Goal: Task Accomplishment & Management: Manage account settings

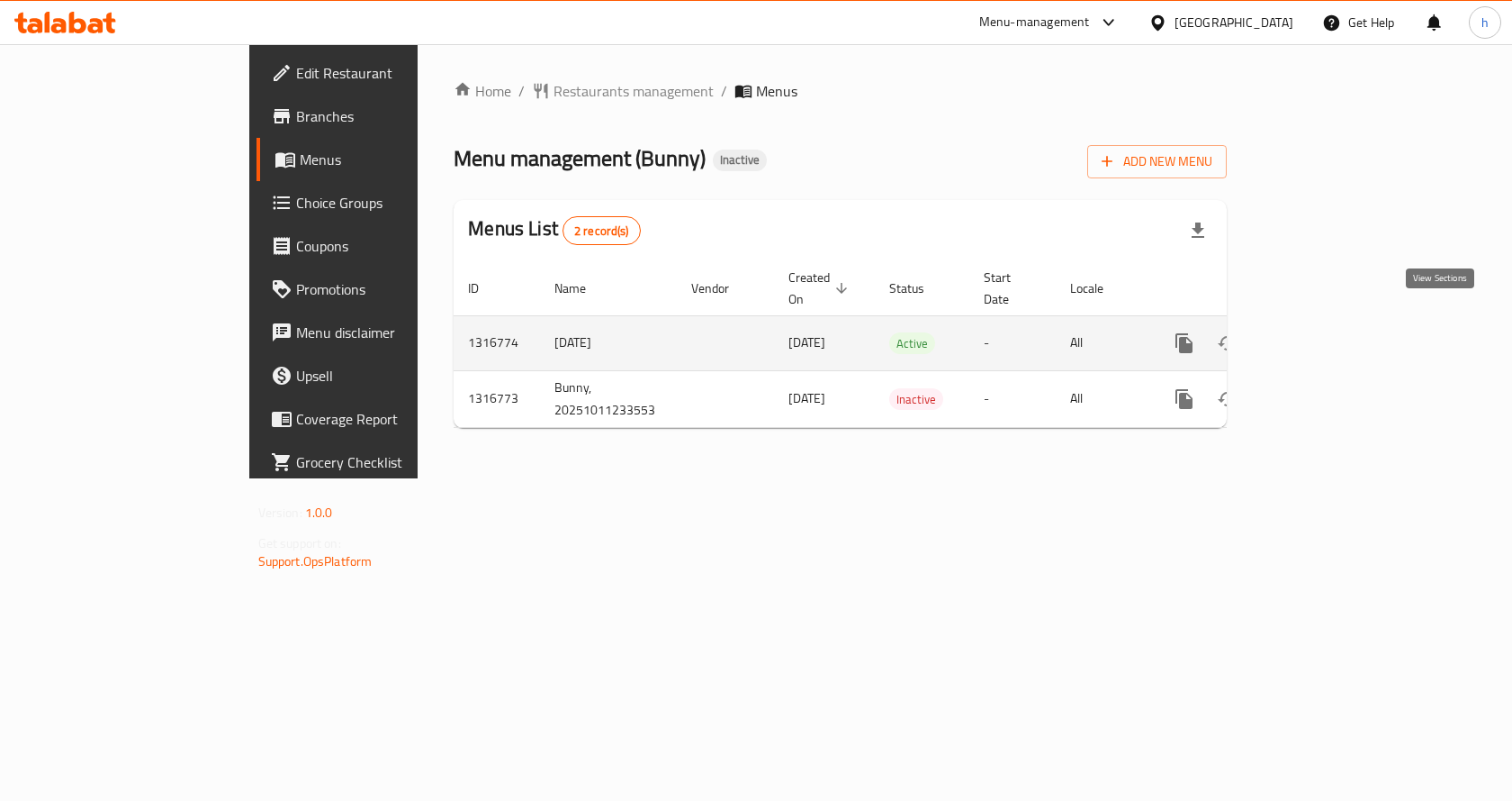
click at [1325, 332] on icon "enhanced table" at bounding box center [1314, 342] width 21 height 21
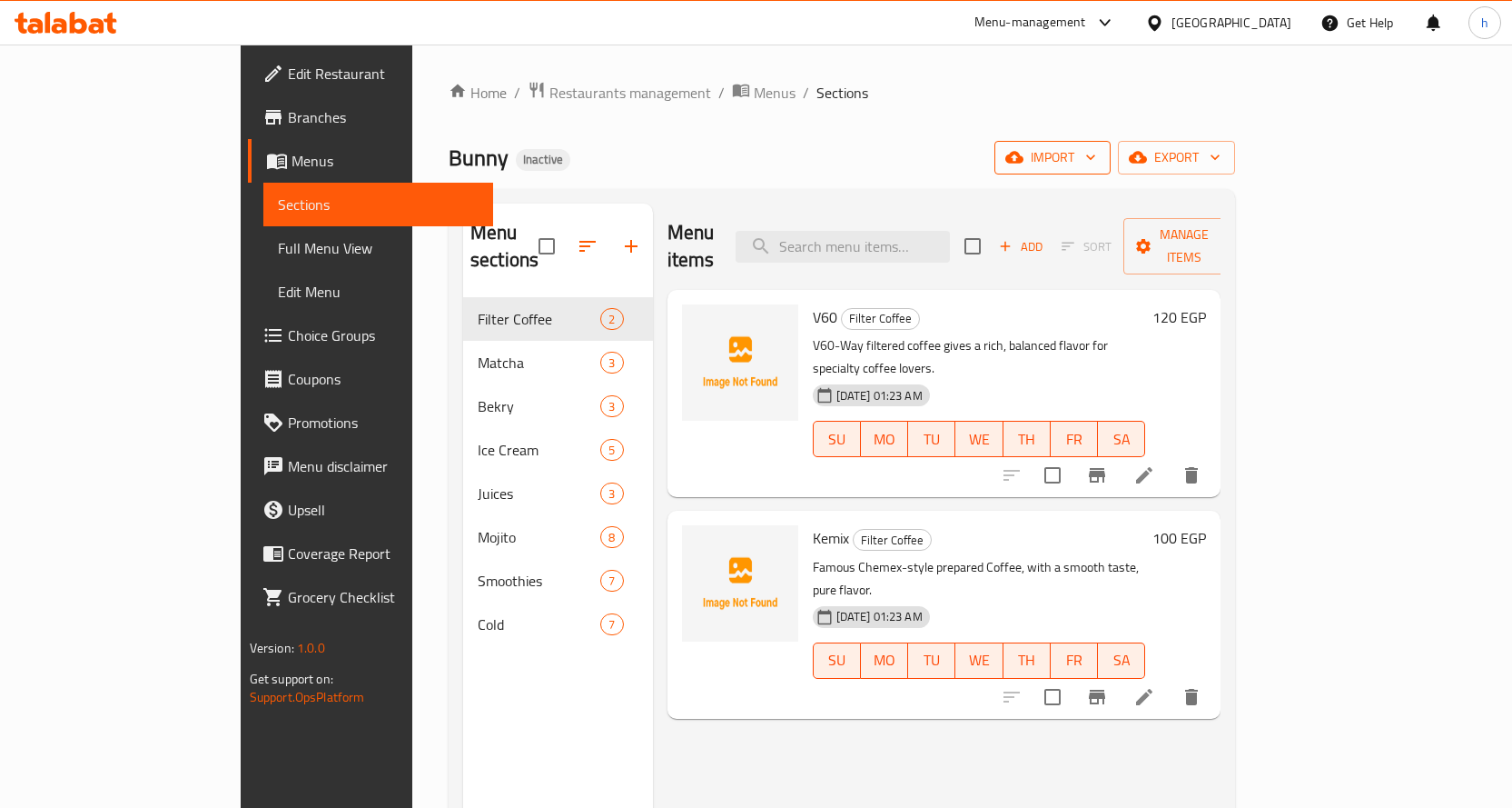
click at [1096, 164] on span "import" at bounding box center [1052, 158] width 87 height 23
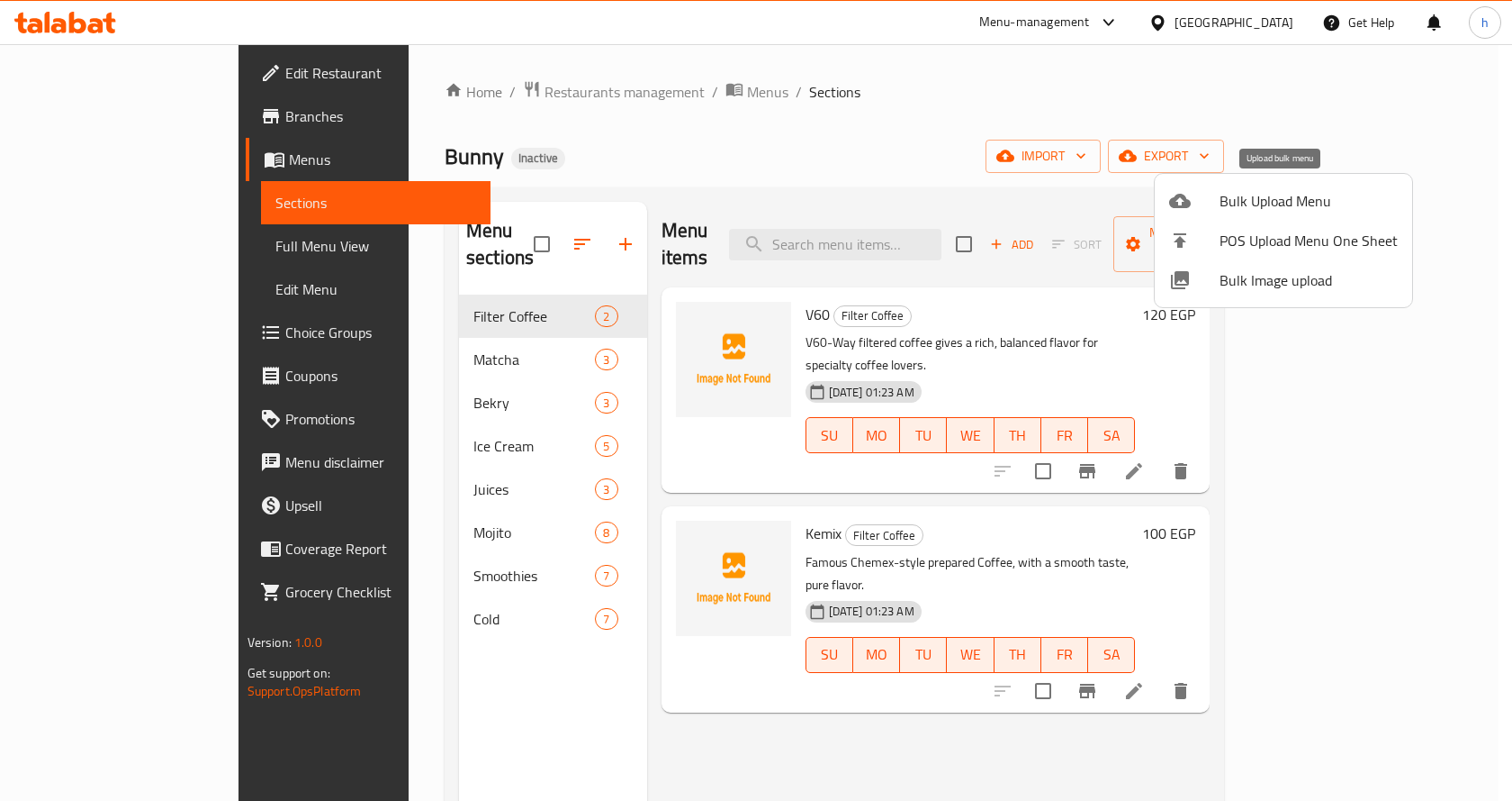
click at [1251, 190] on span "Bulk Upload Menu" at bounding box center [1309, 200] width 179 height 21
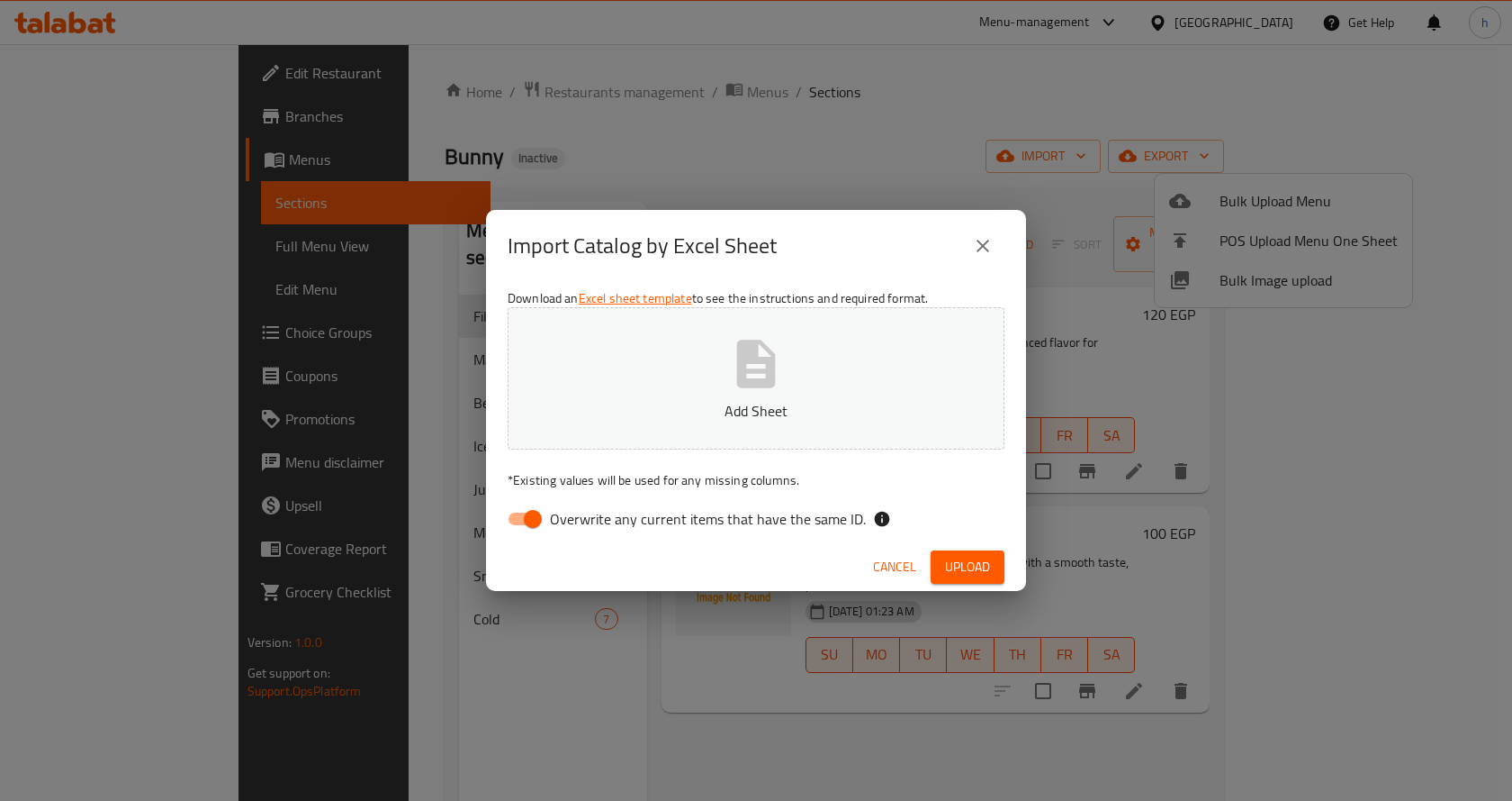
click at [524, 518] on input "Overwrite any current items that have the same ID." at bounding box center [533, 518] width 102 height 34
checkbox input "false"
click at [771, 361] on icon "button" at bounding box center [757, 363] width 39 height 47
click at [975, 568] on span "Upload" at bounding box center [968, 567] width 45 height 22
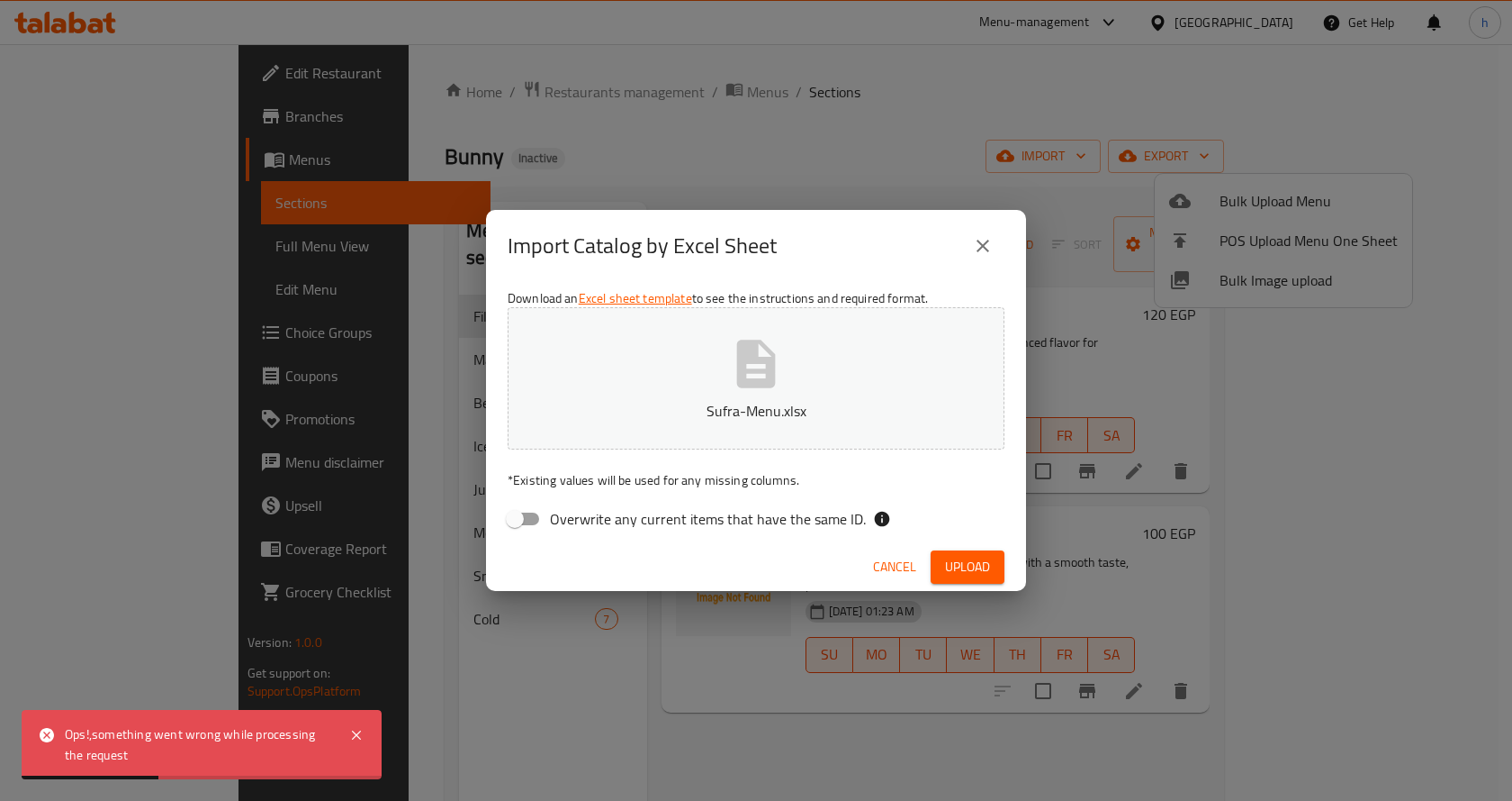
click at [901, 569] on span "Cancel" at bounding box center [895, 567] width 43 height 22
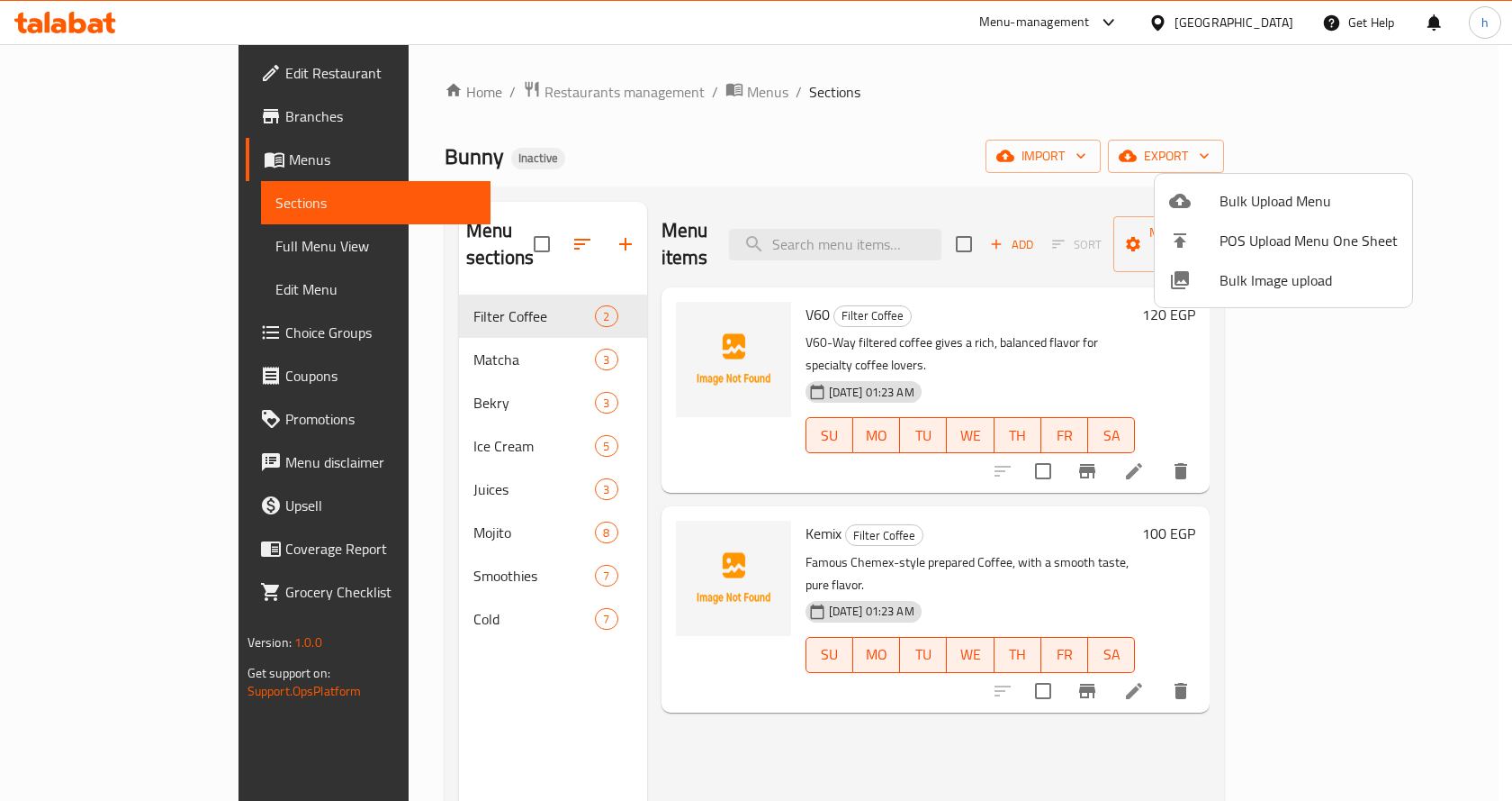
click at [1199, 191] on div at bounding box center [1195, 200] width 50 height 21
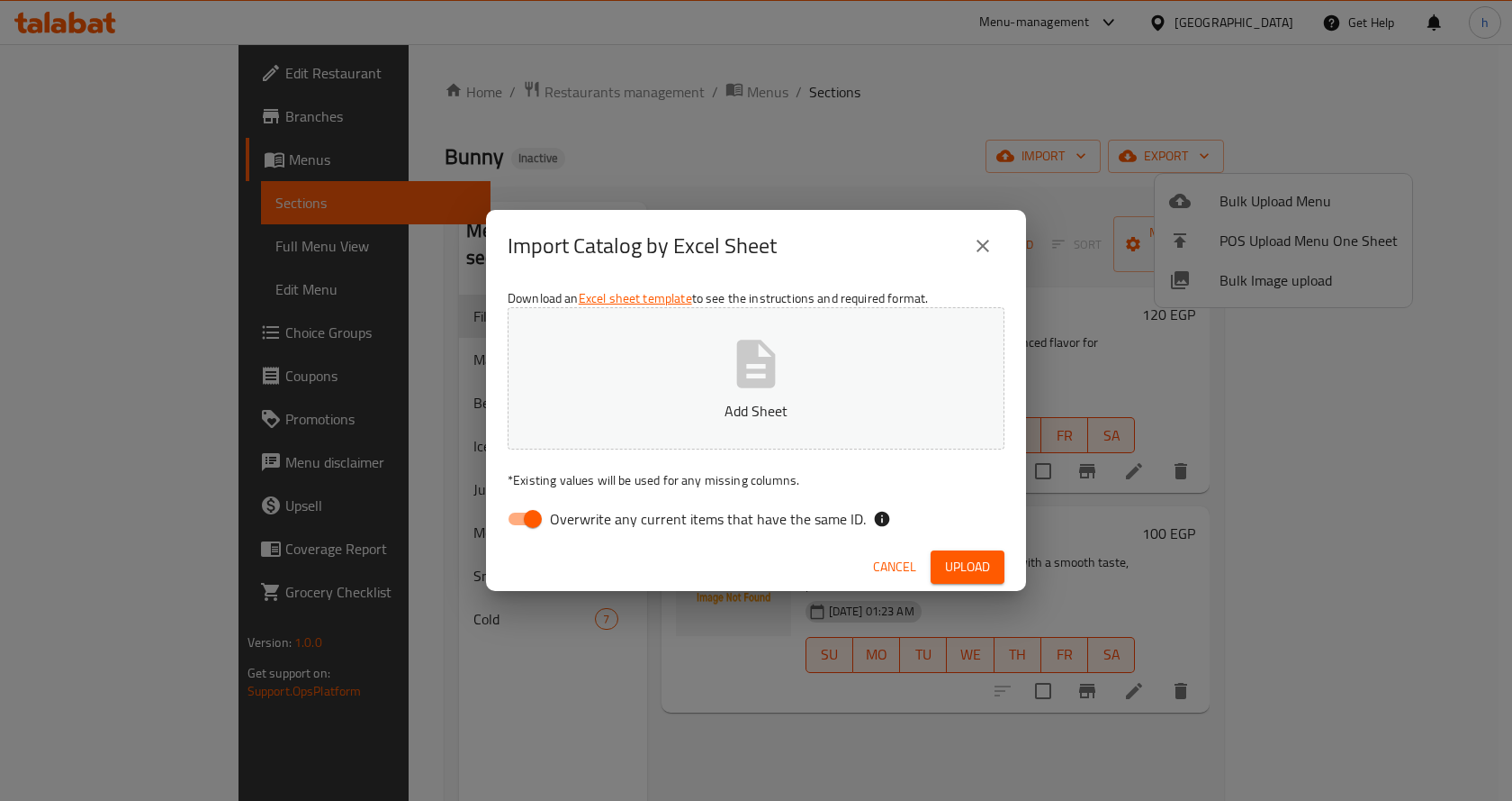
click at [513, 517] on input "Overwrite any current items that have the same ID." at bounding box center [533, 518] width 102 height 34
checkbox input "false"
click at [757, 382] on icon "button" at bounding box center [757, 363] width 39 height 47
click at [954, 555] on span "Upload" at bounding box center [968, 567] width 45 height 22
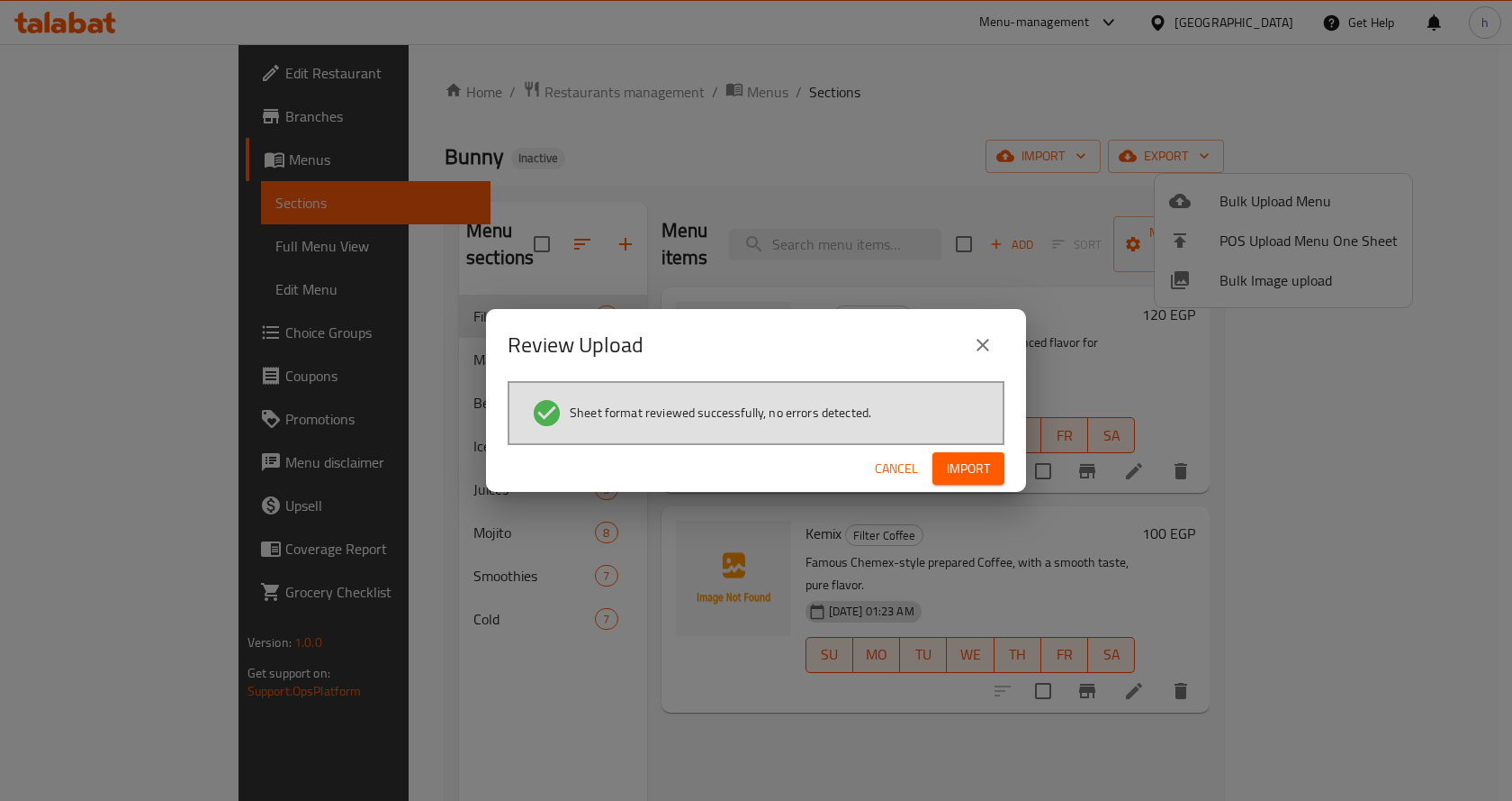
click at [975, 474] on span "Import" at bounding box center [968, 469] width 43 height 22
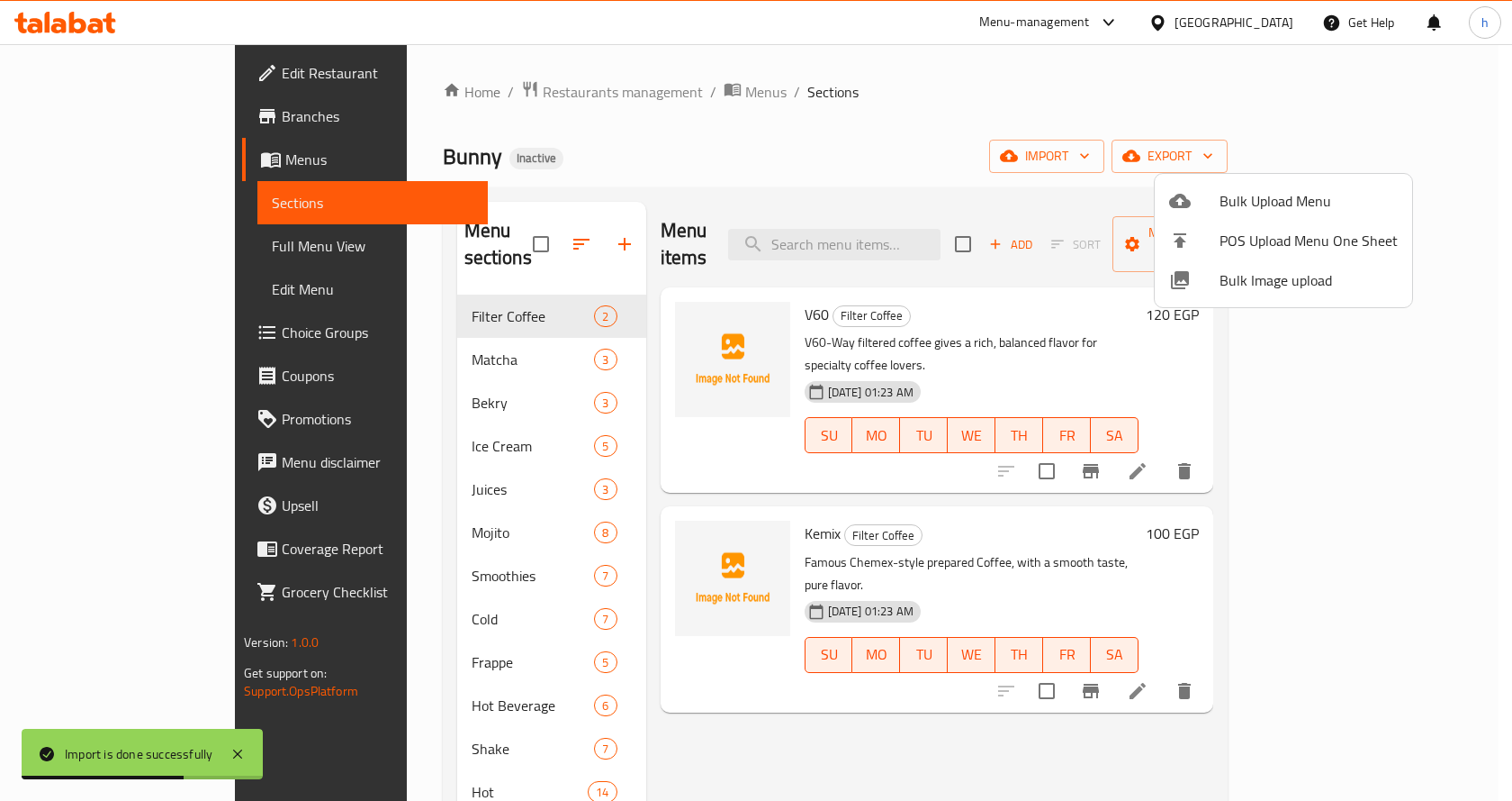
click at [711, 728] on div at bounding box center [756, 400] width 1512 height 801
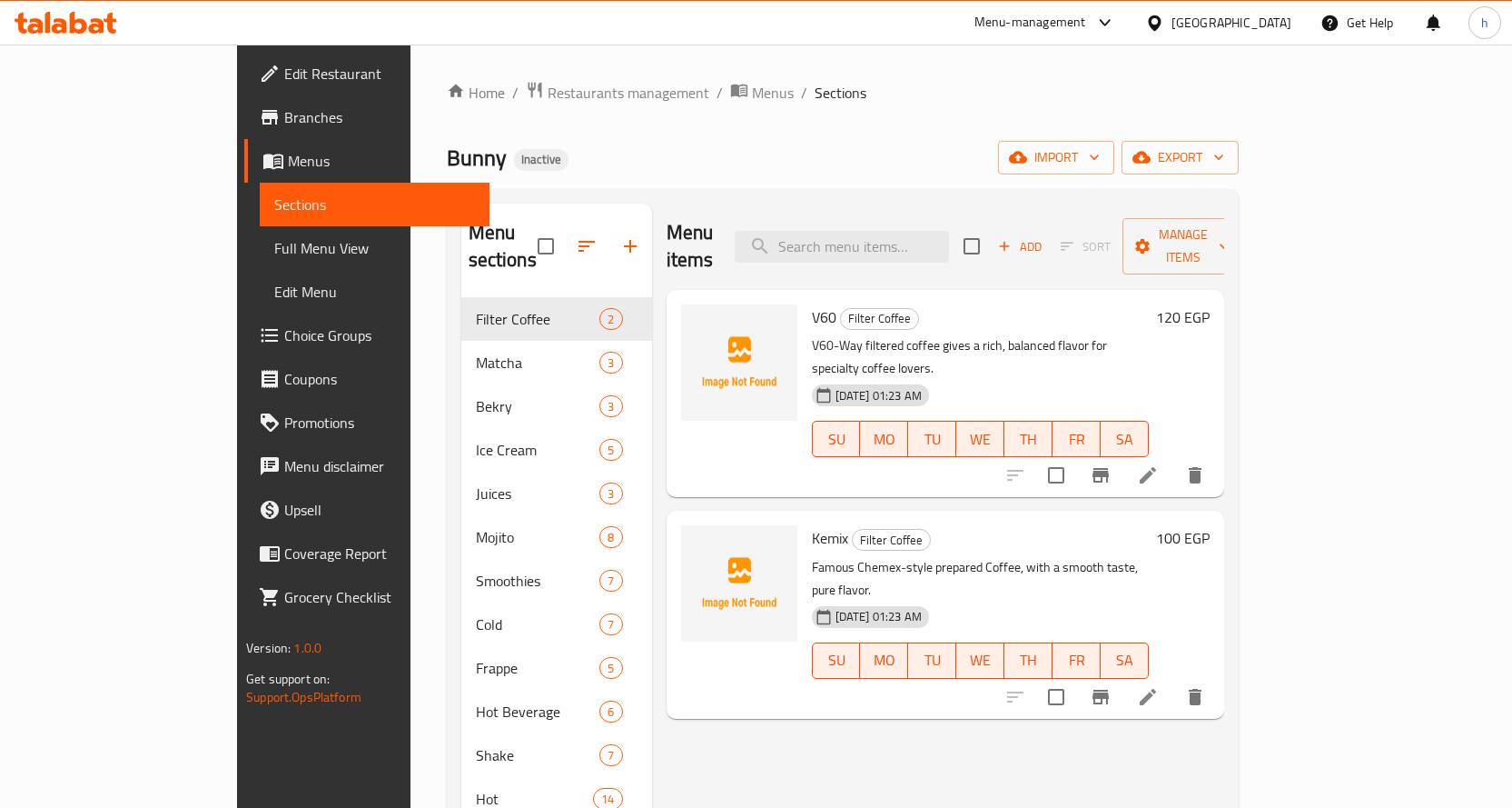
click at [827, 671] on div "Menu items Add Sort Manage items V60 Filter Coffee V60-Way filtered coffee give…" at bounding box center [938, 607] width 572 height 808
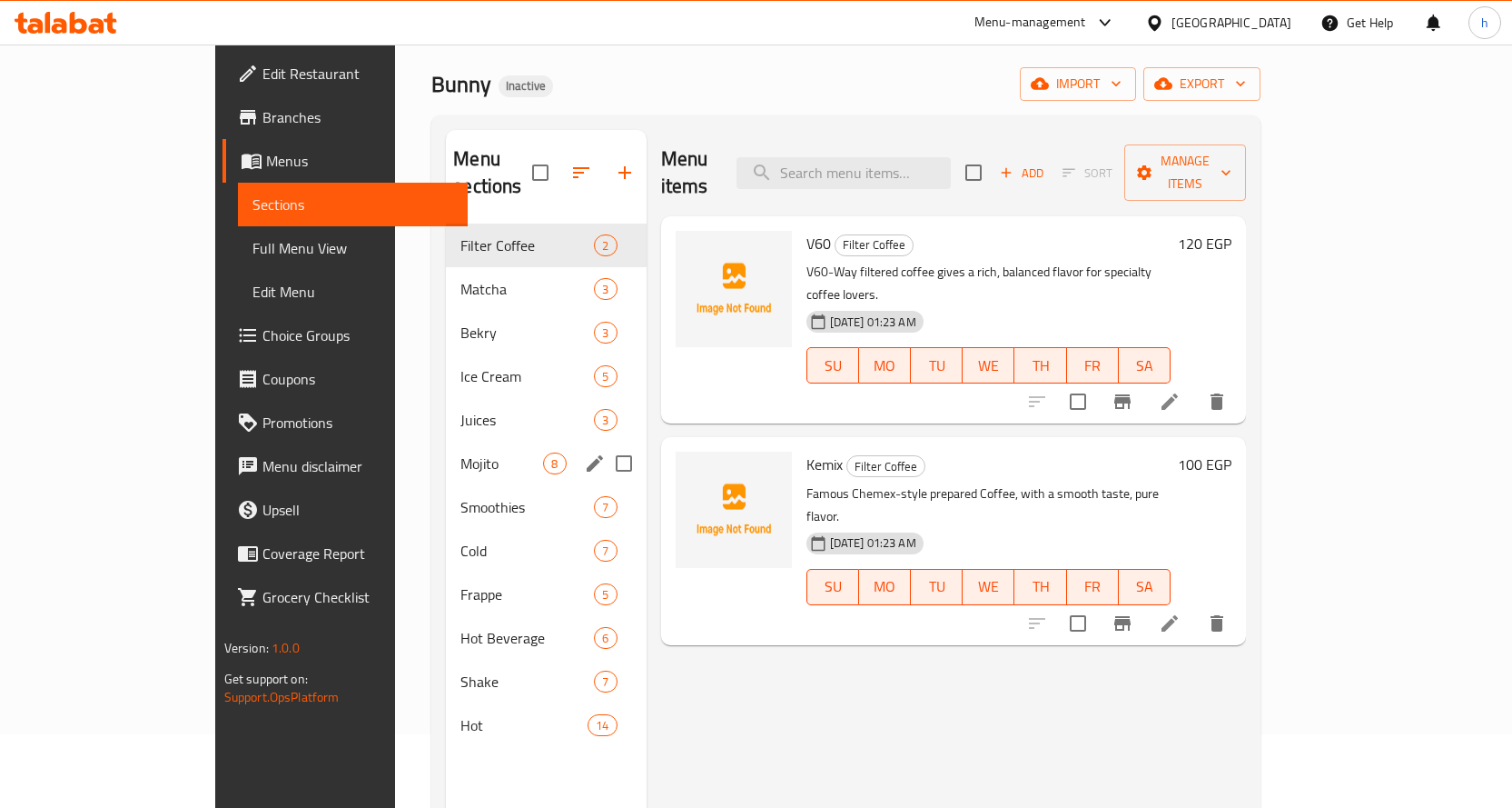
scroll to position [182, 0]
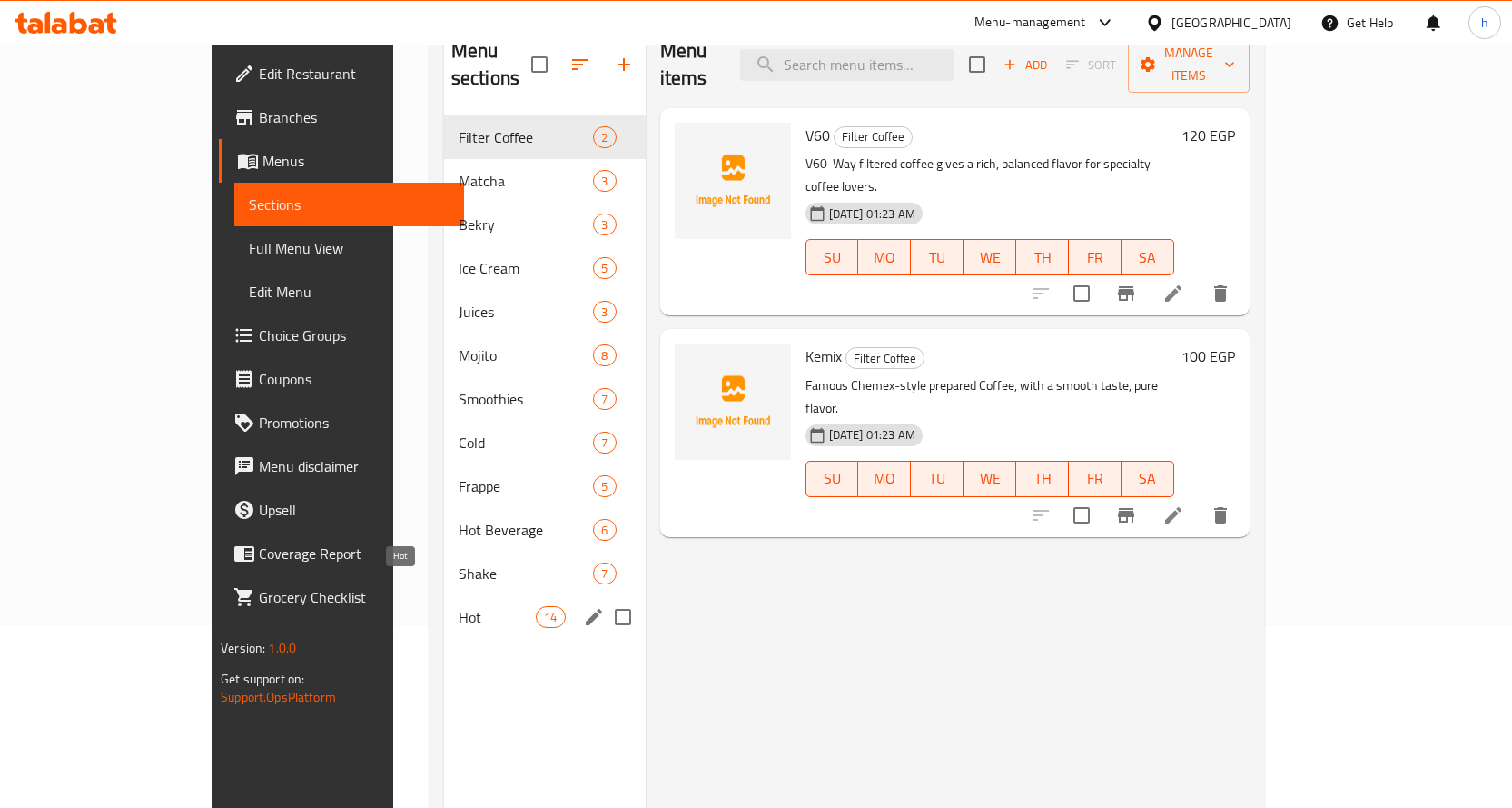
click at [459, 606] on span "Hot" at bounding box center [497, 617] width 77 height 22
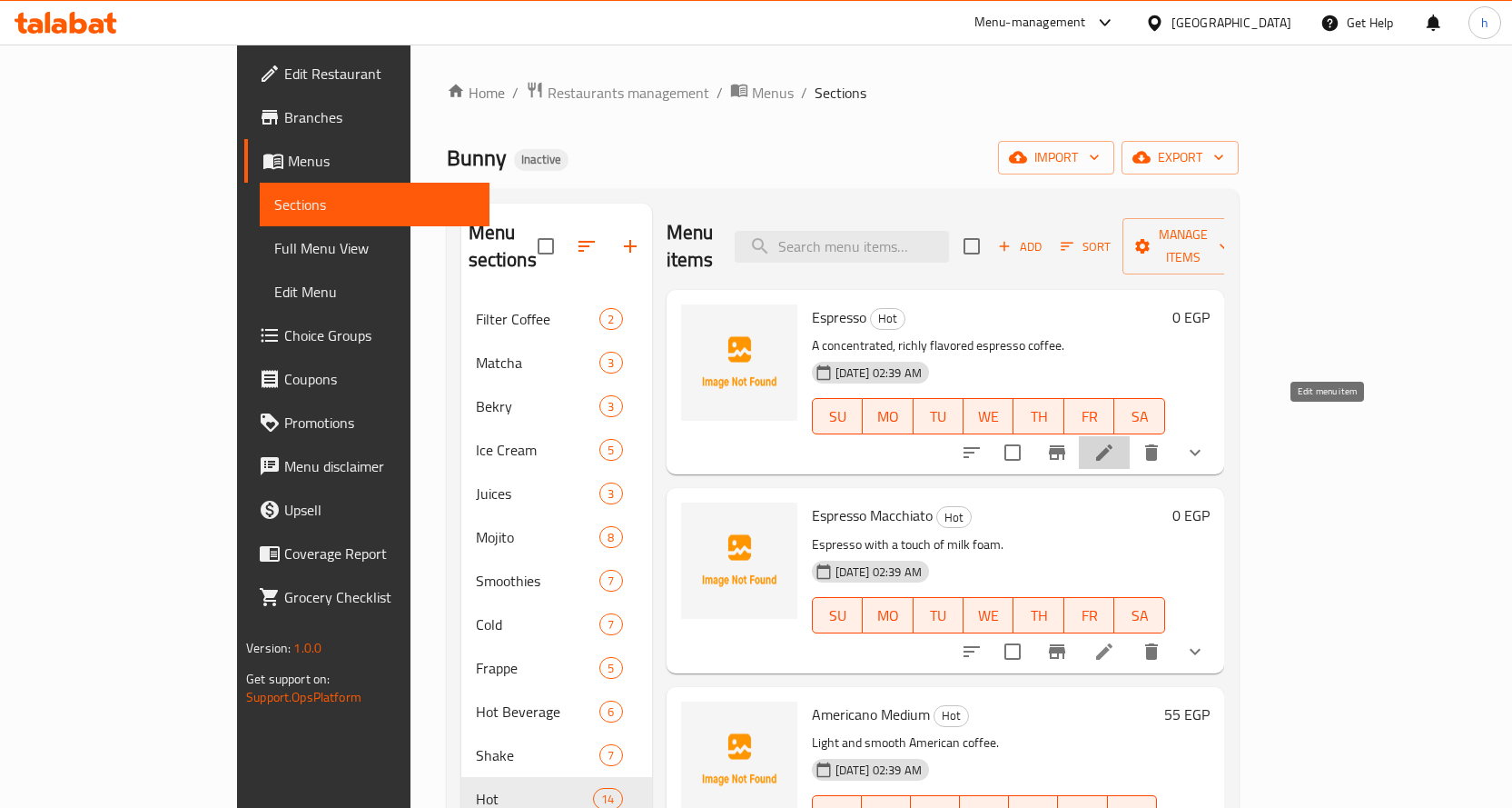
click at [1115, 442] on icon at bounding box center [1104, 452] width 22 height 22
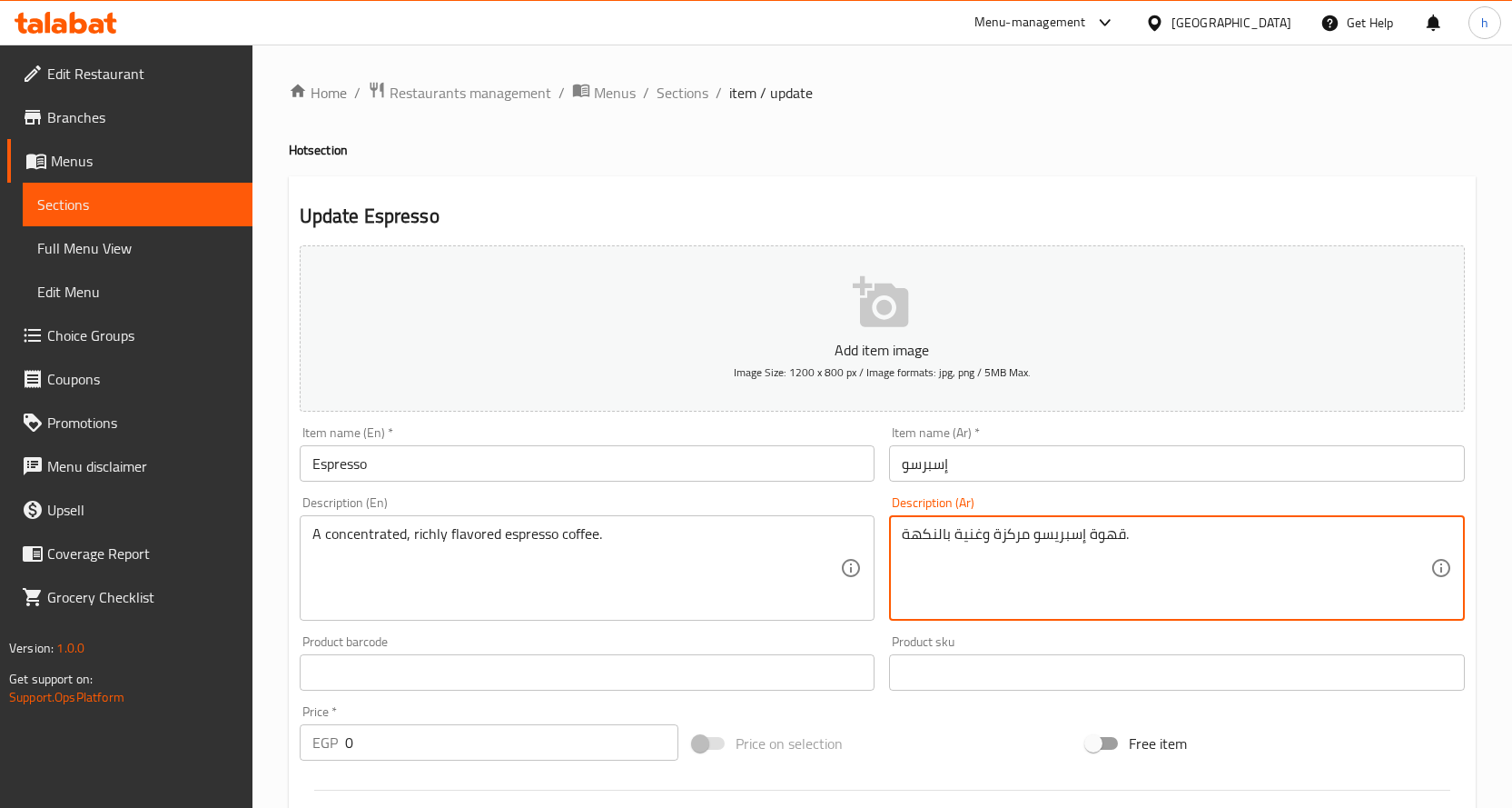
drag, startPoint x: 1127, startPoint y: 533, endPoint x: 898, endPoint y: 544, distance: 229.3
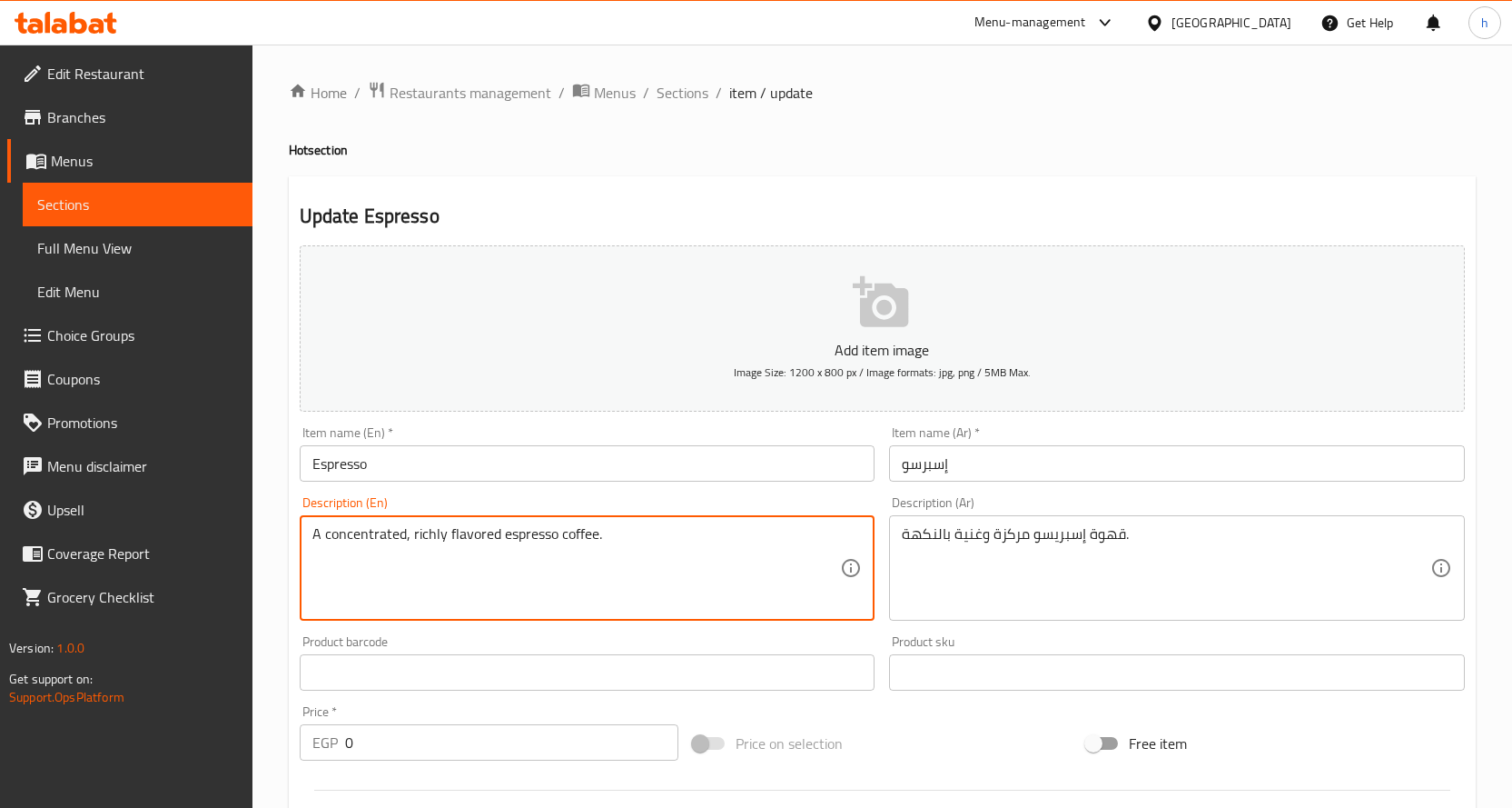
drag, startPoint x: 593, startPoint y: 530, endPoint x: 502, endPoint y: 540, distance: 91.5
click at [404, 533] on textarea "A concentrated, richly flavored ." at bounding box center [576, 569] width 528 height 86
paste textarea "espresso coffee"
drag, startPoint x: 613, startPoint y: 531, endPoint x: 513, endPoint y: 530, distance: 100.0
click at [513, 530] on textarea "A concentrated espresso coffee , richly flavored ." at bounding box center [576, 569] width 528 height 86
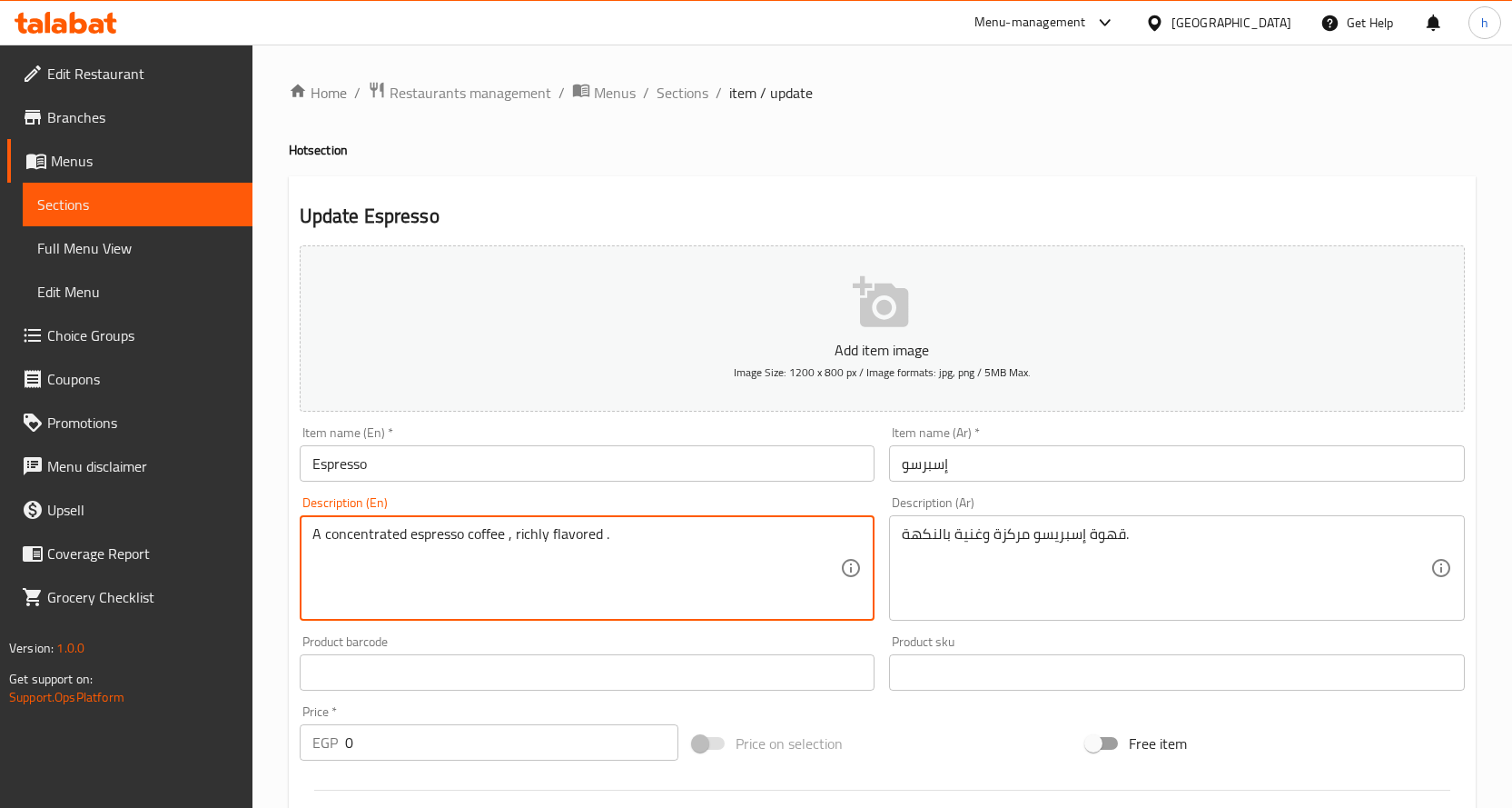
paste textarea "espresso coffee"
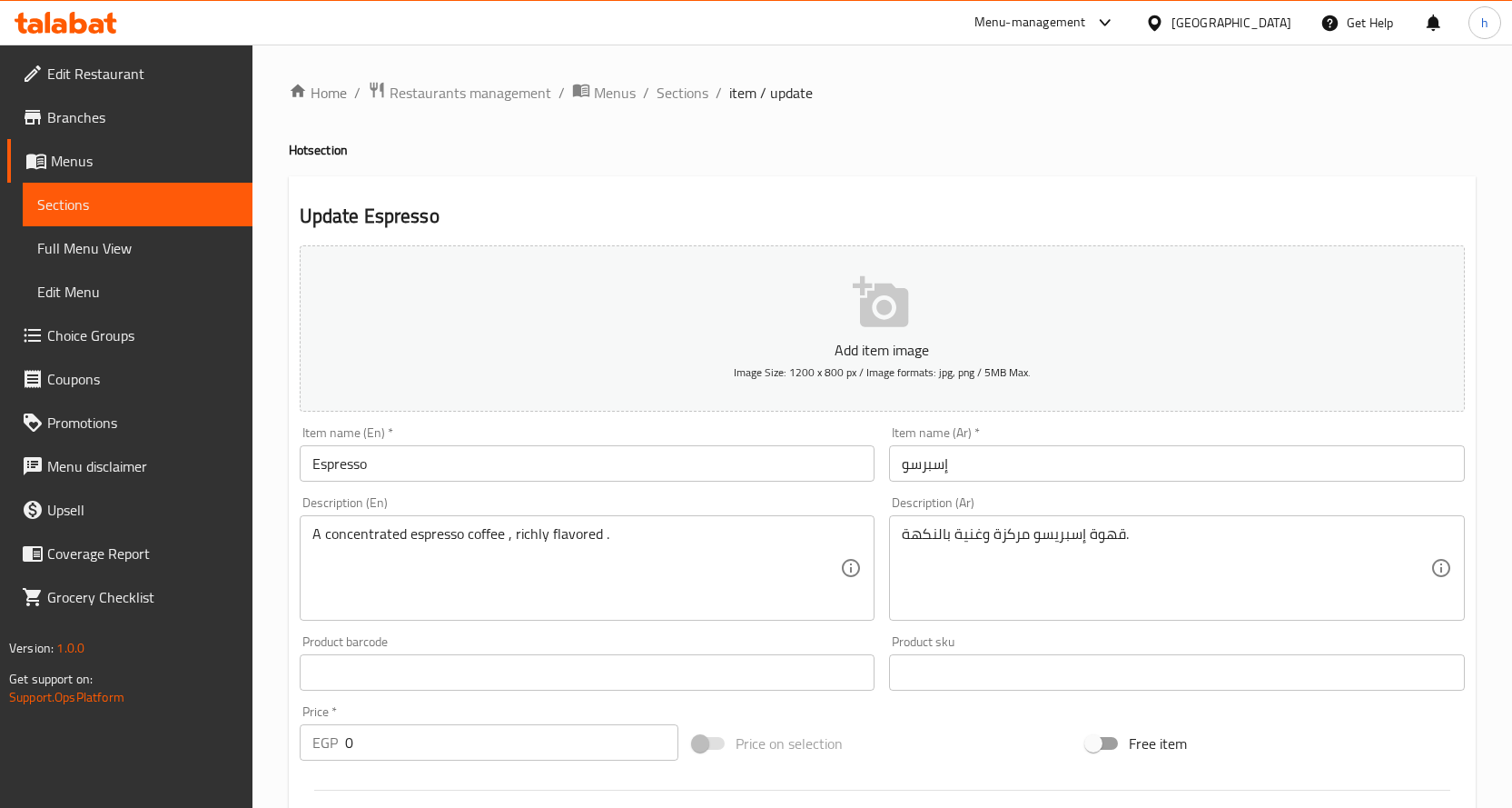
drag, startPoint x: 548, startPoint y: 521, endPoint x: 597, endPoint y: 538, distance: 51.9
click at [550, 521] on div "A concentrated espresso coffee , richly flavored . Description (En)" at bounding box center [587, 568] width 576 height 105
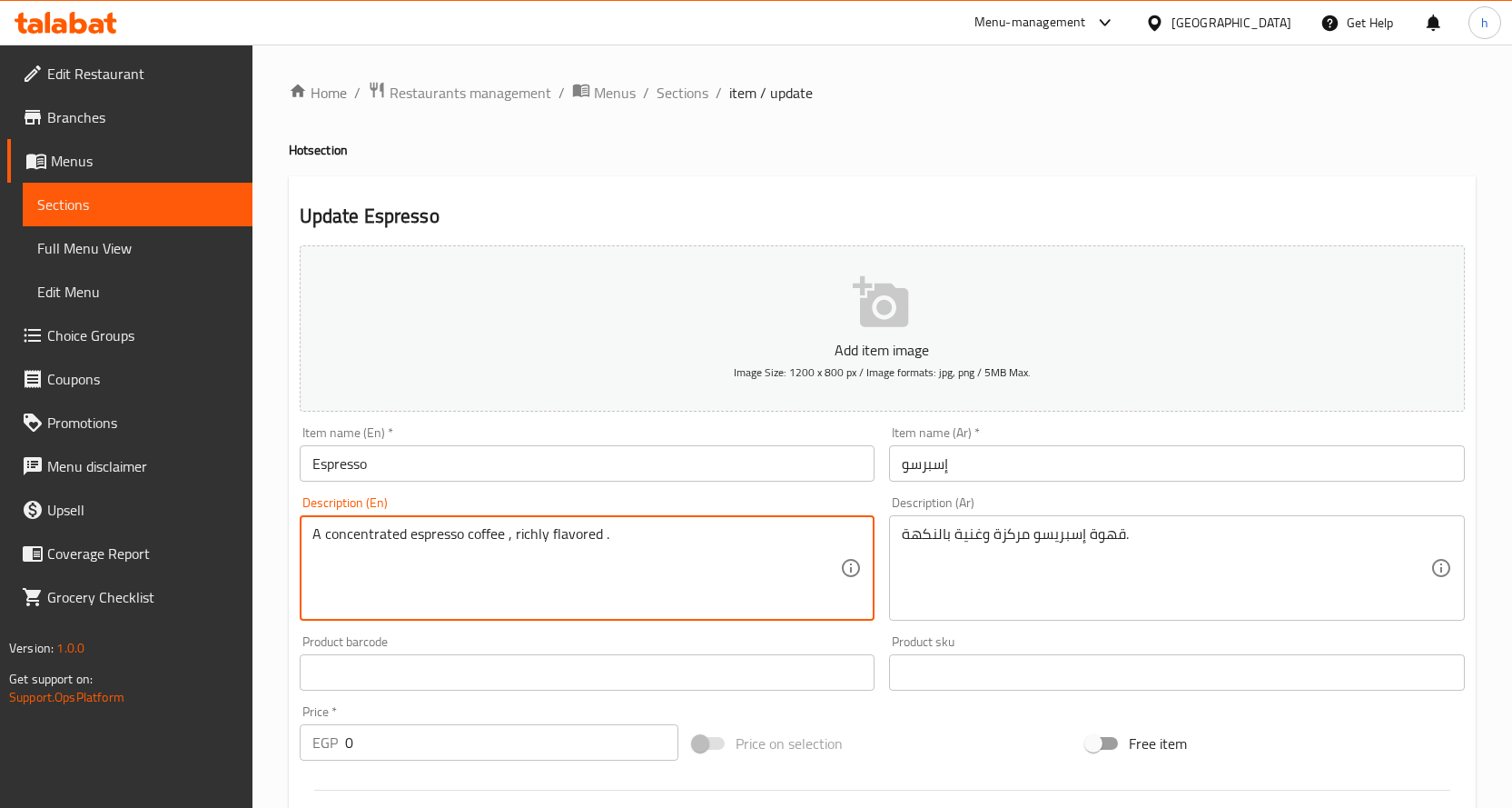
click at [639, 536] on textarea "A concentrated espresso coffee , richly flavored ." at bounding box center [576, 569] width 528 height 86
click at [630, 533] on textarea "A concentrated espresso coffee , richly flavored ." at bounding box center [576, 569] width 528 height 86
drag, startPoint x: 619, startPoint y: 532, endPoint x: 512, endPoint y: 528, distance: 107.1
click at [512, 528] on textarea "A concentrated espresso coffee , richly flavored ." at bounding box center [576, 569] width 528 height 86
paste textarea "in flavor"
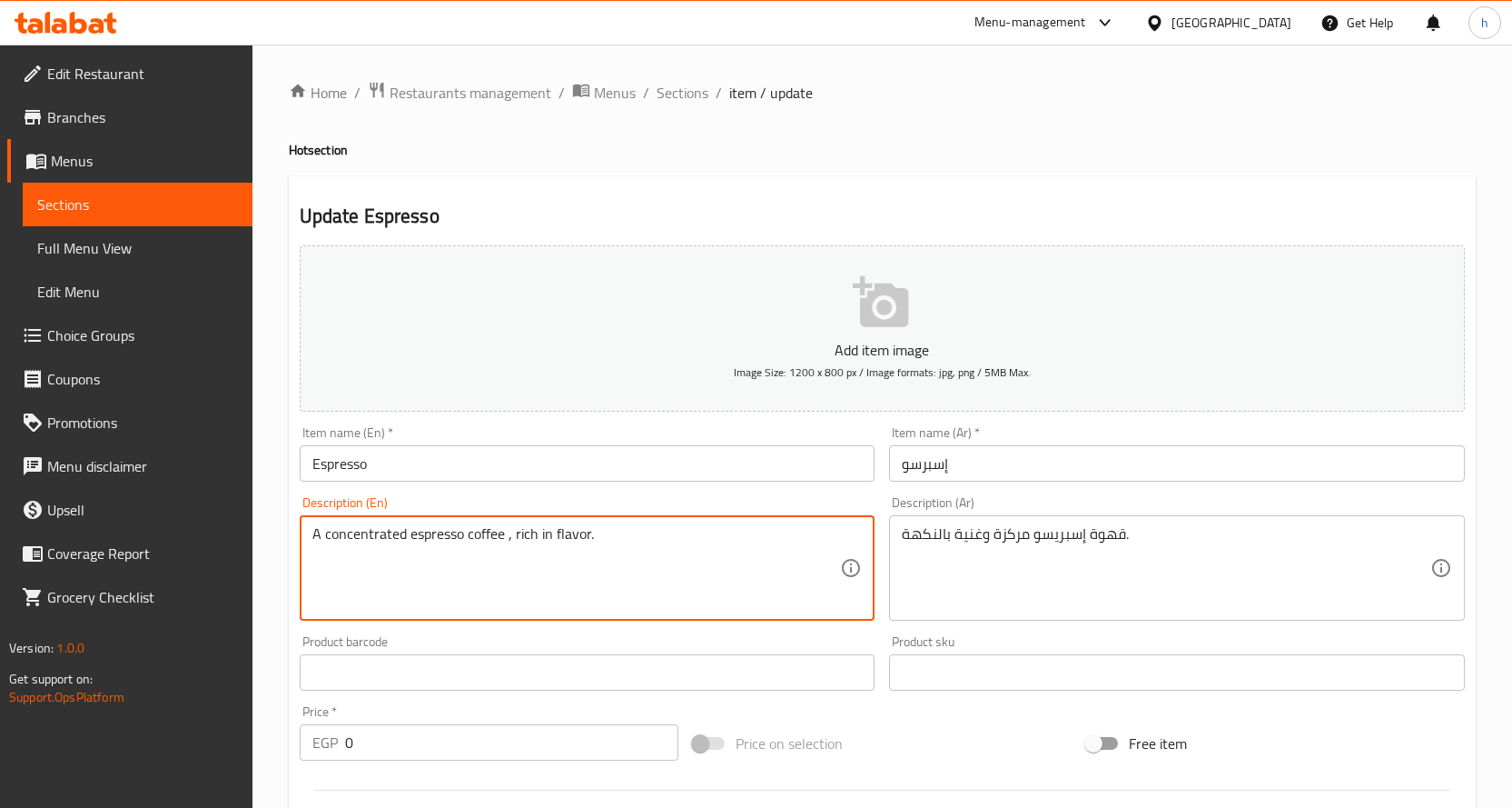
drag, startPoint x: 647, startPoint y: 535, endPoint x: 308, endPoint y: 543, distance: 339.1
click at [308, 543] on div "A concentrated espresso coffee , rich in flavor. Description (En)" at bounding box center [587, 568] width 576 height 105
type textarea "A concentrated espresso coffee , rich in flavor."
click at [470, 532] on textarea "A concentrated espresso coffee , rich in flavor." at bounding box center [576, 569] width 528 height 86
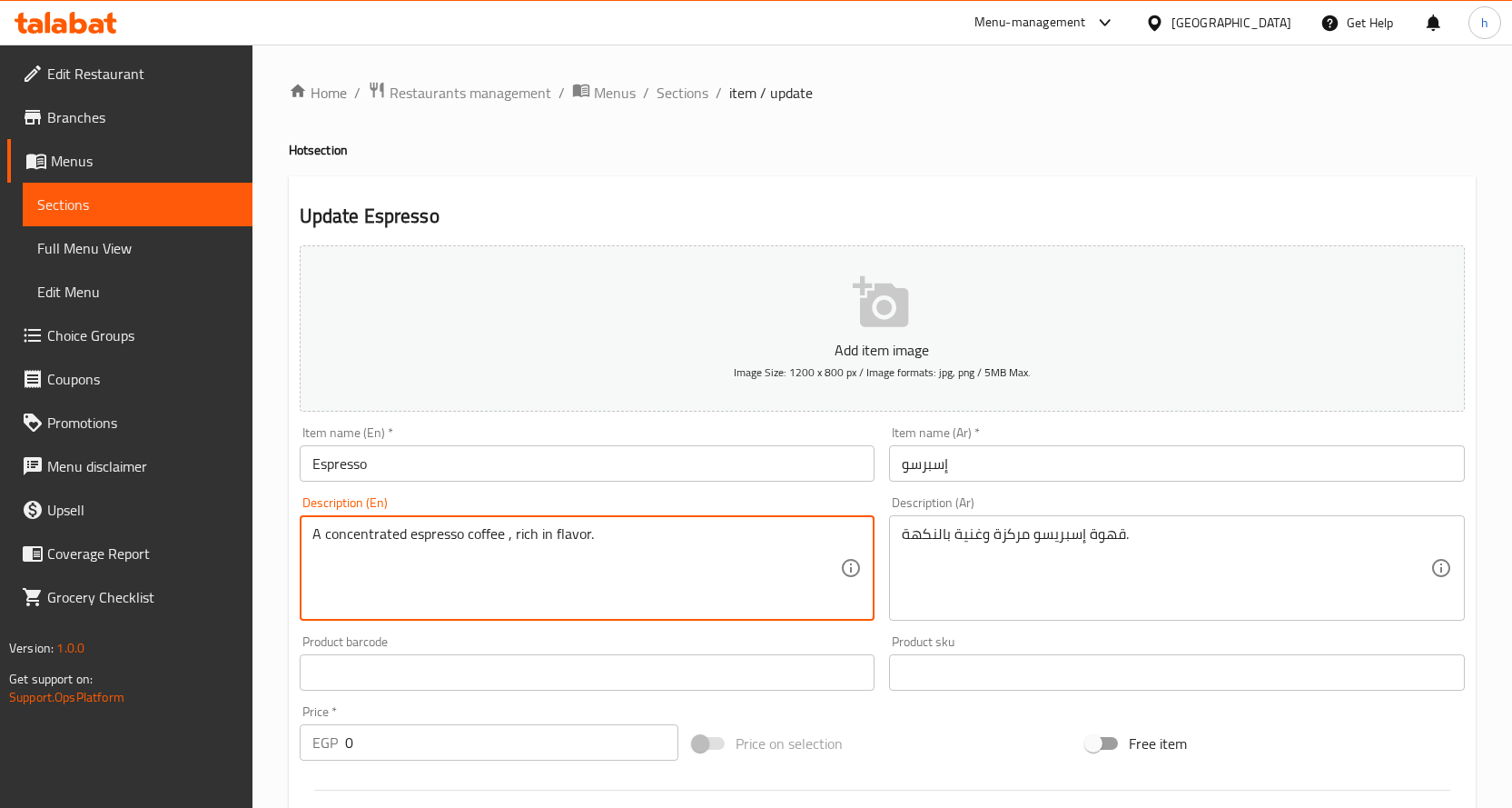
click at [424, 531] on textarea "A concentrated espresso coffee , rich in flavor." at bounding box center [576, 569] width 528 height 86
click at [370, 538] on textarea "A concentrated espresso coffee , rich in flavor." at bounding box center [576, 569] width 528 height 86
click at [522, 533] on textarea "A concentrated espresso coffee , rich in flavor." at bounding box center [576, 569] width 528 height 86
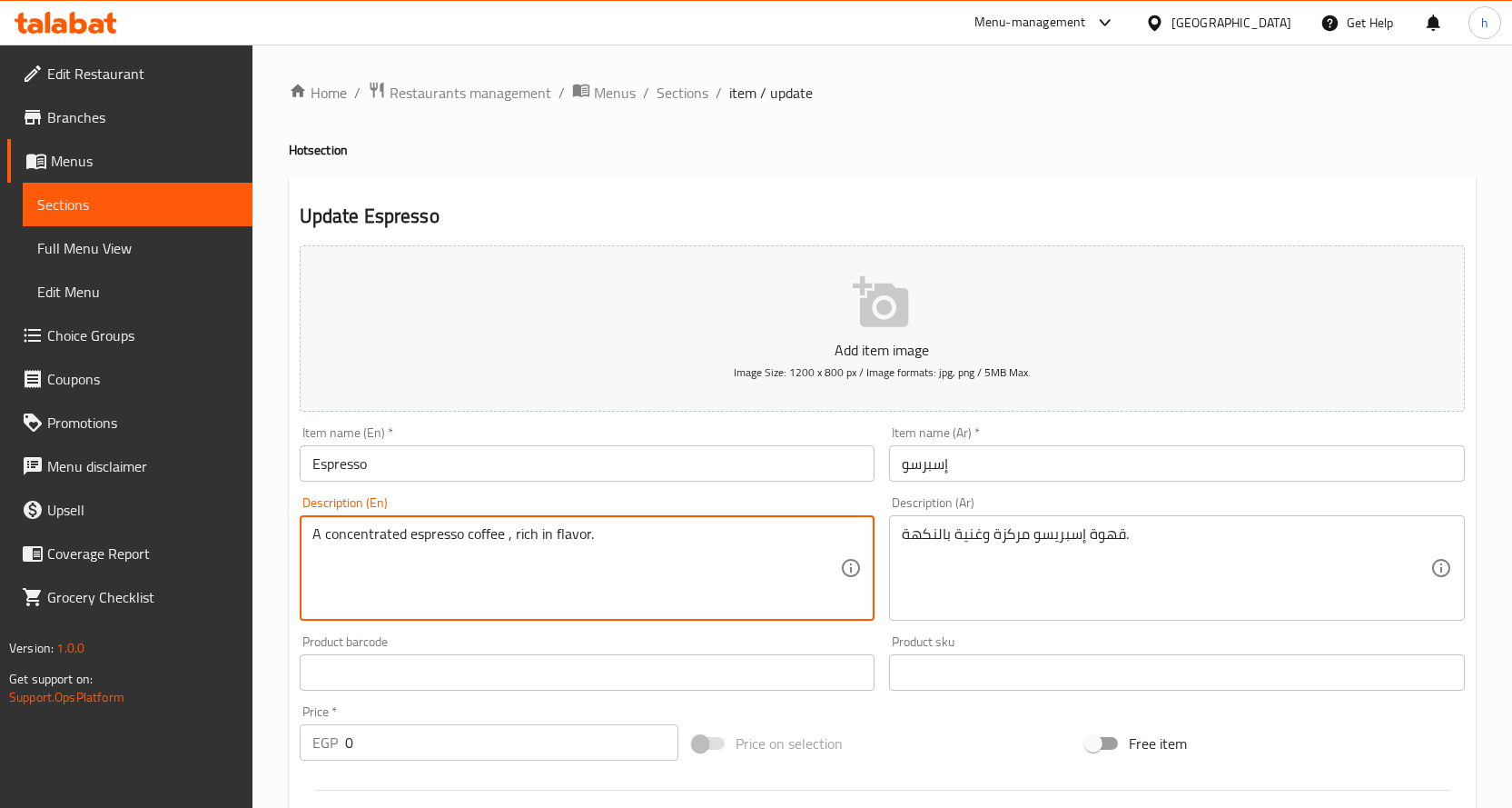
click at [522, 533] on textarea "A concentrated espresso coffee , rich in flavor." at bounding box center [576, 569] width 528 height 86
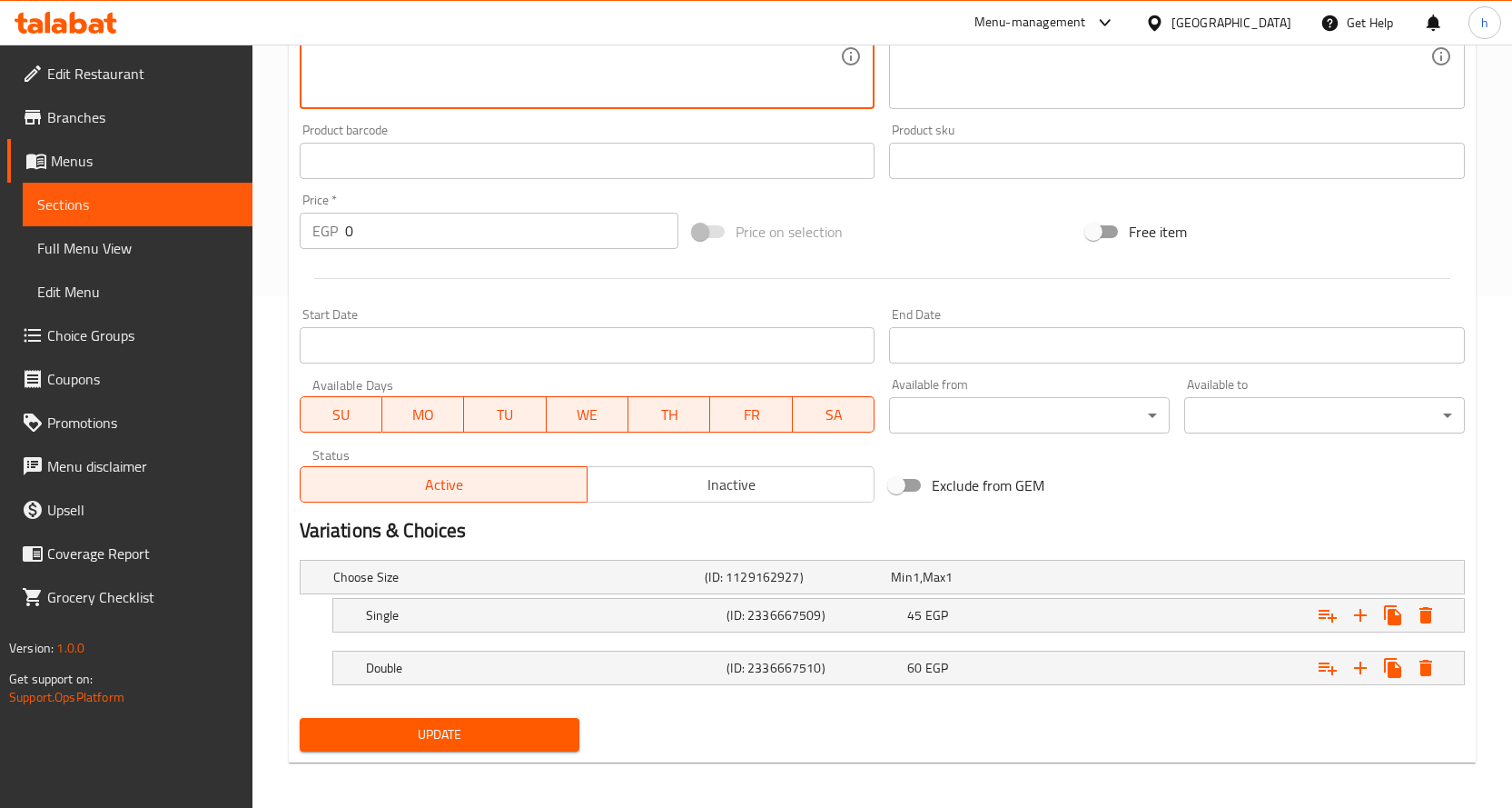
scroll to position [517, 0]
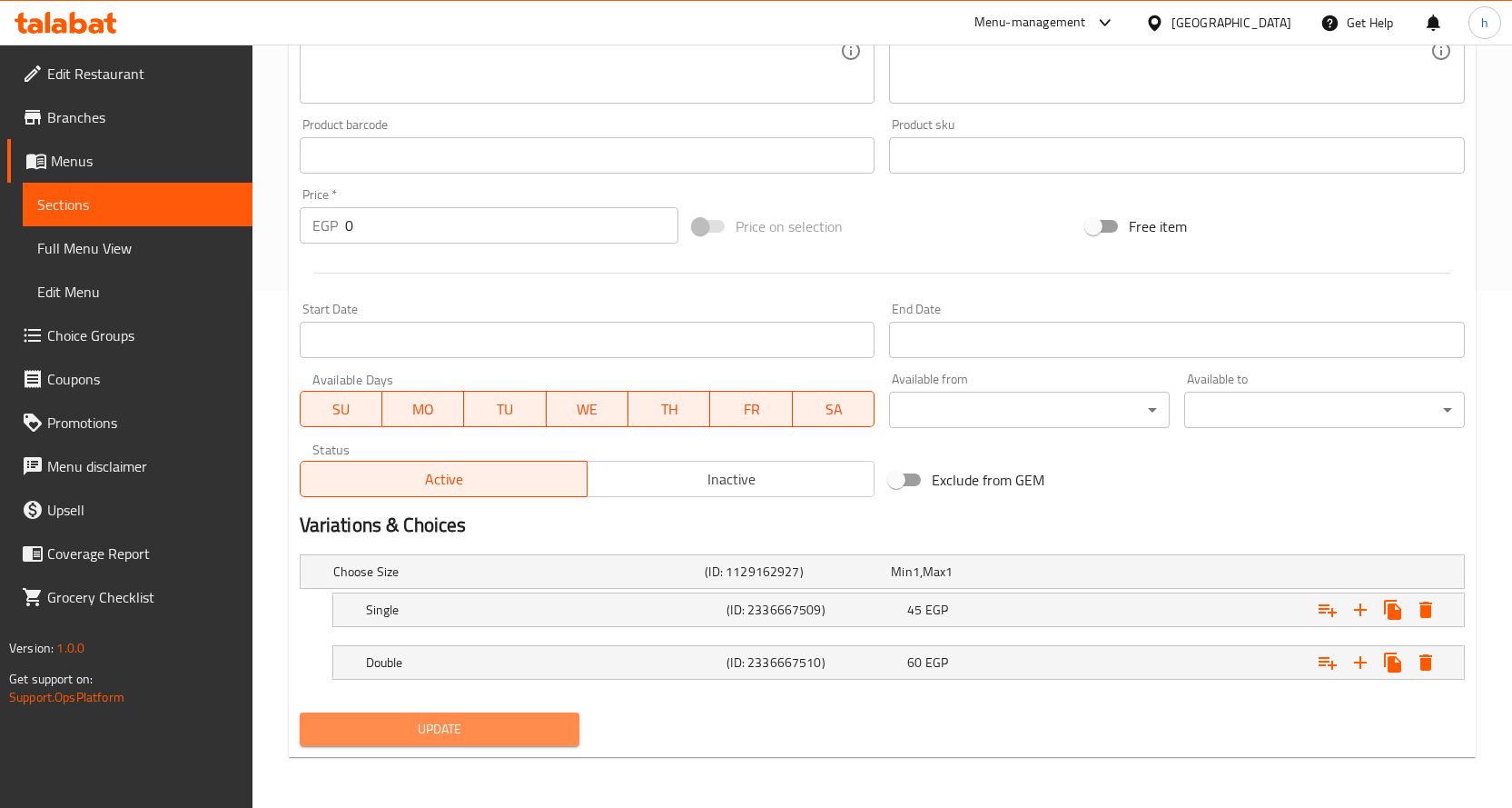
click at [499, 728] on span "Update" at bounding box center [440, 729] width 251 height 23
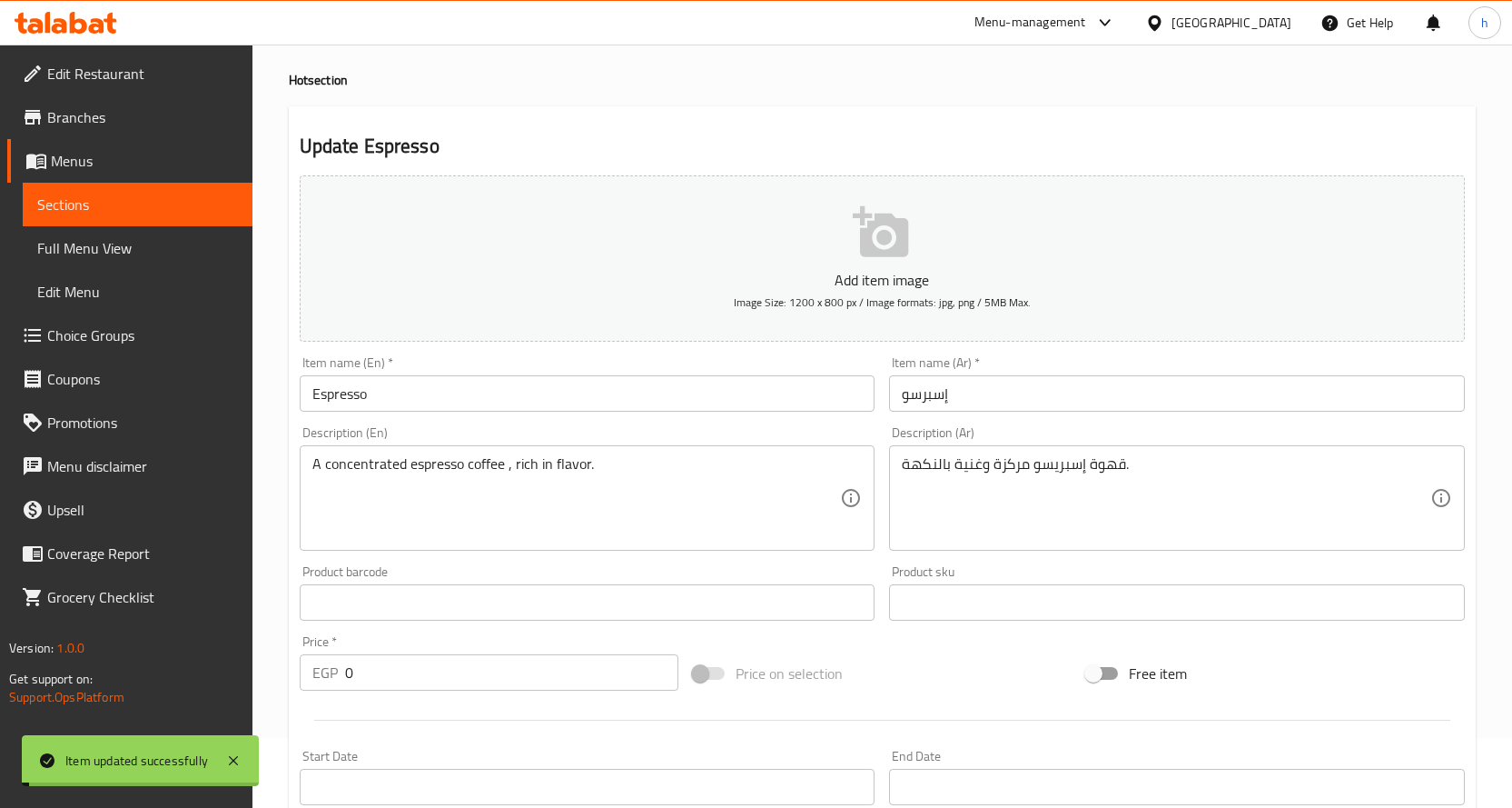
scroll to position [0, 0]
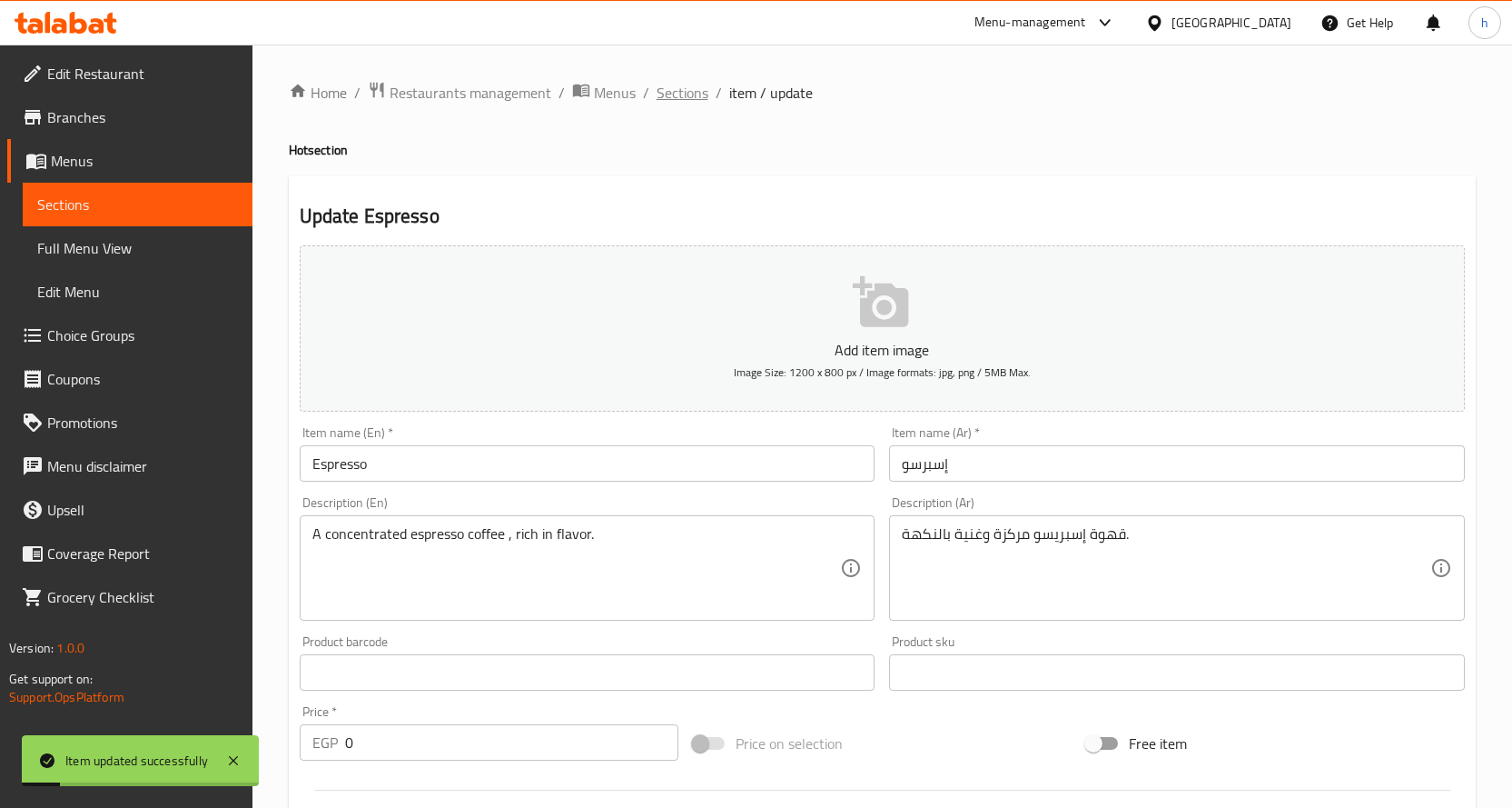
click at [687, 93] on span "Sections" at bounding box center [682, 92] width 52 height 22
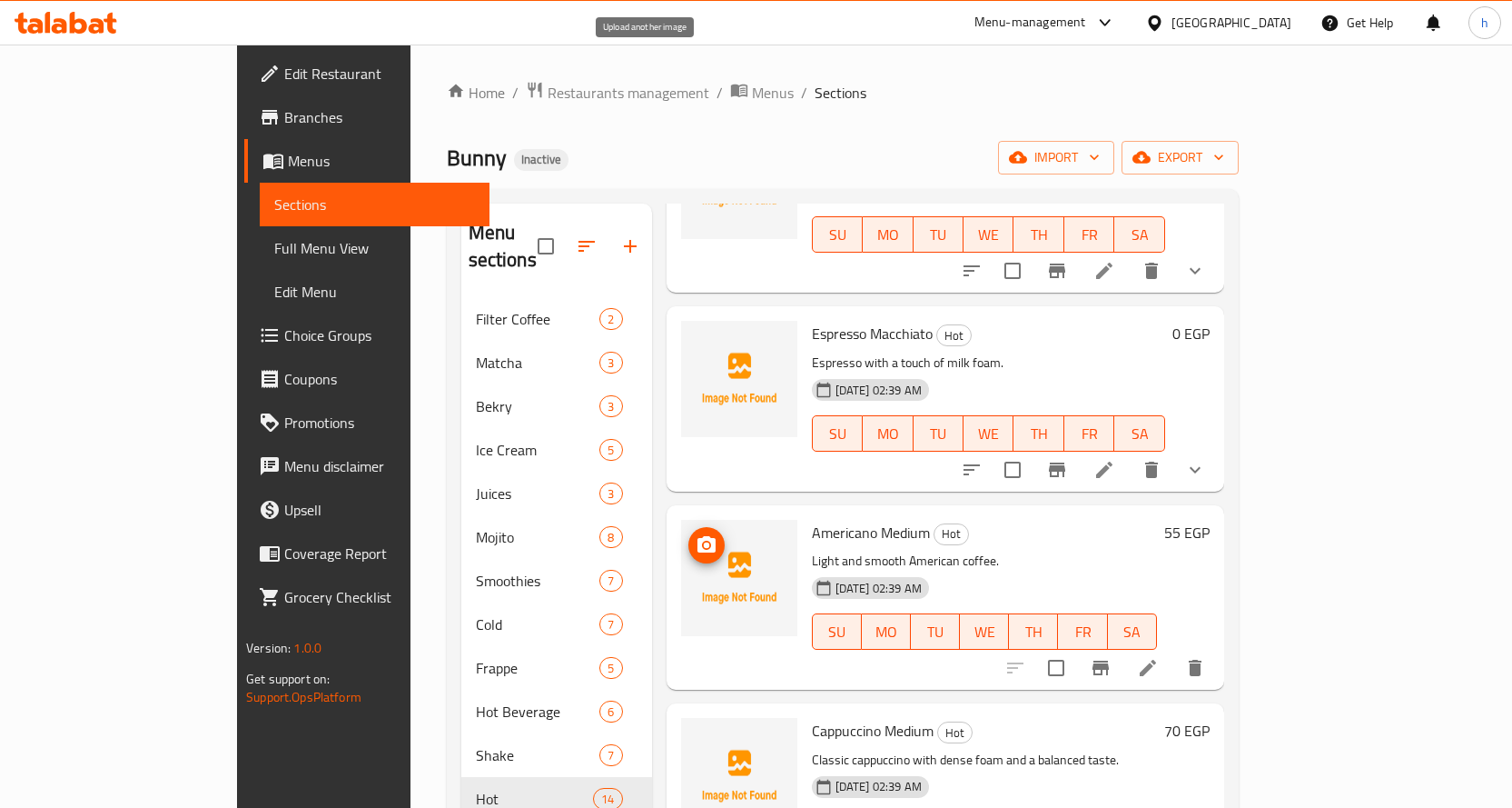
scroll to position [1668, 0]
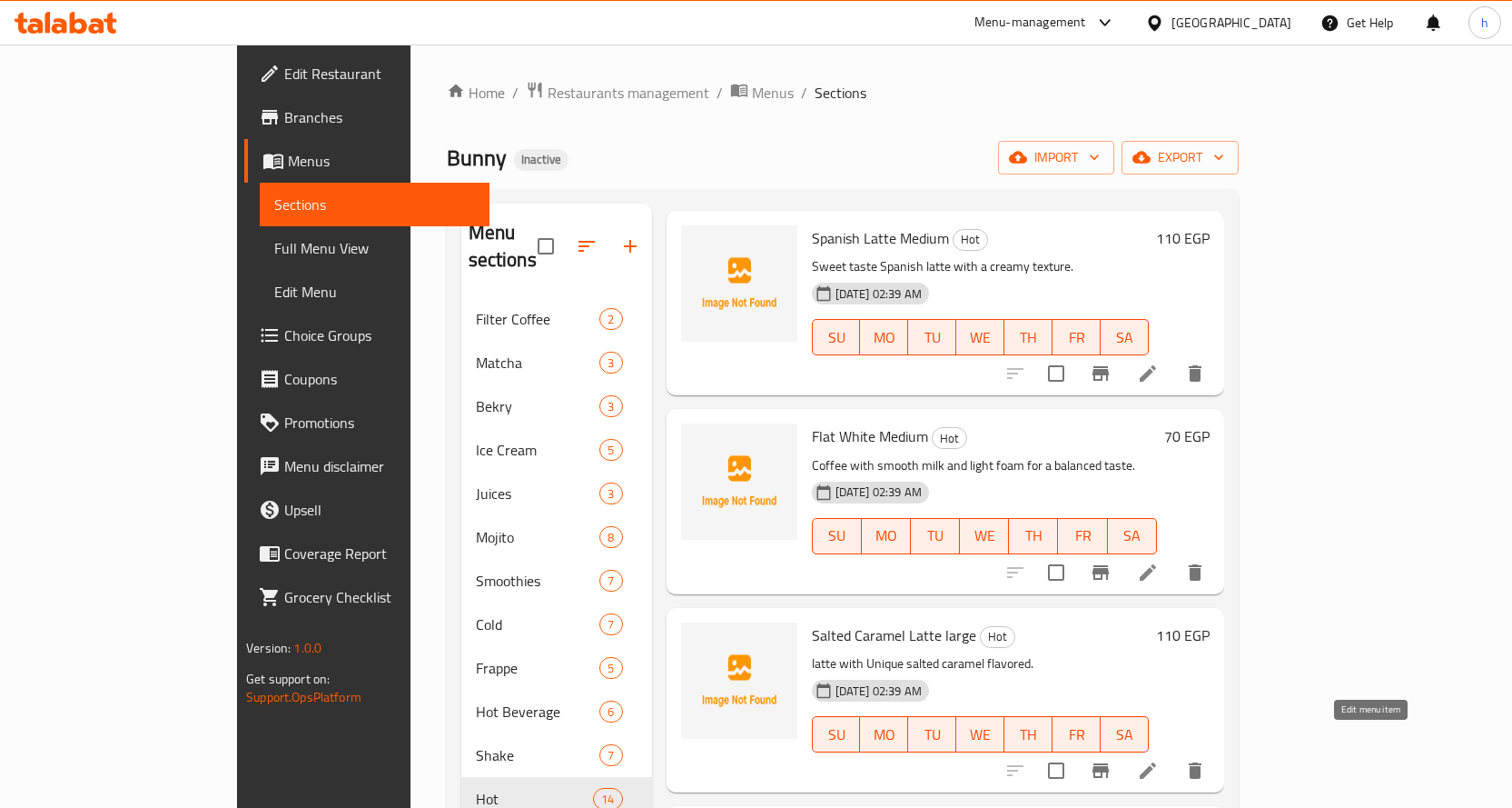
click at [1158, 759] on icon at bounding box center [1147, 770] width 22 height 22
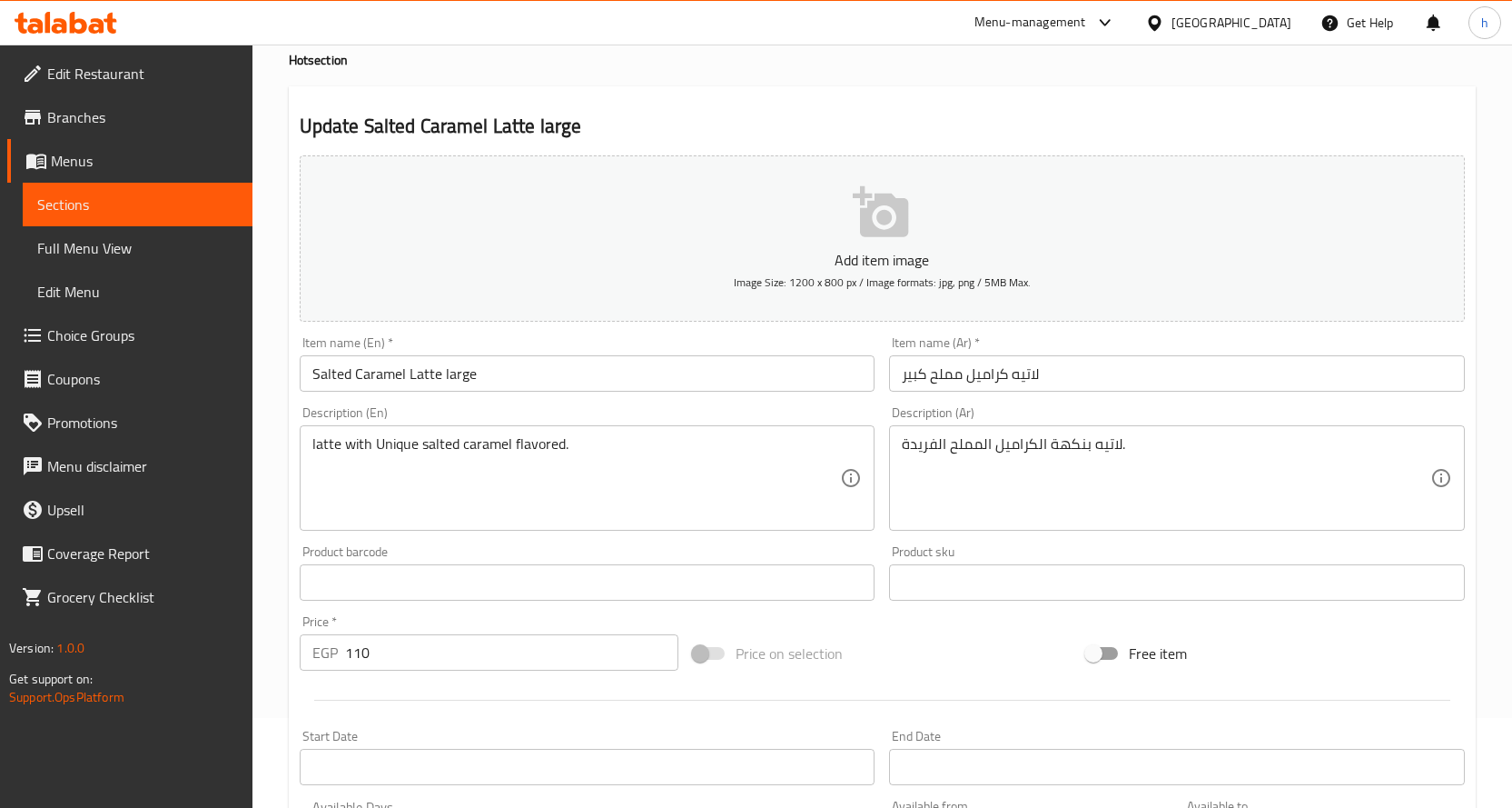
scroll to position [91, 0]
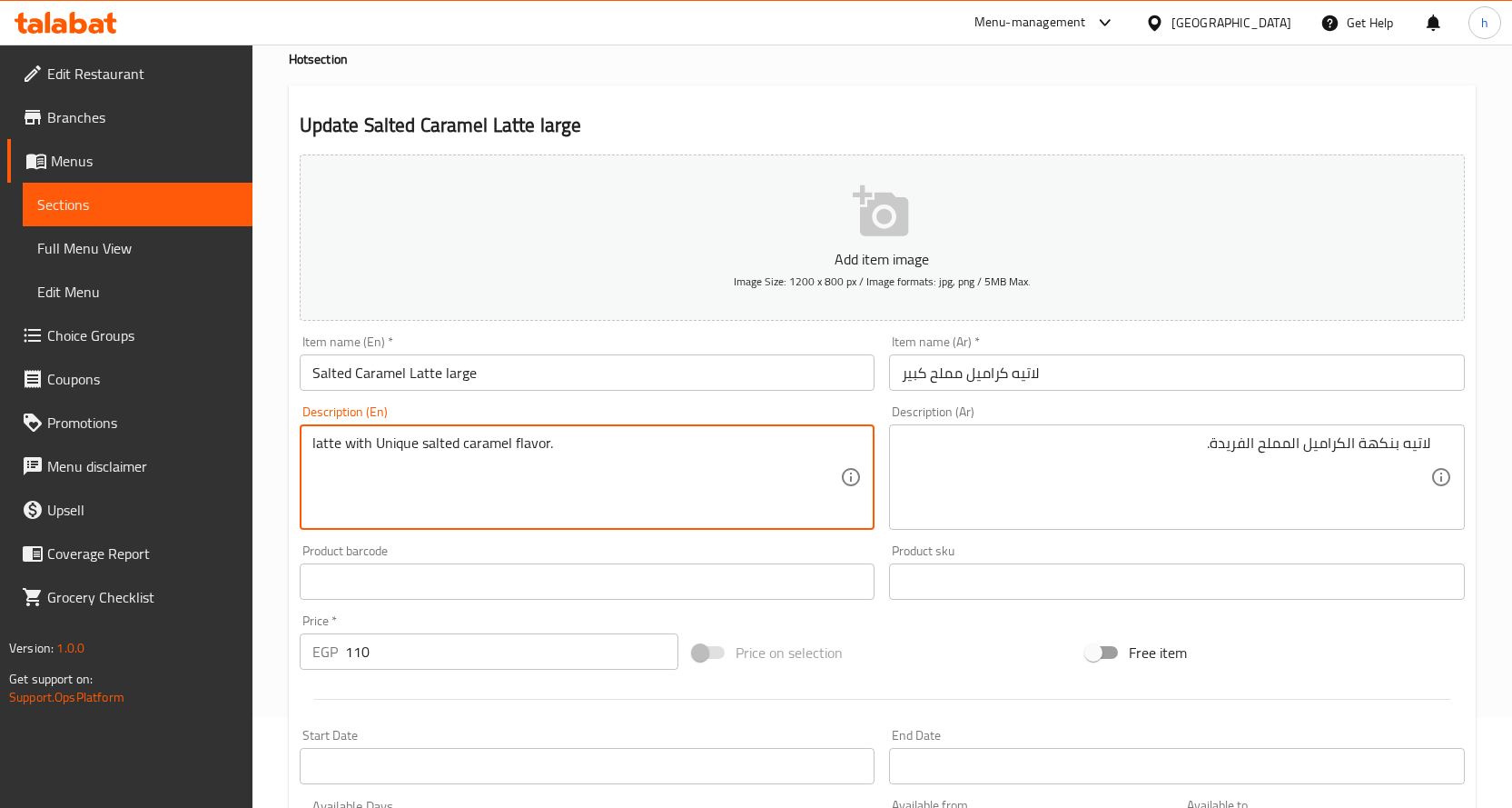
drag, startPoint x: 545, startPoint y: 446, endPoint x: 377, endPoint y: 446, distance: 168.0
click at [377, 446] on textarea "latte with Unique salted caramel flavor." at bounding box center [576, 478] width 528 height 86
type textarea "latte with Unique salted caramel flavor."
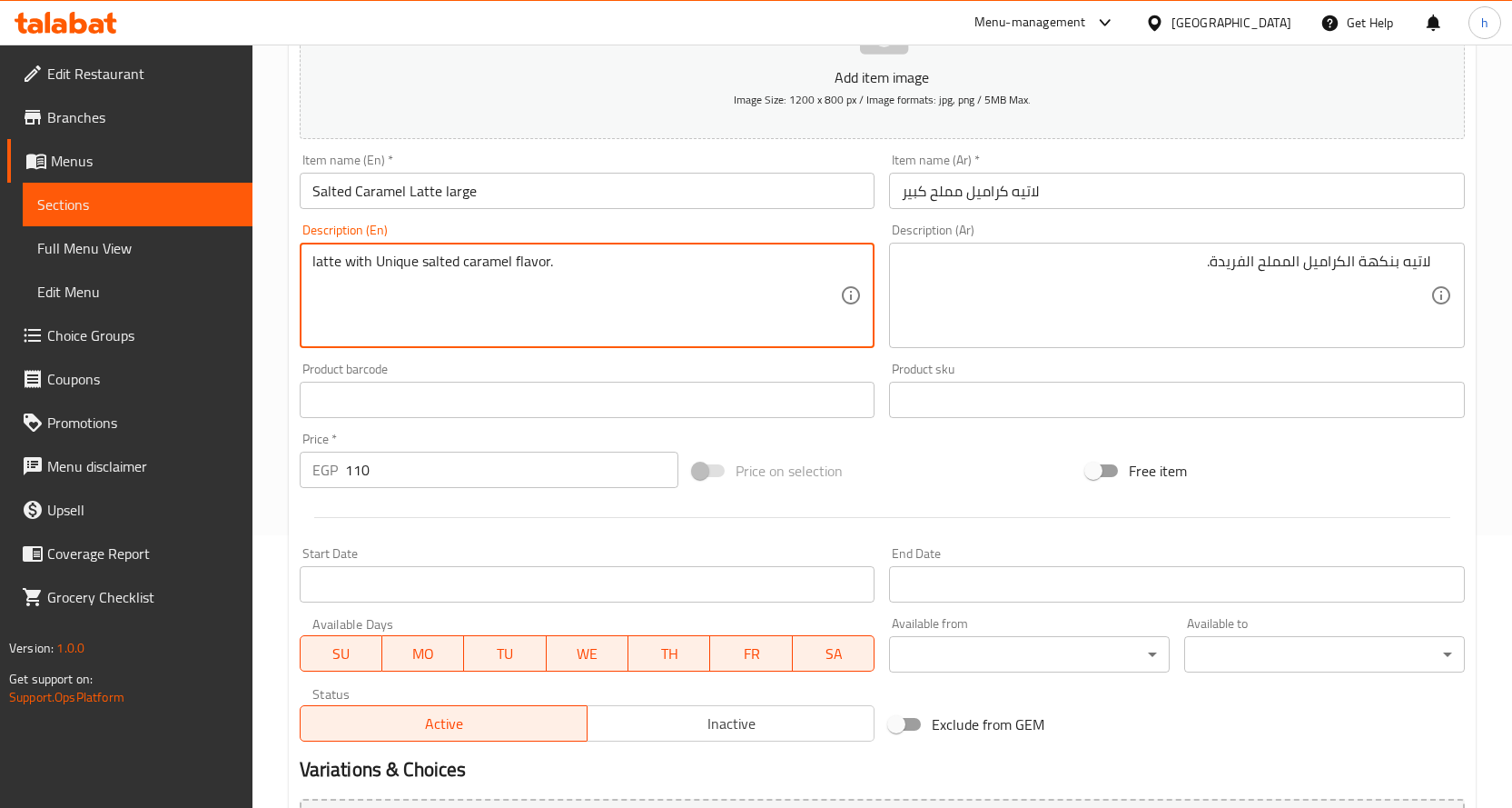
scroll to position [476, 0]
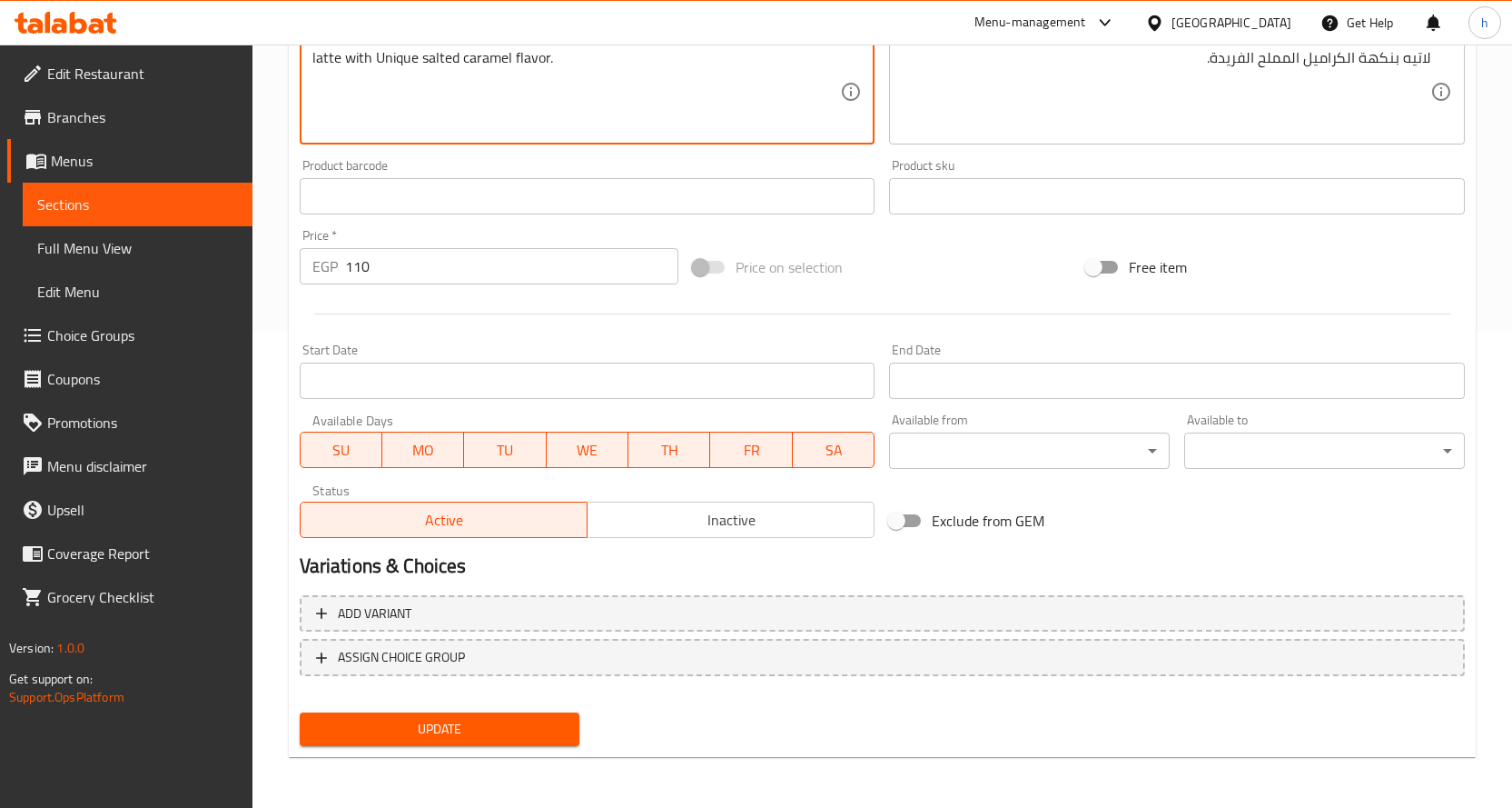
click at [481, 727] on span "Update" at bounding box center [440, 729] width 251 height 23
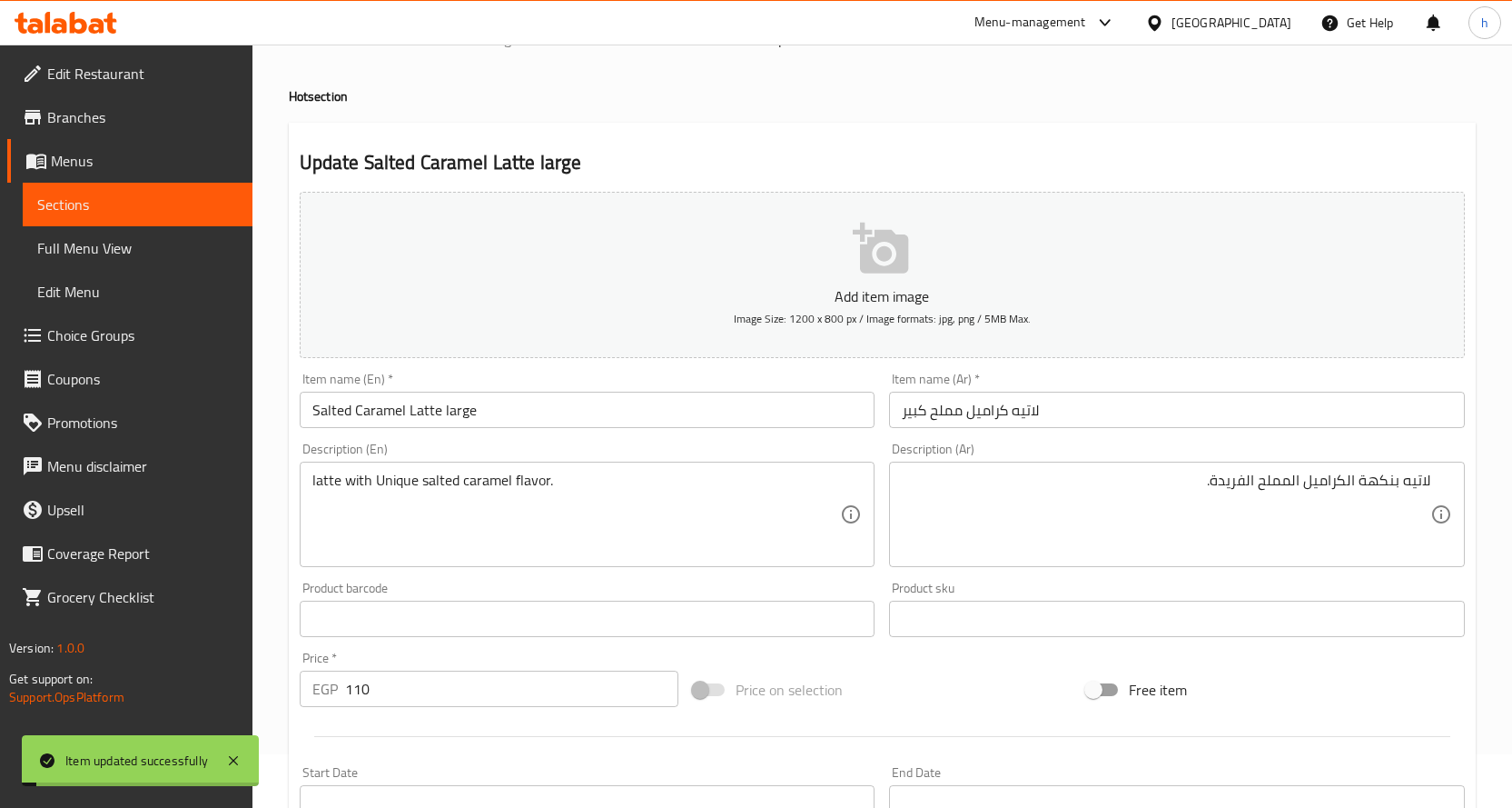
scroll to position [0, 0]
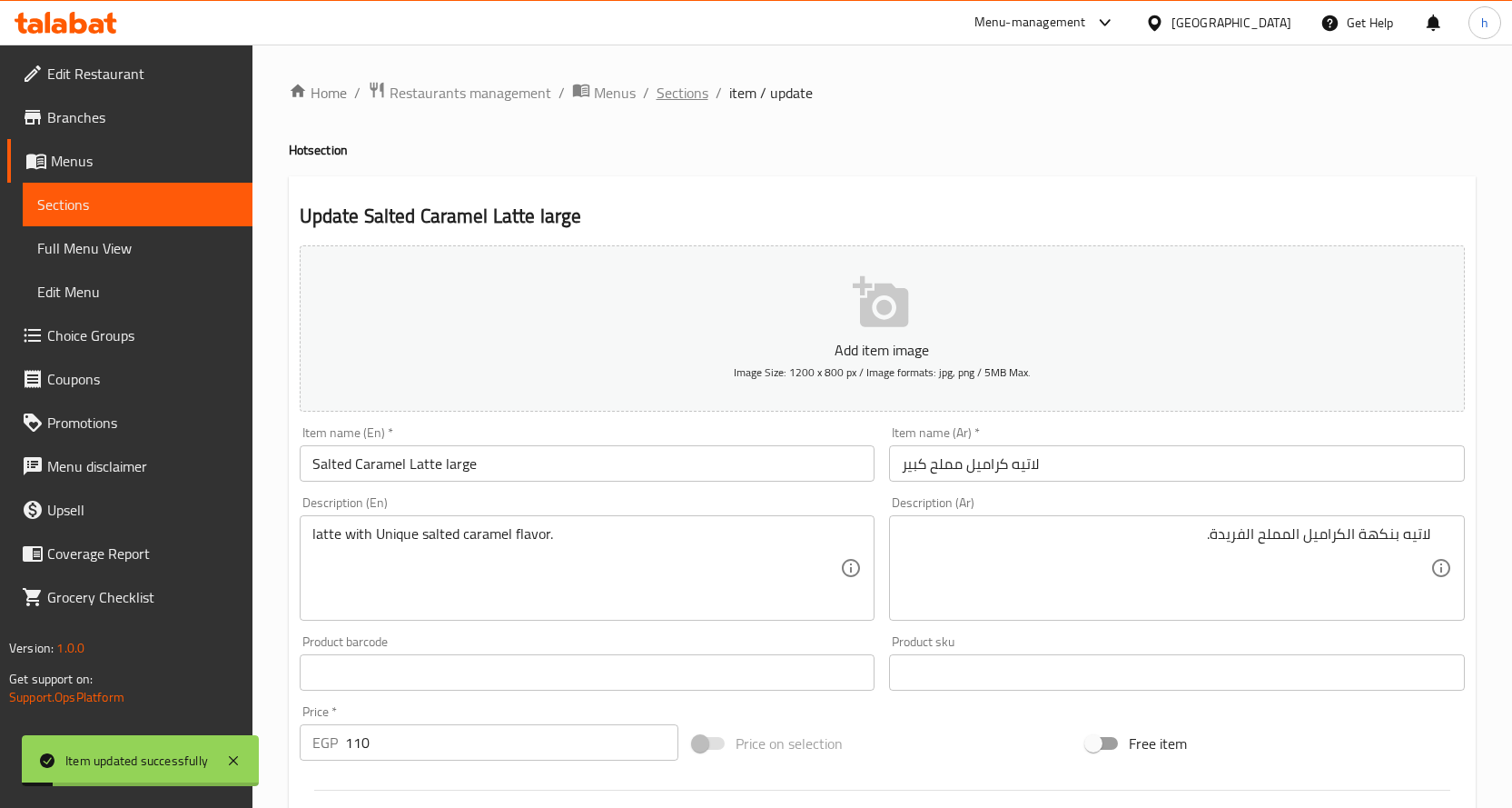
click at [680, 96] on span "Sections" at bounding box center [682, 92] width 52 height 22
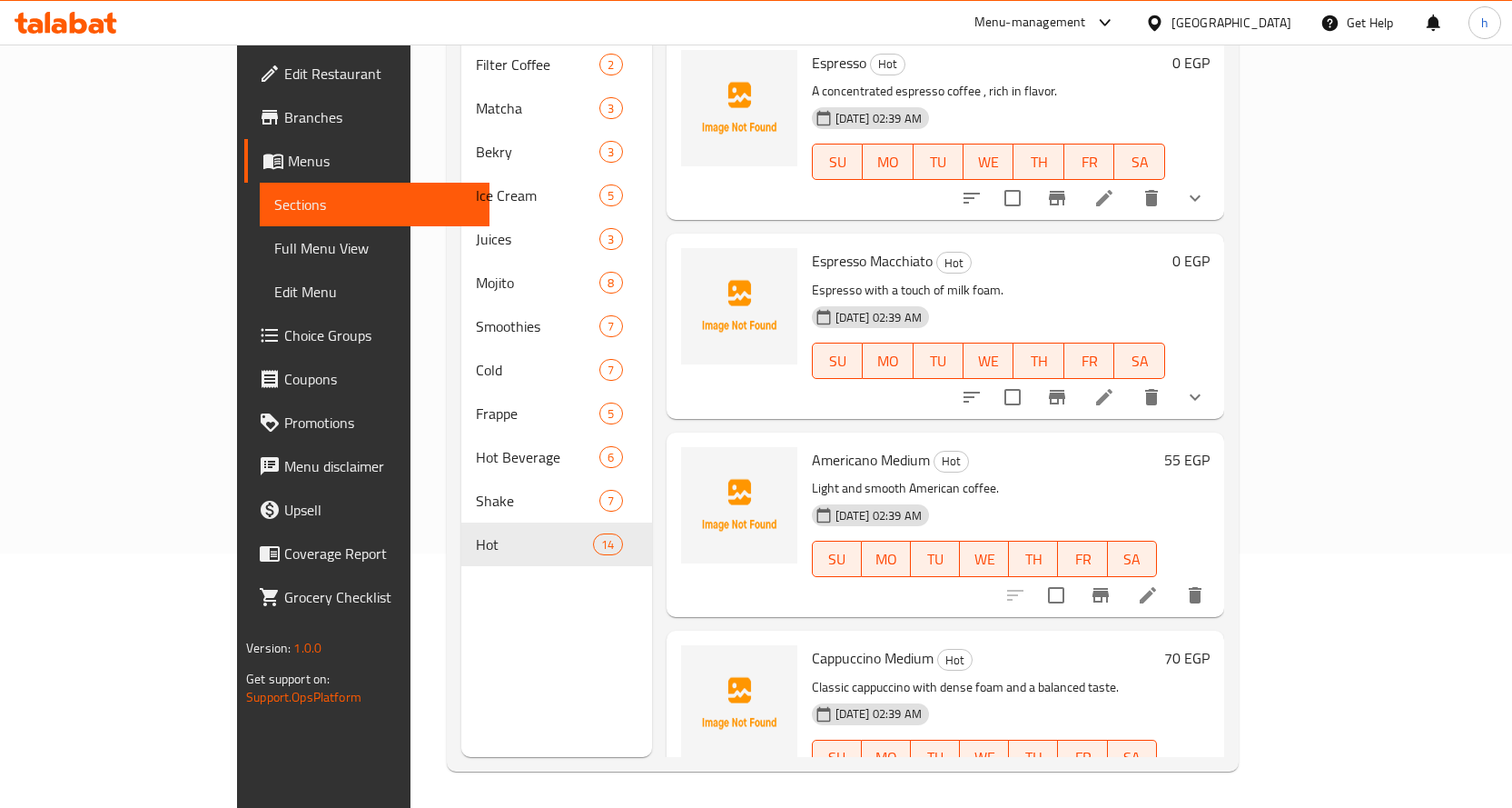
scroll to position [2016, 0]
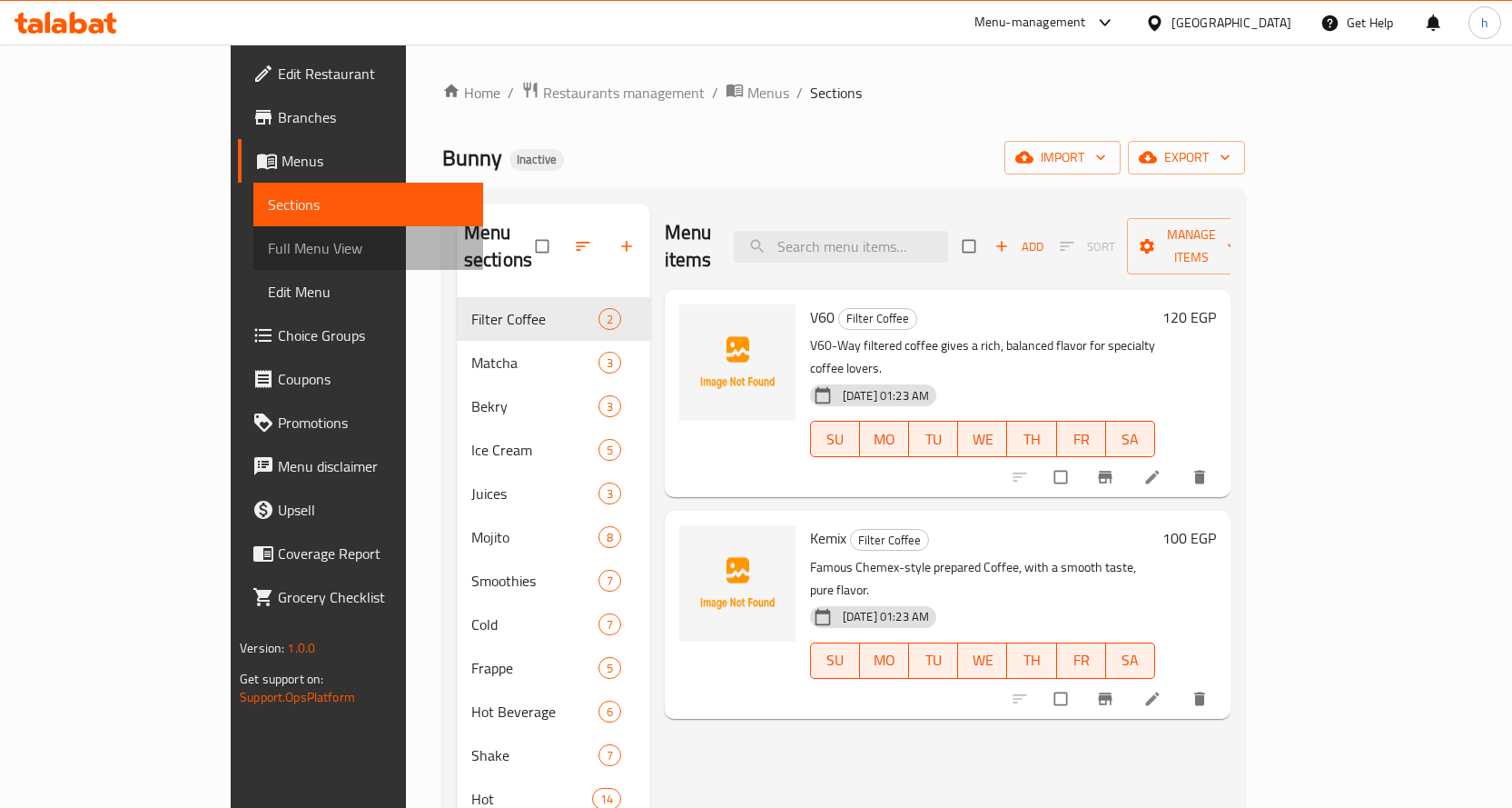
click at [268, 256] on span "Full Menu View" at bounding box center [369, 248] width 201 height 22
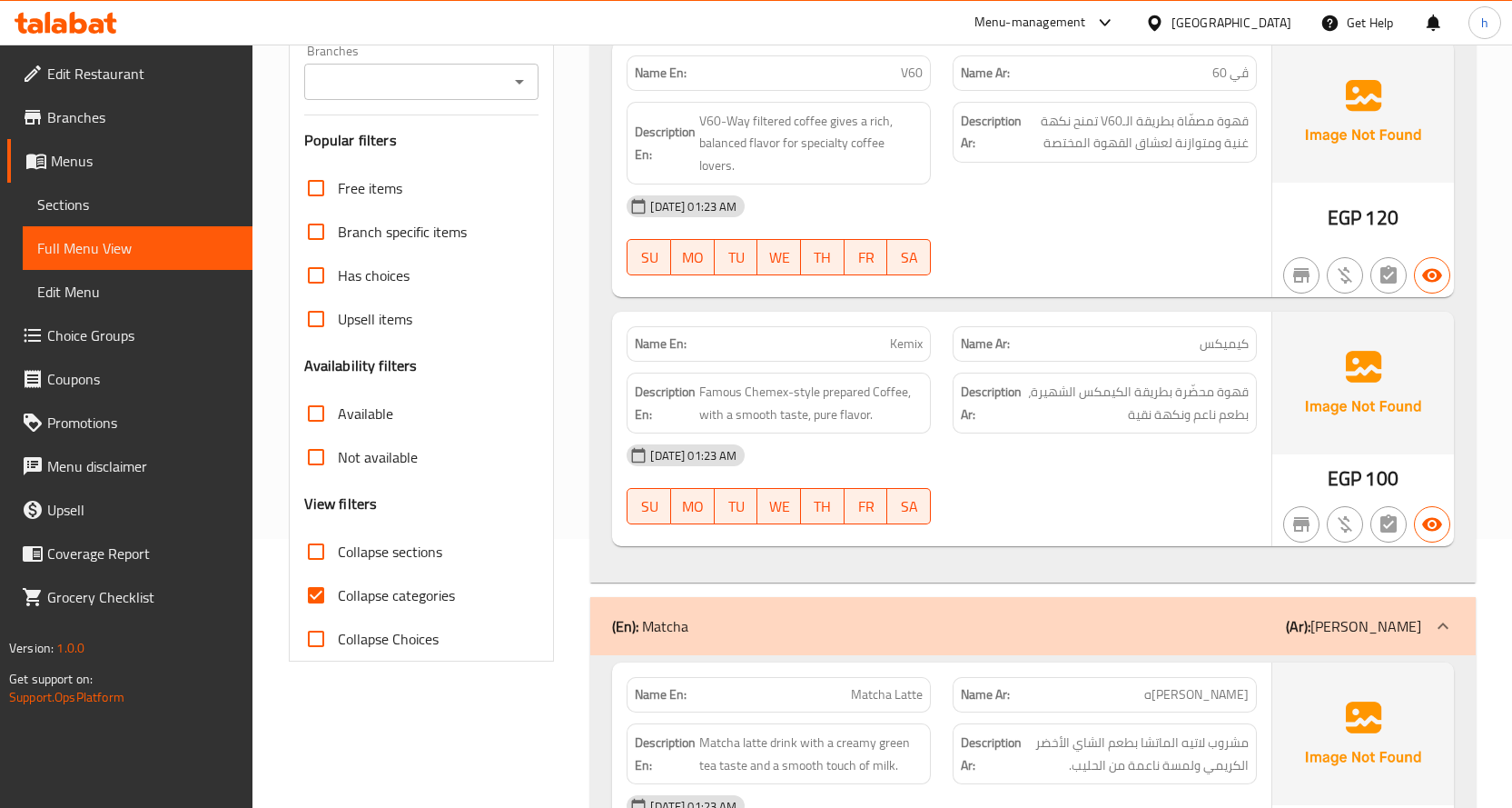
scroll to position [272, 0]
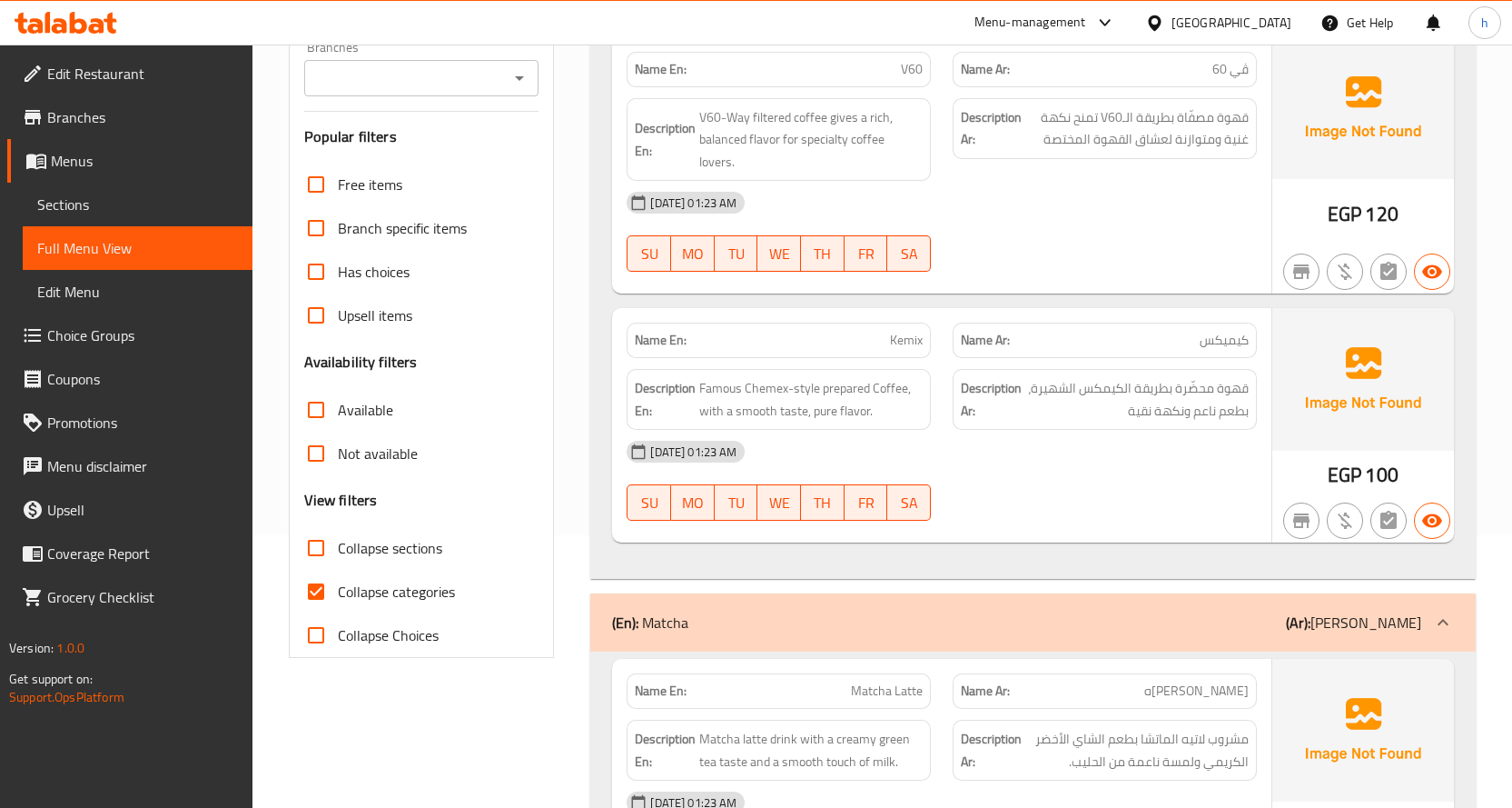
click at [403, 544] on span "Collapse sections" at bounding box center [389, 547] width 104 height 22
click at [338, 544] on input "Collapse sections" at bounding box center [316, 548] width 43 height 43
checkbox input "true"
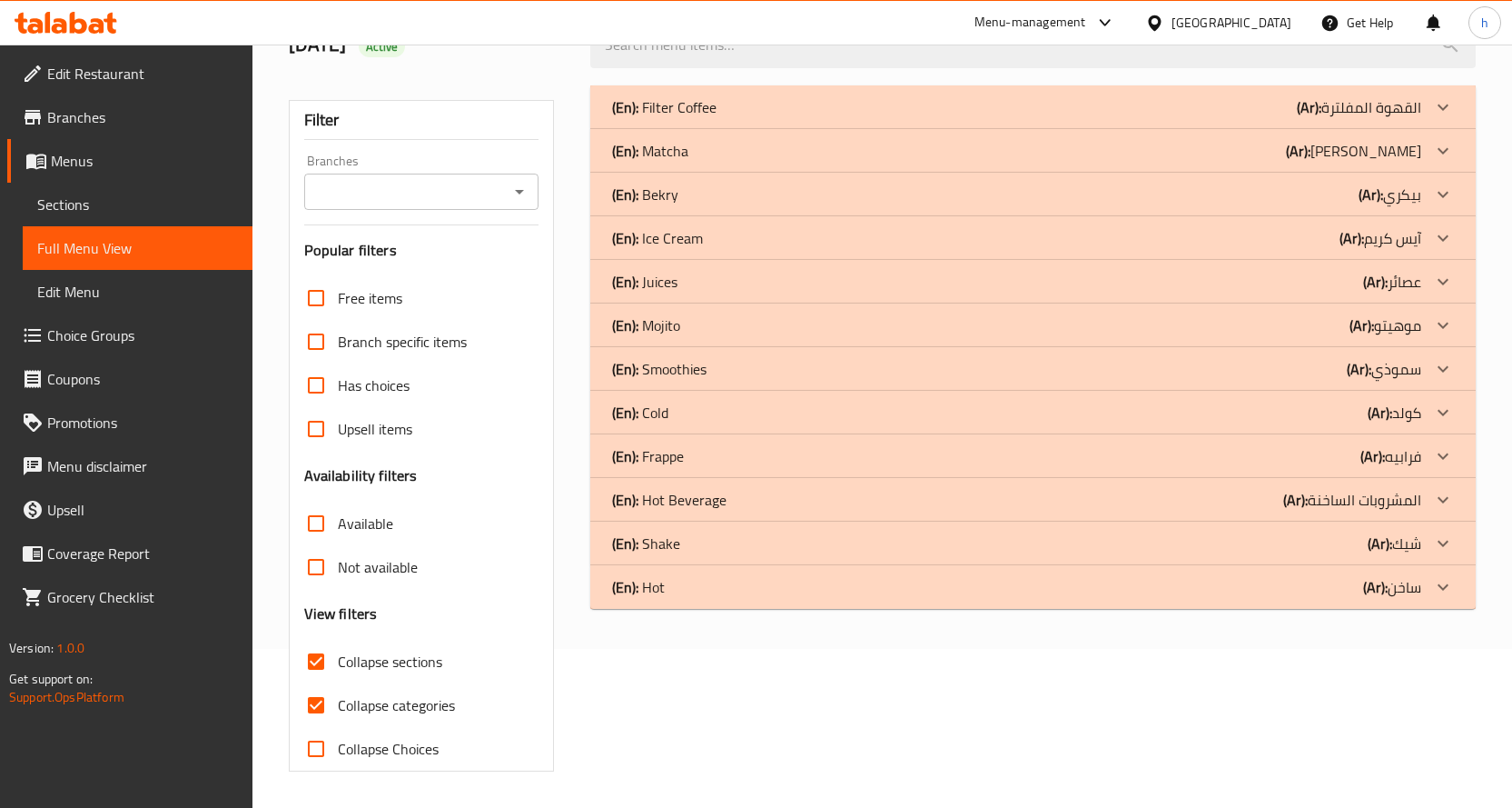
scroll to position [159, 0]
click at [394, 588] on div "Free items Branch specific items Has choices Upsell items Availability filters …" at bounding box center [421, 523] width 235 height 495
click at [396, 704] on span "Collapse categories" at bounding box center [396, 705] width 117 height 22
click at [338, 704] on input "Collapse categories" at bounding box center [316, 705] width 43 height 43
checkbox input "false"
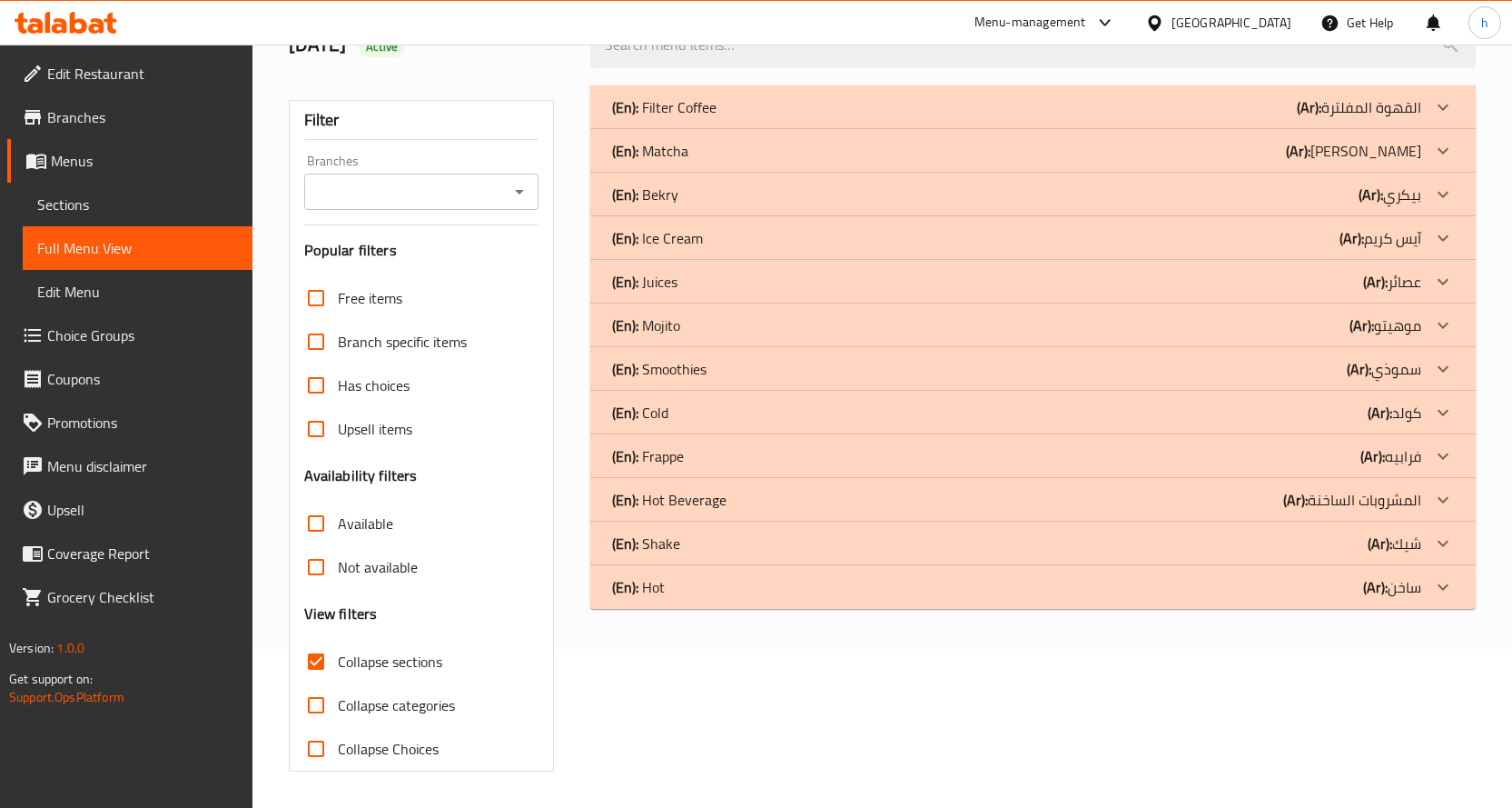
click at [1315, 462] on div "(En): Frappe (Ar): فرابيه" at bounding box center [1017, 455] width 809 height 22
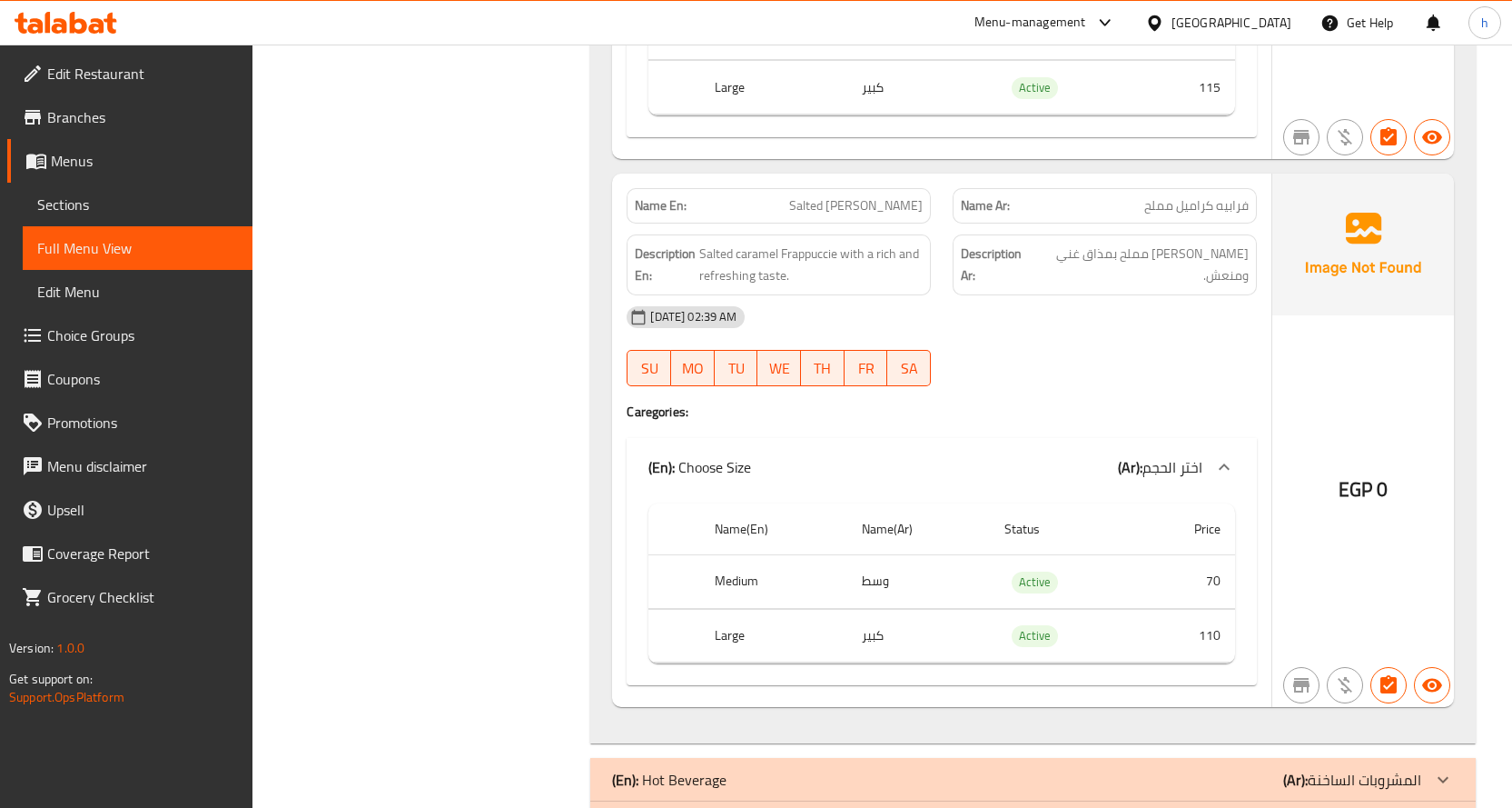
scroll to position [2765, 0]
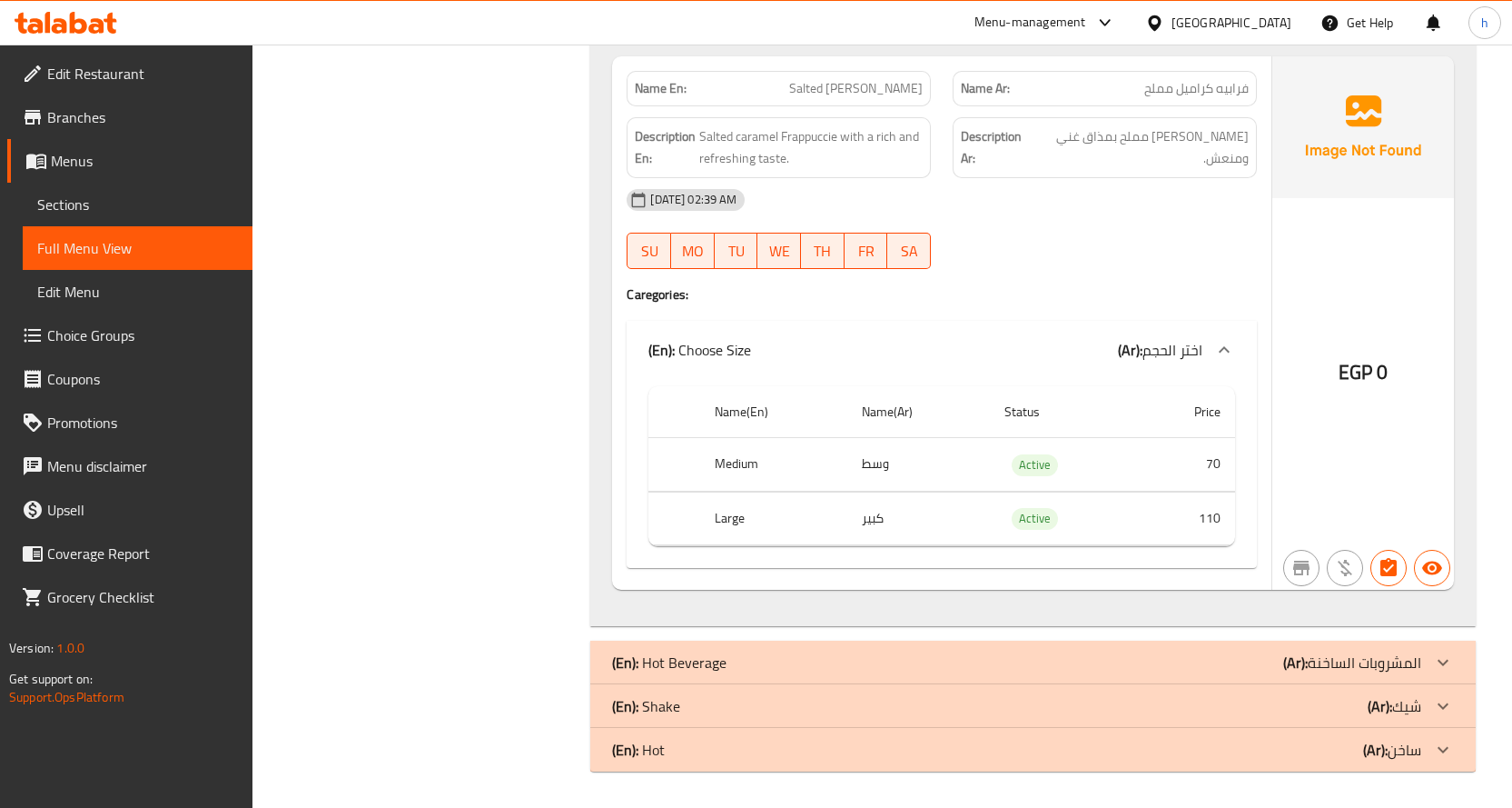
click at [1346, 656] on p "(Ar): المشروبات الساخنة" at bounding box center [1352, 662] width 138 height 22
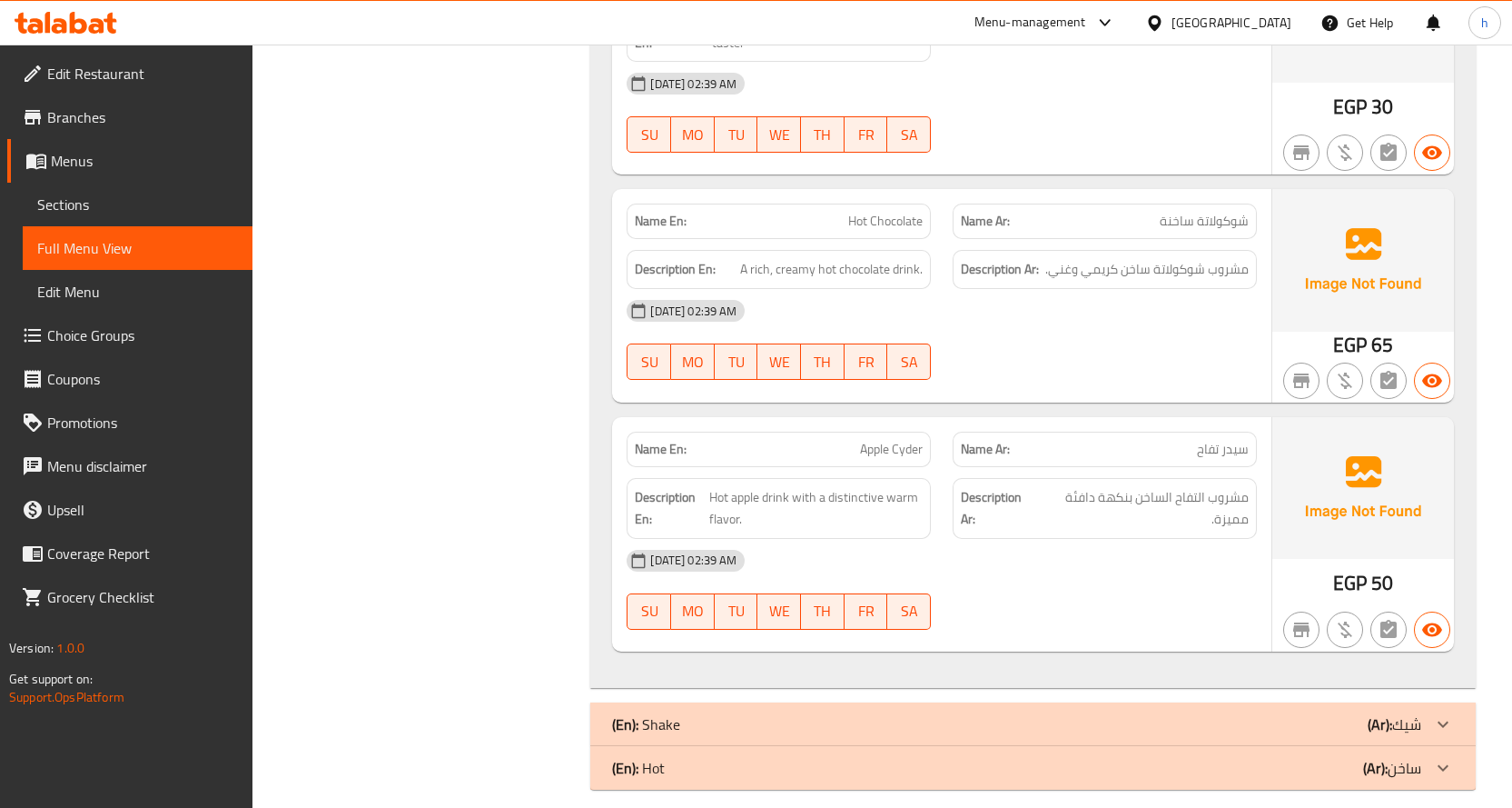
scroll to position [4274, 0]
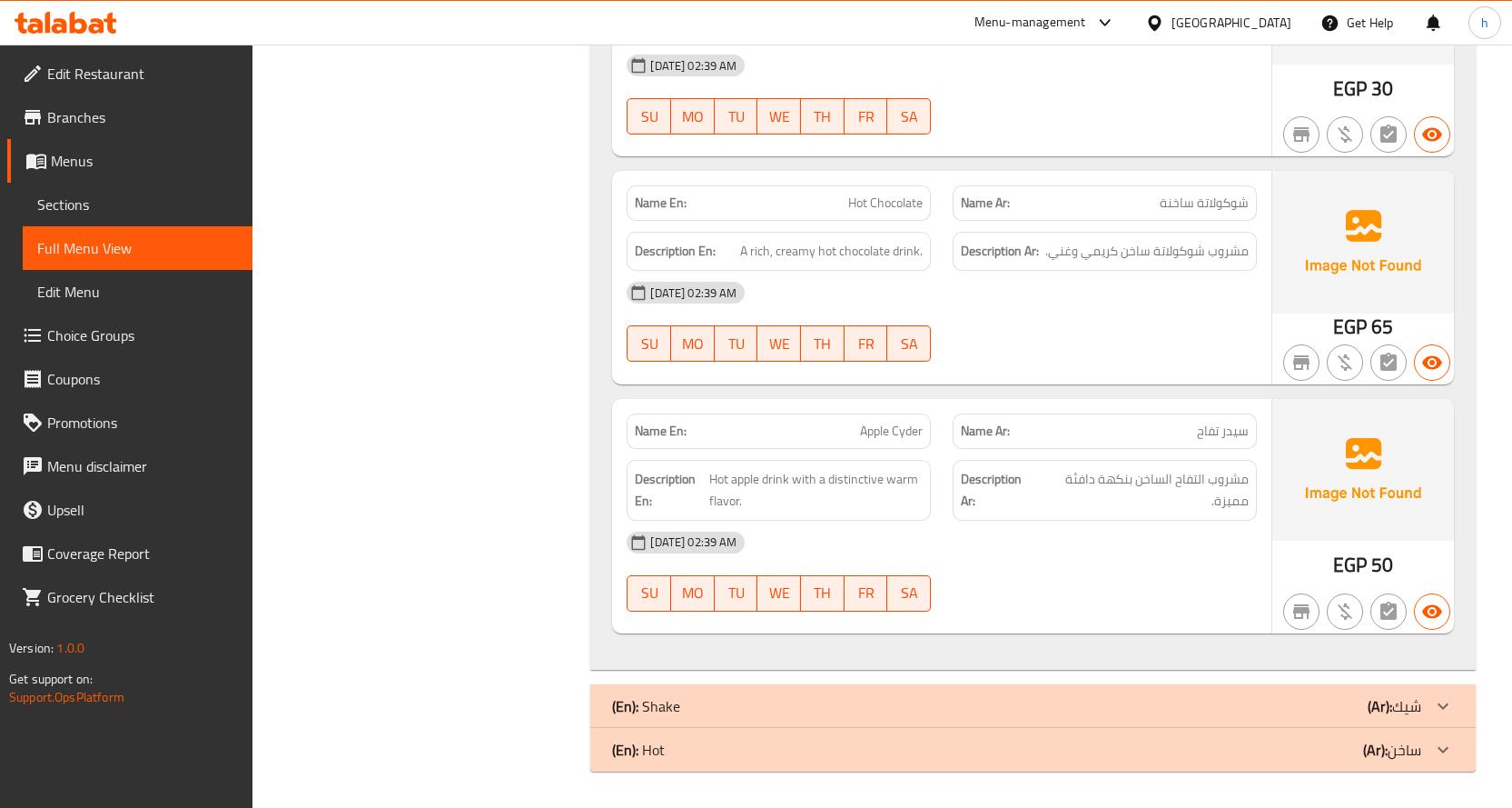
click at [1350, 709] on div "(En): Shake (Ar): شيك" at bounding box center [1017, 706] width 809 height 22
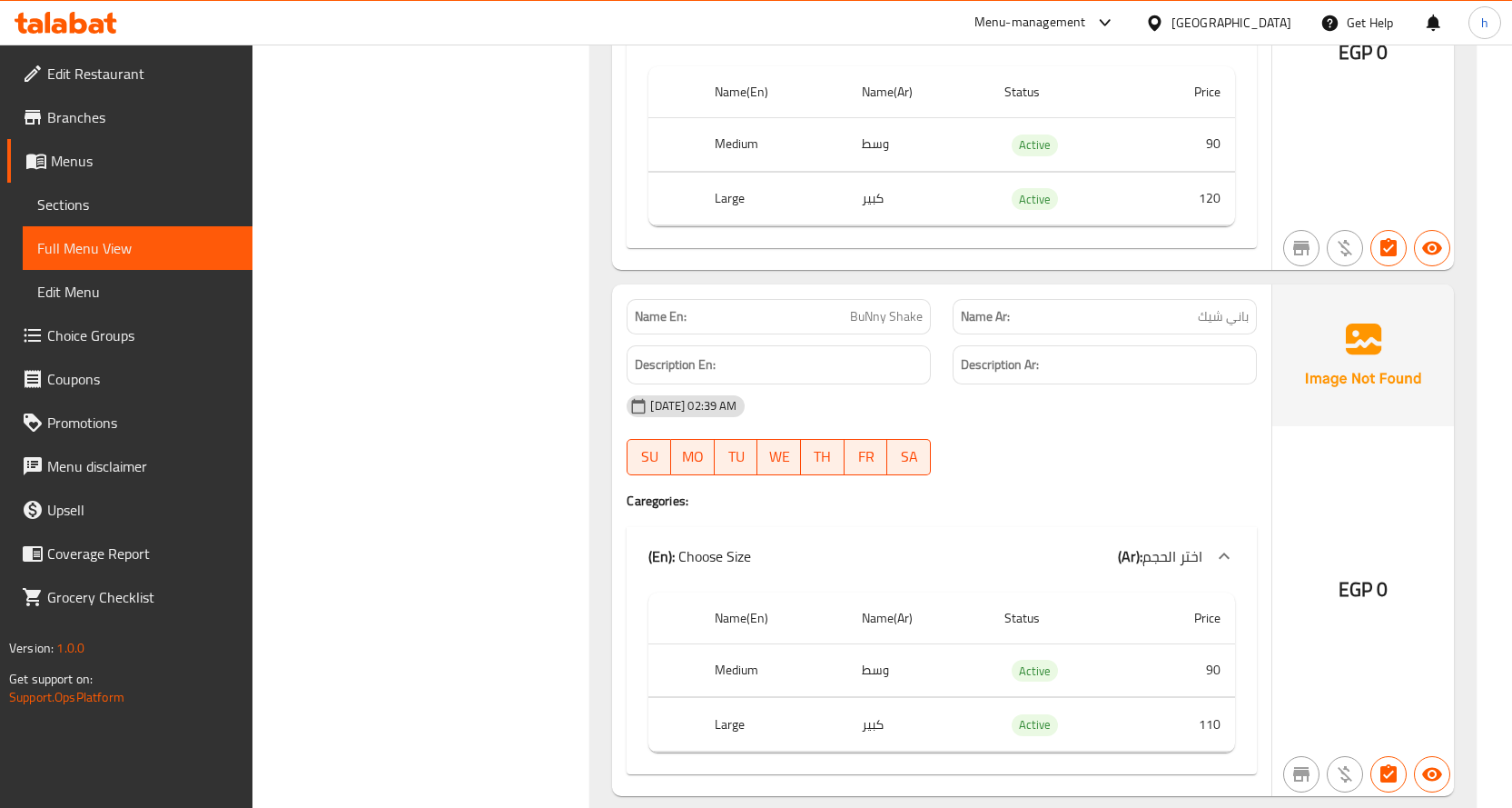
scroll to position [8079, 0]
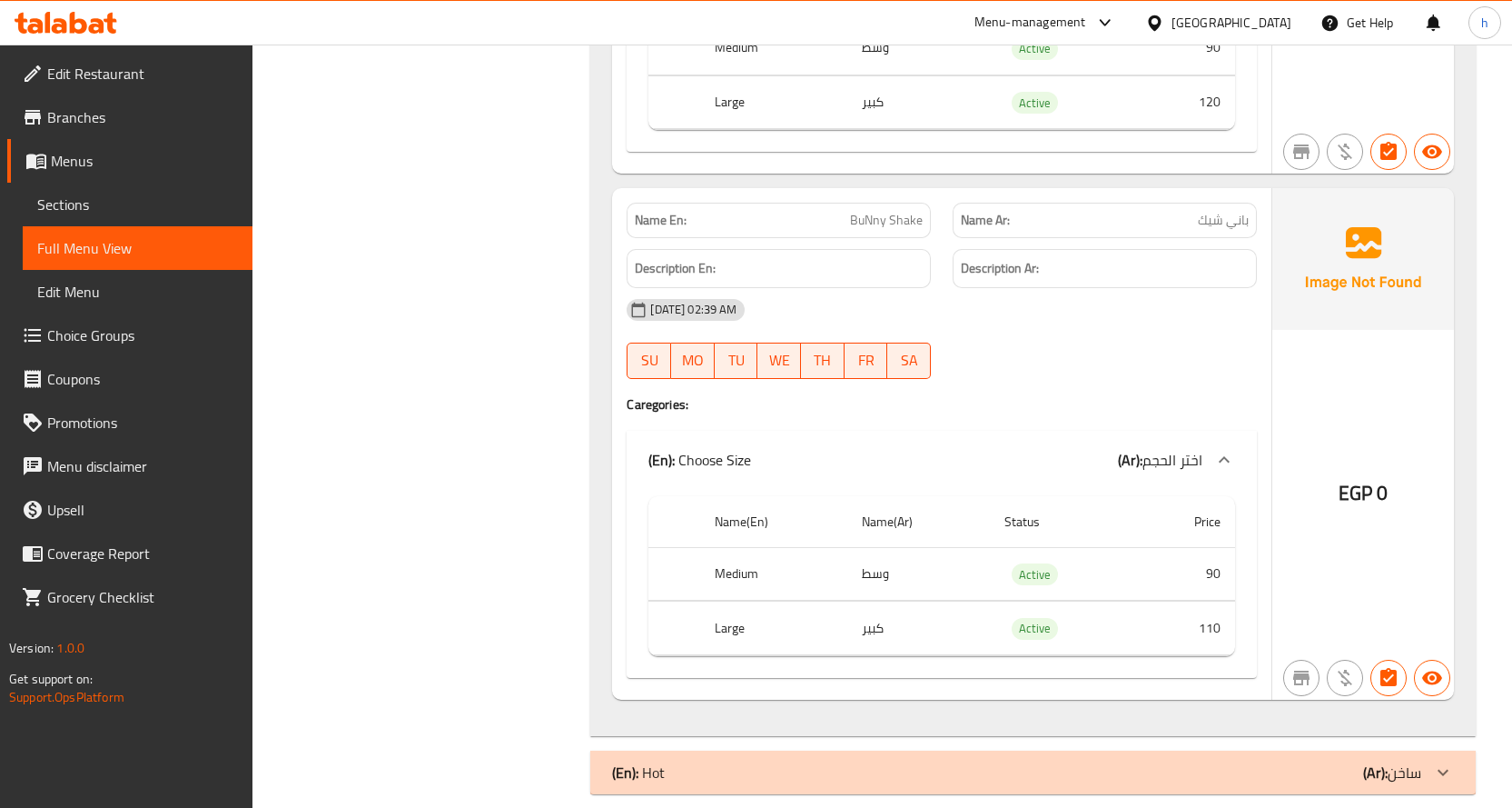
click at [1292, 761] on div "(En): Hot (Ar): ساخن" at bounding box center [1017, 771] width 809 height 22
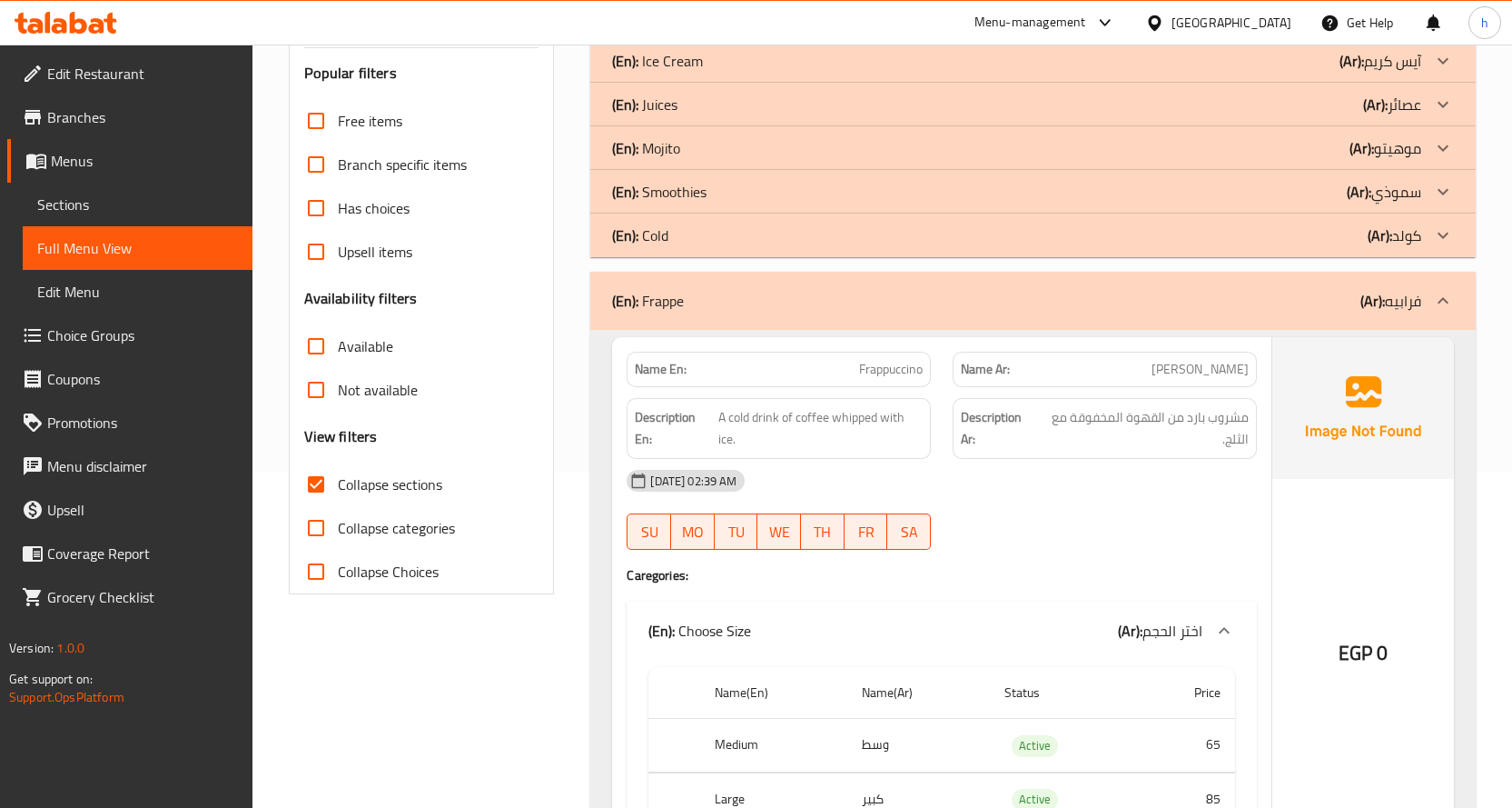
scroll to position [333, 0]
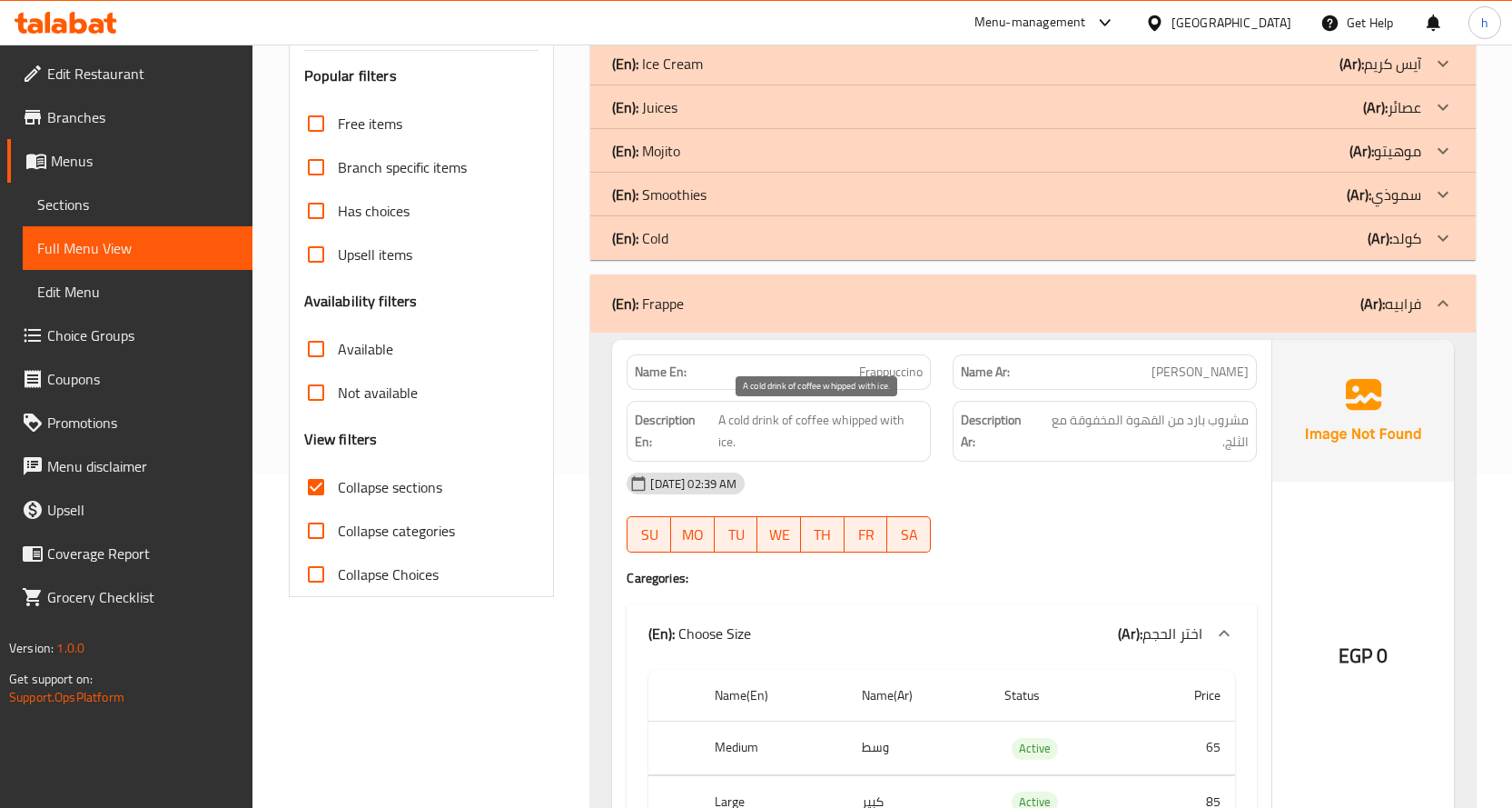
click at [758, 414] on span "A cold drink of coffee whipped with ice." at bounding box center [821, 431] width 204 height 44
click at [745, 424] on span "A cold drink of coffee whipped with ice." at bounding box center [821, 431] width 204 height 44
click at [824, 418] on span "A cold drink of coffee whipped with ice." at bounding box center [821, 431] width 204 height 44
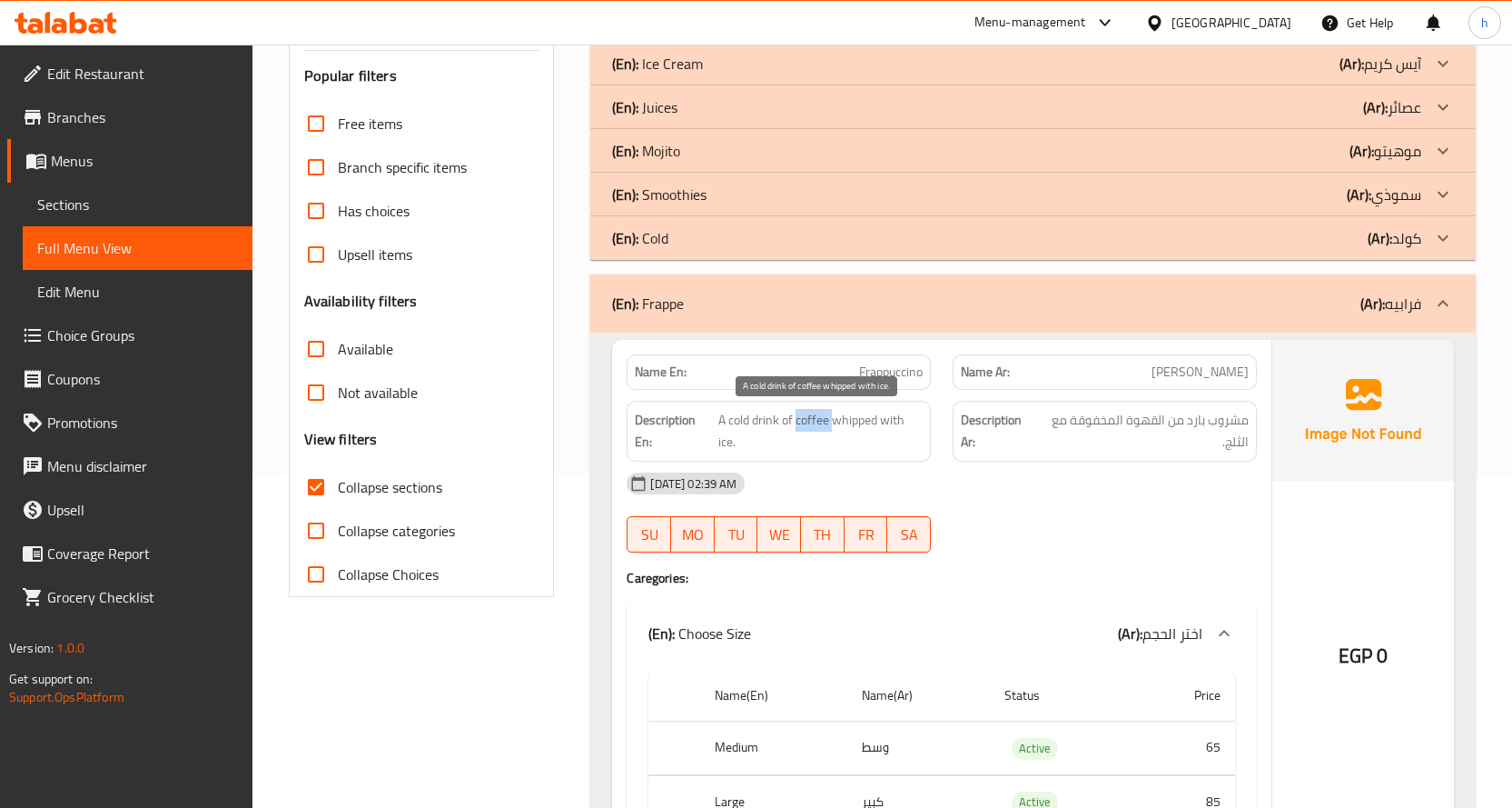
click at [824, 418] on span "A cold drink of coffee whipped with ice." at bounding box center [821, 431] width 204 height 44
click at [860, 419] on span "A cold drink of coffee whipped with ice." at bounding box center [821, 431] width 204 height 44
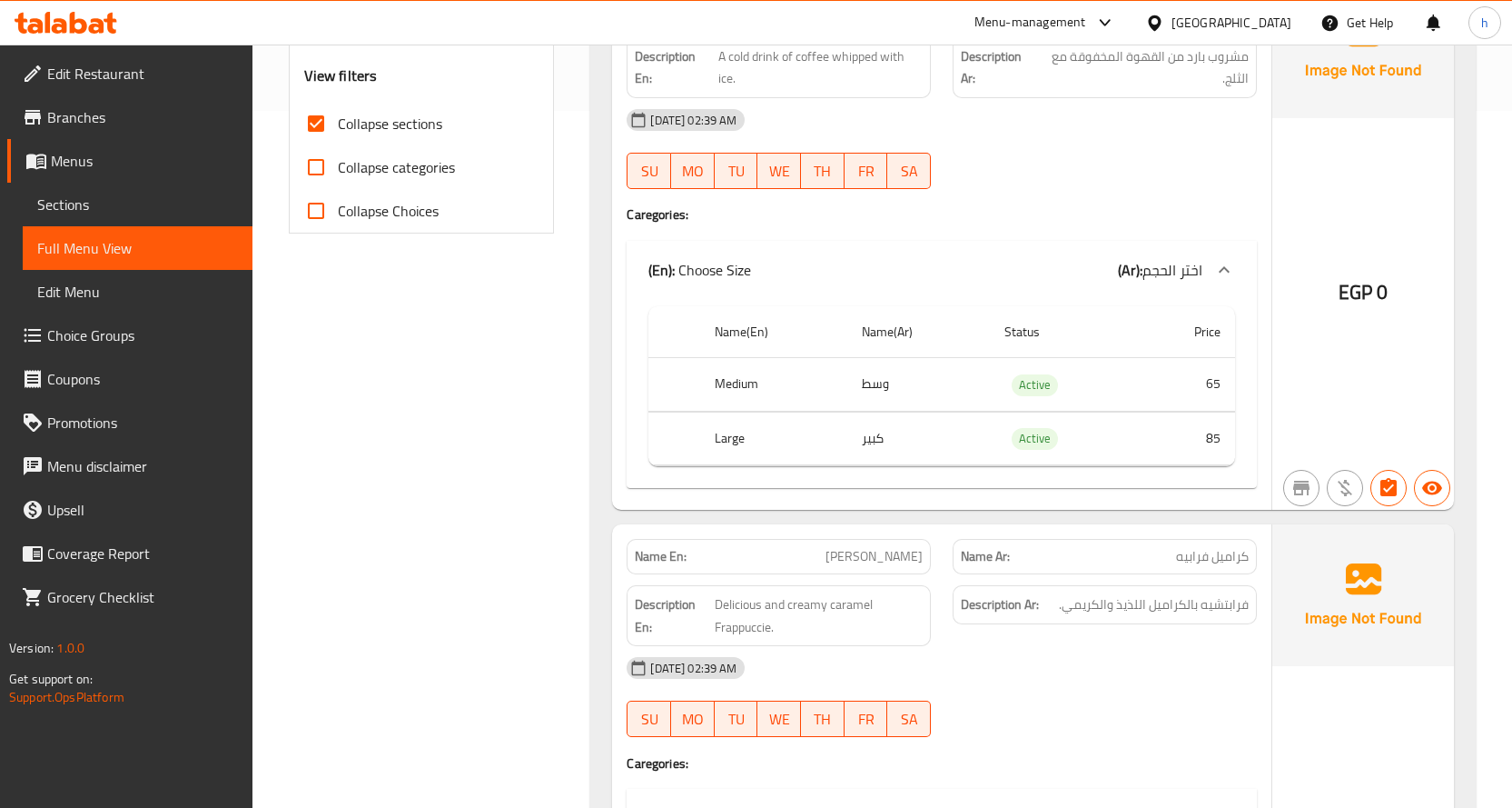
click at [879, 387] on td "وسط" at bounding box center [918, 384] width 143 height 53
click at [881, 437] on td "كبير" at bounding box center [918, 438] width 143 height 53
click at [1223, 383] on td "65" at bounding box center [1186, 384] width 99 height 53
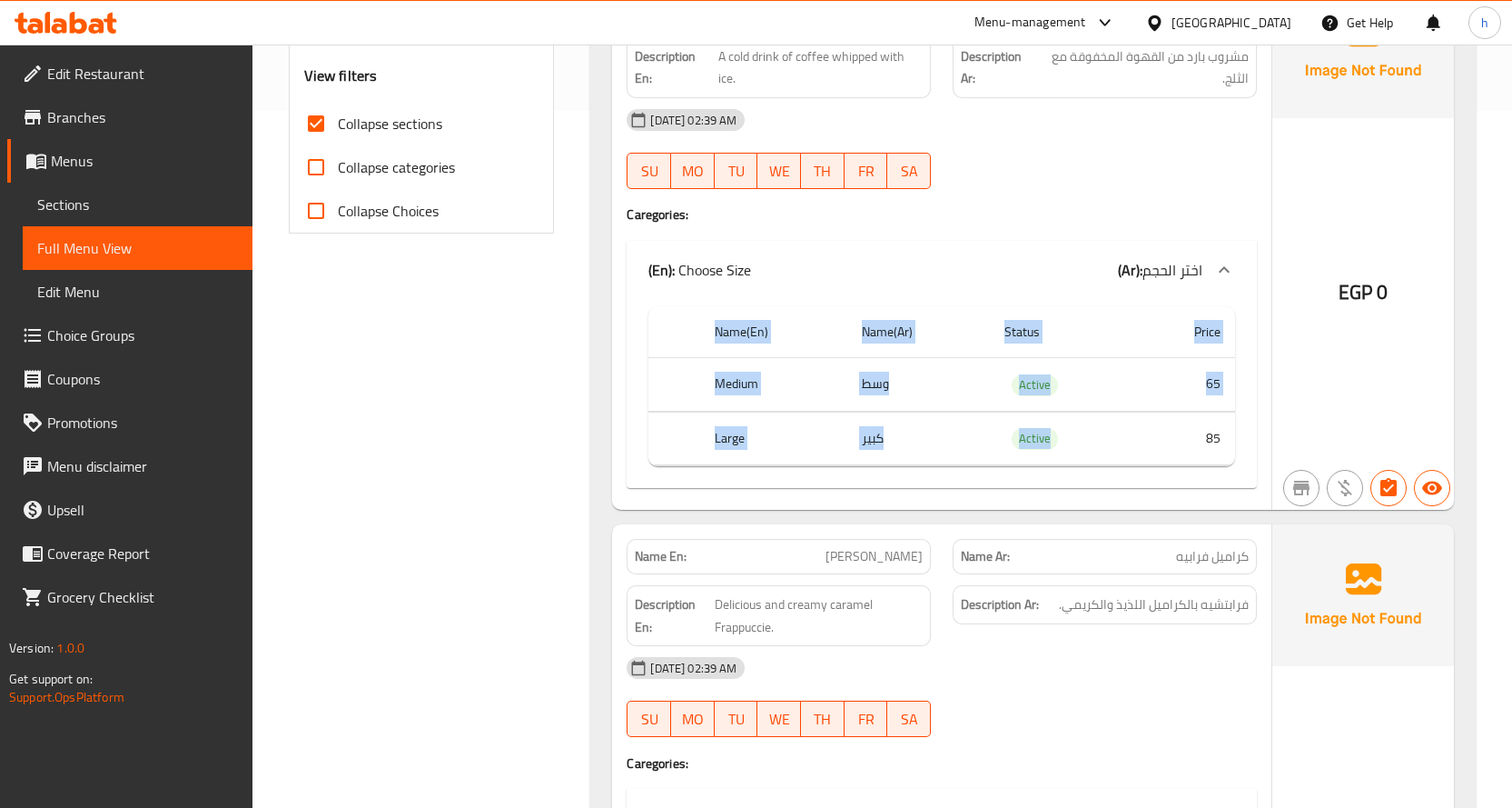
drag, startPoint x: 1204, startPoint y: 439, endPoint x: 1239, endPoint y: 442, distance: 35.1
click at [1239, 442] on div "Name(En) Name(Ar) Status Price Medium وسط Active 65 Large كبير Active 85" at bounding box center [942, 393] width 630 height 189
click at [1209, 442] on td "85" at bounding box center [1186, 438] width 99 height 53
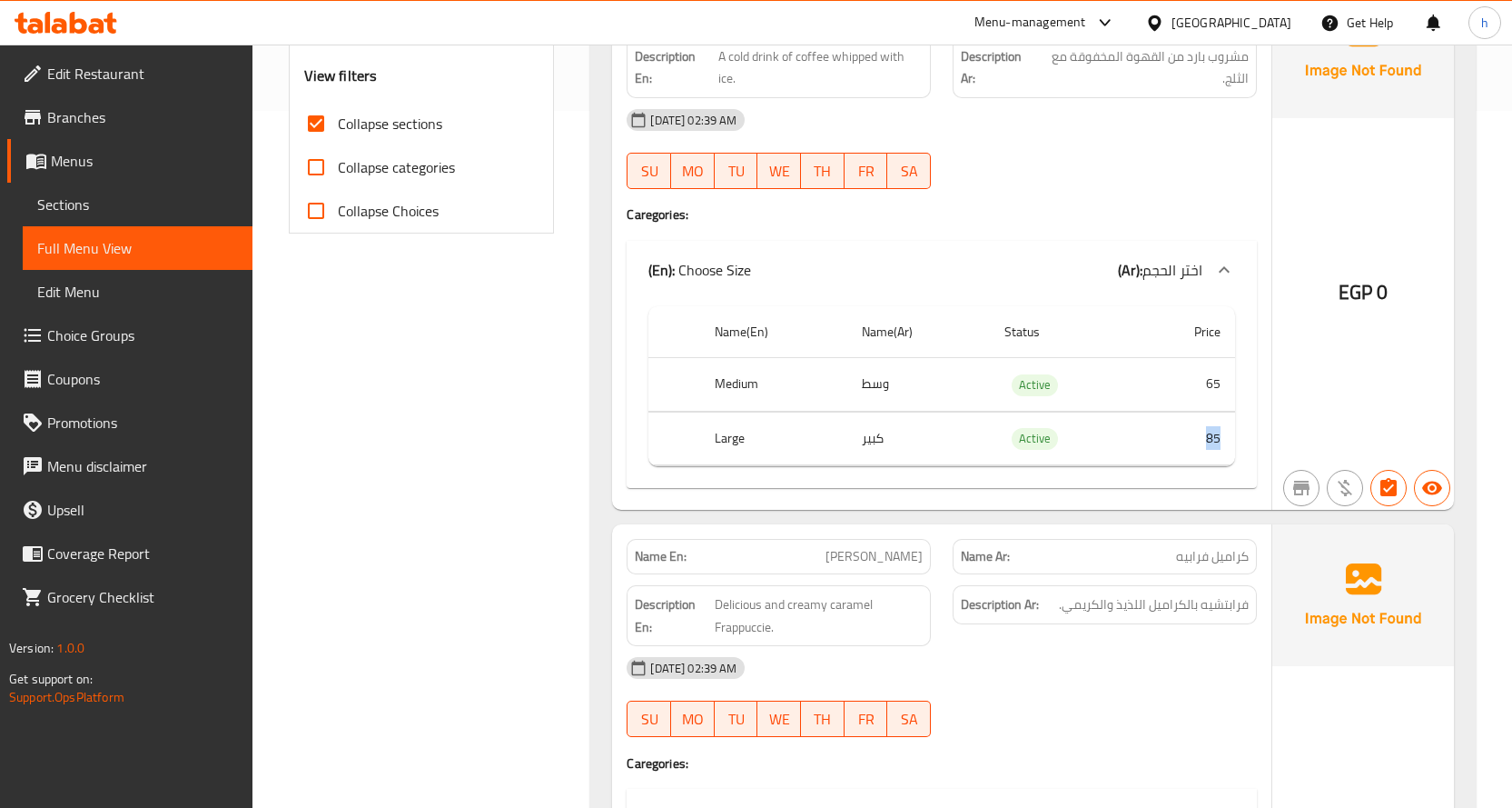
click at [1209, 442] on td "85" at bounding box center [1186, 438] width 99 height 53
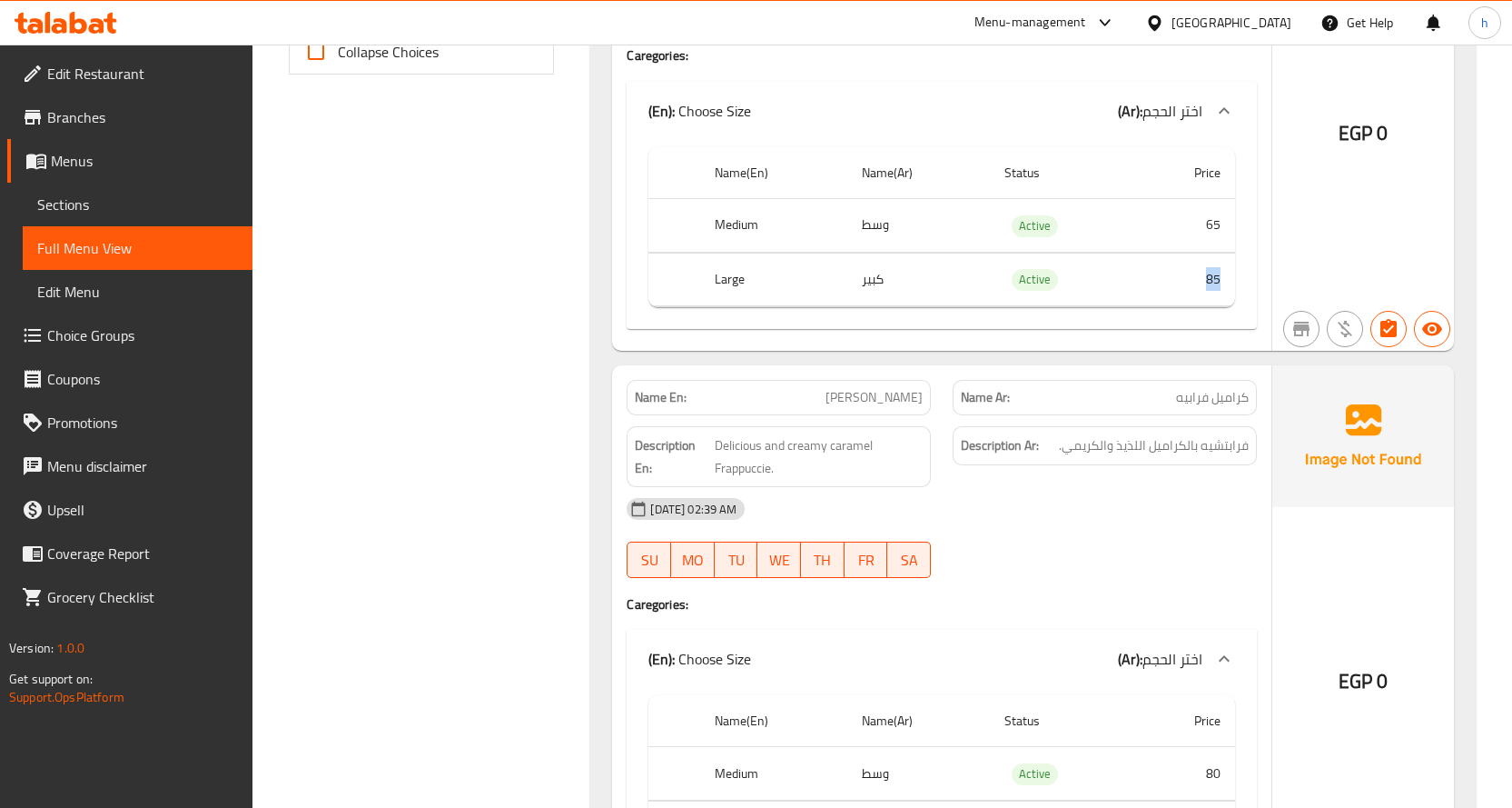
scroll to position [878, 0]
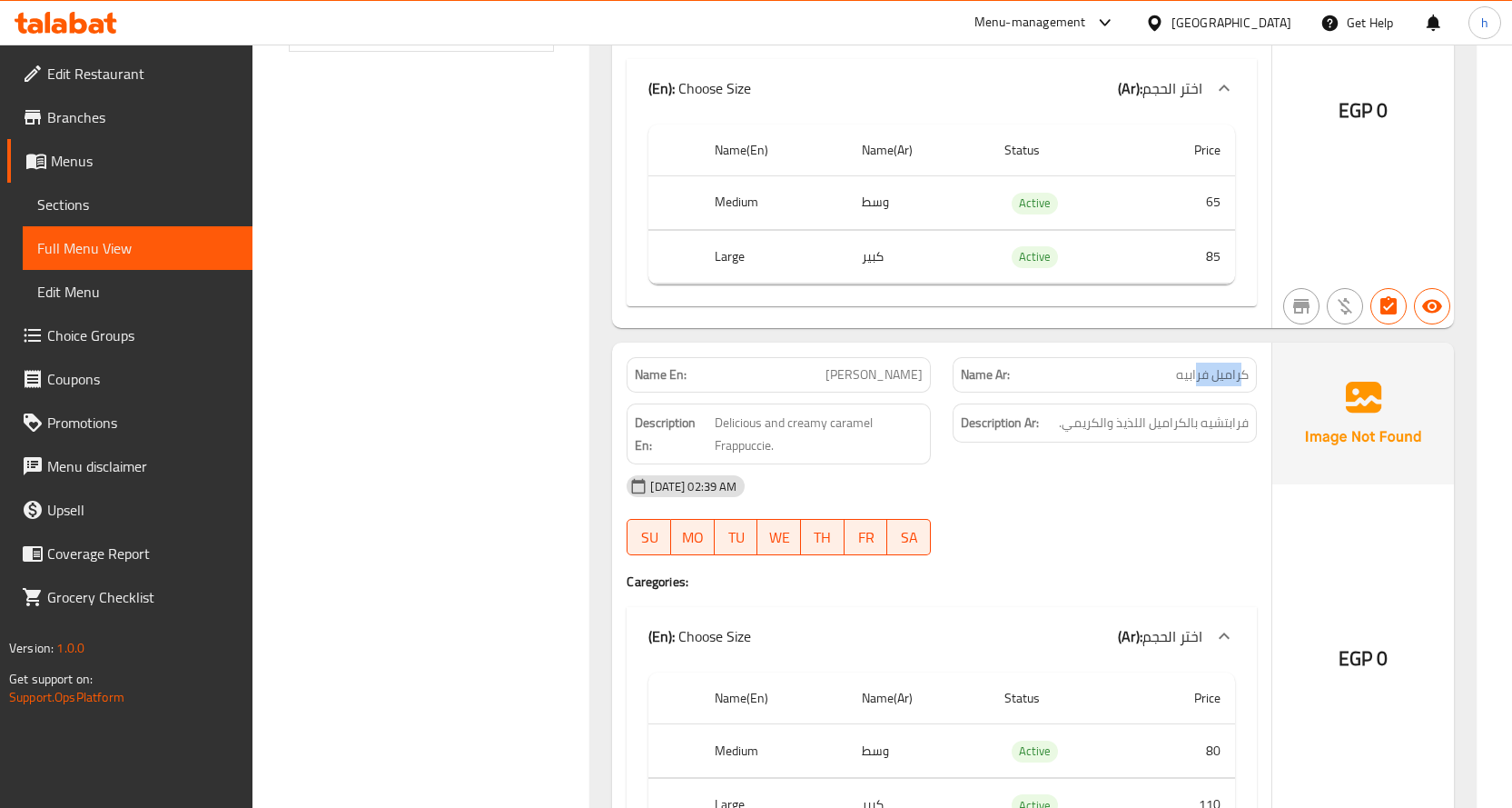
drag, startPoint x: 1240, startPoint y: 374, endPoint x: 1197, endPoint y: 374, distance: 43.0
click at [1197, 374] on span "كراميل فرابيه" at bounding box center [1212, 374] width 72 height 19
click at [1187, 374] on span "كراميل فرابيه" at bounding box center [1212, 374] width 72 height 19
click at [737, 420] on span "Delicious and creamy caramel Frappuccie." at bounding box center [819, 434] width 208 height 44
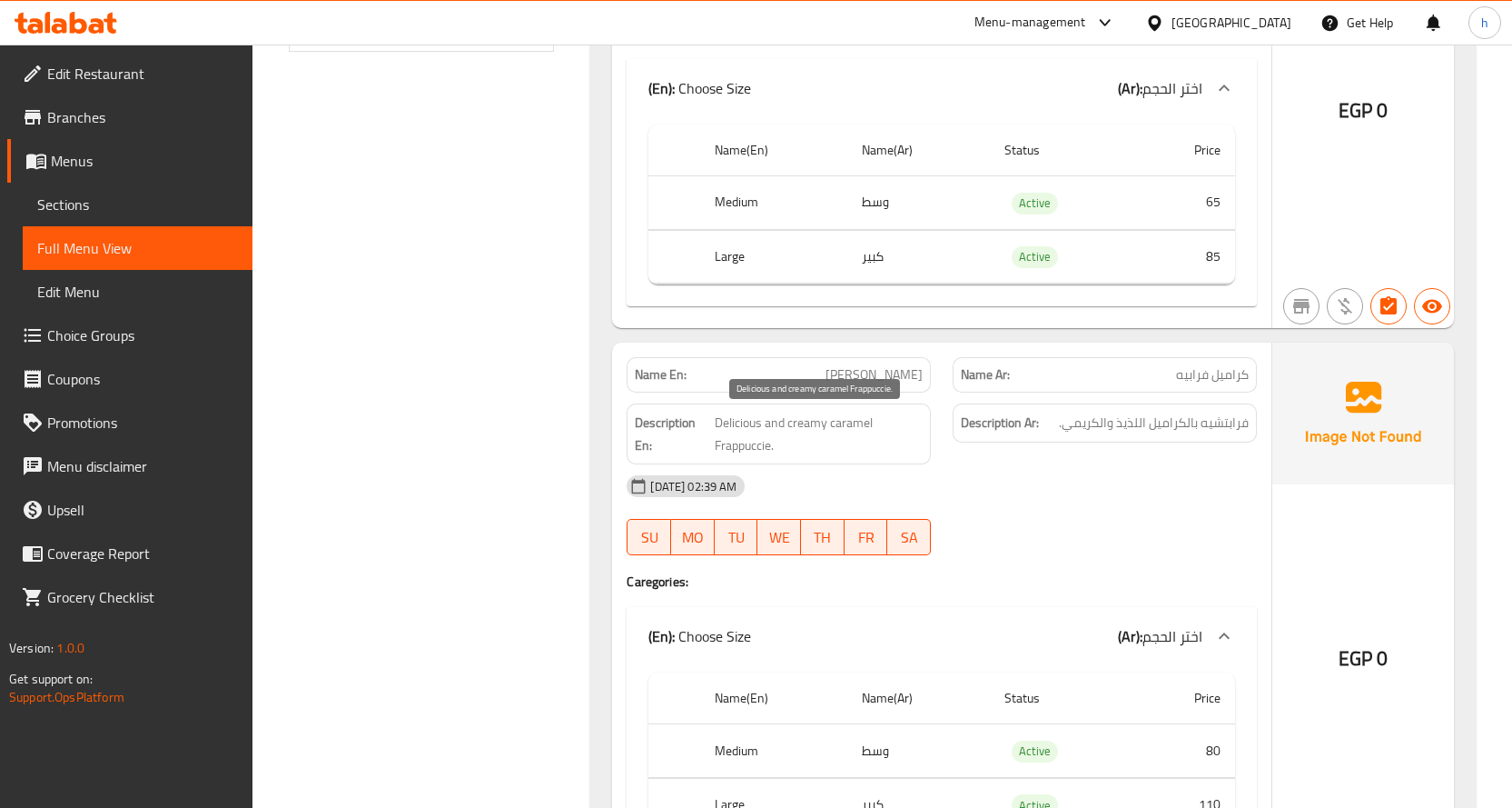
click at [754, 444] on span "Delicious and creamy caramel Frappuccie." at bounding box center [819, 434] width 208 height 44
click at [735, 441] on span "Delicious and creamy caramel Frappuccie." at bounding box center [819, 434] width 208 height 44
click at [842, 424] on span "Delicious and creamy caramel Frappuccie." at bounding box center [819, 434] width 208 height 44
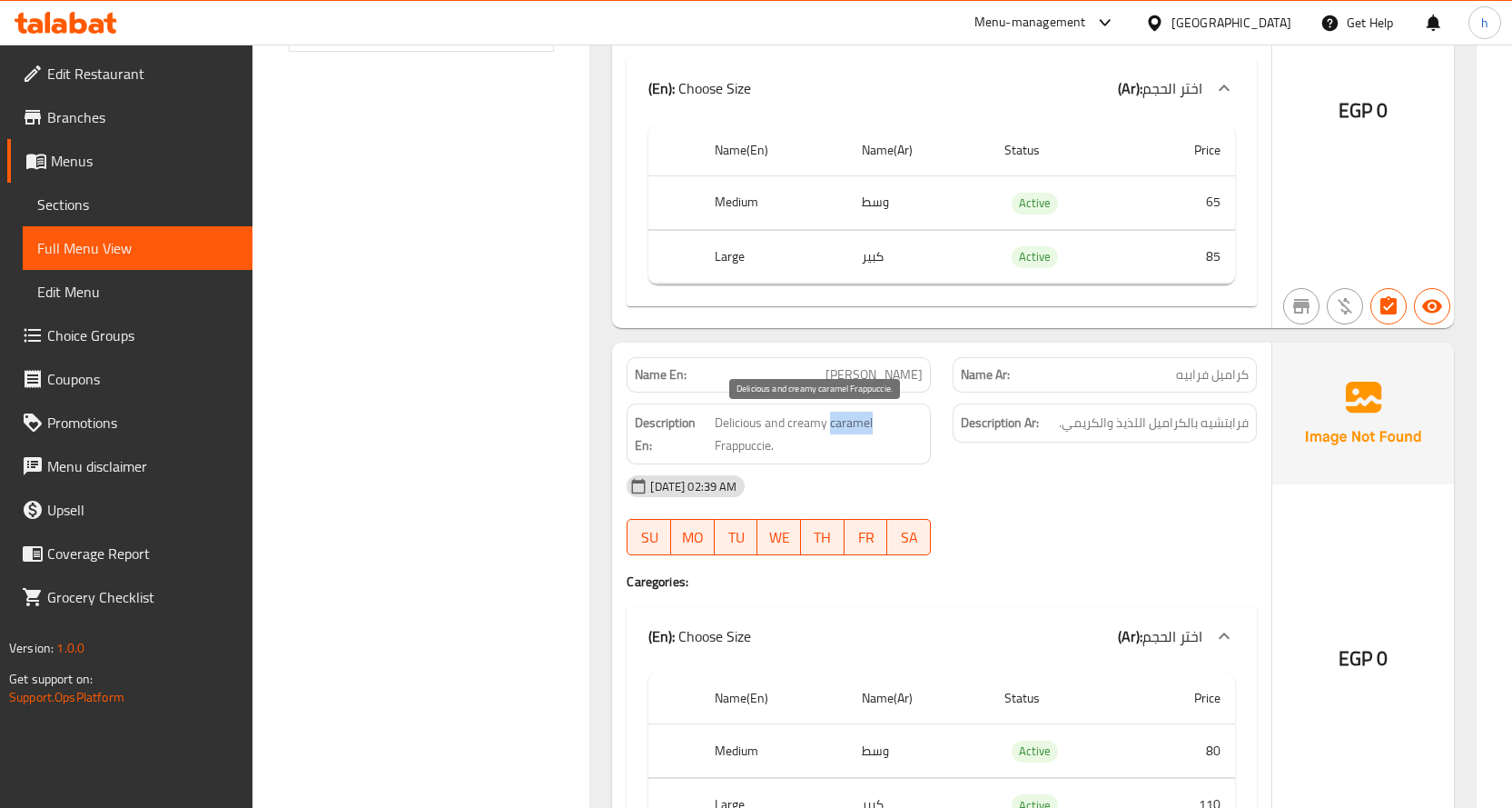
click at [842, 424] on span "Delicious and creamy caramel Frappuccie." at bounding box center [819, 434] width 208 height 44
click at [741, 425] on span "Delicious and creamy caramel Frappuccie." at bounding box center [819, 434] width 208 height 44
click at [811, 427] on span "Delicious and creamy caramel Frappuccie." at bounding box center [819, 434] width 208 height 44
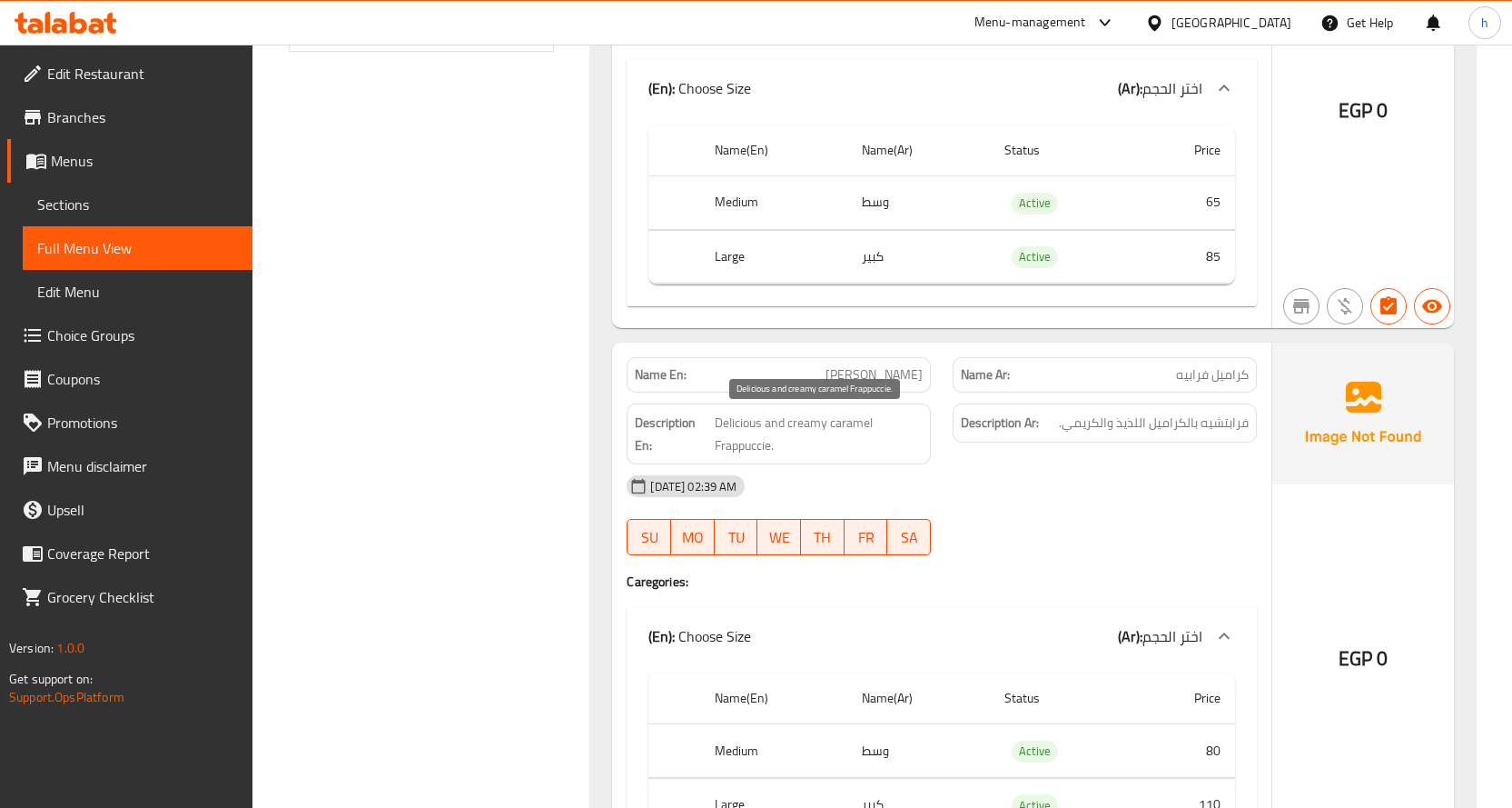
click at [744, 450] on span "Delicious and creamy caramel Frappuccie." at bounding box center [819, 434] width 208 height 44
drag, startPoint x: 744, startPoint y: 450, endPoint x: 764, endPoint y: 434, distance: 25.6
click at [744, 449] on span "Delicious and creamy caramel Frappuccie." at bounding box center [819, 434] width 208 height 44
click at [858, 419] on span "Delicious and creamy caramel Frappuccie." at bounding box center [819, 434] width 208 height 44
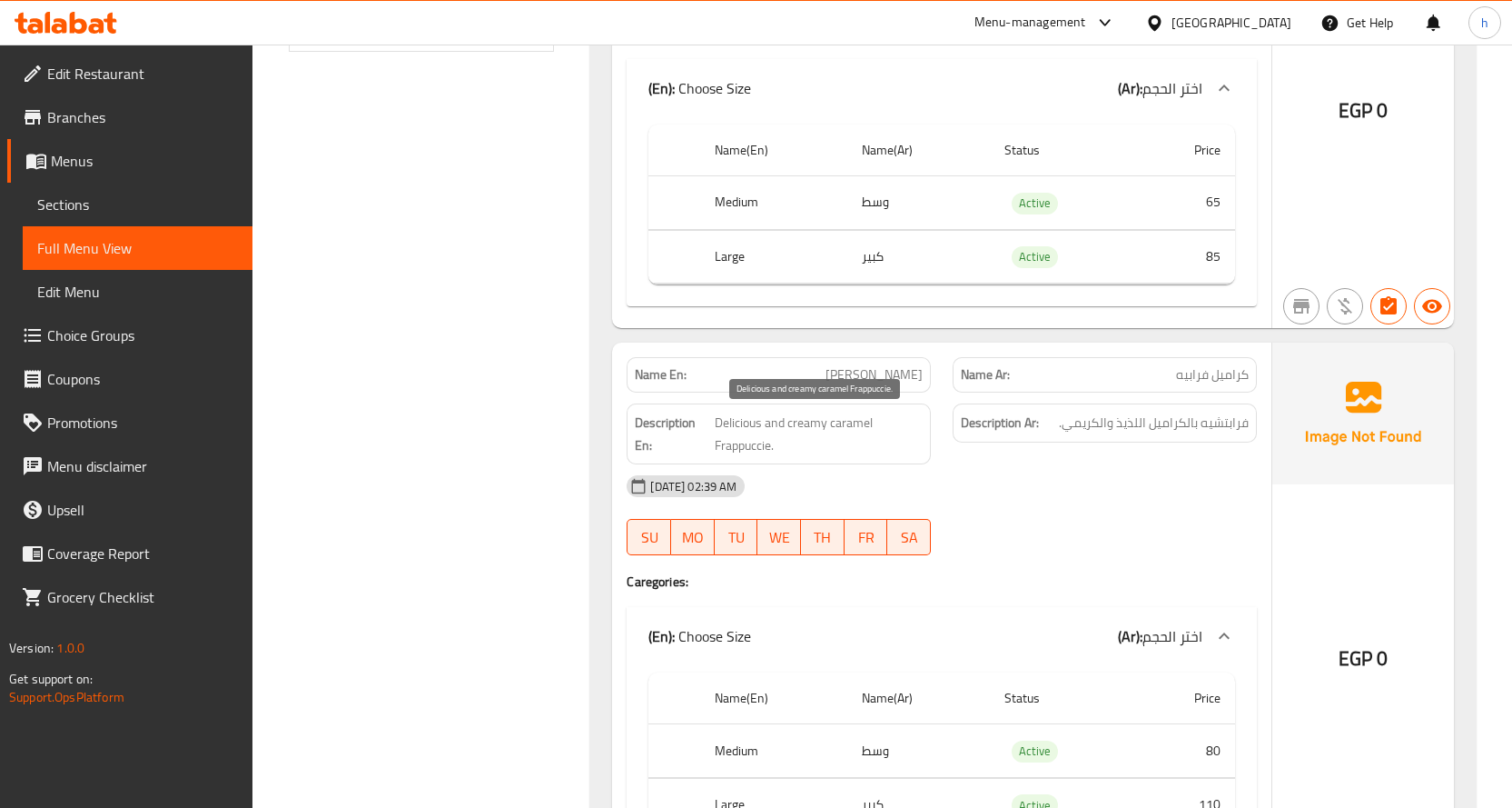
click at [738, 419] on span "Delicious and creamy caramel Frappuccie." at bounding box center [819, 434] width 208 height 44
click at [810, 422] on span "Delicious and creamy caramel Frappuccie." at bounding box center [819, 434] width 208 height 44
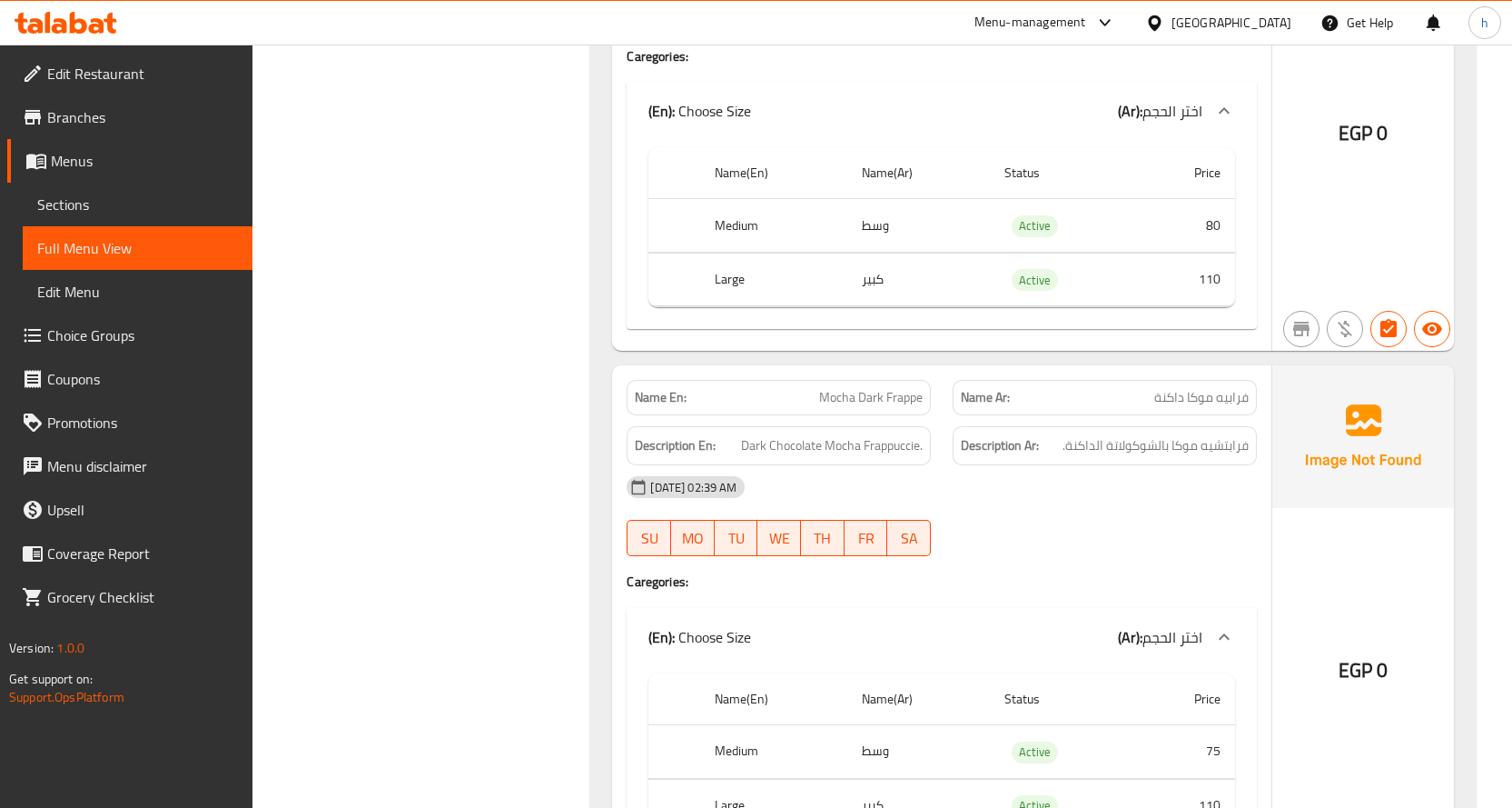
scroll to position [1424, 0]
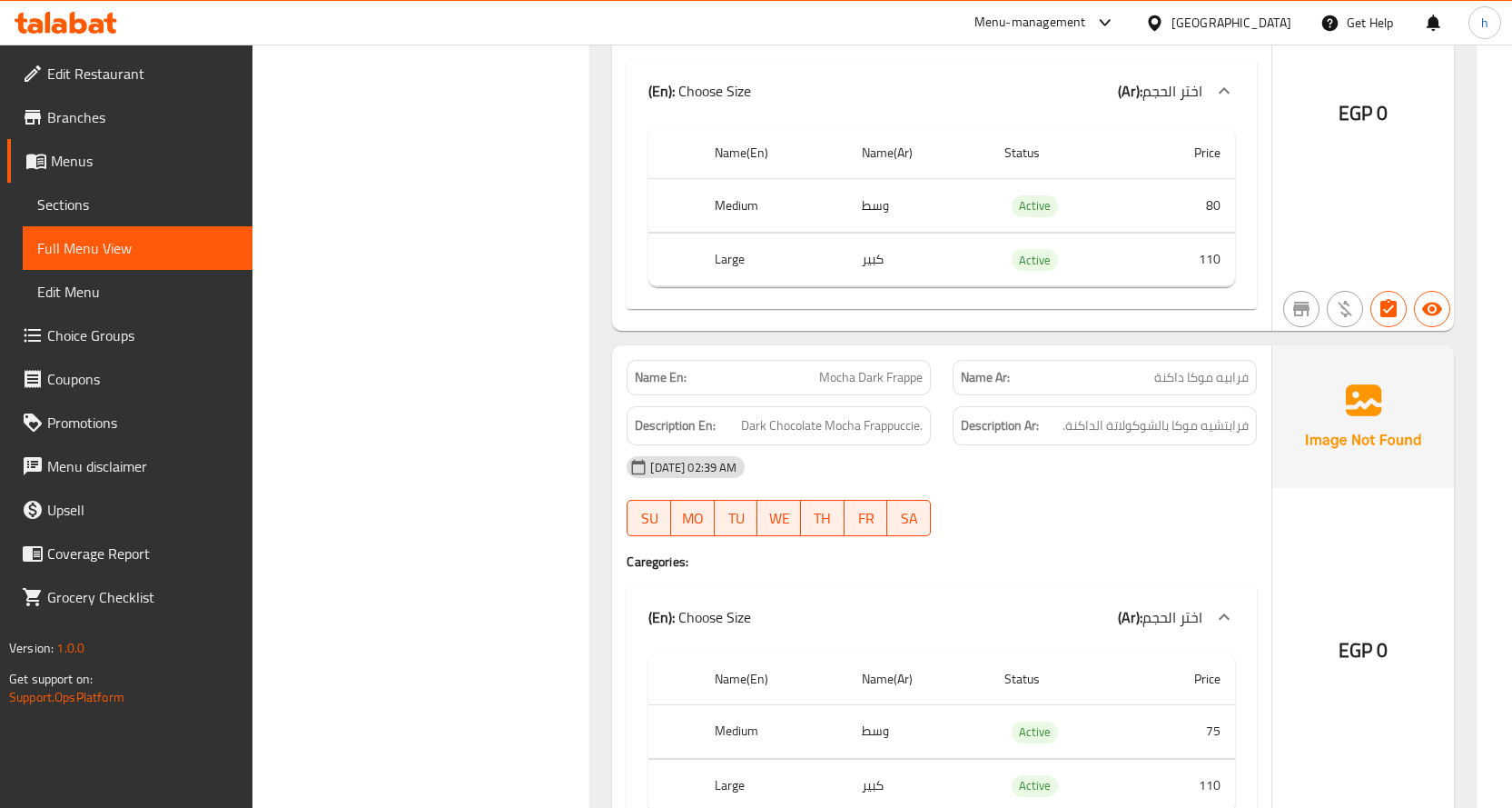
click at [1236, 377] on span "فرابيه موكا داكنة" at bounding box center [1202, 377] width 95 height 19
click at [1196, 373] on span "فرابيه موكا داكنة" at bounding box center [1202, 377] width 95 height 19
click at [1166, 376] on span "فرابيه موكا داكنة" at bounding box center [1202, 377] width 95 height 19
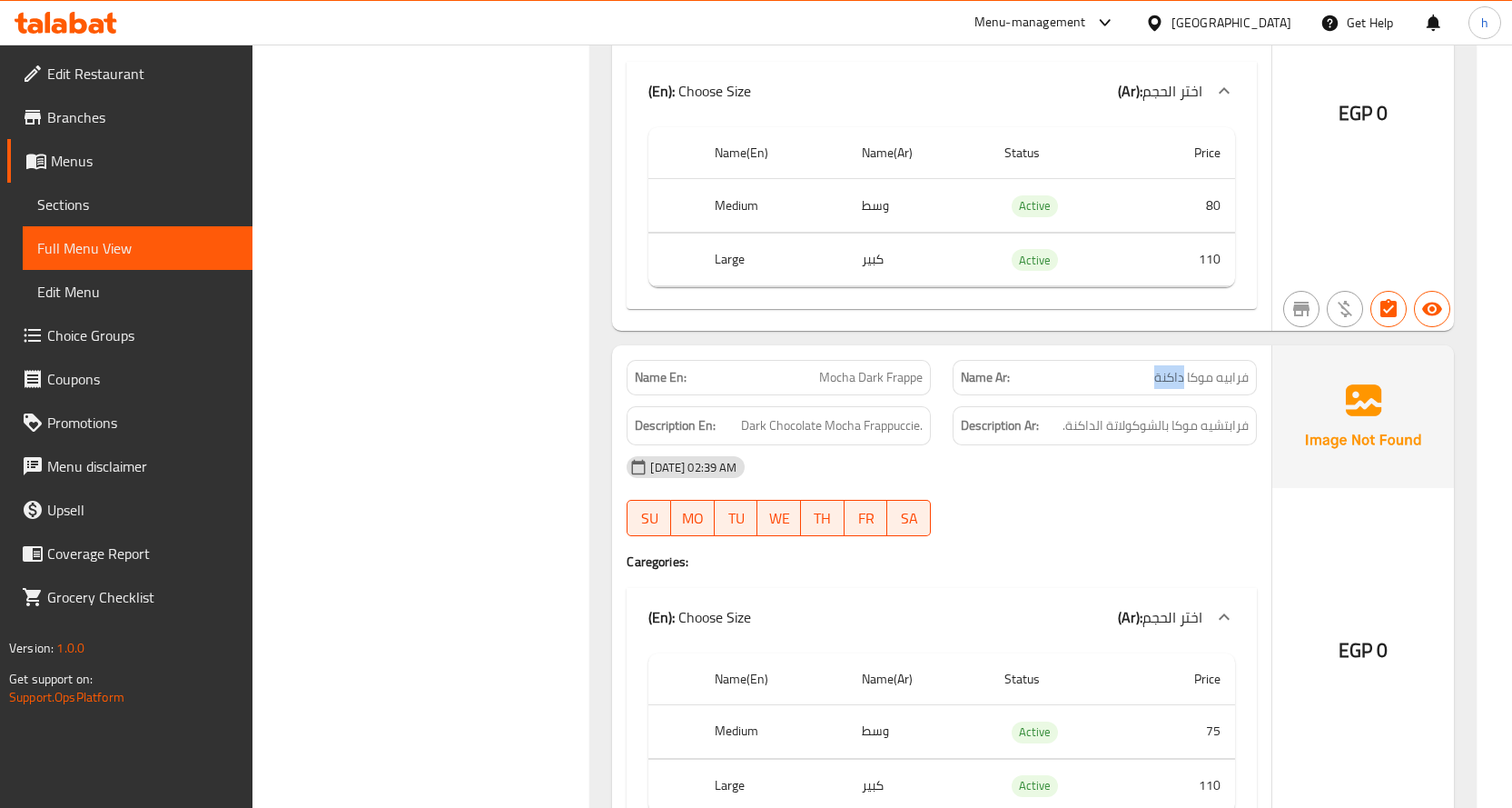
click at [1166, 376] on span "فرابيه موكا داكنة" at bounding box center [1202, 377] width 95 height 19
click at [900, 379] on span "Mocha Dark Frappe" at bounding box center [870, 377] width 103 height 19
click at [850, 364] on div "Name En: Mocha Dark Frappe" at bounding box center [779, 377] width 304 height 36
click at [847, 371] on span "Mocha Dark Frappe" at bounding box center [870, 377] width 103 height 19
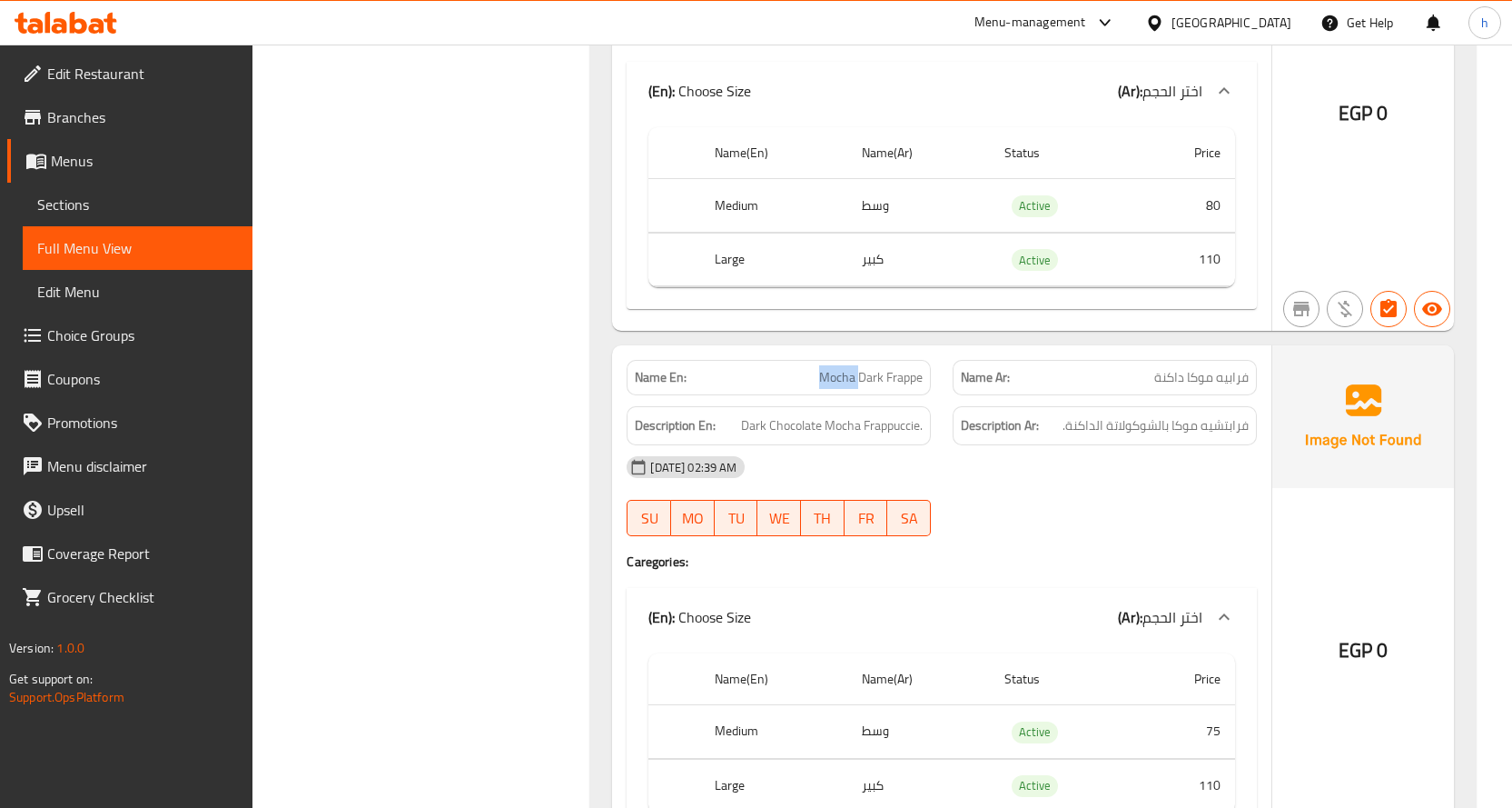
click at [847, 371] on span "Mocha Dark Frappe" at bounding box center [870, 377] width 103 height 19
click at [877, 381] on span "Mocha Dark Frappe" at bounding box center [870, 377] width 103 height 19
click at [884, 419] on span "Dark Chocolate Mocha Frappuccie." at bounding box center [832, 425] width 182 height 23
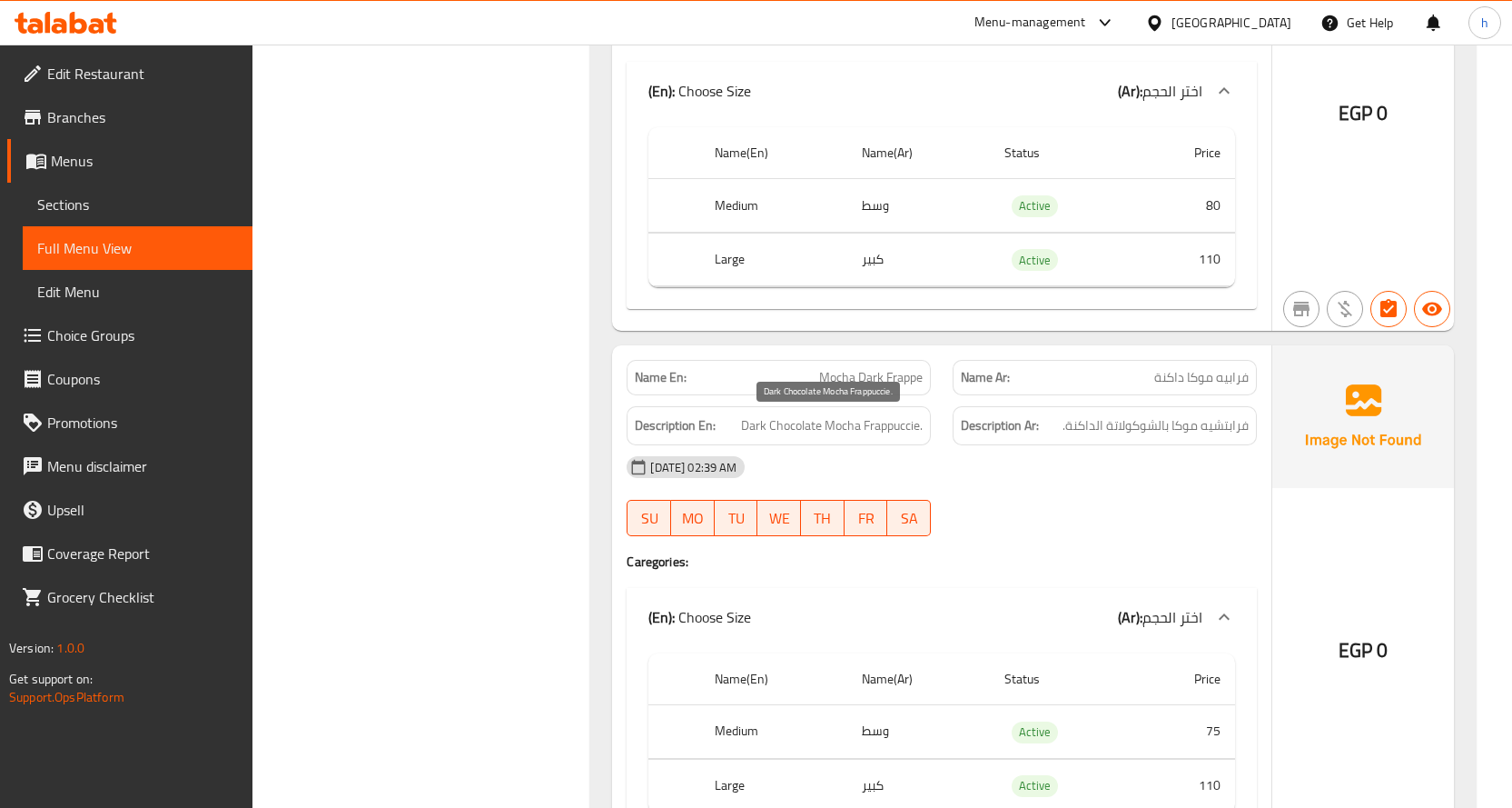
click at [845, 427] on span "Dark Chocolate Mocha Frappuccie." at bounding box center [832, 425] width 182 height 23
click at [751, 427] on span "Dark Chocolate Mocha Frappuccie." at bounding box center [832, 425] width 182 height 23
click at [790, 425] on span "Dark Chocolate Mocha Frappuccie." at bounding box center [832, 425] width 182 height 23
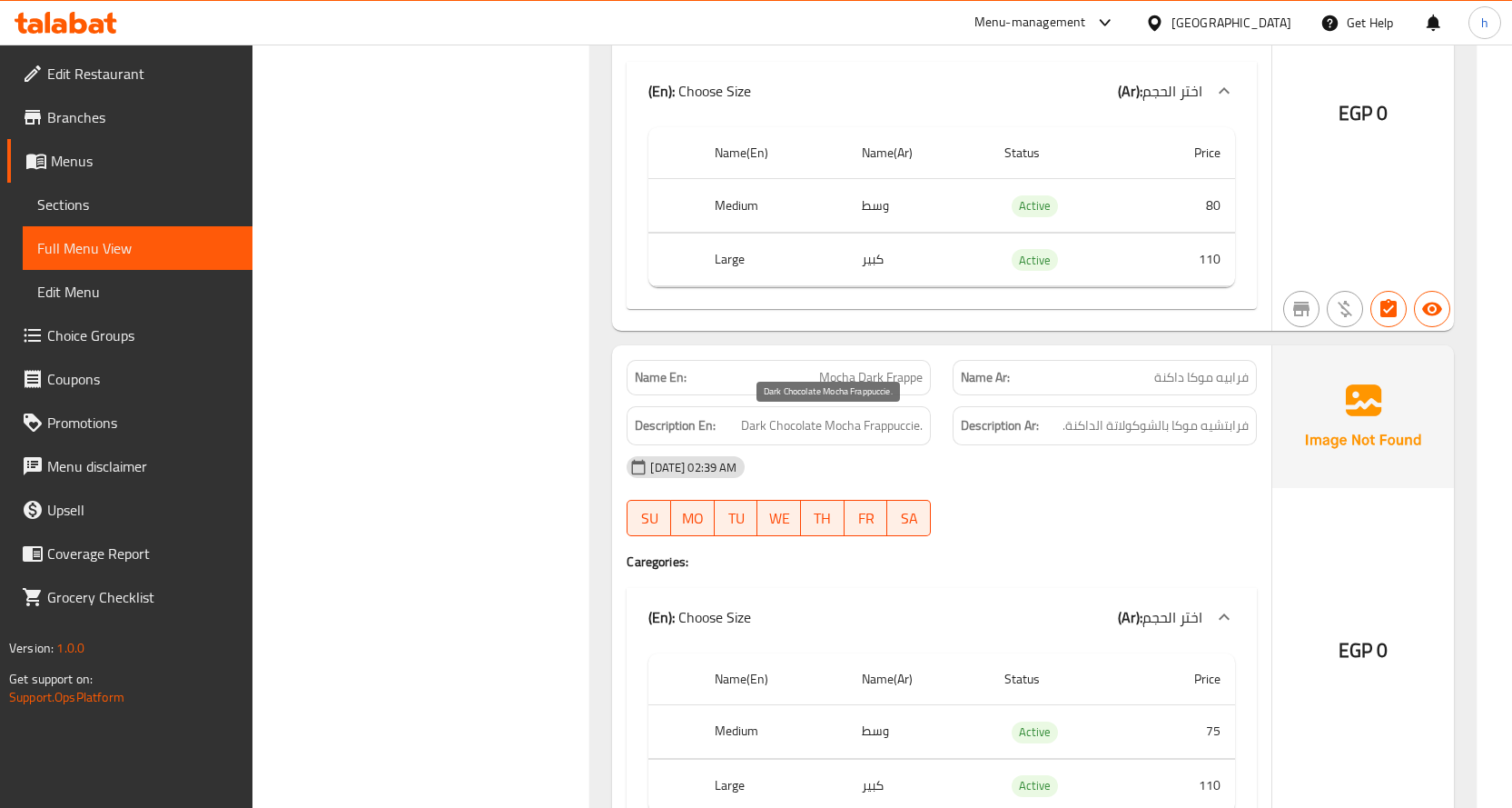
click at [748, 425] on span "Dark Chocolate Mocha Frappuccie." at bounding box center [832, 425] width 182 height 23
click at [895, 423] on span "Dark Chocolate Mocha Frappuccie." at bounding box center [832, 425] width 182 height 23
click at [843, 421] on span "Dark Chocolate Mocha Frappuccie." at bounding box center [832, 425] width 182 height 23
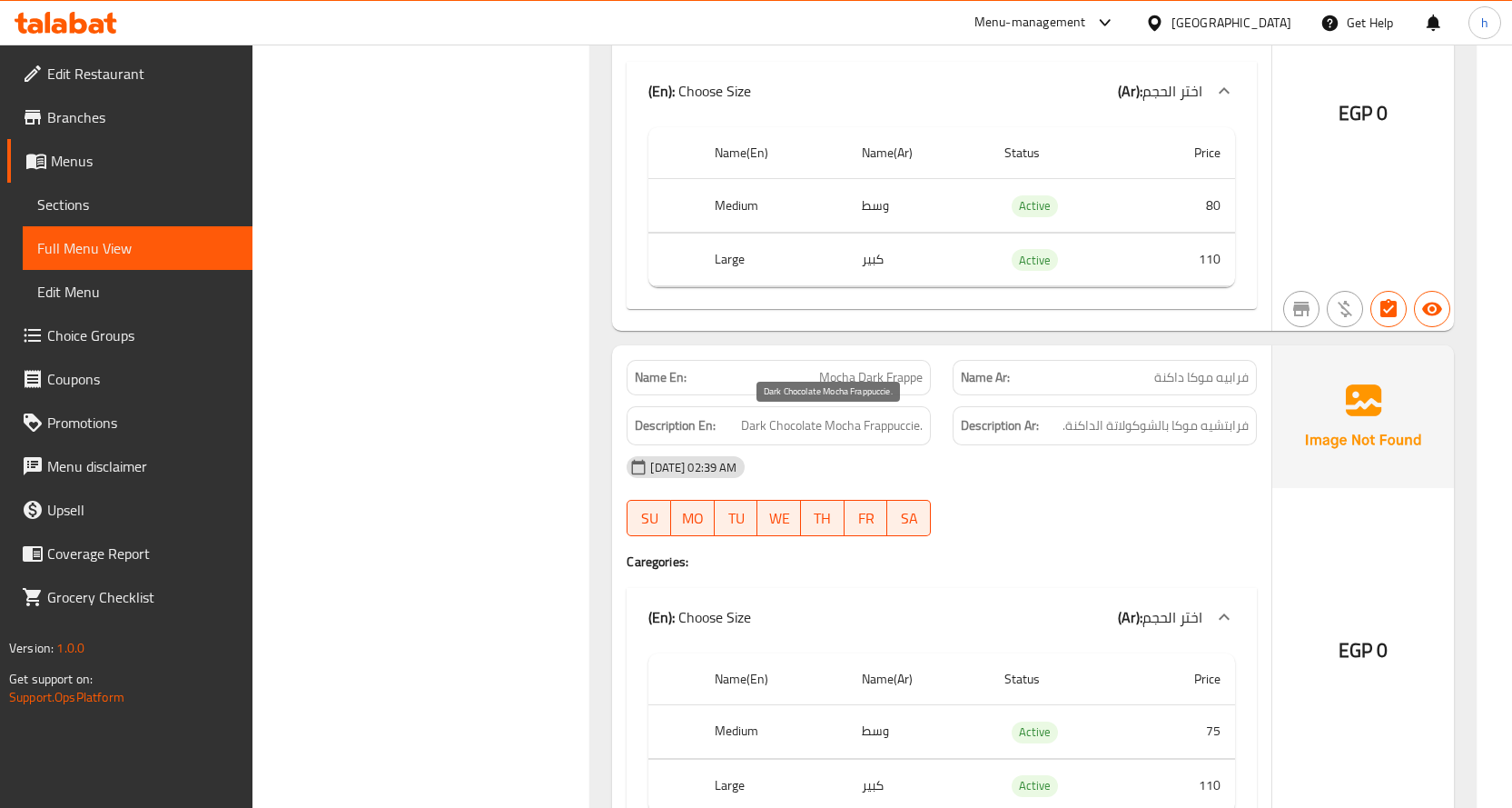
click at [809, 430] on span "Dark Chocolate Mocha Frappuccie." at bounding box center [832, 425] width 182 height 23
click at [748, 430] on span "Dark Chocolate Mocha Frappuccie." at bounding box center [832, 425] width 182 height 23
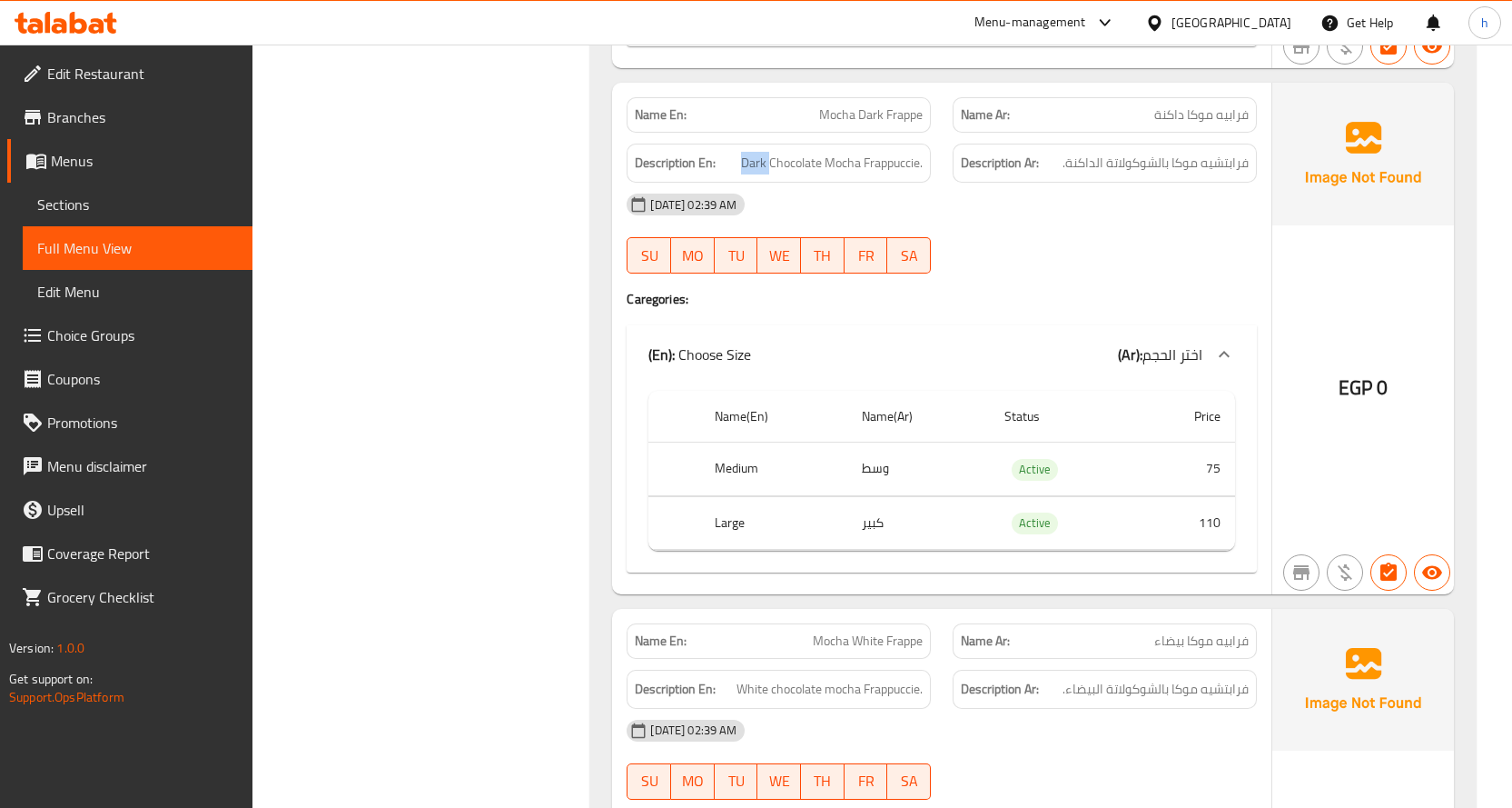
scroll to position [1697, 0]
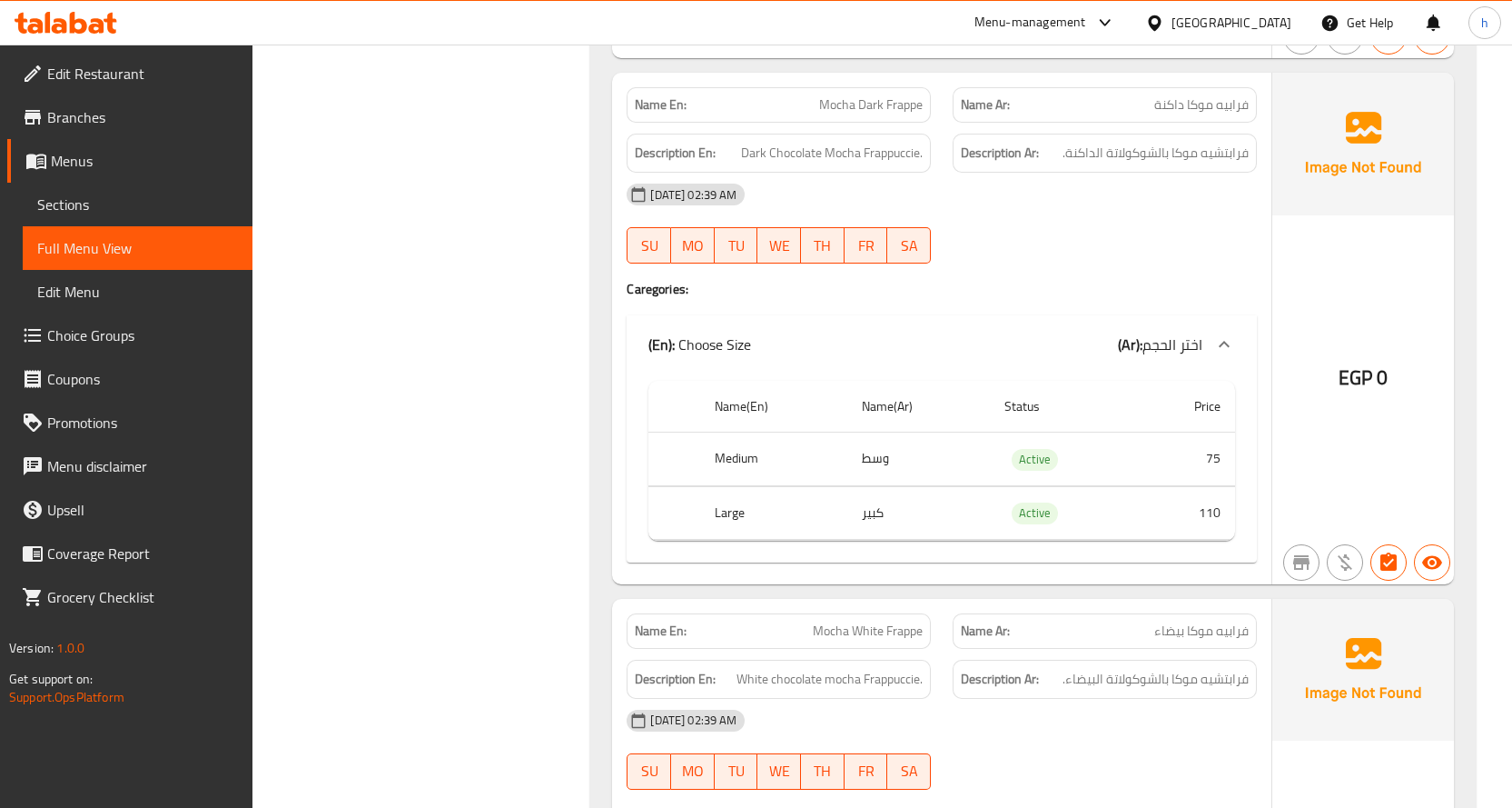
click at [1214, 462] on td "75" at bounding box center [1186, 459] width 99 height 53
click at [1211, 516] on td "110" at bounding box center [1186, 512] width 99 height 53
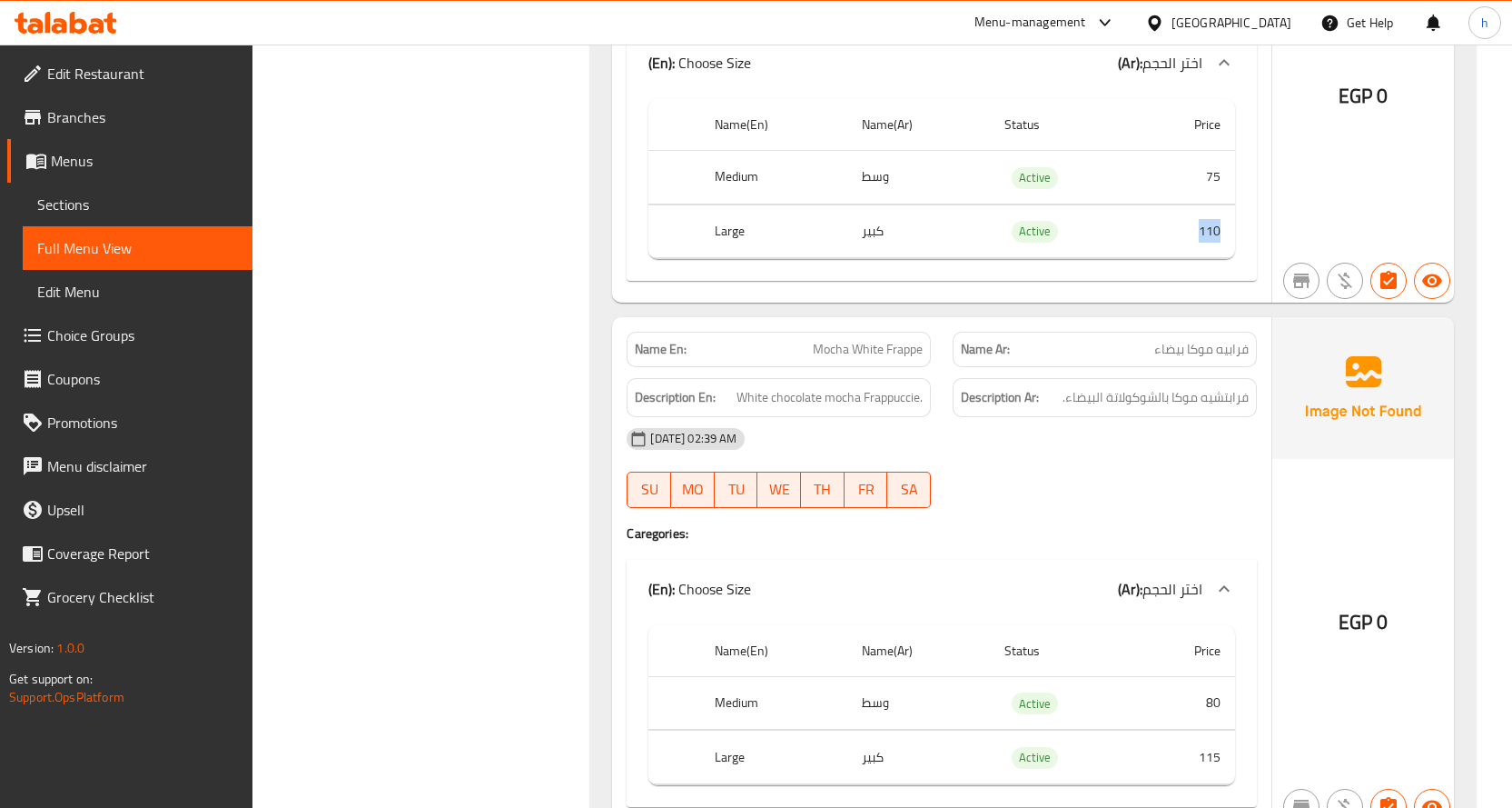
scroll to position [2151, 0]
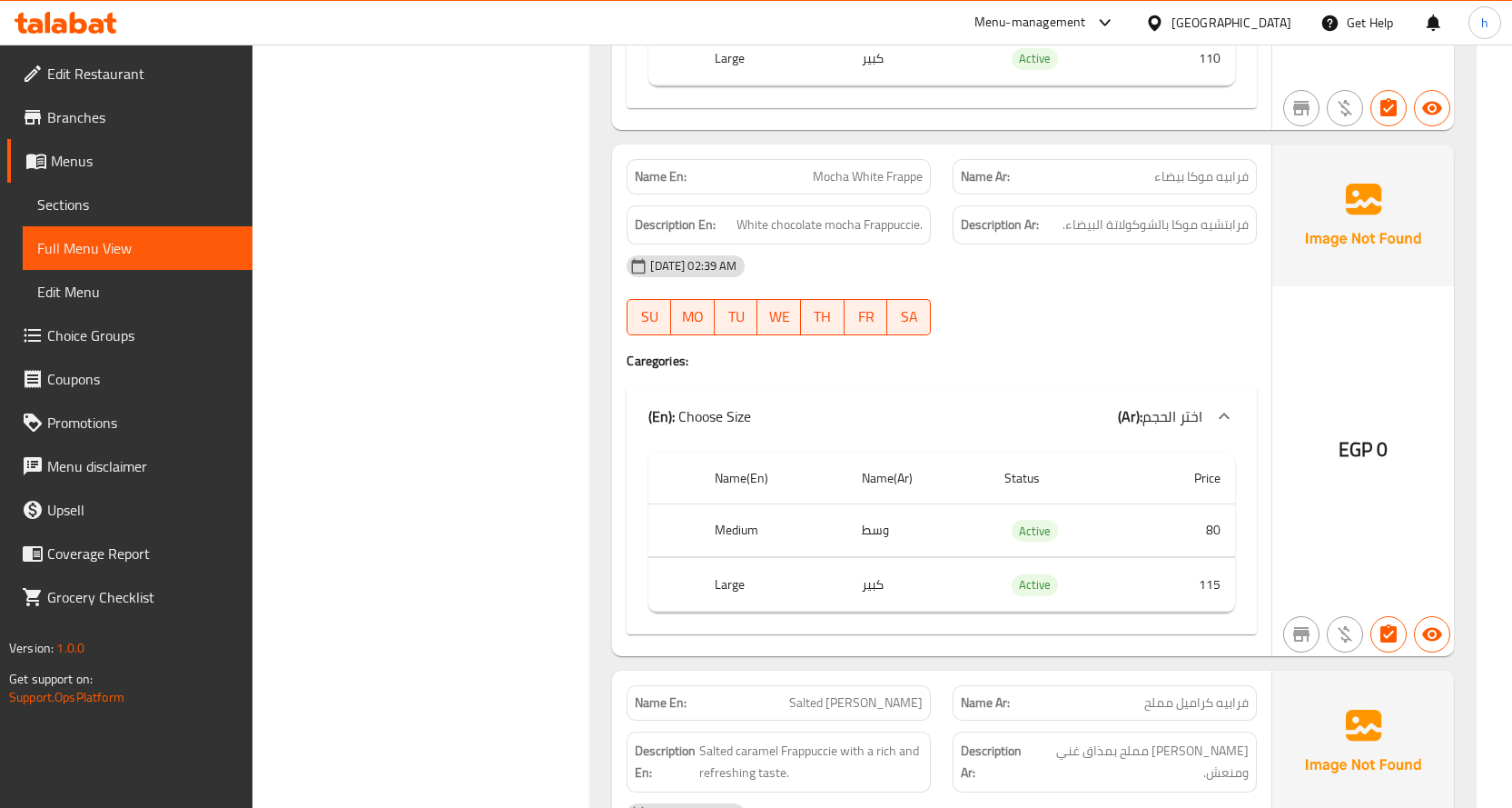
click at [1237, 177] on span "فرابيه موكا بيضاء" at bounding box center [1202, 176] width 95 height 19
click at [901, 175] on span "Mocha White Frappe" at bounding box center [867, 176] width 110 height 19
click at [830, 174] on span "Mocha White Frappe" at bounding box center [867, 176] width 110 height 19
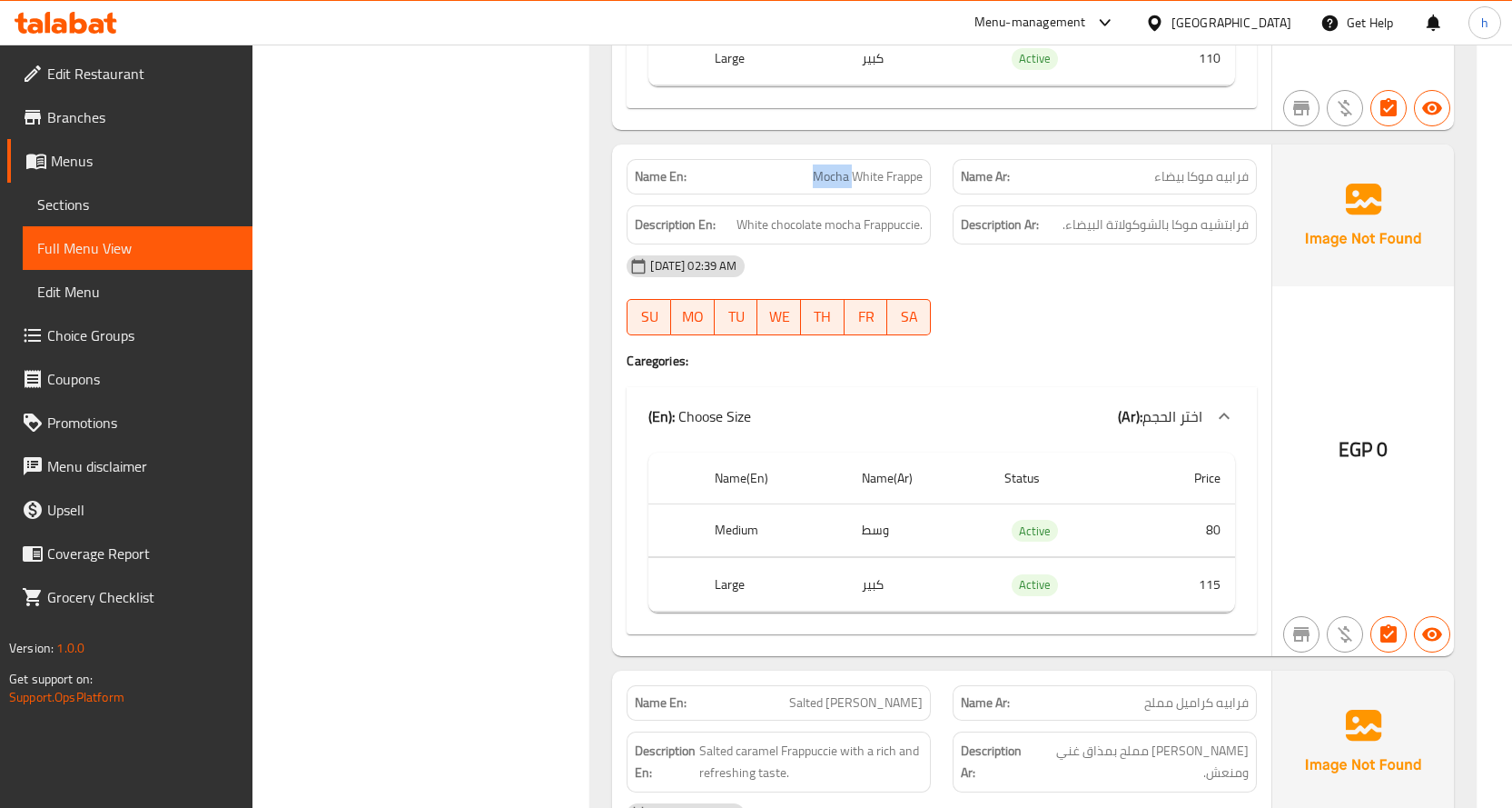
click at [830, 174] on span "Mocha White Frappe" at bounding box center [867, 176] width 110 height 19
click at [869, 175] on span "Mocha White Frappe" at bounding box center [867, 176] width 110 height 19
click at [1240, 226] on span "فرابتشيه موكا بالشوكولاتة البيضاء." at bounding box center [1156, 225] width 186 height 23
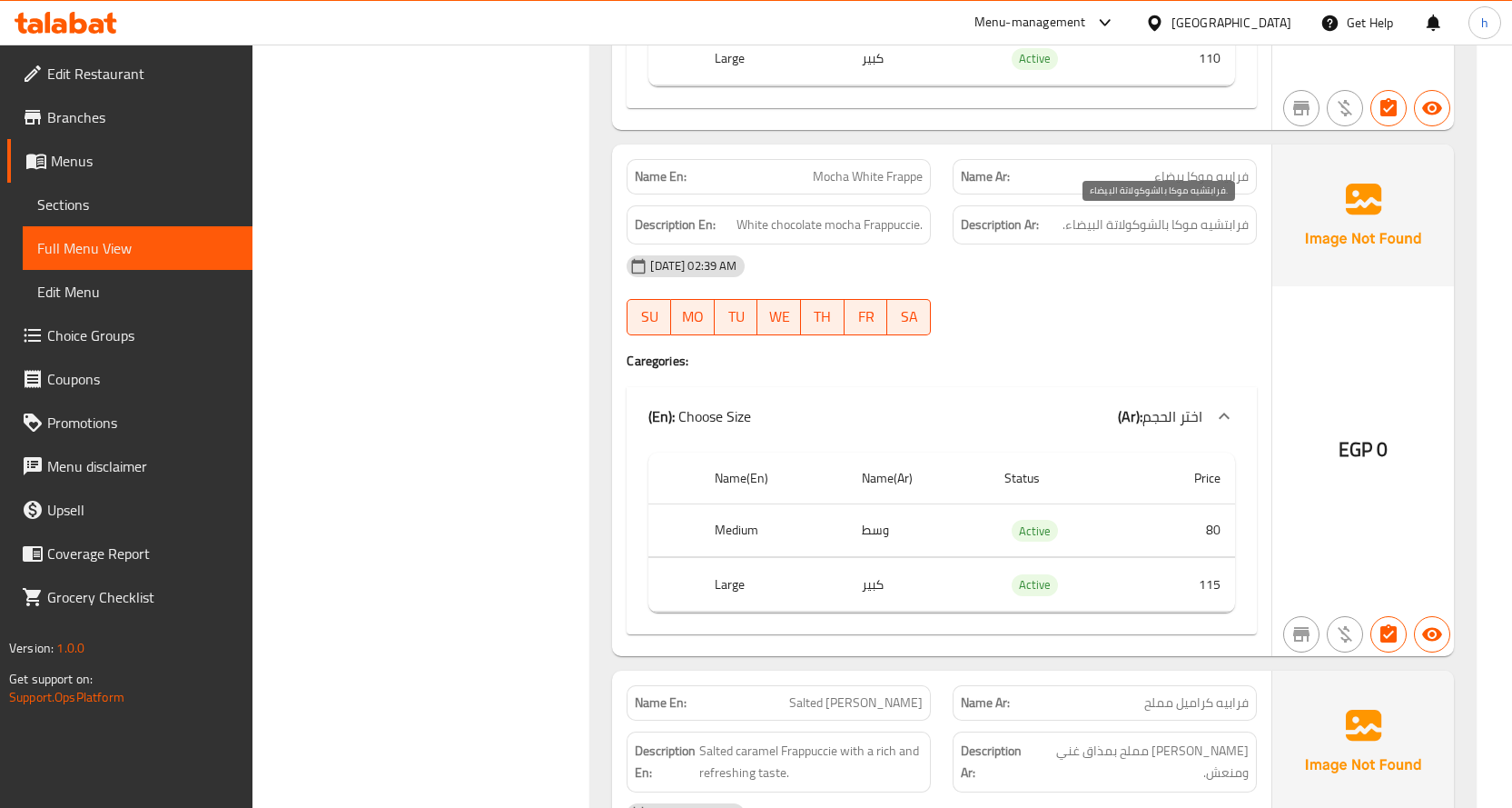
click at [1179, 220] on span "فرابتشيه موكا بالشوكولاتة البيضاء." at bounding box center [1156, 225] width 186 height 23
click at [1115, 216] on span "فرابتشيه موكا بالشوكولاتة البيضاء." at bounding box center [1156, 225] width 186 height 23
click at [891, 225] on span "White chocolate mocha Frappuccie." at bounding box center [829, 225] width 186 height 23
click at [833, 225] on span "White chocolate mocha Frappuccie." at bounding box center [829, 225] width 186 height 23
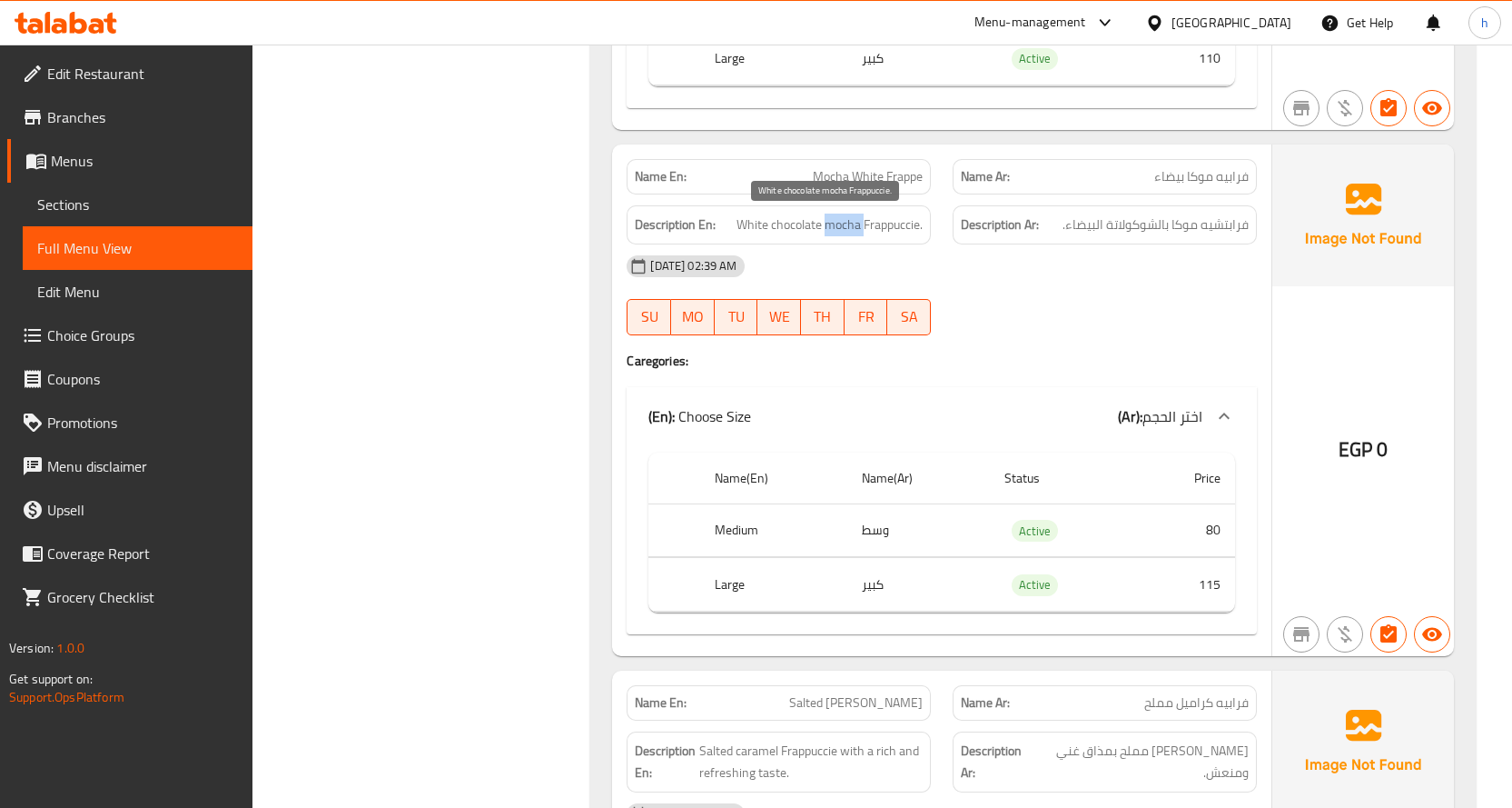
click at [833, 225] on span "White chocolate mocha Frappuccie." at bounding box center [829, 225] width 186 height 23
click at [772, 222] on span "White chocolate mocha Frappuccie." at bounding box center [829, 225] width 186 height 23
click at [743, 221] on span "White chocolate mocha Frappuccie." at bounding box center [829, 225] width 186 height 23
click at [743, 220] on span "White chocolate mocha Frappuccie." at bounding box center [829, 225] width 186 height 23
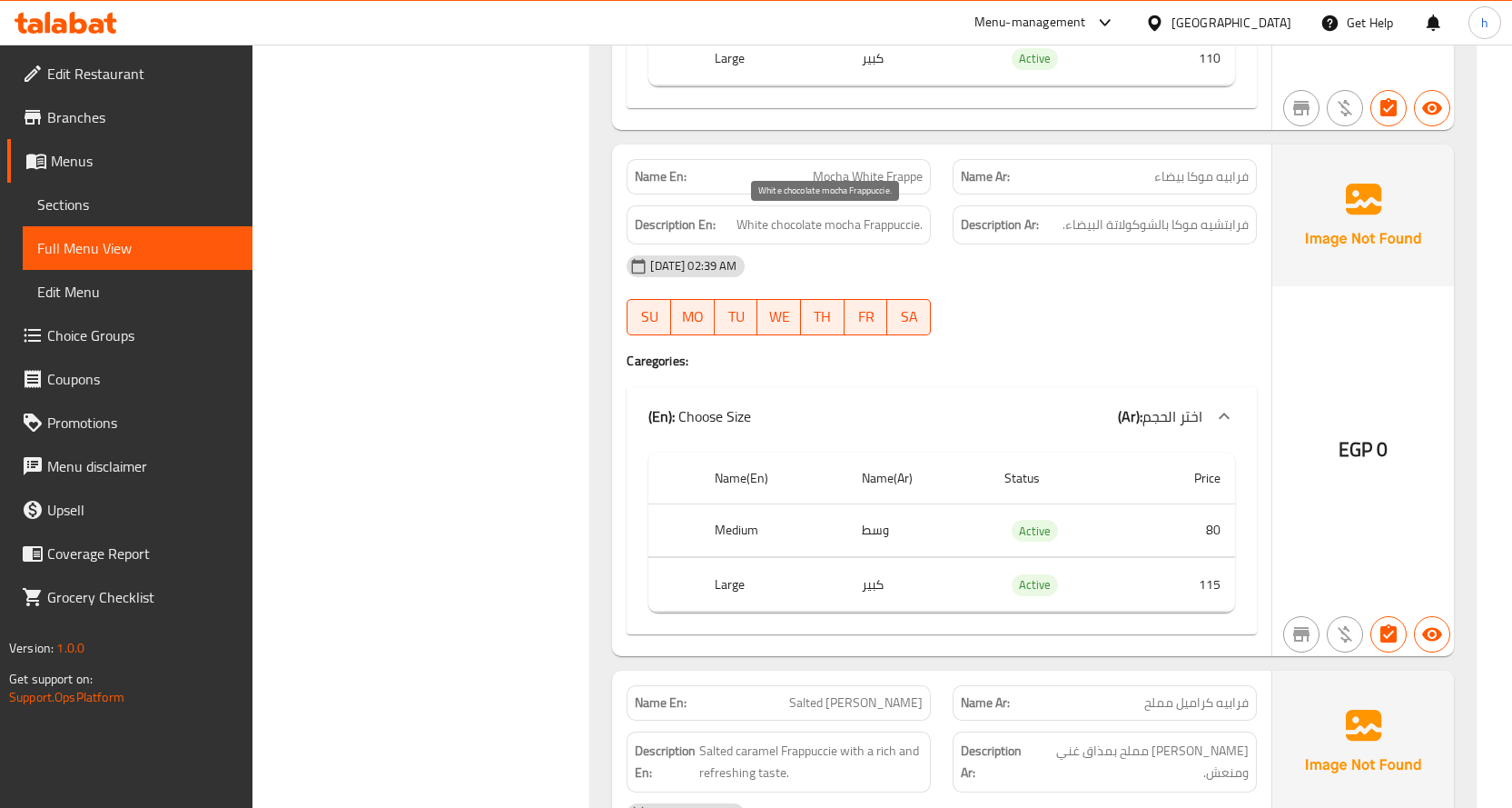
click at [907, 227] on span "White chocolate mocha Frappuccie." at bounding box center [829, 225] width 186 height 23
click at [845, 220] on span "White chocolate mocha Frappuccie." at bounding box center [829, 225] width 186 height 23
click at [787, 230] on span "White chocolate mocha Frappuccie." at bounding box center [829, 225] width 186 height 23
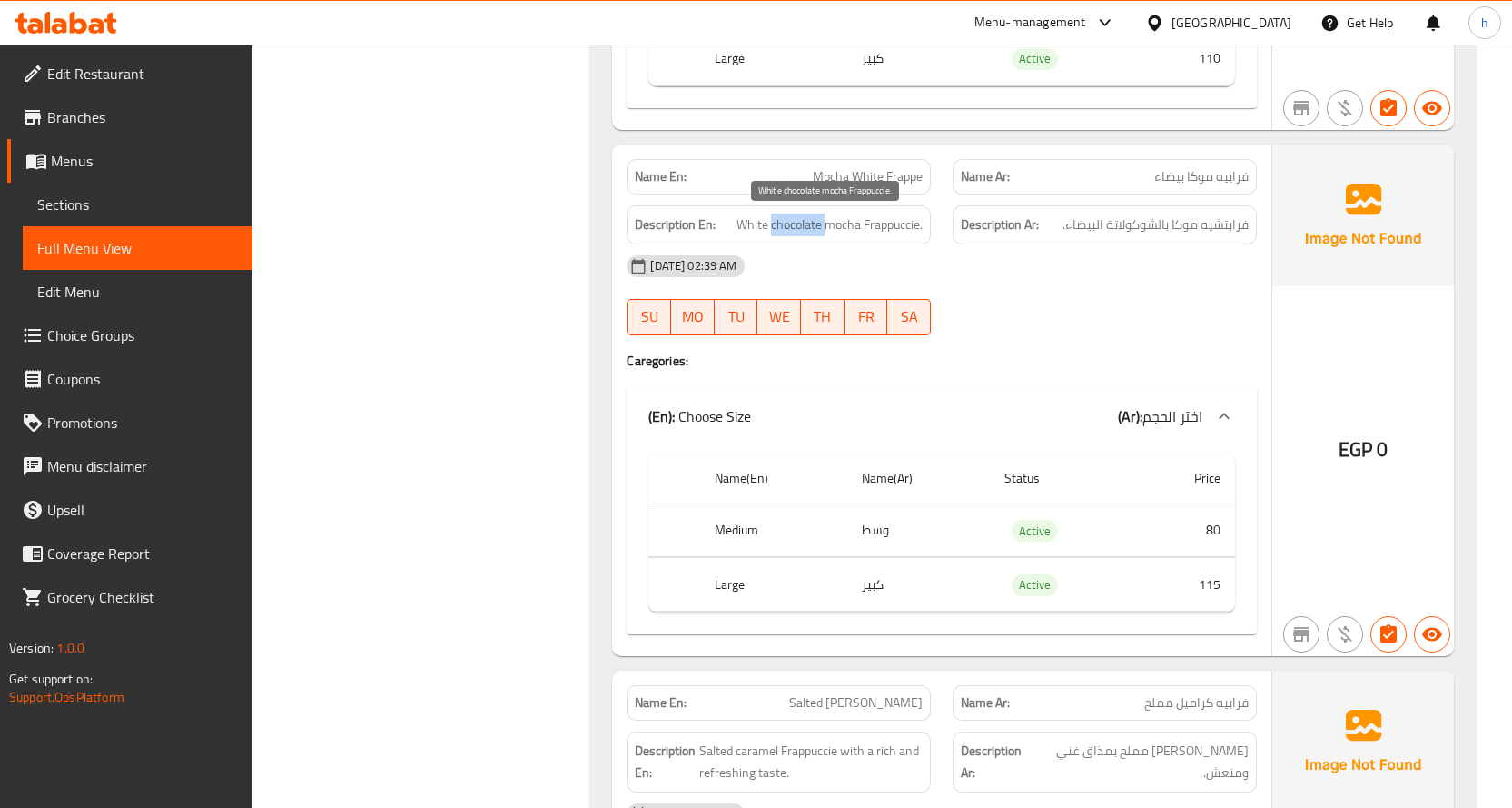
click at [787, 230] on span "White chocolate mocha Frappuccie." at bounding box center [829, 225] width 186 height 23
click at [737, 227] on span "White chocolate mocha Frappuccie." at bounding box center [829, 225] width 186 height 23
click at [880, 221] on span "White chocolate mocha Frappuccie." at bounding box center [829, 225] width 186 height 23
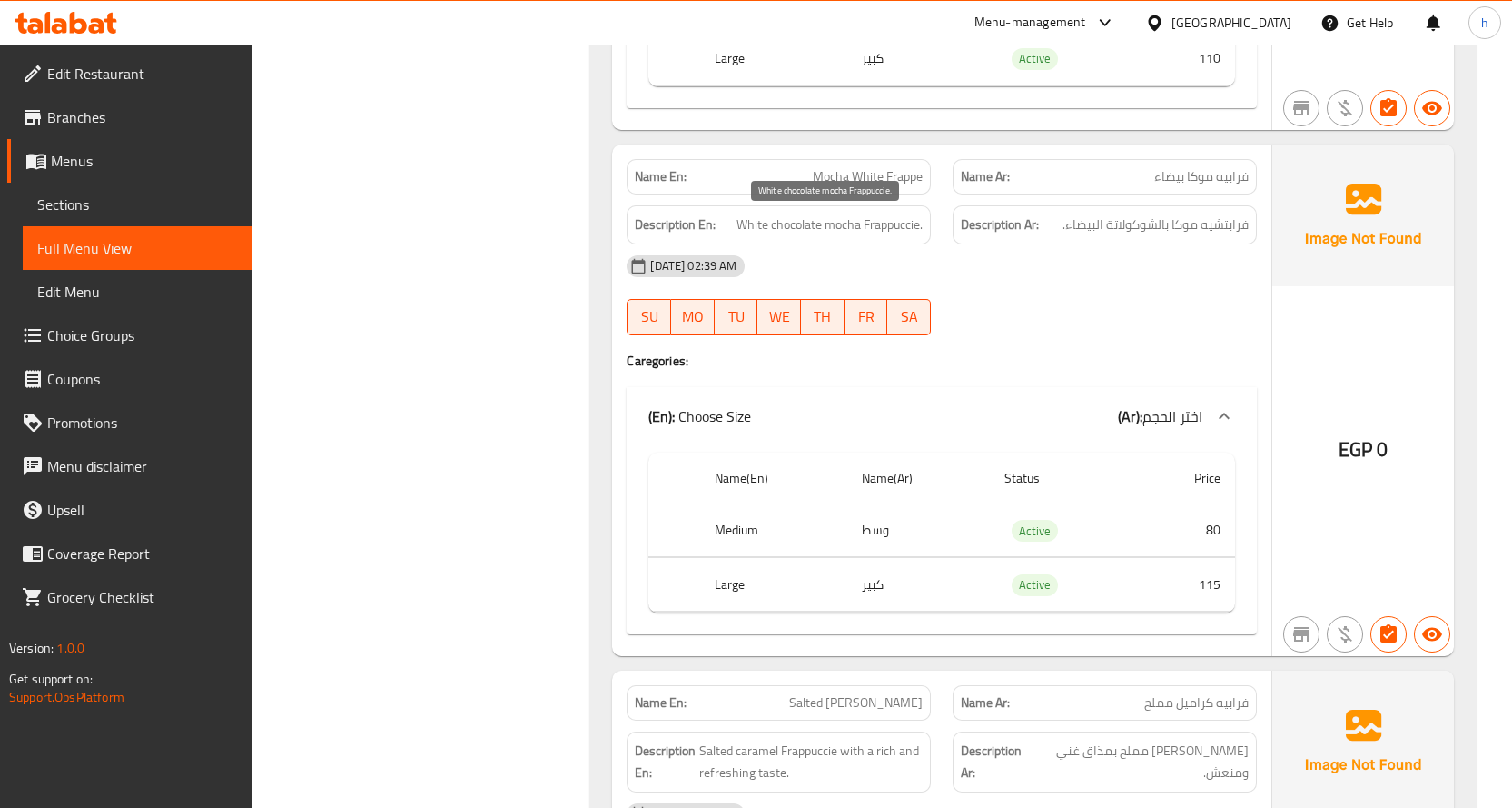
click at [830, 230] on span "White chocolate mocha Frappuccie." at bounding box center [829, 225] width 186 height 23
click at [798, 226] on span "White chocolate mocha Frappuccie." at bounding box center [829, 225] width 186 height 23
click at [764, 229] on span "White chocolate mocha Frappuccie." at bounding box center [829, 225] width 186 height 23
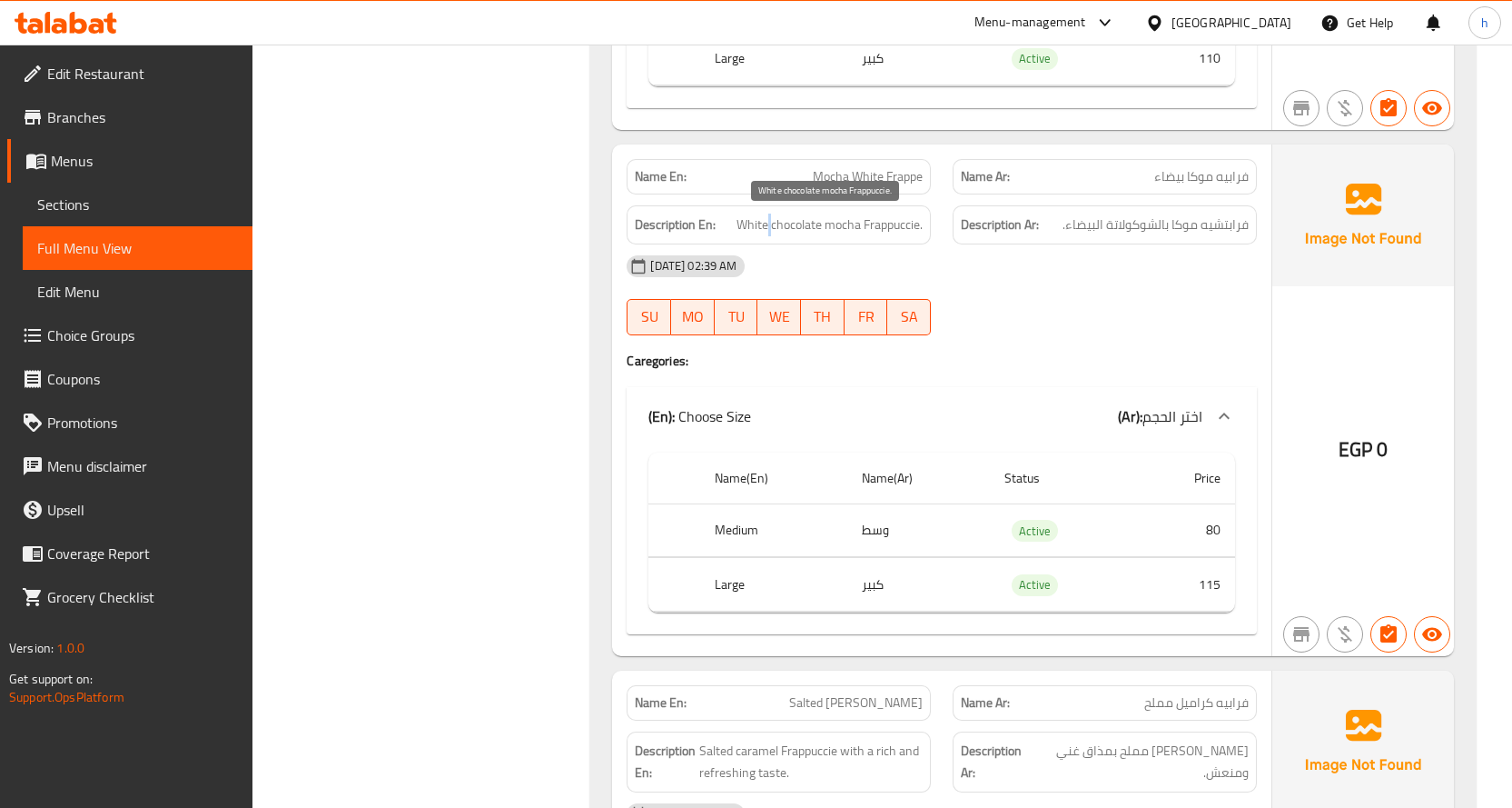
click at [764, 229] on span "White chocolate mocha Frappuccie." at bounding box center [829, 225] width 186 height 23
click at [749, 227] on span "White chocolate mocha Frappuccie." at bounding box center [829, 225] width 186 height 23
drag, startPoint x: 1231, startPoint y: 529, endPoint x: 1188, endPoint y: 529, distance: 43.0
click at [1188, 529] on td "80" at bounding box center [1186, 529] width 99 height 53
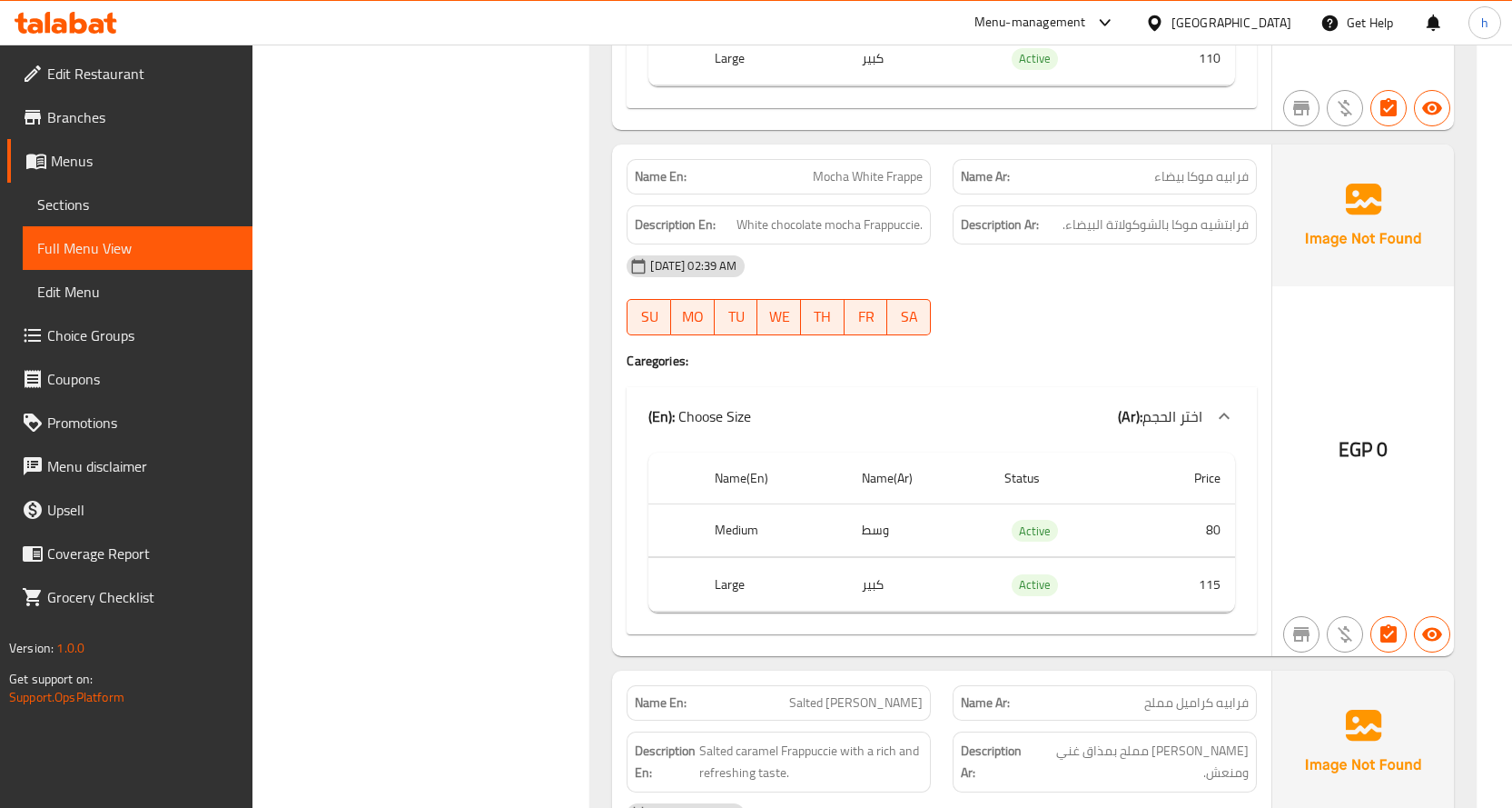
click at [878, 526] on td "وسط" at bounding box center [918, 529] width 143 height 53
click at [745, 525] on th "Medium" at bounding box center [773, 529] width 147 height 53
click at [879, 532] on td "وسط" at bounding box center [918, 529] width 143 height 53
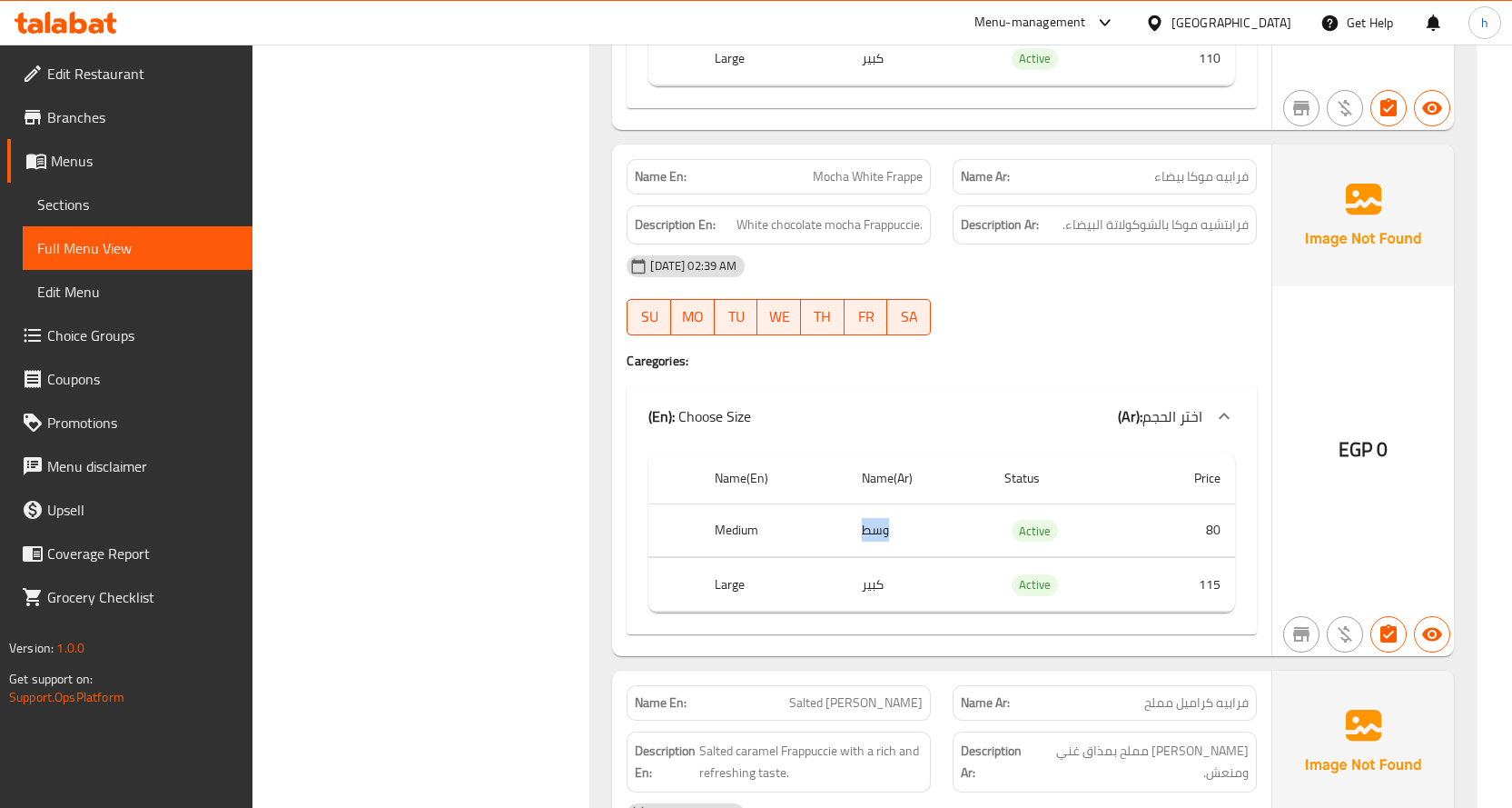
drag, startPoint x: 879, startPoint y: 532, endPoint x: 776, endPoint y: 553, distance: 105.1
click at [879, 533] on td "وسط" at bounding box center [918, 529] width 143 height 53
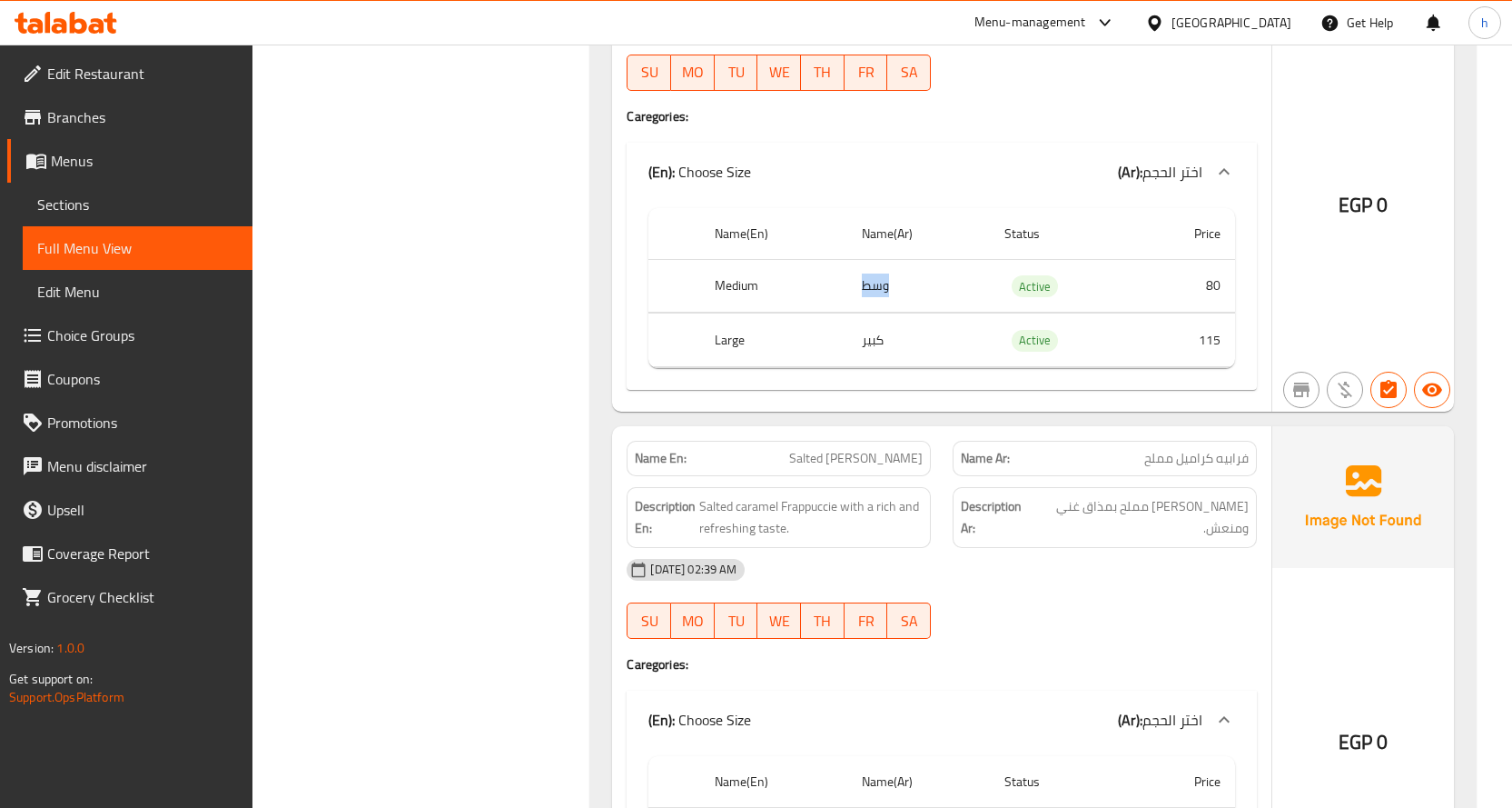
scroll to position [2423, 0]
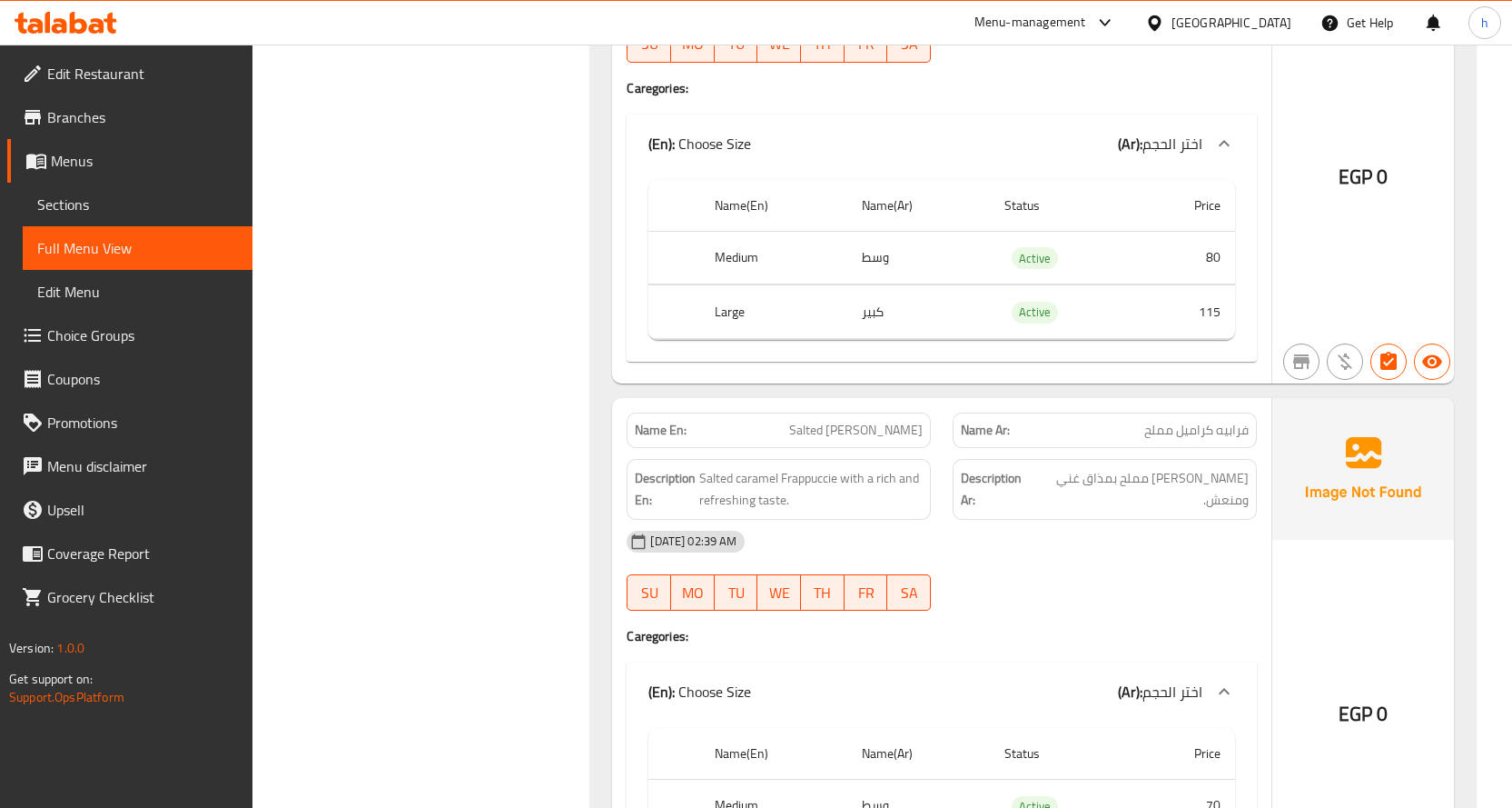
click at [1232, 428] on span "فرابيه كراميل مملح" at bounding box center [1196, 430] width 104 height 19
click at [1198, 428] on span "فرابيه كراميل مملح" at bounding box center [1196, 430] width 104 height 19
click at [1156, 420] on span "فرابيه كراميل مملح" at bounding box center [1196, 430] width 104 height 19
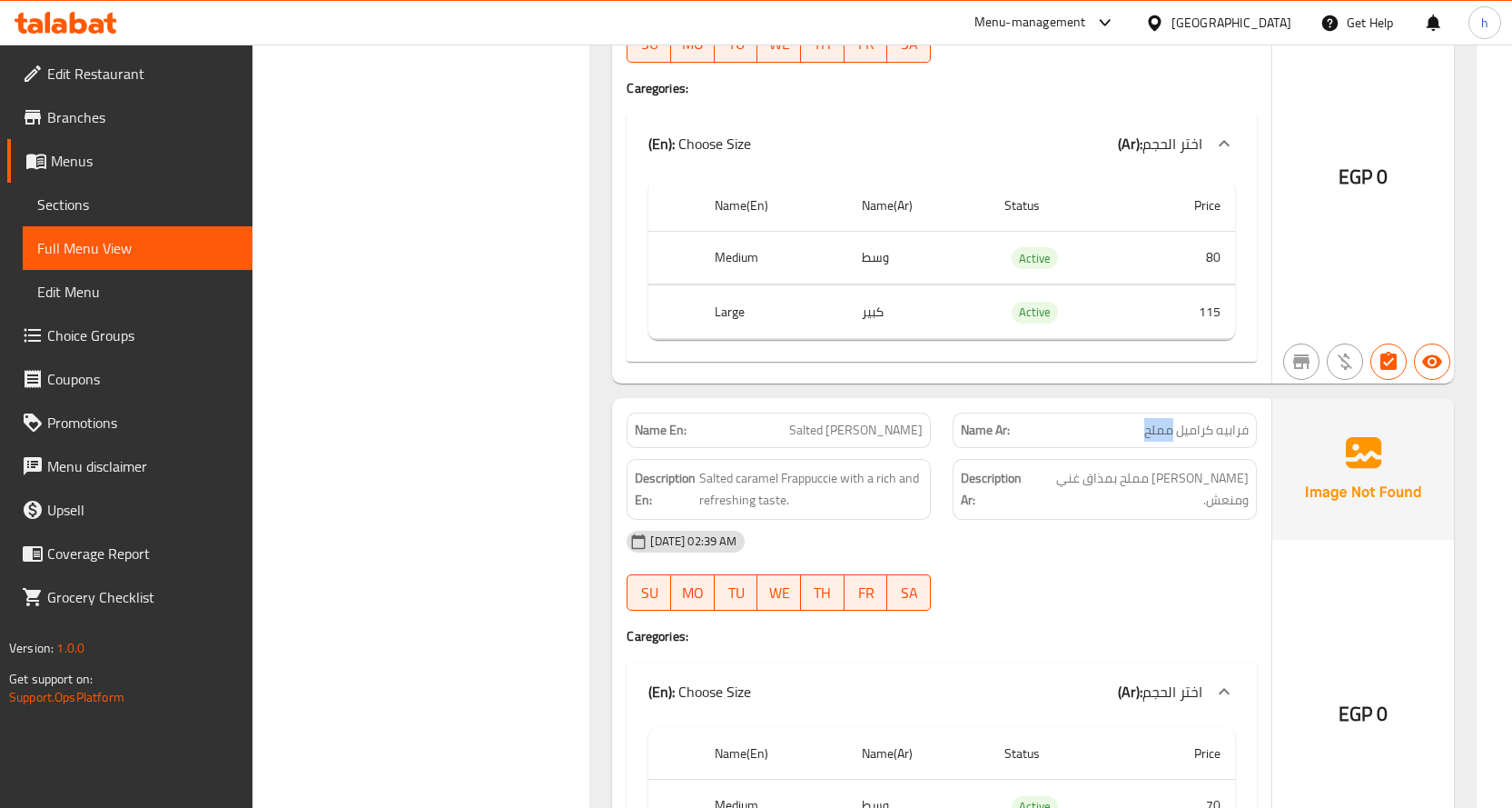
click at [1156, 420] on span "فرابيه كراميل مملح" at bounding box center [1196, 430] width 104 height 19
click at [828, 426] on span "Salted [PERSON_NAME]" at bounding box center [855, 430] width 133 height 19
copy span "Salted"
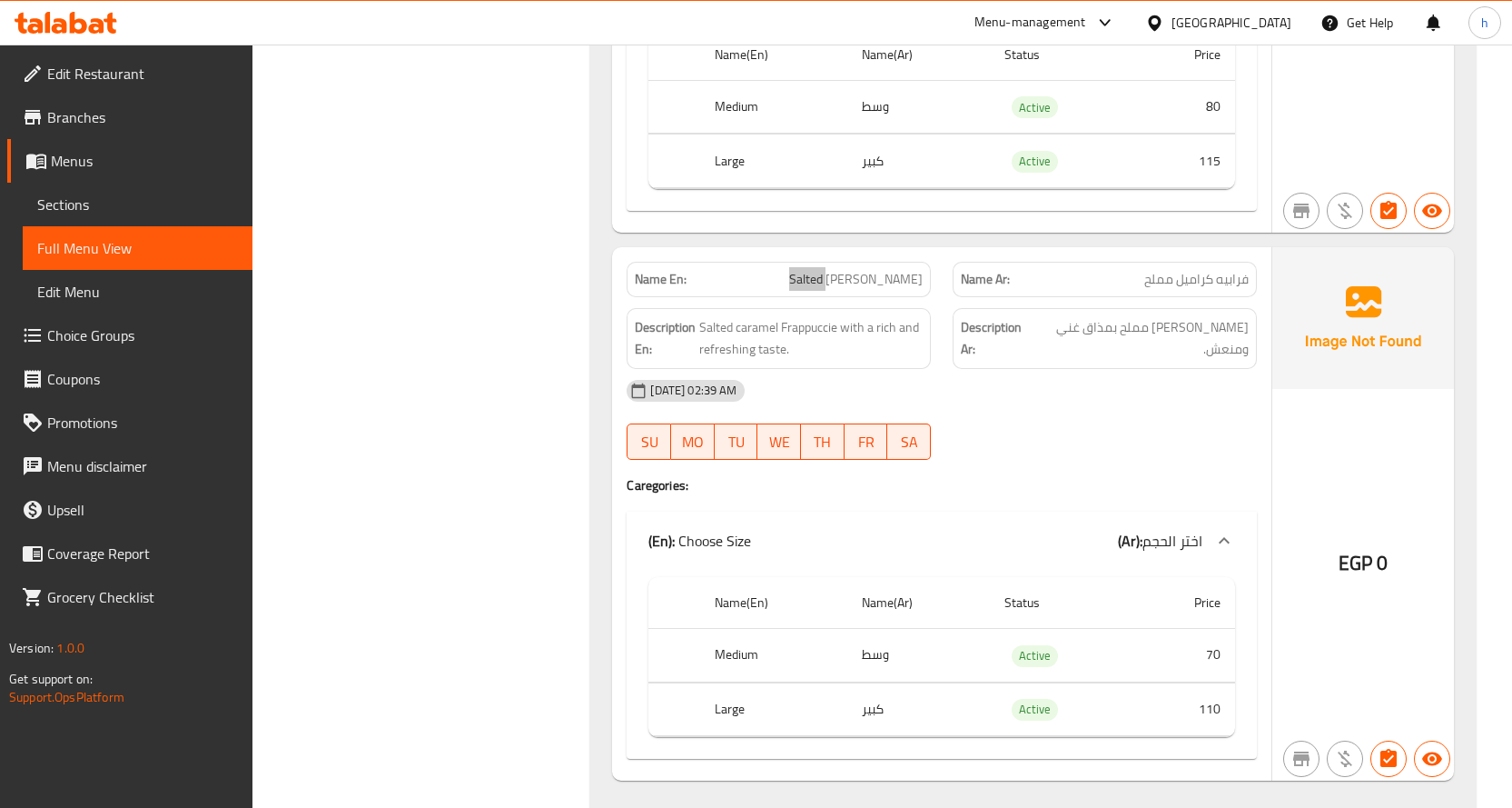
scroll to position [2605, 0]
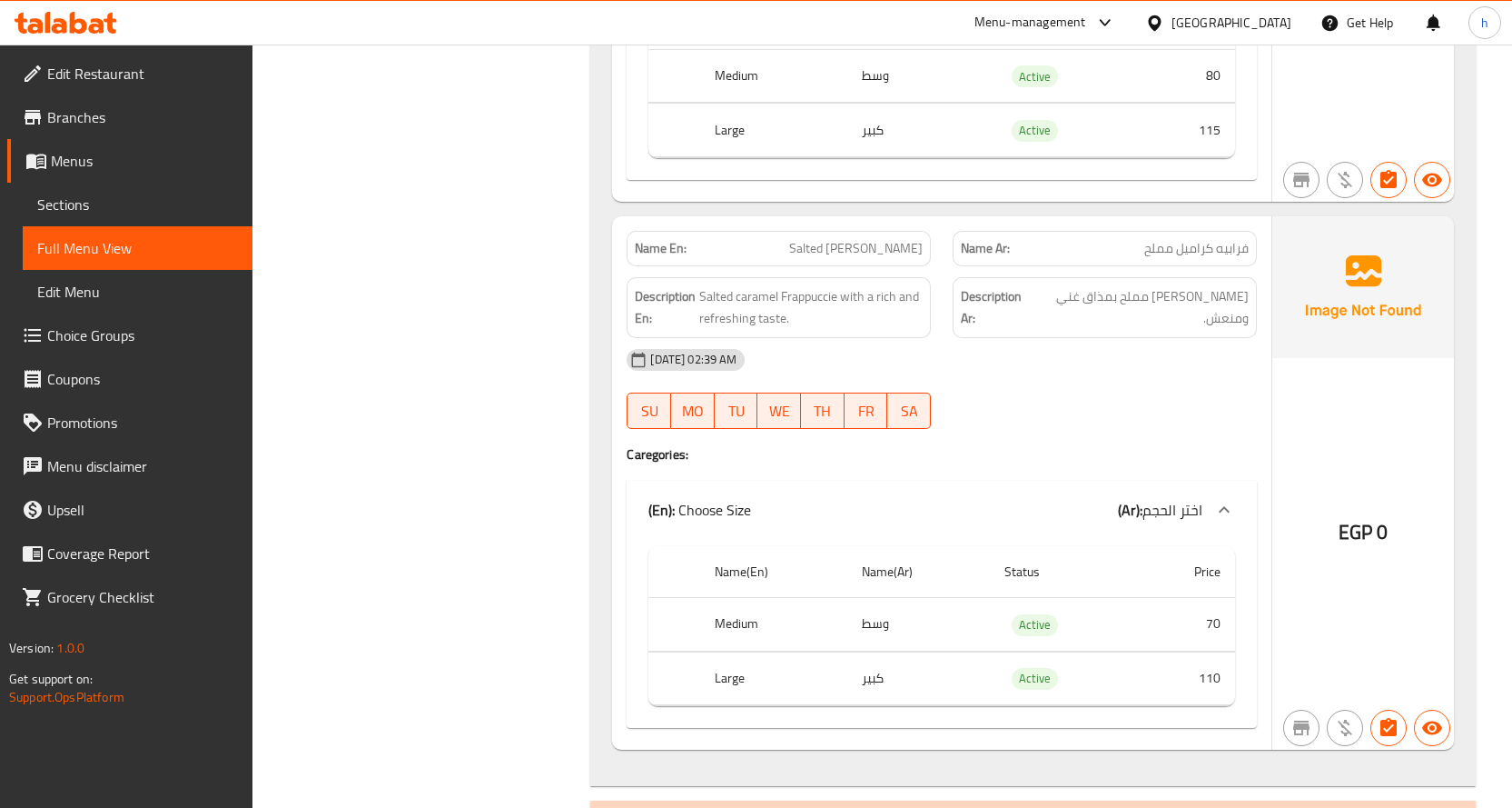
click at [1231, 243] on span "فرابيه كراميل مملح" at bounding box center [1196, 249] width 104 height 19
click at [1204, 250] on span "فرابيه كراميل مملح" at bounding box center [1196, 249] width 104 height 19
click at [1154, 253] on span "فرابيه كراميل مملح" at bounding box center [1196, 249] width 104 height 19
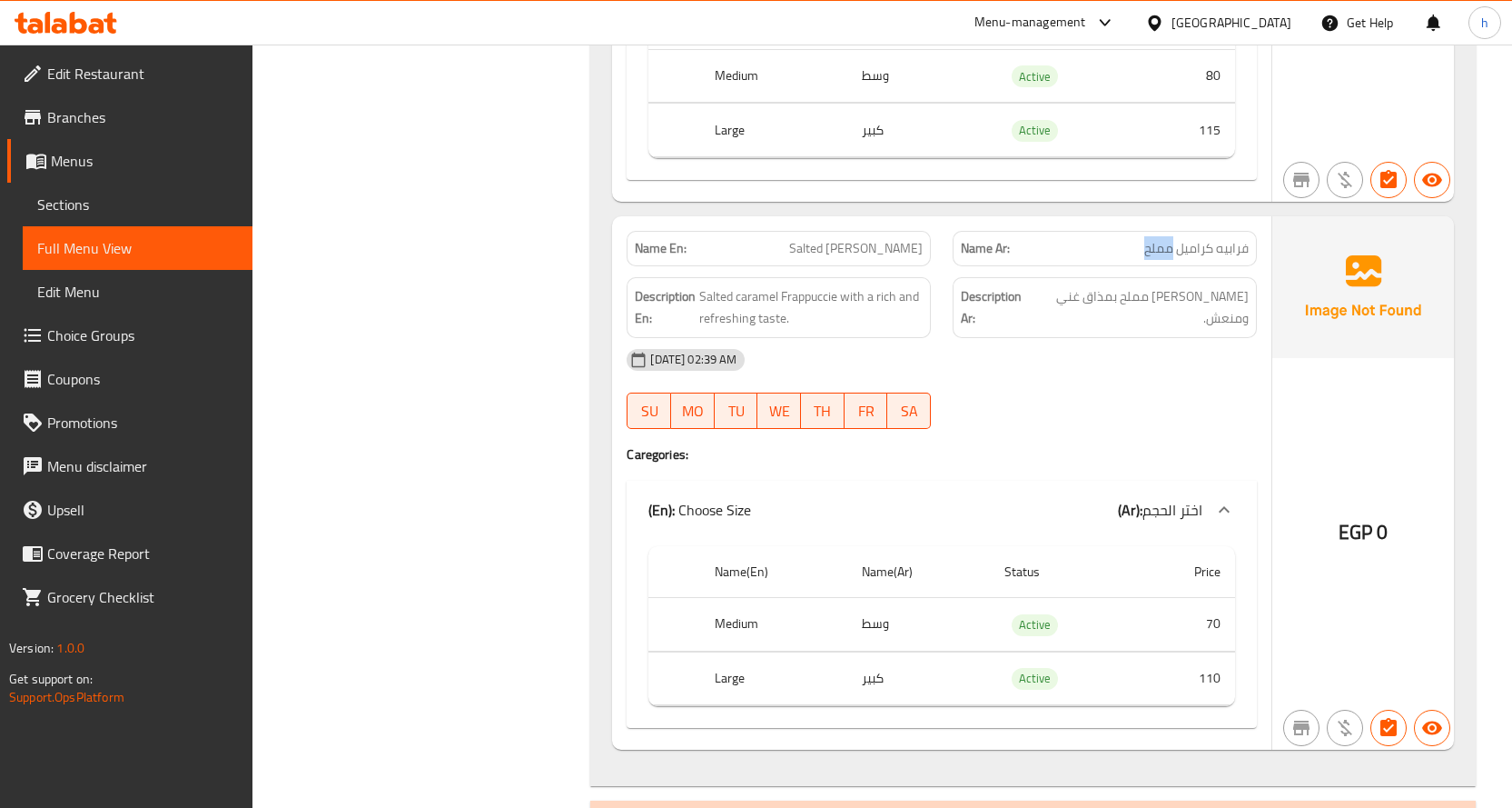
click at [1154, 252] on span "فرابيه كراميل مملح" at bounding box center [1196, 249] width 104 height 19
click at [1236, 300] on span "[PERSON_NAME] مملح بمذاق غني ومنعش." at bounding box center [1142, 307] width 214 height 44
click at [1180, 292] on span "[PERSON_NAME] مملح بمذاق غني ومنعش." at bounding box center [1142, 307] width 214 height 44
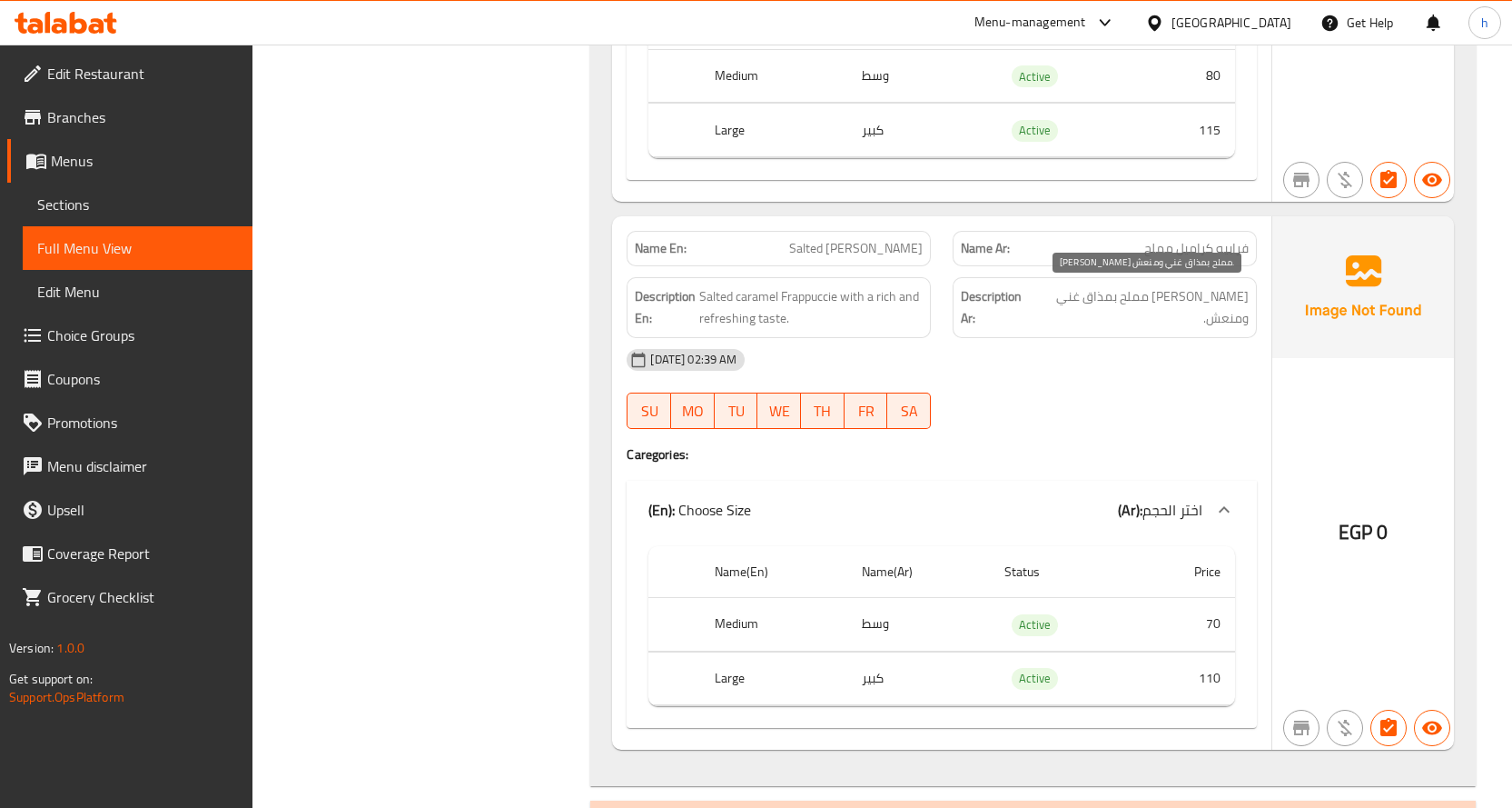
click at [1132, 297] on span "[PERSON_NAME] مملح بمذاق غني ومنعش." at bounding box center [1142, 307] width 214 height 44
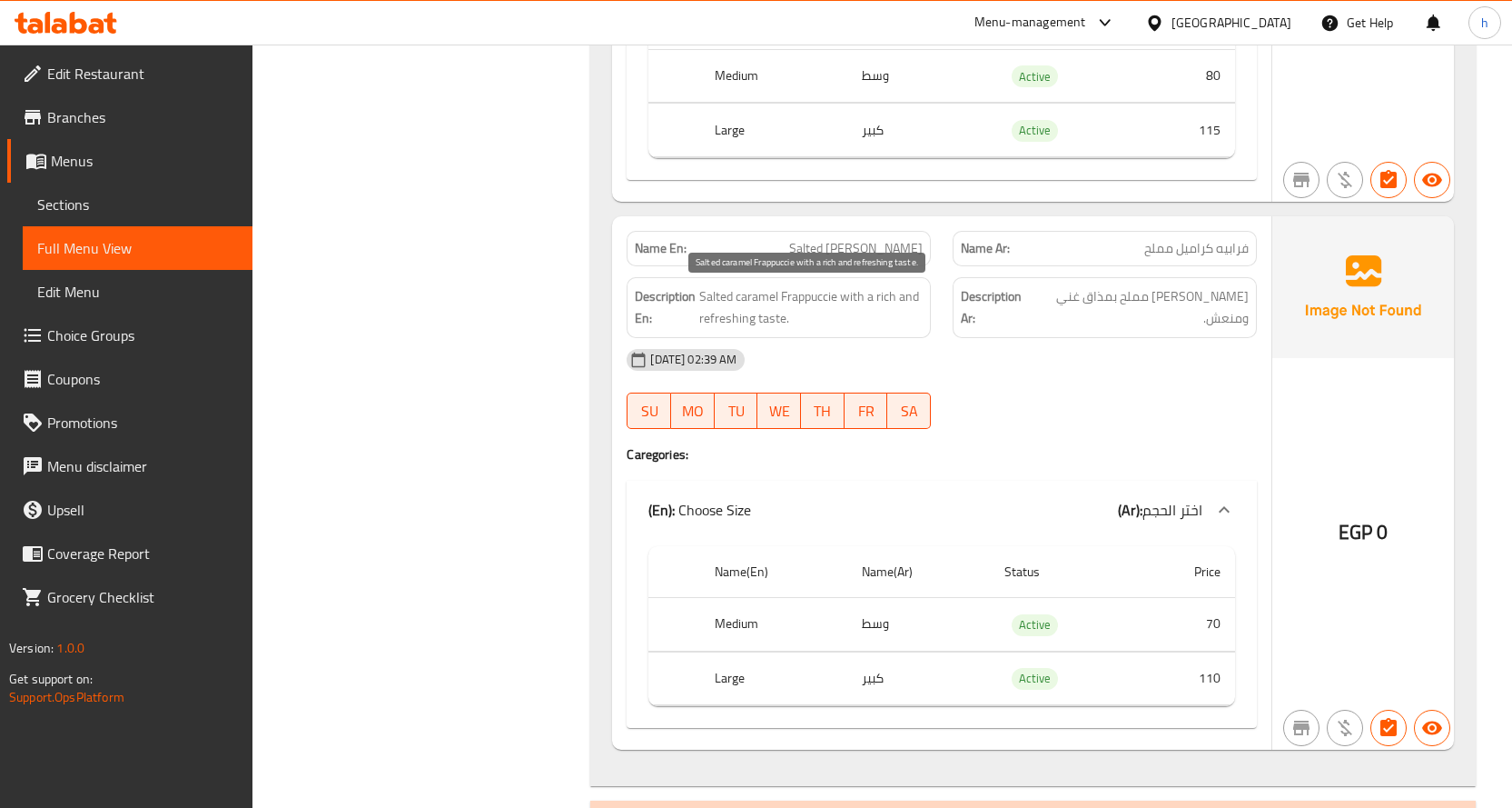
click at [801, 296] on span "Salted caramel Frappuccie with a rich and refreshing taste." at bounding box center [810, 307] width 223 height 44
click at [758, 298] on span "Salted caramel Frappuccie with a rich and refreshing taste." at bounding box center [810, 307] width 223 height 44
click at [717, 294] on span "Salted caramel Frappuccie with a rich and refreshing taste." at bounding box center [810, 307] width 223 height 44
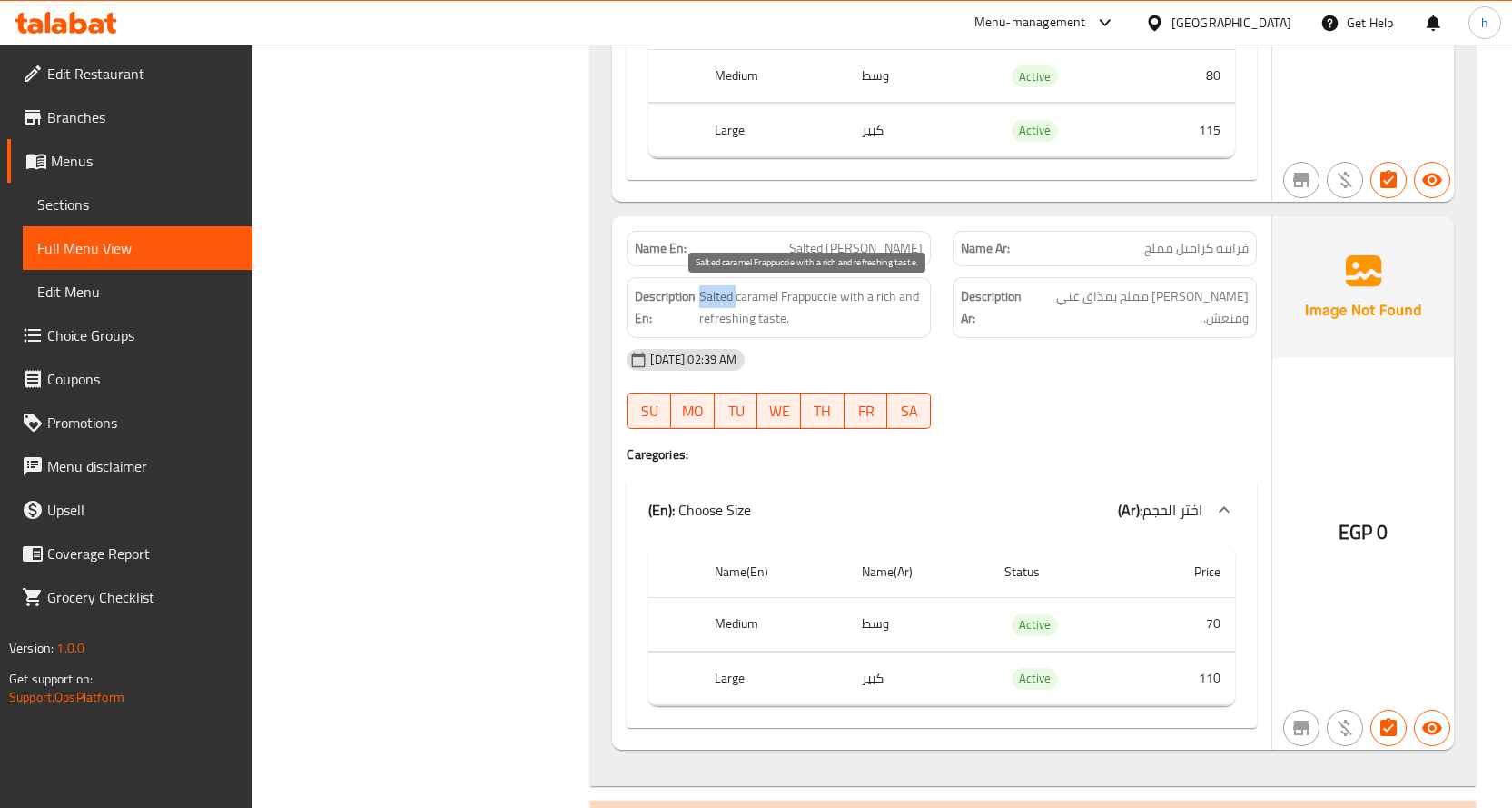
click at [717, 294] on span "Salted caramel Frappuccie with a rich and refreshing taste." at bounding box center [810, 307] width 223 height 44
click at [857, 299] on span "Salted caramel Frappuccie with a rich and refreshing taste." at bounding box center [810, 307] width 223 height 44
click at [761, 318] on span "Salted caramel Frappuccie with a rich and refreshing taste." at bounding box center [810, 307] width 223 height 44
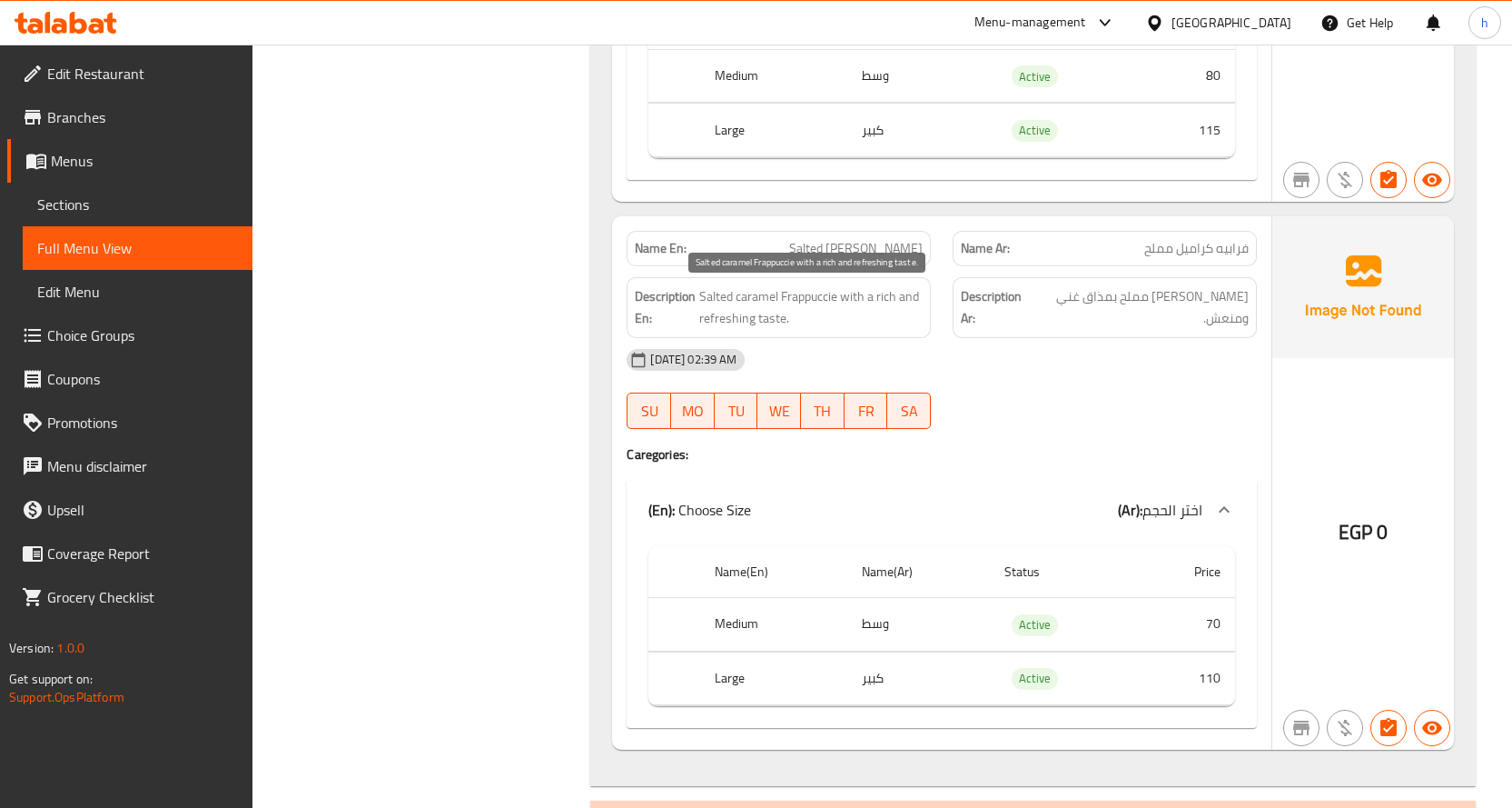
click at [882, 293] on span "Salted caramel Frappuccie with a rich and refreshing taste." at bounding box center [810, 307] width 223 height 44
click at [727, 317] on span "Salted caramel Frappuccie with a rich and refreshing taste." at bounding box center [810, 307] width 223 height 44
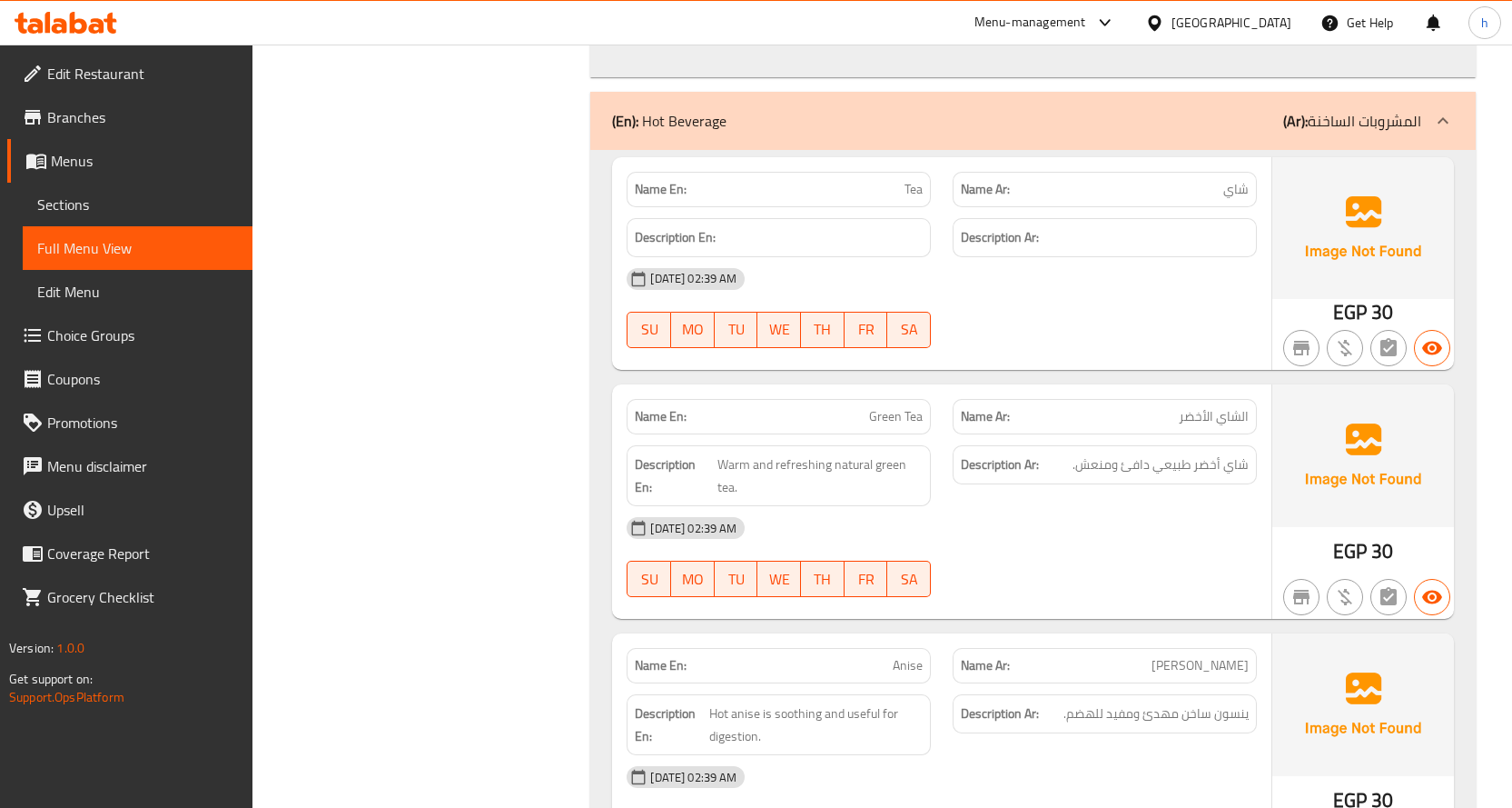
scroll to position [3331, 0]
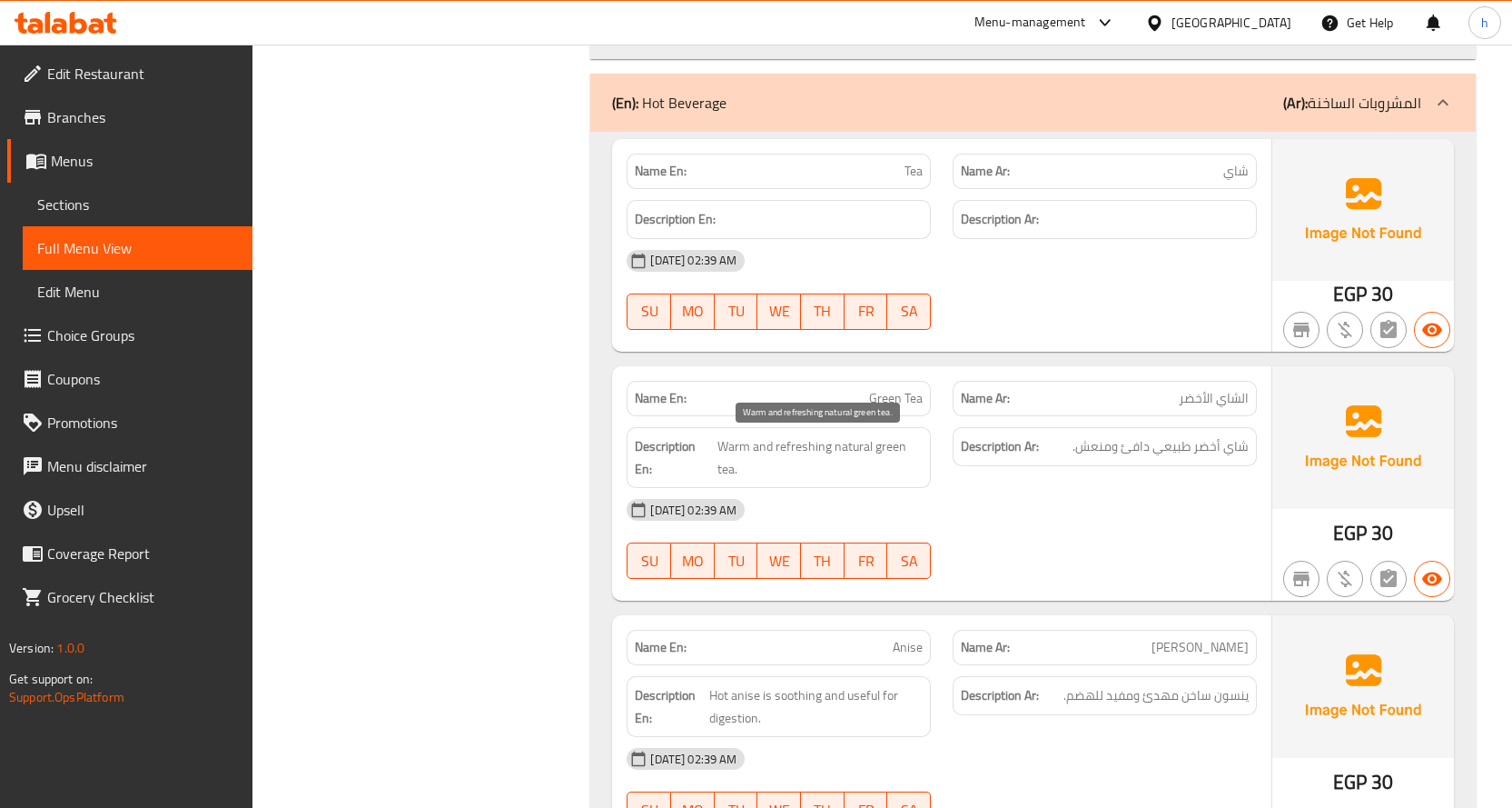
click at [725, 443] on span "Warm and refreshing natural green tea." at bounding box center [820, 457] width 205 height 44
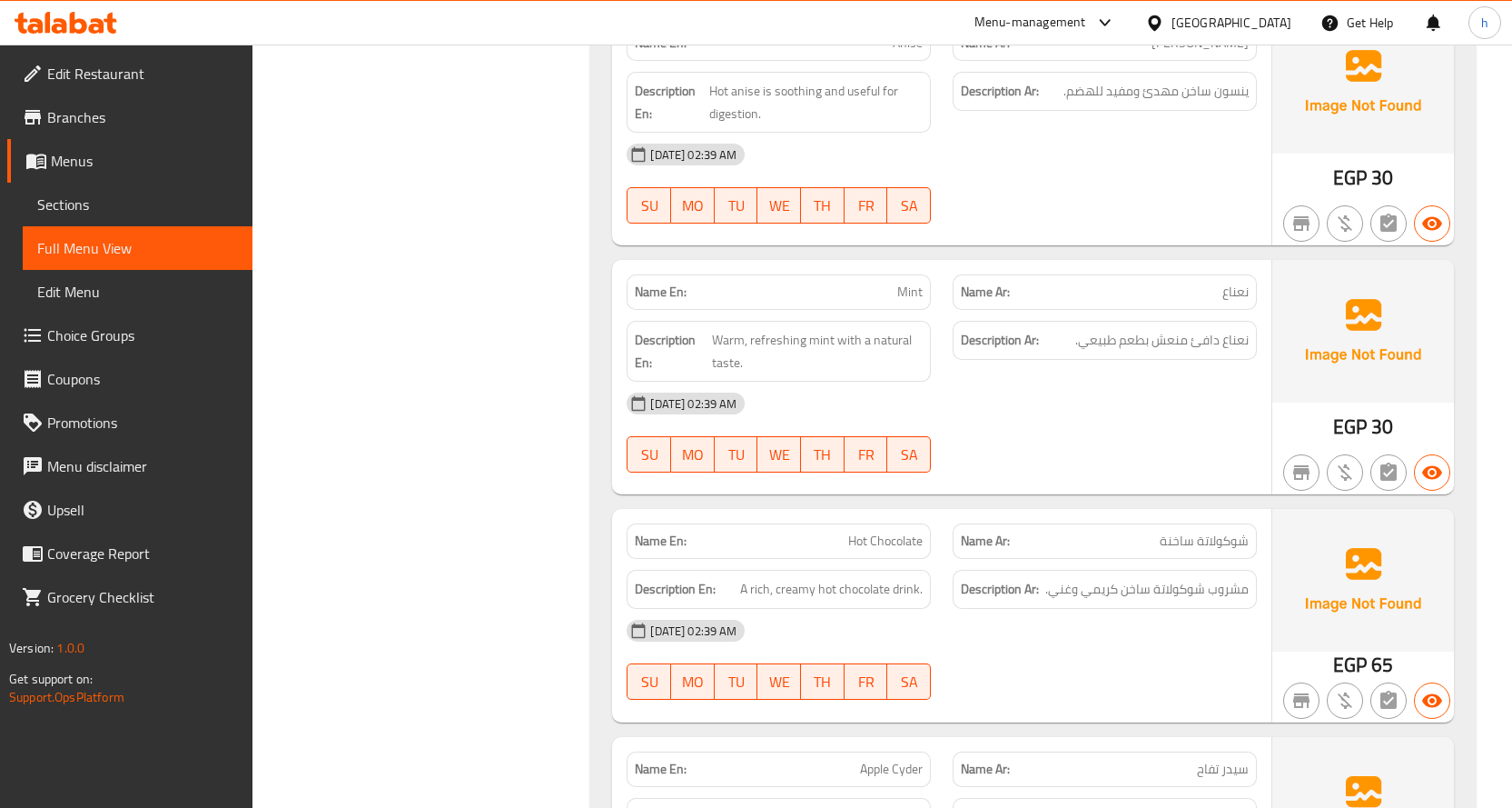
scroll to position [3968, 0]
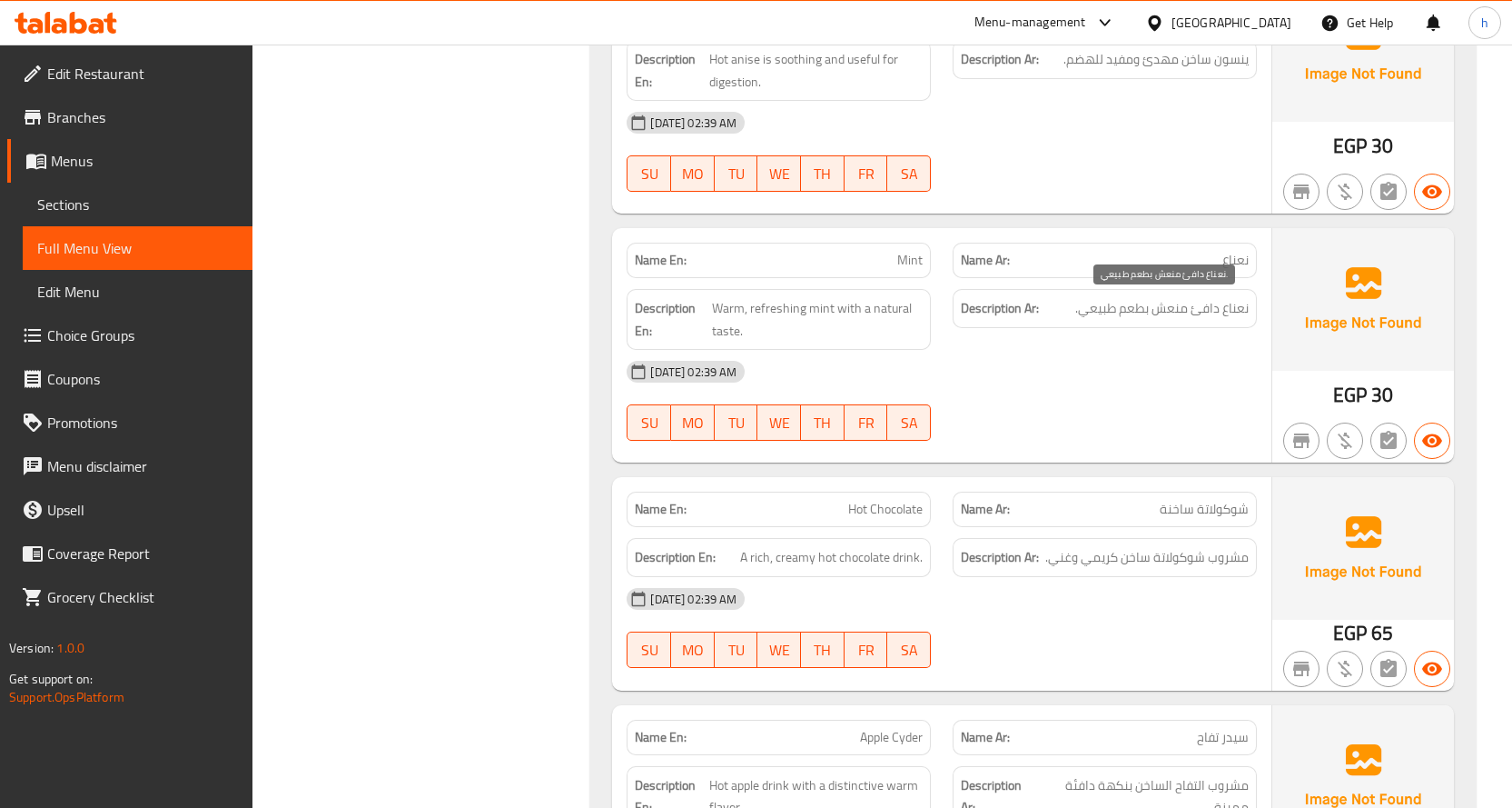
click at [1237, 302] on span "نعناع دافئ منعش بطعم طبيعي." at bounding box center [1161, 309] width 174 height 23
click at [822, 306] on span "Warm, refreshing mint with a natural taste." at bounding box center [817, 319] width 211 height 44
click at [724, 309] on span "Warm, refreshing mint with a natural taste." at bounding box center [817, 319] width 211 height 44
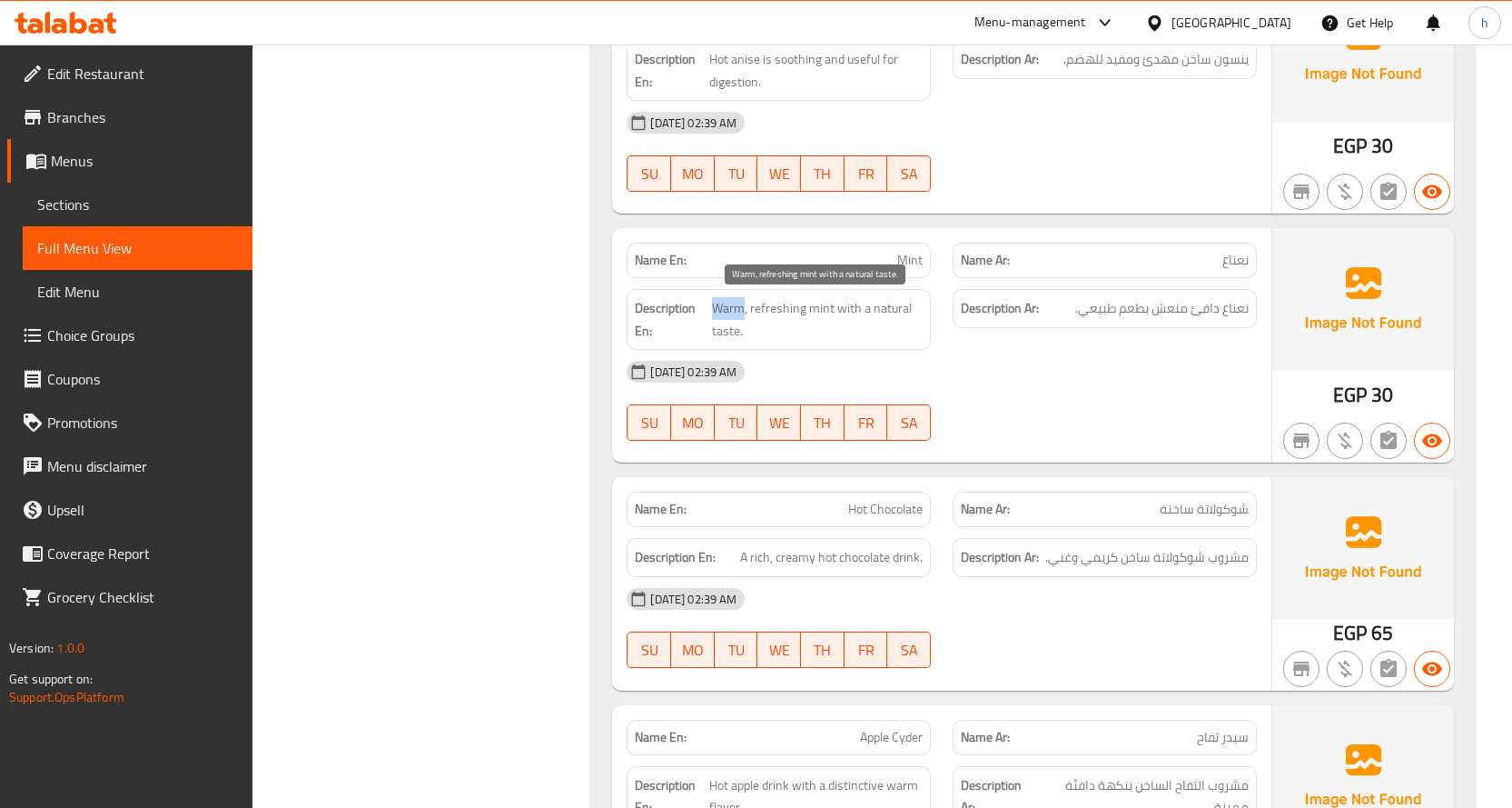
click at [724, 309] on span "Warm, refreshing mint with a natural taste." at bounding box center [817, 319] width 211 height 44
click at [762, 305] on span "Warm, refreshing mint with a natural taste." at bounding box center [817, 319] width 211 height 44
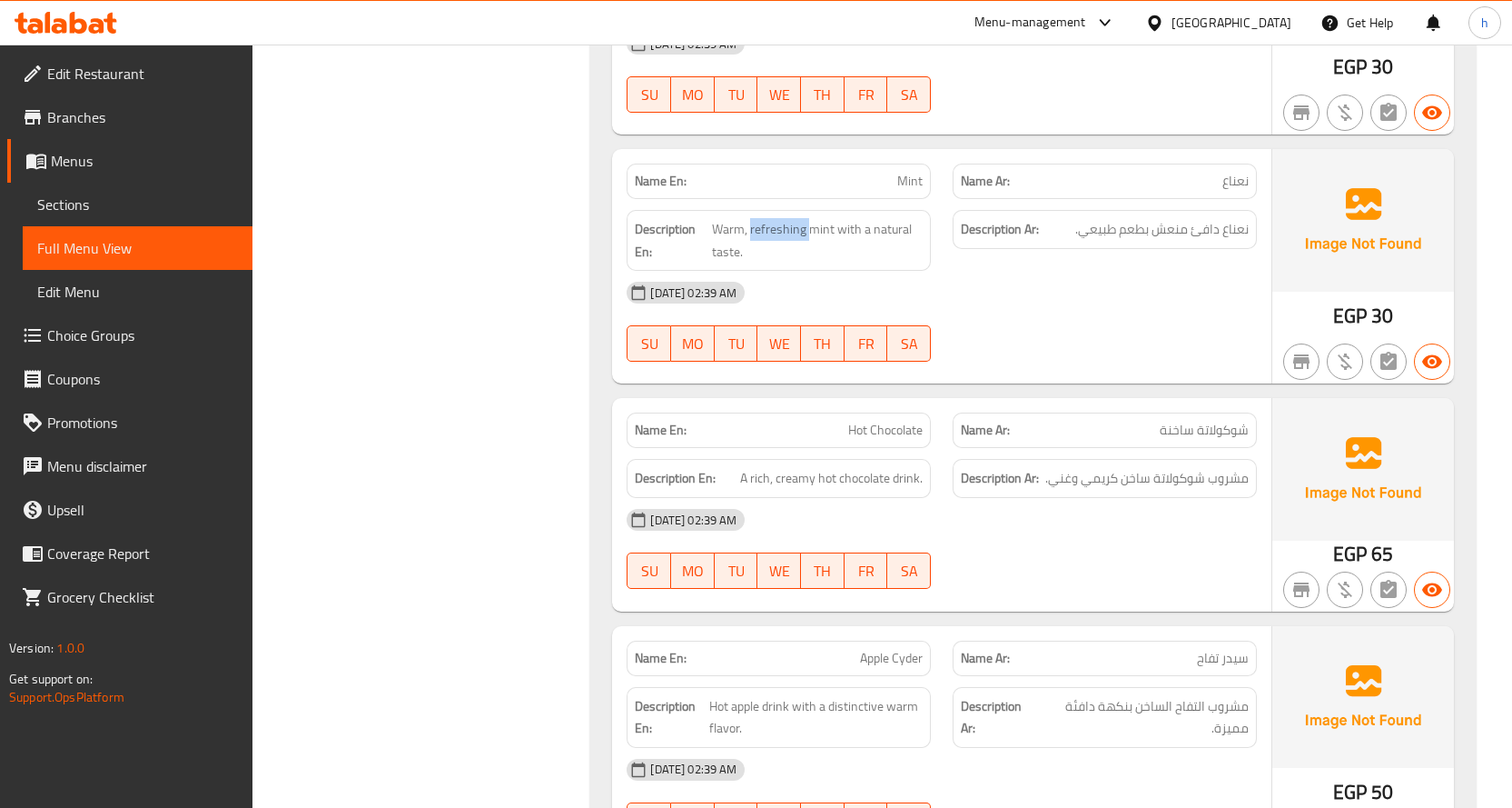
scroll to position [4149, 0]
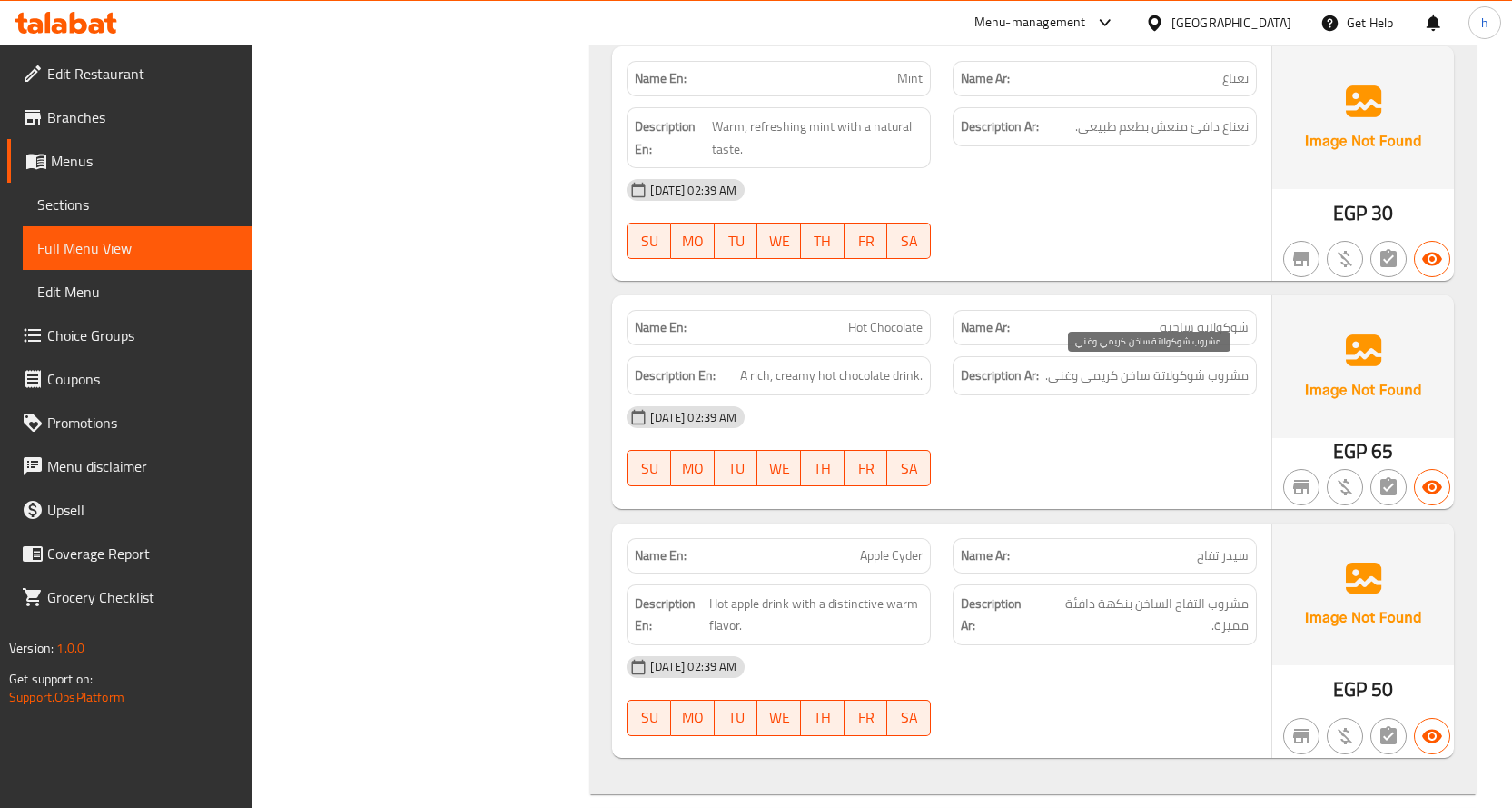
click at [1232, 381] on span "مشروب شوكولاتة ساخن كريمي وغني." at bounding box center [1146, 375] width 204 height 23
click at [1167, 376] on span "مشروب شوكولاتة ساخن كريمي وغني." at bounding box center [1146, 375] width 204 height 23
click at [1131, 378] on span "مشروب شوكولاتة ساخن كريمي وغني." at bounding box center [1146, 375] width 204 height 23
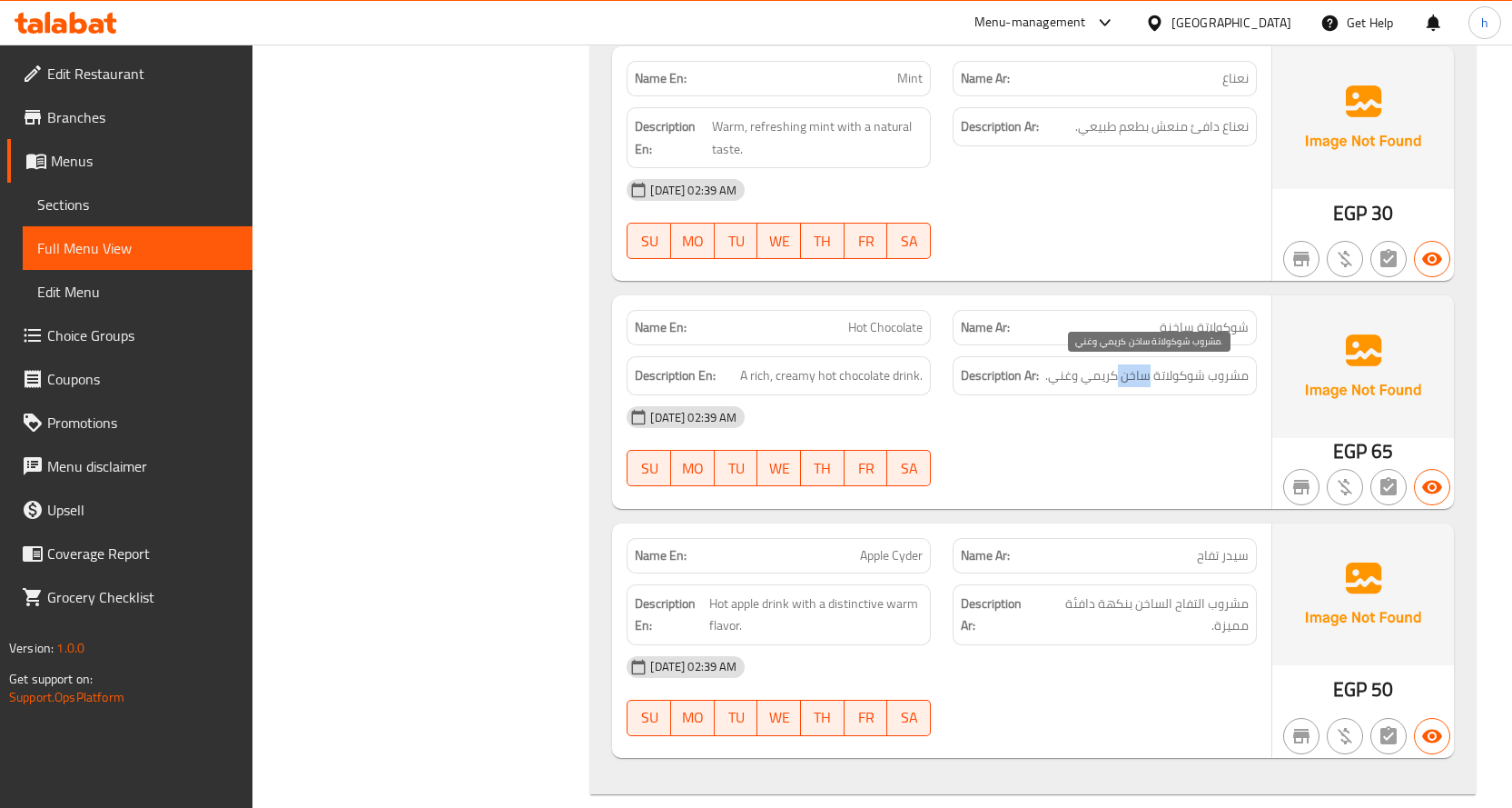
click at [1131, 378] on span "مشروب شوكولاتة ساخن كريمي وغني." at bounding box center [1146, 375] width 204 height 23
click at [1112, 379] on span "مشروب شوكولاتة ساخن كريمي وغني." at bounding box center [1146, 375] width 204 height 23
click at [907, 369] on span "A rich, creamy hot chocolate drink." at bounding box center [831, 375] width 183 height 23
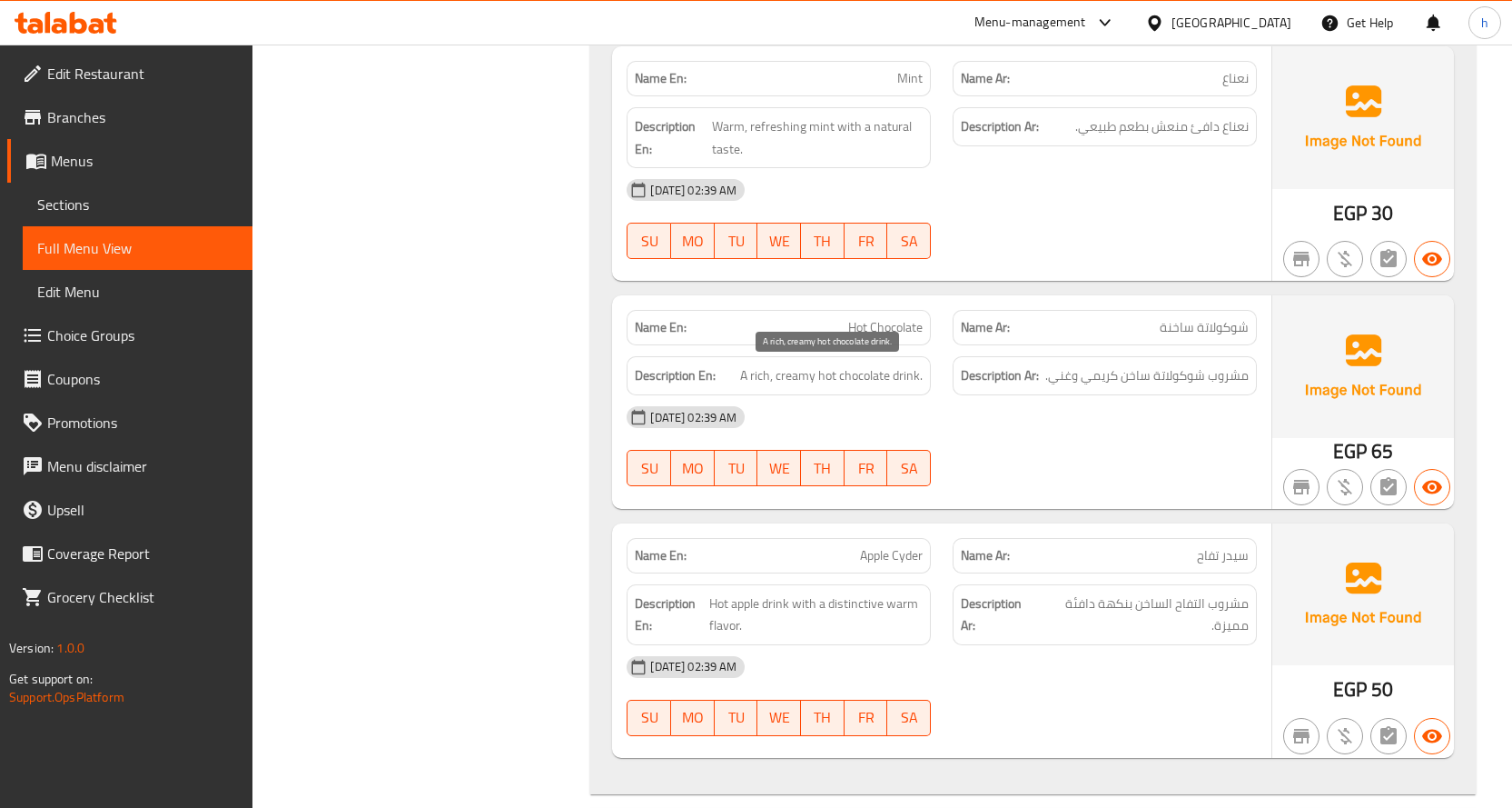
click at [871, 371] on span "A rich, creamy hot chocolate drink." at bounding box center [831, 375] width 183 height 23
click at [822, 374] on span "A rich, creamy hot chocolate drink." at bounding box center [831, 375] width 183 height 23
click at [832, 378] on span "A rich, creamy hot chocolate drink." at bounding box center [831, 375] width 183 height 23
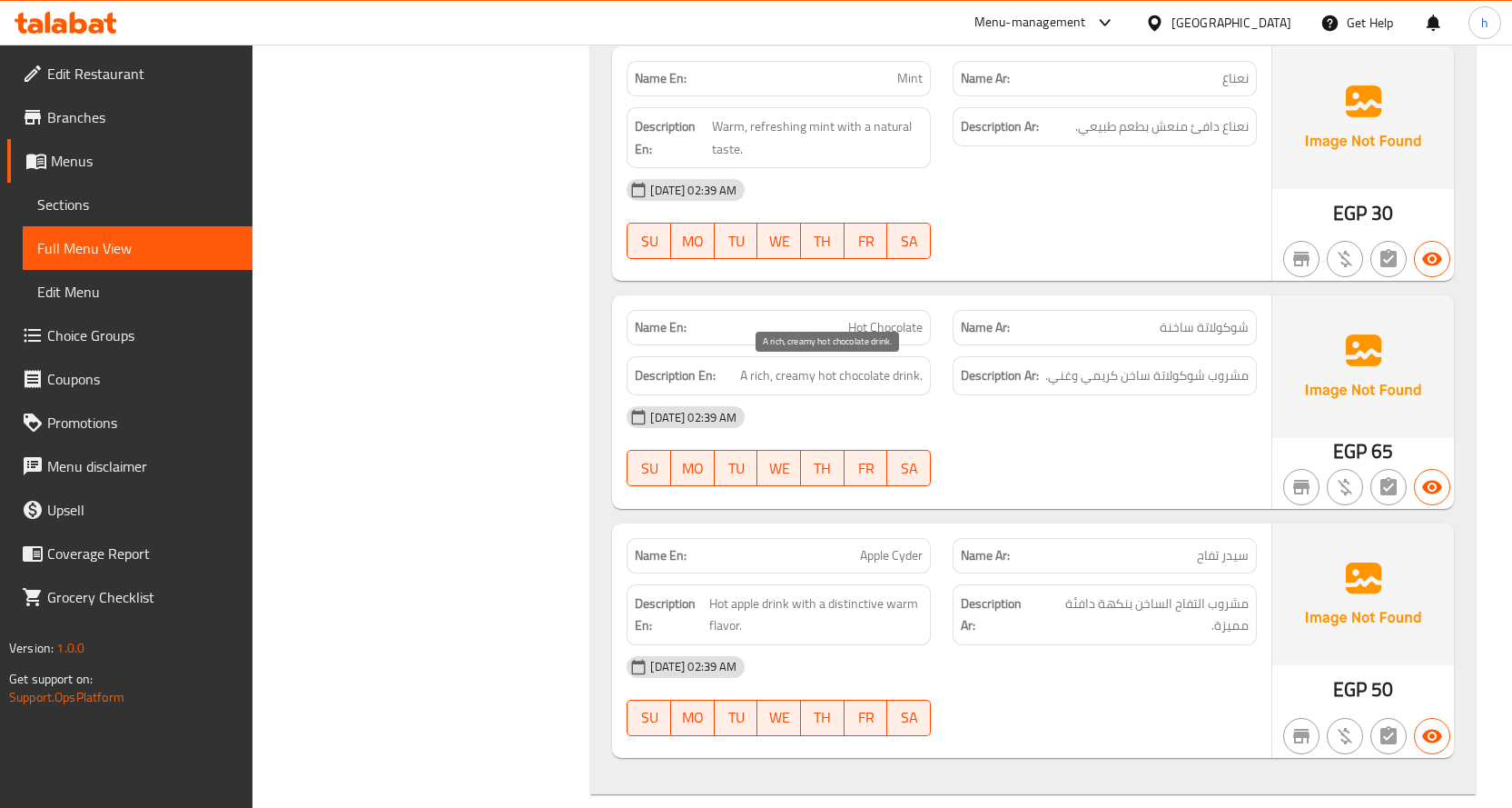
click at [791, 373] on span "A rich, creamy hot chocolate drink." at bounding box center [831, 375] width 183 height 23
click at [759, 370] on span "A rich, creamy hot chocolate drink." at bounding box center [831, 375] width 183 height 23
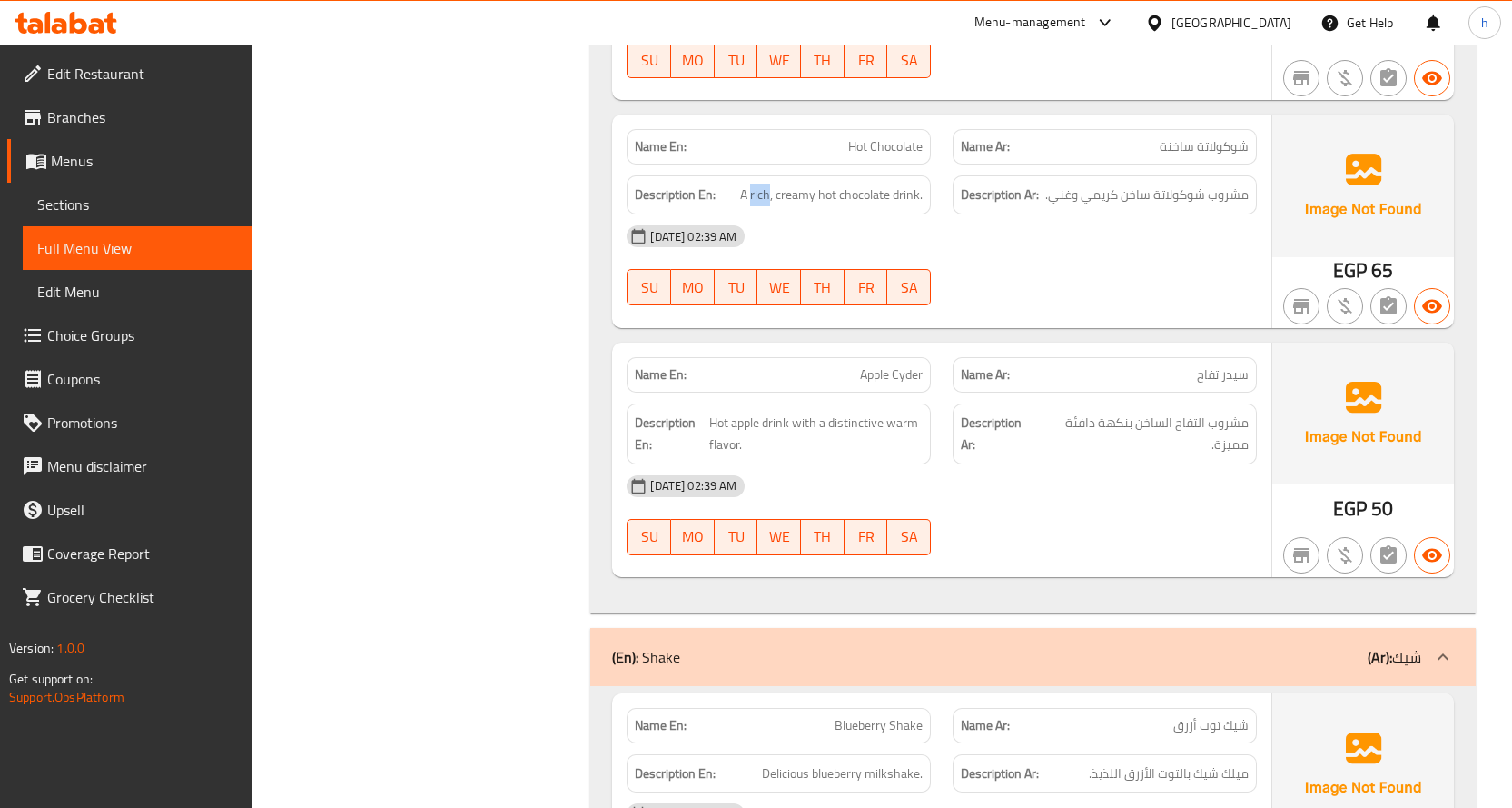
scroll to position [4331, 0]
click at [777, 421] on span "Hot apple drink with a distinctive warm flavor." at bounding box center [816, 433] width 214 height 44
click at [743, 421] on span "Hot apple drink with a distinctive warm flavor." at bounding box center [816, 433] width 214 height 44
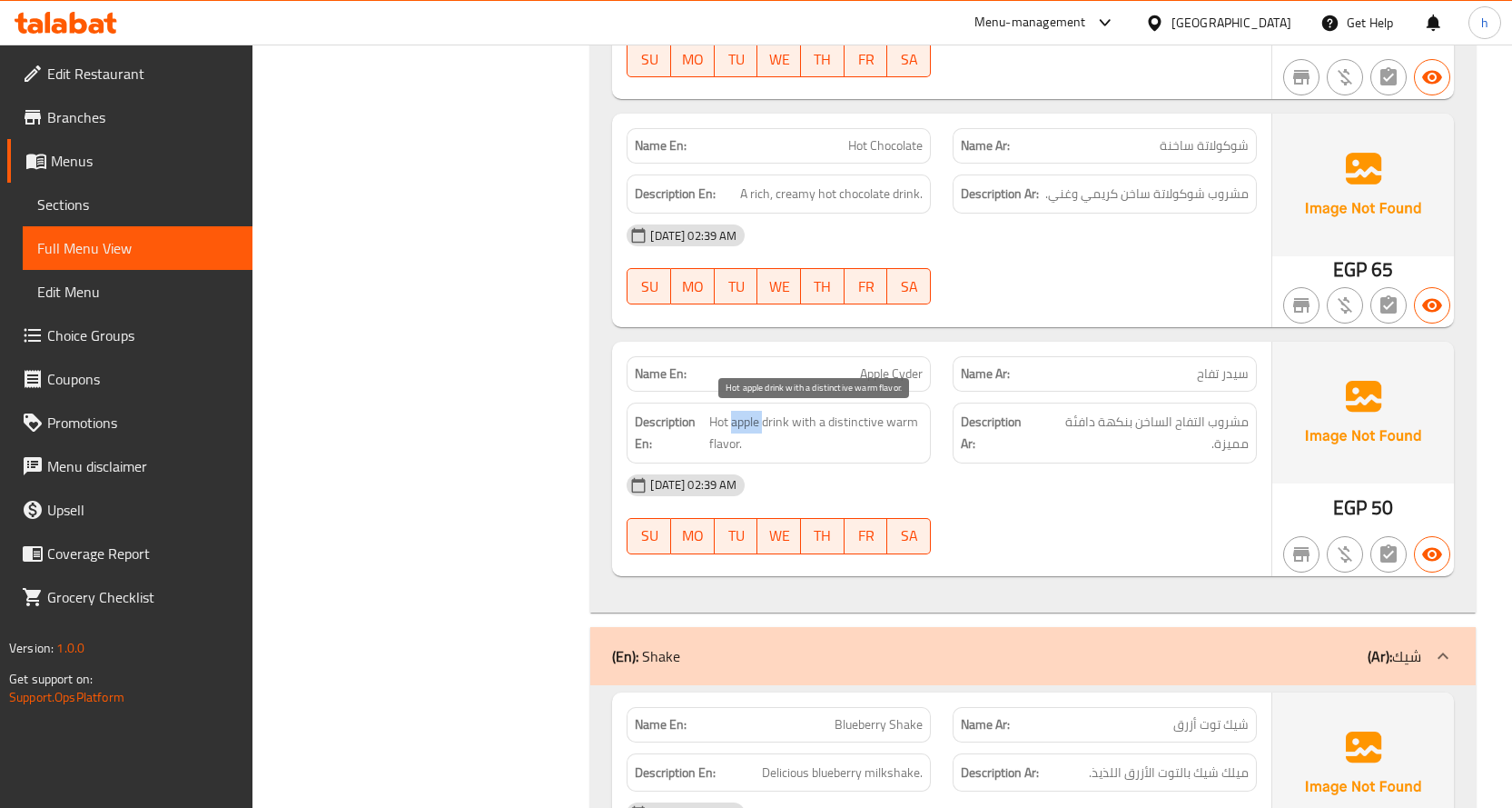
click at [710, 418] on span "Hot apple drink with a distinctive warm flavor." at bounding box center [816, 433] width 214 height 44
click at [726, 443] on span "Hot apple drink with a distinctive warm flavor." at bounding box center [816, 433] width 214 height 44
click at [901, 425] on span "Hot apple drink with a distinctive warm flavor." at bounding box center [816, 433] width 214 height 44
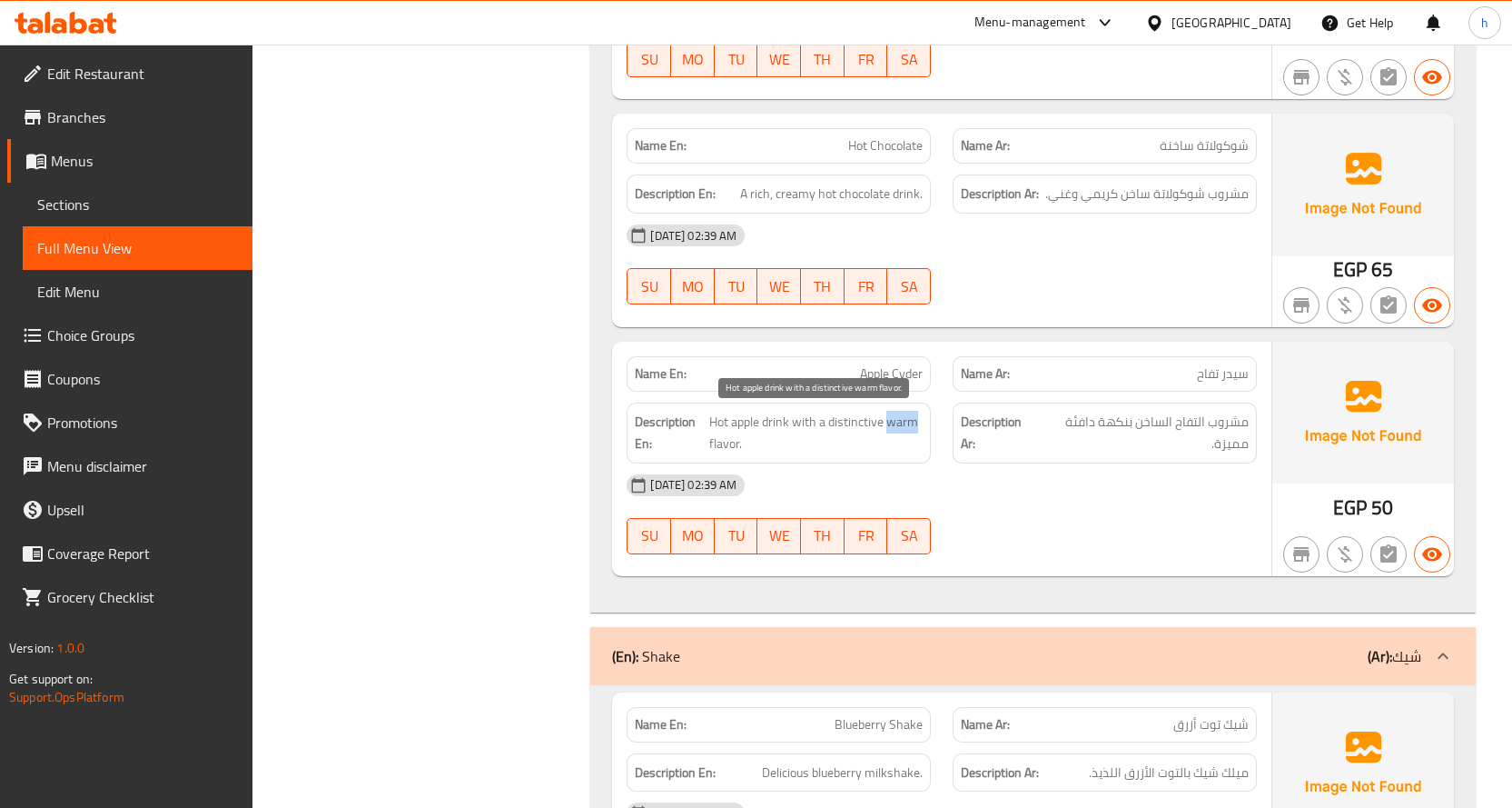
click at [901, 425] on span "Hot apple drink with a distinctive warm flavor." at bounding box center [816, 433] width 214 height 44
click at [861, 424] on span "Hot apple drink with a distinctive warm flavor." at bounding box center [816, 433] width 214 height 44
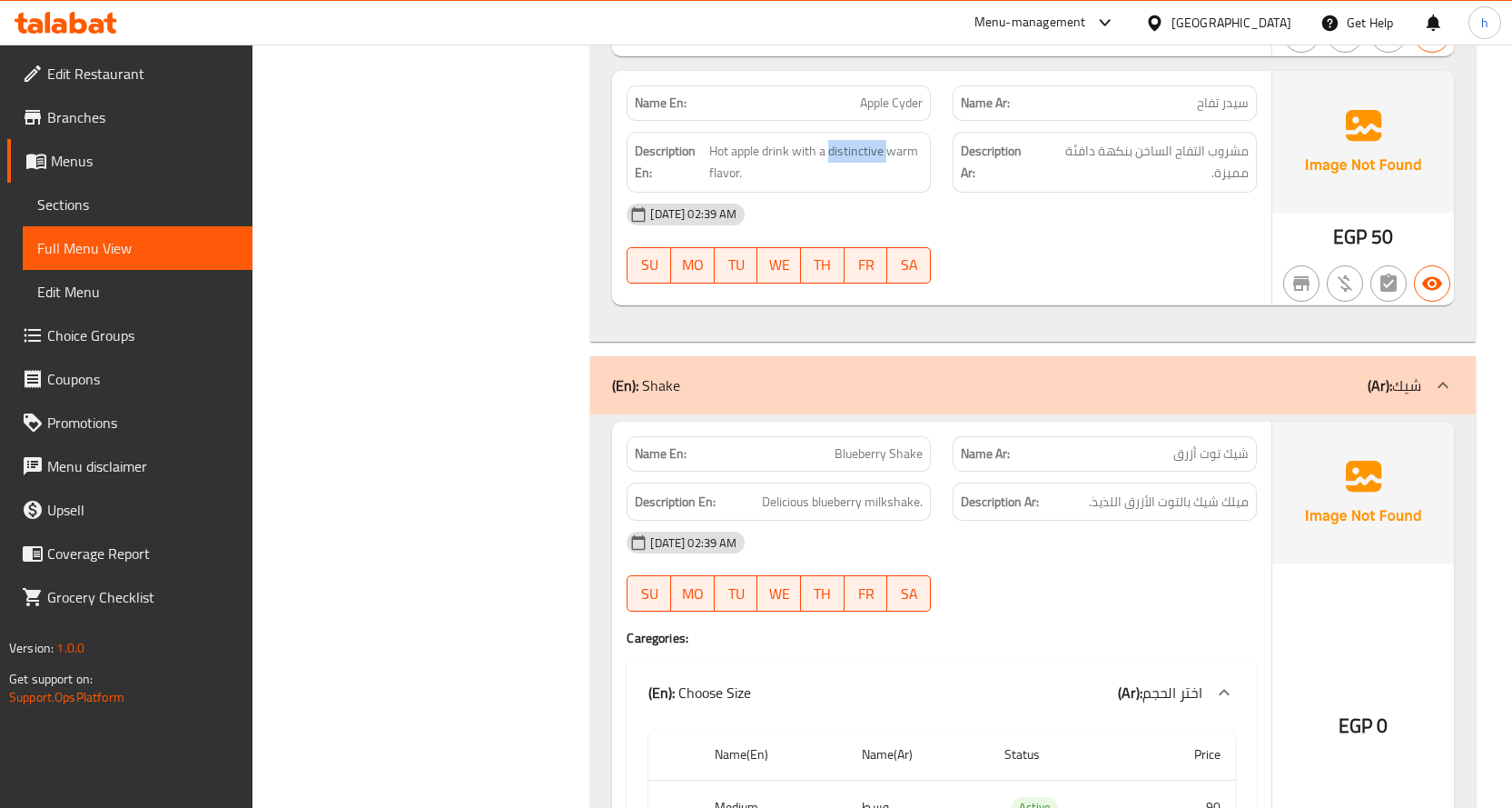
scroll to position [4604, 0]
click at [915, 448] on span "Blueberry Shake" at bounding box center [879, 451] width 88 height 19
click at [869, 458] on span "Blueberry Shake" at bounding box center [879, 451] width 88 height 19
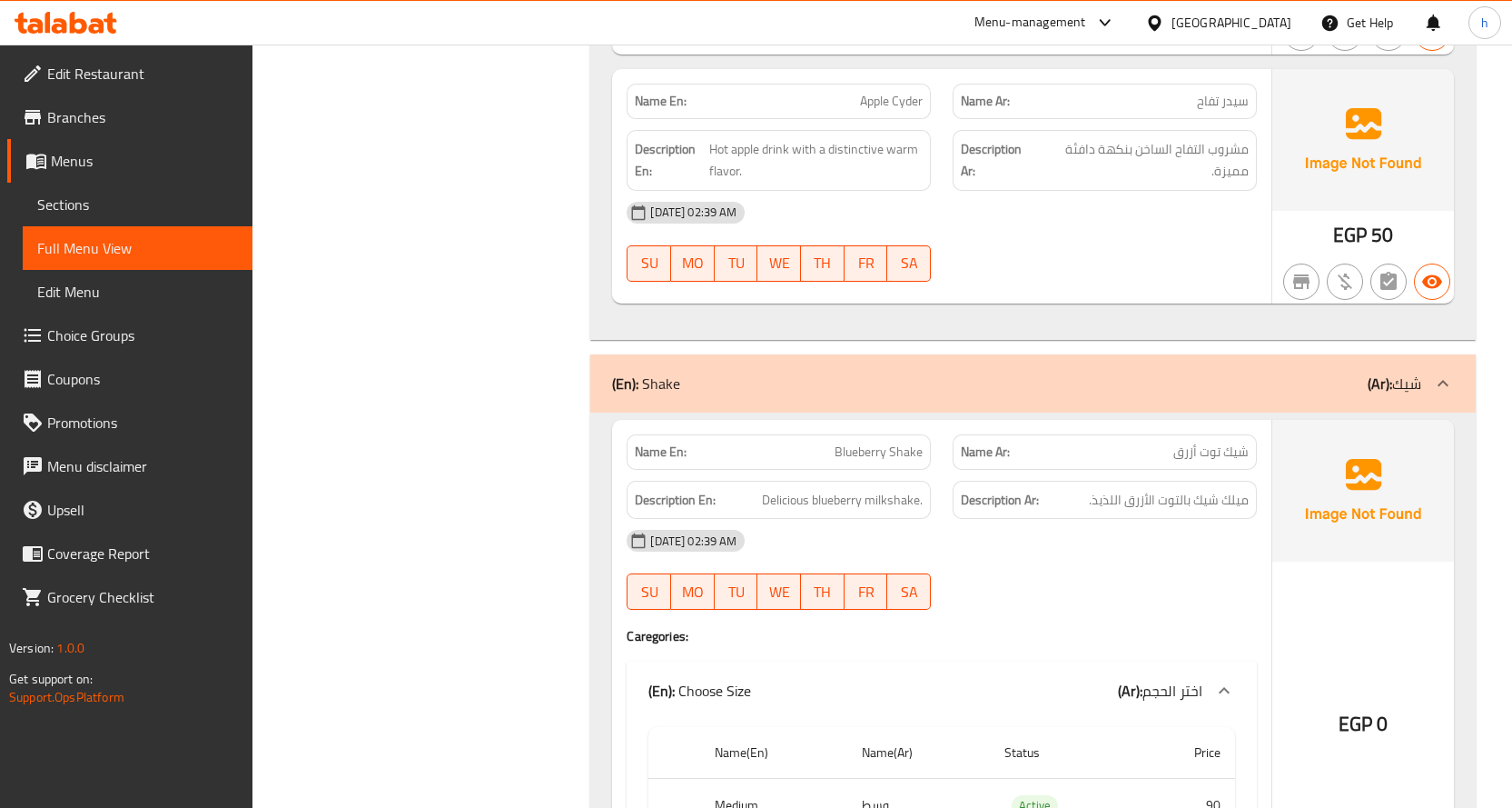
click at [909, 453] on span "Blueberry Shake" at bounding box center [879, 451] width 88 height 19
click at [858, 452] on span "Blueberry Shake" at bounding box center [879, 451] width 88 height 19
click at [1244, 455] on span "شيك توت أزرق" at bounding box center [1211, 451] width 75 height 19
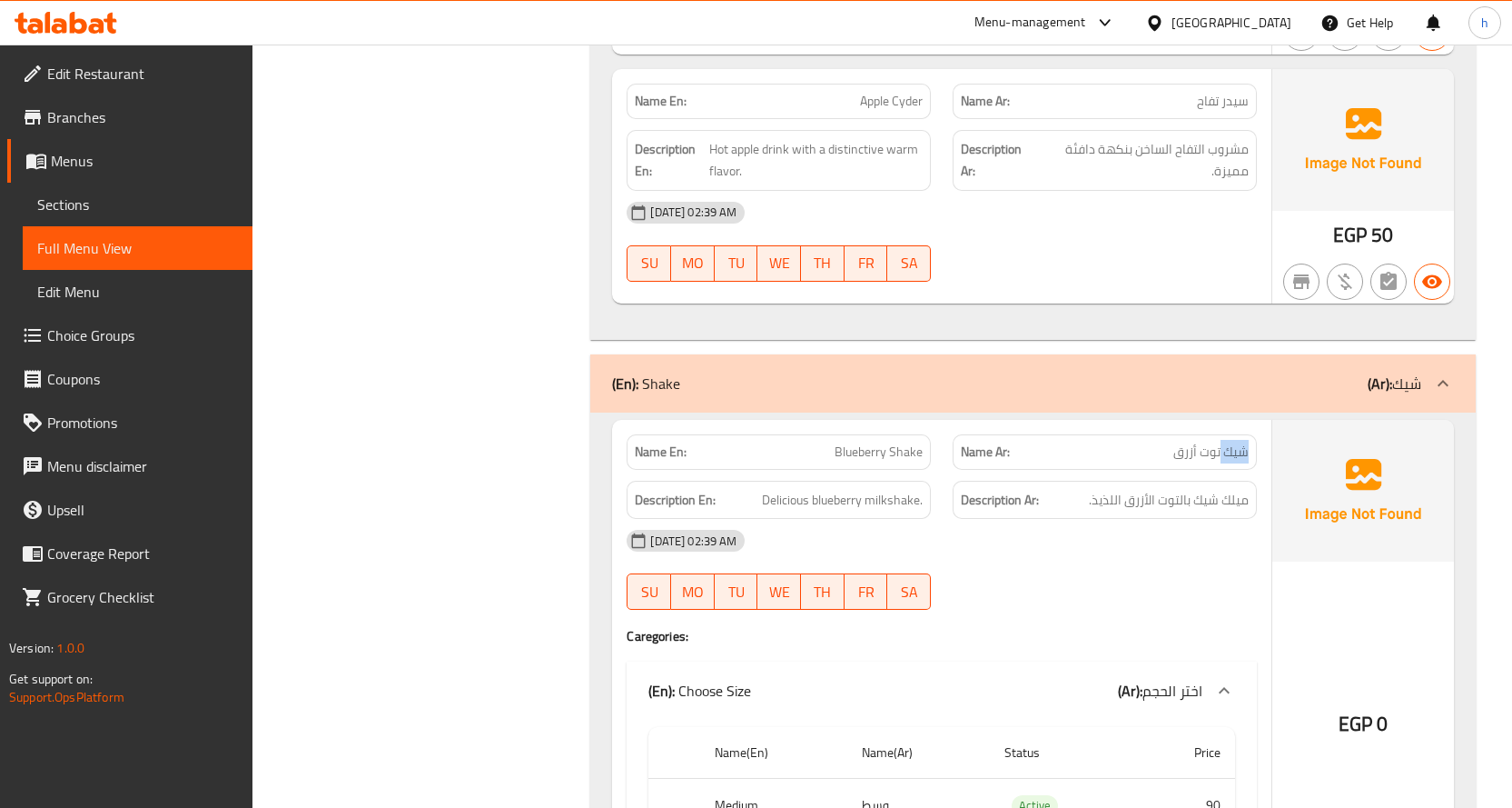
click at [1244, 455] on span "شيك توت أزرق" at bounding box center [1211, 451] width 75 height 19
click at [1207, 450] on span "شيك توت أزرق" at bounding box center [1211, 451] width 75 height 19
click at [1188, 456] on span "شيك توت أزرق" at bounding box center [1211, 451] width 75 height 19
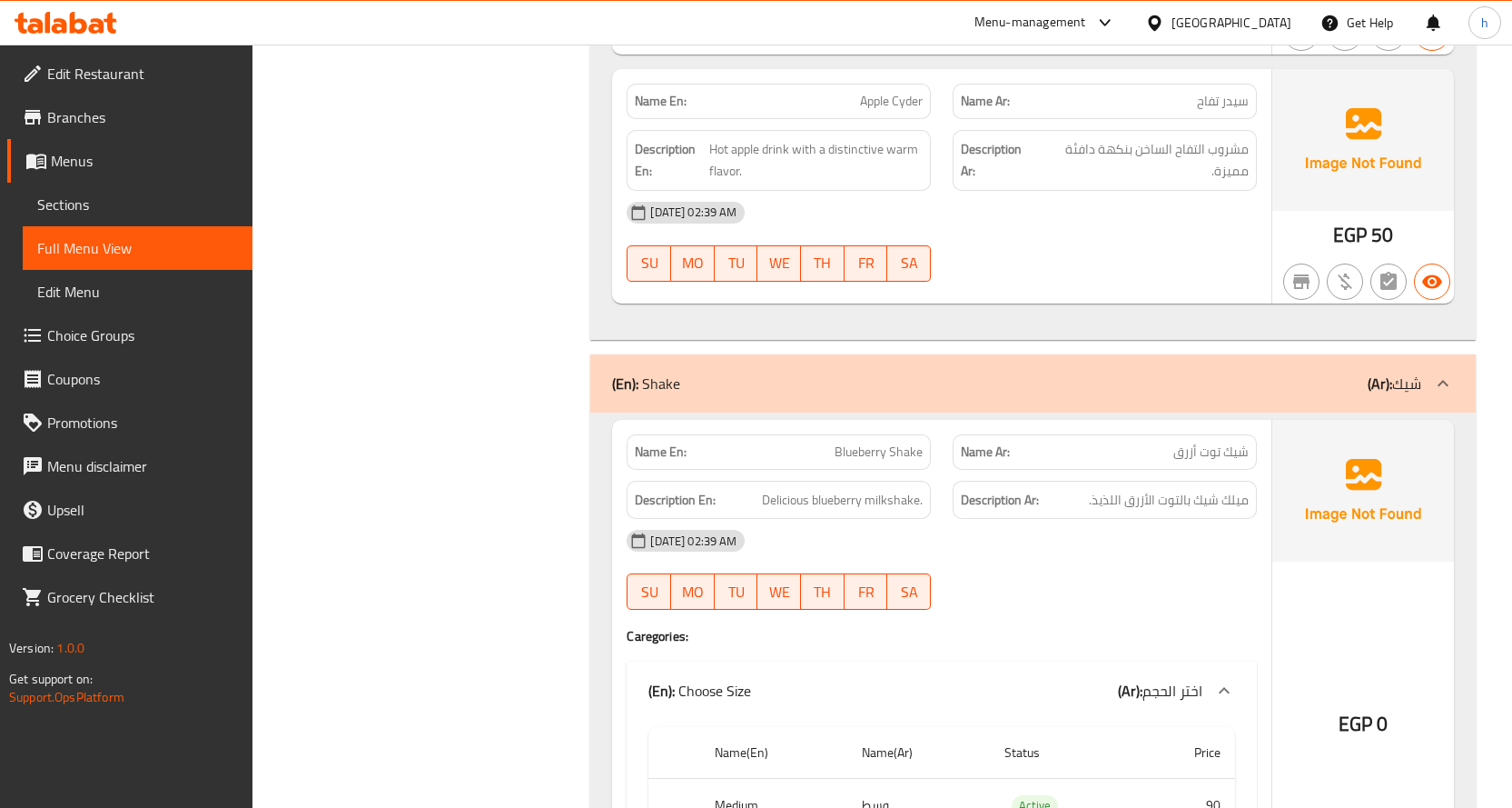
click at [1207, 450] on span "شيك توت أزرق" at bounding box center [1211, 451] width 75 height 19
click at [1186, 456] on span "شيك توت أزرق" at bounding box center [1211, 451] width 75 height 19
click at [909, 452] on span "Blueberry Shake" at bounding box center [879, 451] width 88 height 19
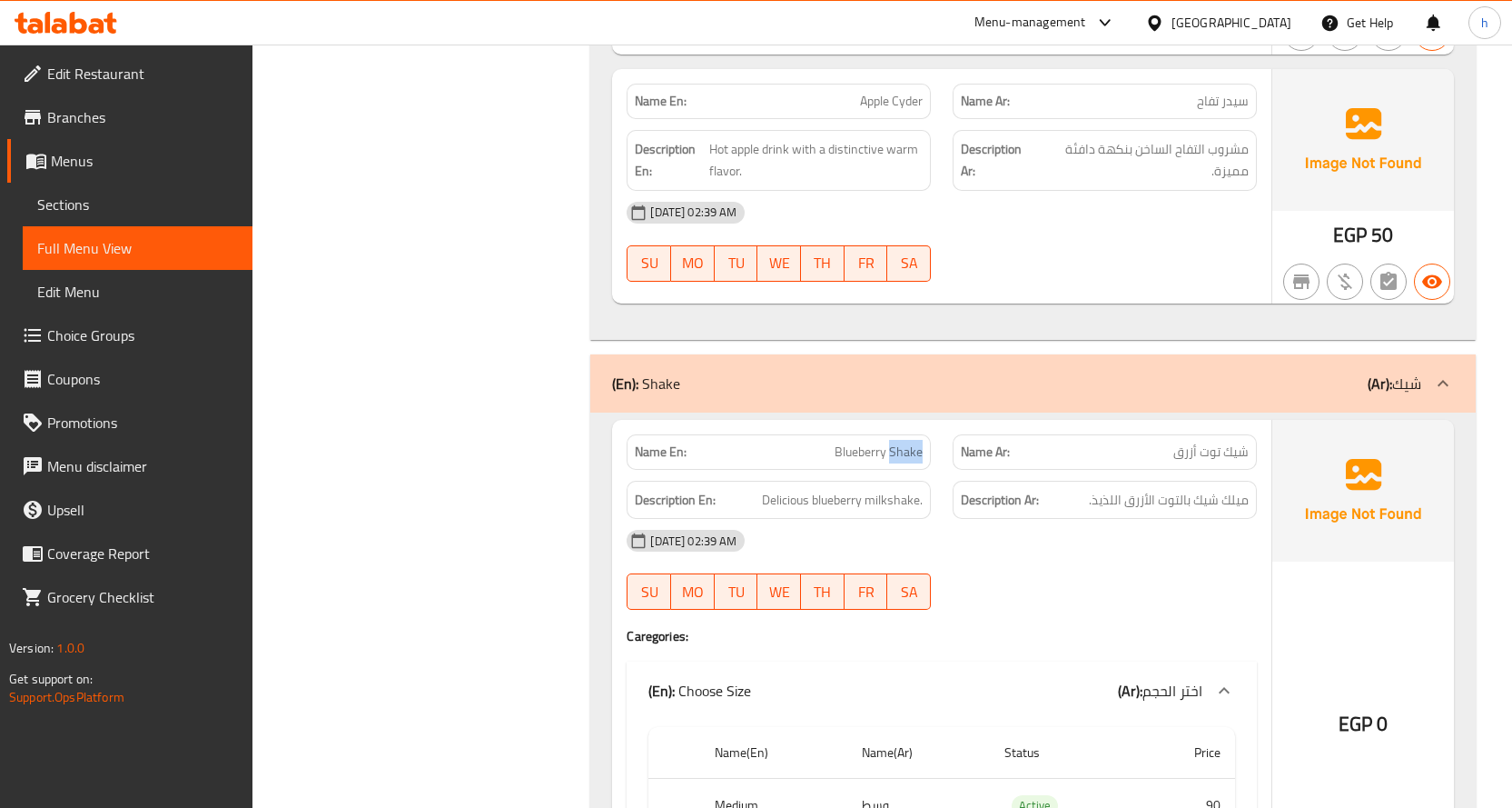
drag, startPoint x: 909, startPoint y: 452, endPoint x: 870, endPoint y: 451, distance: 39.0
click at [909, 451] on span "Blueberry Shake" at bounding box center [879, 451] width 88 height 19
click at [865, 451] on span "Blueberry Shake" at bounding box center [879, 451] width 88 height 19
click at [1240, 454] on span "شيك توت أزرق" at bounding box center [1211, 451] width 75 height 19
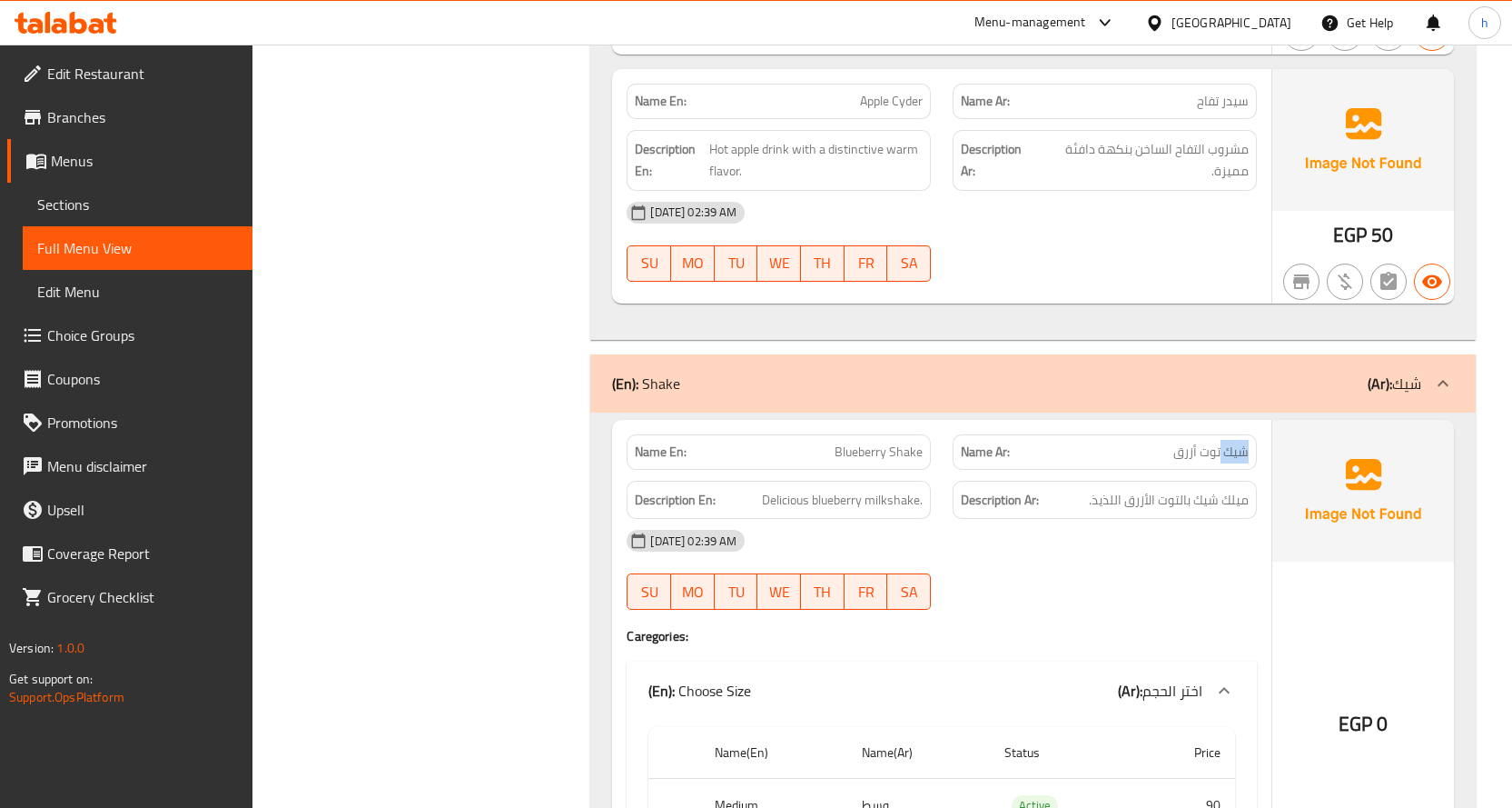
click at [1240, 454] on span "شيك توت أزرق" at bounding box center [1211, 451] width 75 height 19
click at [1203, 455] on span "شيك توت أزرق" at bounding box center [1211, 451] width 75 height 19
click at [1205, 456] on span "شيك توت أزرق" at bounding box center [1211, 451] width 75 height 19
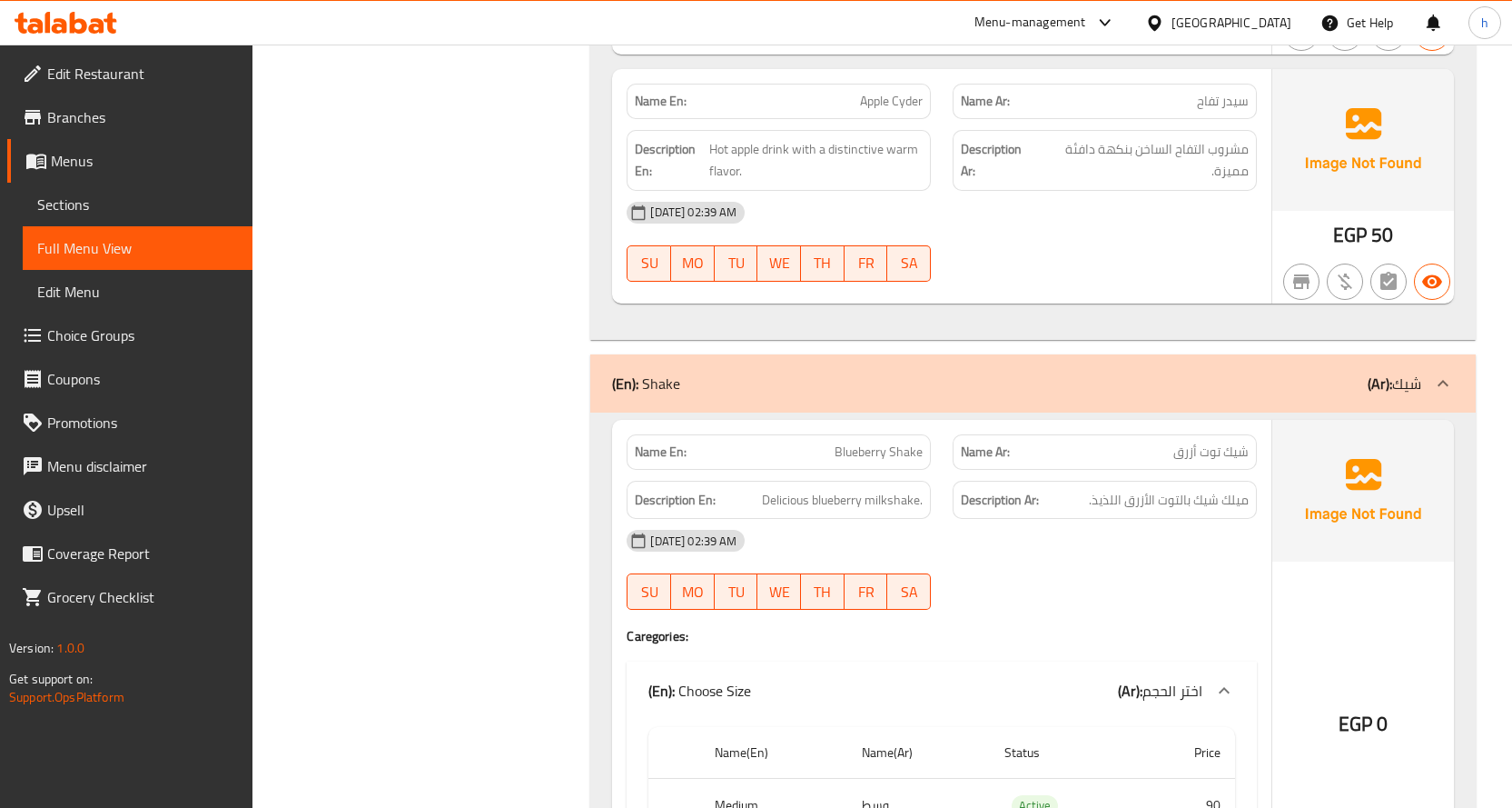
click at [1188, 450] on span "شيك توت أزرق" at bounding box center [1211, 451] width 75 height 19
drag, startPoint x: 1191, startPoint y: 499, endPoint x: 1259, endPoint y: 500, distance: 68.0
click at [1259, 500] on div "Description Ar: ميلك شيك بالتوت الأزرق اللذيذ." at bounding box center [1105, 500] width 326 height 61
copy span "ميلك شيك"
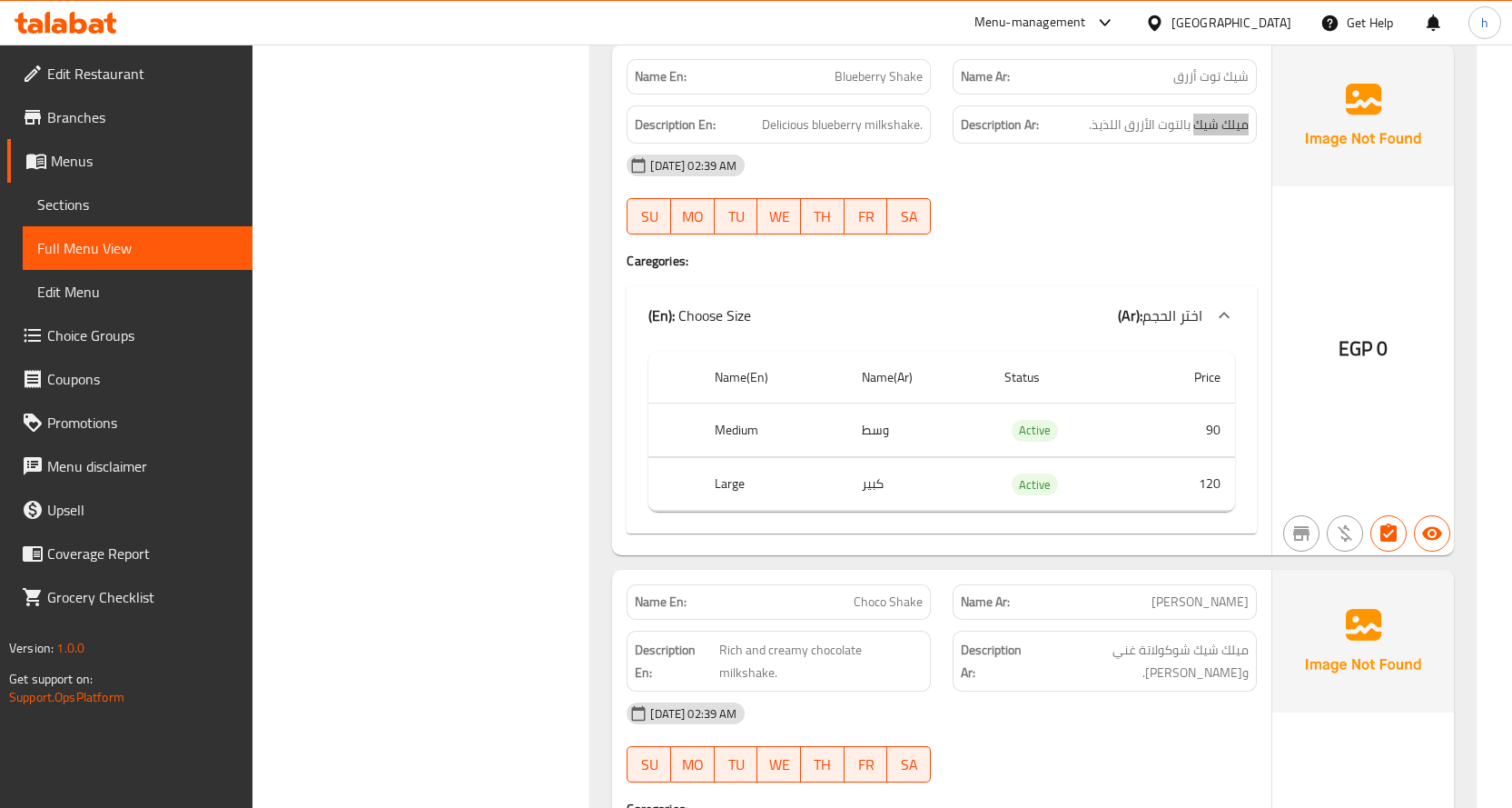
scroll to position [5148, 0]
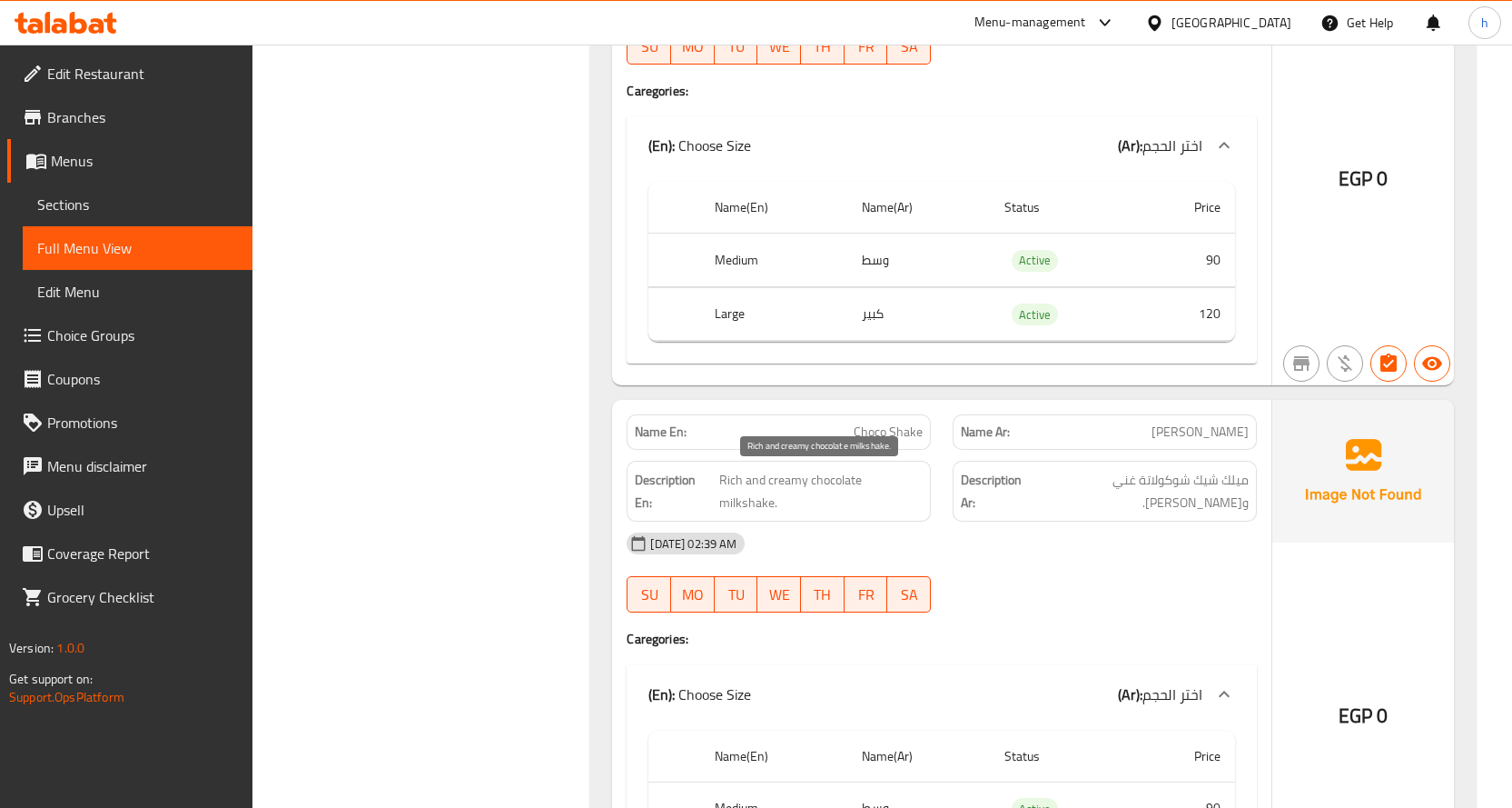
click at [891, 478] on span "Rich and creamy chocolate milkshake." at bounding box center [821, 491] width 204 height 44
click at [838, 479] on span "Rich and creamy chocolate milkshake." at bounding box center [821, 491] width 204 height 44
click at [727, 479] on span "Rich and creamy chocolate milkshake." at bounding box center [821, 491] width 204 height 44
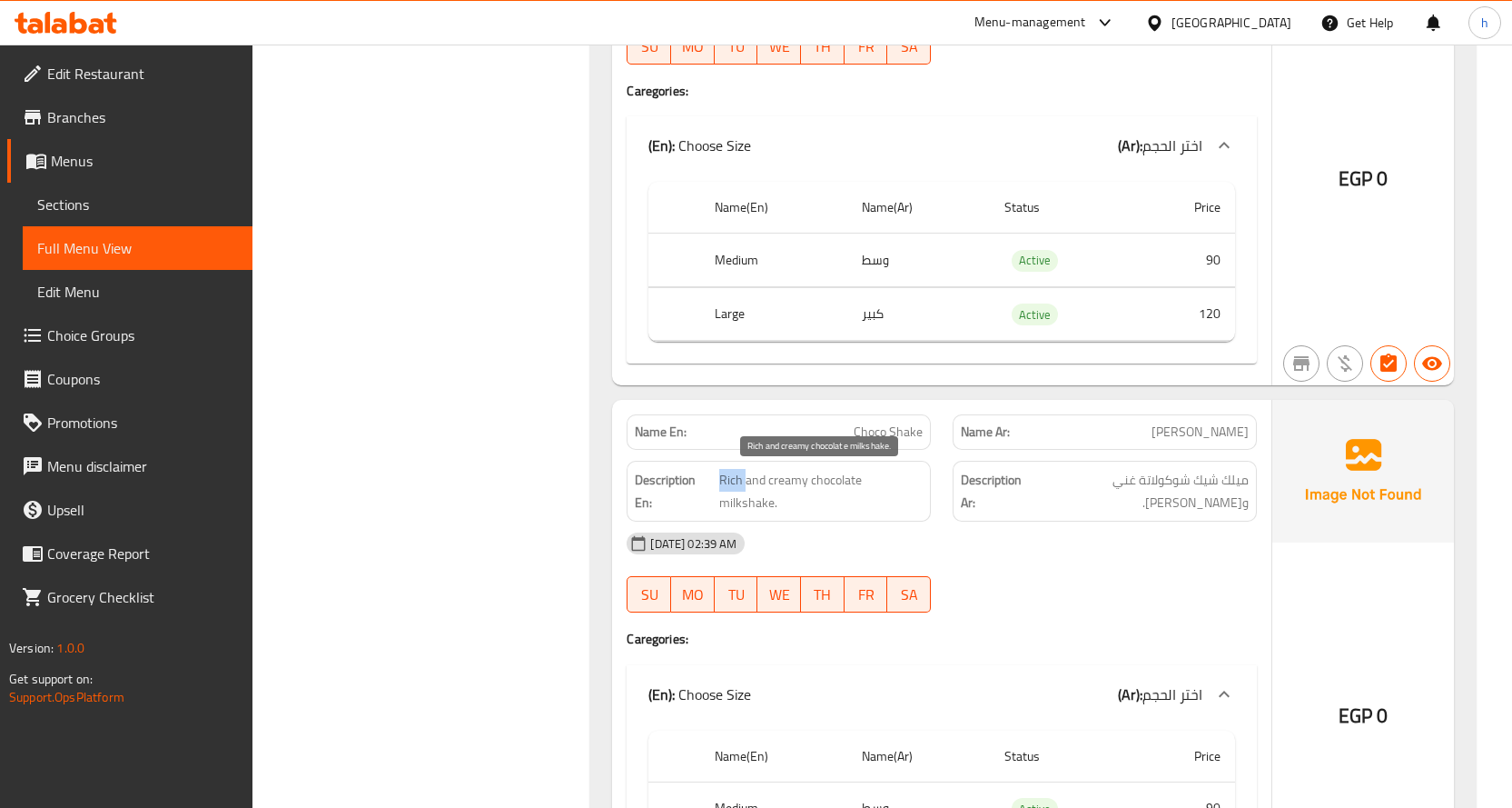
click at [727, 479] on span "Rich and creamy chocolate milkshake." at bounding box center [821, 491] width 204 height 44
click at [785, 477] on span "Rich and creamy chocolate milkshake." at bounding box center [821, 491] width 204 height 44
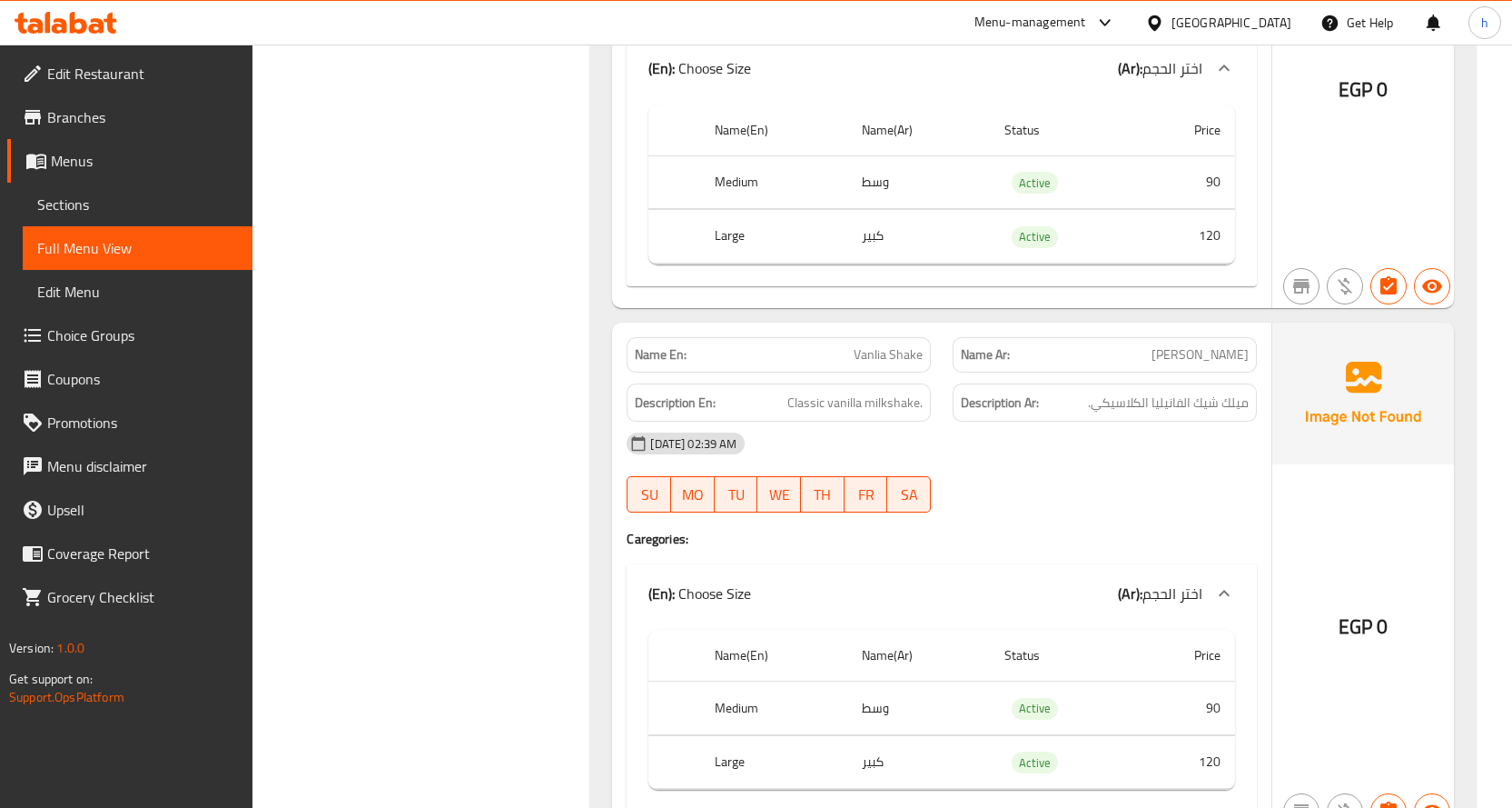
scroll to position [5785, 0]
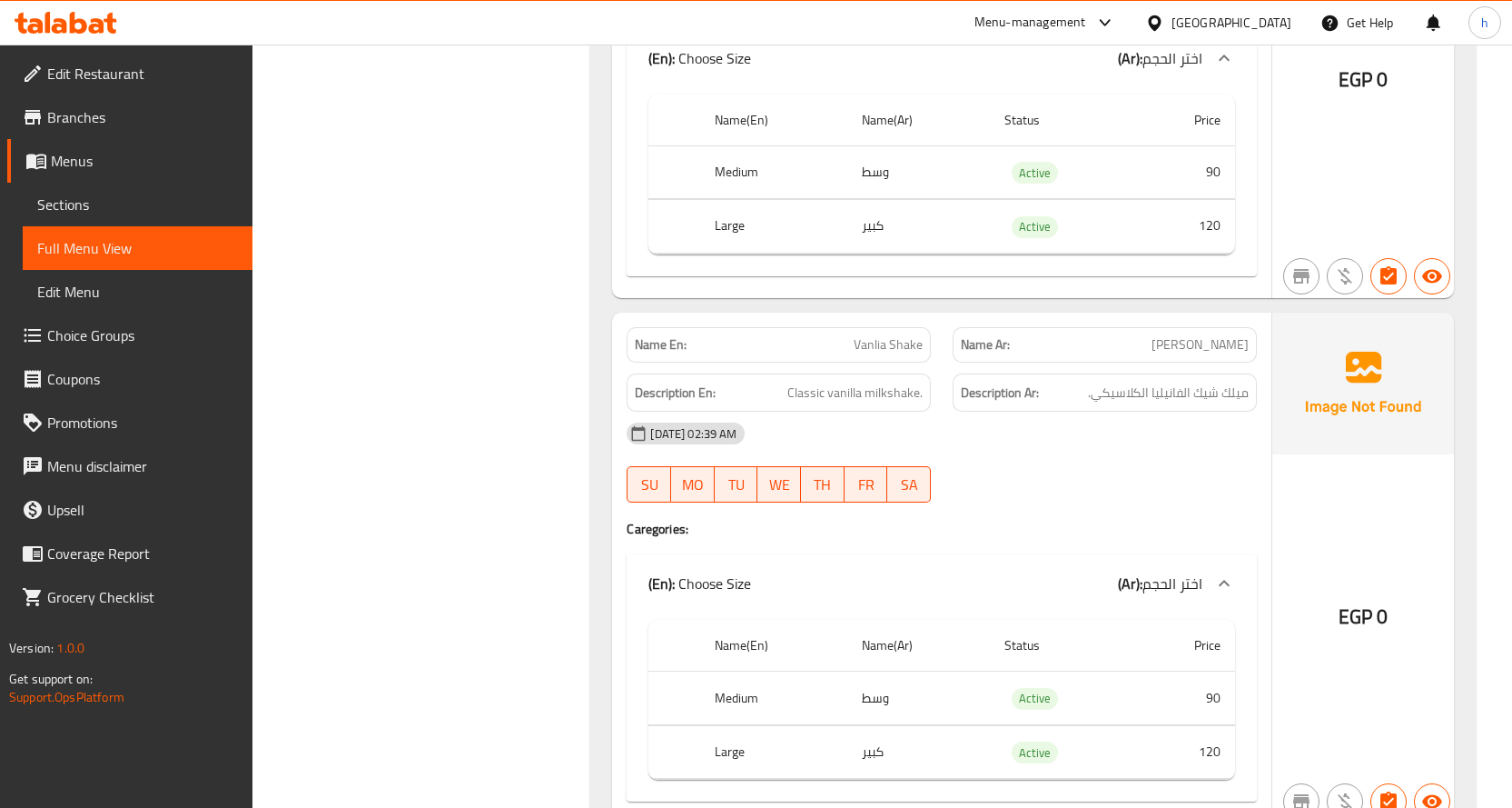
click at [740, 673] on th "Medium" at bounding box center [773, 697] width 147 height 53
click at [739, 673] on th "Medium" at bounding box center [773, 697] width 147 height 53
click at [729, 731] on th "Large" at bounding box center [773, 752] width 147 height 53
click at [728, 732] on th "Large" at bounding box center [773, 752] width 147 height 53
click at [880, 678] on td "وسط" at bounding box center [918, 697] width 143 height 53
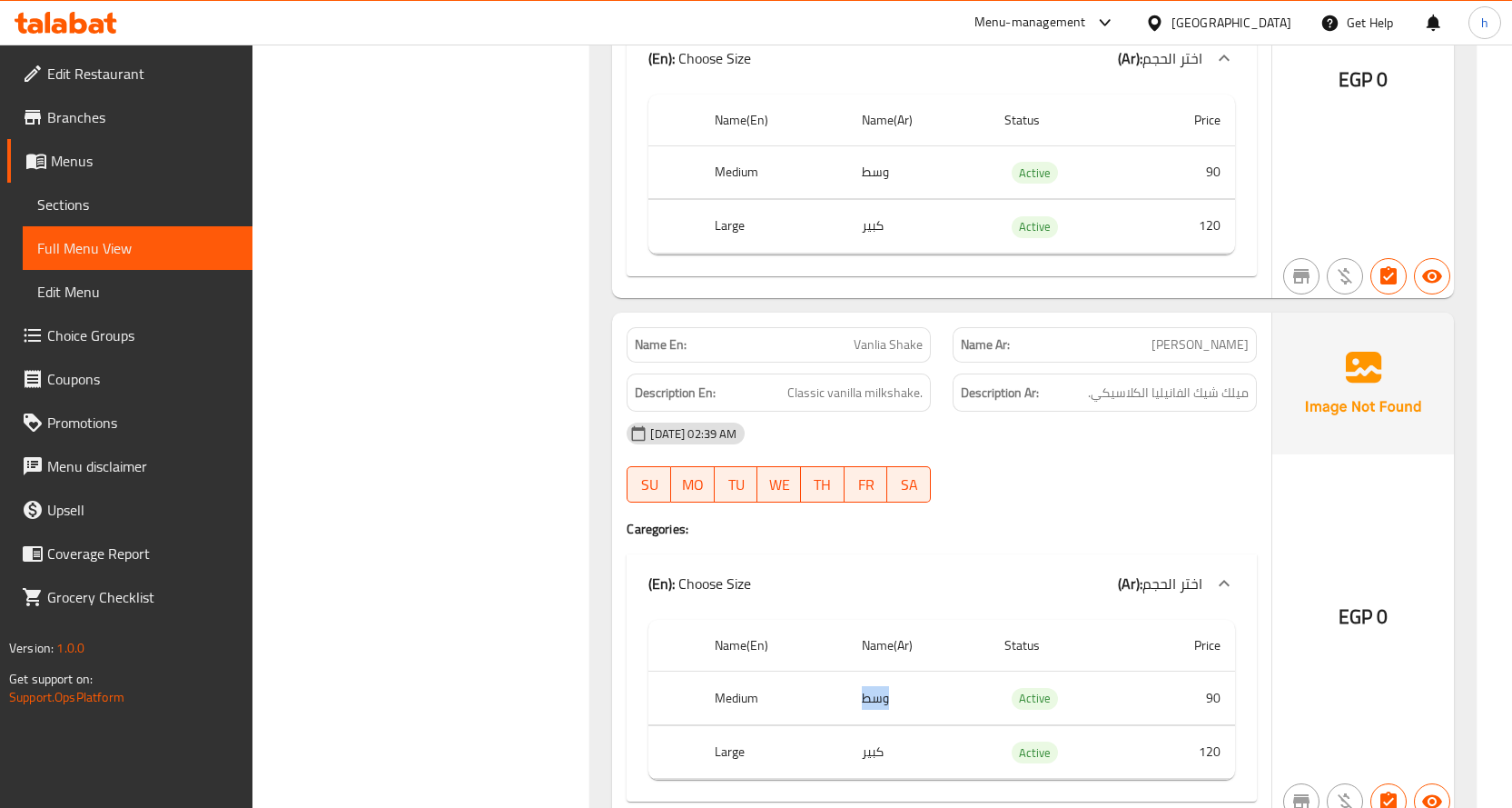
click at [880, 678] on td "وسط" at bounding box center [918, 697] width 143 height 53
click at [878, 726] on td "كبير" at bounding box center [918, 752] width 143 height 53
click at [1216, 677] on td "90" at bounding box center [1186, 697] width 99 height 53
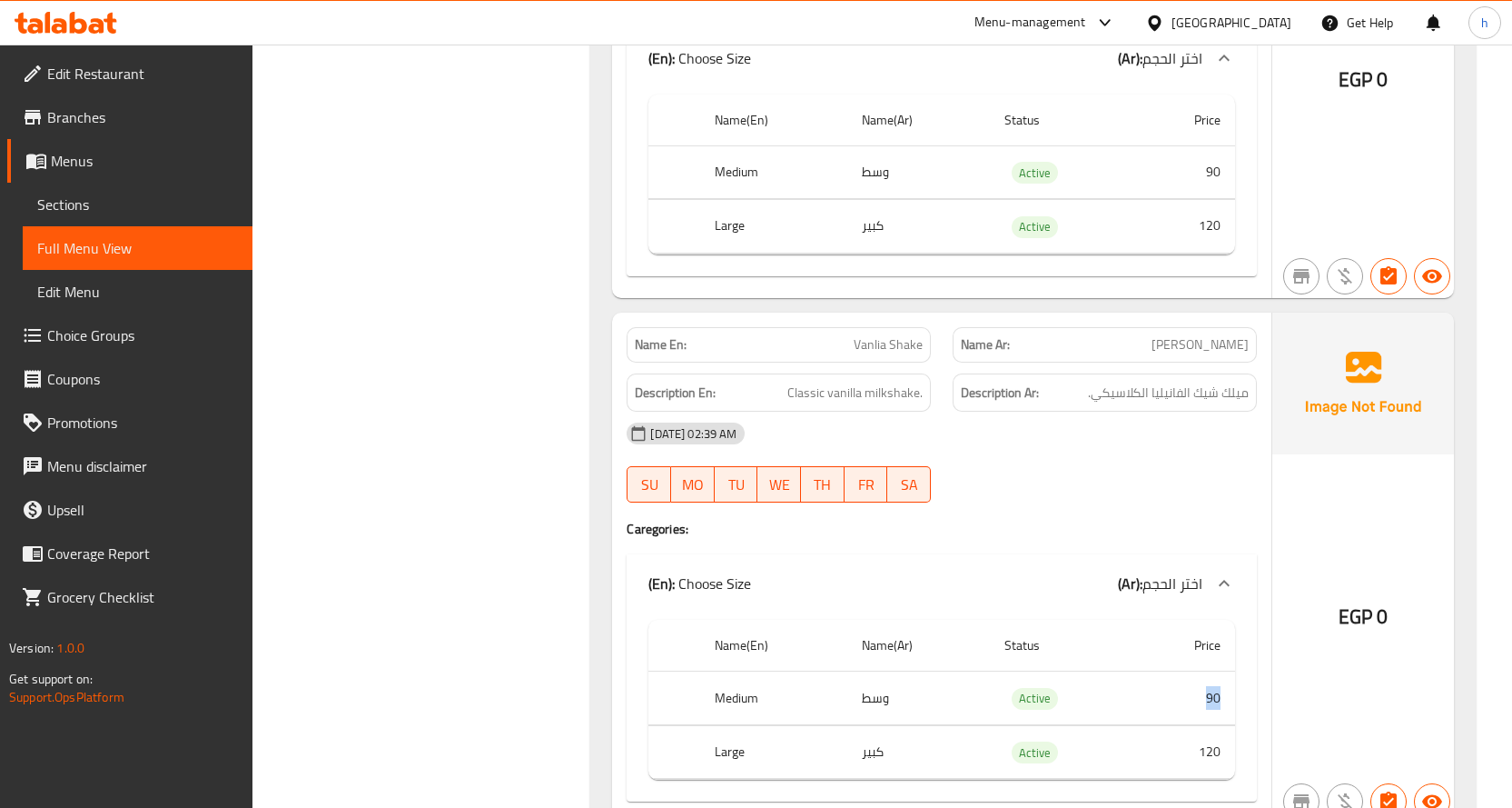
click at [1214, 736] on td "120" at bounding box center [1186, 752] width 99 height 53
click at [724, 671] on th "Medium" at bounding box center [773, 697] width 147 height 53
click at [876, 671] on td "وسط" at bounding box center [918, 697] width 143 height 53
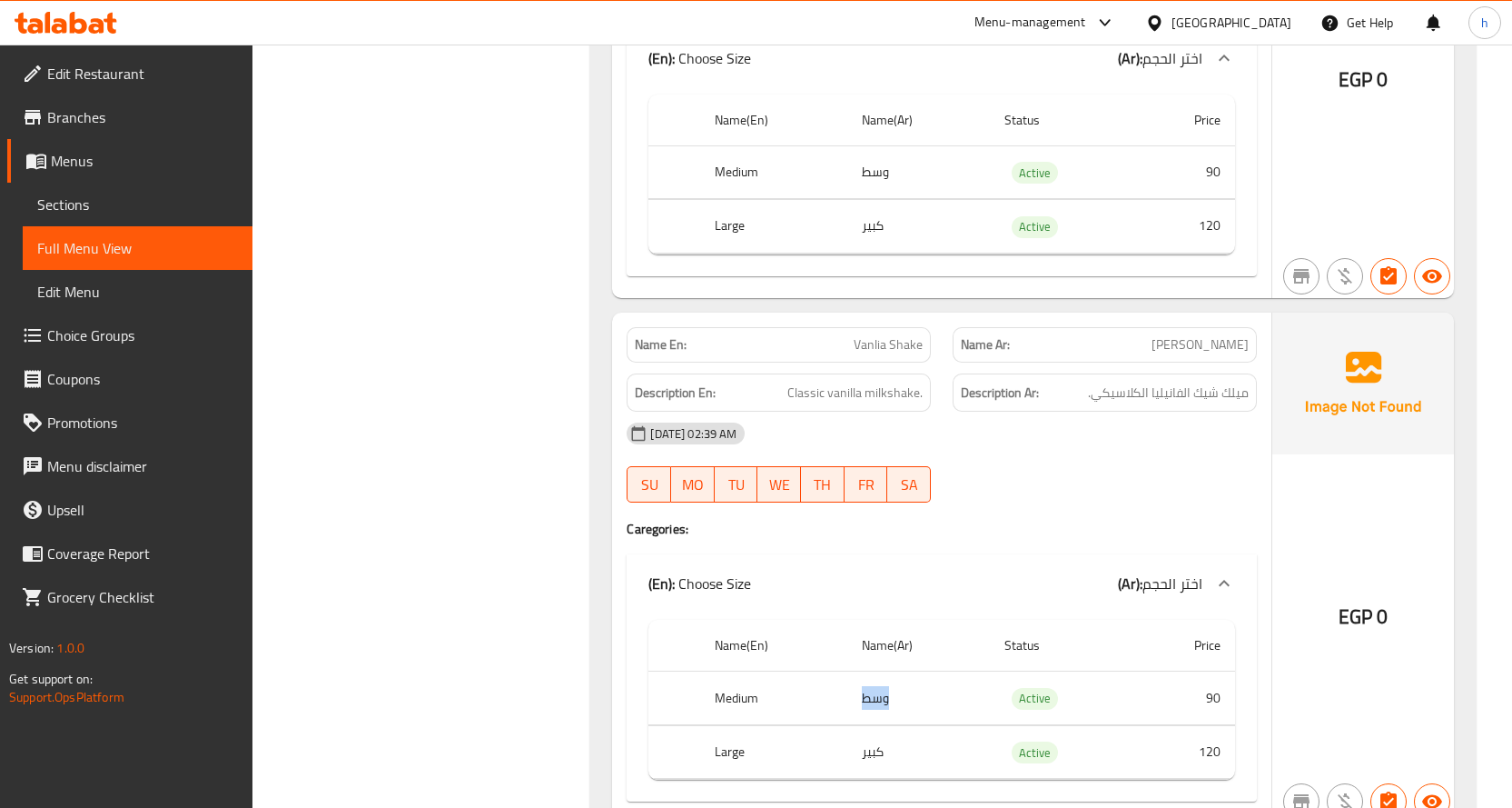
click at [876, 671] on td "وسط" at bounding box center [918, 697] width 143 height 53
click at [732, 725] on th "Large" at bounding box center [773, 752] width 147 height 53
click at [726, 726] on th "Large" at bounding box center [773, 752] width 147 height 53
drag, startPoint x: 726, startPoint y: 726, endPoint x: 840, endPoint y: 726, distance: 114.0
click at [735, 725] on th "Large" at bounding box center [773, 752] width 147 height 53
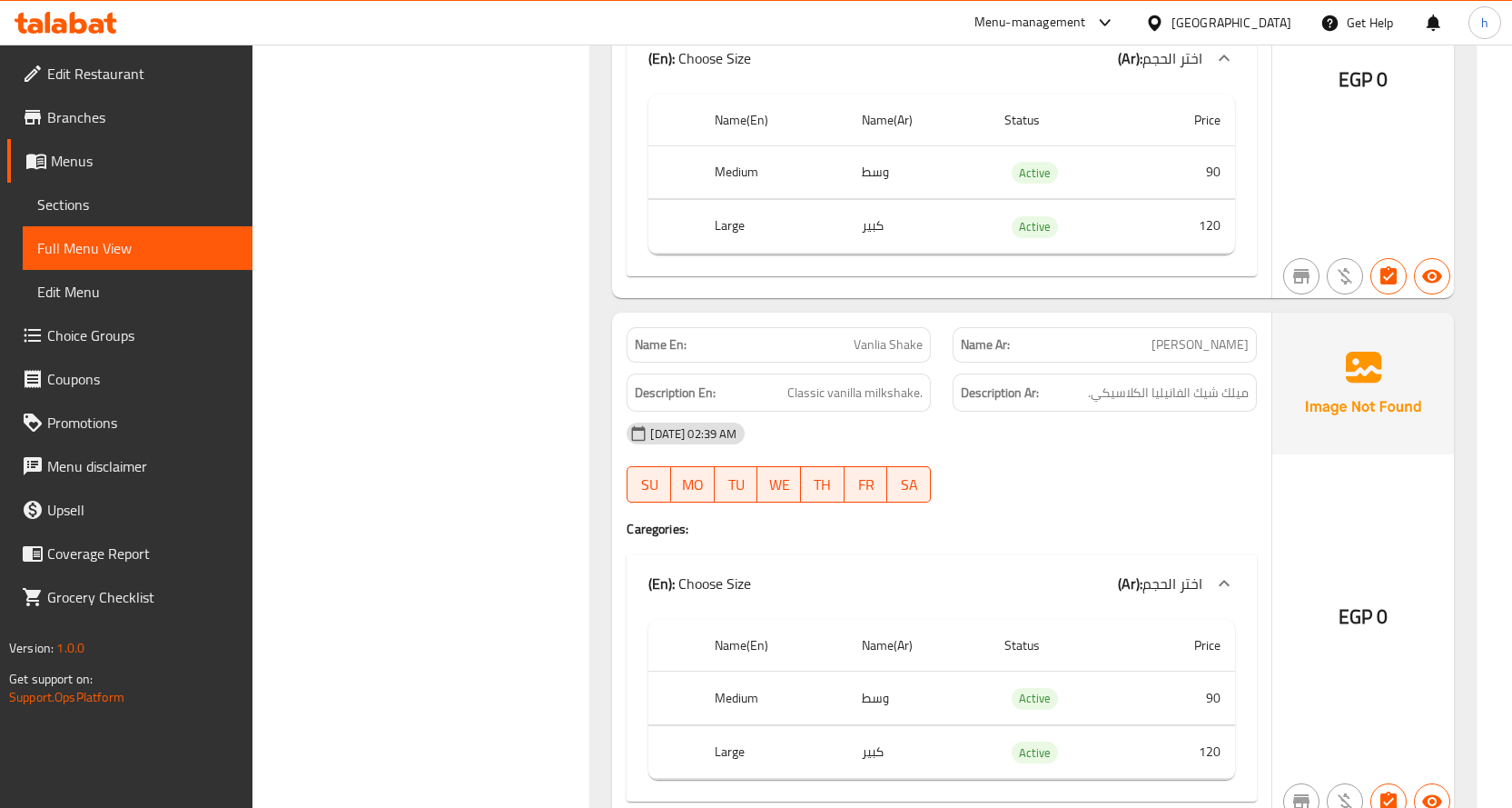
click at [880, 730] on td "كبير" at bounding box center [918, 752] width 143 height 53
click at [1211, 672] on td "90" at bounding box center [1186, 697] width 99 height 53
click at [1211, 735] on td "120" at bounding box center [1186, 752] width 99 height 53
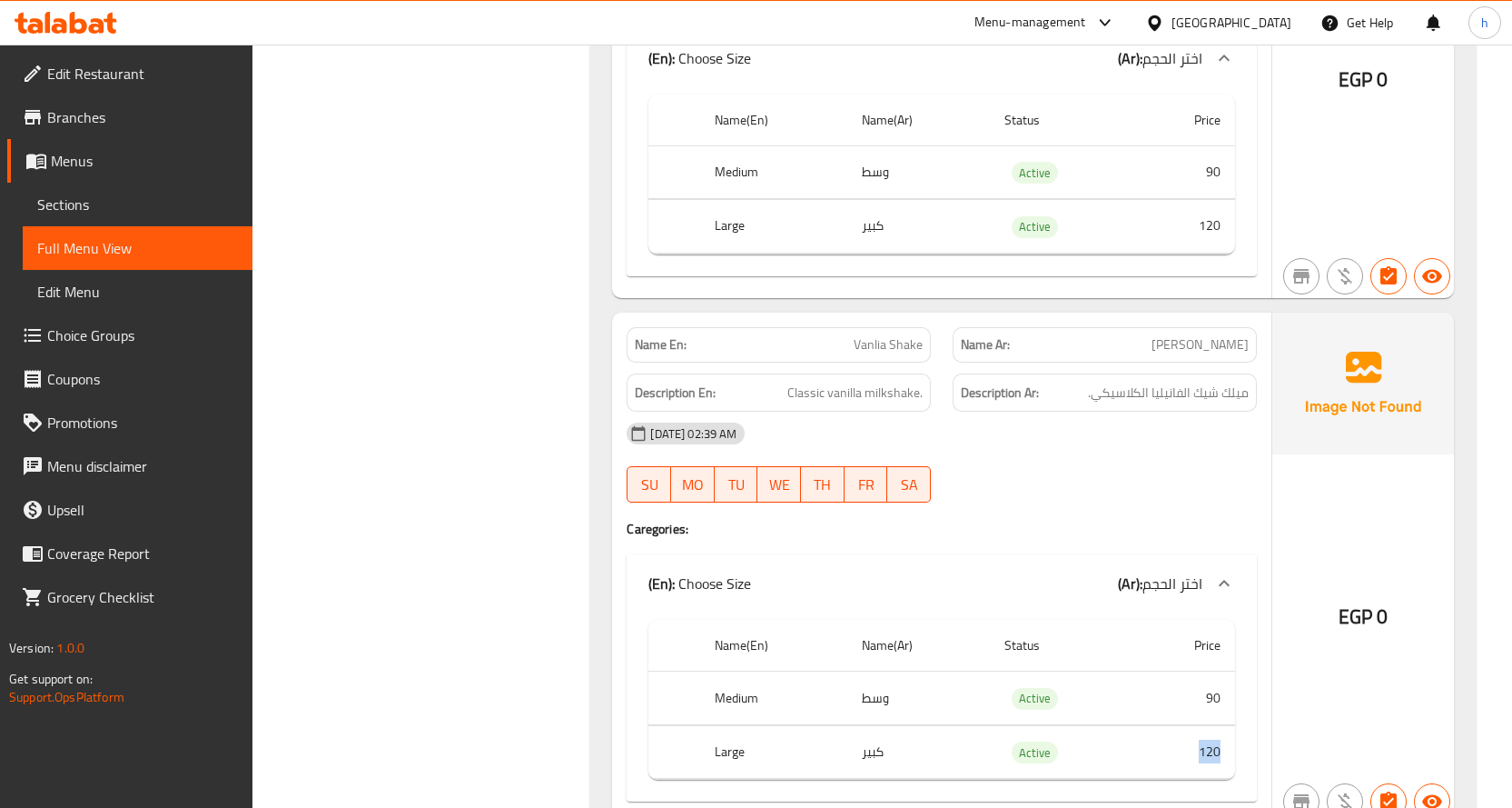
click at [1211, 735] on td "120" at bounding box center [1186, 752] width 99 height 53
click at [888, 382] on span "Classic vanilla milkshake." at bounding box center [854, 393] width 135 height 23
click at [837, 382] on span "Classic vanilla milkshake." at bounding box center [854, 393] width 135 height 23
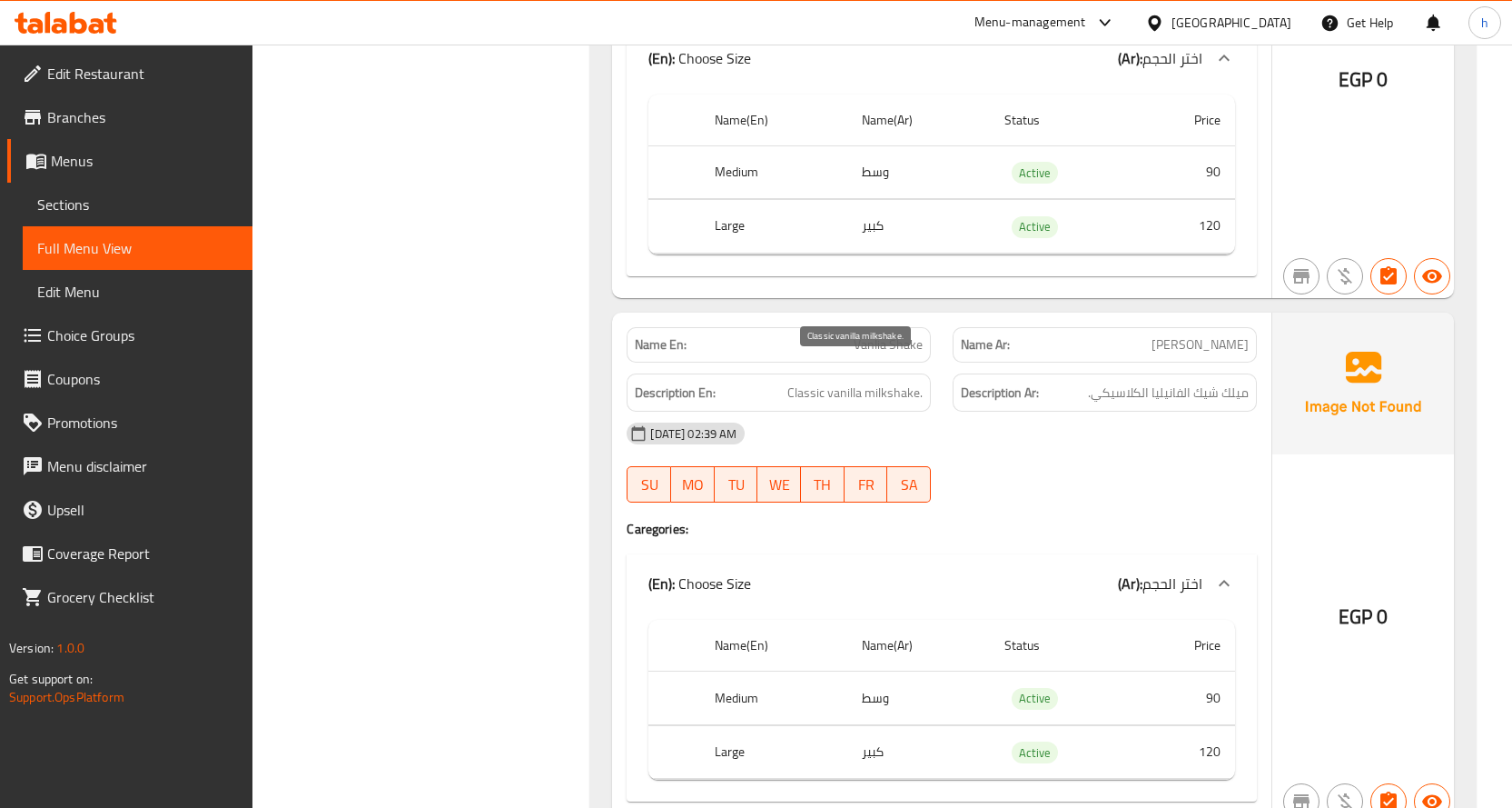
click at [812, 382] on span "Classic vanilla milkshake." at bounding box center [854, 393] width 135 height 23
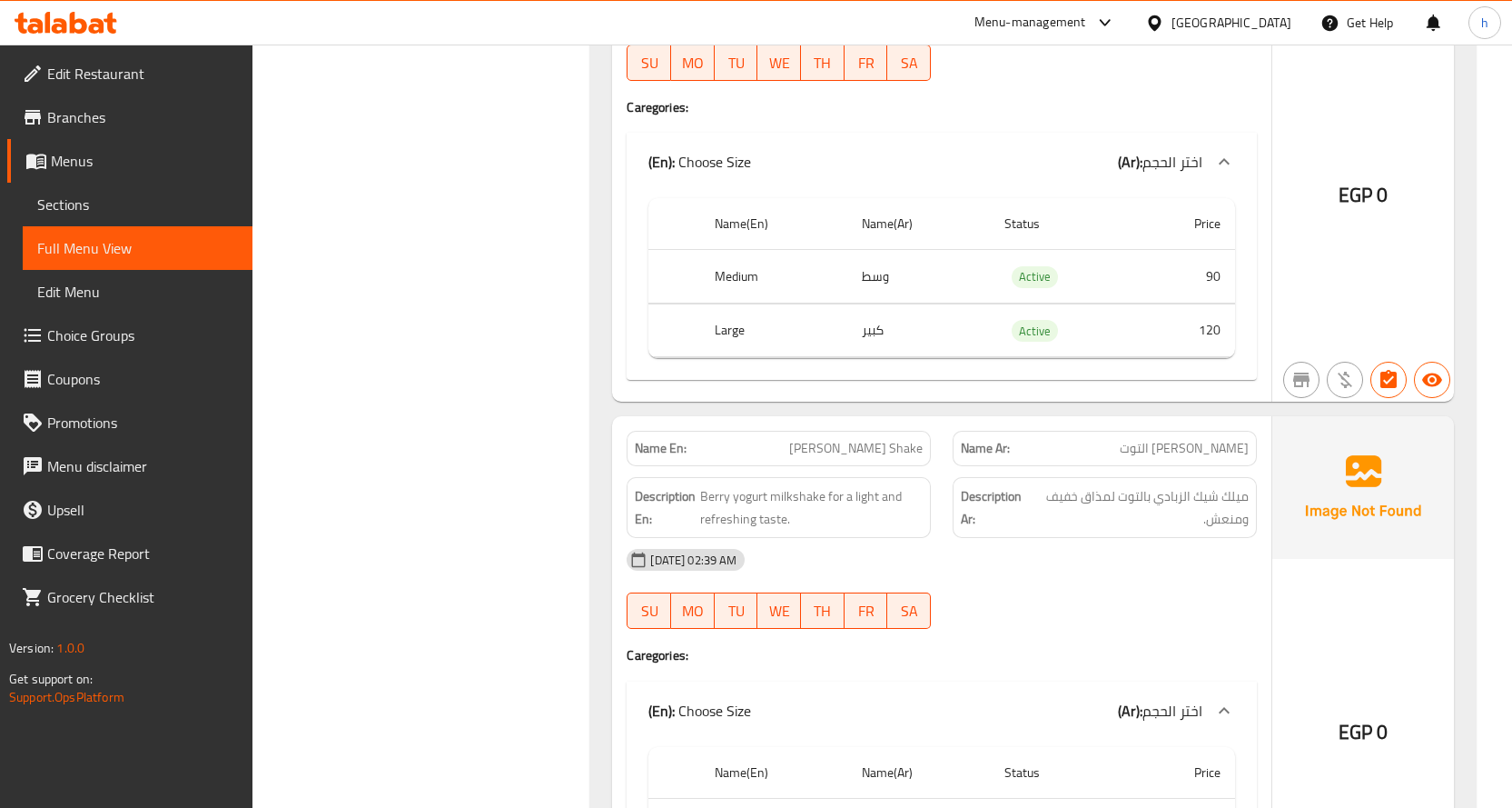
scroll to position [6239, 0]
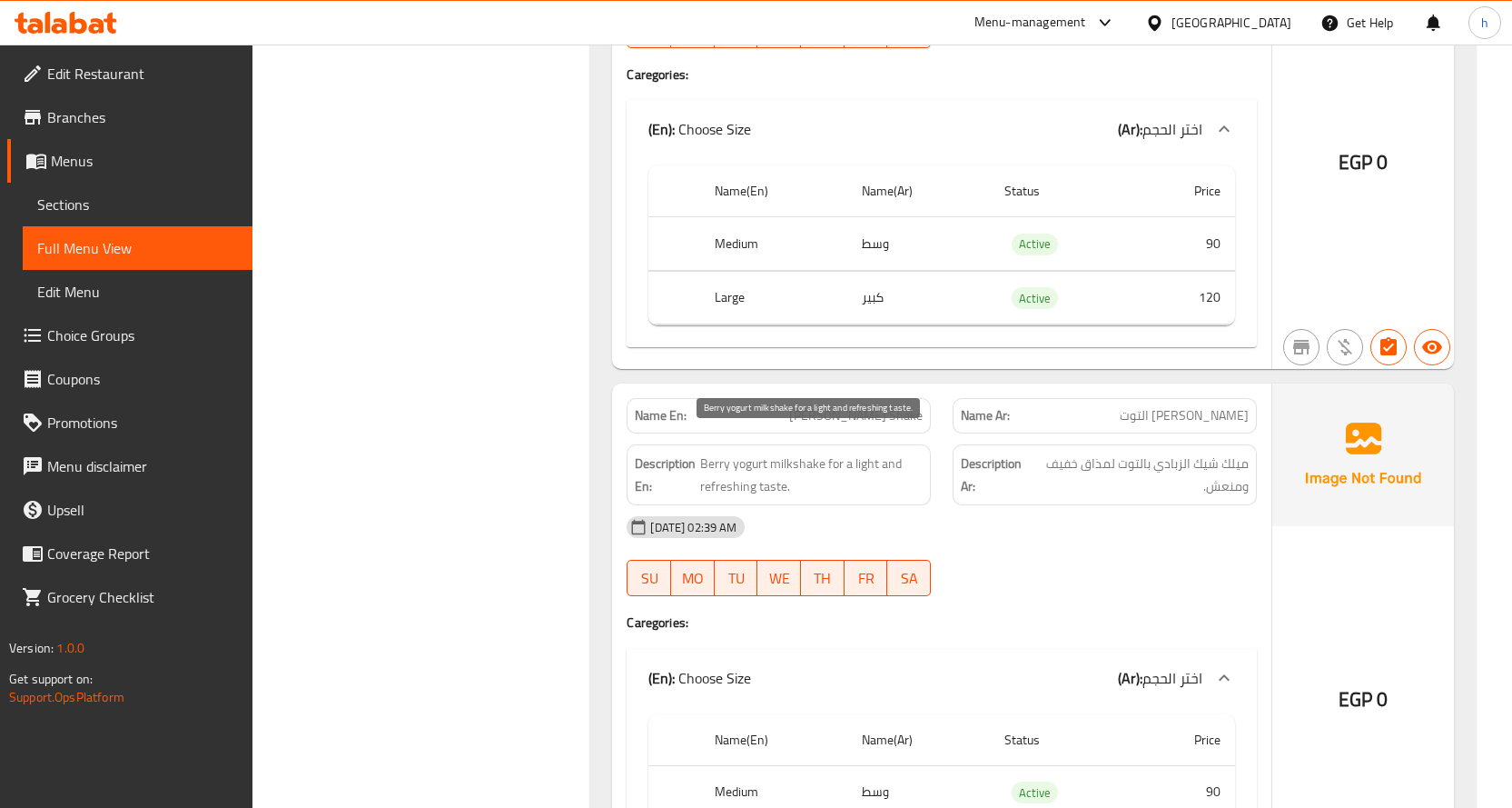
click at [804, 452] on span "Berry yogurt milkshake for a light and refreshing taste." at bounding box center [810, 474] width 222 height 44
click at [812, 452] on span "Berry yogurt milkshake for a light and refreshing taste." at bounding box center [810, 474] width 222 height 44
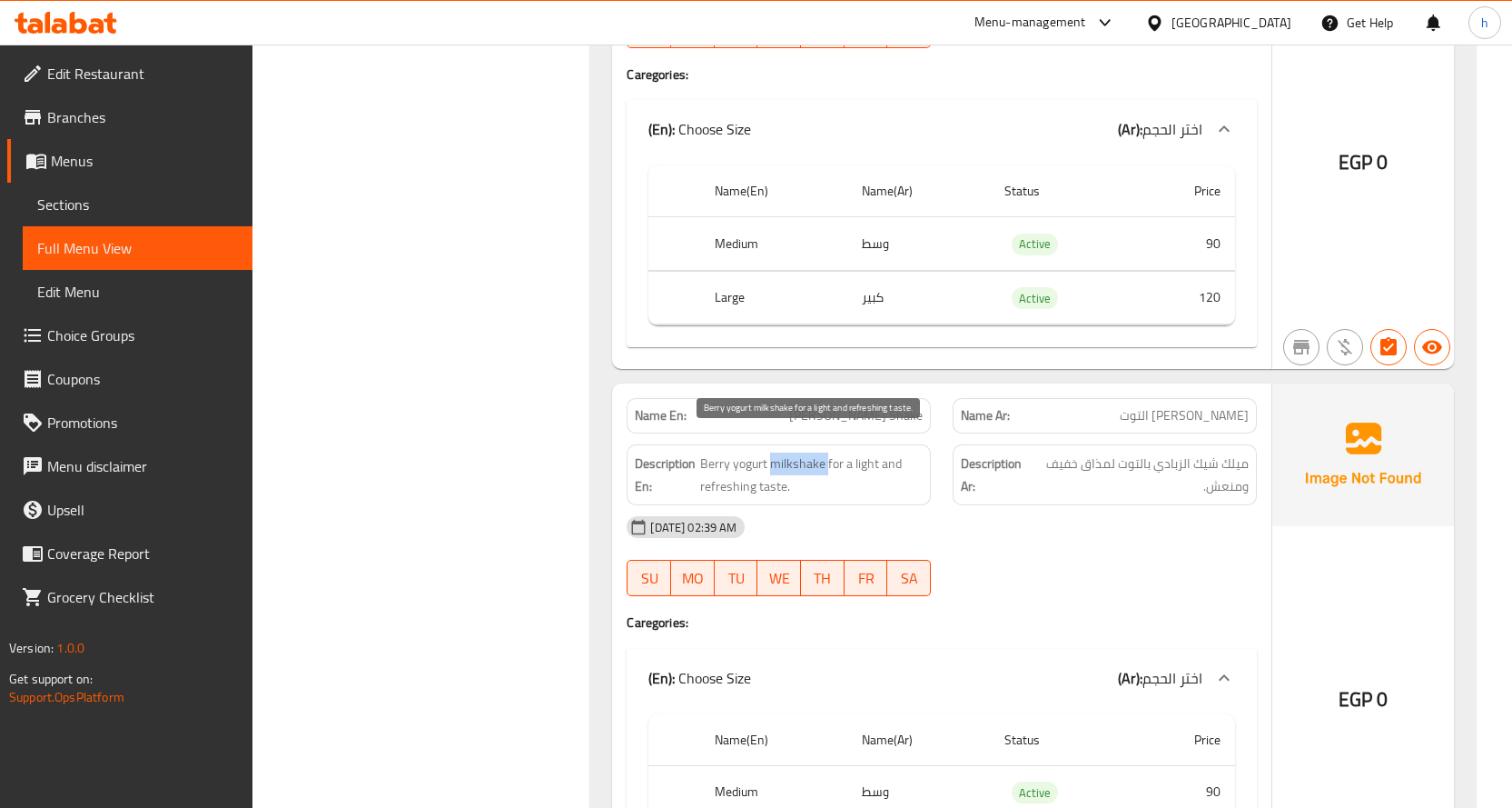
click at [812, 452] on span "Berry yogurt milkshake for a light and refreshing taste." at bounding box center [810, 474] width 222 height 44
click at [748, 452] on span "Berry yogurt milkshake for a light and refreshing taste." at bounding box center [810, 474] width 222 height 44
click at [714, 452] on span "Berry yogurt milkshake for a light and refreshing taste." at bounding box center [810, 474] width 222 height 44
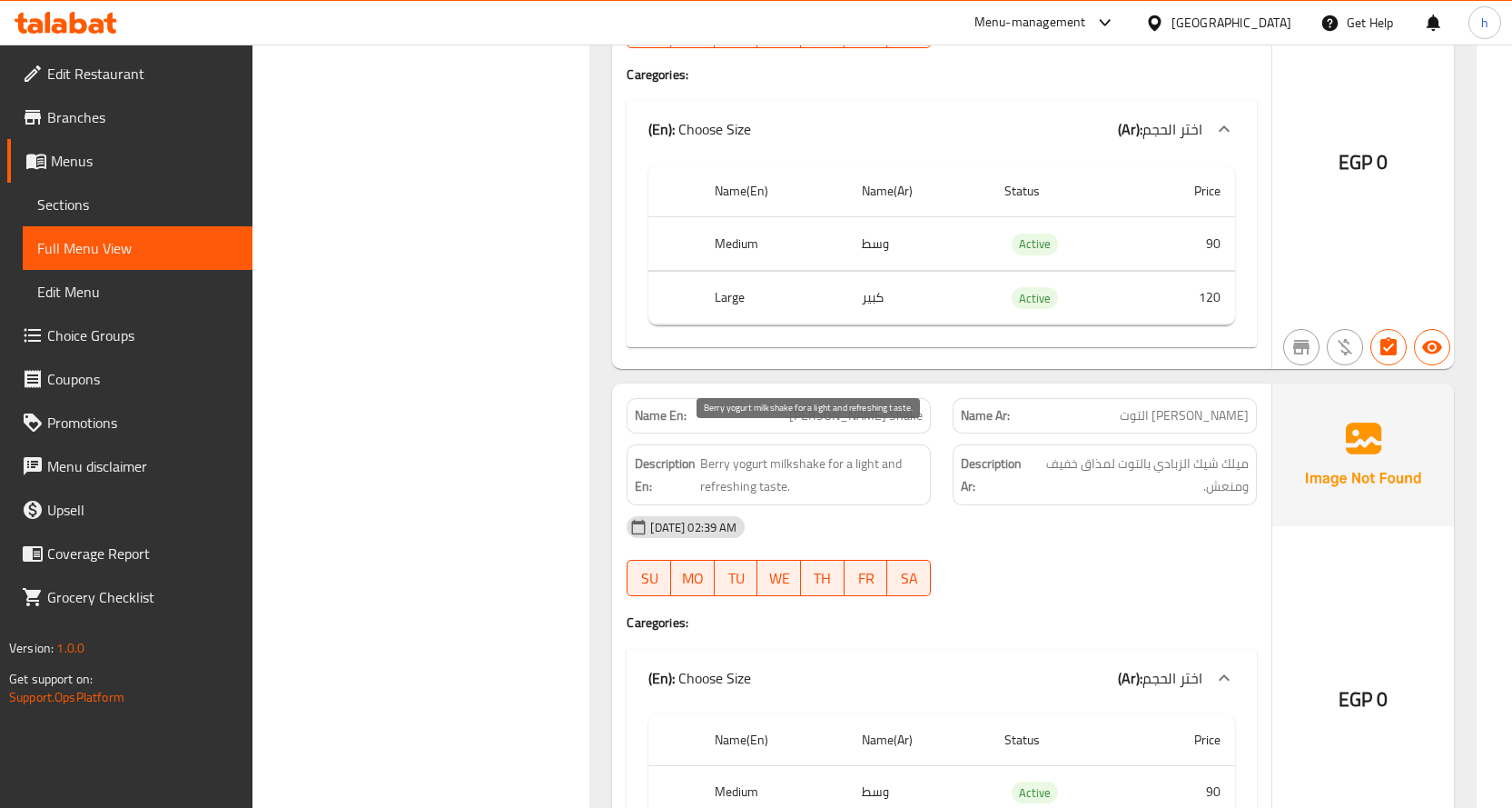
click at [781, 465] on span "Berry yogurt milkshake for a light and refreshing taste." at bounding box center [810, 474] width 222 height 44
click at [862, 452] on span "Berry yogurt milkshake for a light and refreshing taste." at bounding box center [810, 474] width 222 height 44
click at [734, 468] on span "Berry yogurt milkshake for a light and refreshing taste." at bounding box center [810, 474] width 222 height 44
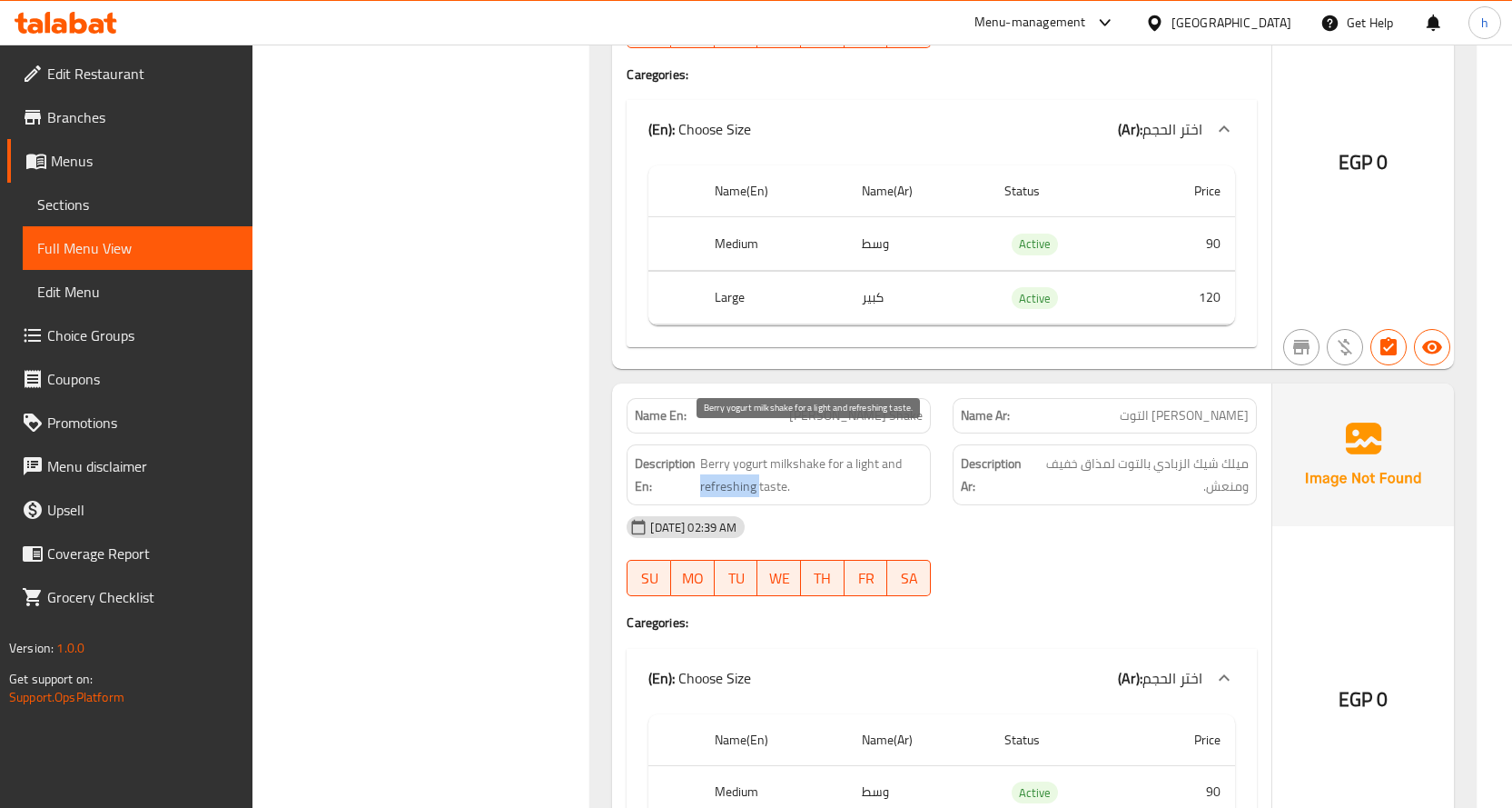
click at [734, 468] on span "Berry yogurt milkshake for a light and refreshing taste." at bounding box center [810, 474] width 222 height 44
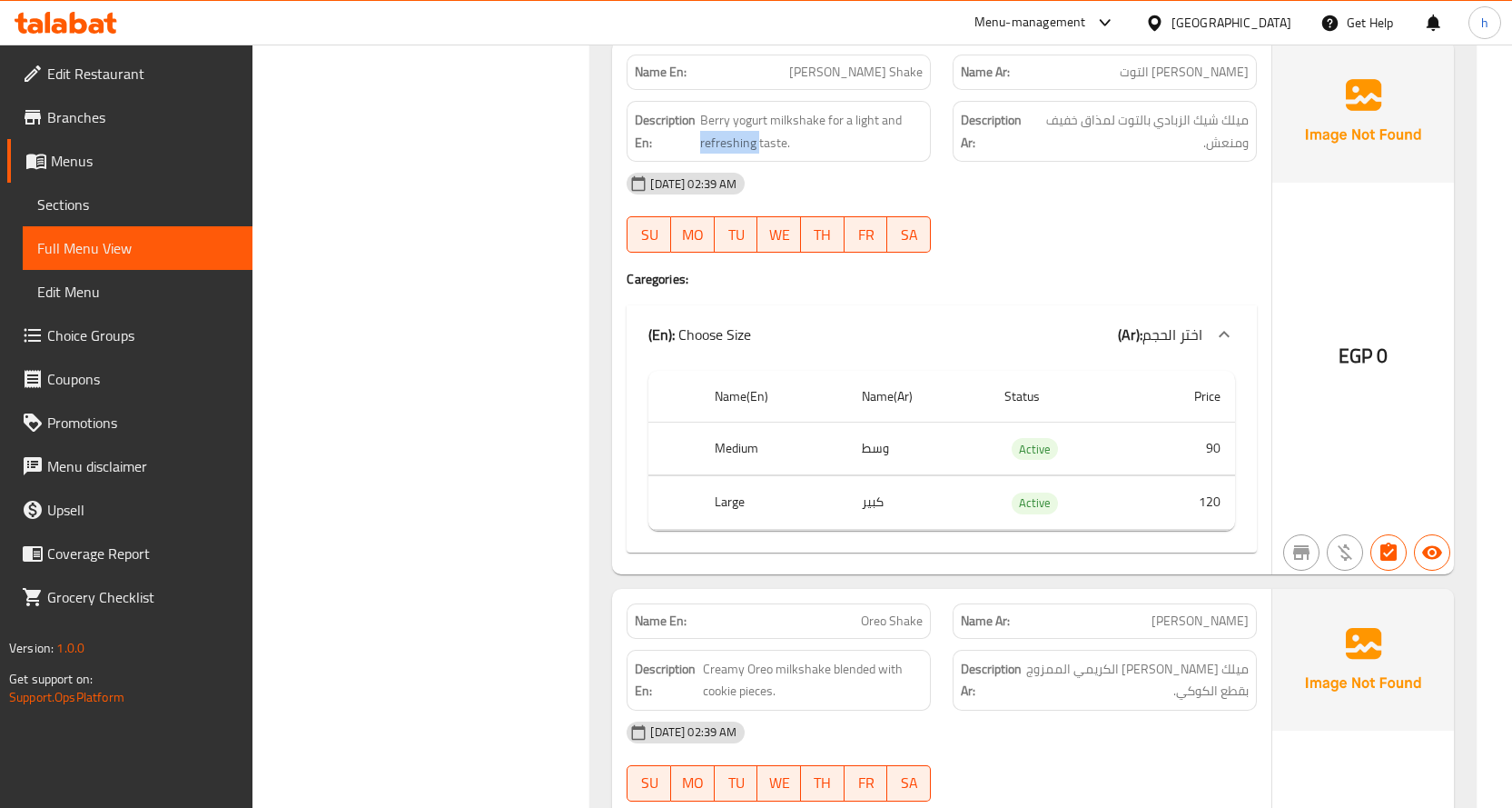
scroll to position [6602, 0]
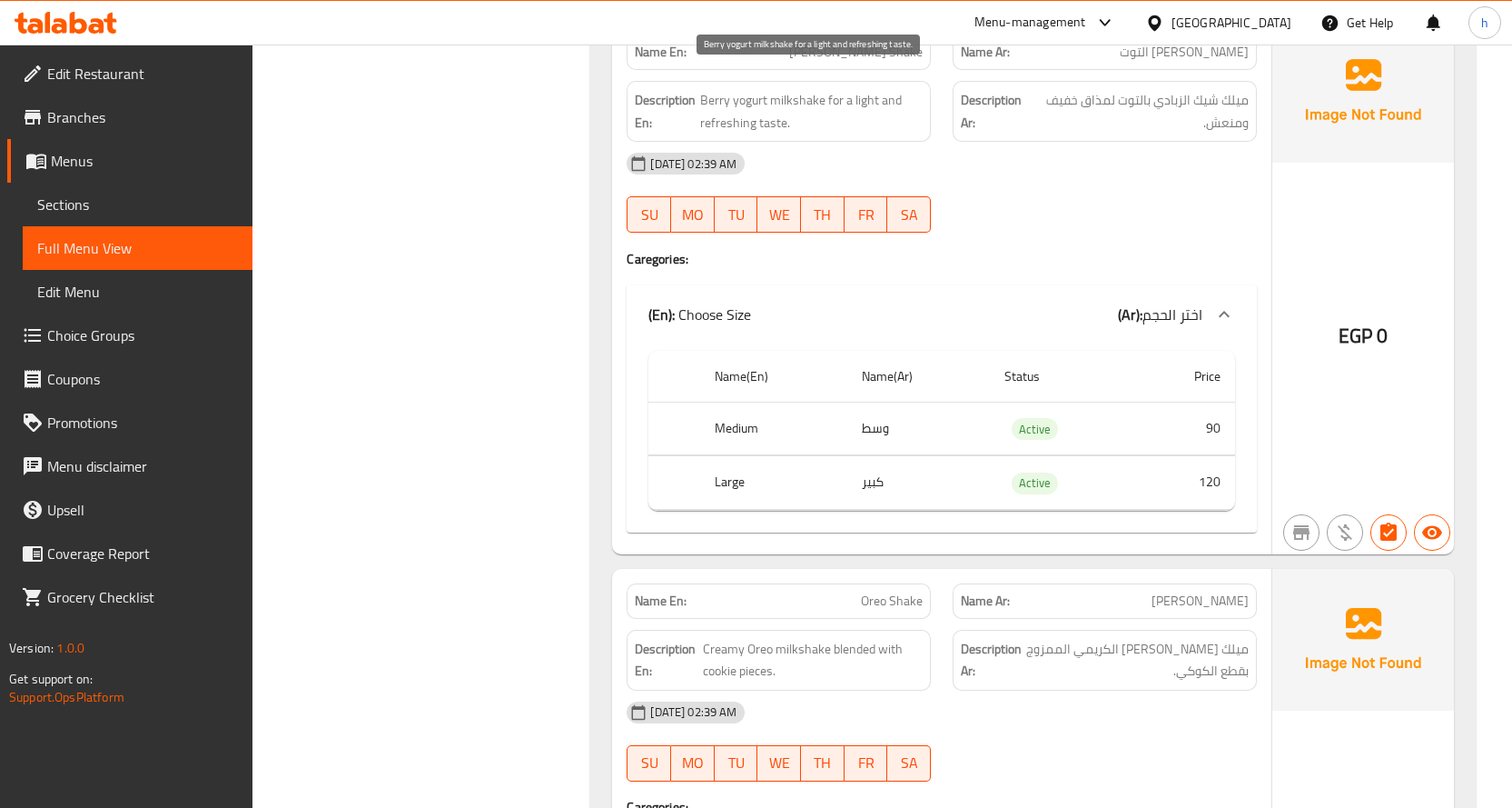
click at [858, 89] on span "Berry yogurt milkshake for a light and refreshing taste." at bounding box center [810, 111] width 222 height 44
click at [729, 99] on span "Berry yogurt milkshake for a light and refreshing taste." at bounding box center [810, 111] width 222 height 44
click at [799, 89] on span "Berry yogurt milkshake for a light and refreshing taste." at bounding box center [810, 111] width 222 height 44
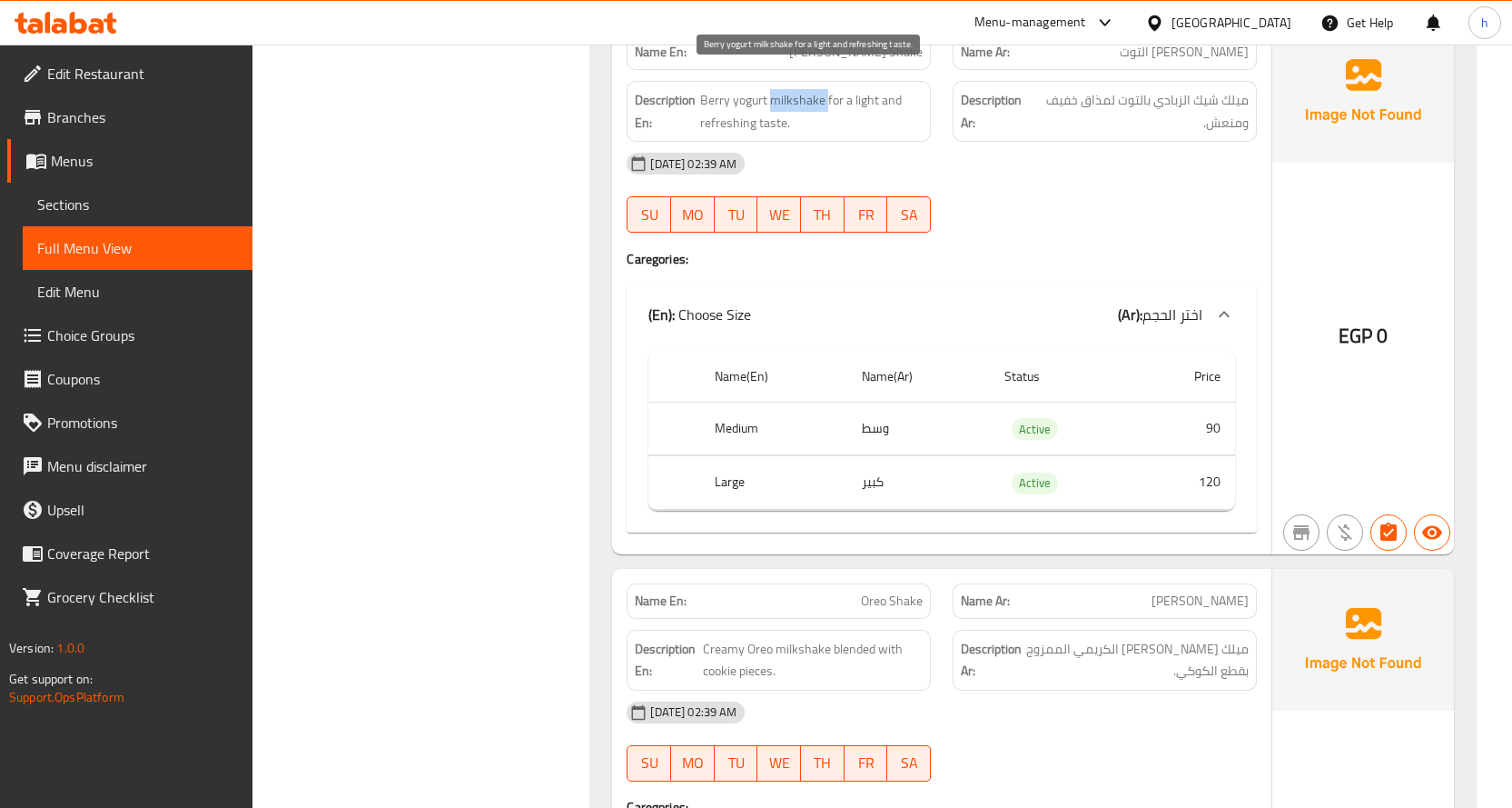
click at [799, 89] on span "Berry yogurt milkshake for a light and refreshing taste." at bounding box center [810, 111] width 222 height 44
click at [747, 89] on span "Berry yogurt milkshake for a light and refreshing taste." at bounding box center [810, 111] width 222 height 44
click at [721, 81] on div "Description En: Berry yogurt milkshake for a light and refreshing taste." at bounding box center [779, 111] width 304 height 61
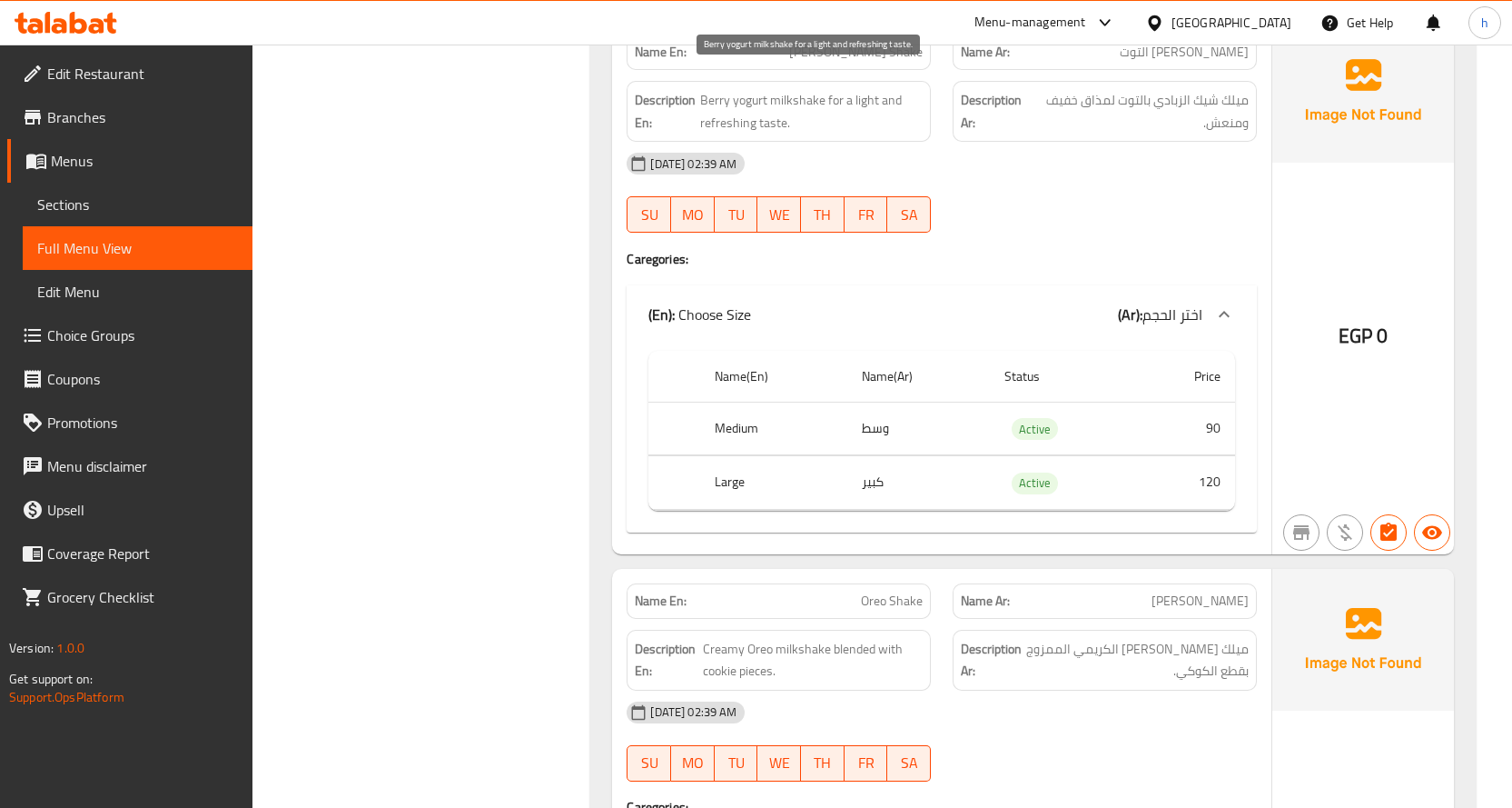
click at [775, 99] on span "Berry yogurt milkshake for a light and refreshing taste." at bounding box center [810, 111] width 222 height 44
click at [869, 89] on span "Berry yogurt milkshake for a light and refreshing taste." at bounding box center [810, 111] width 222 height 44
drag, startPoint x: 869, startPoint y: 78, endPoint x: 748, endPoint y: 129, distance: 131.3
click at [869, 89] on span "Berry yogurt milkshake for a light and refreshing taste." at bounding box center [810, 111] width 222 height 44
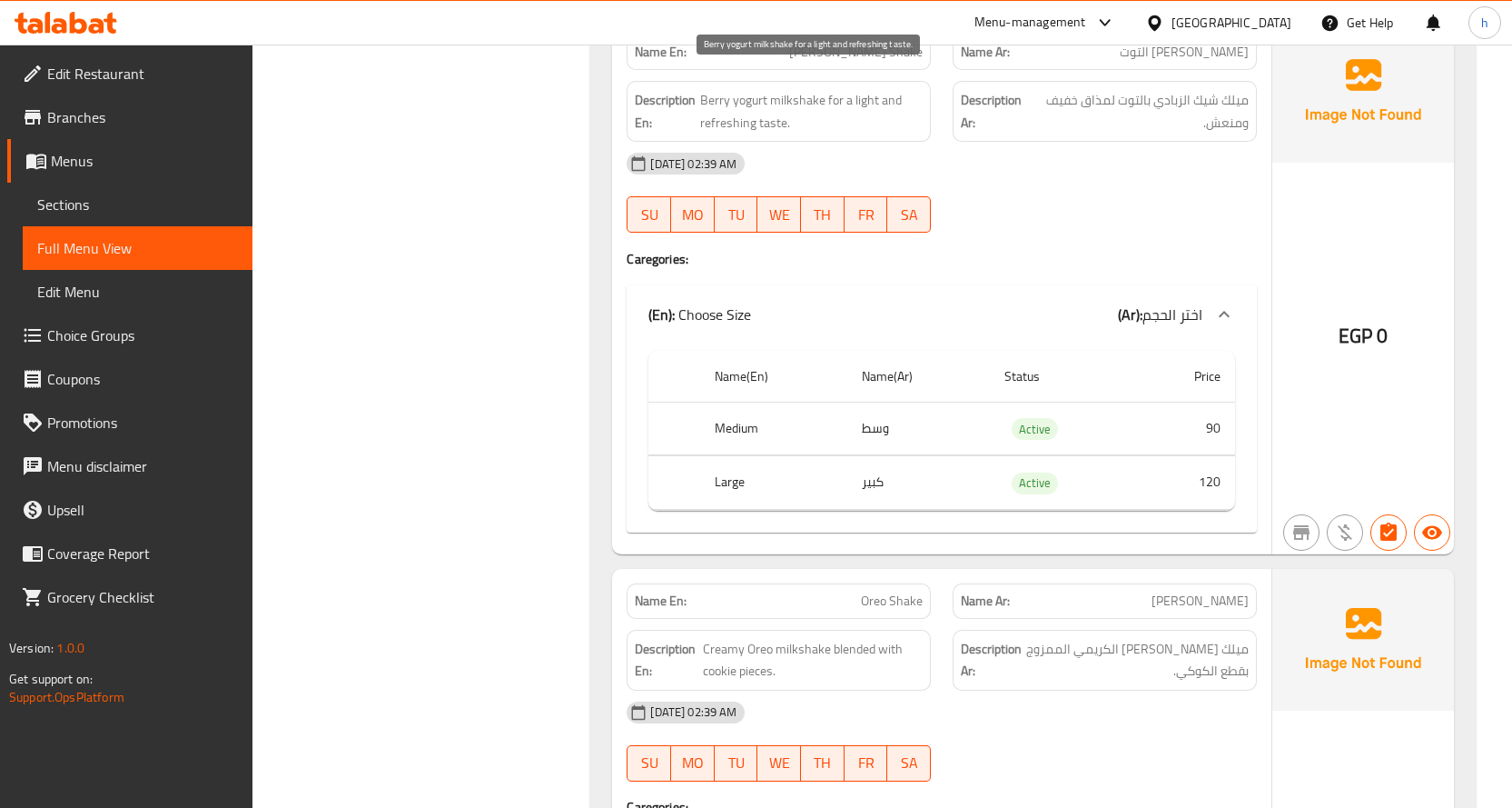
click at [733, 102] on span "Berry yogurt milkshake for a light and refreshing taste." at bounding box center [810, 111] width 222 height 44
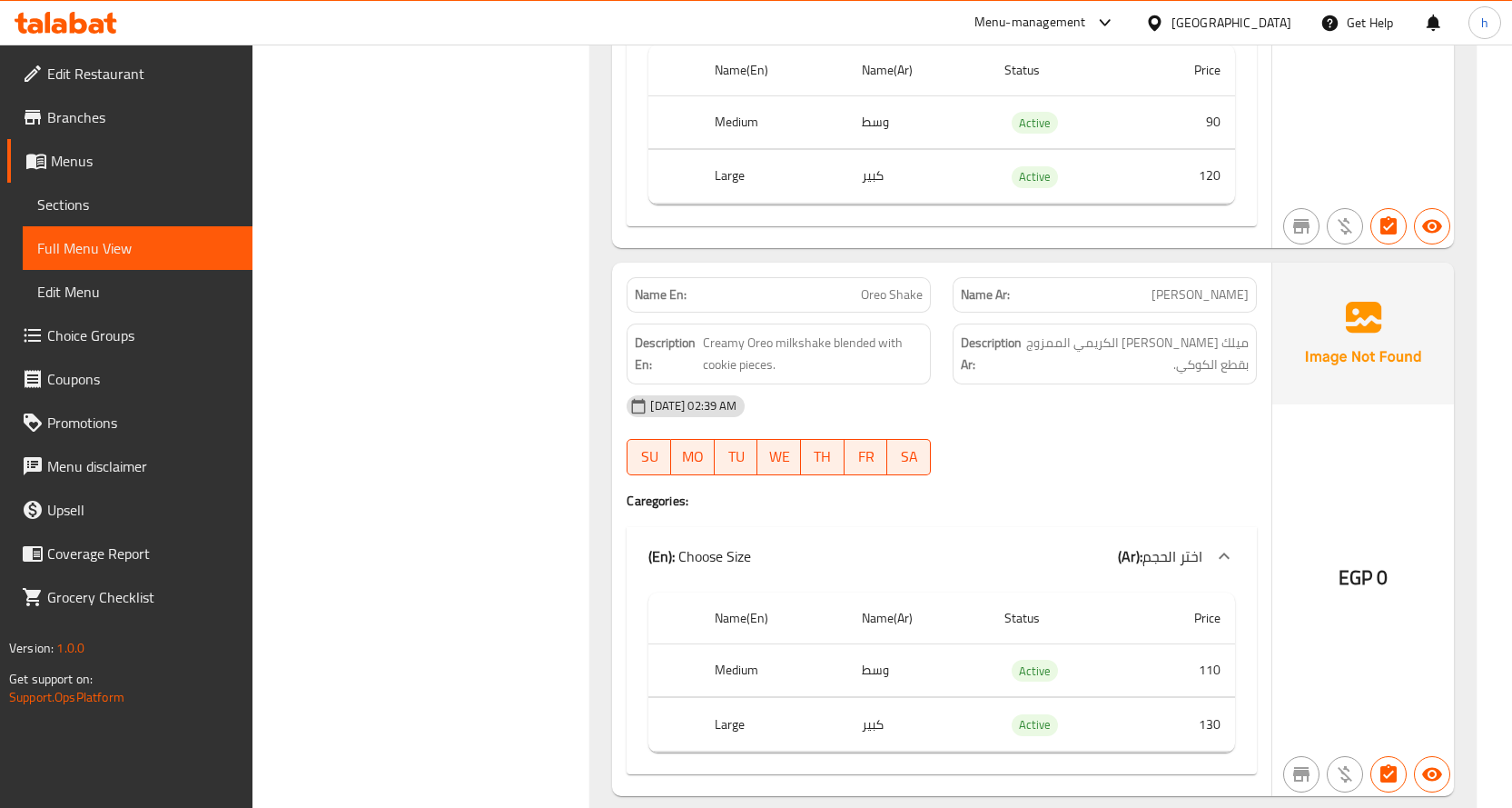
scroll to position [6966, 0]
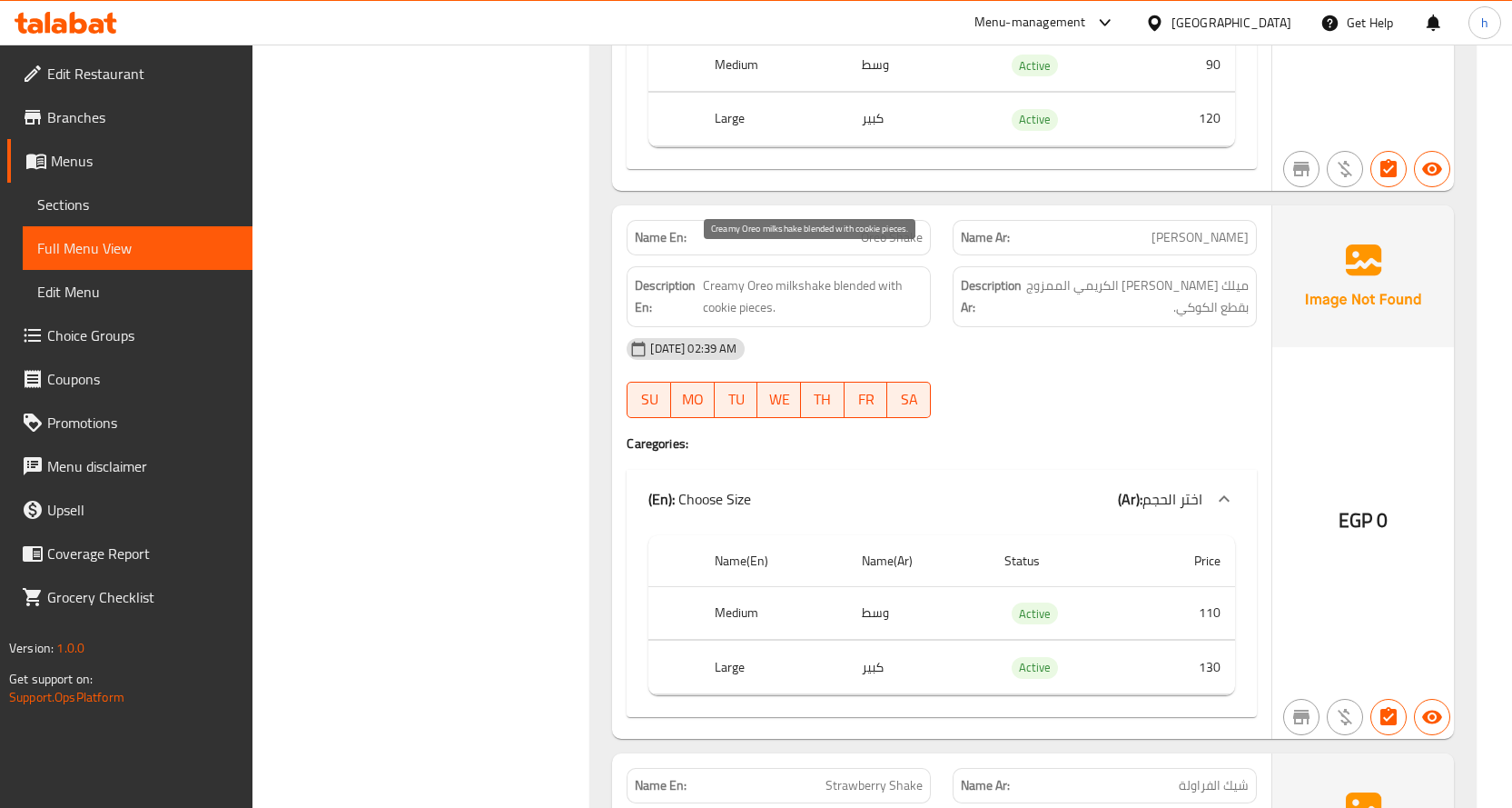
click at [787, 274] on span "Creamy Oreo milkshake blended with cookie pieces." at bounding box center [812, 296] width 219 height 44
click at [759, 274] on span "Creamy Oreo milkshake blended with cookie pieces." at bounding box center [812, 296] width 219 height 44
click at [725, 274] on span "Creamy Oreo milkshake blended with cookie pieces." at bounding box center [812, 296] width 219 height 44
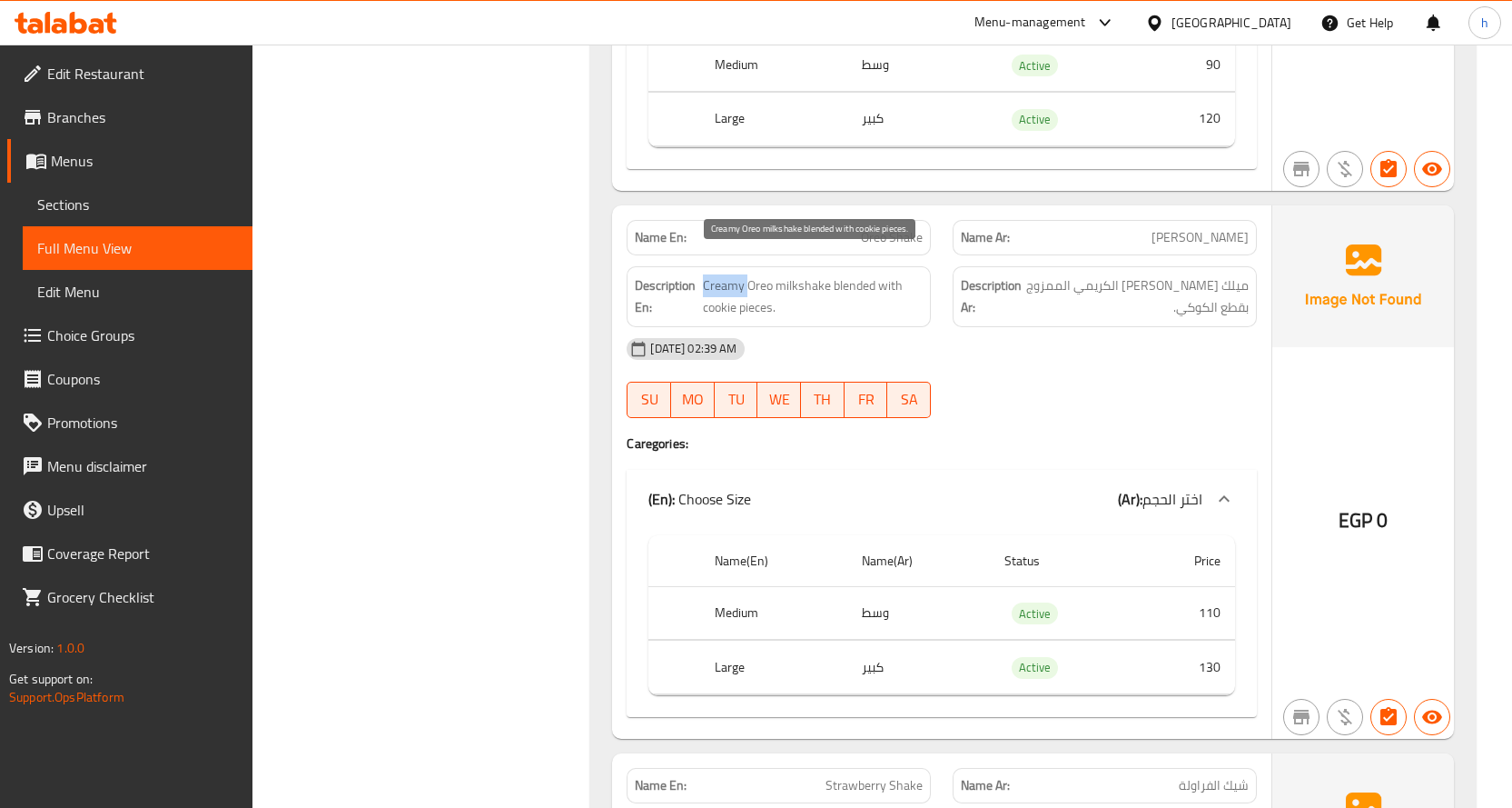
click at [725, 274] on span "Creamy Oreo milkshake blended with cookie pieces." at bounding box center [812, 296] width 219 height 44
click at [814, 274] on span "Creamy Oreo milkshake blended with cookie pieces." at bounding box center [812, 296] width 219 height 44
click at [764, 274] on span "Creamy Oreo milkshake blended with cookie pieces." at bounding box center [812, 296] width 219 height 44
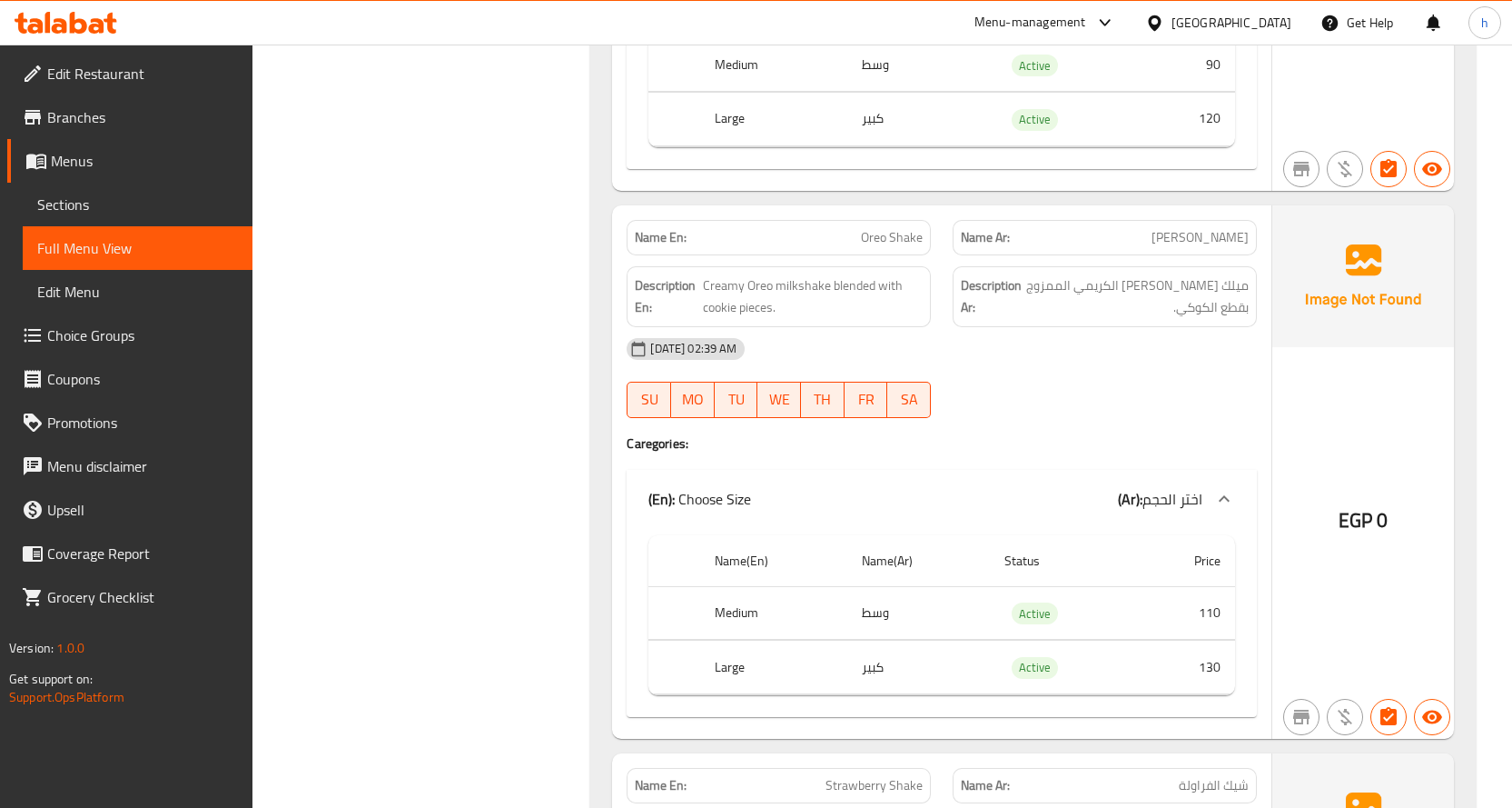
click at [712, 267] on div "Description En: Creamy Oreo milkshake blended with cookie pieces." at bounding box center [779, 297] width 304 height 61
click at [876, 274] on span "Creamy Oreo milkshake blended with cookie pieces." at bounding box center [812, 296] width 219 height 44
click at [869, 274] on span "Creamy Oreo milkshake blended with cookie pieces." at bounding box center [812, 296] width 219 height 44
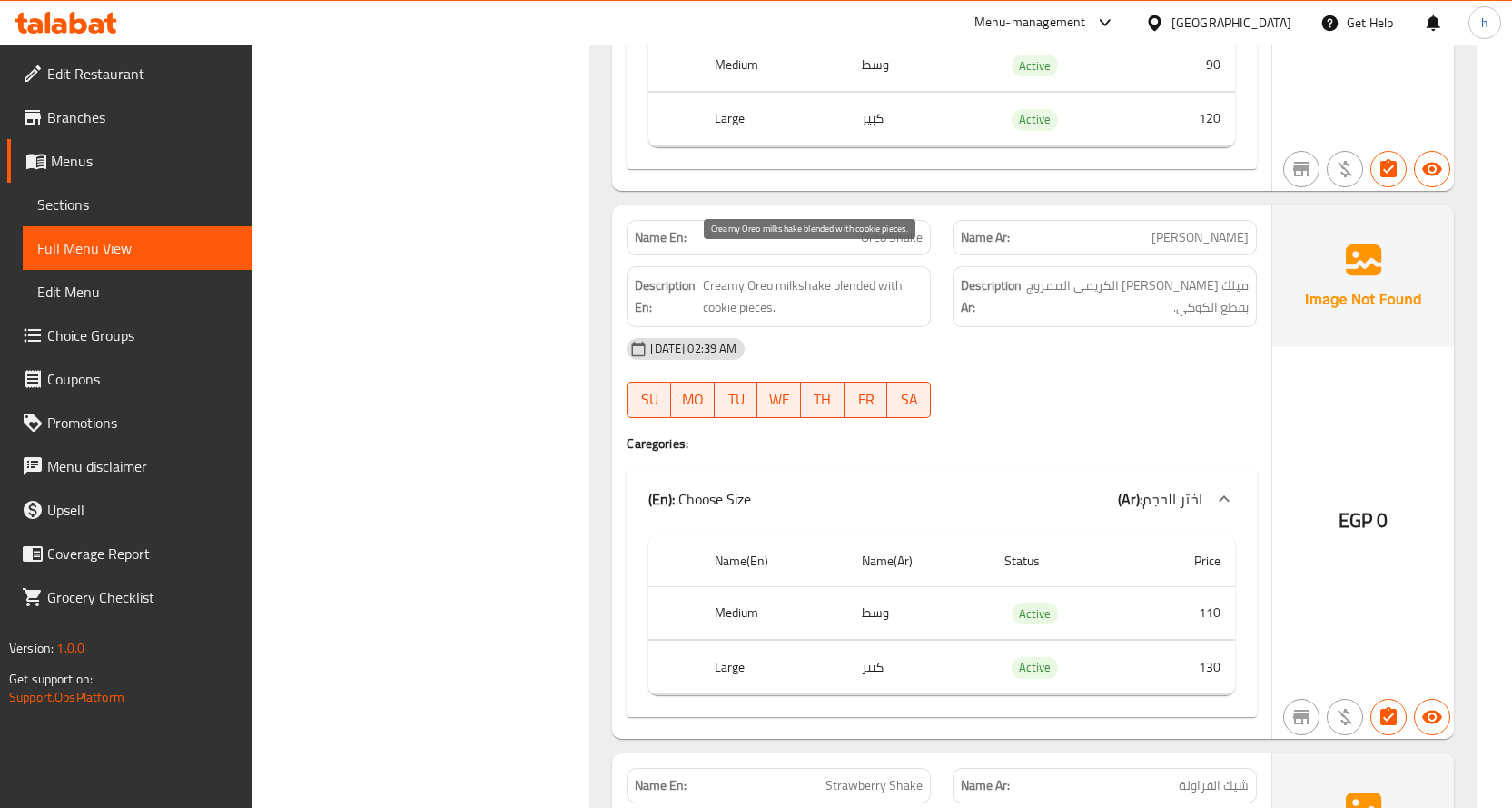
click at [758, 282] on span "Creamy Oreo milkshake blended with cookie pieces." at bounding box center [812, 296] width 219 height 44
click at [727, 295] on span "Creamy Oreo milkshake blended with cookie pieces." at bounding box center [812, 296] width 219 height 44
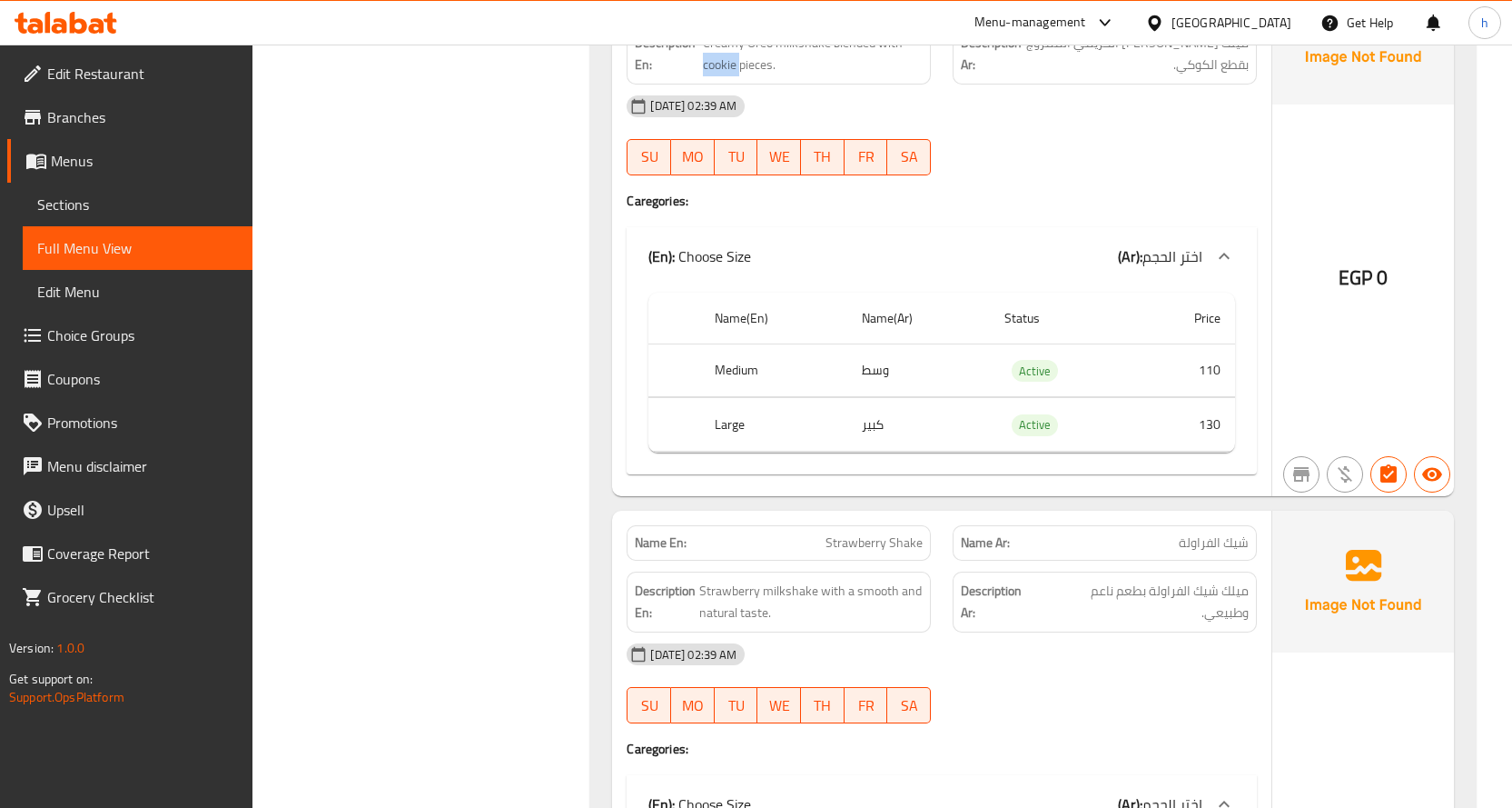
scroll to position [7238, 0]
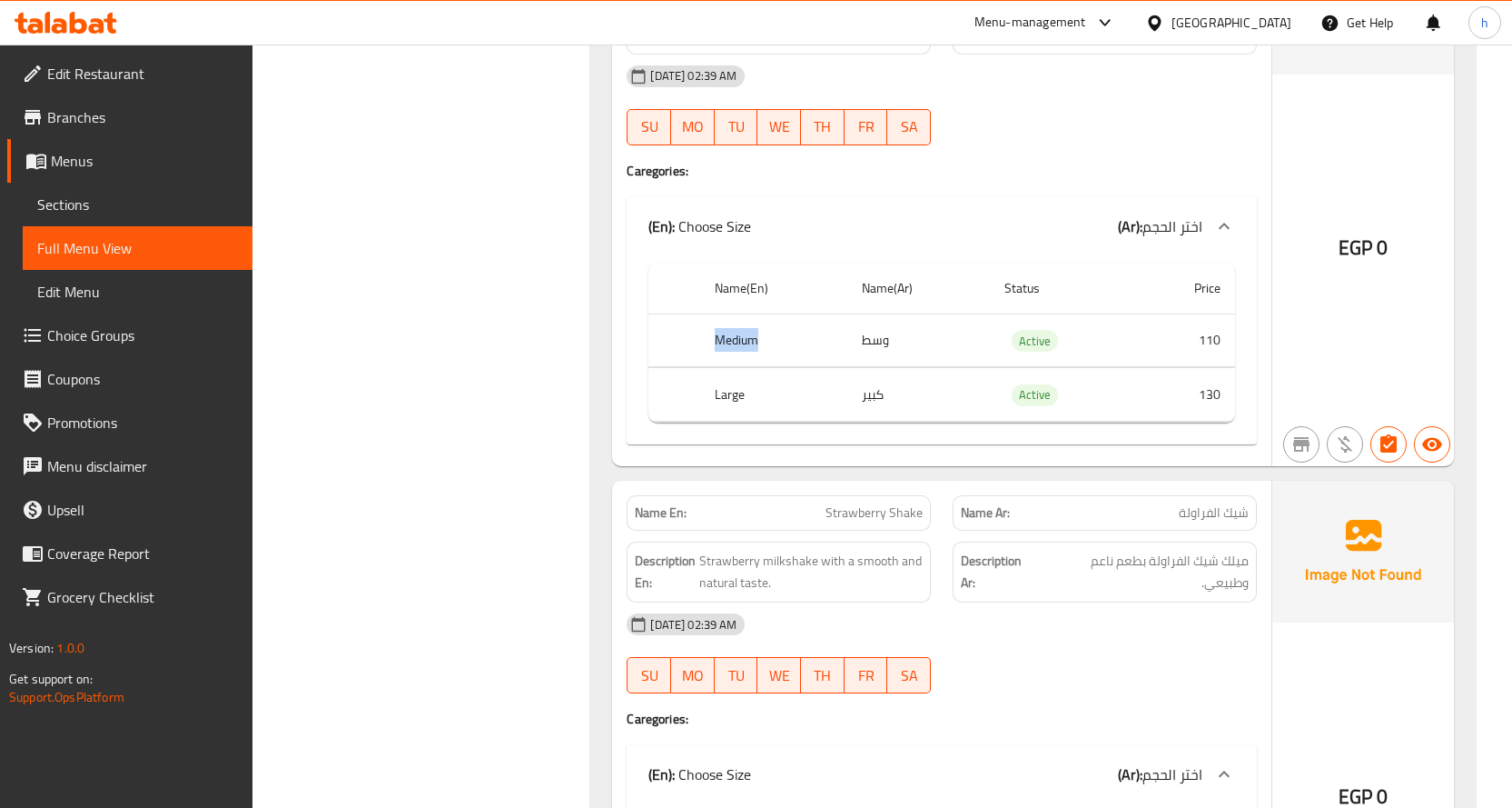
drag, startPoint x: 716, startPoint y: 316, endPoint x: 778, endPoint y: 315, distance: 62.0
click at [778, 315] on th "Medium" at bounding box center [773, 340] width 147 height 53
click at [877, 314] on td "وسط" at bounding box center [918, 340] width 143 height 53
drag, startPoint x: 1202, startPoint y: 379, endPoint x: 1260, endPoint y: 376, distance: 58.1
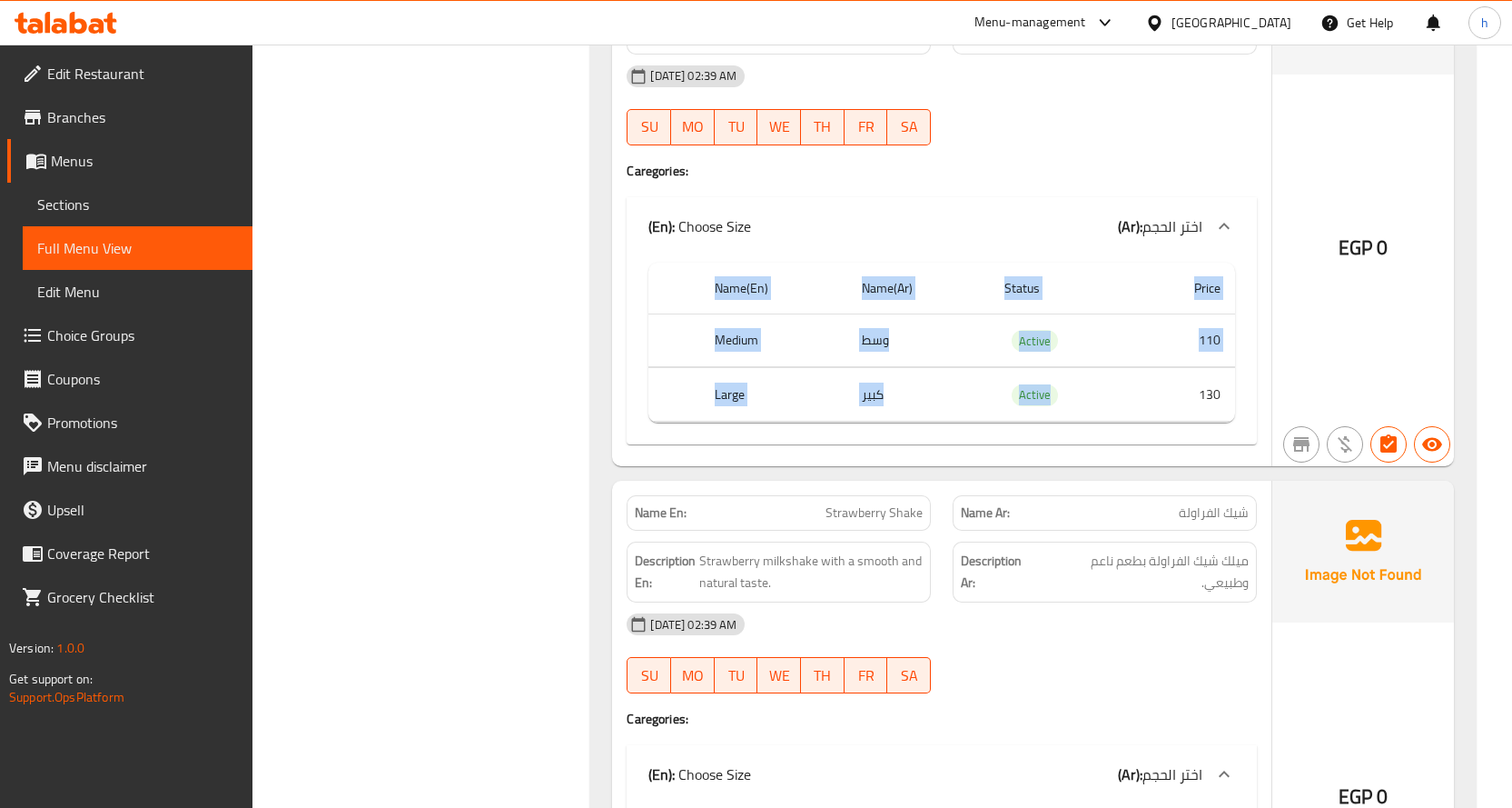
click at [1260, 376] on div "Name En: Oreo Shake Name Ar: أوريو شيك Description En: Creamy Oreo milkshake bl…" at bounding box center [942, 199] width 659 height 533
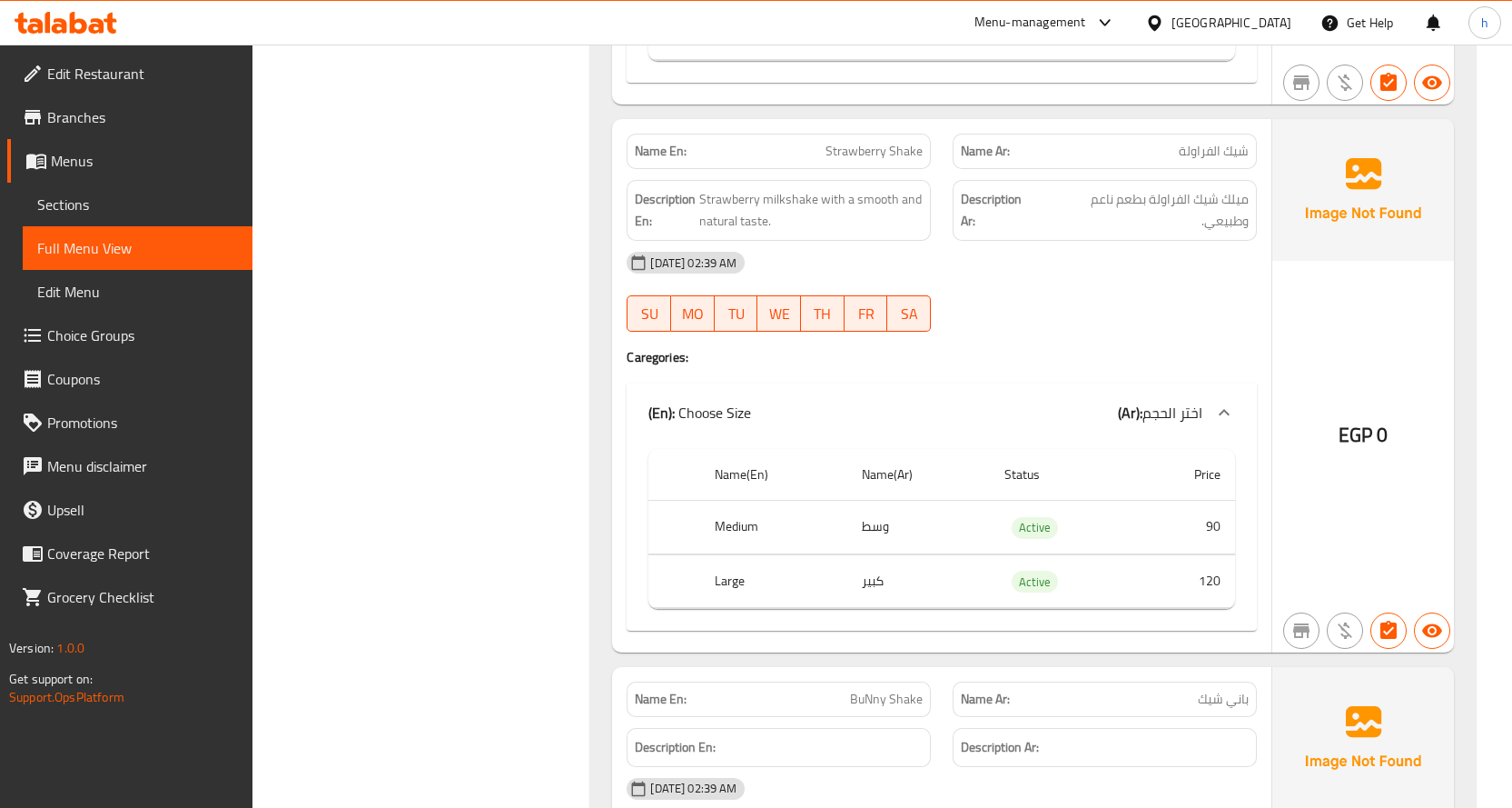
scroll to position [7601, 0]
click at [792, 186] on span "Strawberry milkshake with a smooth and natural taste." at bounding box center [810, 207] width 223 height 44
click at [718, 186] on span "Strawberry milkshake with a smooth and natural taste." at bounding box center [810, 207] width 223 height 44
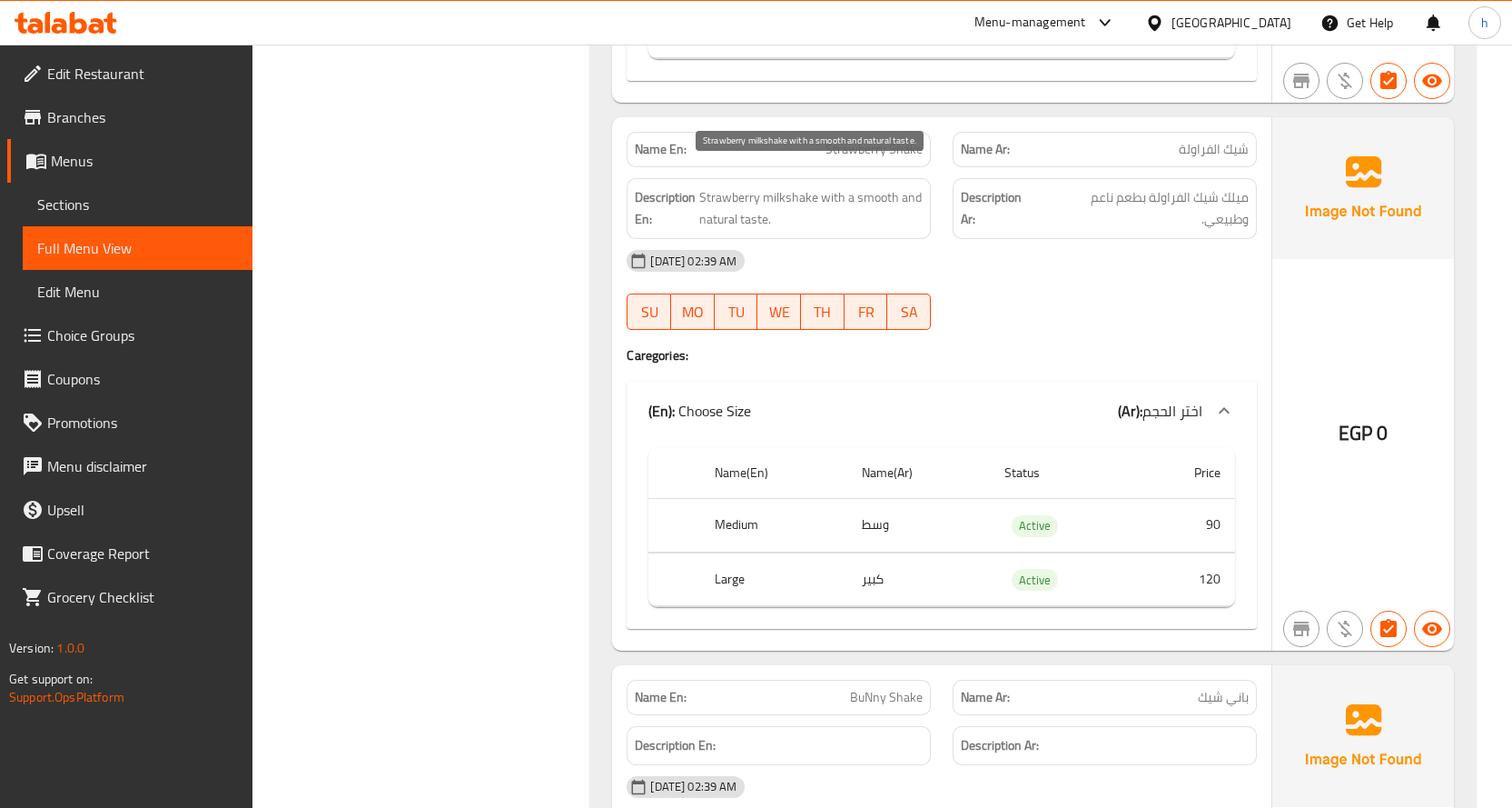
click at [755, 192] on span "Strawberry milkshake with a smooth and natural taste." at bounding box center [810, 207] width 223 height 44
click at [869, 186] on span "Strawberry milkshake with a smooth and natural taste." at bounding box center [810, 207] width 223 height 44
click at [714, 194] on span "Strawberry milkshake with a smooth and natural taste." at bounding box center [810, 207] width 223 height 44
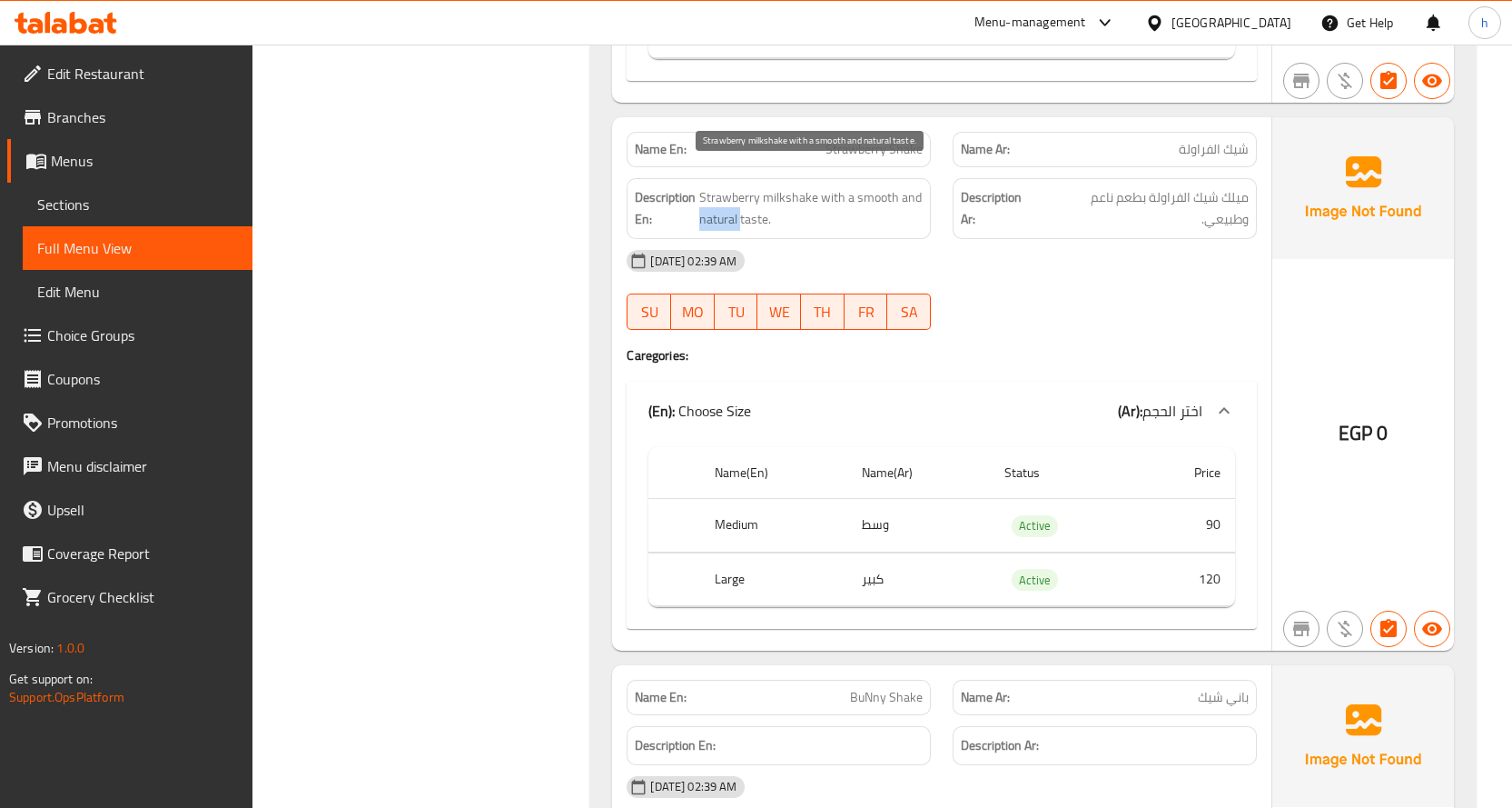
click at [714, 194] on span "Strawberry milkshake with a smooth and natural taste." at bounding box center [810, 207] width 223 height 44
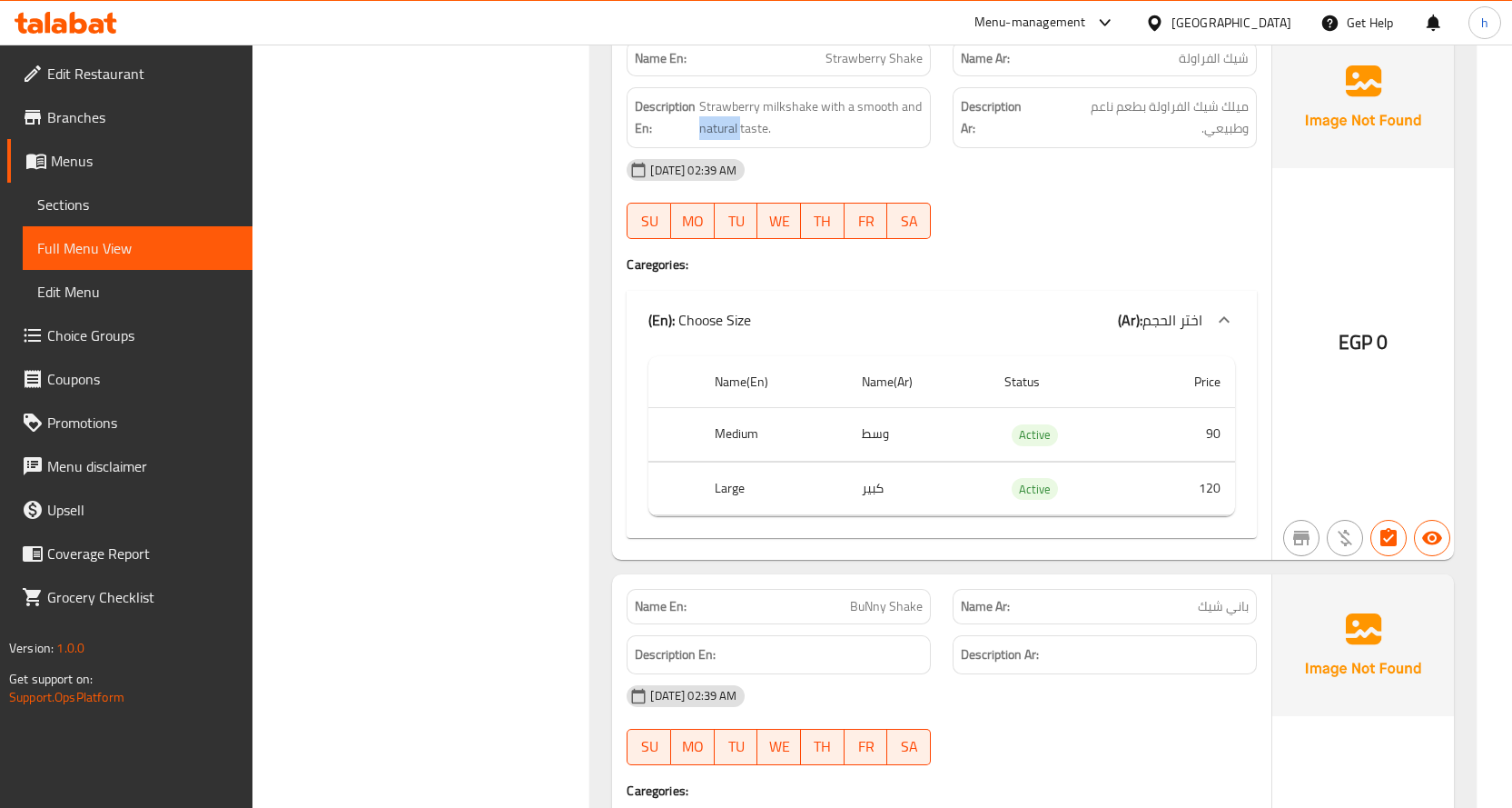
scroll to position [7783, 0]
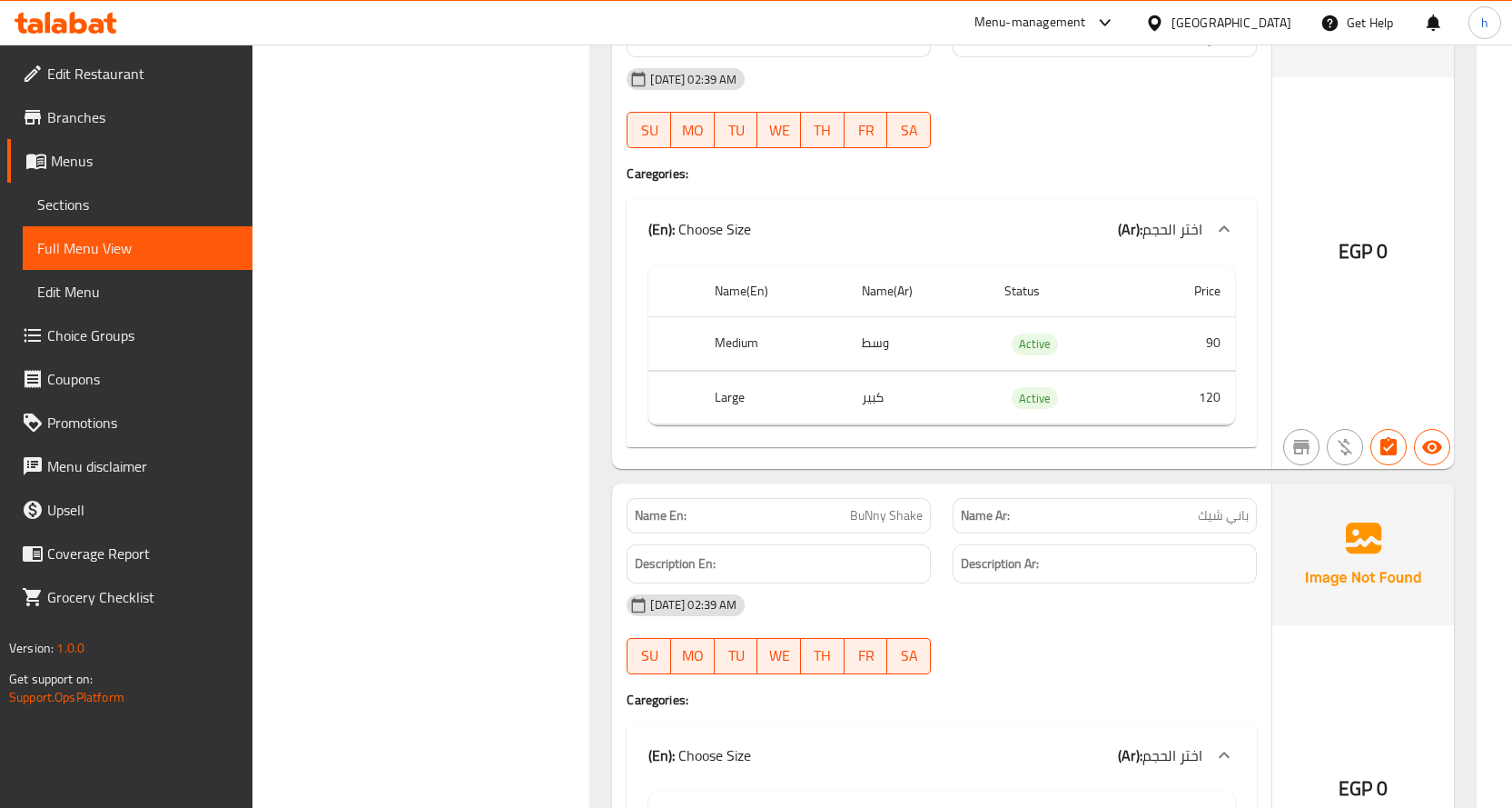
click at [1214, 325] on td "90" at bounding box center [1186, 343] width 99 height 53
click at [1206, 376] on td "120" at bounding box center [1186, 397] width 99 height 53
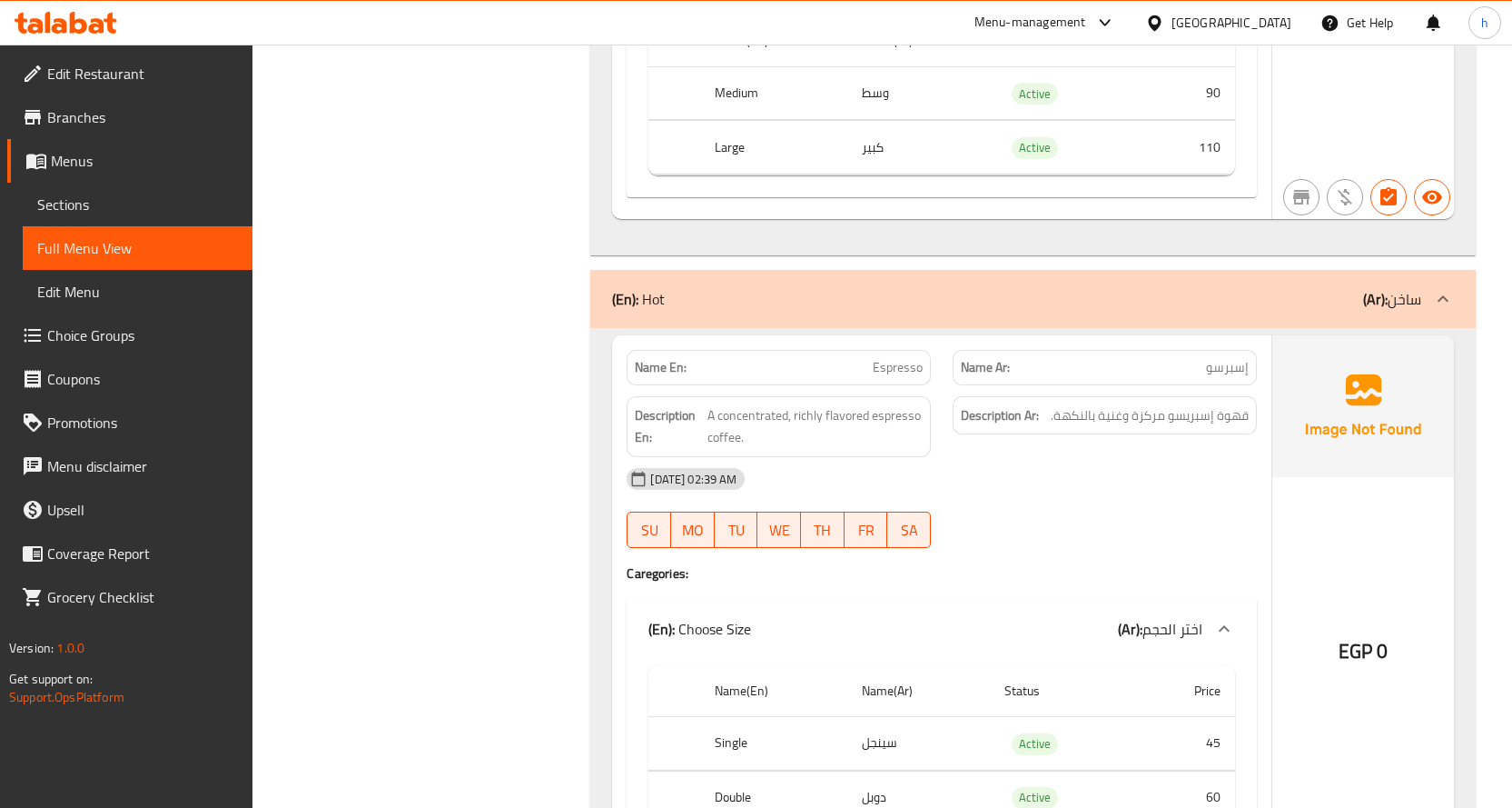
scroll to position [8601, 0]
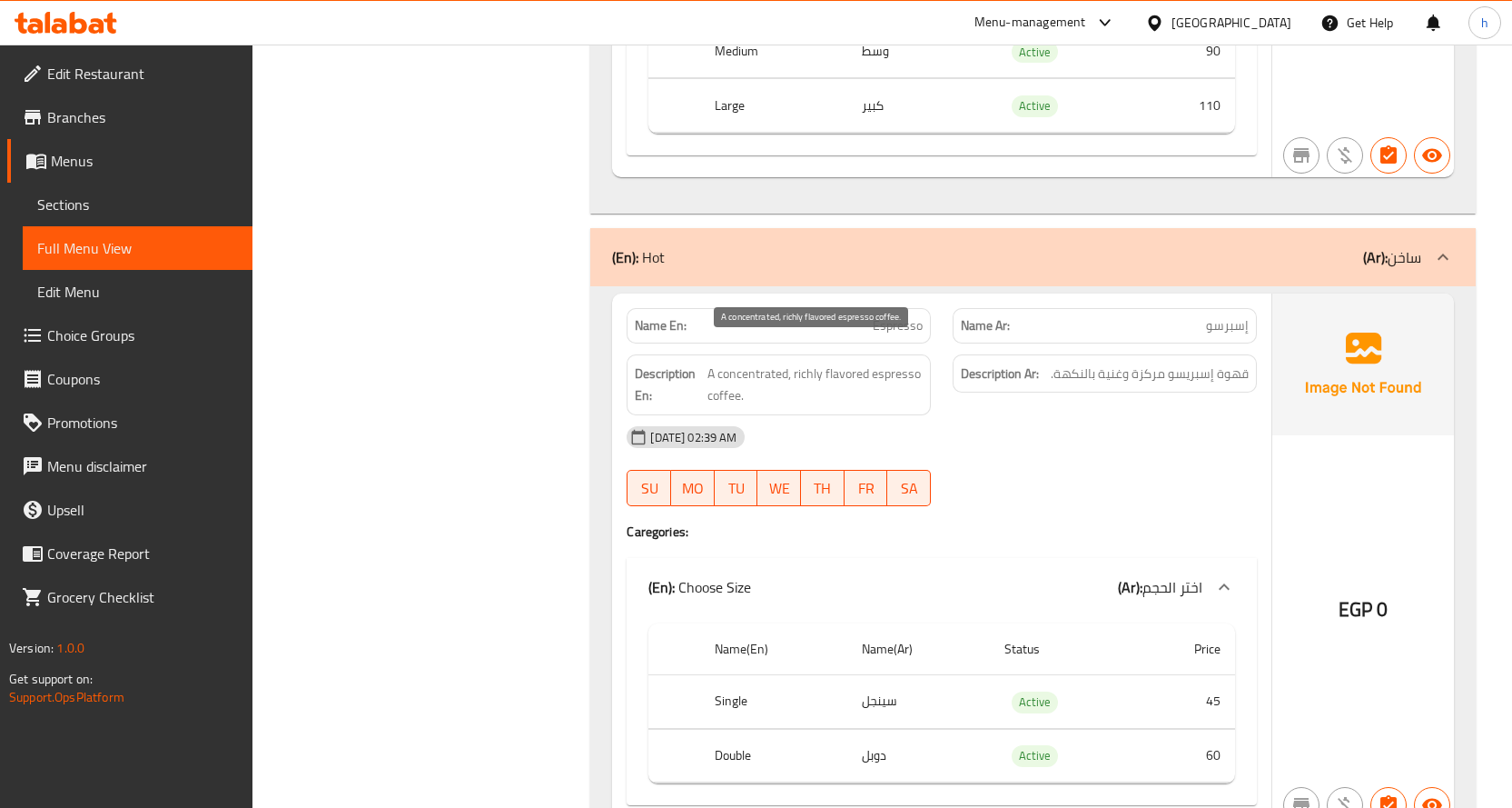
click at [728, 375] on span "A concentrated, richly flavored espresso coffee." at bounding box center [814, 384] width 215 height 44
click at [891, 362] on span "A concentrated, richly flavored espresso coffee." at bounding box center [814, 384] width 215 height 44
click at [730, 362] on span "A concentrated, richly flavored espresso coffee." at bounding box center [814, 384] width 215 height 44
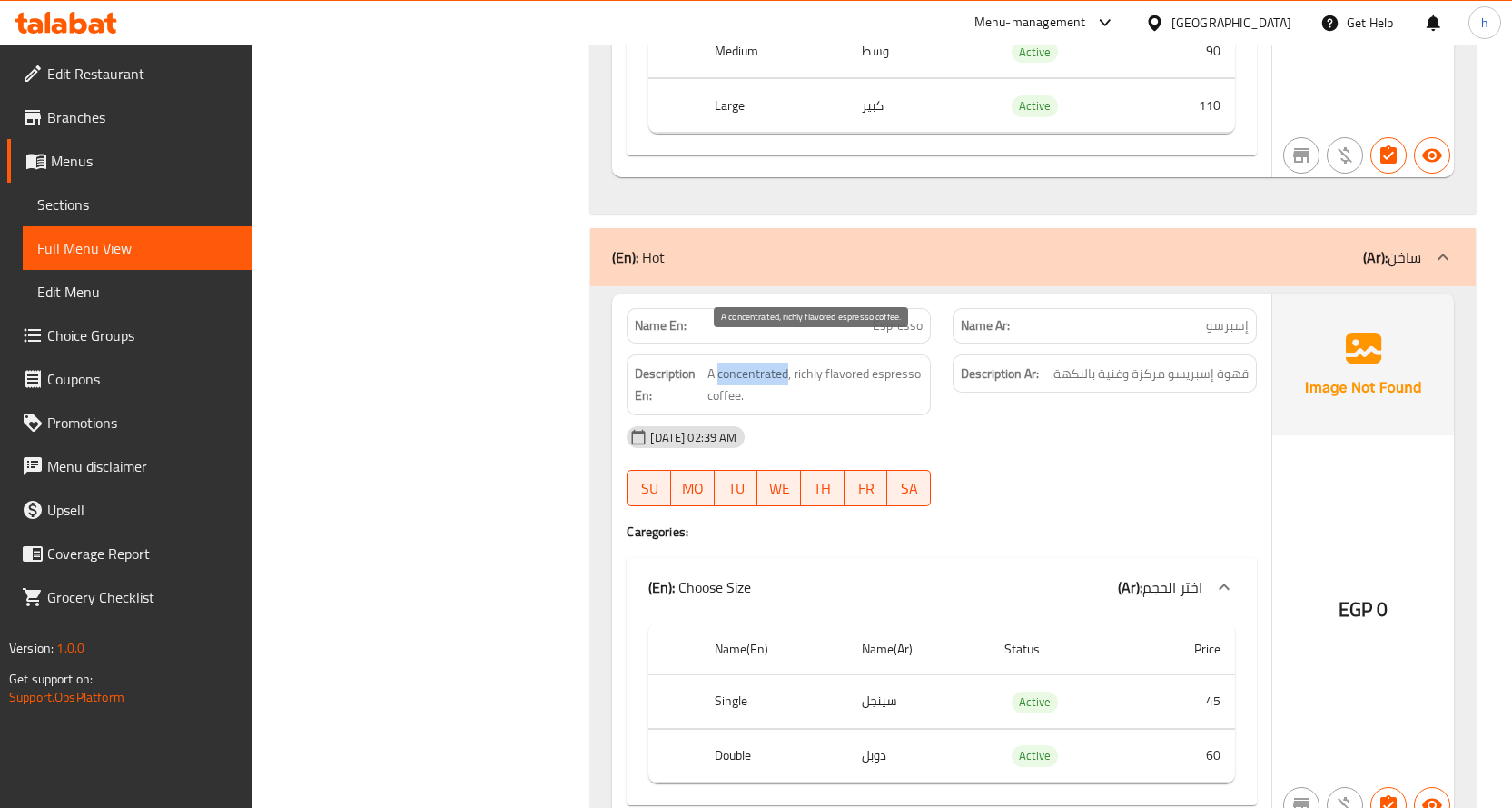
click at [730, 362] on span "A concentrated, richly flavored espresso coffee." at bounding box center [814, 384] width 215 height 44
click at [812, 362] on span "A concentrated, richly flavored espresso coffee." at bounding box center [814, 384] width 215 height 44
click at [844, 362] on span "A concentrated, richly flavored espresso coffee." at bounding box center [814, 384] width 215 height 44
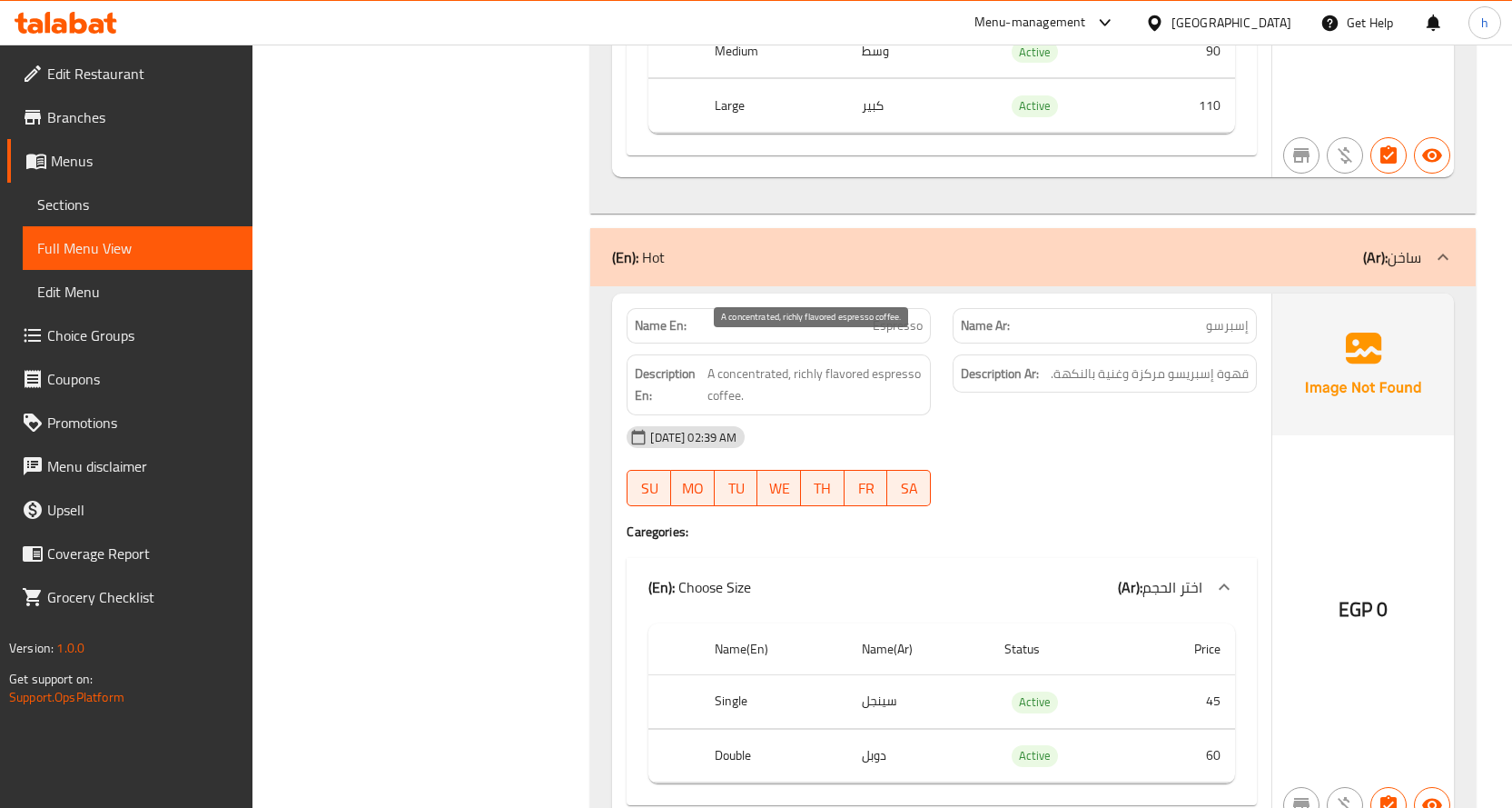
click at [734, 362] on span "A concentrated, richly flavored espresso coffee." at bounding box center [814, 384] width 215 height 44
click at [724, 376] on span "A concentrated, richly flavored espresso coffee." at bounding box center [814, 384] width 215 height 44
click at [882, 362] on span "A concentrated, richly flavored espresso coffee." at bounding box center [814, 384] width 215 height 44
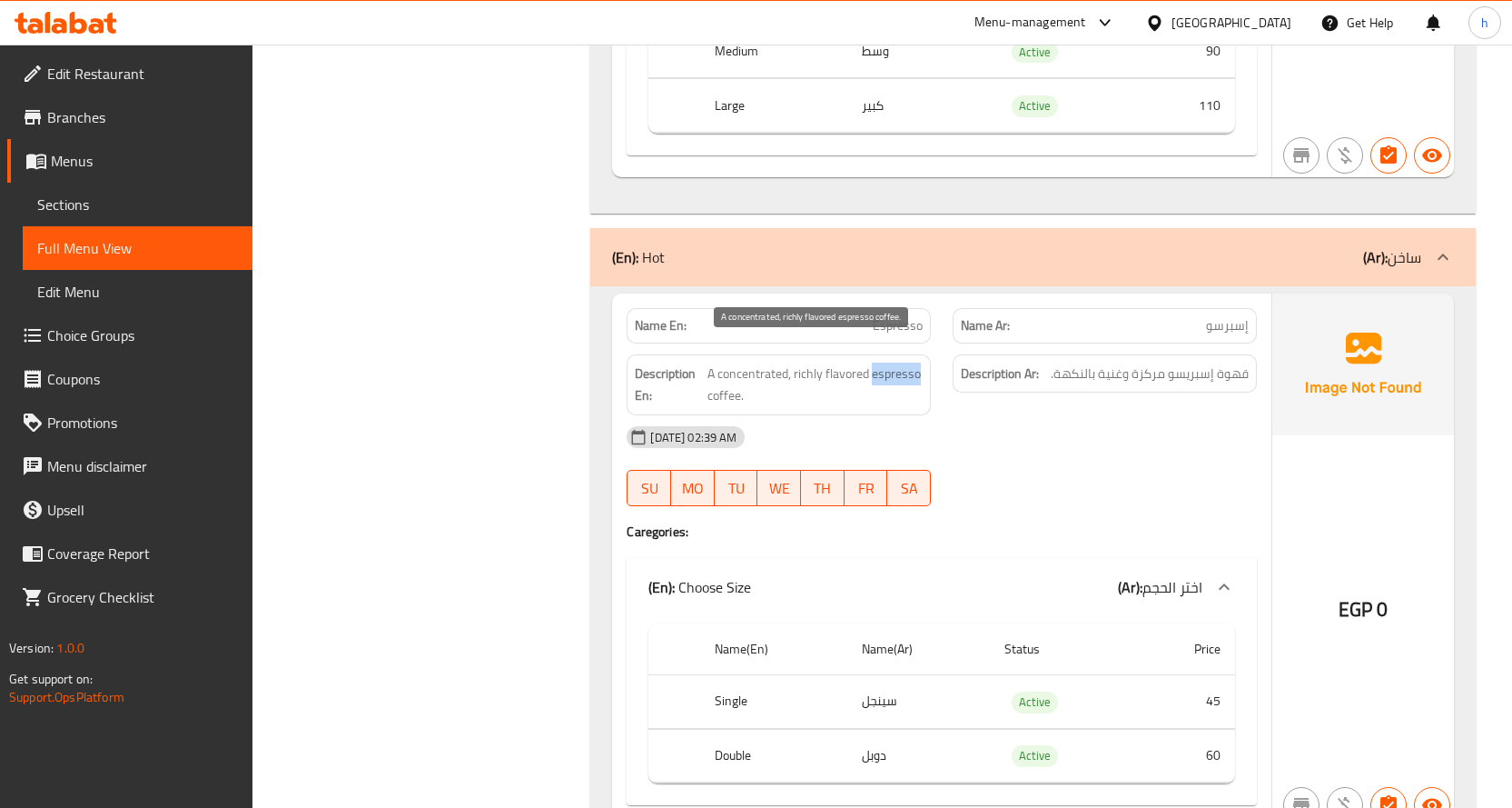
click at [882, 362] on span "A concentrated, richly flavored espresso coffee." at bounding box center [814, 384] width 215 height 44
click at [741, 362] on span "A concentrated, richly flavored espresso coffee." at bounding box center [814, 384] width 215 height 44
click at [804, 362] on span "A concentrated, richly flavored espresso coffee." at bounding box center [814, 384] width 215 height 44
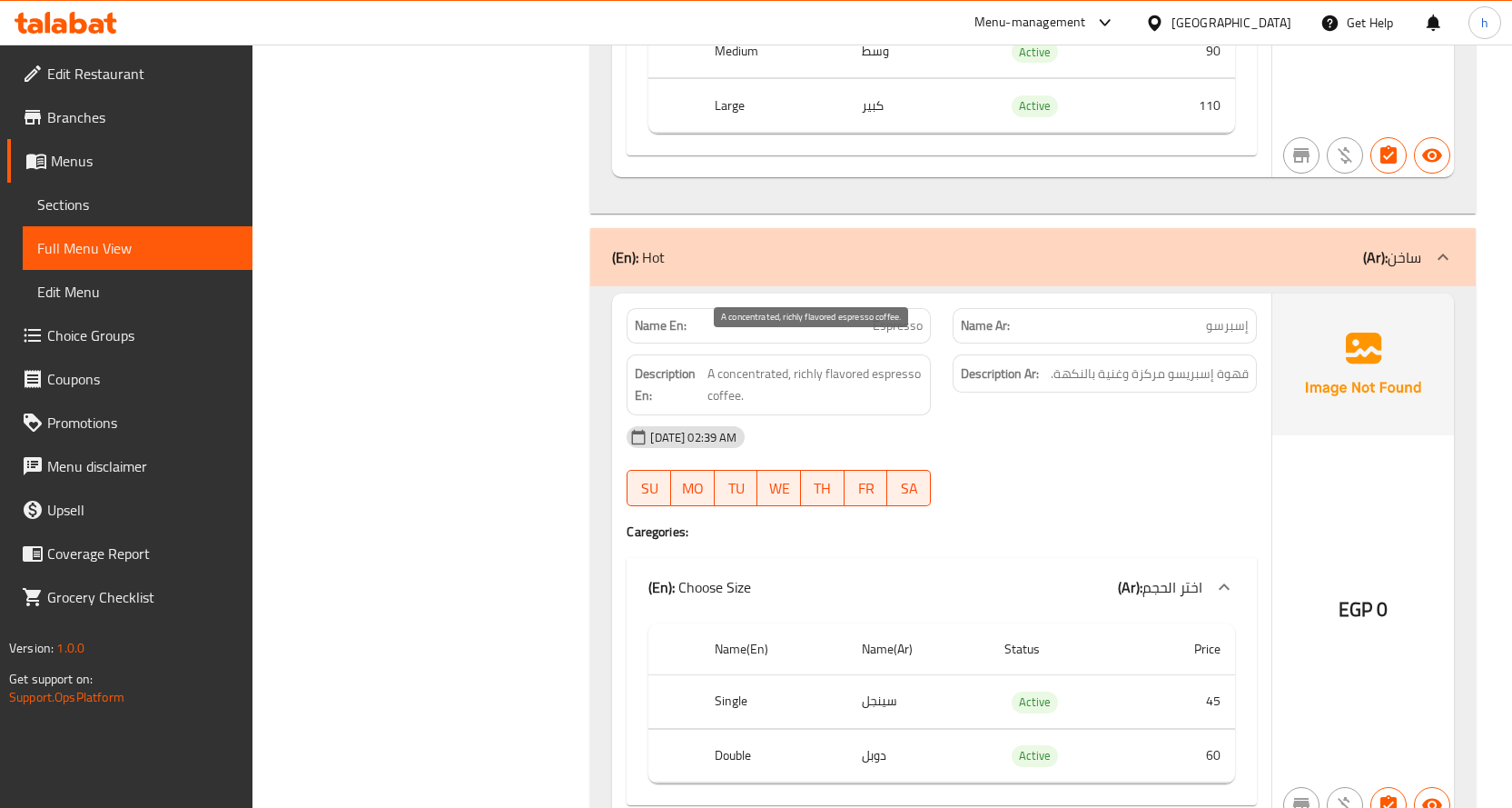
click at [846, 362] on span "A concentrated, richly flavored espresso coffee." at bounding box center [814, 384] width 215 height 44
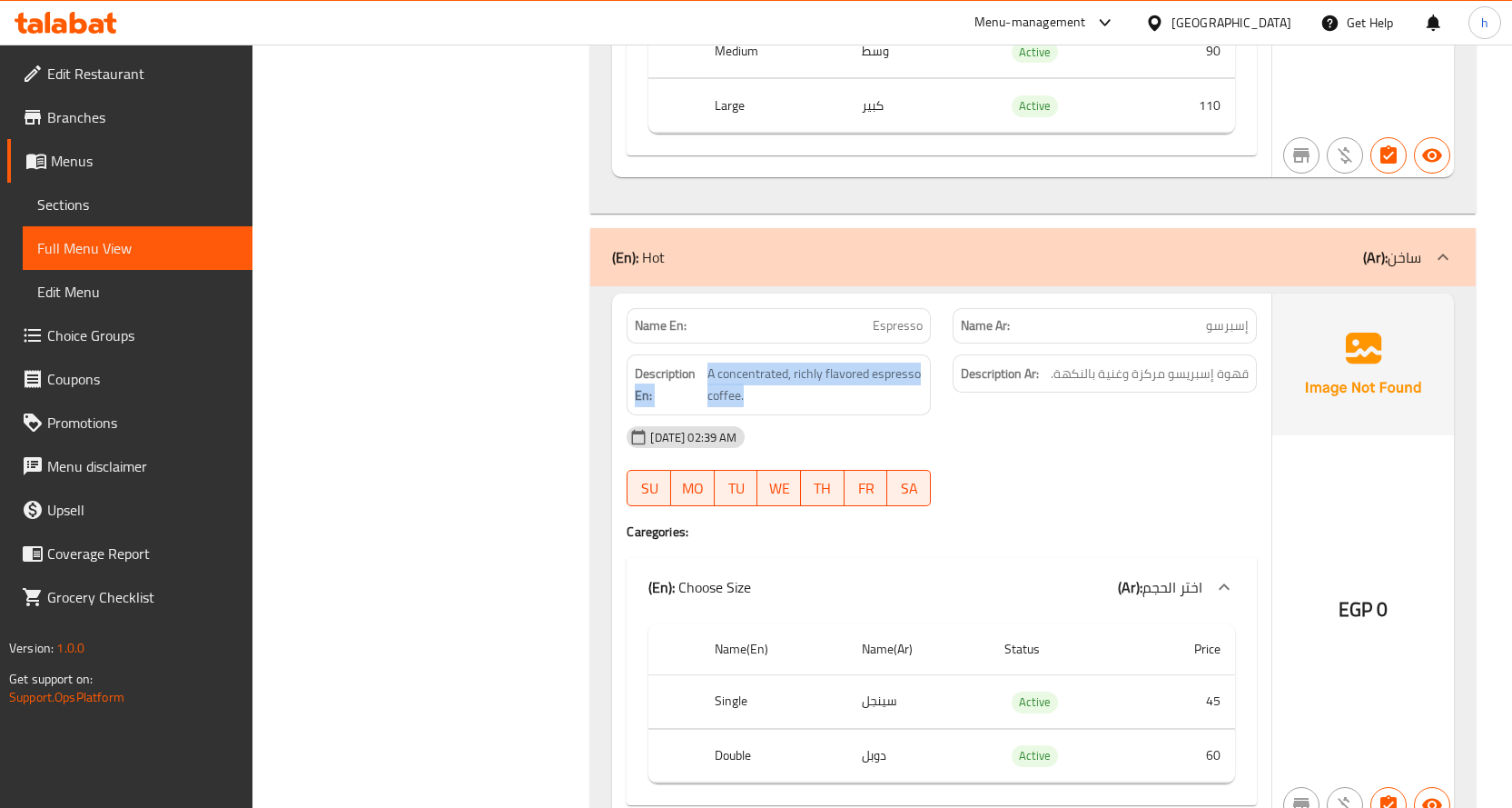
drag, startPoint x: 755, startPoint y: 372, endPoint x: 703, endPoint y: 346, distance: 58.1
click at [703, 362] on h6 "Description En: A concentrated, richly flavored espresso coffee." at bounding box center [779, 384] width 288 height 44
click at [807, 415] on div "[DATE] 02:39 AM" at bounding box center [941, 436] width 652 height 43
drag, startPoint x: 735, startPoint y: 372, endPoint x: 717, endPoint y: 353, distance: 26.2
click at [717, 362] on span "A concentrated, richly flavored espresso coffee." at bounding box center [814, 384] width 215 height 44
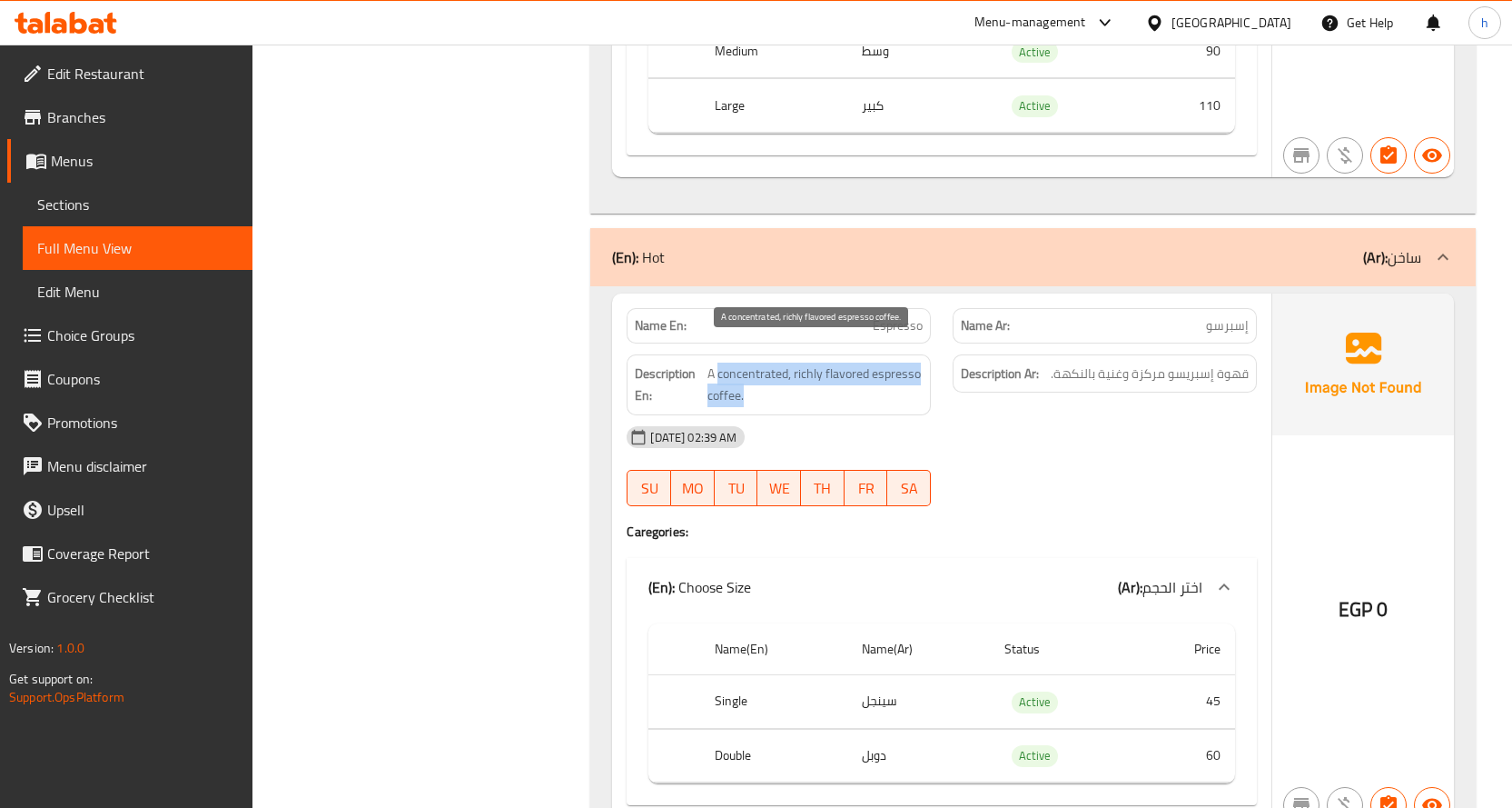
copy span "concentrated, richly flavored espresso coffee."
click at [731, 373] on span "A concentrated, richly flavored espresso coffee." at bounding box center [814, 384] width 215 height 44
click at [725, 374] on span "A concentrated, richly flavored espresso coffee." at bounding box center [814, 384] width 215 height 44
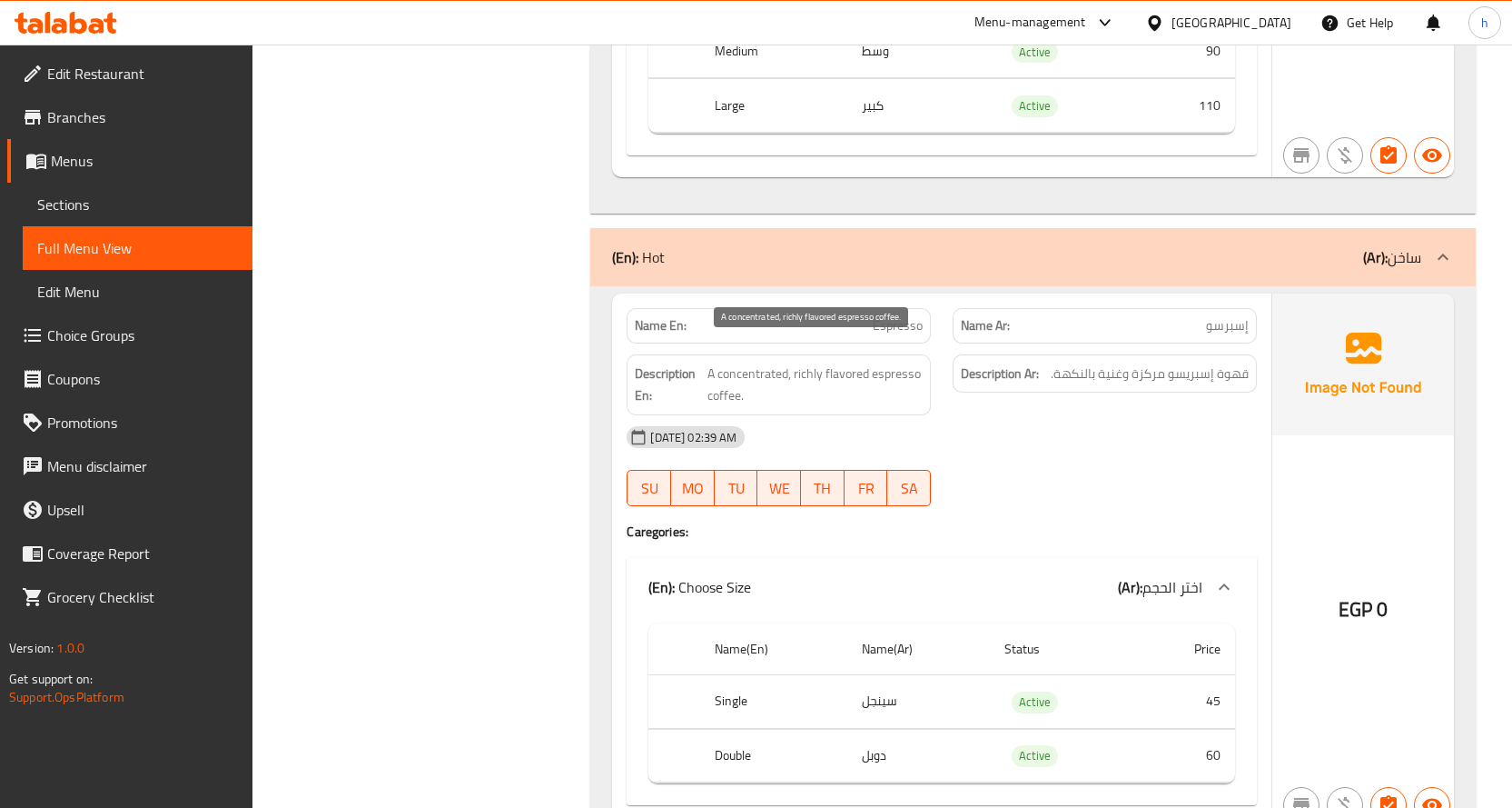
click at [902, 362] on span "A concentrated, richly flavored espresso coffee." at bounding box center [814, 384] width 215 height 44
click at [729, 384] on span "A concentrated, richly flavored espresso coffee." at bounding box center [814, 384] width 215 height 44
click at [901, 362] on span "A concentrated, richly flavored espresso coffee." at bounding box center [814, 384] width 215 height 44
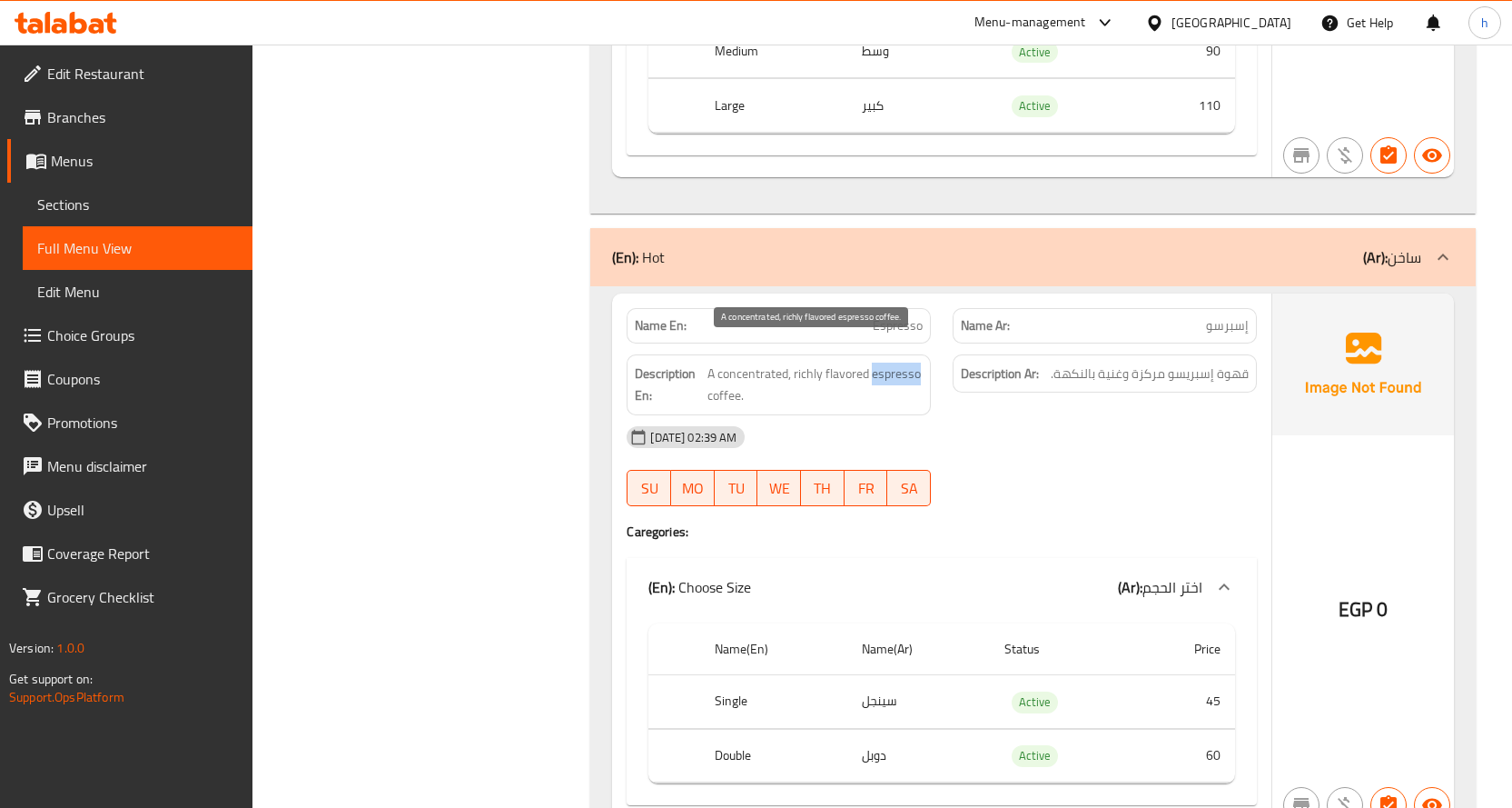
click at [901, 362] on span "A concentrated, richly flavored espresso coffee." at bounding box center [814, 384] width 215 height 44
click at [761, 362] on span "A concentrated, richly flavored espresso coffee." at bounding box center [814, 384] width 215 height 44
click at [808, 362] on span "A concentrated, richly flavored espresso coffee." at bounding box center [814, 384] width 215 height 44
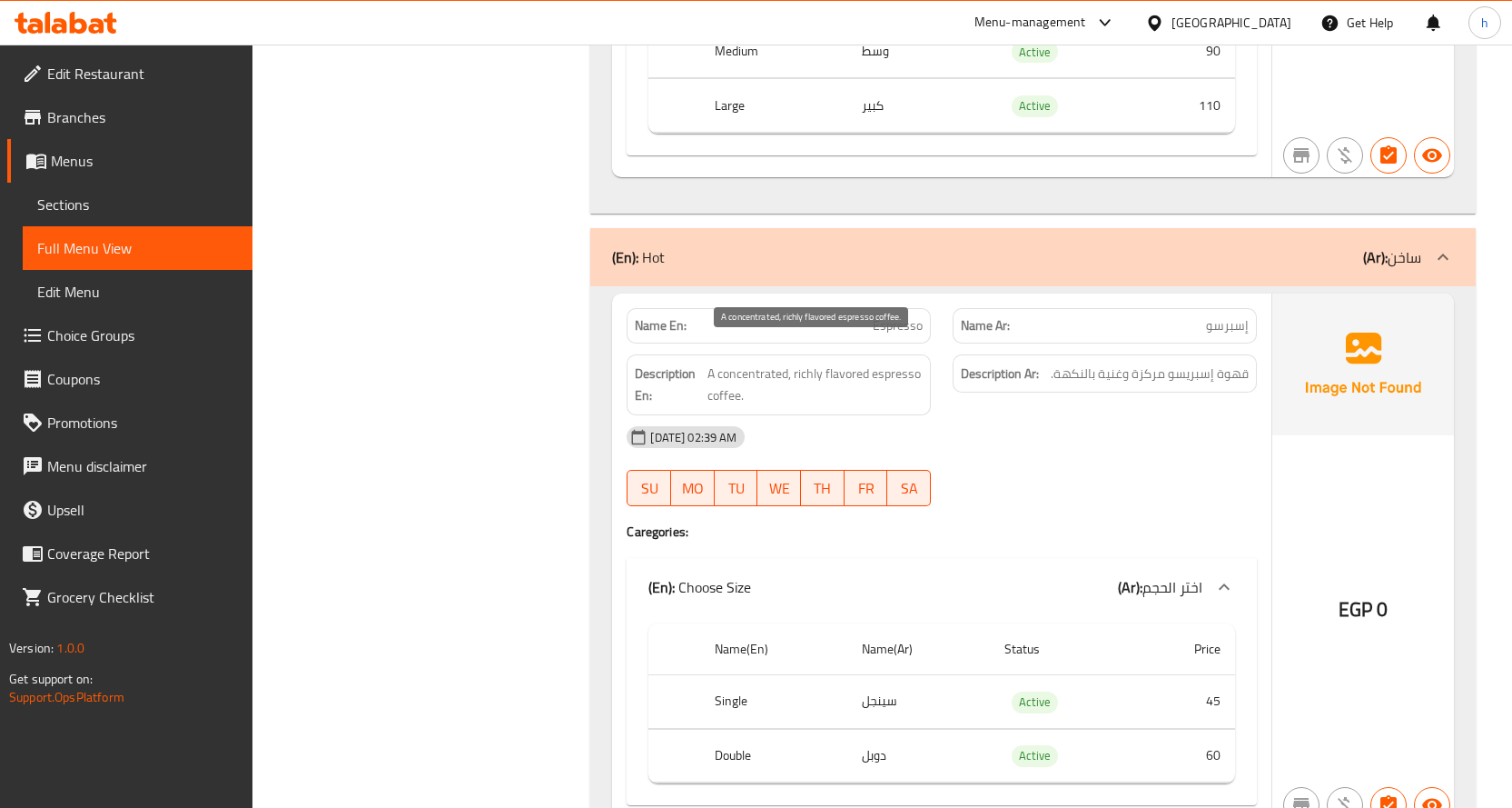
click at [840, 362] on span "A concentrated, richly flavored espresso coffee." at bounding box center [814, 384] width 215 height 44
click at [882, 362] on span "A concentrated, richly flavored espresso coffee." at bounding box center [814, 384] width 215 height 44
drag, startPoint x: 871, startPoint y: 351, endPoint x: 794, endPoint y: 356, distance: 77.2
click at [794, 362] on span "A concentrated, richly flavored espresso coffee." at bounding box center [814, 384] width 215 height 44
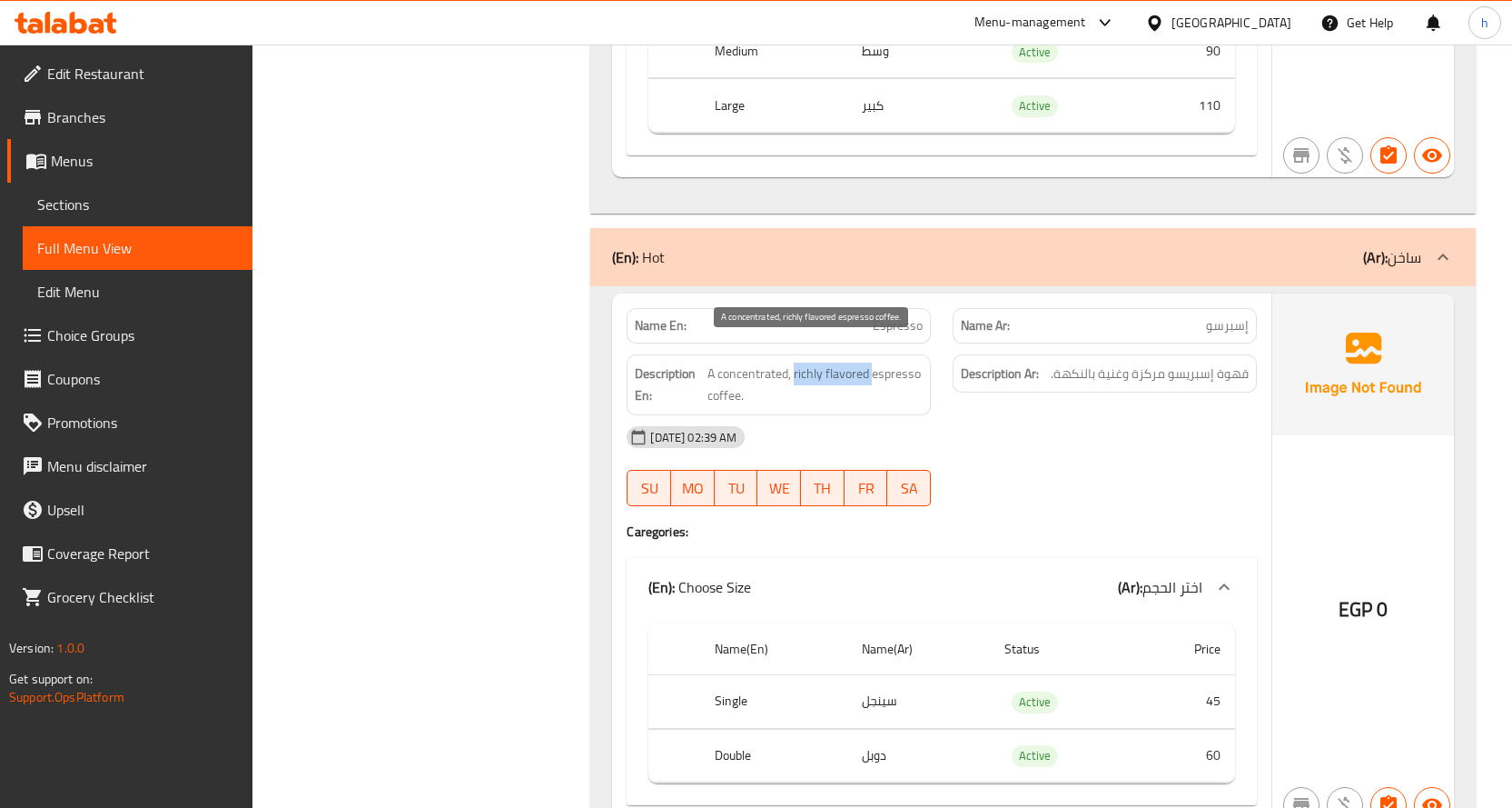
copy span "richly flavored"
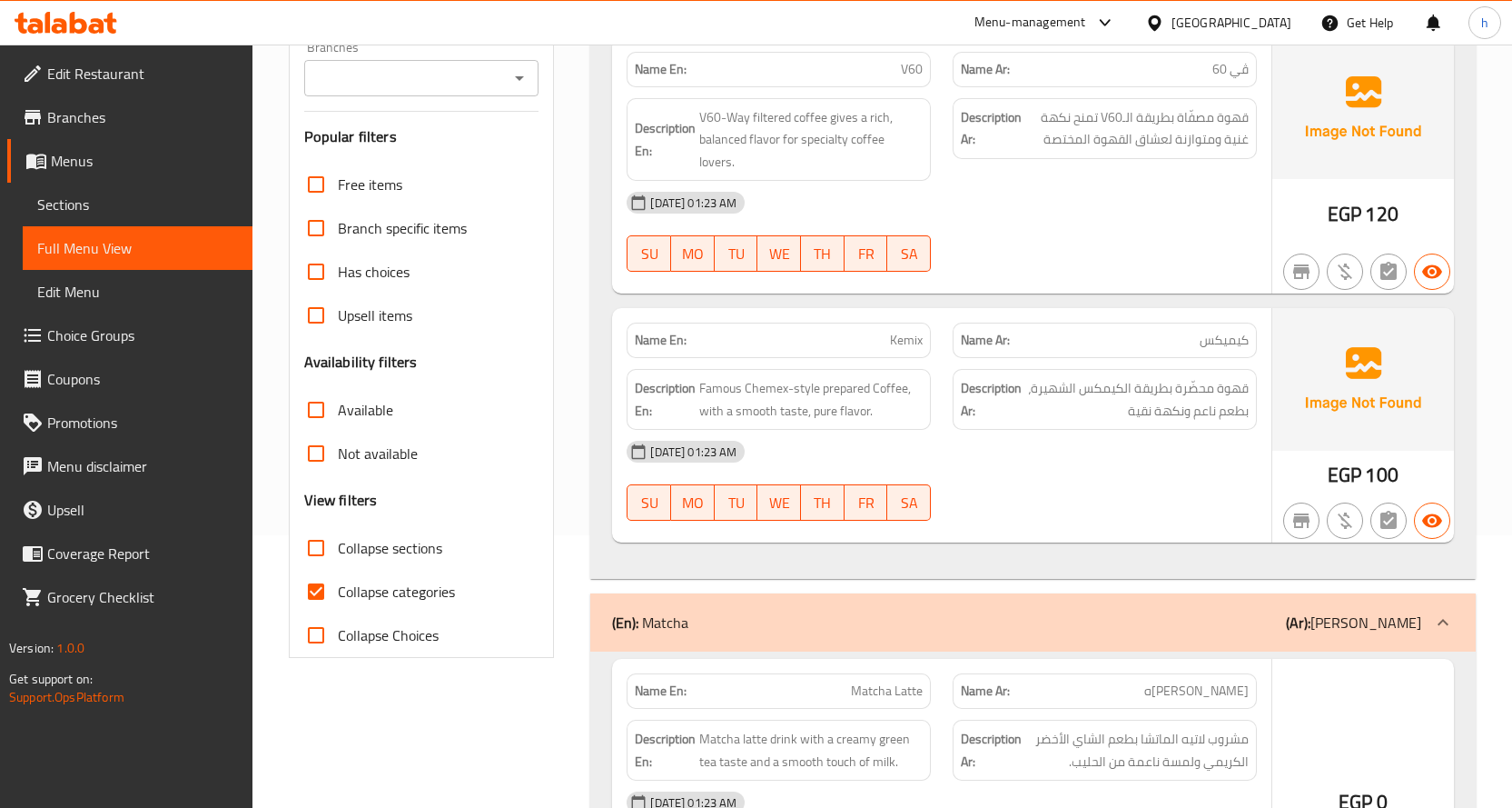
scroll to position [272, 0]
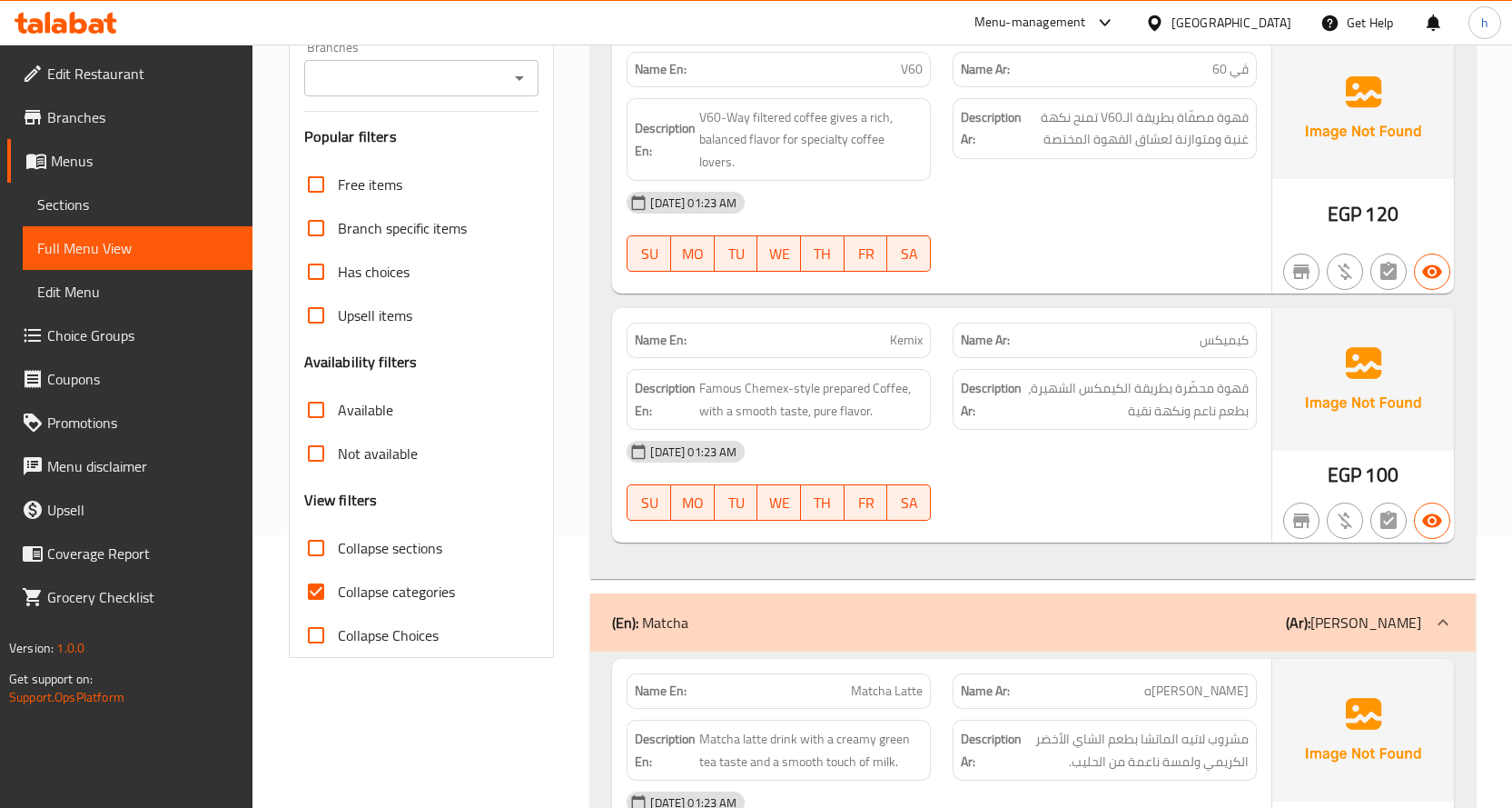
click at [398, 544] on span "Collapse sections" at bounding box center [389, 547] width 104 height 22
click at [338, 544] on input "Collapse sections" at bounding box center [316, 548] width 43 height 43
checkbox input "true"
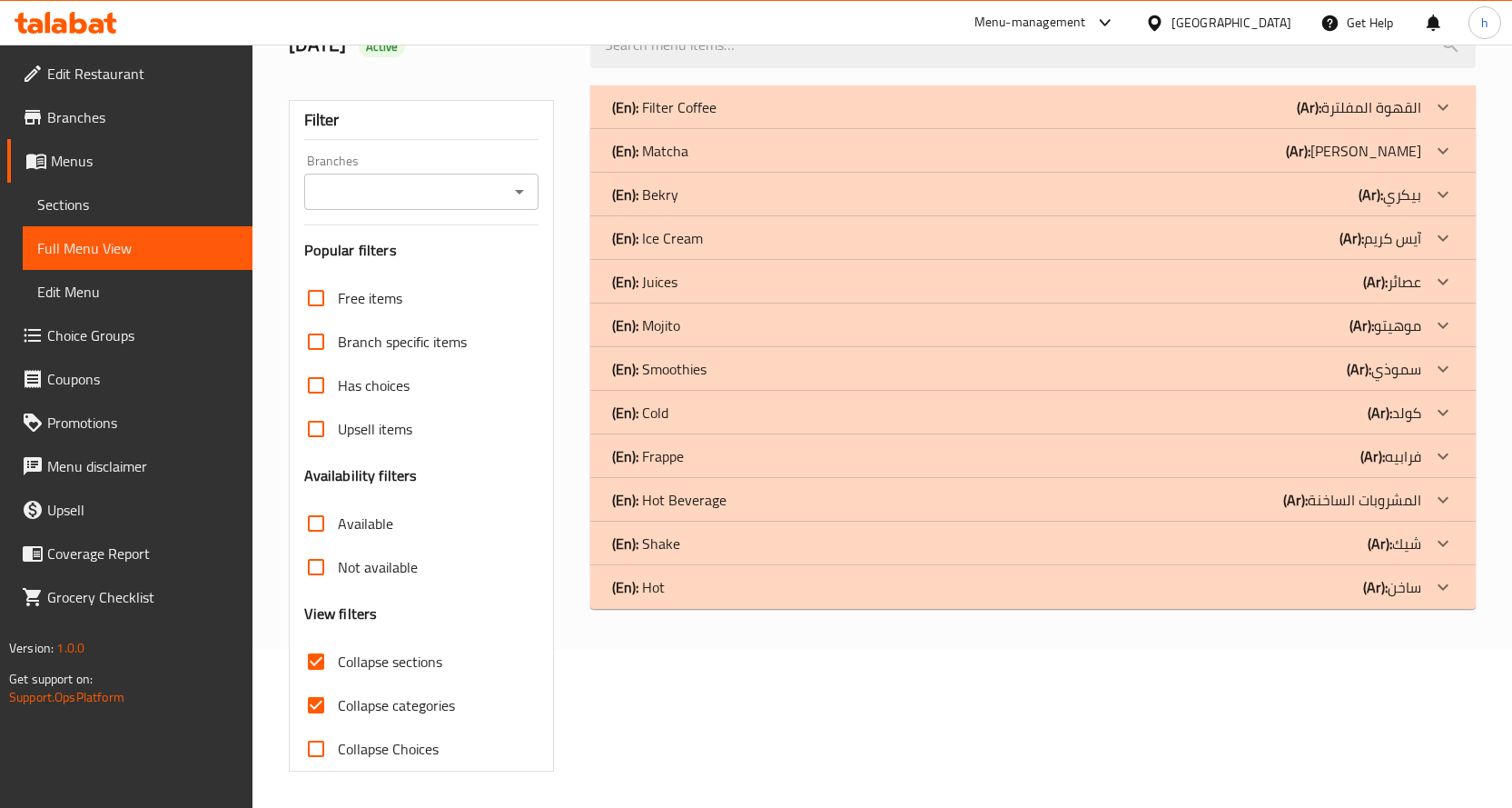
scroll to position [159, 0]
click at [399, 714] on span "Collapse categories" at bounding box center [396, 705] width 117 height 22
click at [338, 714] on input "Collapse categories" at bounding box center [316, 705] width 43 height 43
checkbox input "false"
click at [1413, 452] on p "(Ar): [PERSON_NAME]" at bounding box center [1390, 455] width 61 height 22
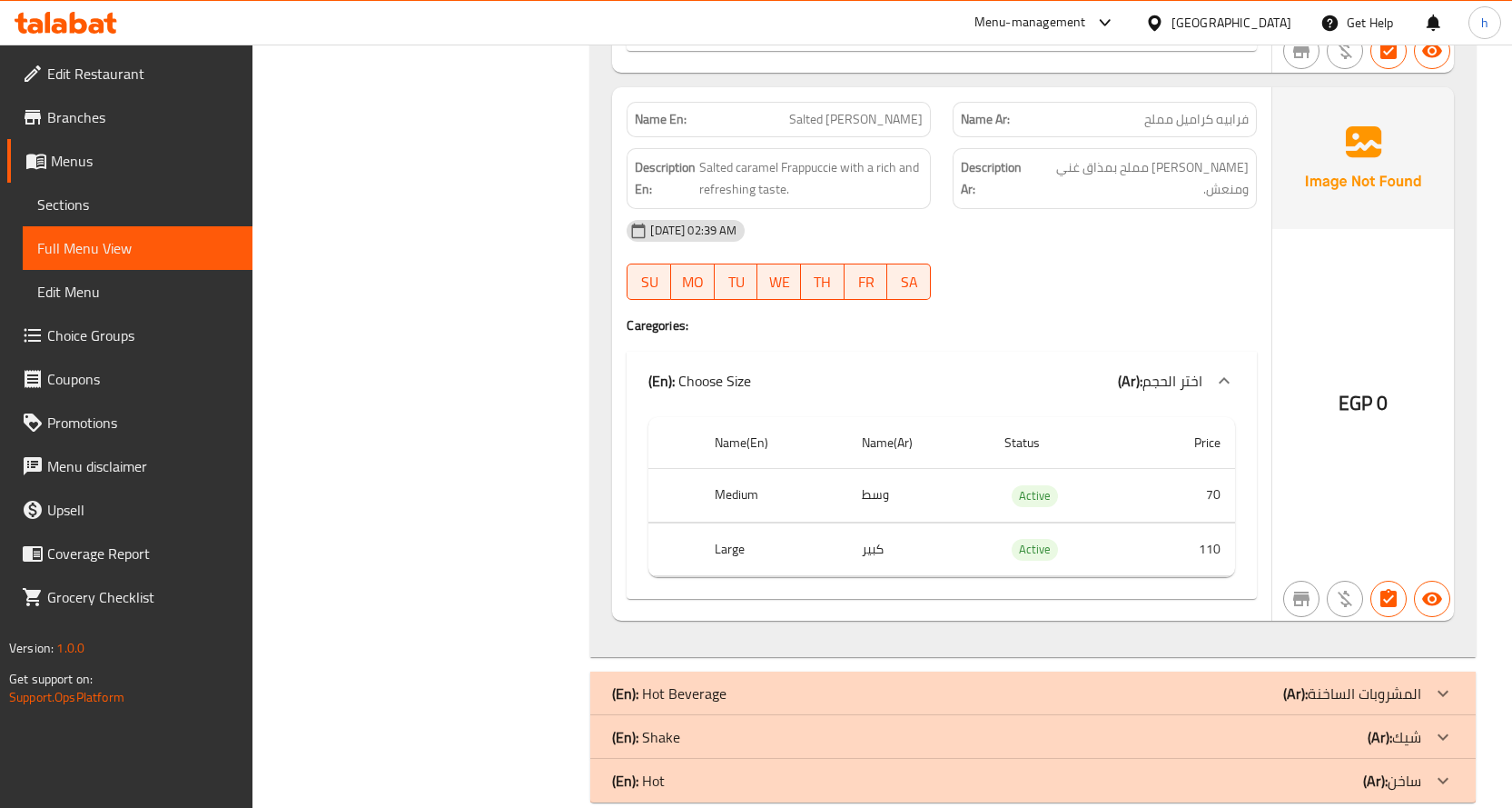
scroll to position [2765, 0]
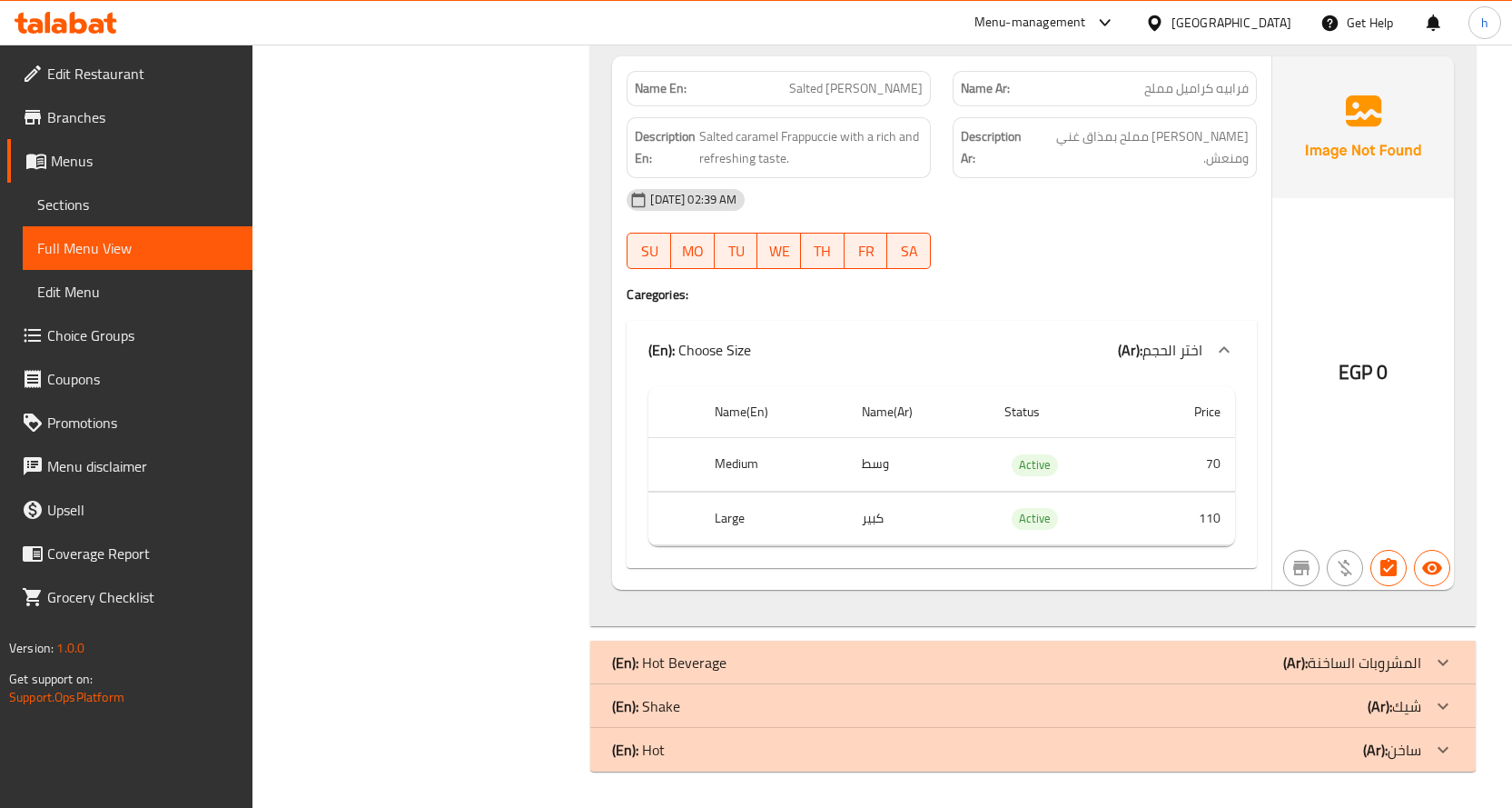
click at [1370, 680] on div "(En): Hot Beverage (Ar): المشروبات الساخنة" at bounding box center [1033, 663] width 885 height 43
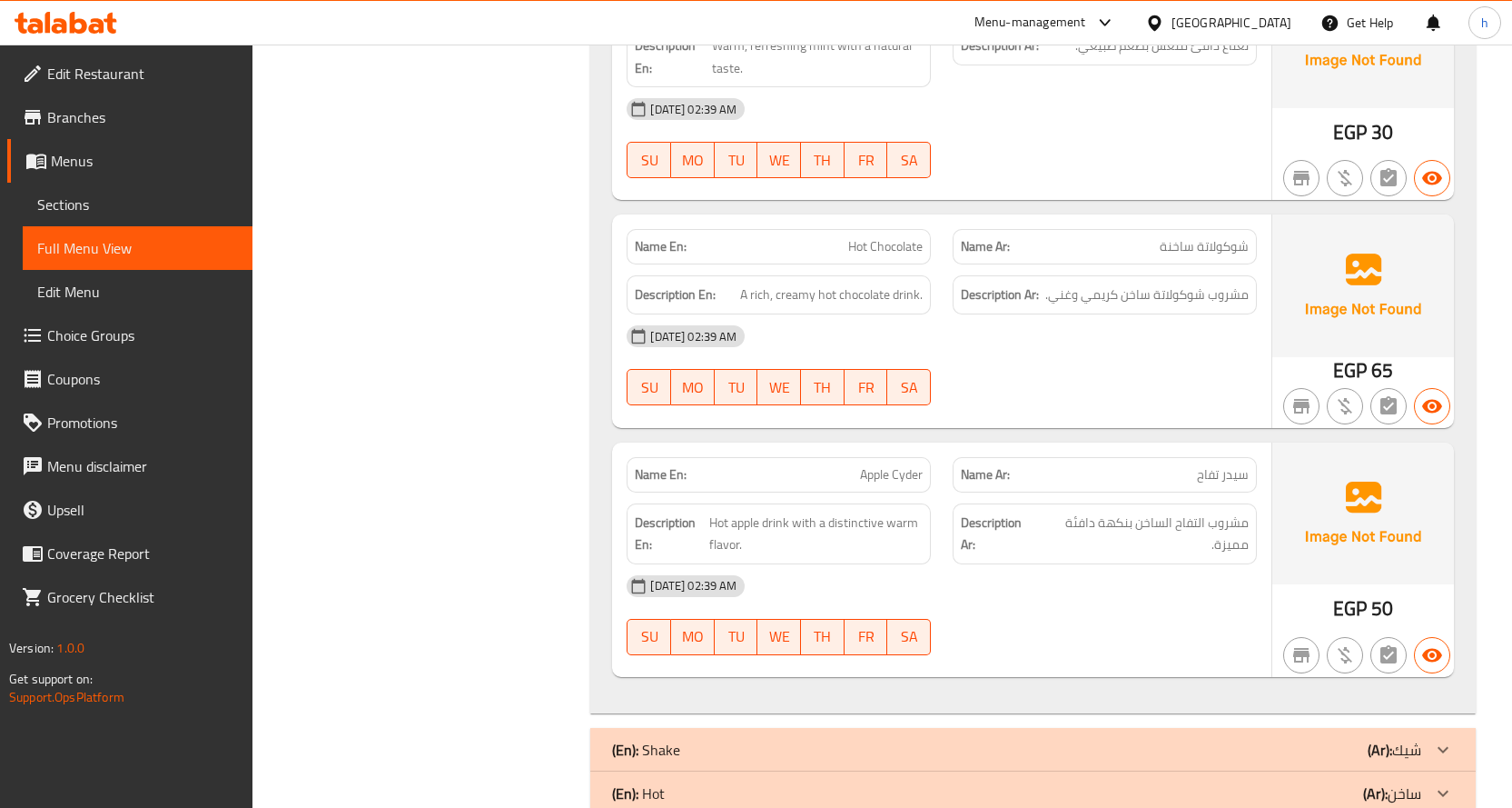
scroll to position [4274, 0]
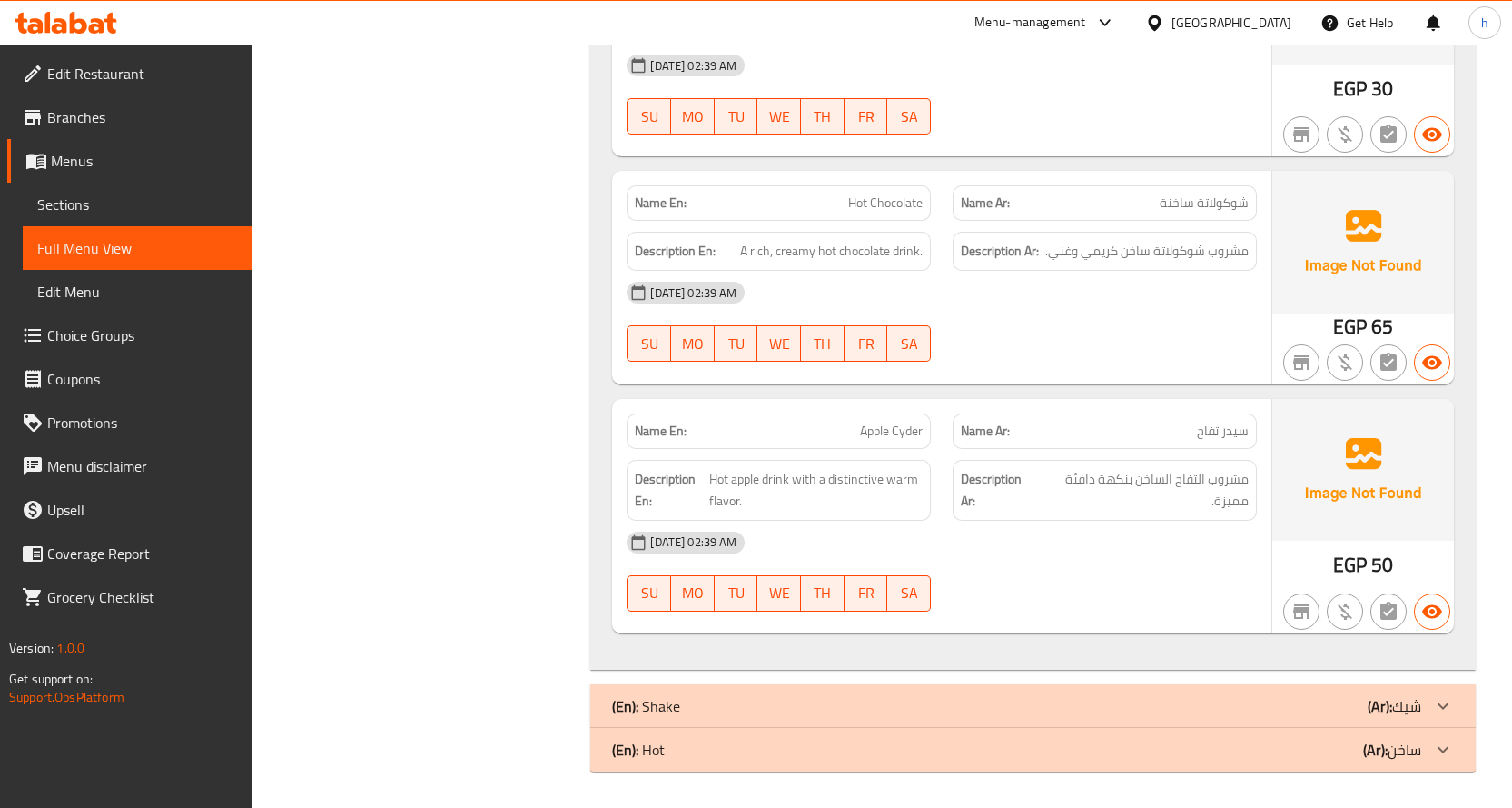
click at [1368, 701] on b "(Ar):" at bounding box center [1380, 706] width 24 height 27
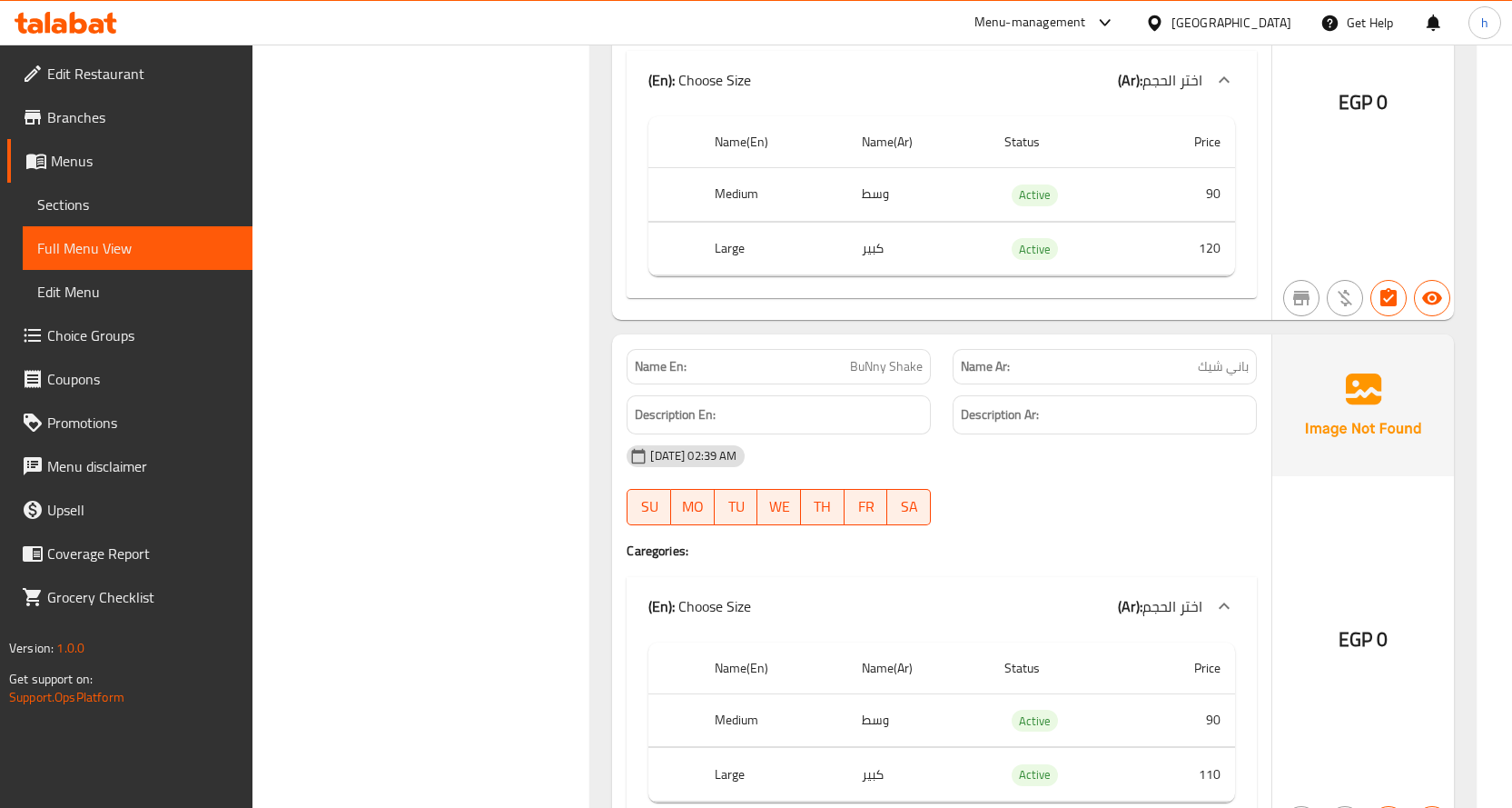
scroll to position [8079, 0]
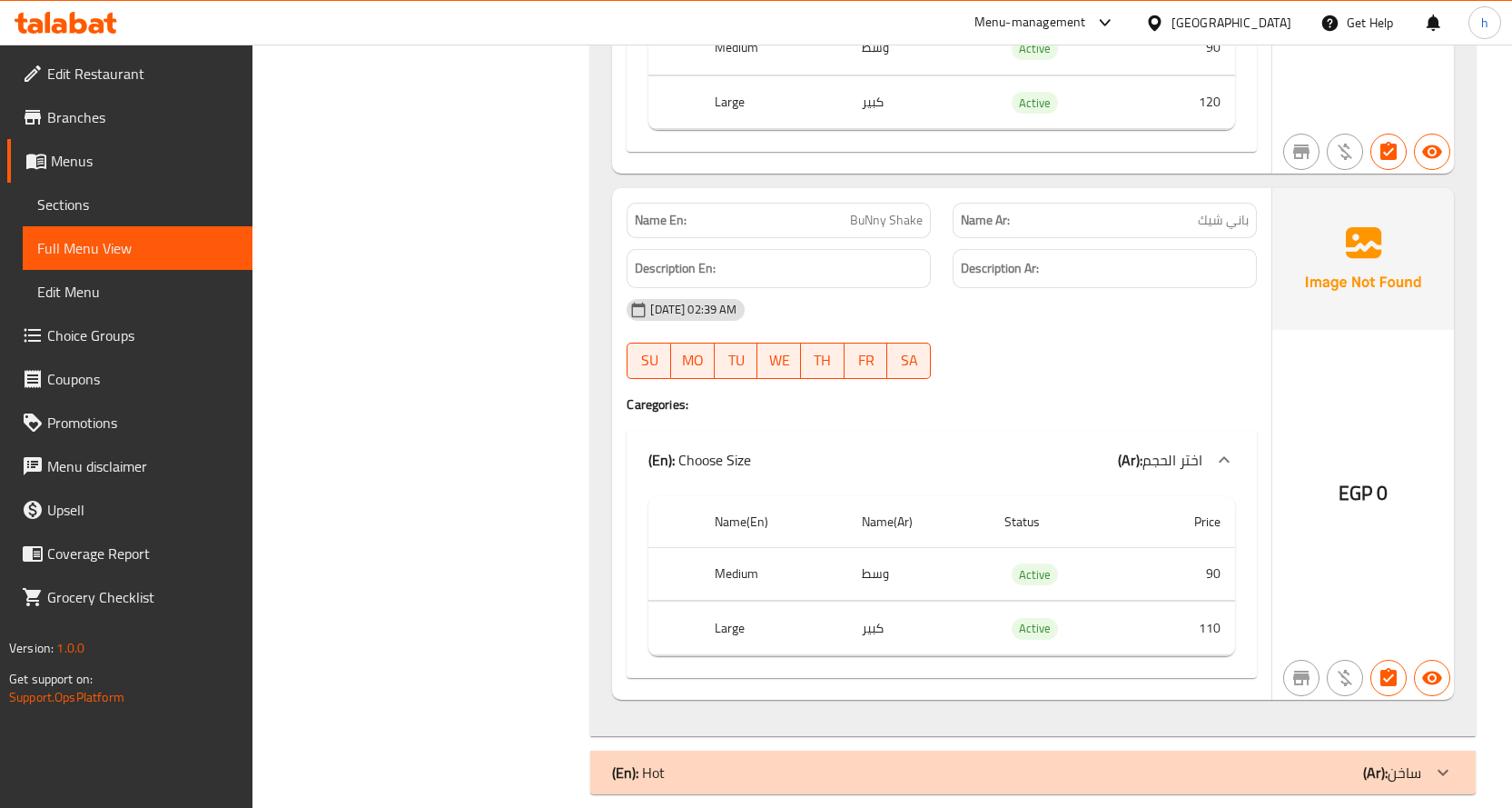
click at [1353, 761] on div "(En): Hot (Ar): ساخن" at bounding box center [1017, 771] width 809 height 22
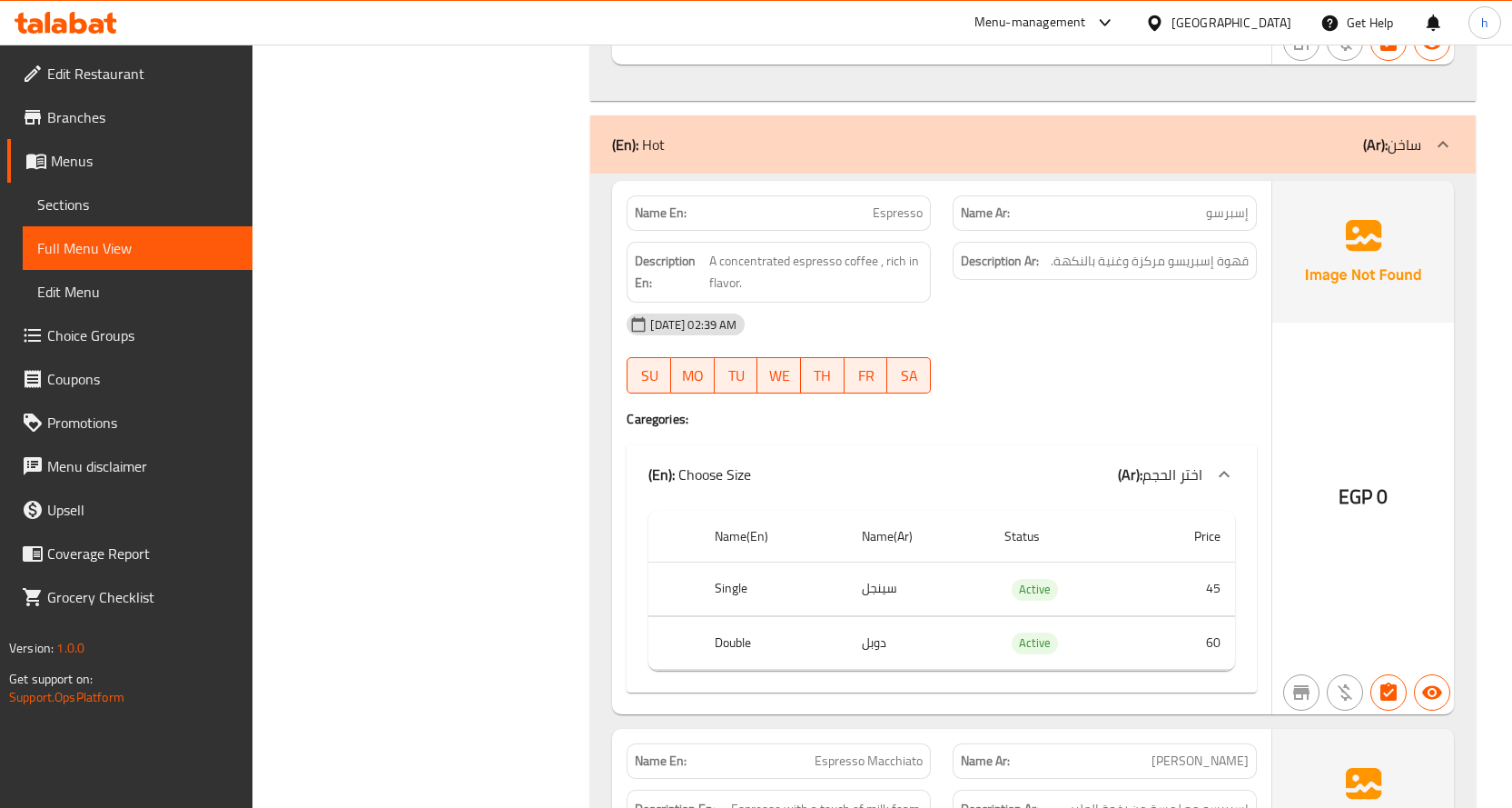
scroll to position [8714, 0]
click at [848, 249] on span "A concentrated espresso coffee , rich in flavor." at bounding box center [816, 270] width 214 height 44
click at [819, 249] on span "A concentrated espresso coffee , rich in flavor." at bounding box center [816, 270] width 214 height 44
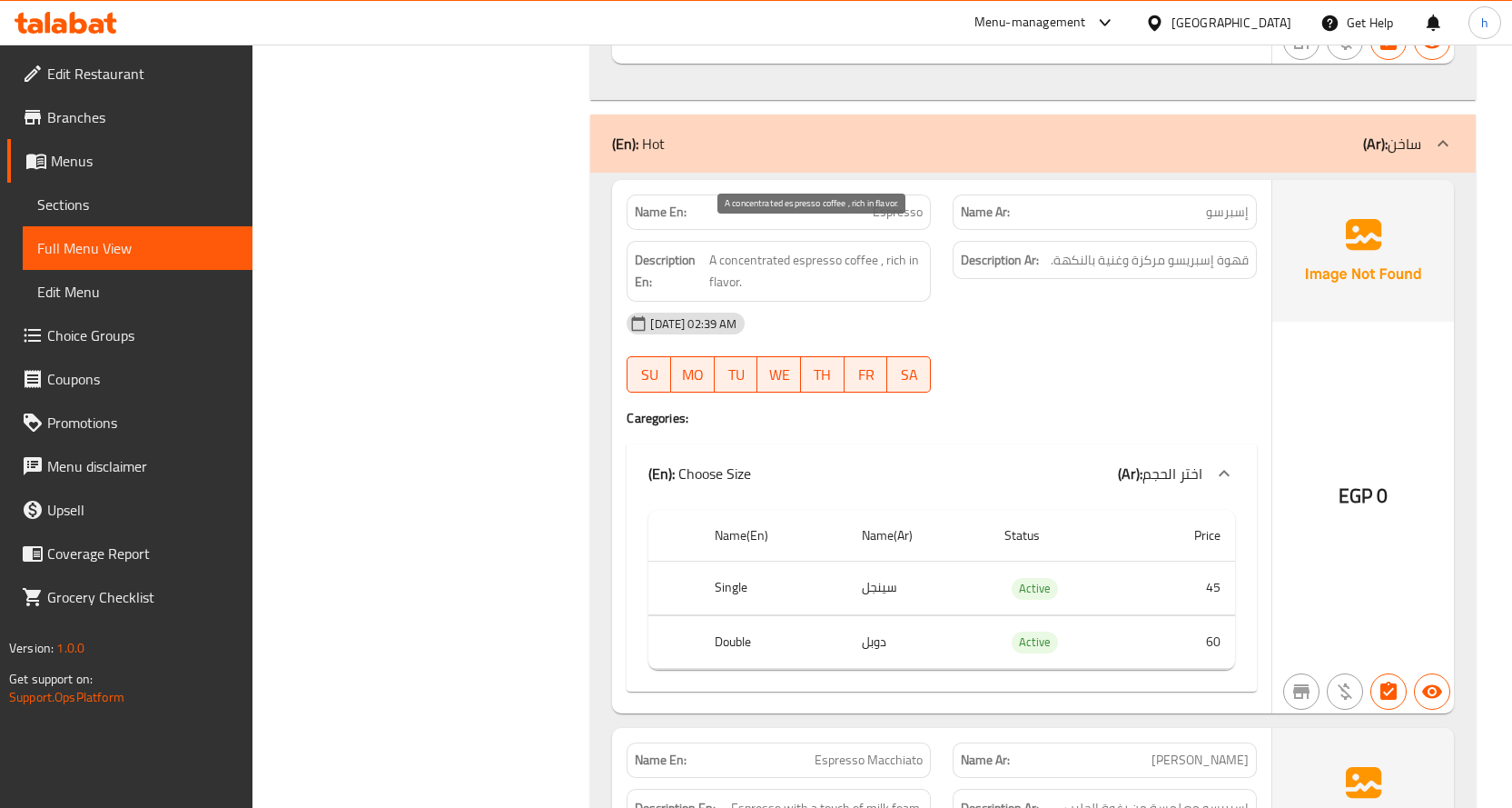
click at [755, 249] on span "A concentrated espresso coffee , rich in flavor." at bounding box center [816, 270] width 214 height 44
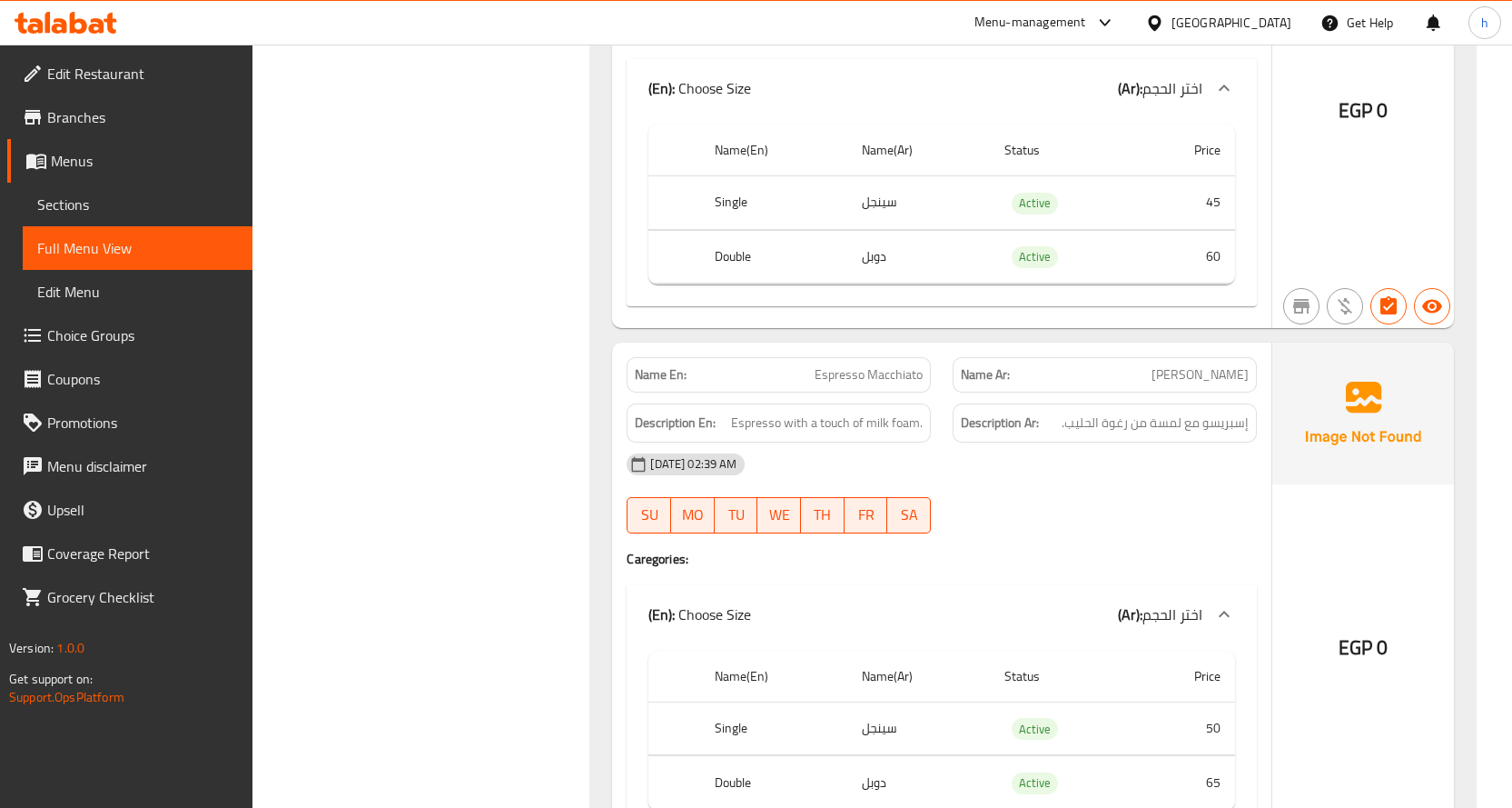
scroll to position [9169, 0]
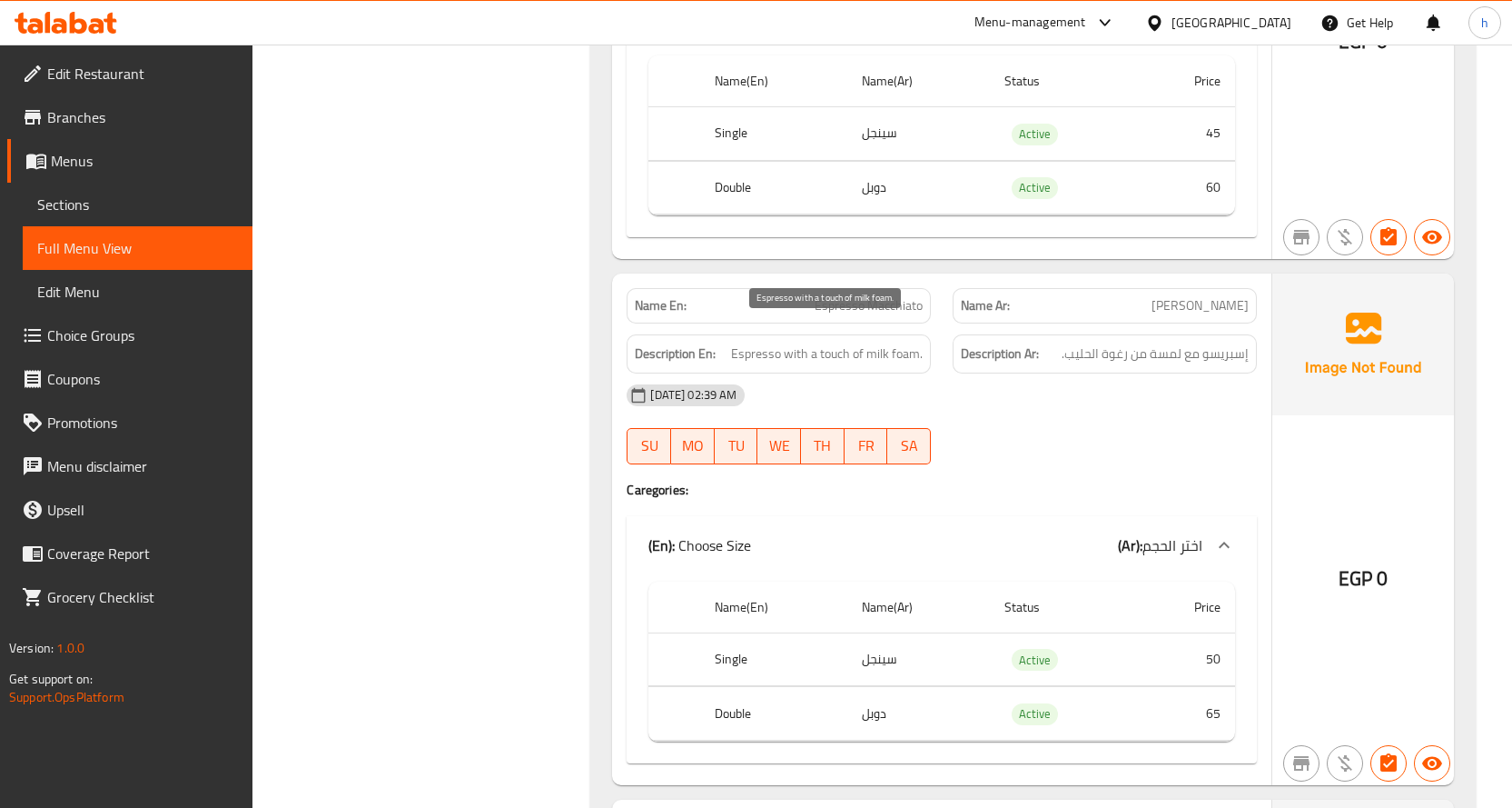
click at [761, 343] on span "Espresso with a touch of milk foam." at bounding box center [826, 354] width 191 height 23
click at [801, 343] on span "Espresso with a touch of milk foam." at bounding box center [826, 354] width 191 height 23
click at [836, 343] on span "Espresso with a touch of milk foam." at bounding box center [826, 354] width 191 height 23
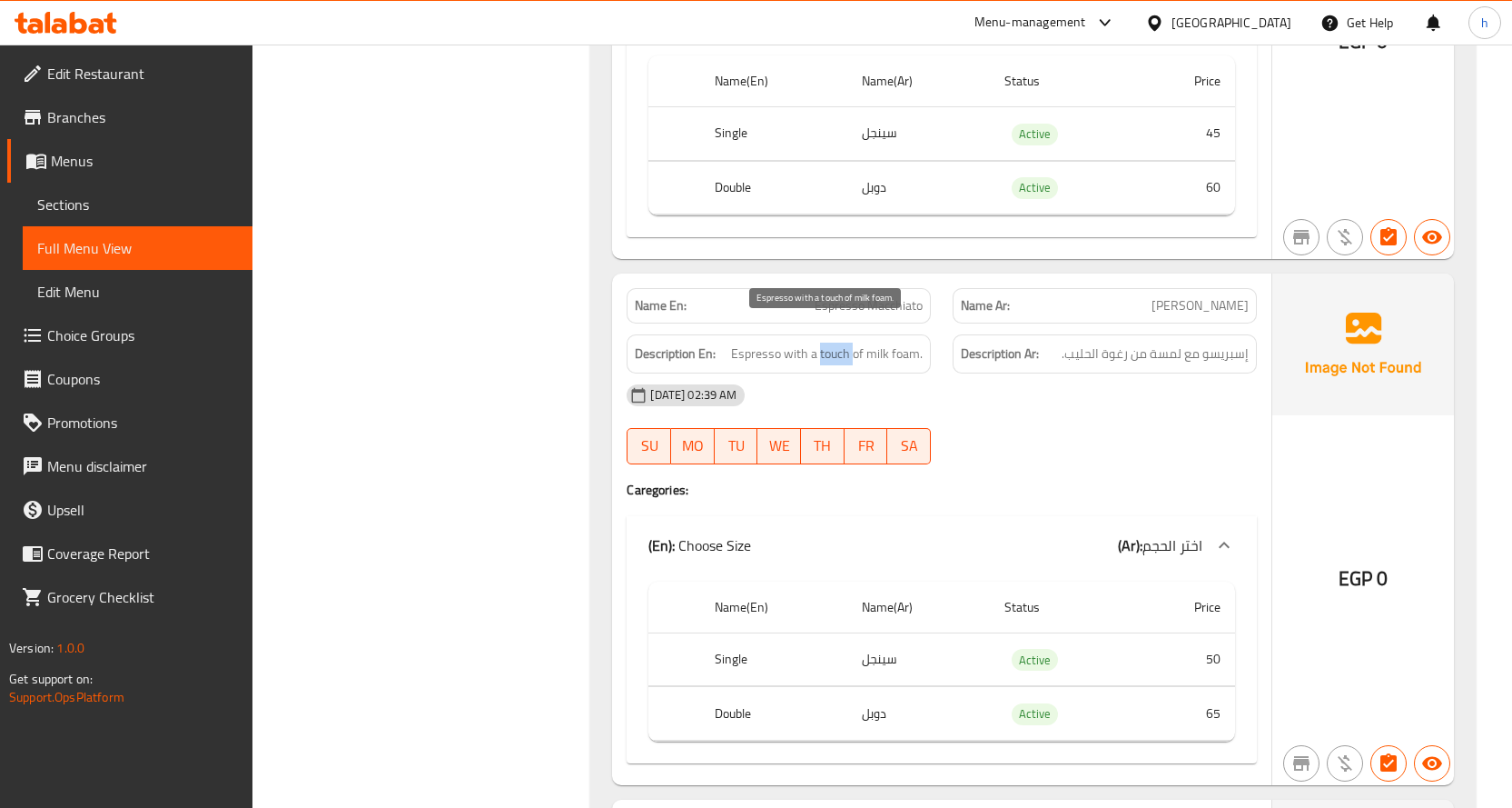
click at [756, 343] on span "Espresso with a touch of milk foam." at bounding box center [826, 354] width 191 height 23
click at [833, 343] on span "Espresso with a touch of milk foam." at bounding box center [826, 354] width 191 height 23
click at [906, 343] on span "Espresso with a touch of milk foam." at bounding box center [826, 354] width 191 height 23
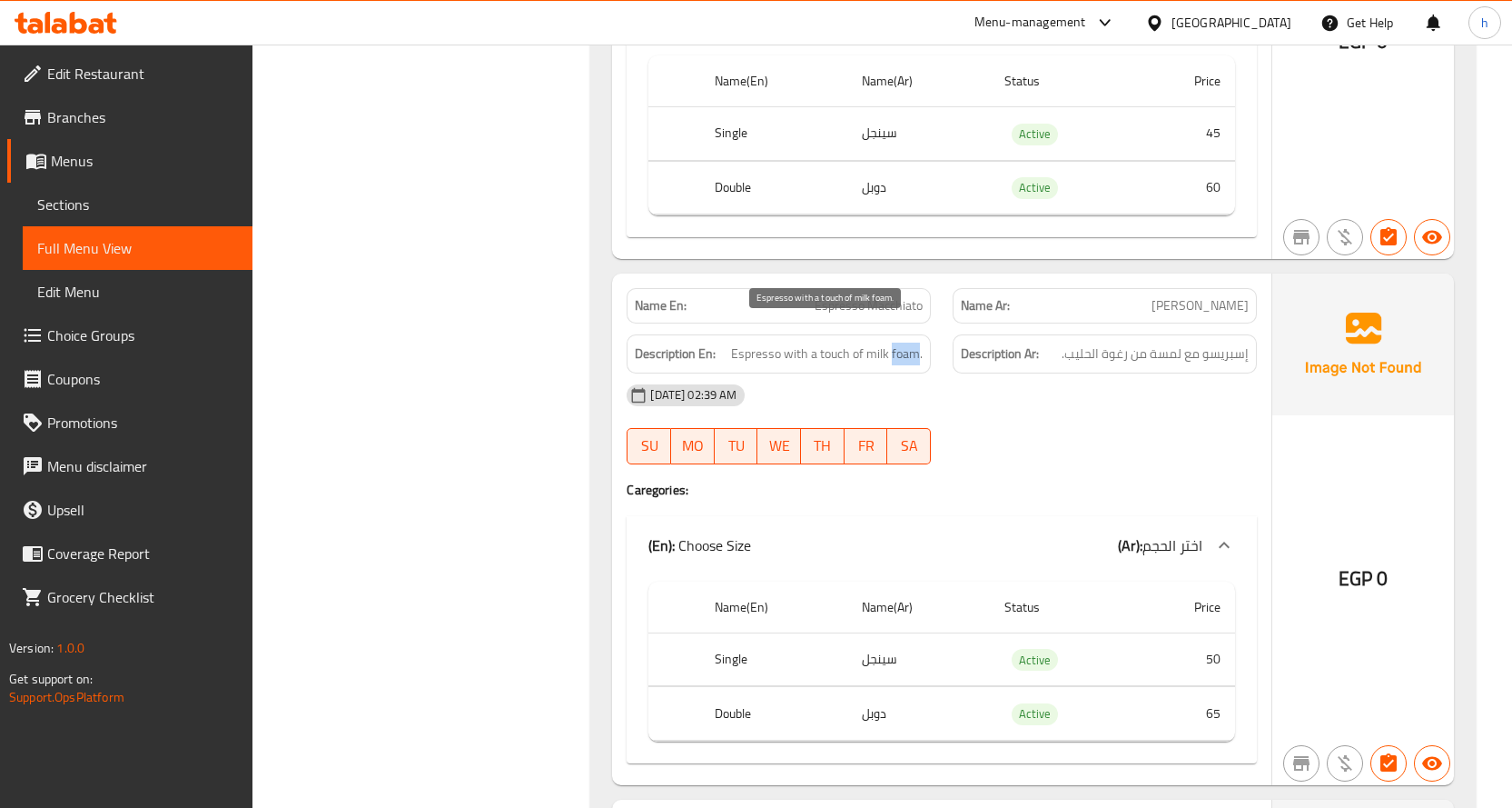
click at [906, 343] on span "Espresso with a touch of milk foam." at bounding box center [826, 354] width 191 height 23
click at [872, 343] on span "Espresso with a touch of milk foam." at bounding box center [826, 354] width 191 height 23
click at [742, 343] on span "Espresso with a touch of milk foam." at bounding box center [826, 354] width 191 height 23
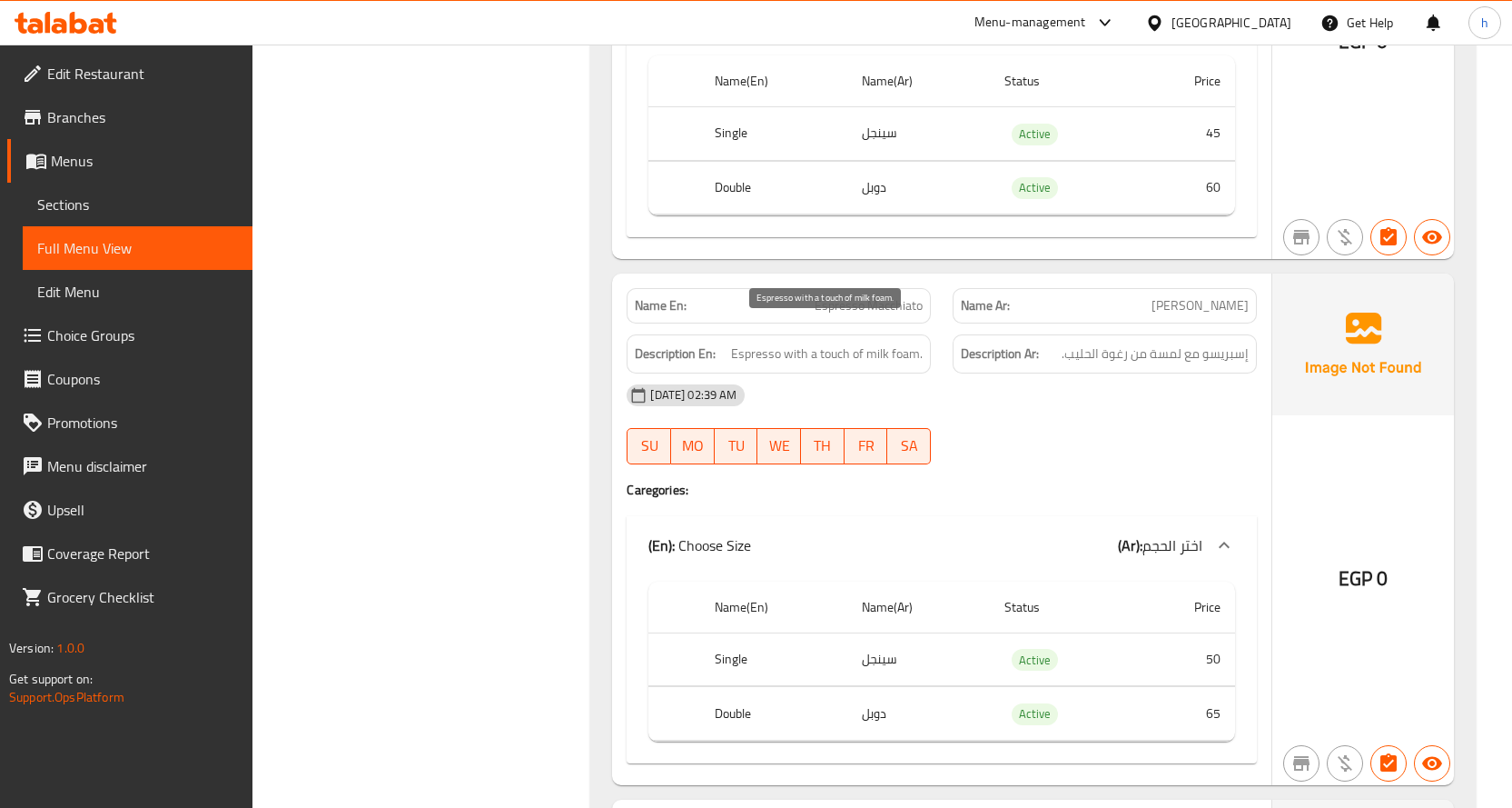
click at [901, 343] on span "Espresso with a touch of milk foam." at bounding box center [826, 354] width 191 height 23
click at [882, 343] on span "Espresso with a touch of milk foam." at bounding box center [826, 354] width 191 height 23
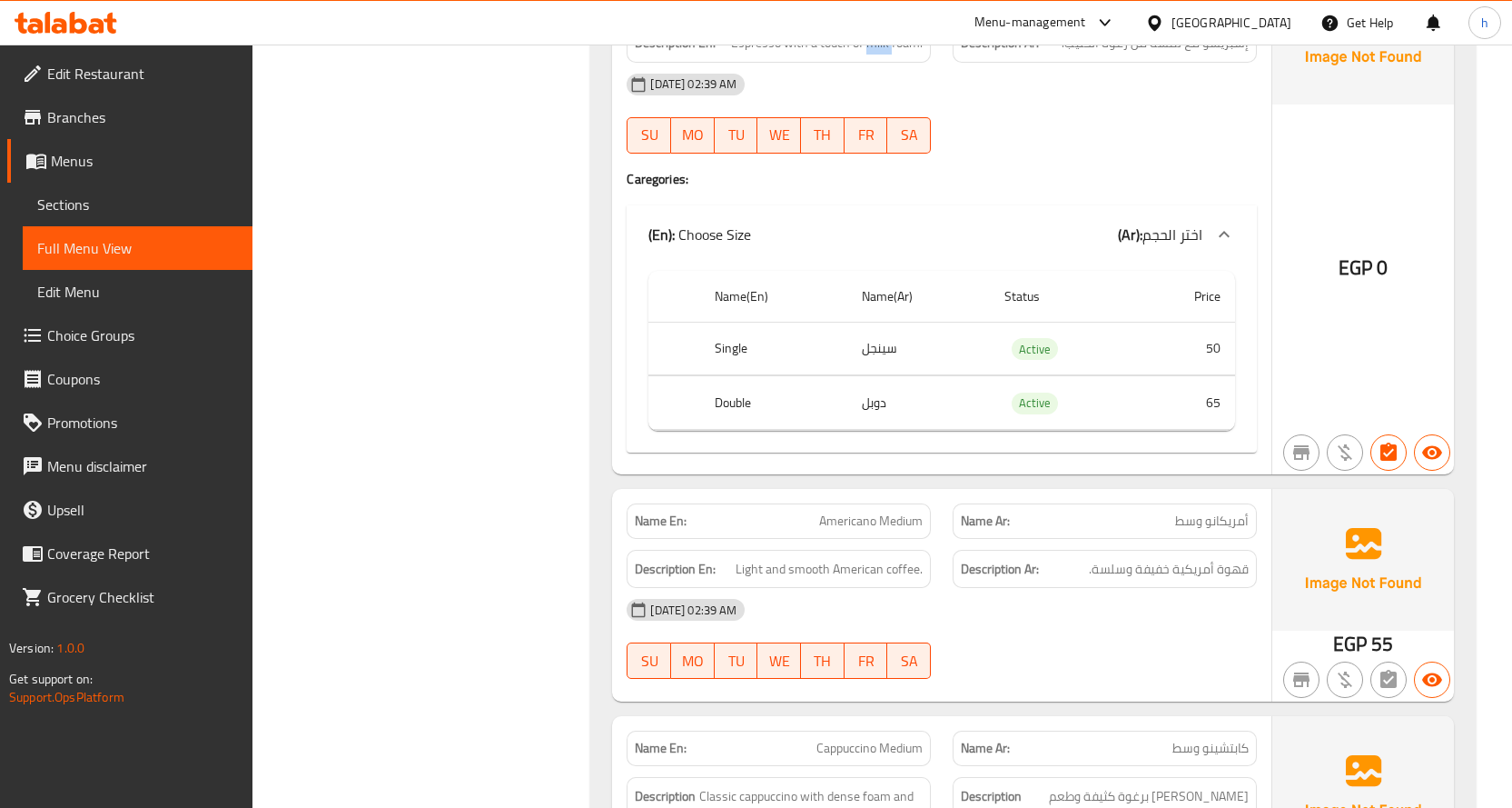
scroll to position [9624, 0]
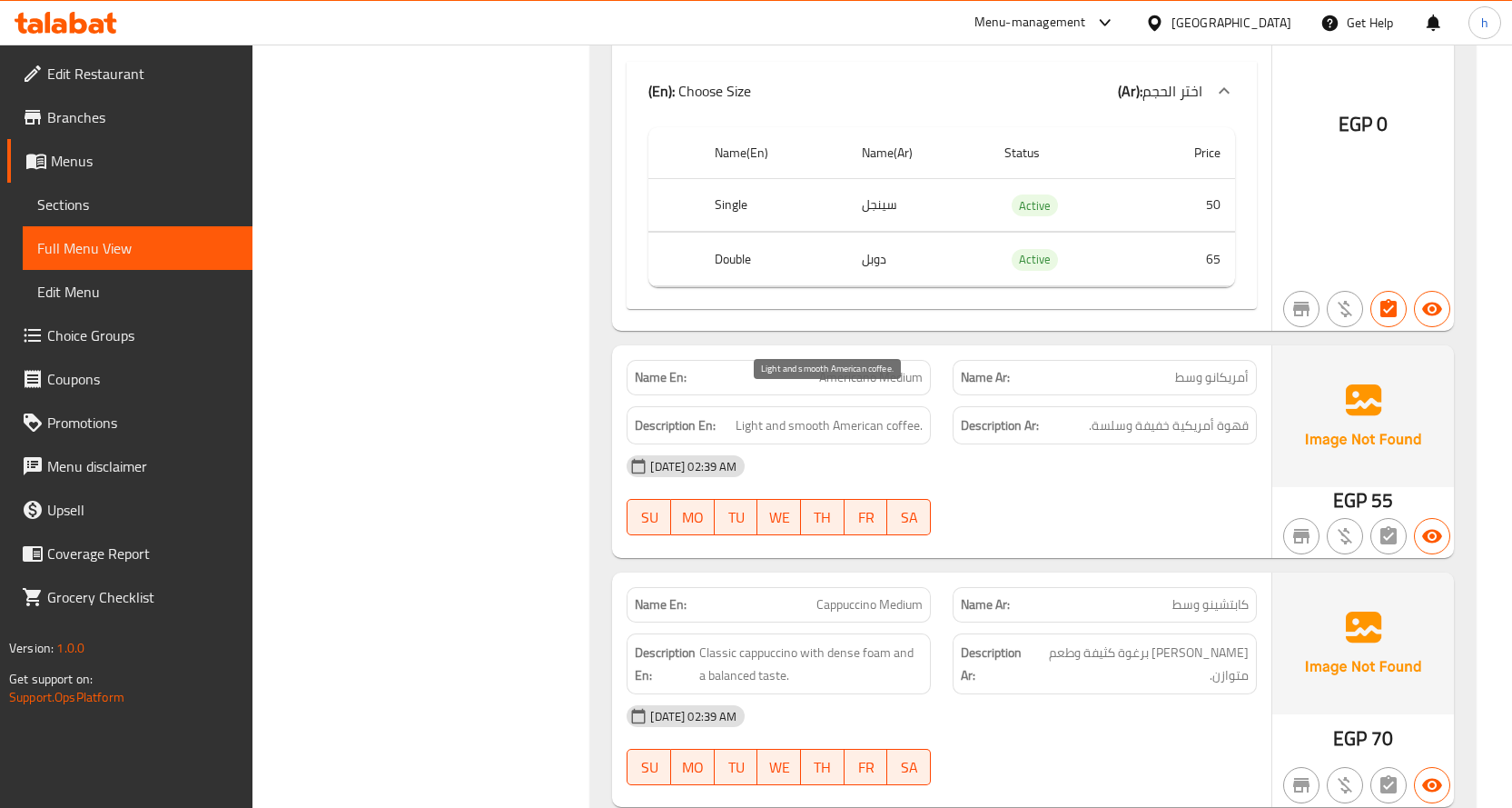
click at [904, 414] on span "Light and smooth American coffee." at bounding box center [828, 425] width 187 height 23
click at [859, 414] on span "Light and smooth American coffee." at bounding box center [828, 425] width 187 height 23
click at [752, 414] on span "Light and smooth American coffee." at bounding box center [828, 425] width 187 height 23
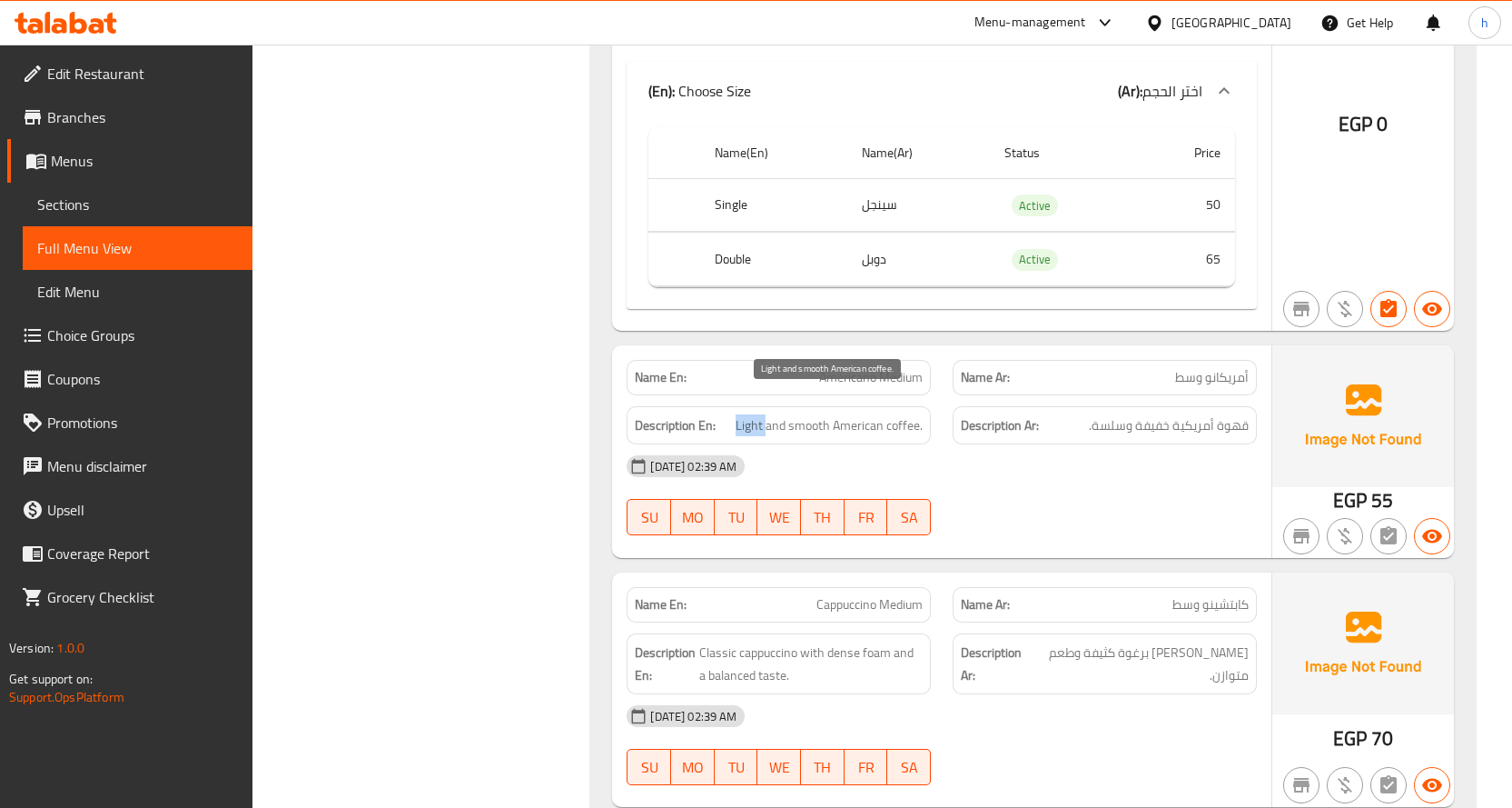
click at [752, 414] on span "Light and smooth American coffee." at bounding box center [828, 425] width 187 height 23
click at [808, 414] on span "Light and smooth American coffee." at bounding box center [828, 425] width 187 height 23
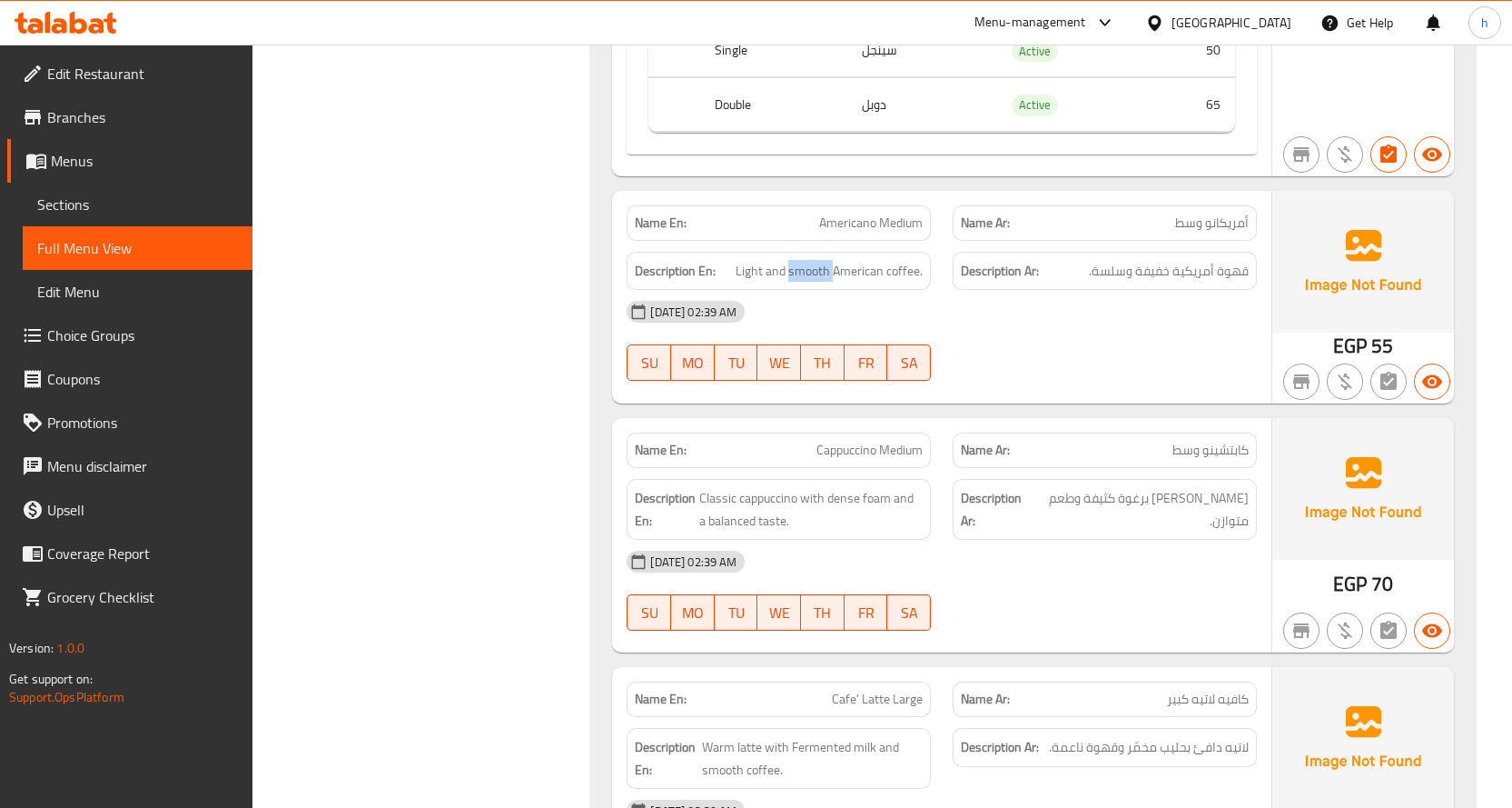
scroll to position [9805, 0]
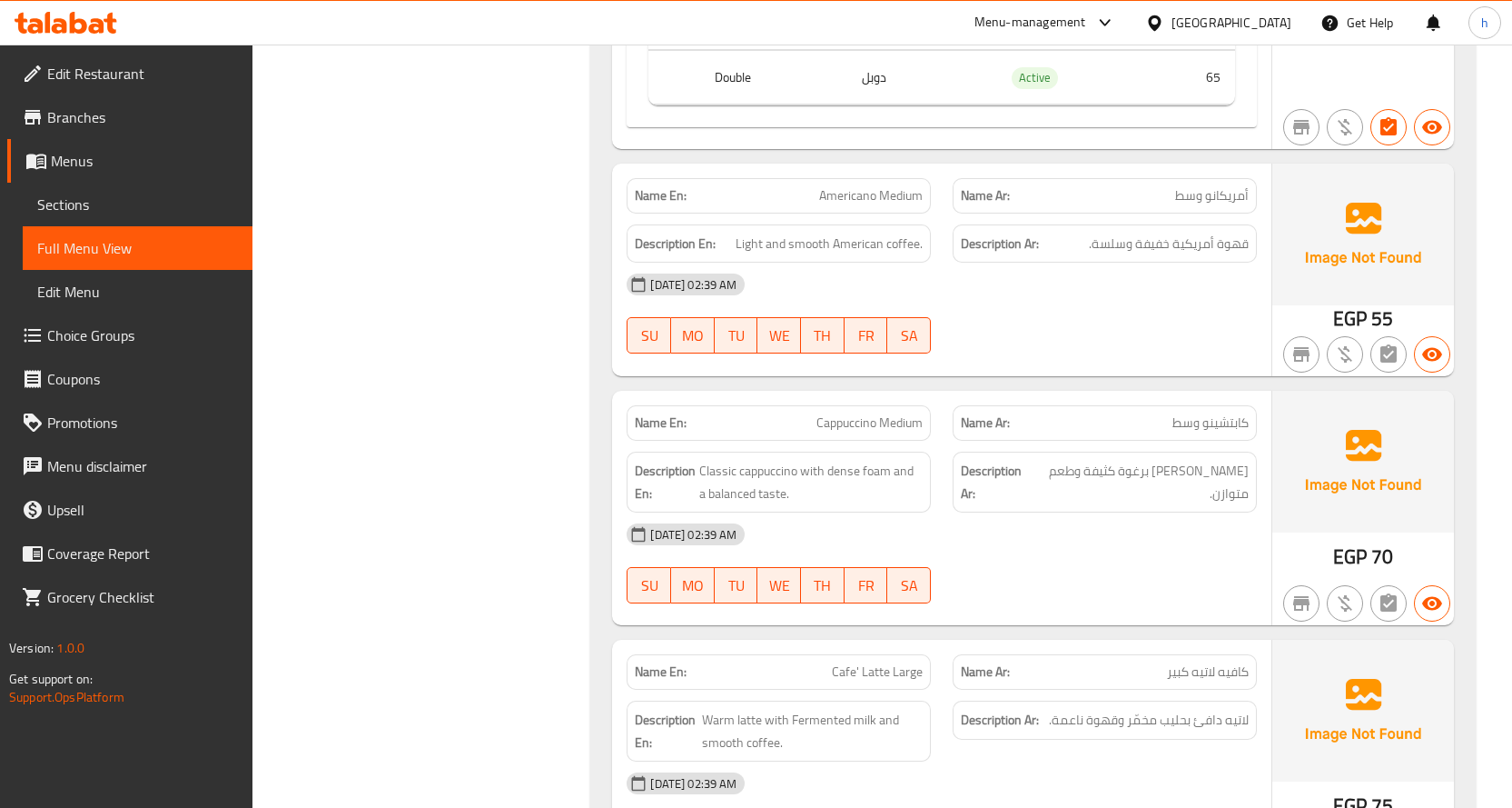
click at [820, 414] on span "Cappuccino Medium" at bounding box center [869, 423] width 106 height 19
click at [904, 414] on span "Cappuccino Medium" at bounding box center [869, 423] width 106 height 19
click at [1229, 414] on span "كابتشينو وسط" at bounding box center [1210, 423] width 76 height 19
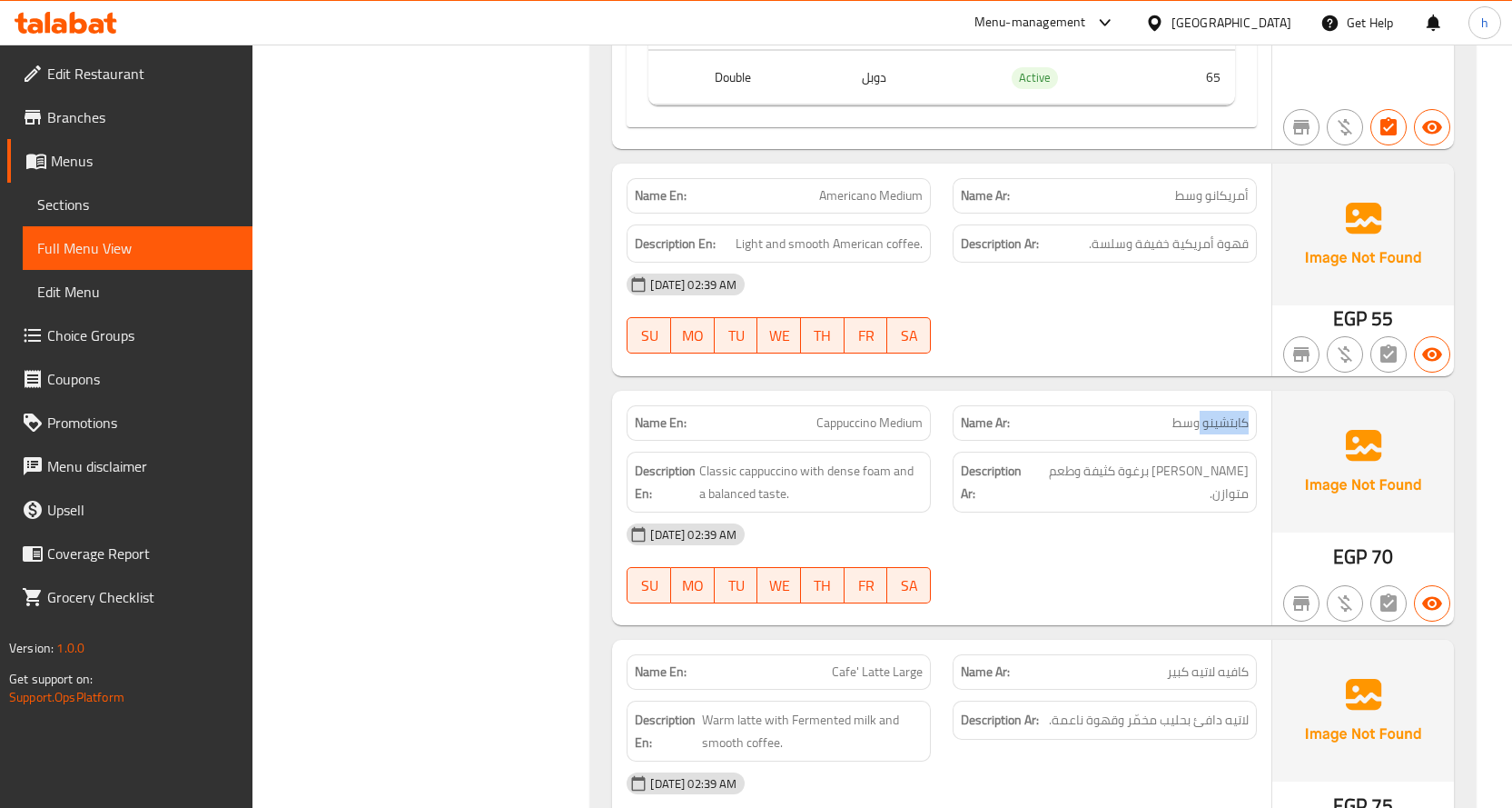
click at [1229, 414] on span "كابتشينو وسط" at bounding box center [1210, 423] width 76 height 19
click at [1186, 414] on span "كابتشينو وسط" at bounding box center [1210, 423] width 76 height 19
click at [853, 414] on span "Cappuccino Medium" at bounding box center [869, 423] width 106 height 19
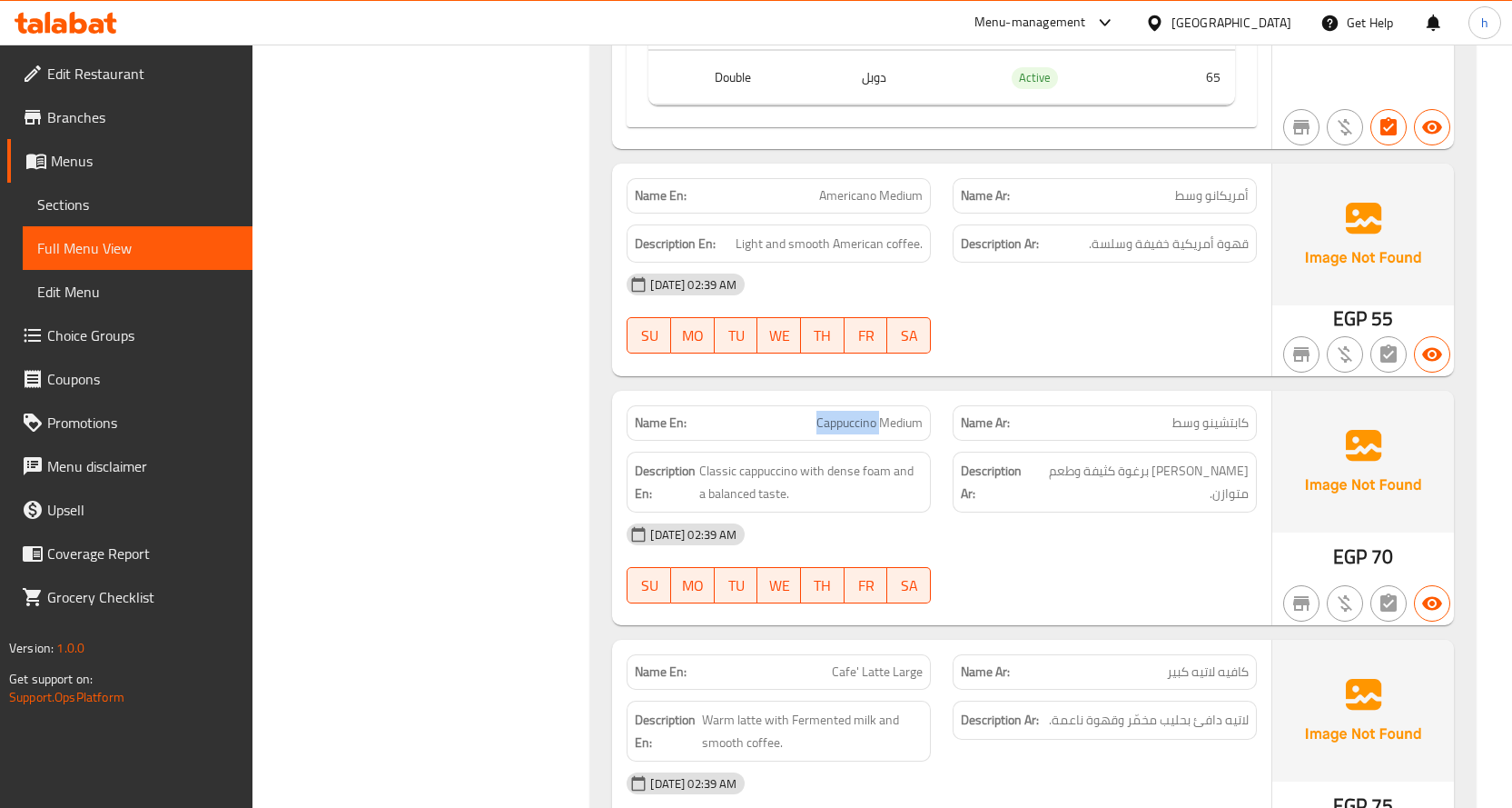
click at [884, 414] on span "Cappuccino Medium" at bounding box center [869, 423] width 106 height 19
click at [766, 460] on span "Classic cappuccino with dense foam and a balanced taste." at bounding box center [810, 481] width 223 height 44
click at [713, 460] on span "Classic cappuccino with dense foam and a balanced taste." at bounding box center [810, 481] width 223 height 44
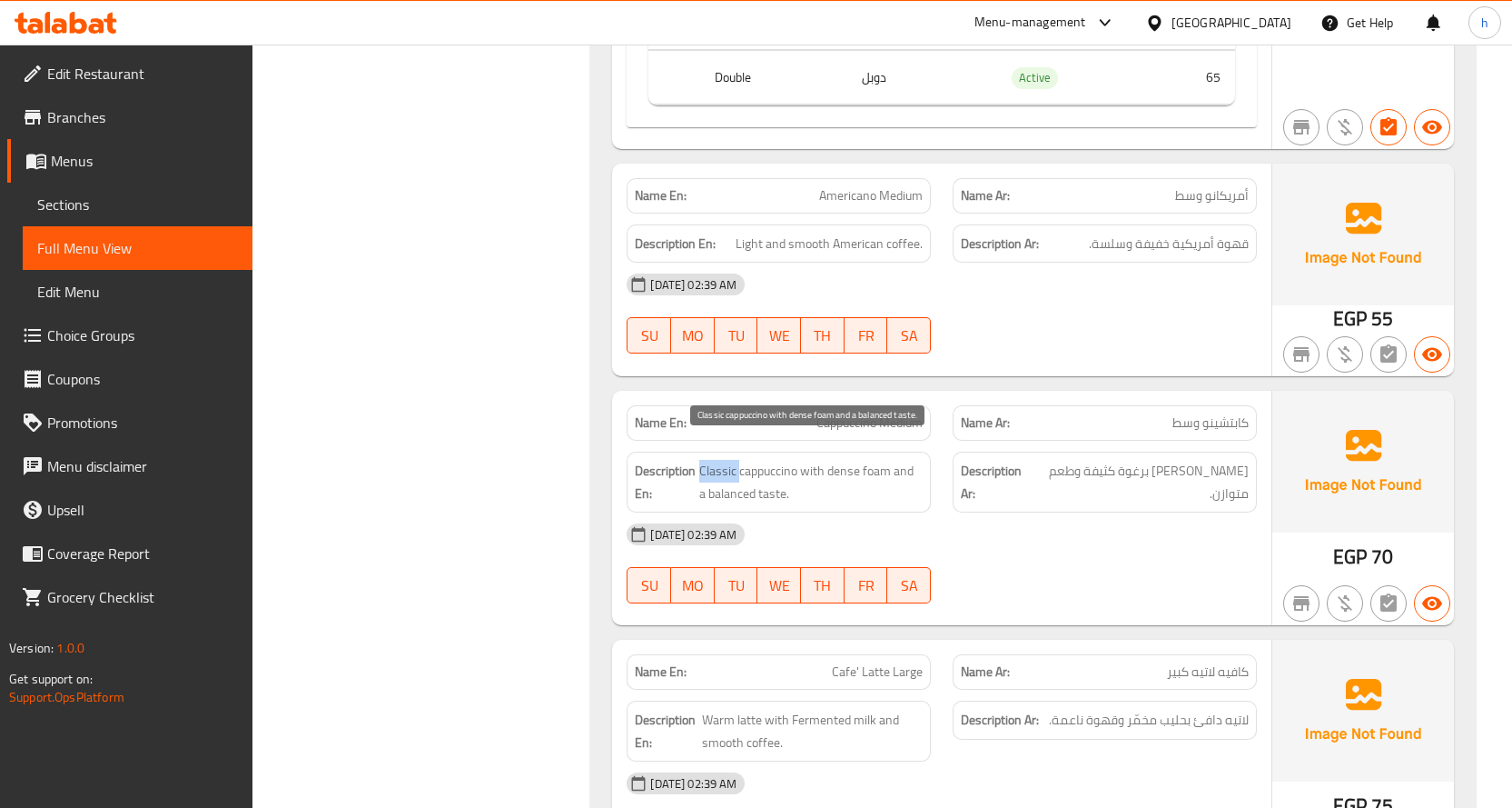
click at [713, 460] on span "Classic cappuccino with dense foam and a balanced taste." at bounding box center [810, 481] width 223 height 44
click at [877, 460] on span "Classic cappuccino with dense foam and a balanced taste." at bounding box center [810, 481] width 223 height 44
click at [840, 460] on span "Classic cappuccino with dense foam and a balanced taste." at bounding box center [810, 481] width 223 height 44
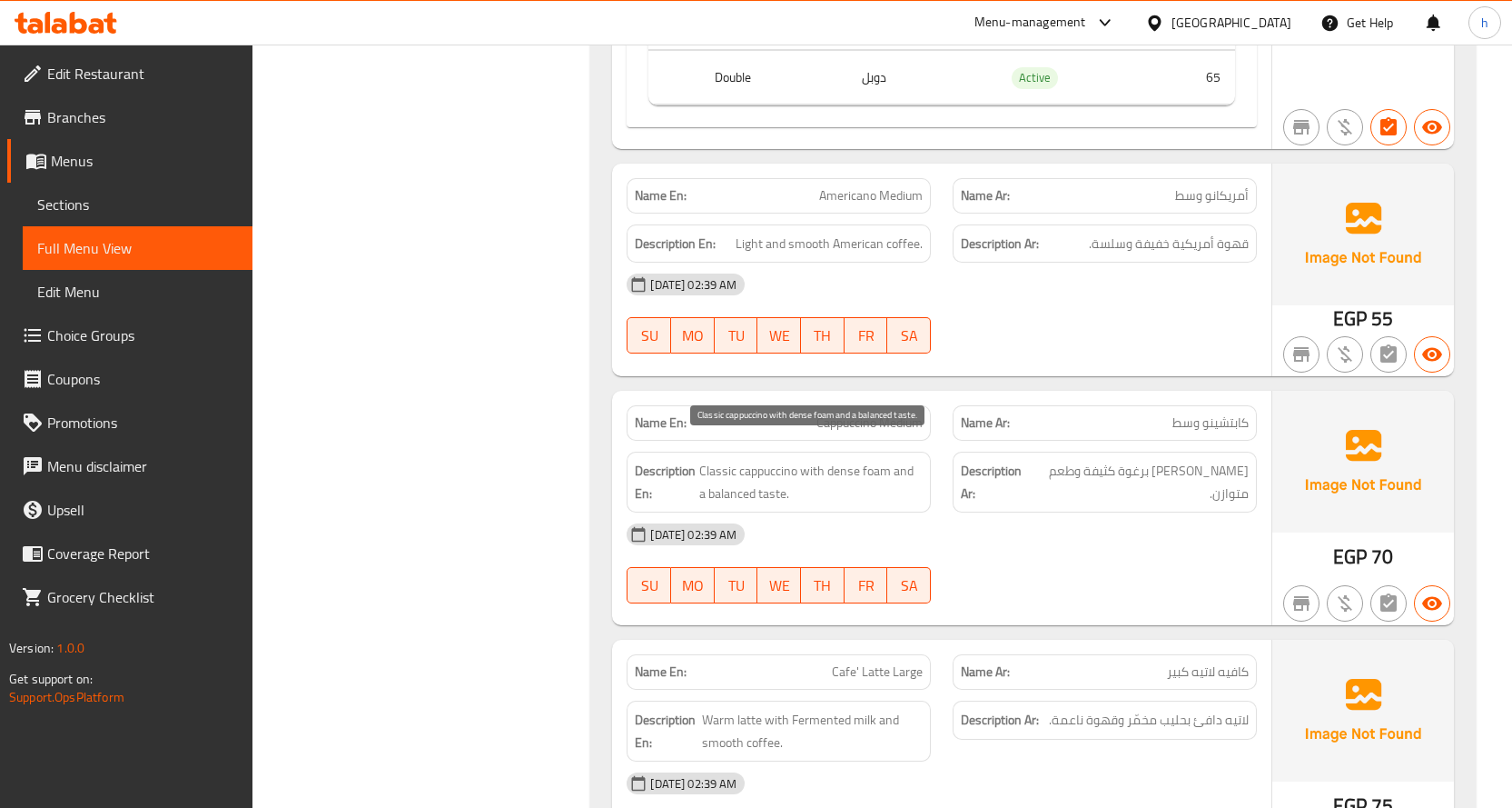
click at [755, 471] on span "Classic cappuccino with dense foam and a balanced taste." at bounding box center [810, 481] width 223 height 44
click at [718, 470] on span "Classic cappuccino with dense foam and a balanced taste." at bounding box center [810, 481] width 223 height 44
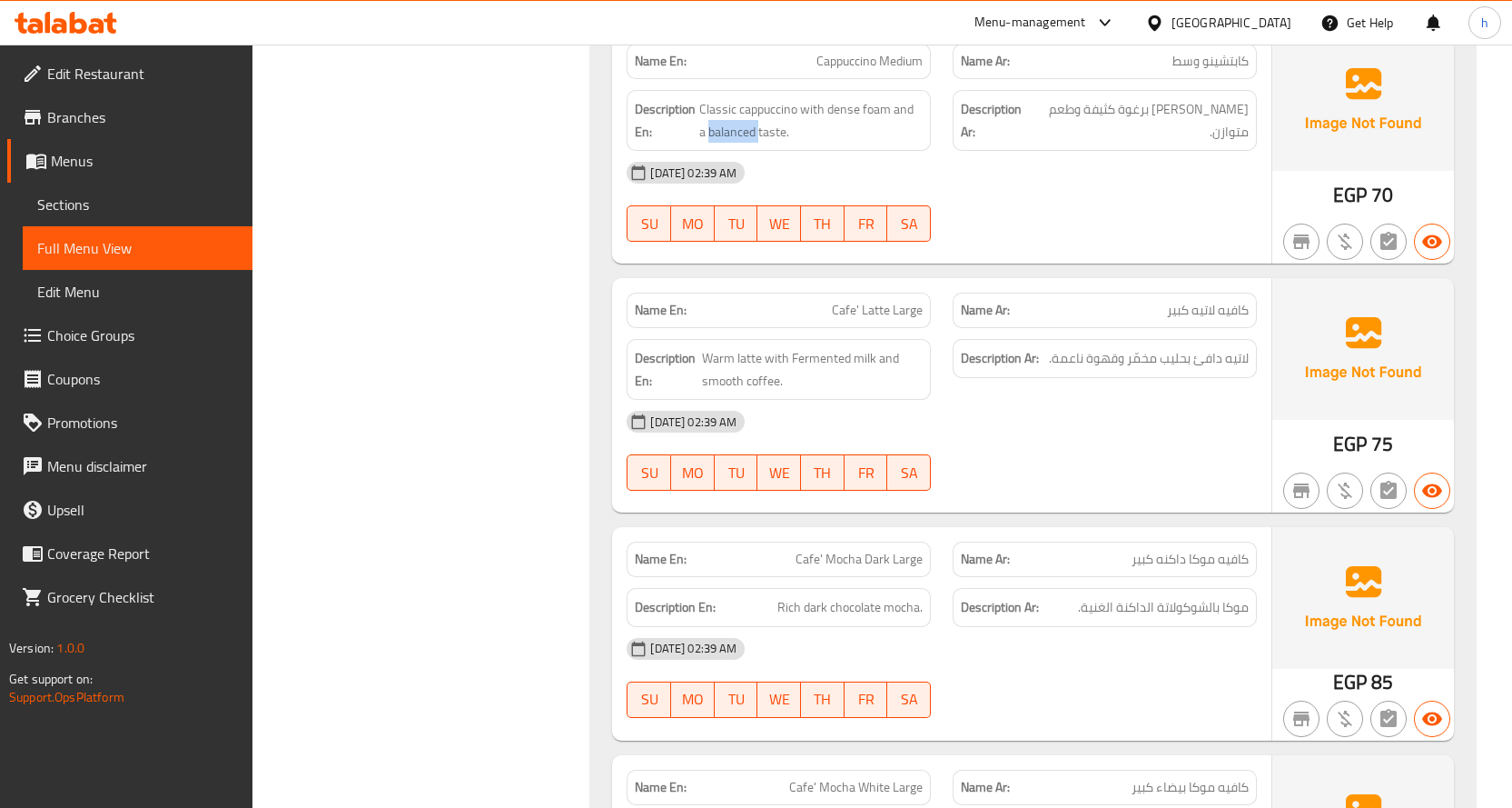
scroll to position [10168, 0]
click at [875, 299] on span "Cafe' Latte Large" at bounding box center [877, 309] width 91 height 19
click at [845, 299] on span "Cafe' Latte Large" at bounding box center [877, 309] width 91 height 19
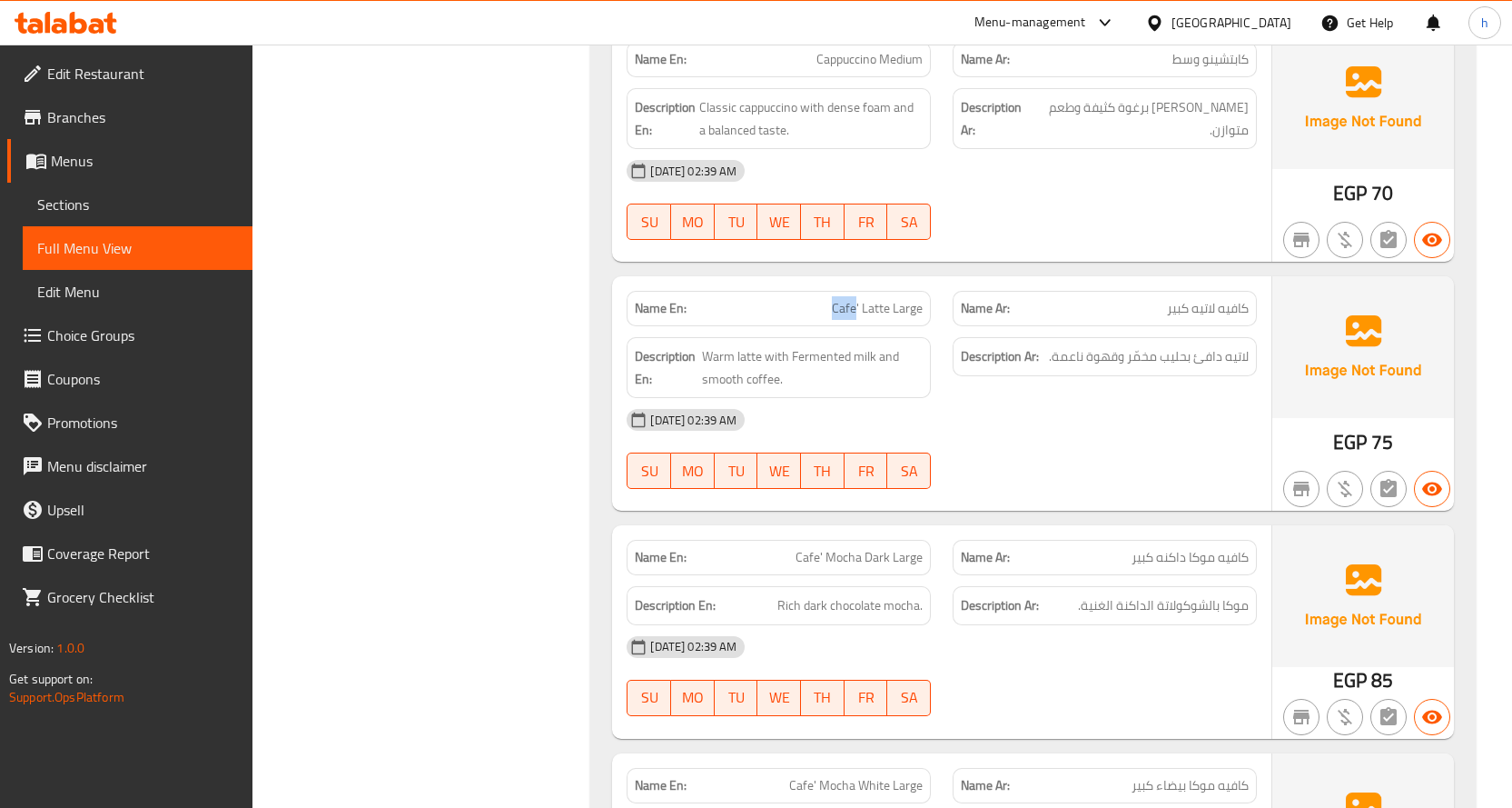
copy span "Cafe"
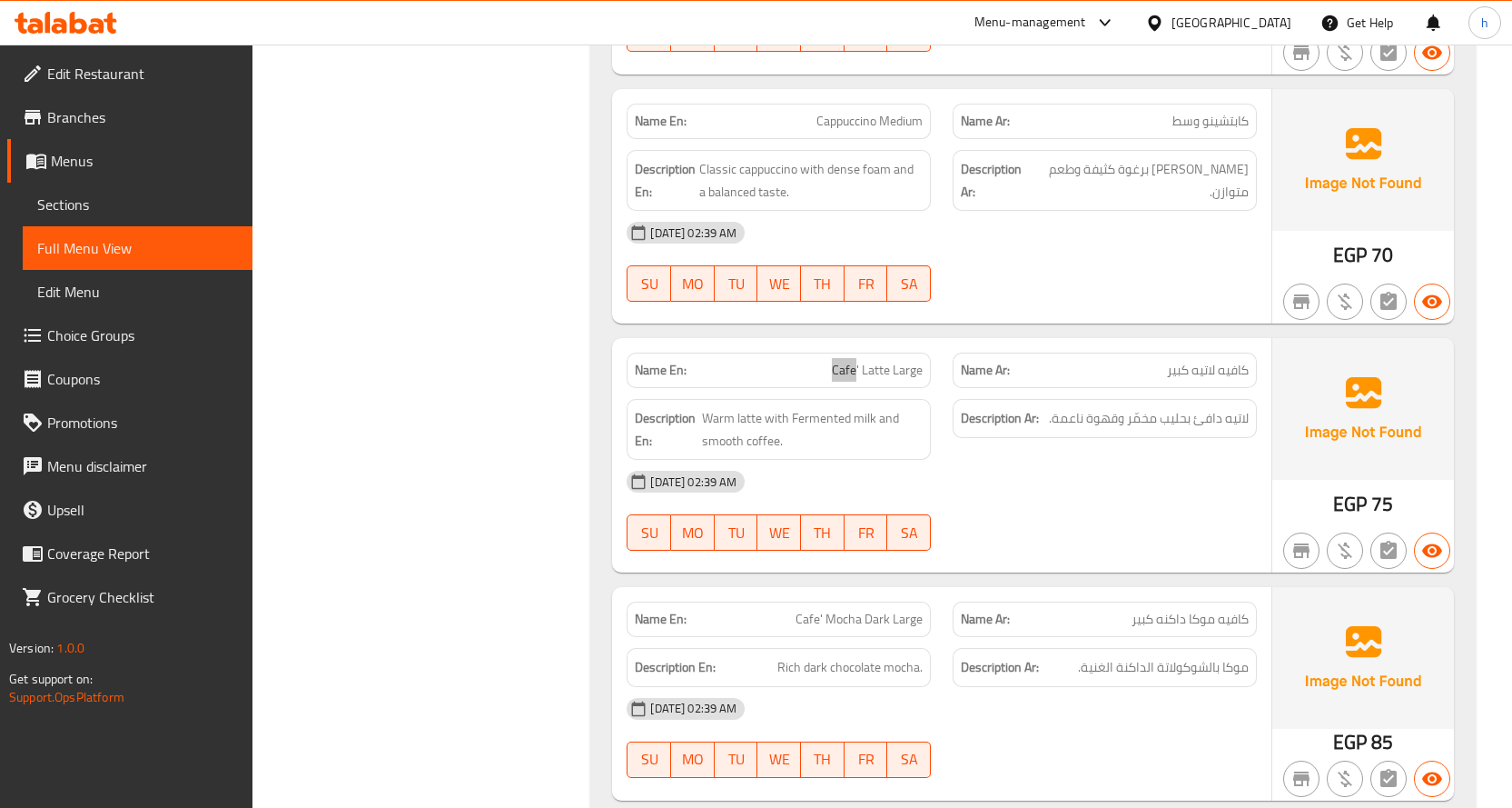
scroll to position [10078, 0]
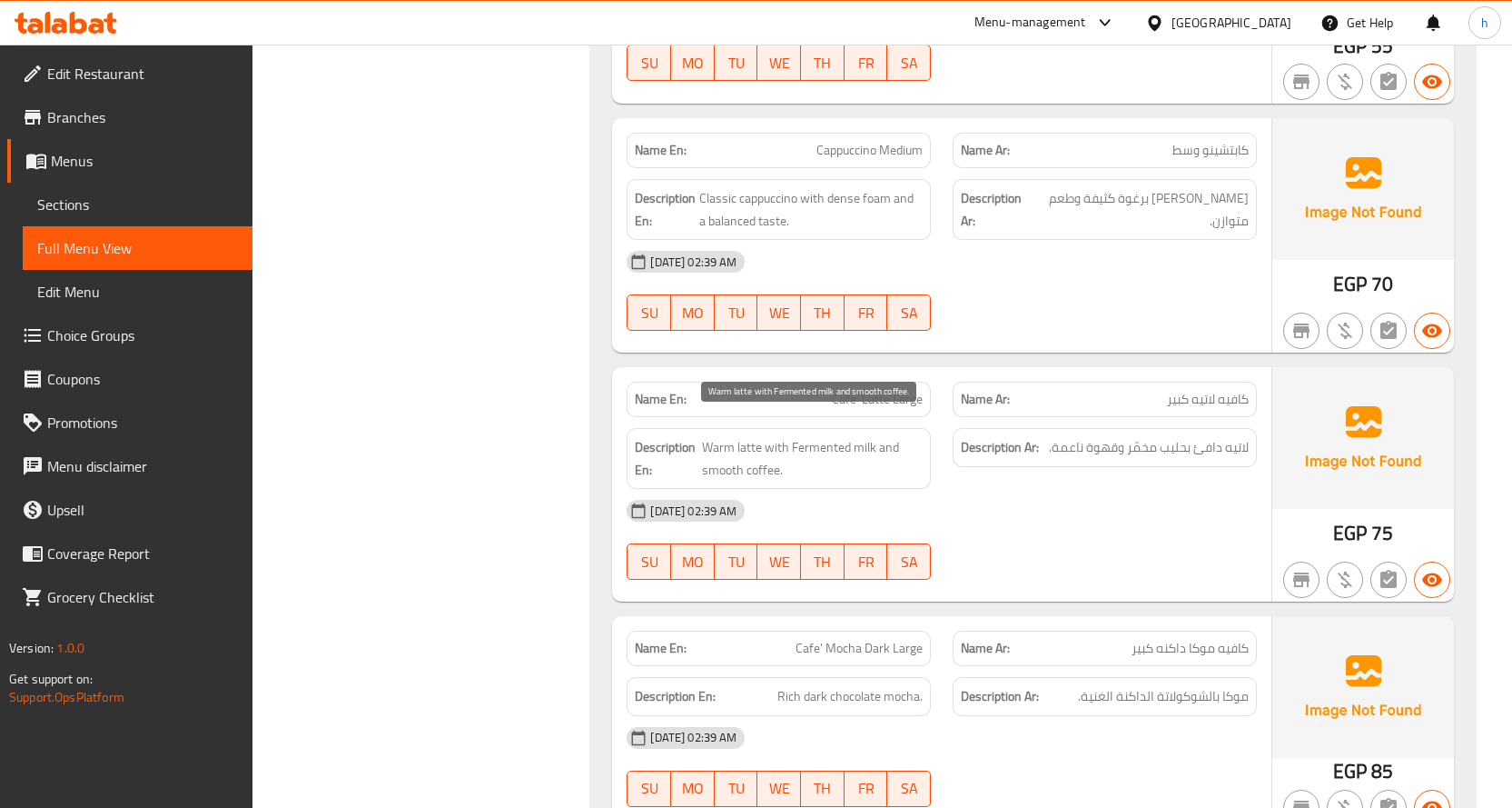
click at [755, 436] on span "Warm latte with Fermented milk and smooth coffee." at bounding box center [811, 458] width 220 height 44
click at [721, 436] on span "Warm latte with Fermented milk and smooth coffee." at bounding box center [811, 458] width 220 height 44
click at [857, 436] on span "Warm latte with Fermented milk and smooth coffee." at bounding box center [811, 458] width 220 height 44
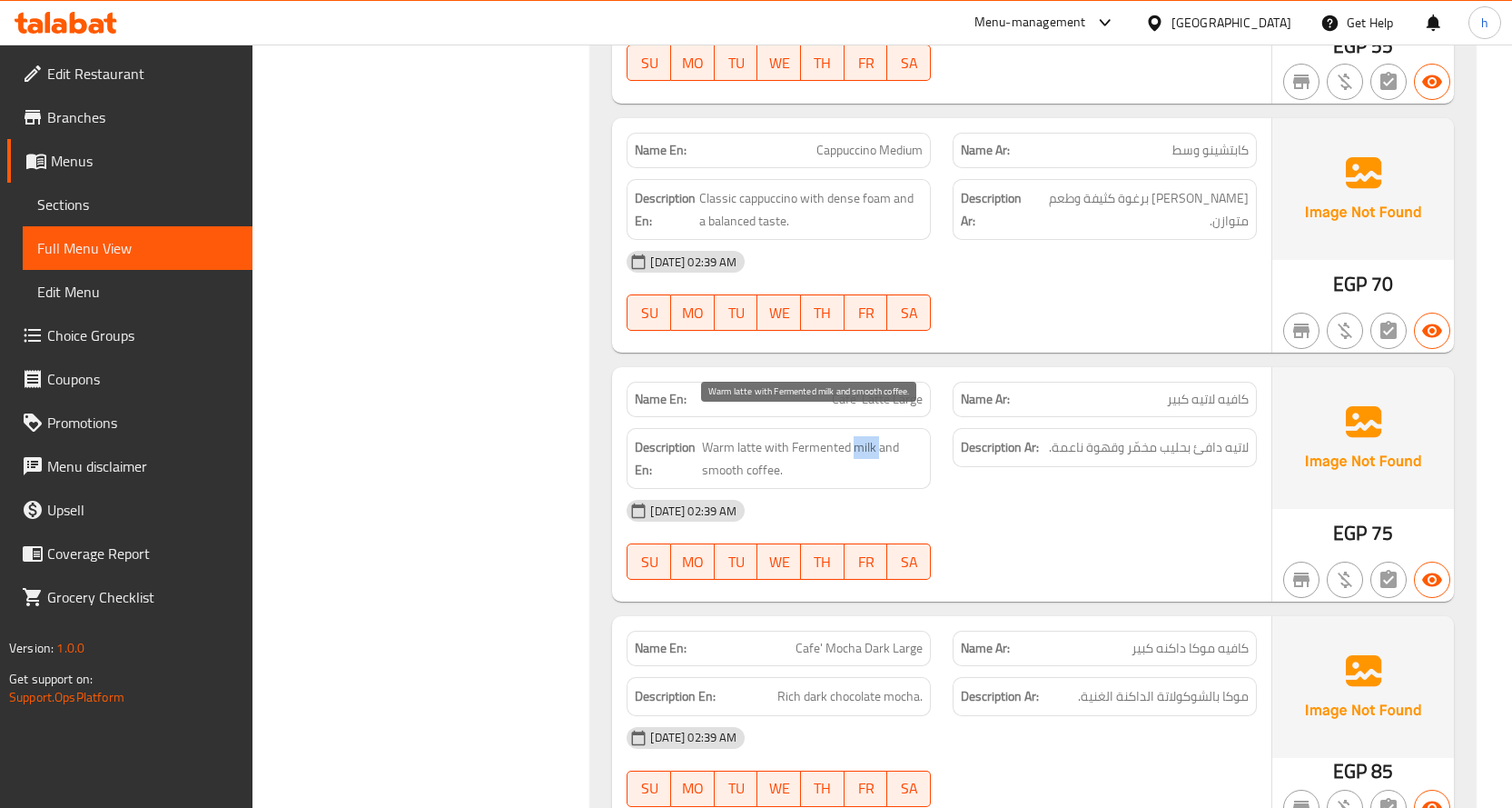
click at [858, 436] on span "Warm latte with Fermented milk and smooth coffee." at bounding box center [811, 458] width 220 height 44
click at [827, 436] on span "Warm latte with Fermented milk and smooth coffee." at bounding box center [811, 458] width 220 height 44
click at [888, 436] on span "Warm latte with Fermented milk and smooth coffee." at bounding box center [811, 458] width 220 height 44
click at [755, 446] on span "Warm latte with Fermented milk and smooth coffee." at bounding box center [811, 458] width 220 height 44
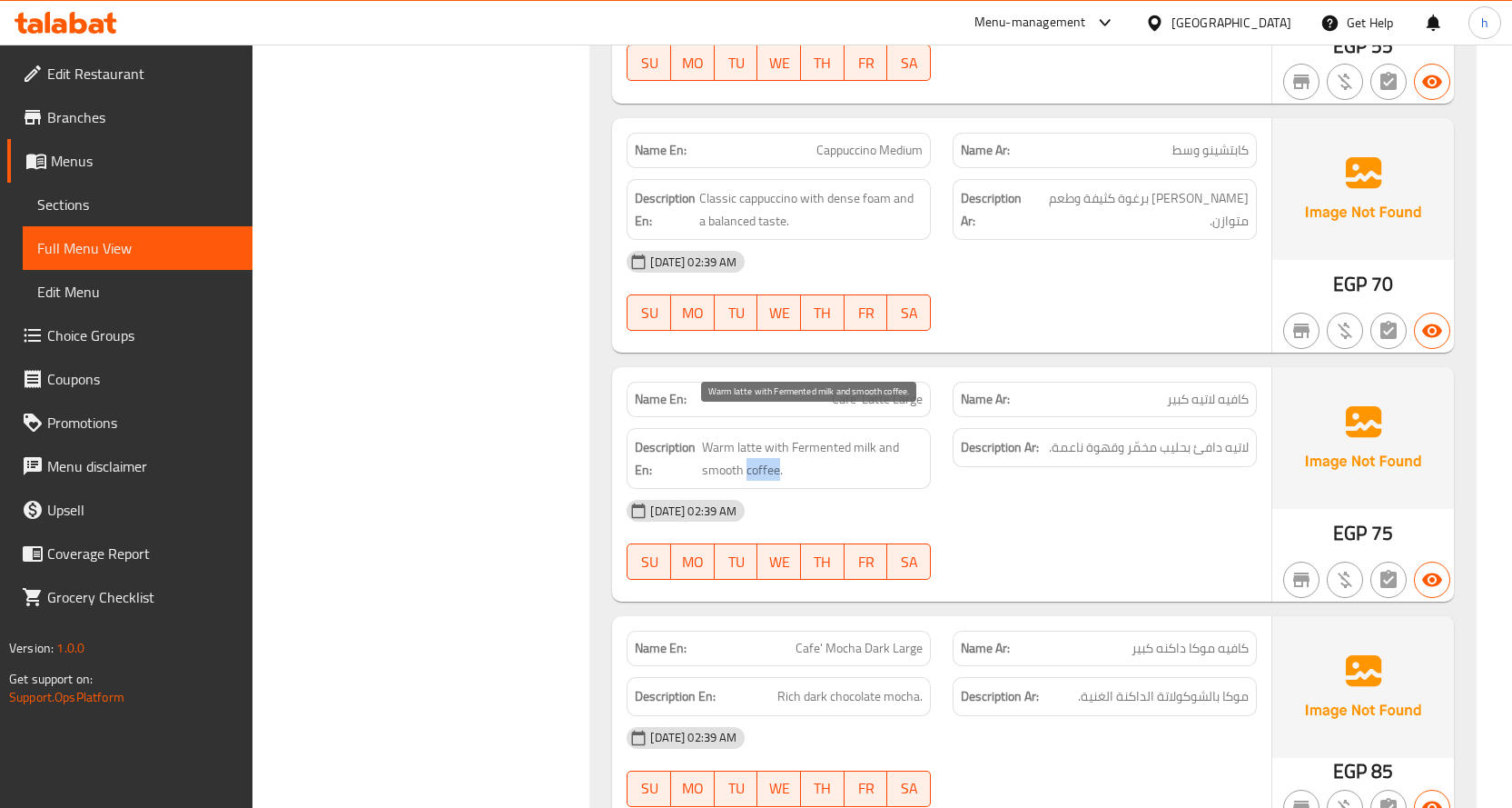
click at [755, 446] on span "Warm latte with Fermented milk and smooth coffee." at bounding box center [811, 458] width 220 height 44
click at [736, 445] on span "Warm latte with Fermented milk and smooth coffee." at bounding box center [811, 458] width 220 height 44
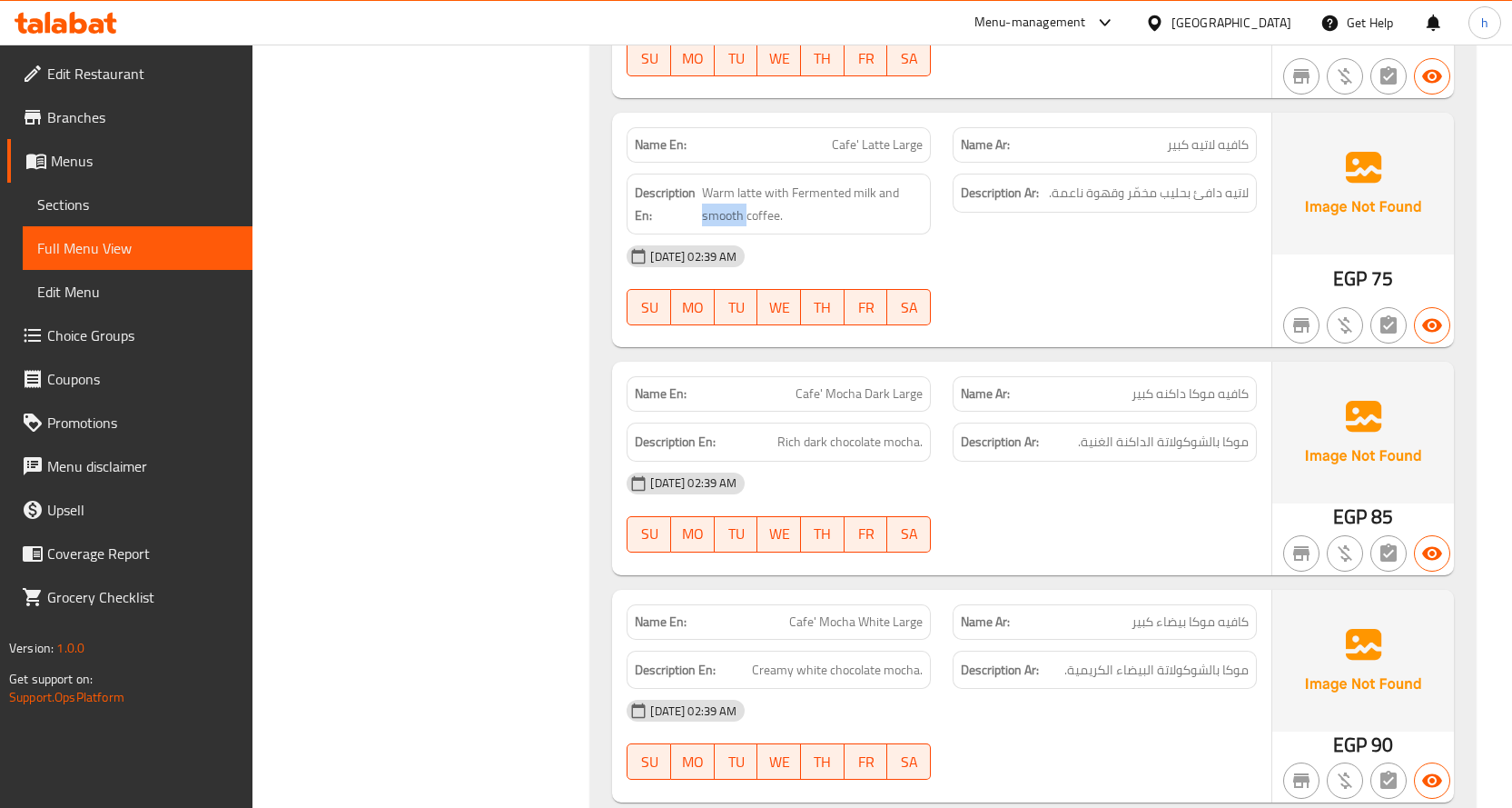
scroll to position [10350, 0]
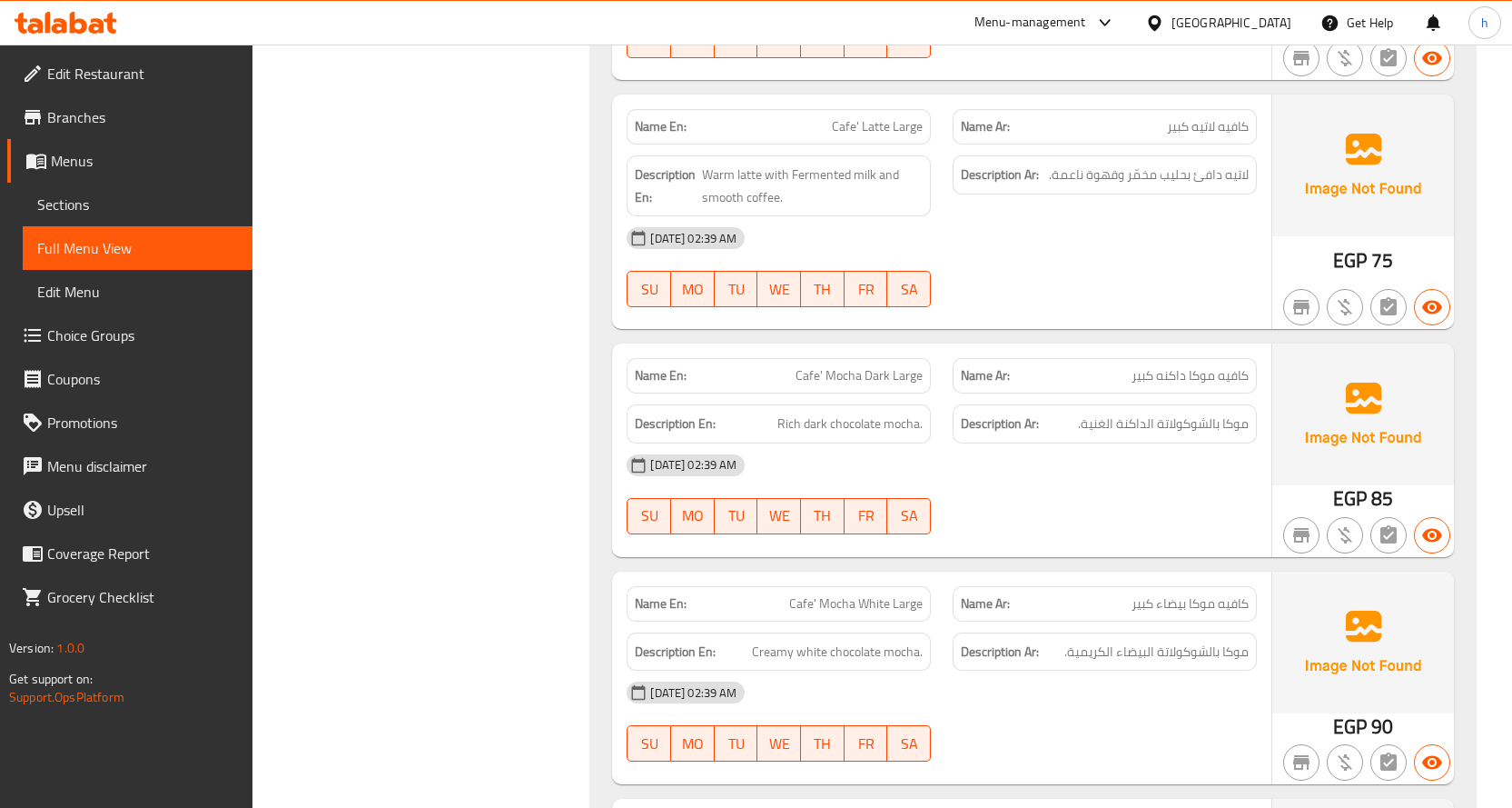
click at [813, 366] on span "Cafe' Mocha Dark Large" at bounding box center [859, 375] width 128 height 19
click at [1230, 413] on span "موكا بالشوكولاتة الداكنة الغنية." at bounding box center [1163, 424] width 171 height 23
click at [1186, 413] on span "موكا بالشوكولاتة الداكنة الغنية." at bounding box center [1163, 424] width 171 height 23
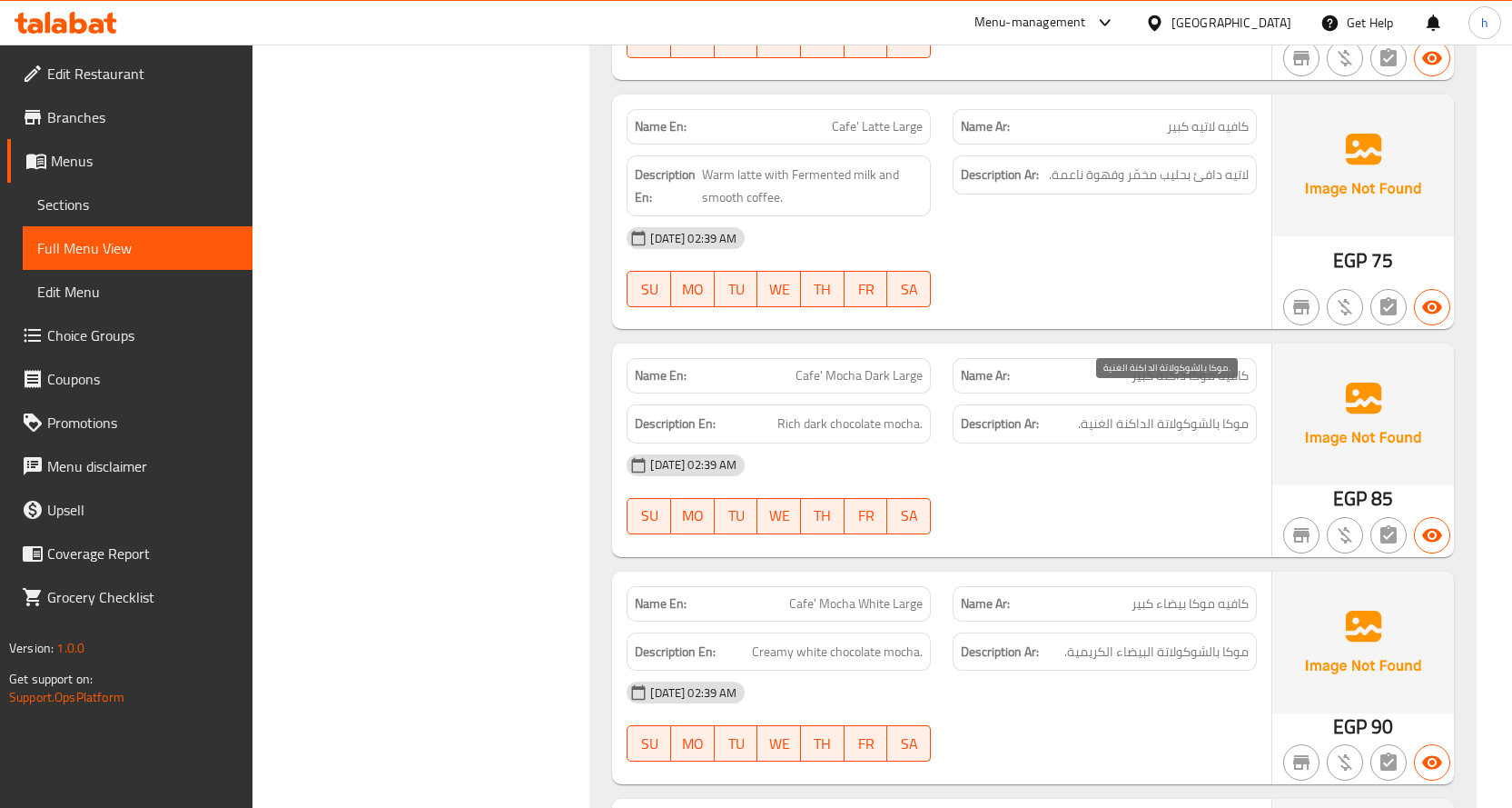
click at [1128, 413] on span "موكا بالشوكولاتة الداكنة الغنية." at bounding box center [1163, 424] width 171 height 23
click at [1083, 413] on span "موكا بالشوكولاتة الداكنة الغنية." at bounding box center [1163, 424] width 171 height 23
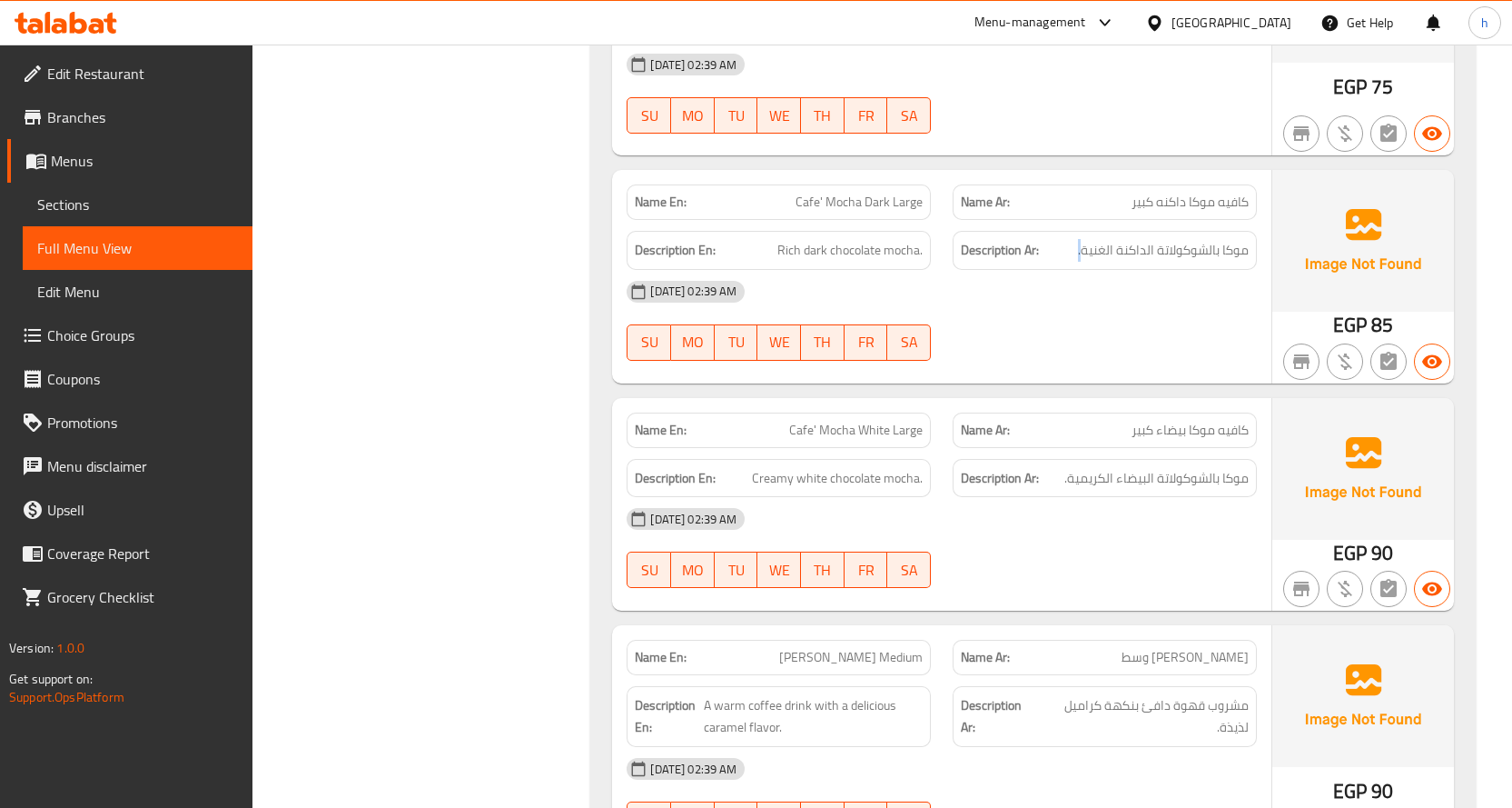
scroll to position [10532, 0]
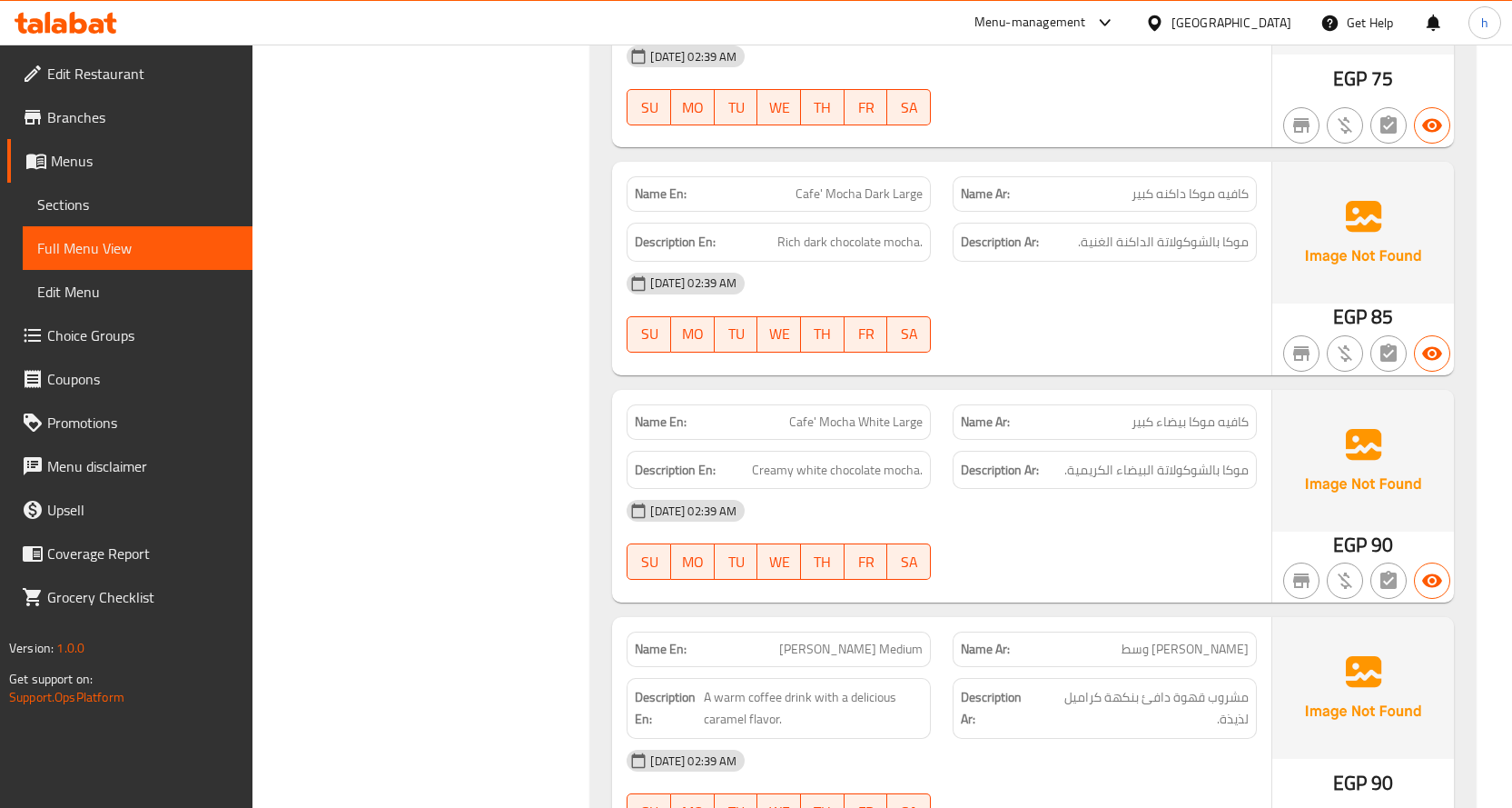
click at [813, 413] on span "Cafe' Mocha White Large" at bounding box center [855, 422] width 133 height 19
click at [840, 413] on span "Cafe' Mocha White Large" at bounding box center [855, 422] width 133 height 19
click at [882, 413] on span "Cafe' Mocha White Large" at bounding box center [855, 422] width 133 height 19
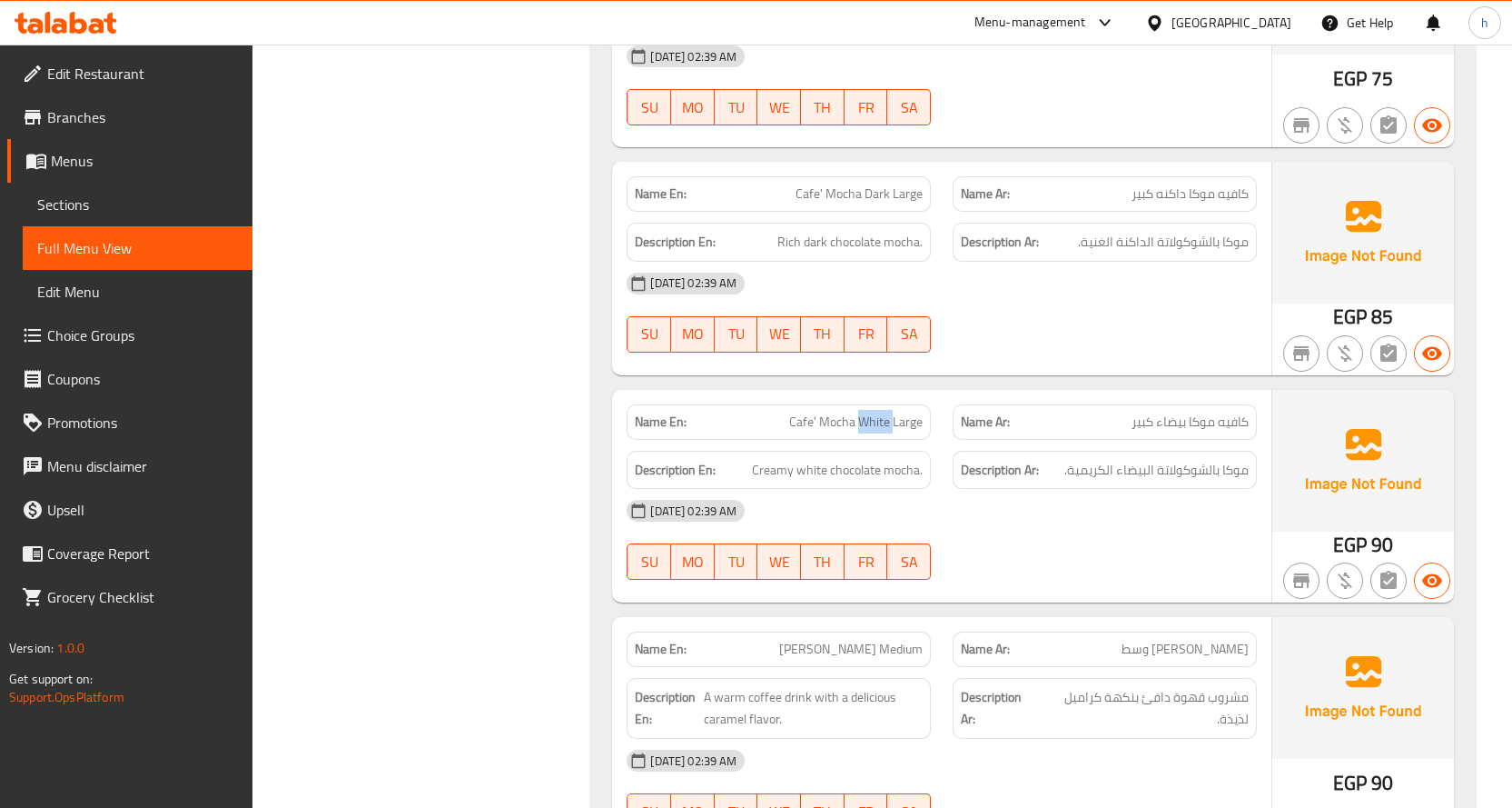
click at [882, 413] on span "Cafe' Mocha White Large" at bounding box center [855, 422] width 133 height 19
click at [911, 413] on span "Cafe' Mocha White Large" at bounding box center [855, 422] width 133 height 19
click at [908, 459] on span "Creamy white chocolate mocha." at bounding box center [838, 470] width 171 height 23
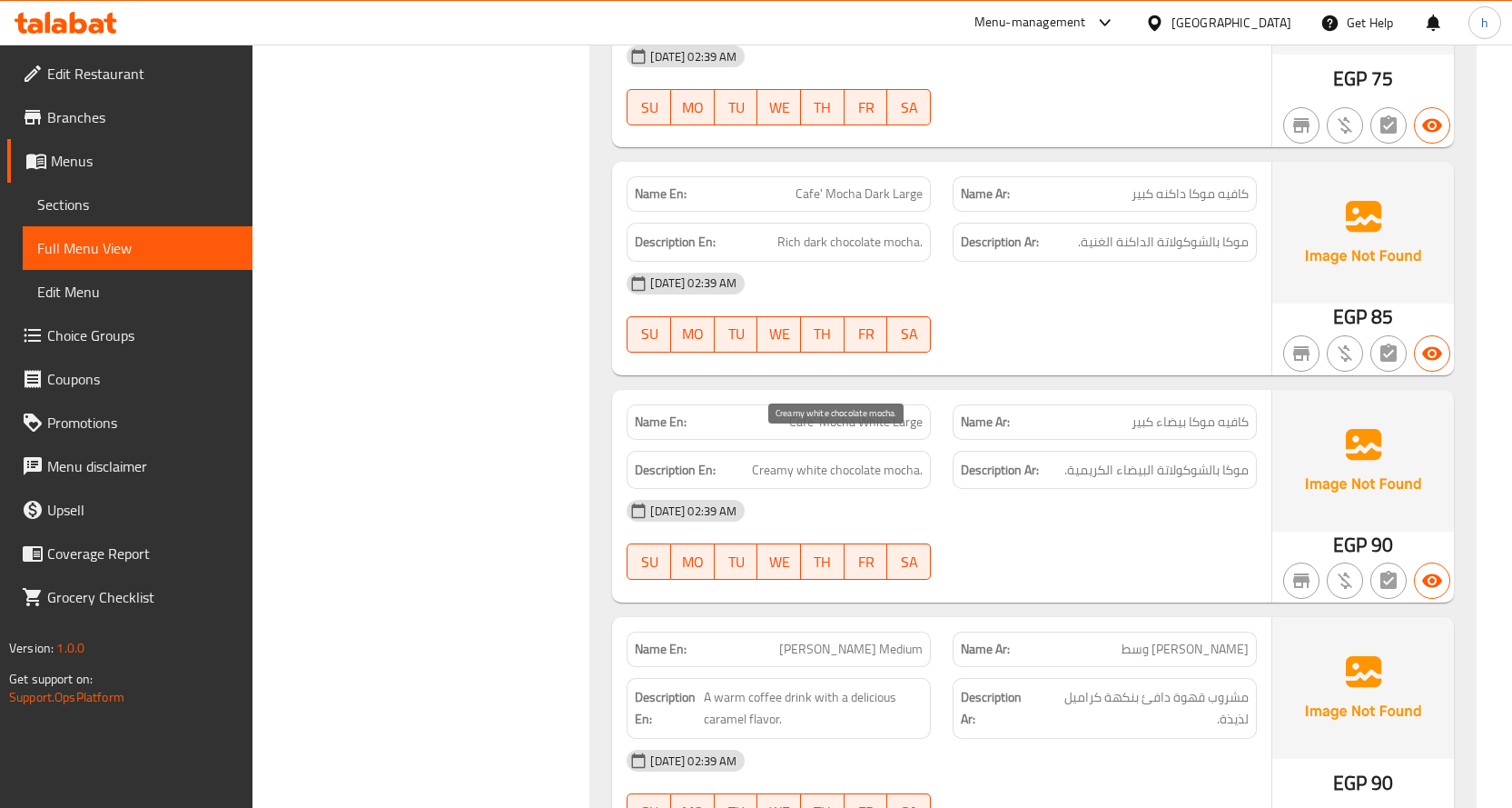
click at [868, 459] on span "Creamy white chocolate mocha." at bounding box center [838, 470] width 171 height 23
click at [816, 459] on span "Creamy white chocolate mocha." at bounding box center [838, 470] width 171 height 23
click at [754, 459] on span "Creamy white chocolate mocha." at bounding box center [838, 470] width 171 height 23
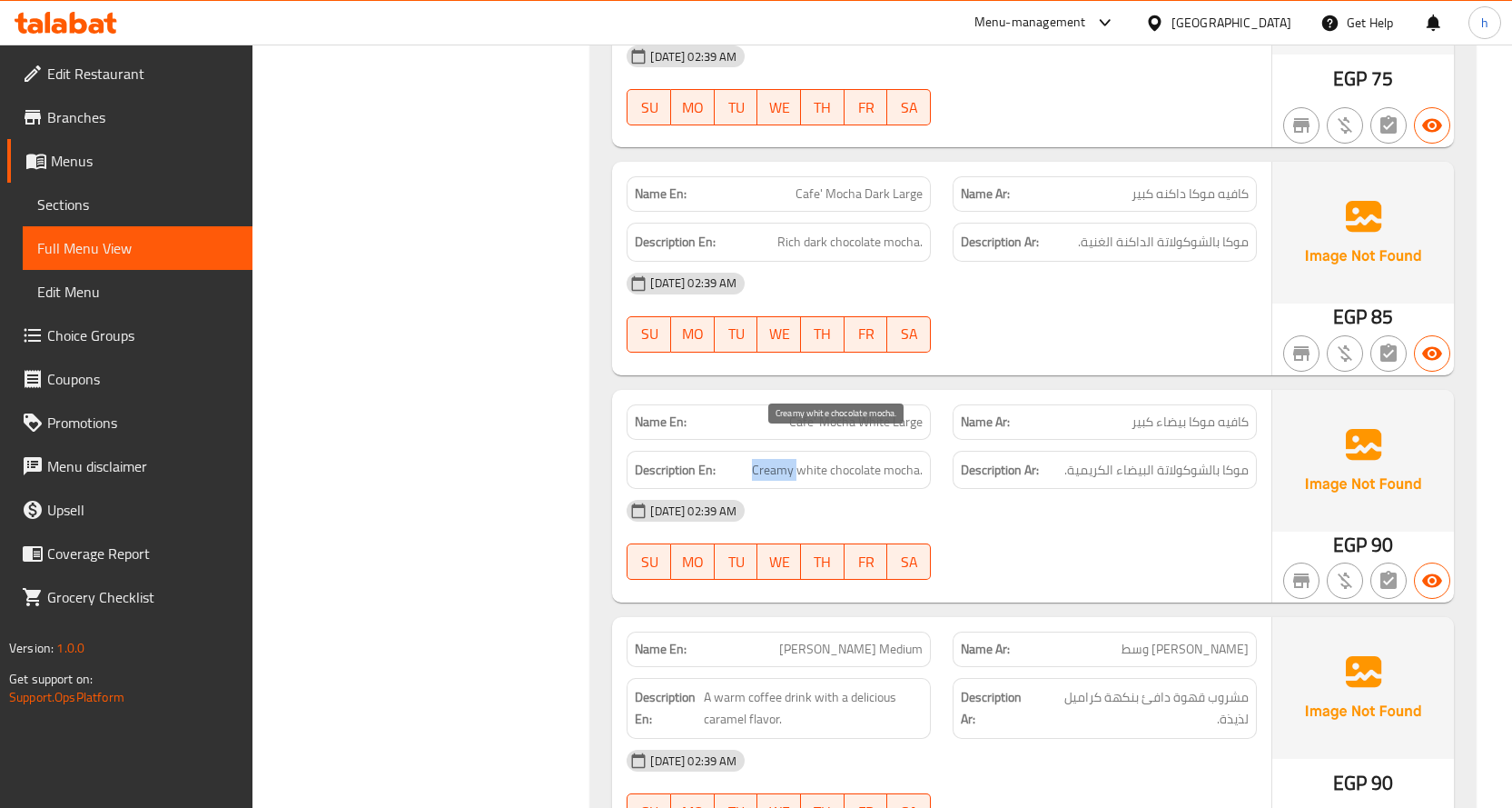
click at [754, 459] on span "Creamy white chocolate mocha." at bounding box center [838, 470] width 171 height 23
click at [902, 231] on span "Rich dark chocolate mocha." at bounding box center [850, 242] width 145 height 23
click at [843, 231] on span "Rich dark chocolate mocha." at bounding box center [850, 242] width 145 height 23
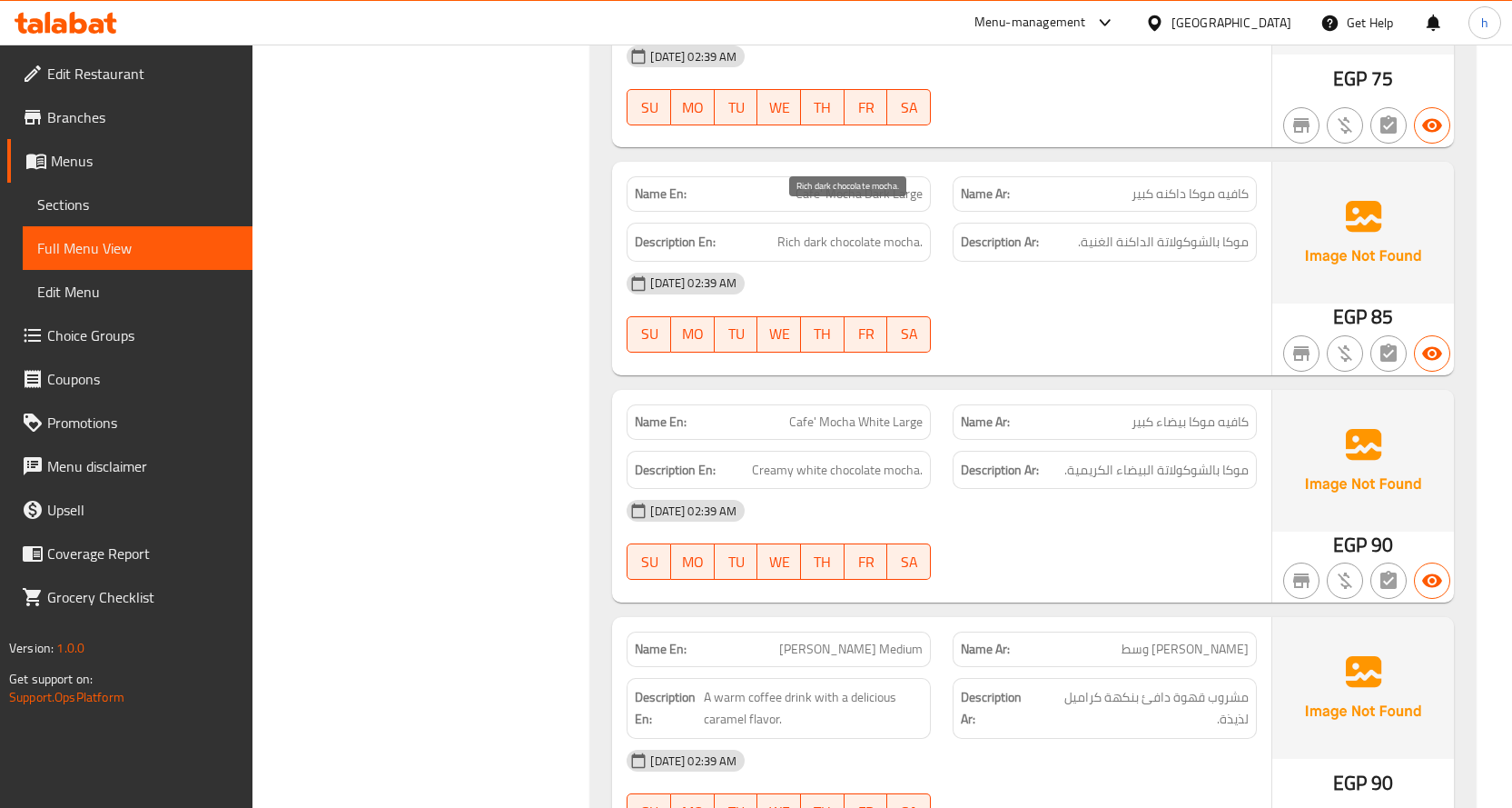
click at [799, 231] on span "Rich dark chocolate mocha." at bounding box center [850, 242] width 145 height 23
click at [774, 231] on h6 "Description En: Rich dark chocolate mocha." at bounding box center [779, 242] width 288 height 23
click at [788, 231] on span "Rich dark chocolate mocha." at bounding box center [850, 242] width 145 height 23
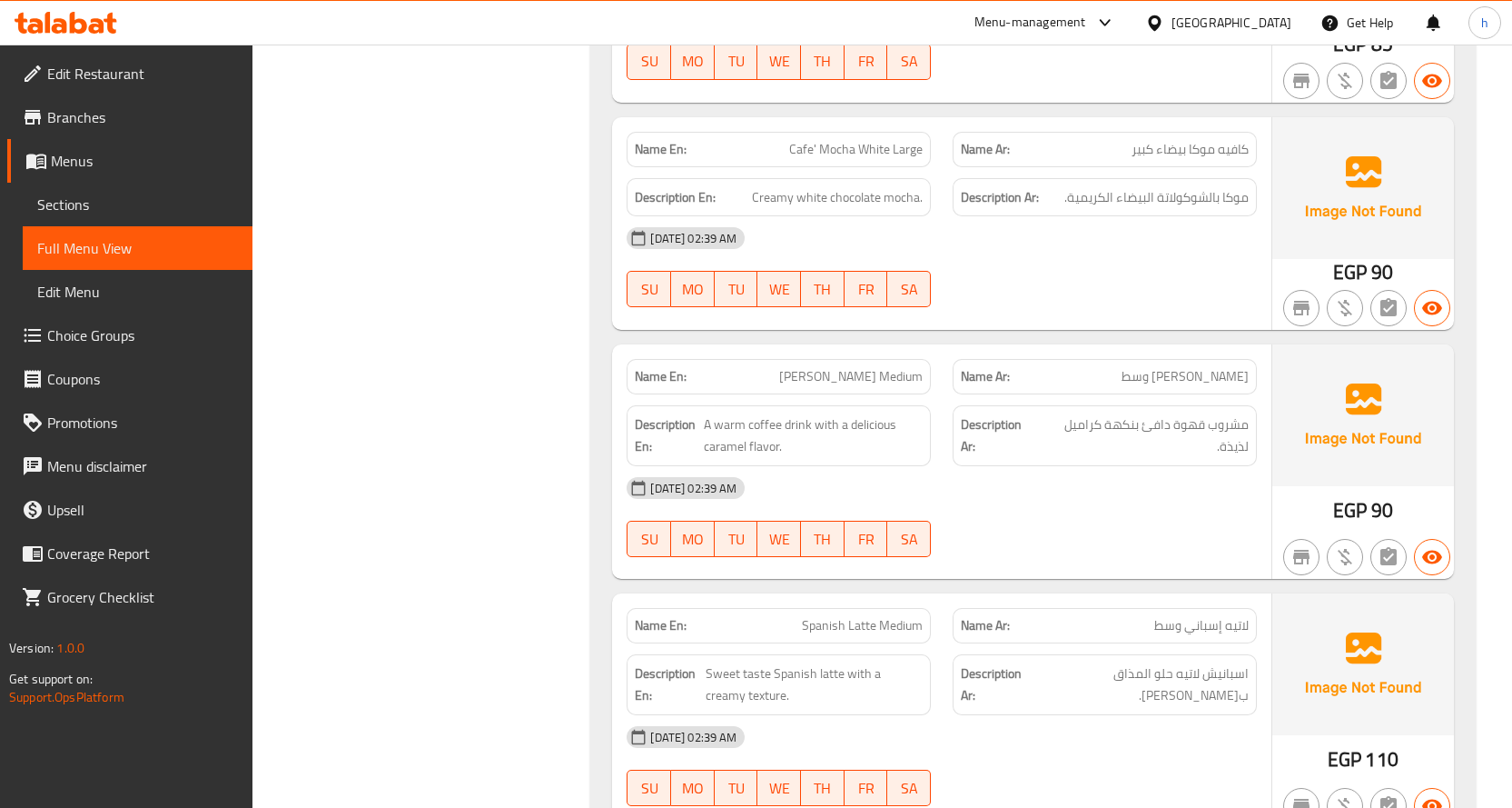
scroll to position [10895, 0]
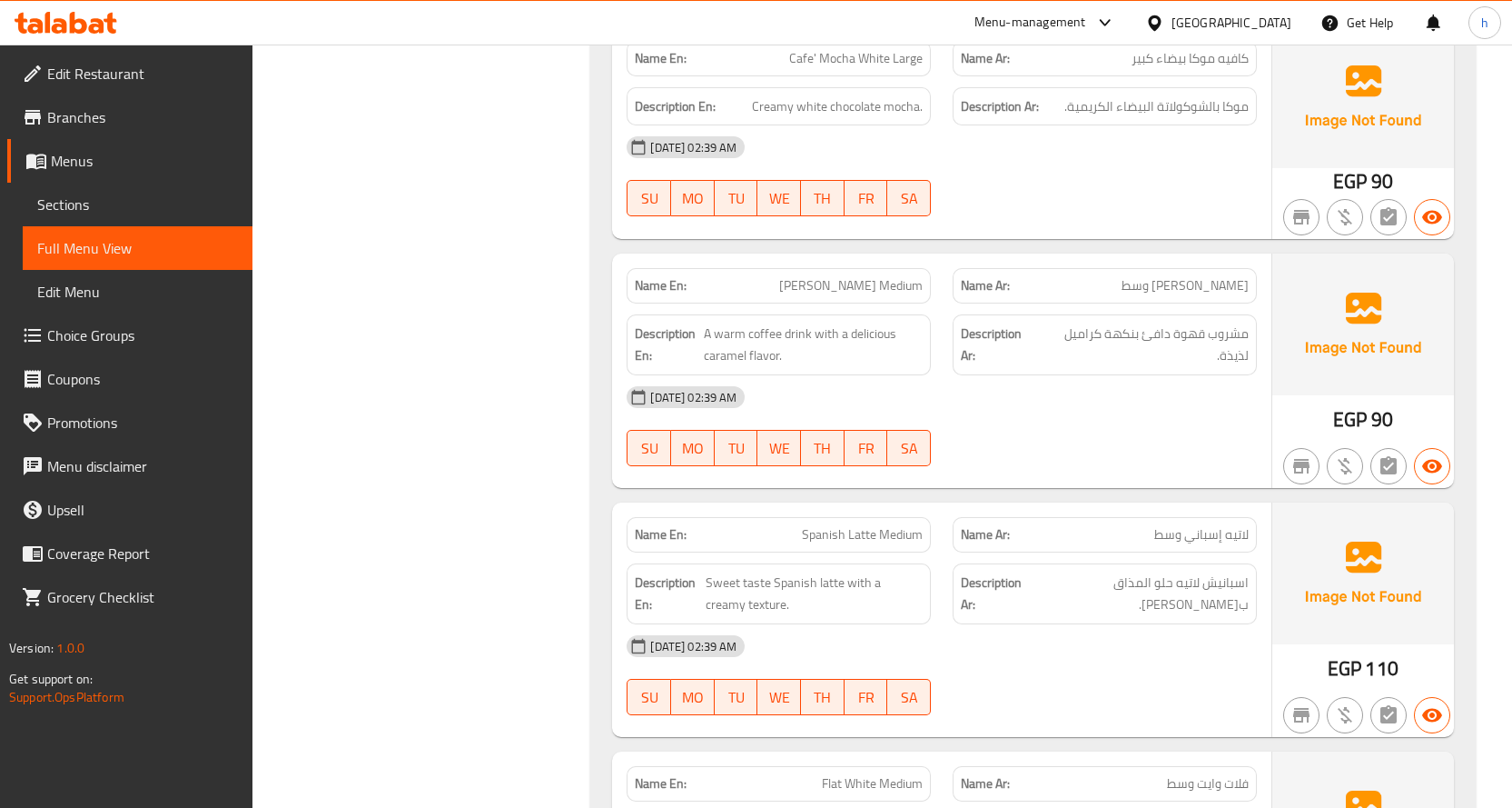
click at [798, 276] on span "[PERSON_NAME] Medium" at bounding box center [851, 285] width 144 height 19
click at [842, 276] on span "[PERSON_NAME] Medium" at bounding box center [851, 285] width 144 height 19
click at [908, 276] on span "[PERSON_NAME] Medium" at bounding box center [851, 285] width 144 height 19
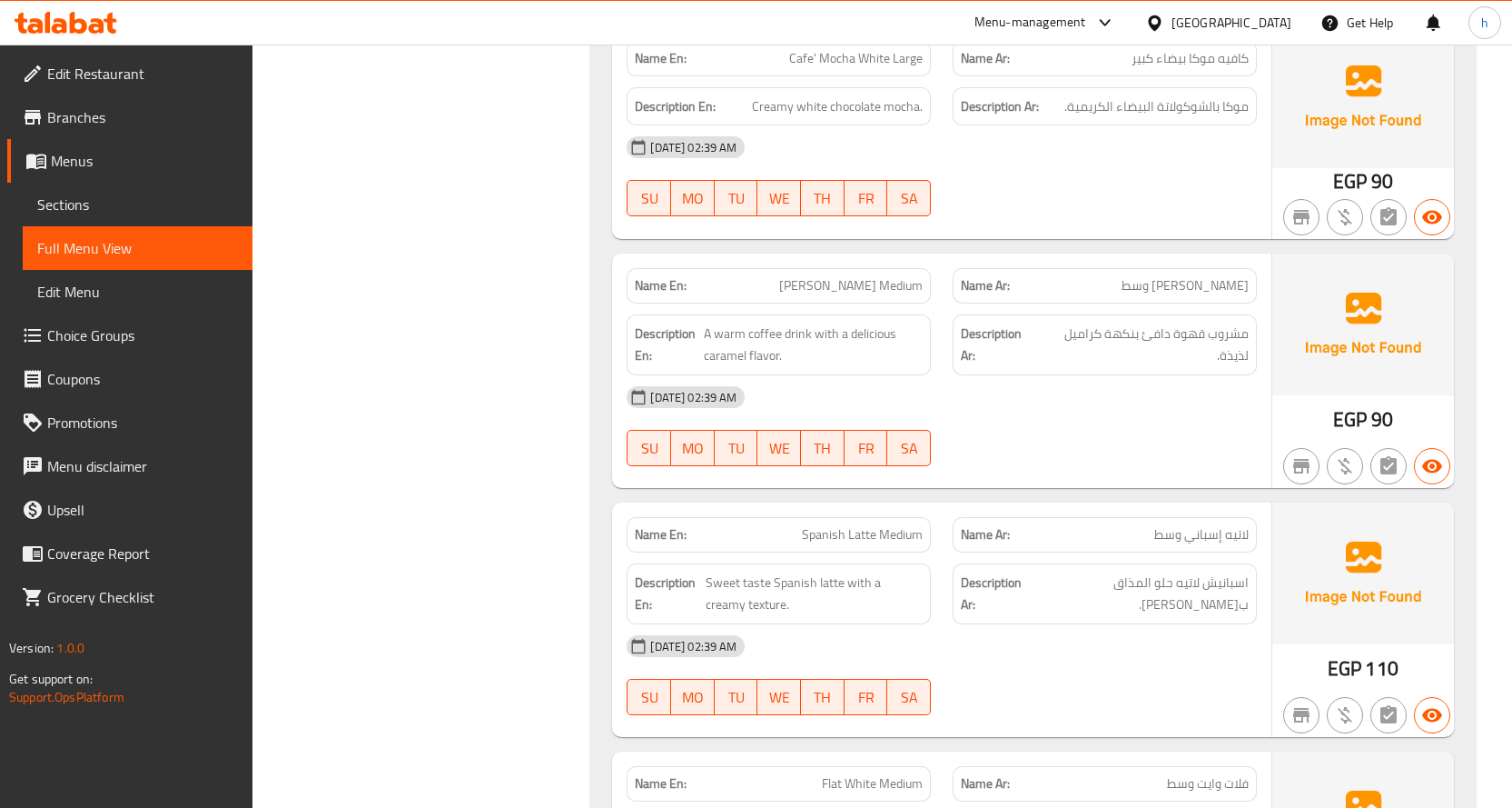
click at [908, 276] on span "[PERSON_NAME] Medium" at bounding box center [851, 285] width 144 height 19
click at [1226, 276] on span "[PERSON_NAME] وسط" at bounding box center [1186, 285] width 128 height 19
click at [1190, 276] on span "[PERSON_NAME] وسط" at bounding box center [1186, 285] width 128 height 19
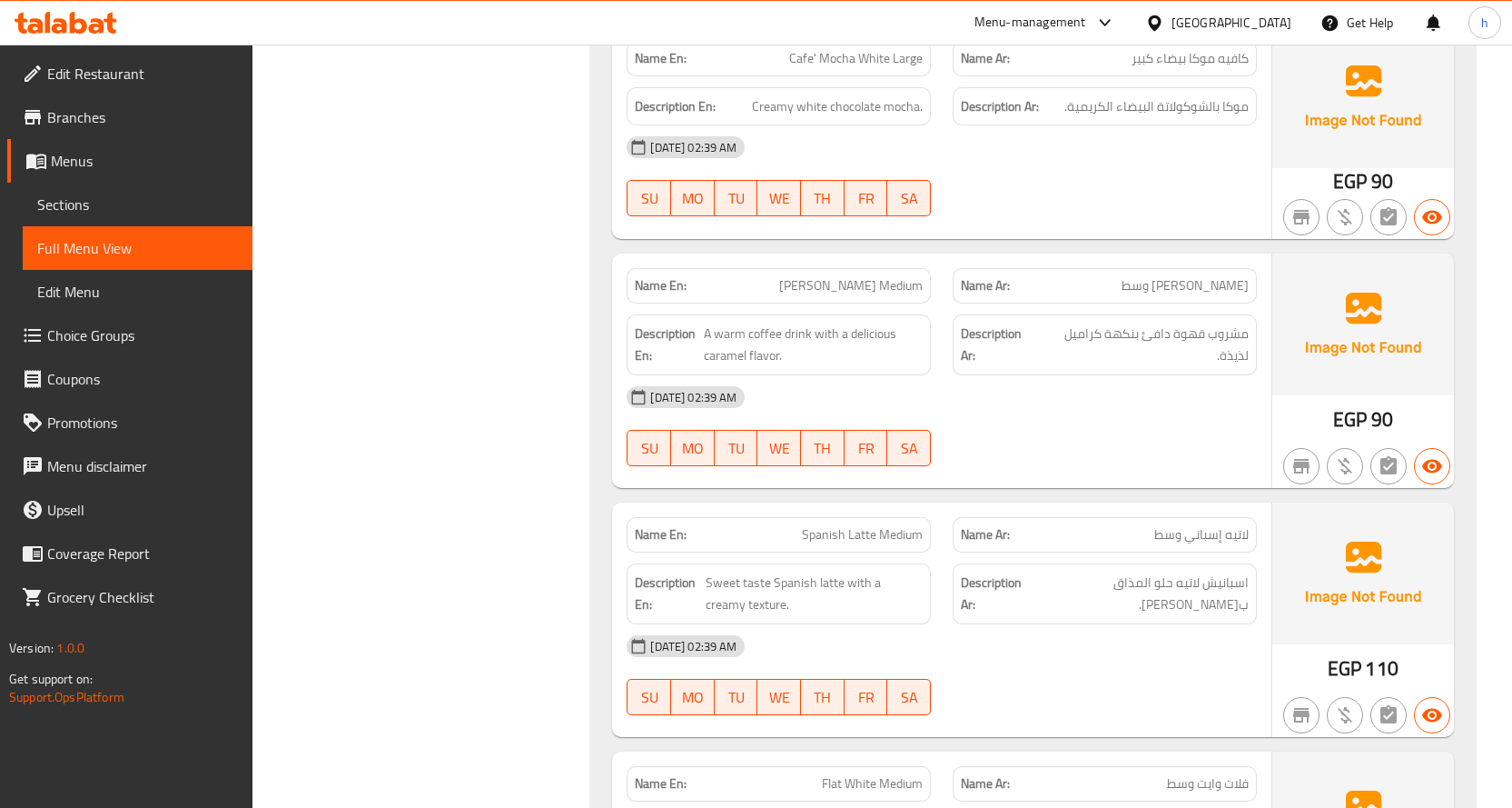
click at [1143, 276] on span "[PERSON_NAME] وسط" at bounding box center [1186, 285] width 128 height 19
click at [796, 323] on span "A warm coffee drink with a delicious caramel flavor." at bounding box center [812, 344] width 219 height 44
click at [765, 323] on span "A warm coffee drink with a delicious caramel flavor." at bounding box center [812, 344] width 219 height 44
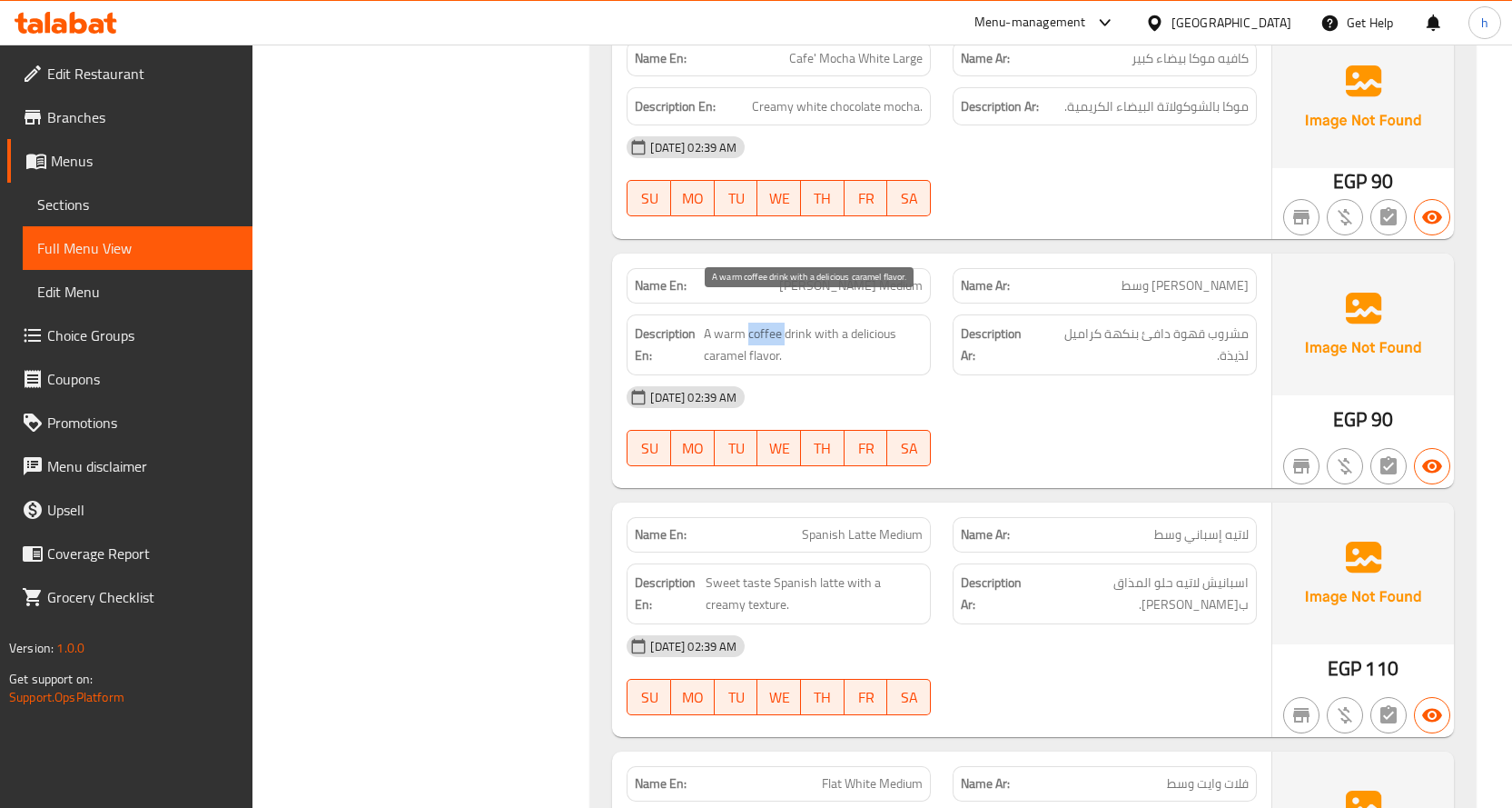
click at [765, 323] on span "A warm coffee drink with a delicious caramel flavor." at bounding box center [812, 344] width 219 height 44
click at [718, 323] on span "A warm coffee drink with a delicious caramel flavor." at bounding box center [812, 344] width 219 height 44
click at [767, 336] on span "A warm coffee drink with a delicious caramel flavor." at bounding box center [812, 344] width 219 height 44
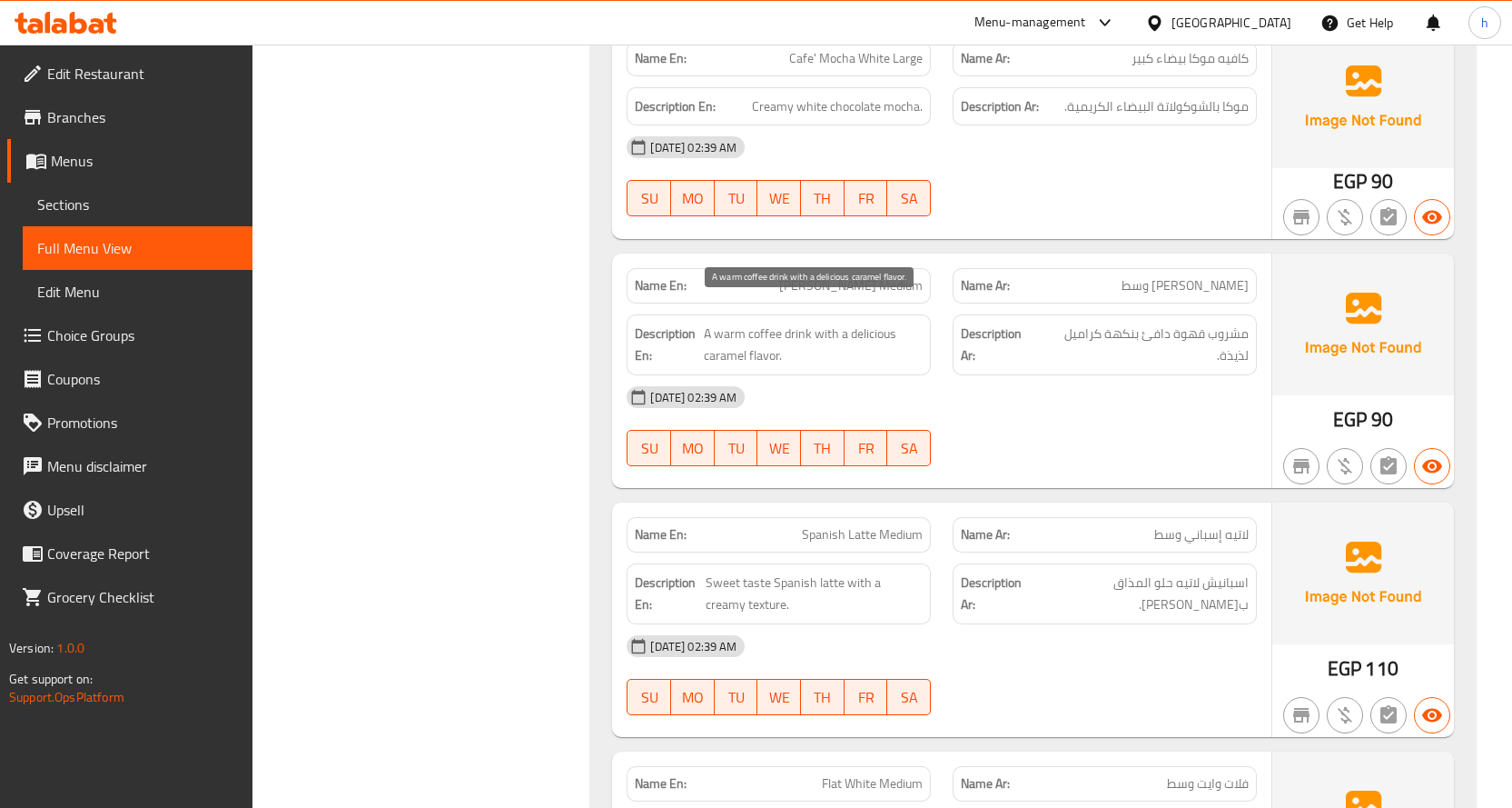
click at [720, 336] on span "A warm coffee drink with a delicious caramel flavor." at bounding box center [812, 344] width 219 height 44
click at [866, 314] on div "Description En: A warm coffee drink with a delicious caramel flavor." at bounding box center [779, 344] width 304 height 61
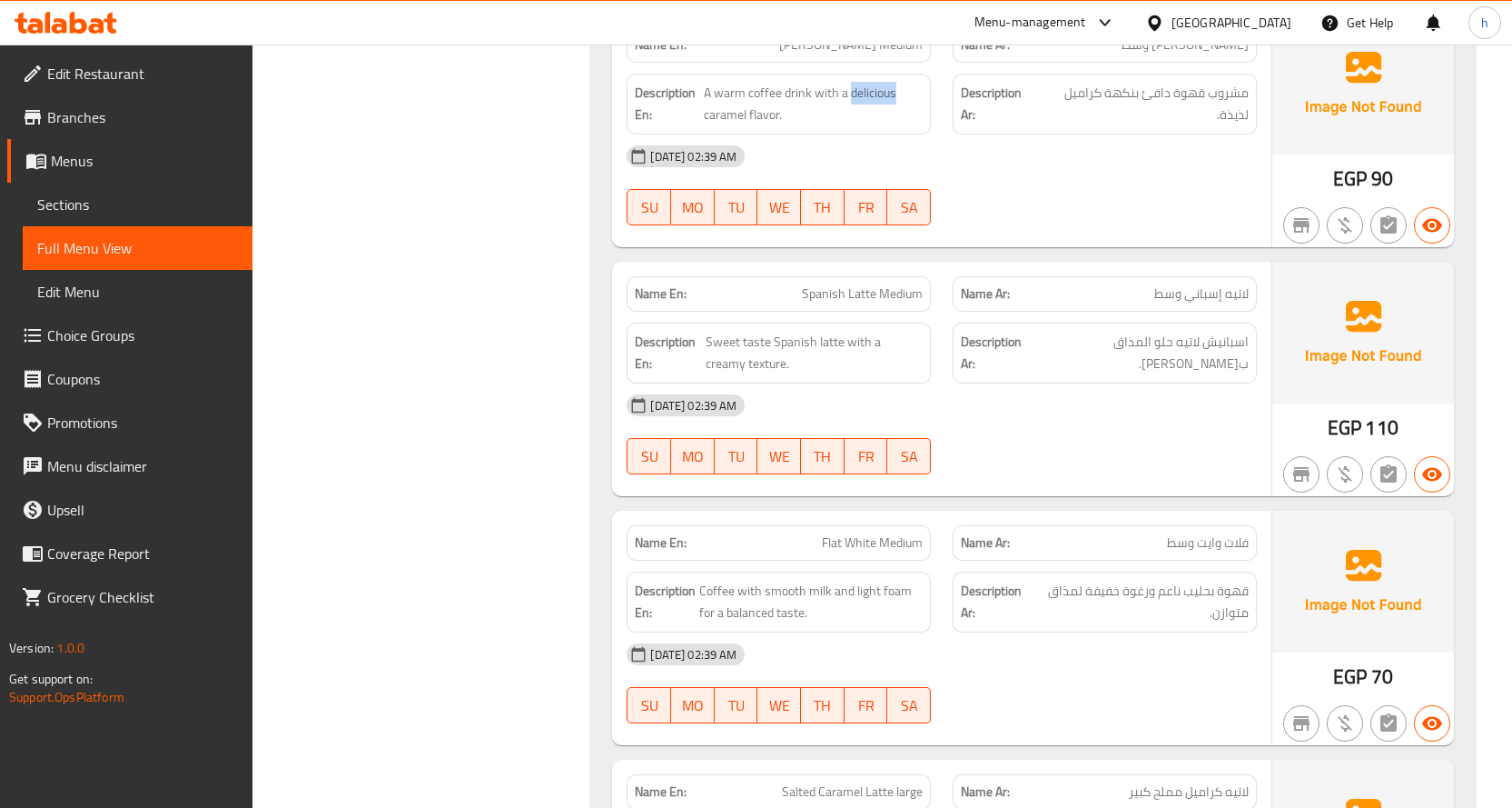
scroll to position [11167, 0]
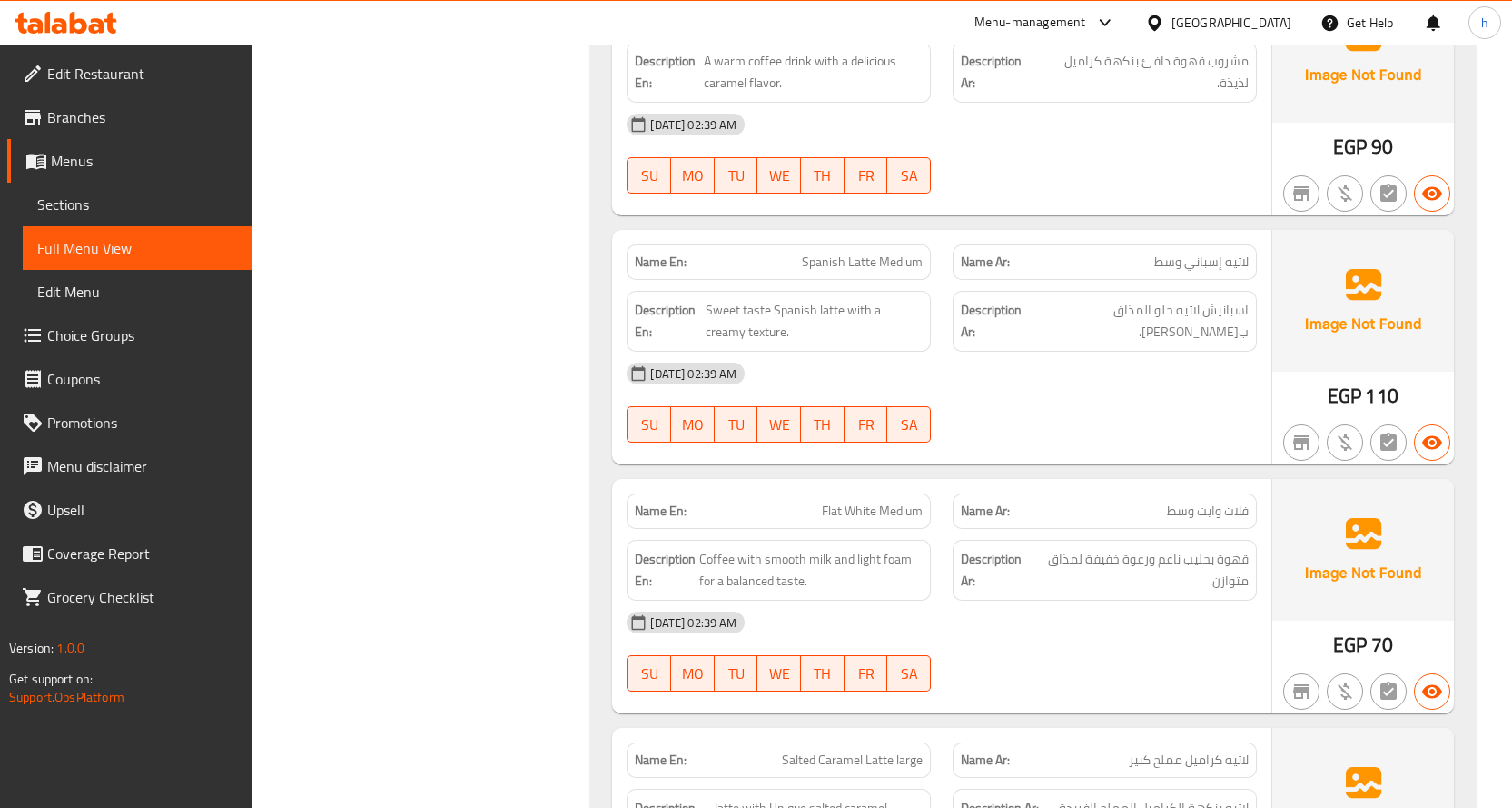
click at [825, 252] on span "Spanish Latte Medium" at bounding box center [862, 262] width 121 height 19
click at [854, 252] on span "Spanish Latte Medium" at bounding box center [862, 262] width 121 height 19
click at [890, 252] on span "Spanish Latte Medium" at bounding box center [862, 262] width 121 height 19
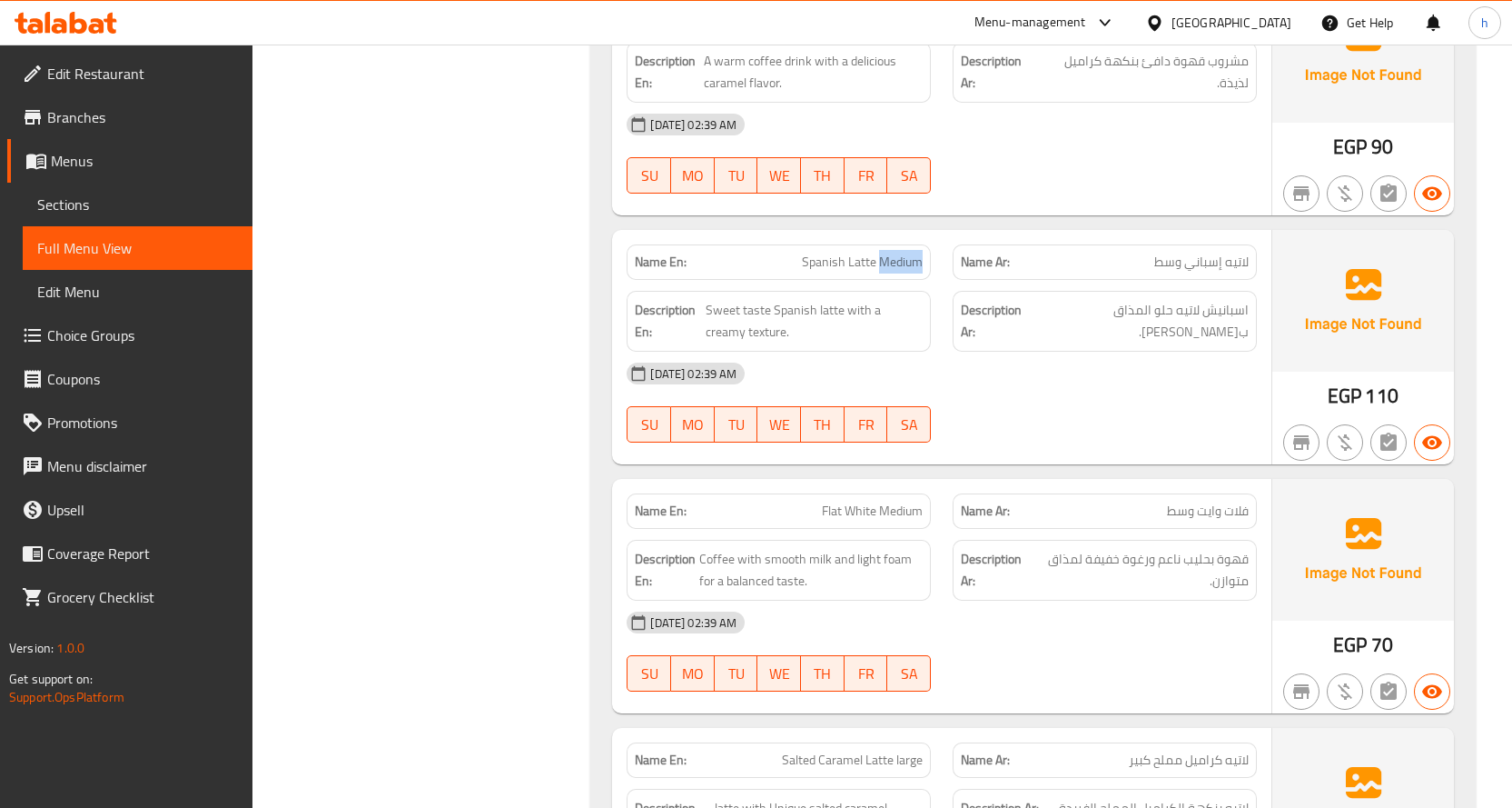
click at [890, 252] on span "Spanish Latte Medium" at bounding box center [862, 262] width 121 height 19
click at [1199, 252] on span "لاتيه إسباني وسط" at bounding box center [1202, 262] width 95 height 19
drag, startPoint x: 788, startPoint y: 237, endPoint x: 876, endPoint y: 243, distance: 88.2
click at [876, 252] on p "Name En: Spanish Latte Medium" at bounding box center [779, 262] width 288 height 19
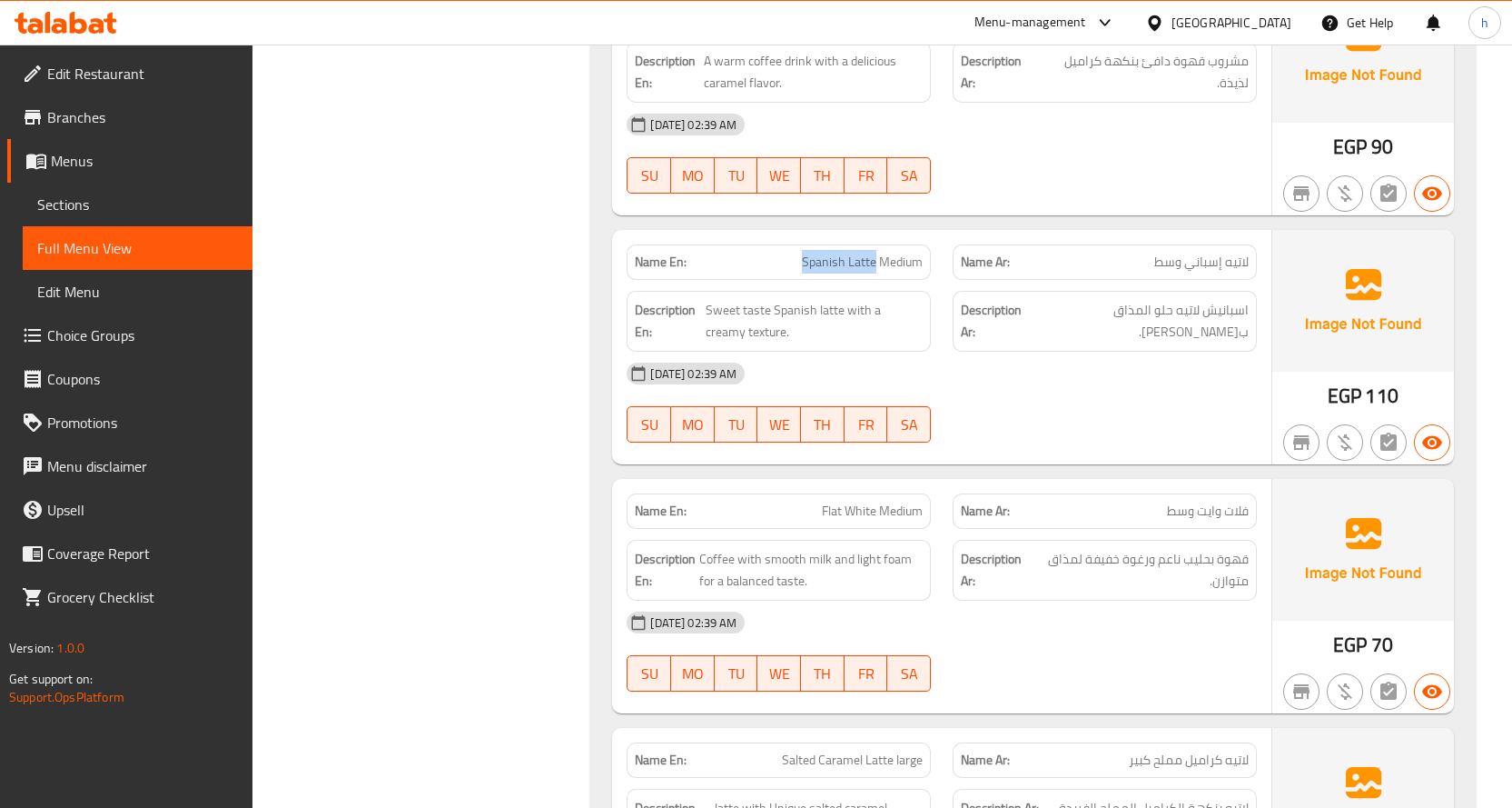
copy span "Spanish Latte"
click at [800, 299] on span "Sweet taste Spanish latte with a creamy texture." at bounding box center [813, 321] width 217 height 44
click at [799, 299] on span "Sweet taste Spanish latte with a creamy texture." at bounding box center [813, 321] width 217 height 44
click at [835, 299] on span "Sweet taste Spanish latte with a creamy texture." at bounding box center [813, 321] width 217 height 44
click at [836, 299] on span "Sweet taste Spanish latte with a creamy texture." at bounding box center [813, 321] width 217 height 44
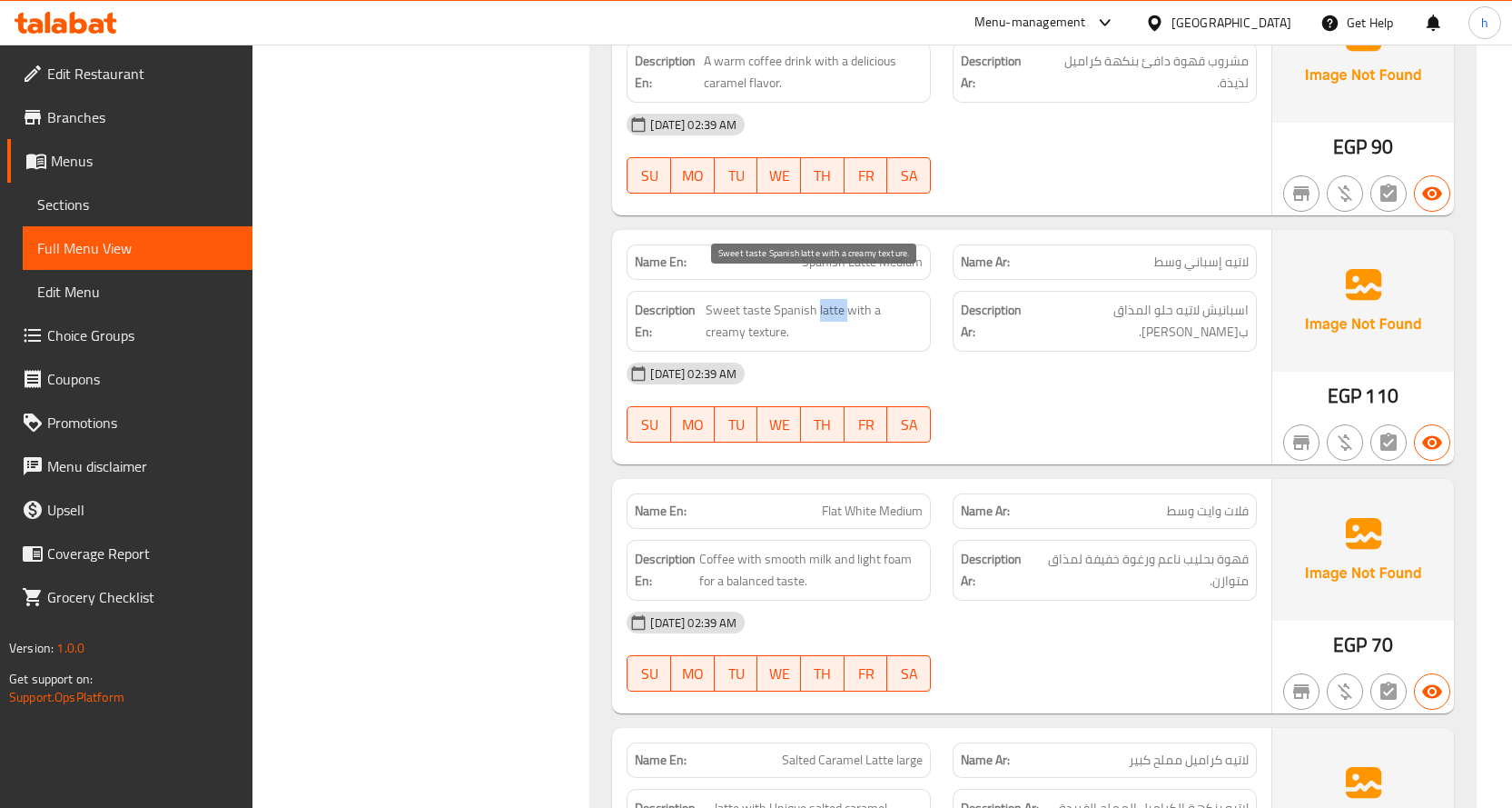
click at [807, 299] on span "Sweet taste Spanish latte with a creamy texture." at bounding box center [813, 321] width 217 height 44
click at [759, 299] on span "Sweet taste Spanish latte with a creamy texture." at bounding box center [813, 321] width 217 height 44
click at [721, 299] on span "Sweet taste Spanish latte with a creamy texture." at bounding box center [813, 321] width 217 height 44
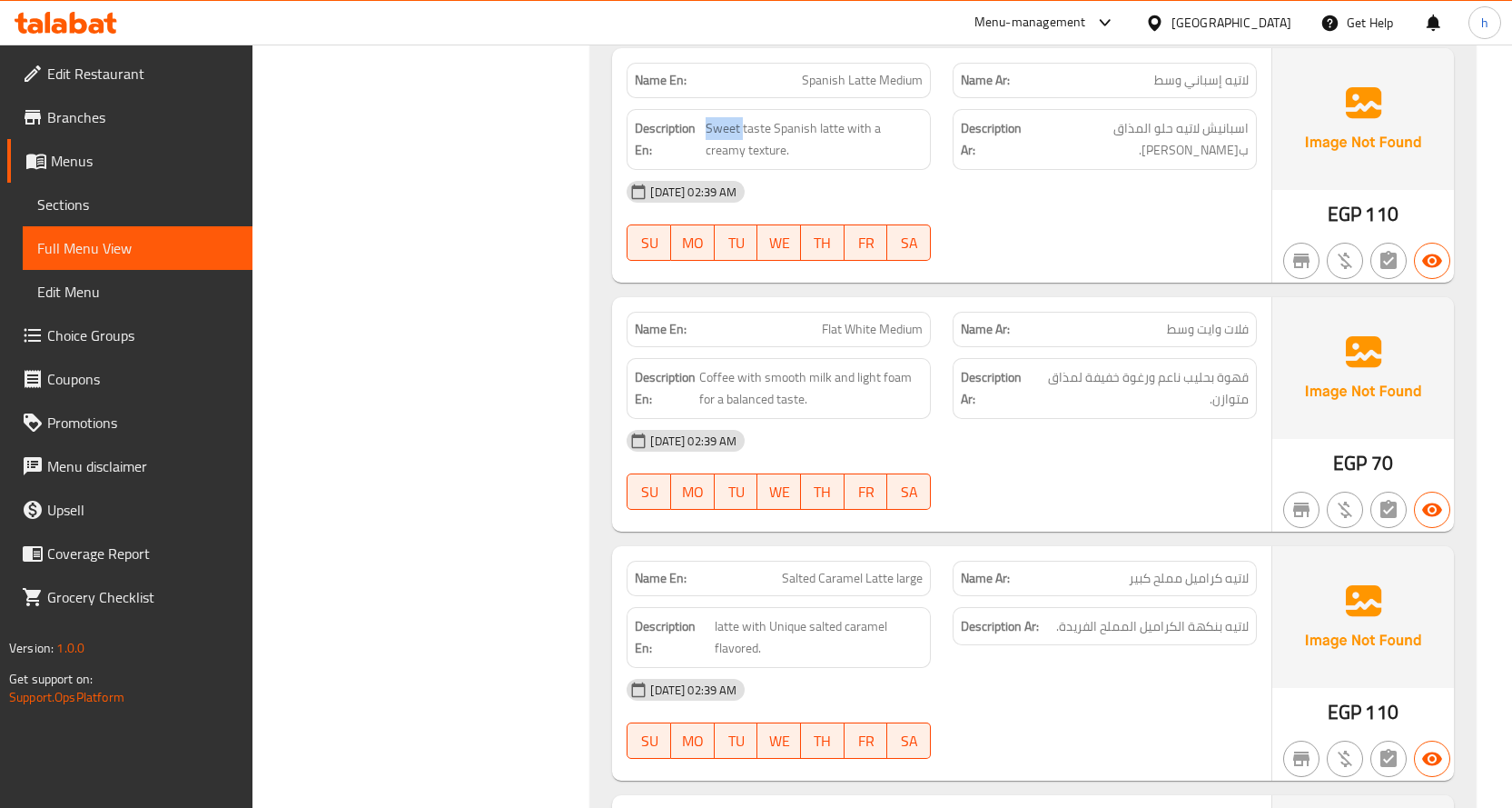
scroll to position [11441, 0]
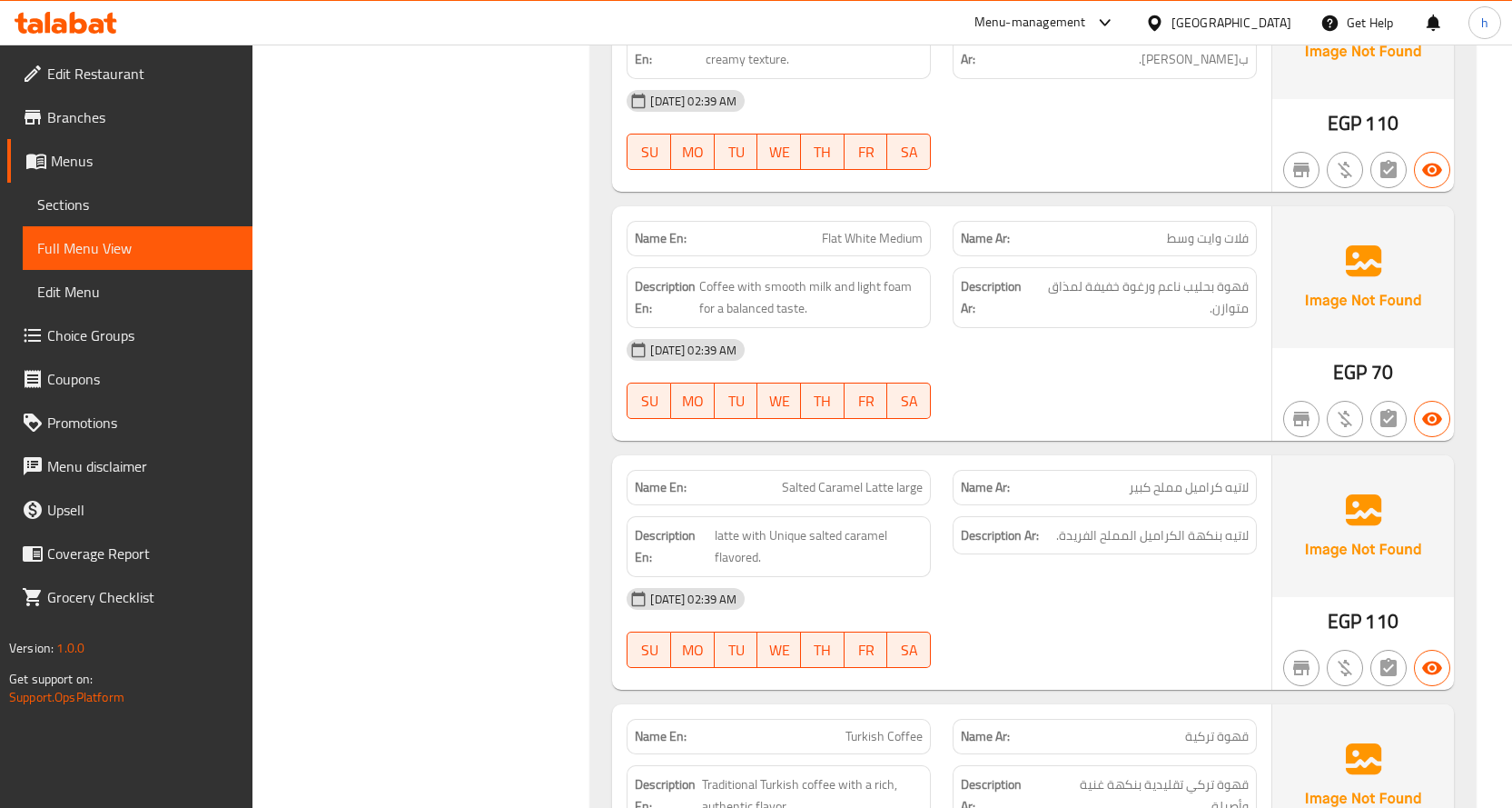
click at [900, 229] on span "Flat White Medium" at bounding box center [871, 238] width 100 height 19
click at [711, 275] on span "Coffee with smooth milk and light foam for a balanced taste." at bounding box center [810, 297] width 223 height 44
click at [817, 275] on span "Coffee with smooth milk and light foam for a balanced taste." at bounding box center [810, 297] width 223 height 44
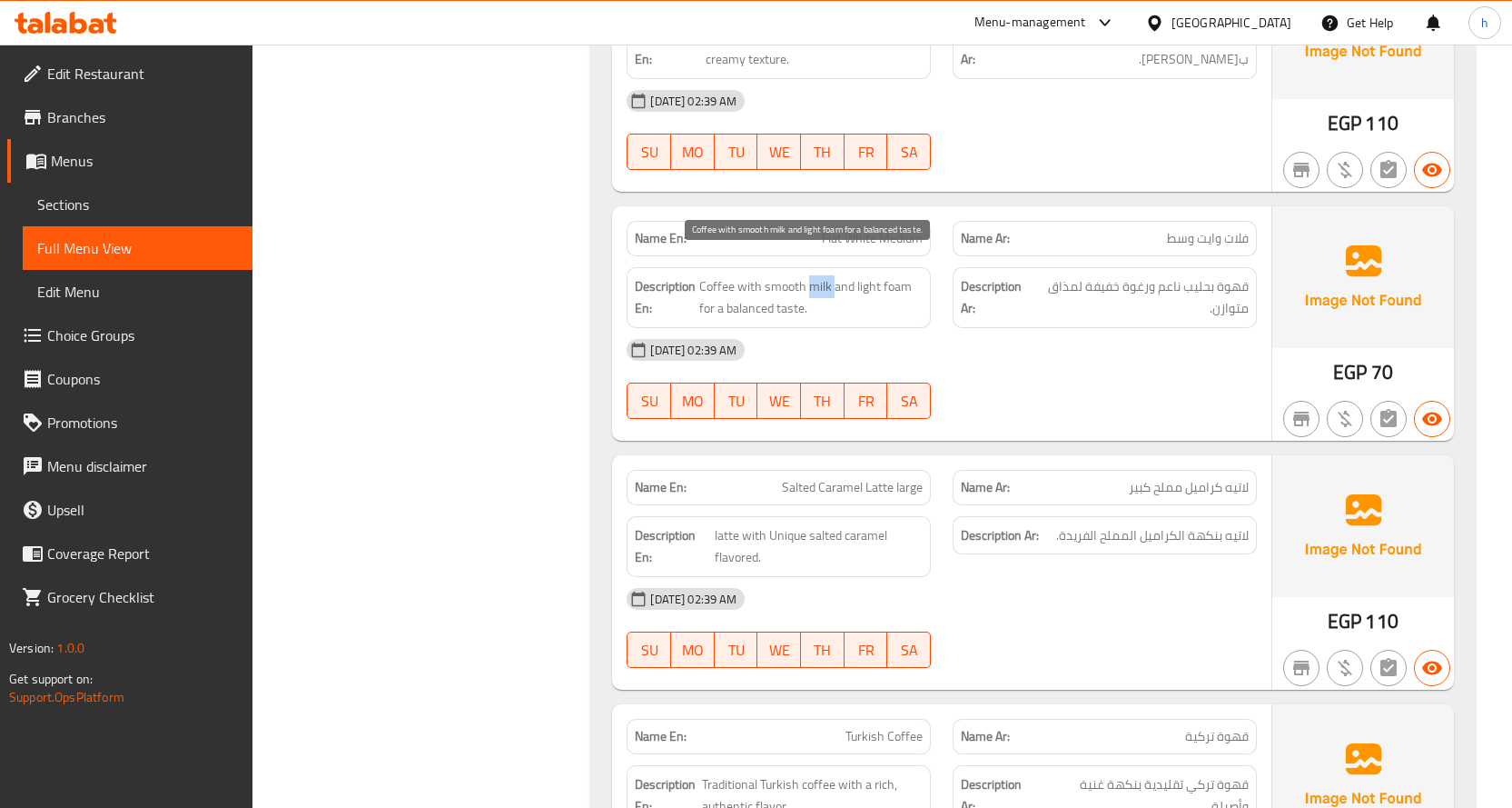
click at [817, 275] on span "Coffee with smooth milk and light foam for a balanced taste." at bounding box center [810, 297] width 223 height 44
click at [785, 275] on span "Coffee with smooth milk and light foam for a balanced taste." at bounding box center [810, 297] width 223 height 44
click at [894, 275] on span "Coffee with smooth milk and light foam for a balanced taste." at bounding box center [810, 297] width 223 height 44
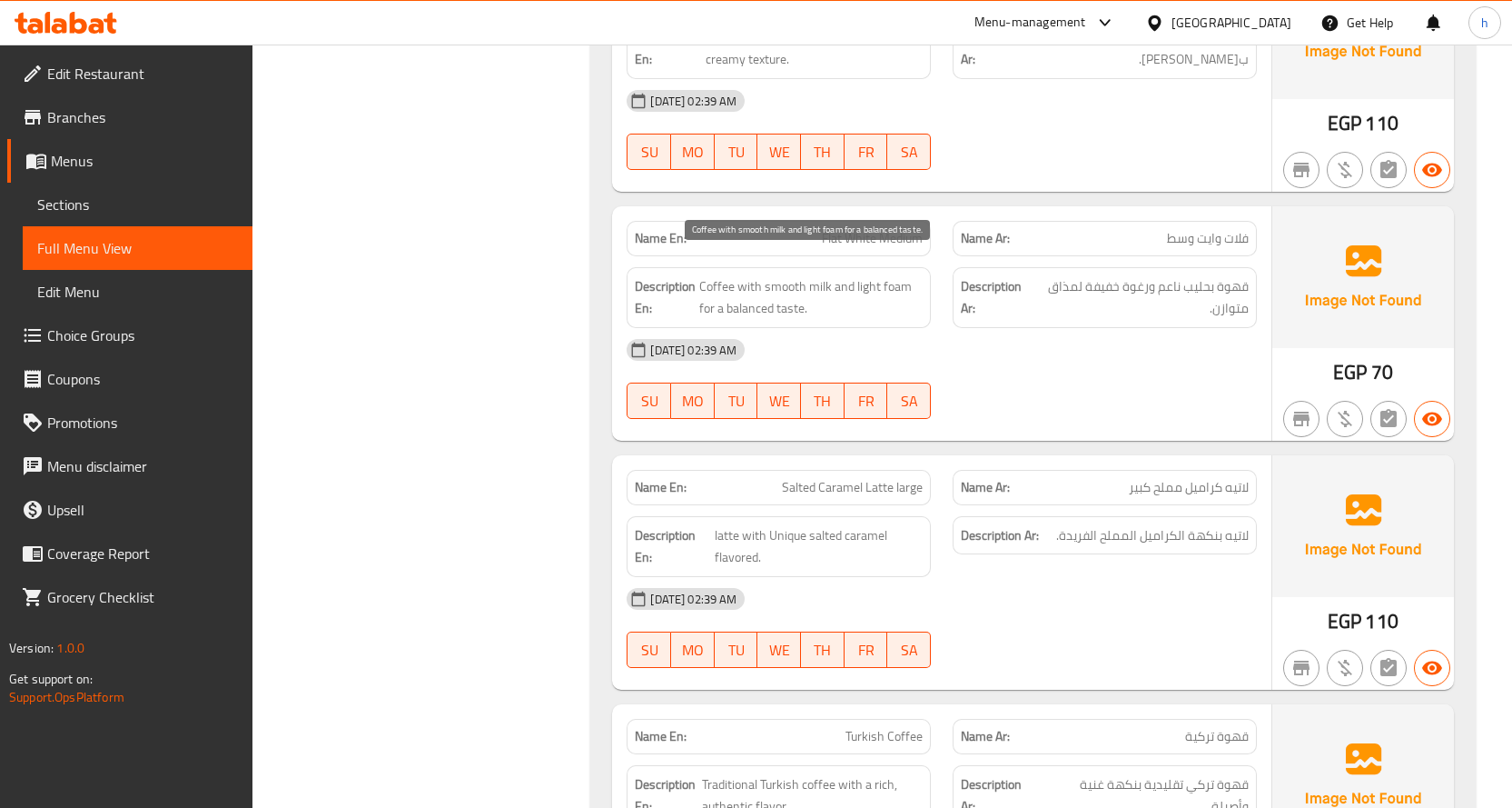
click at [869, 275] on span "Coffee with smooth milk and light foam for a balanced taste." at bounding box center [810, 297] width 223 height 44
click at [793, 295] on span "Coffee with smooth milk and light foam for a balanced taste." at bounding box center [810, 297] width 223 height 44
click at [750, 296] on span "Coffee with smooth milk and light foam for a balanced taste." at bounding box center [810, 297] width 223 height 44
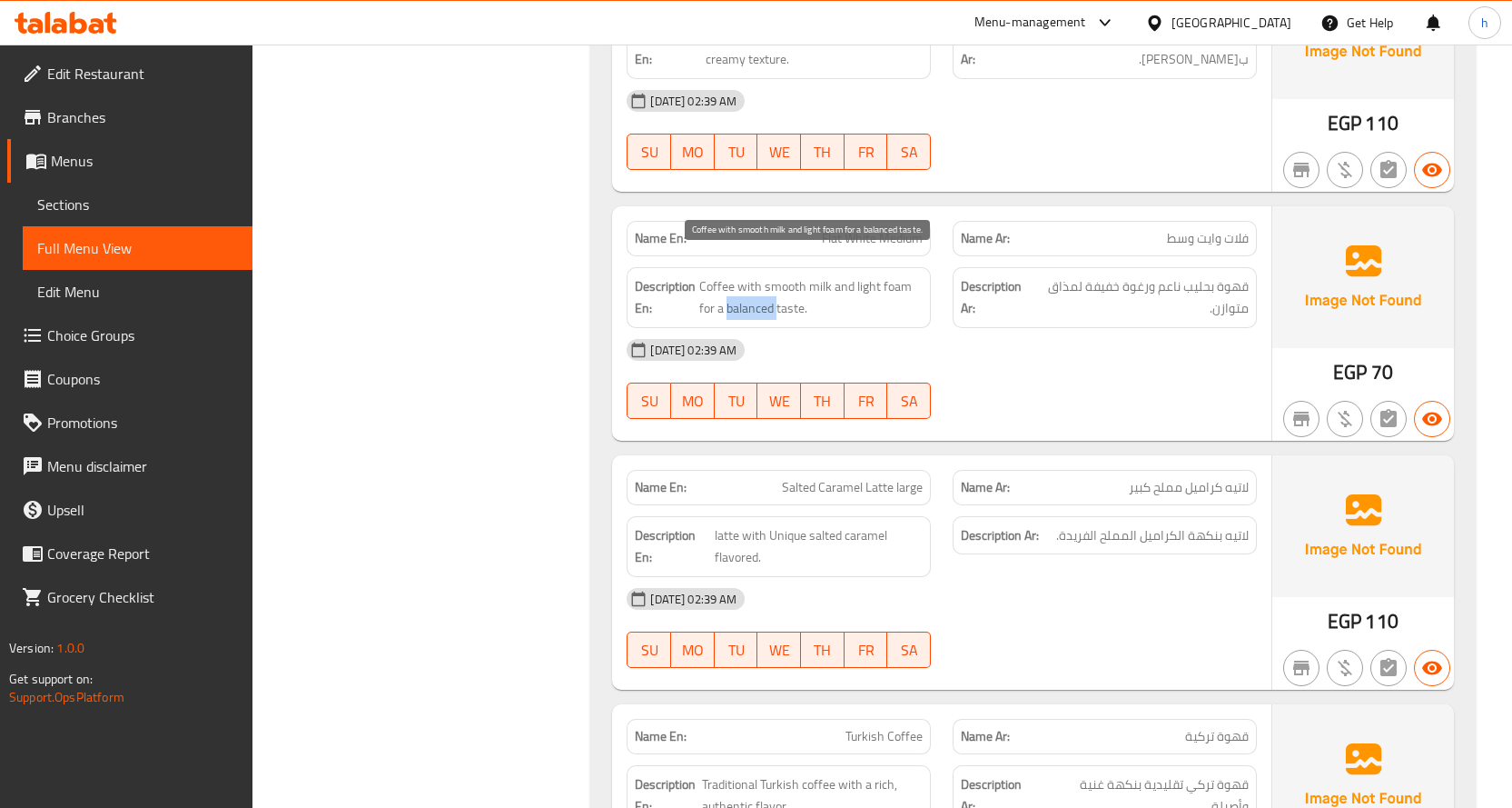
click at [750, 296] on span "Coffee with smooth milk and light foam for a balanced taste." at bounding box center [810, 297] width 223 height 44
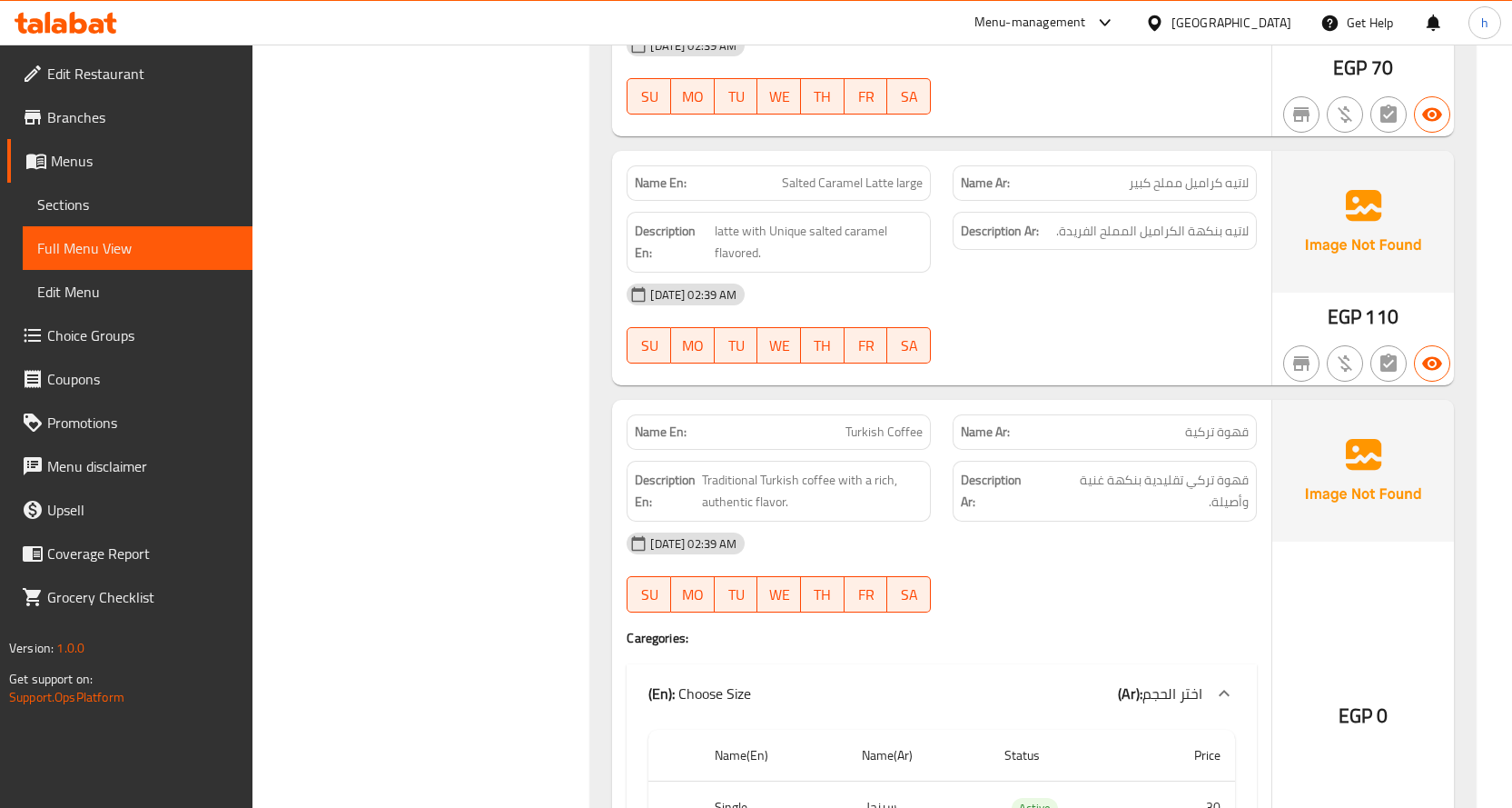
scroll to position [11713, 0]
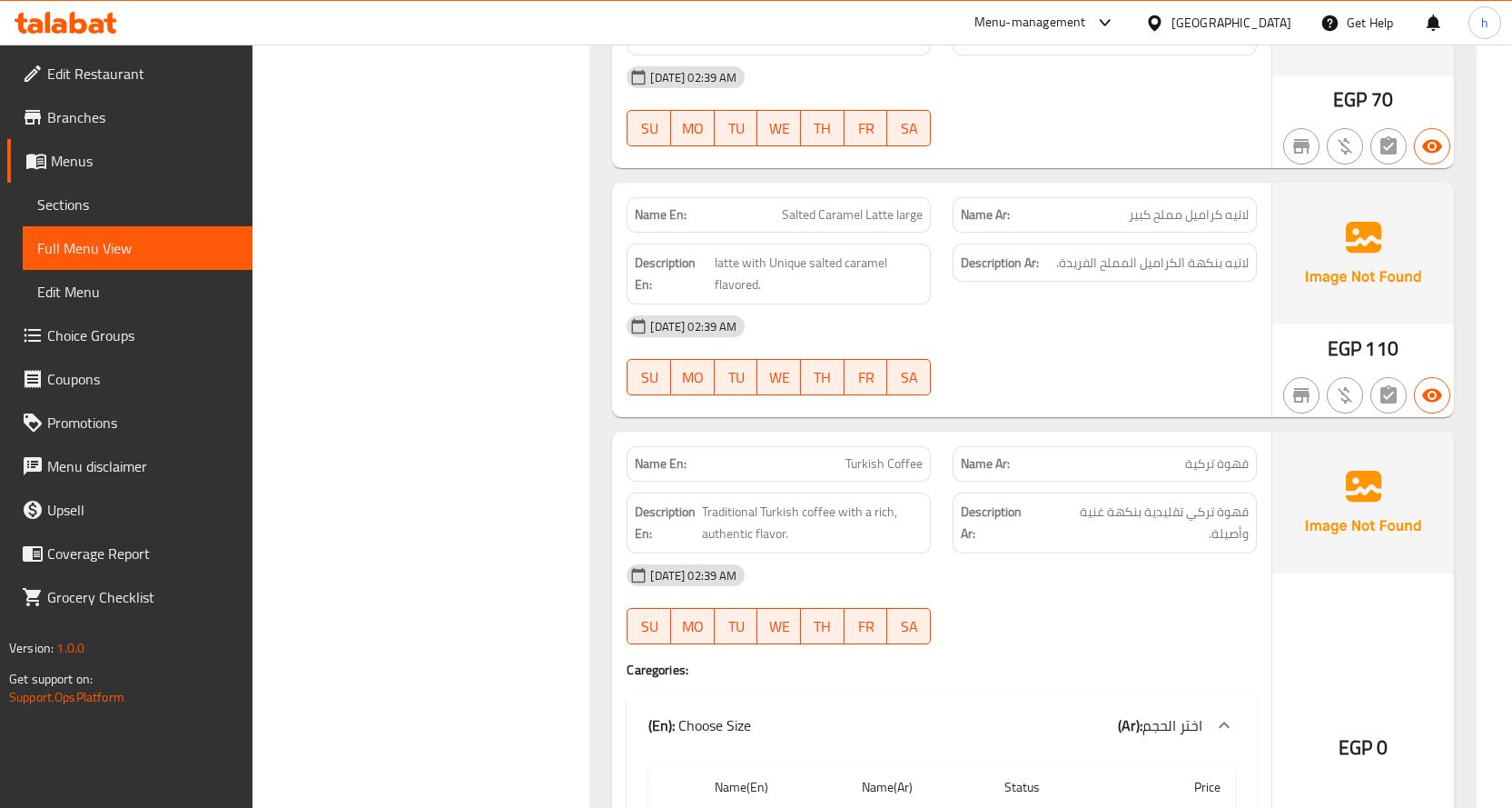
click at [888, 206] on span "Salted Caramel Latte large" at bounding box center [853, 215] width 141 height 19
click at [825, 206] on span "Salted Caramel Latte large" at bounding box center [853, 215] width 141 height 19
click at [787, 206] on span "Salted Caramel Latte large" at bounding box center [853, 215] width 141 height 19
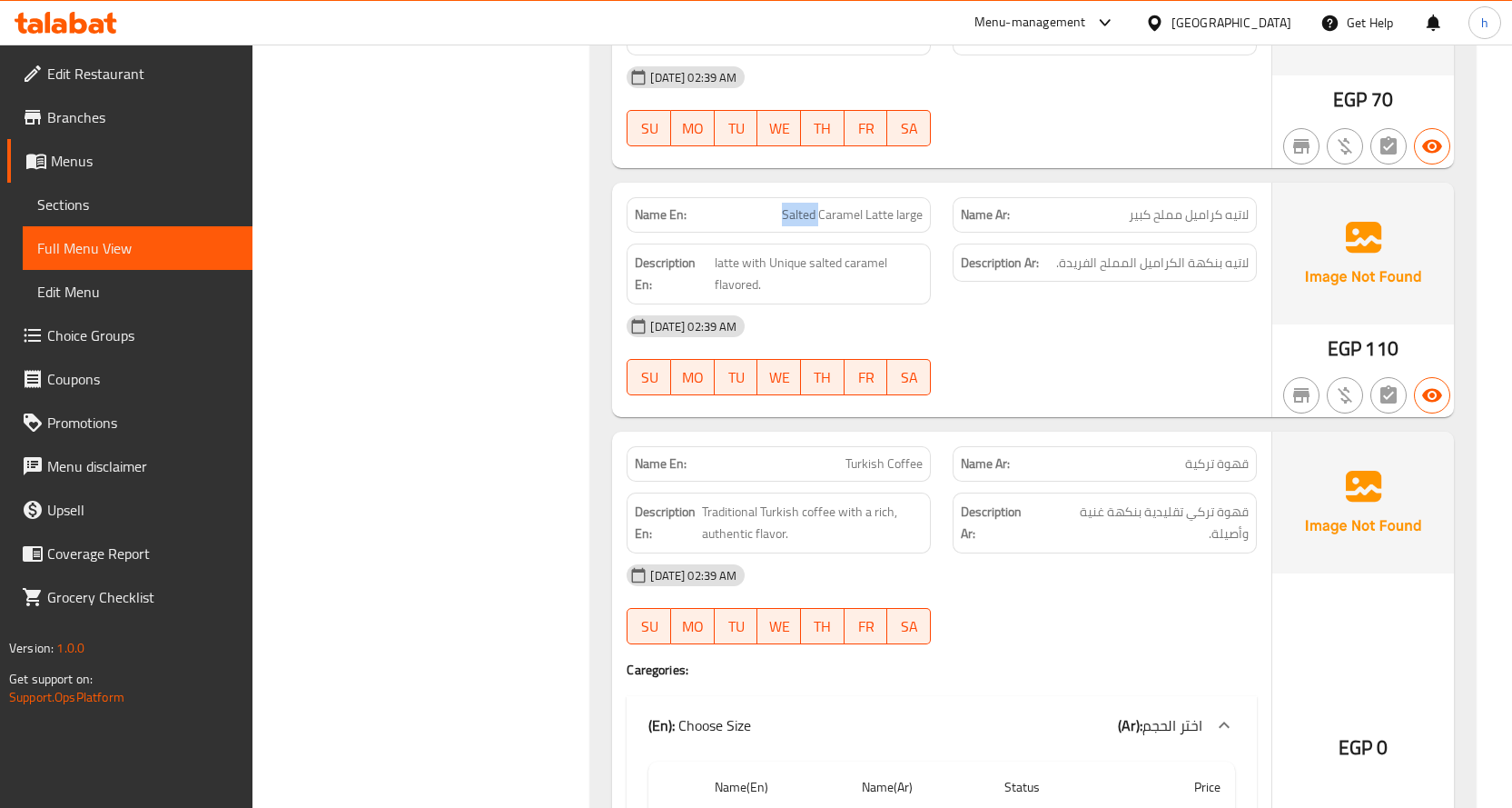
click at [787, 206] on span "Salted Caramel Latte large" at bounding box center [853, 215] width 141 height 19
click at [918, 206] on span "Salted Caramel Latte large" at bounding box center [853, 215] width 141 height 19
click at [730, 252] on span "latte with Unique salted caramel flavored." at bounding box center [819, 273] width 208 height 44
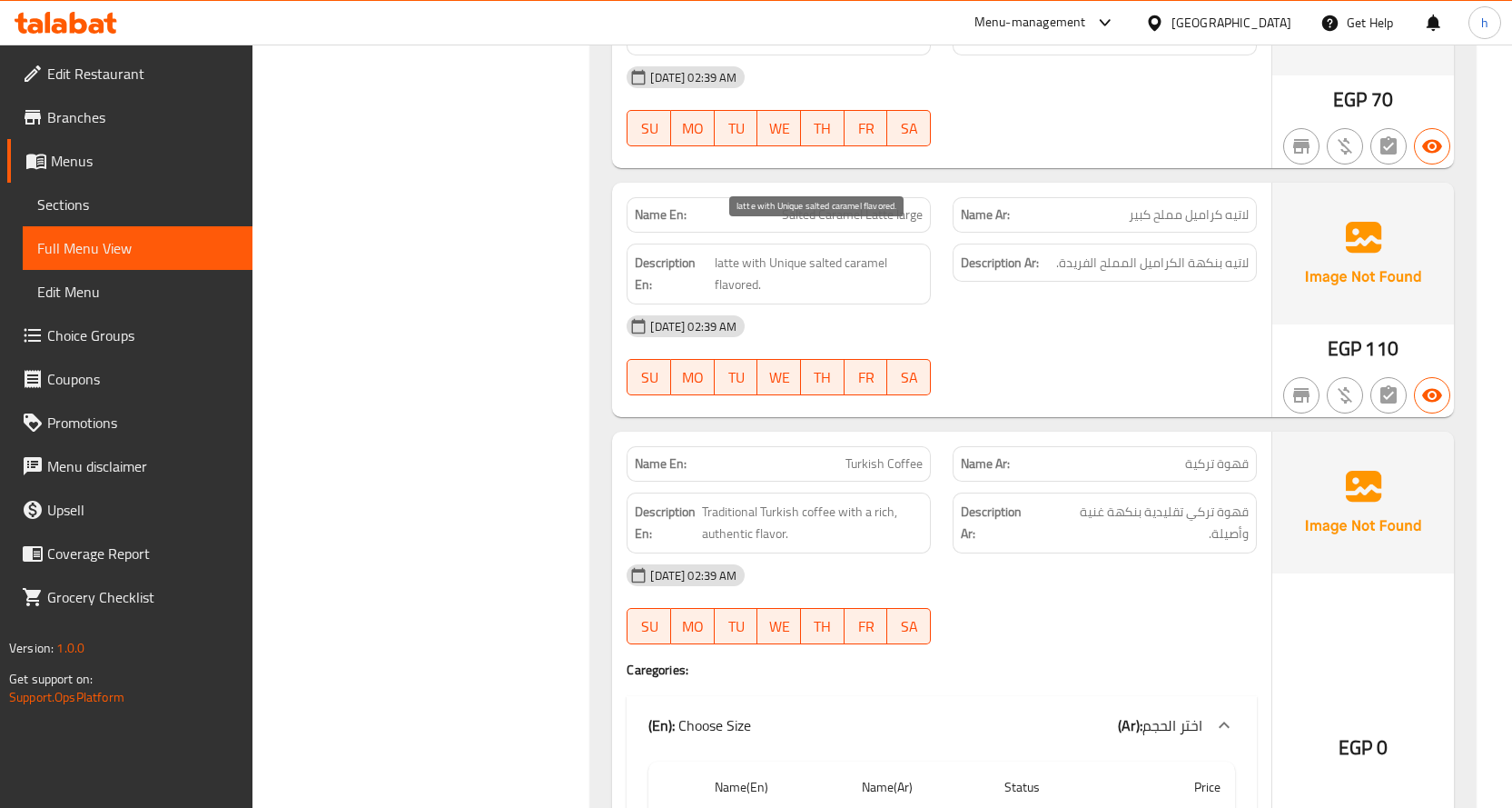
click at [747, 261] on span "latte with Unique salted caramel flavored." at bounding box center [819, 273] width 208 height 44
click at [824, 253] on span "latte with Unique salted caramel flavored." at bounding box center [819, 273] width 208 height 44
drag, startPoint x: 782, startPoint y: 267, endPoint x: 744, endPoint y: 242, distance: 45.5
click at [744, 252] on span "latte with Unique salted caramel flavored." at bounding box center [819, 273] width 208 height 44
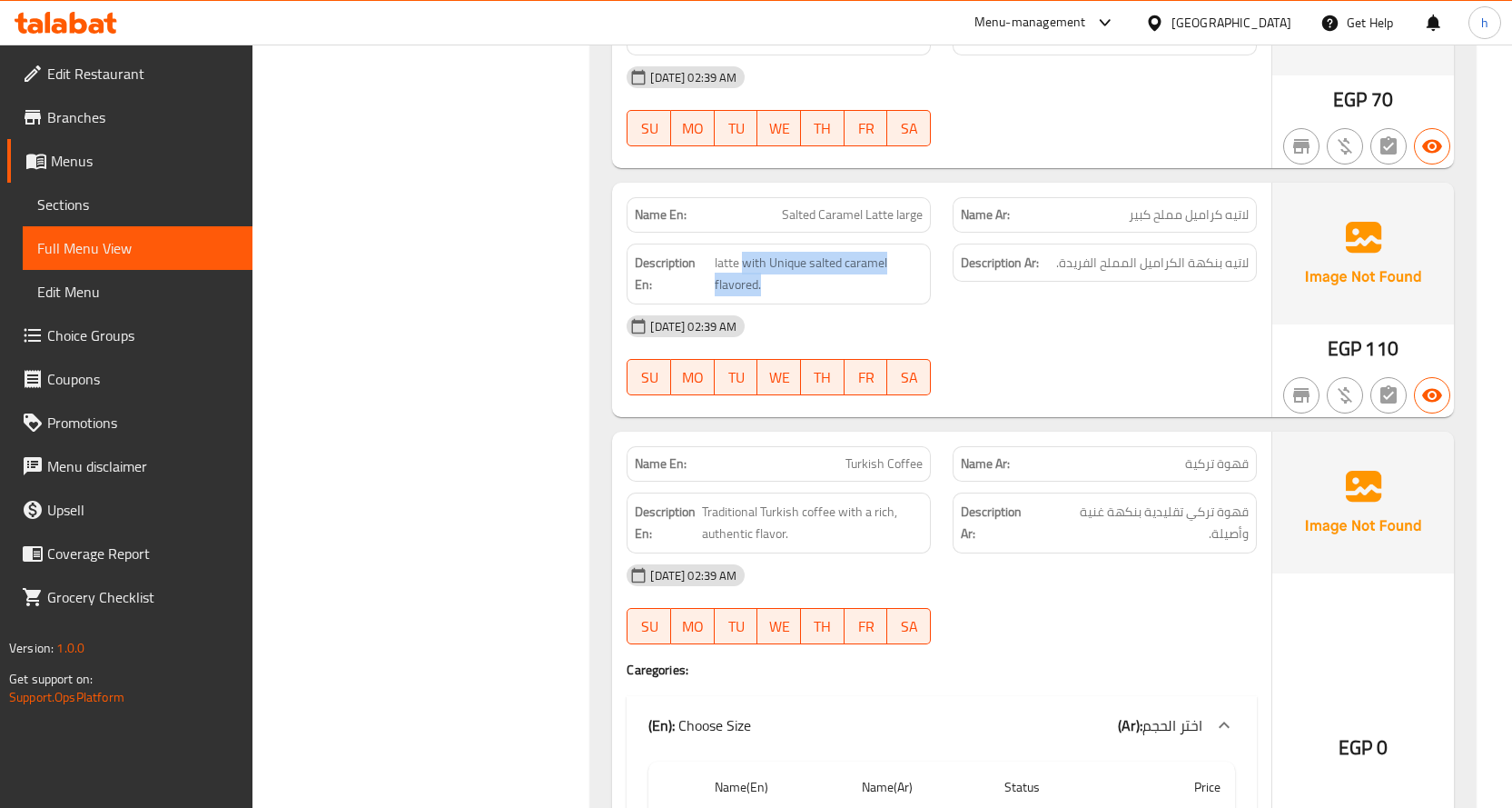
copy span "with Unique salted caramel flavored."
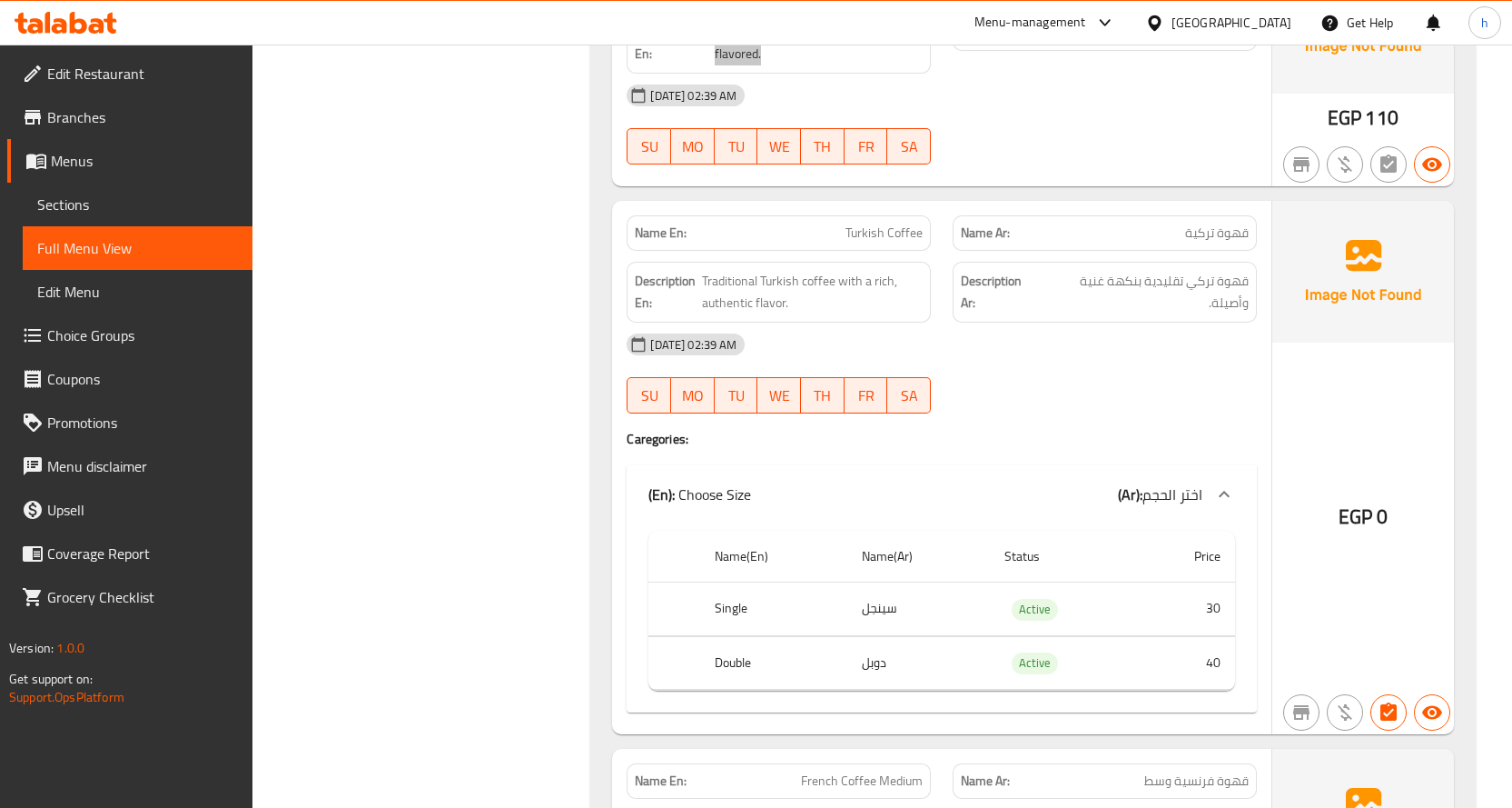
scroll to position [11986, 0]
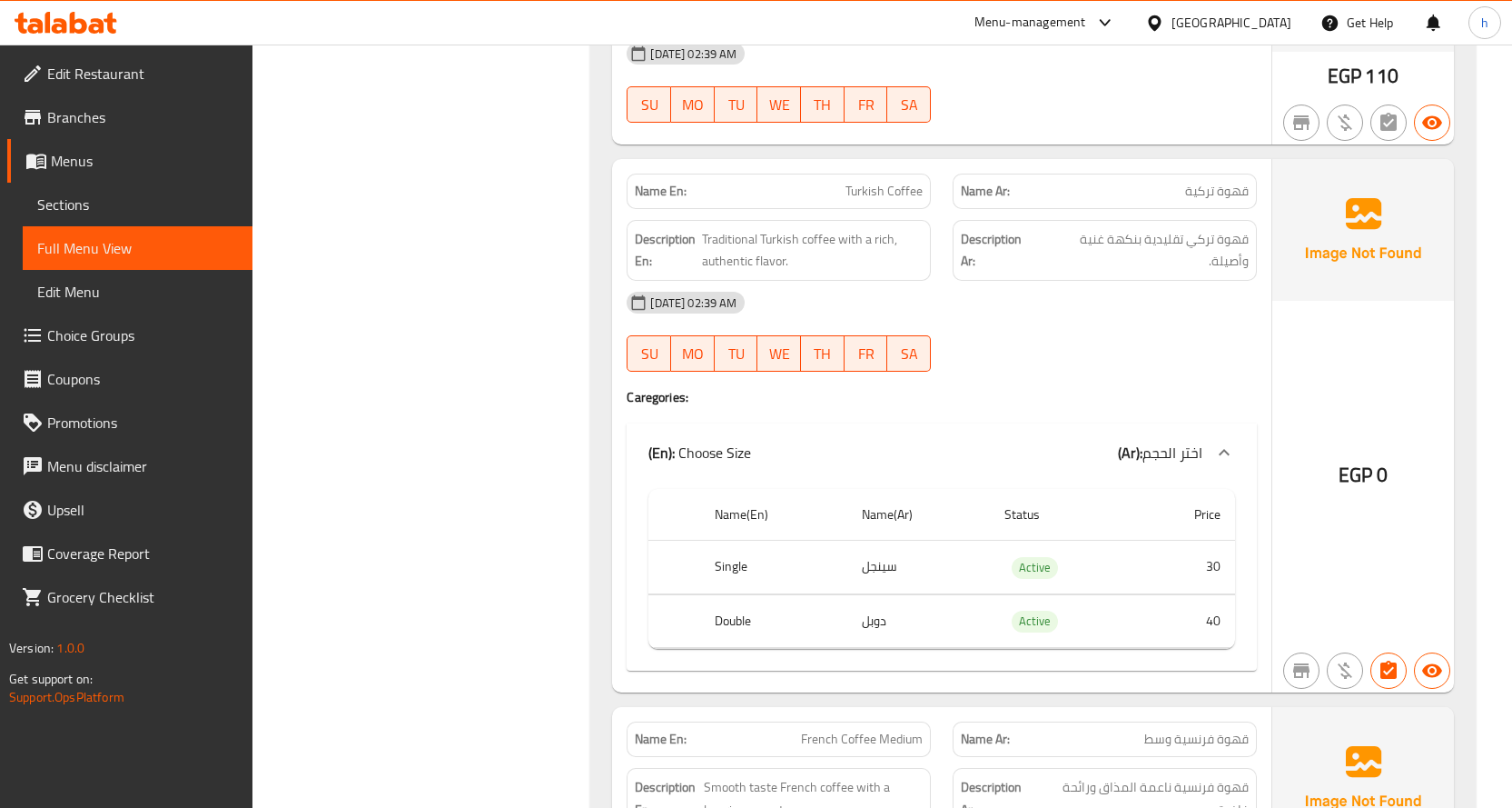
click at [903, 182] on span "Turkish Coffee" at bounding box center [884, 191] width 77 height 19
click at [869, 182] on span "Turkish Coffee" at bounding box center [884, 191] width 77 height 19
click at [811, 228] on span "Traditional Turkish coffee with a rich, authentic flavor." at bounding box center [812, 250] width 221 height 44
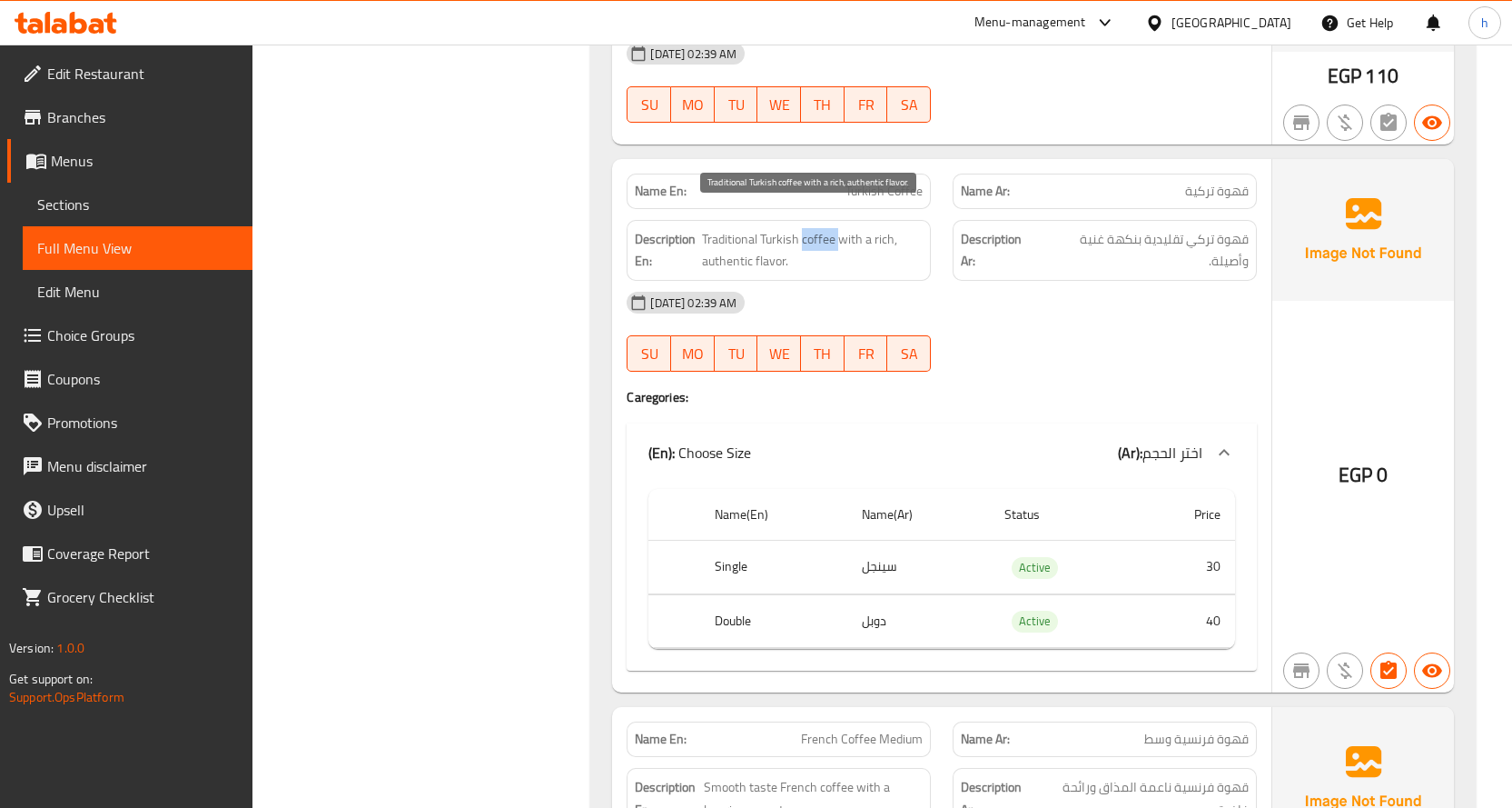
click at [811, 228] on span "Traditional Turkish coffee with a rich, authentic flavor." at bounding box center [812, 250] width 221 height 44
click at [768, 228] on span "Traditional Turkish coffee with a rich, authentic flavor." at bounding box center [812, 250] width 221 height 44
click at [739, 228] on span "Traditional Turkish coffee with a rich, authentic flavor." at bounding box center [812, 250] width 221 height 44
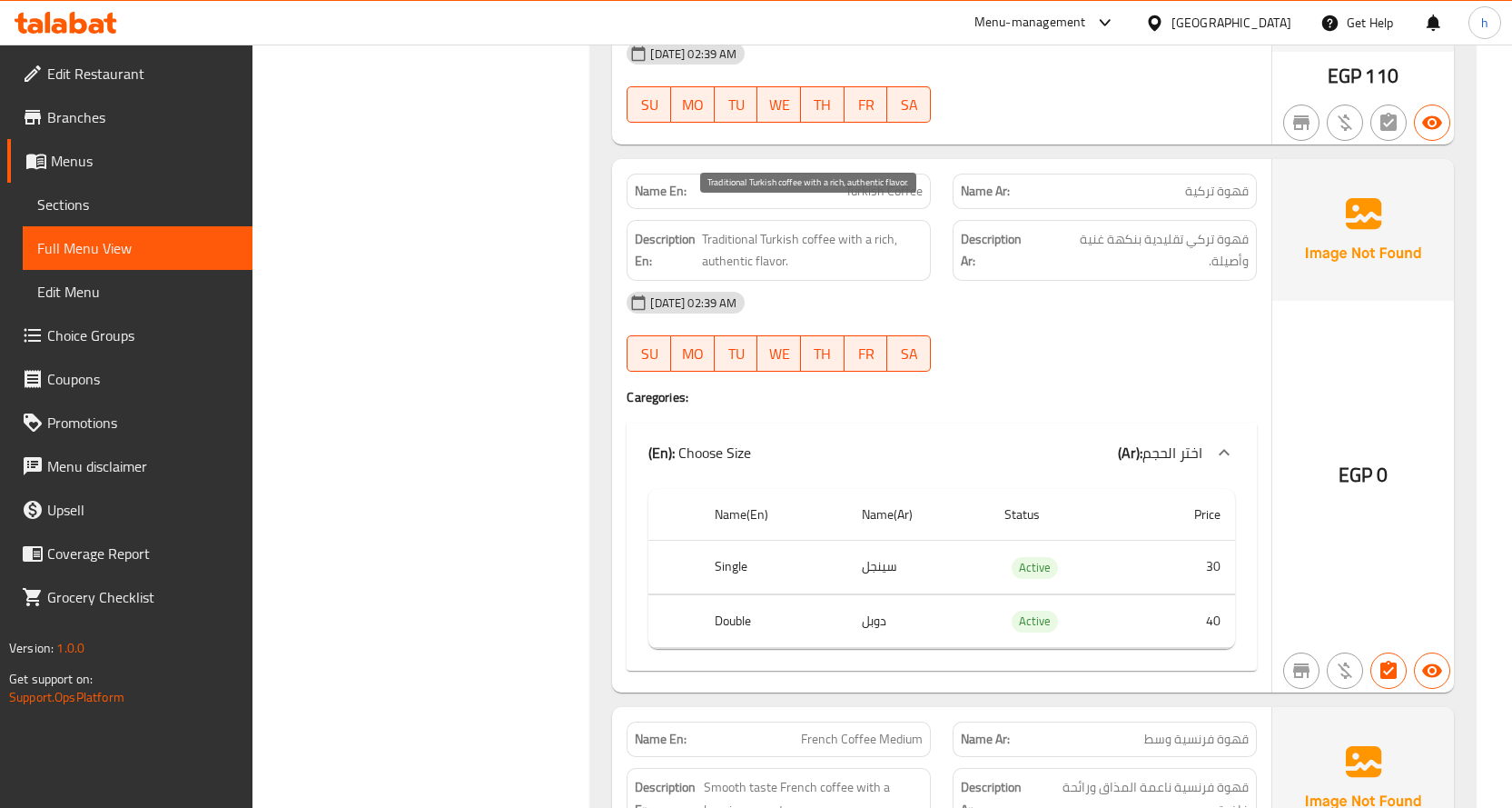
click at [849, 228] on span "Traditional Turkish coffee with a rich, authentic flavor." at bounding box center [812, 250] width 221 height 44
click at [763, 244] on span "Traditional Turkish coffee with a rich, authentic flavor." at bounding box center [812, 250] width 221 height 44
click at [885, 228] on span "Traditional Turkish coffee with a rich, authentic flavor." at bounding box center [812, 250] width 221 height 44
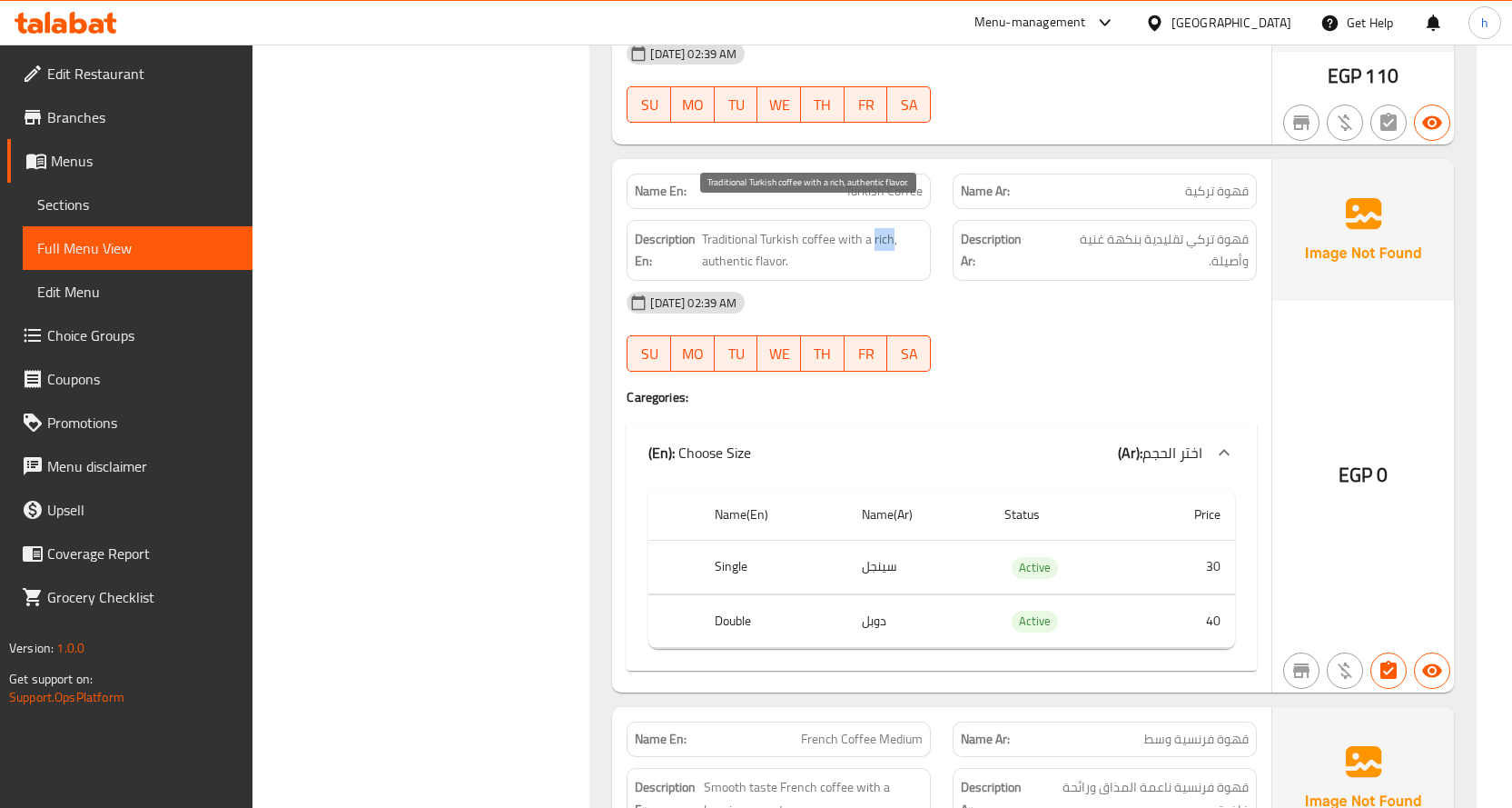
click at [885, 228] on span "Traditional Turkish coffee with a rich, authentic flavor." at bounding box center [812, 250] width 221 height 44
click at [735, 240] on span "Traditional Turkish coffee with a rich, authentic flavor." at bounding box center [812, 250] width 221 height 44
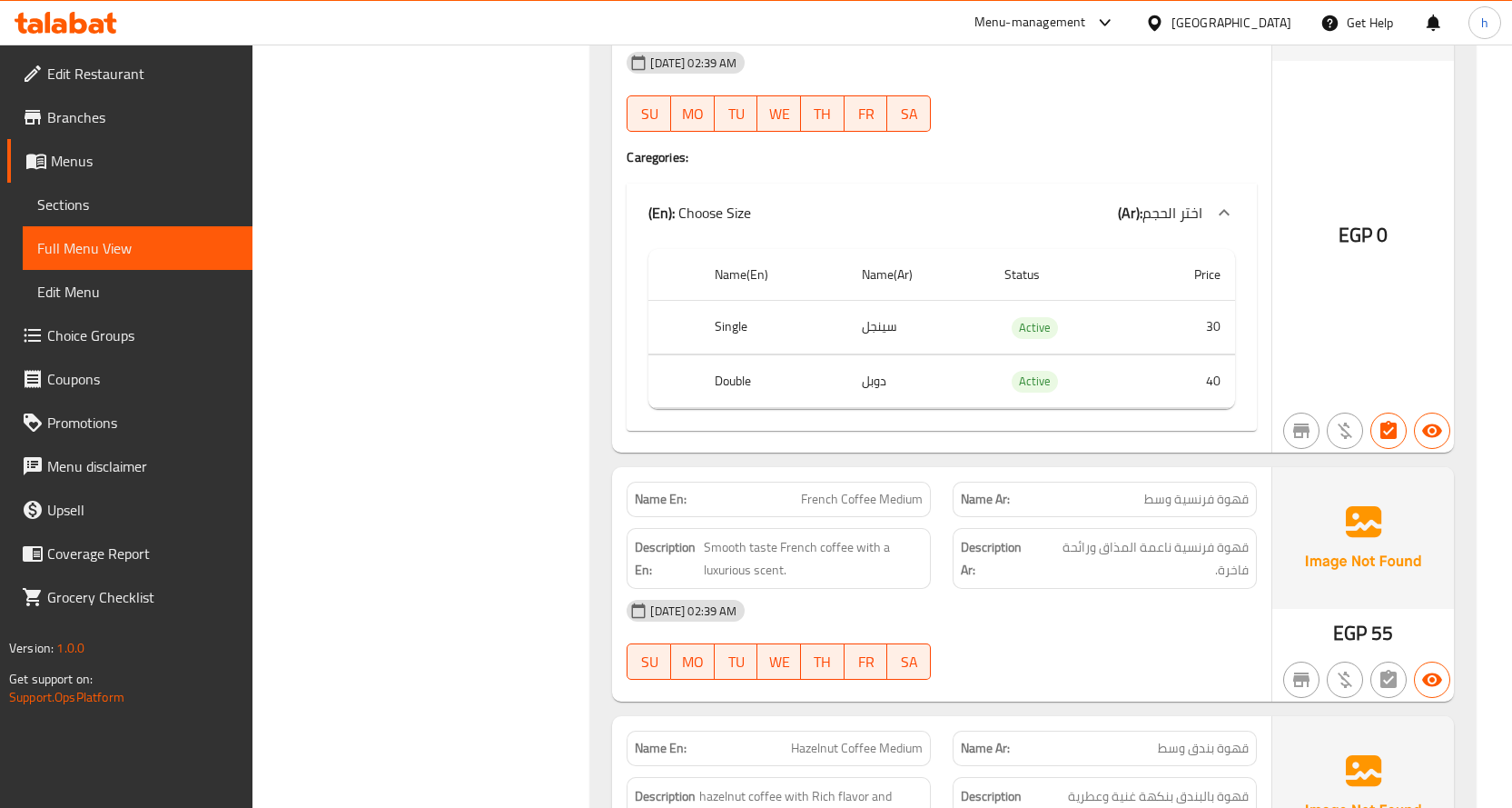
scroll to position [12258, 0]
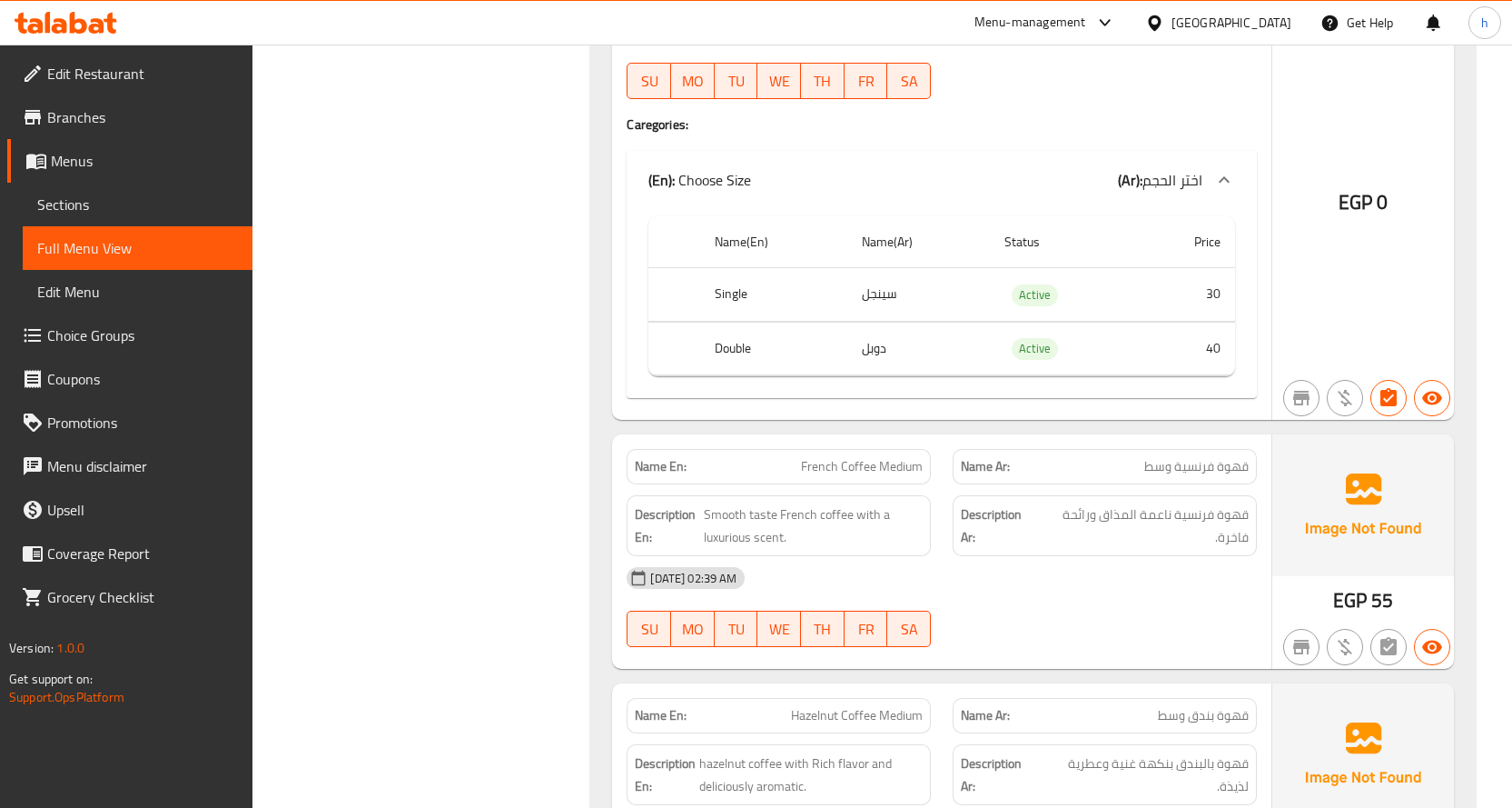
click at [820, 457] on span "French Coffee Medium" at bounding box center [862, 466] width 122 height 19
click at [857, 457] on span "French Coffee Medium" at bounding box center [862, 466] width 122 height 19
click at [910, 457] on span "French Coffee Medium" at bounding box center [862, 466] width 122 height 19
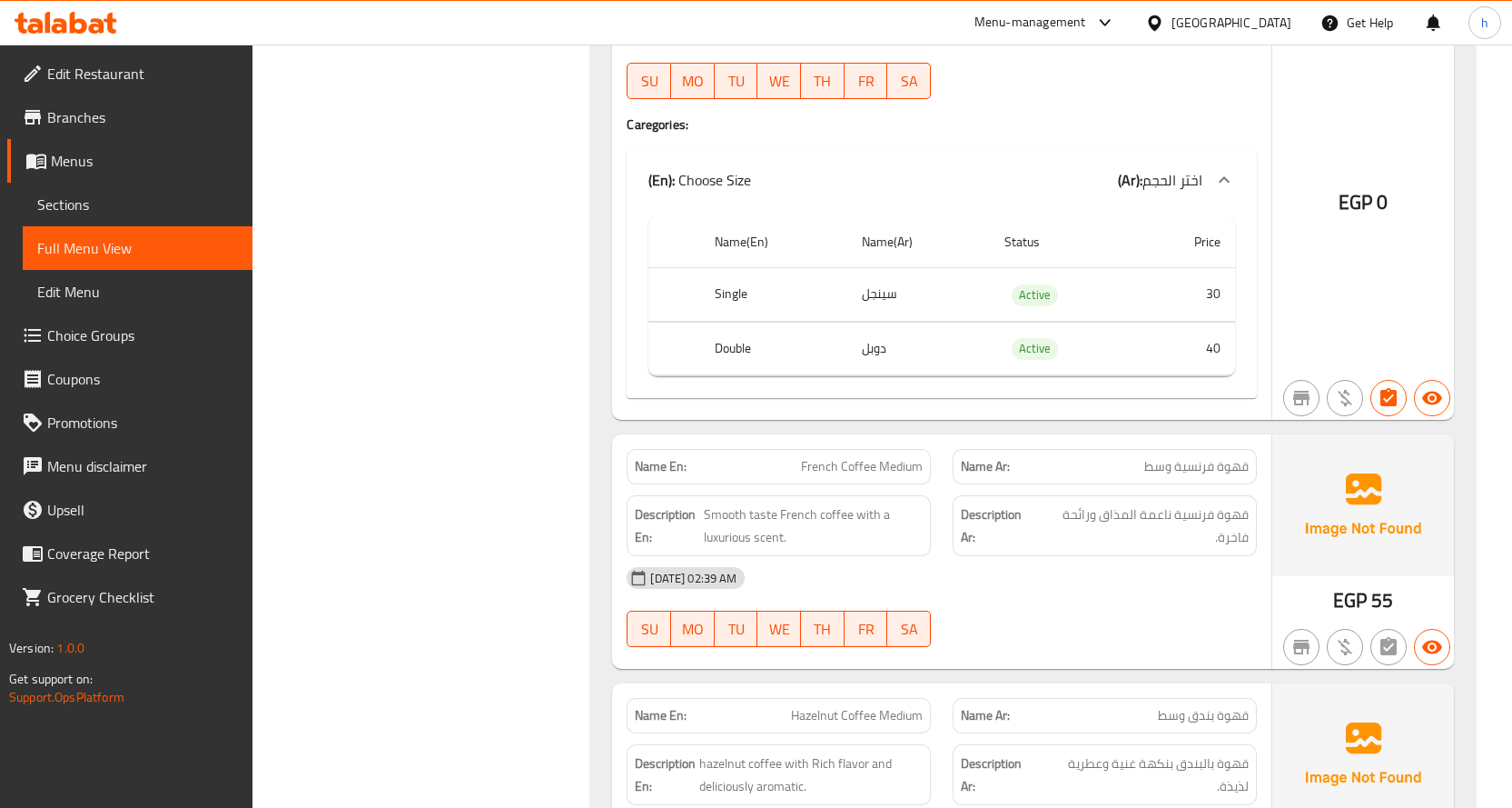
click at [1249, 449] on div "Name Ar: قهوة فرنسية وسط" at bounding box center [1105, 466] width 304 height 36
click at [1207, 457] on span "قهوة فرنسية وسط" at bounding box center [1196, 466] width 104 height 19
click at [1152, 457] on span "قهوة فرنسية وسط" at bounding box center [1196, 466] width 104 height 19
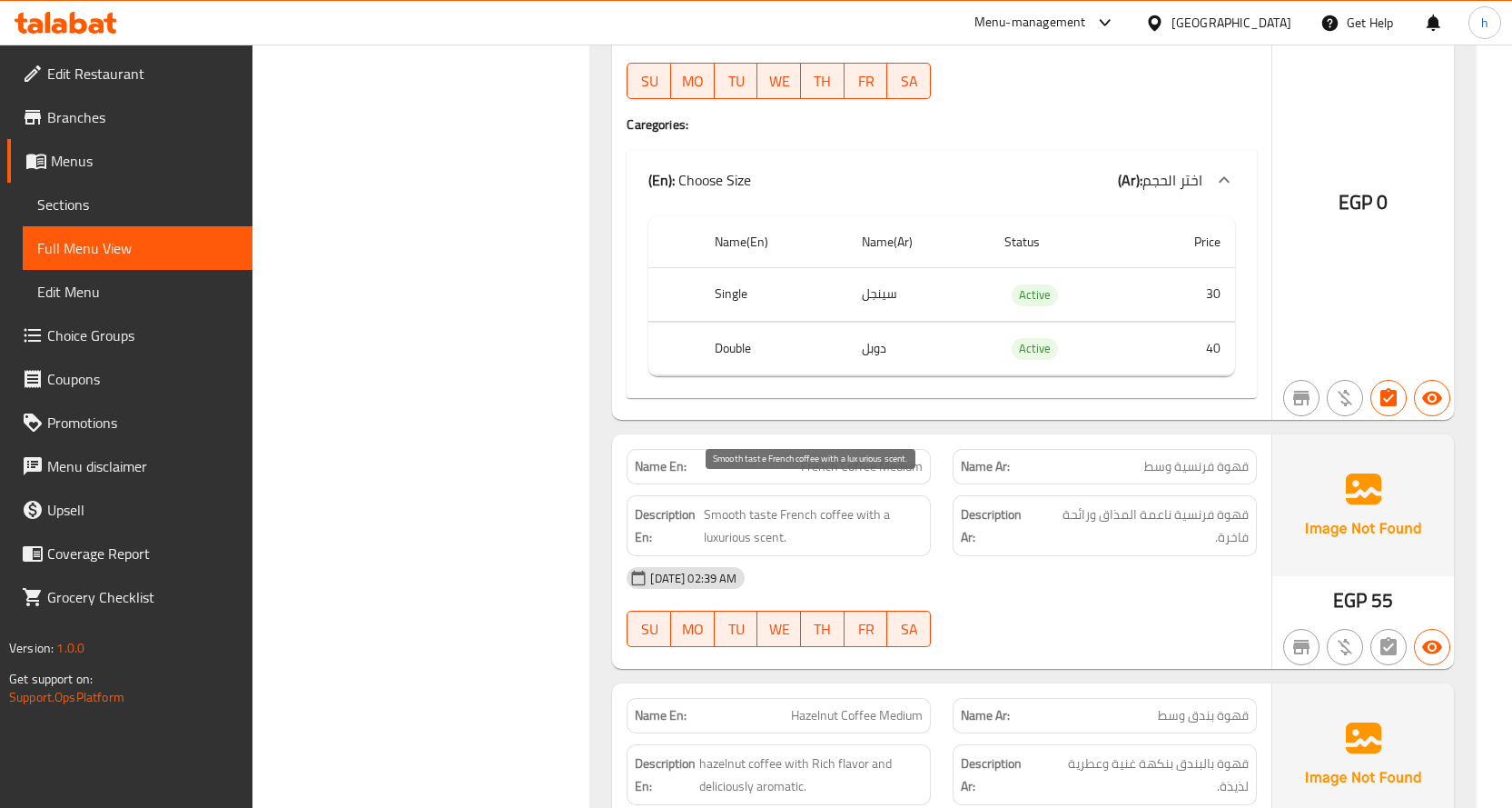
click at [839, 503] on span "Smooth taste French coffee with a luxurious scent." at bounding box center [812, 525] width 219 height 44
click at [822, 503] on span "Smooth taste French coffee with a luxurious scent." at bounding box center [812, 525] width 219 height 44
click at [723, 503] on span "Smooth taste French coffee with a luxurious scent." at bounding box center [812, 525] width 219 height 44
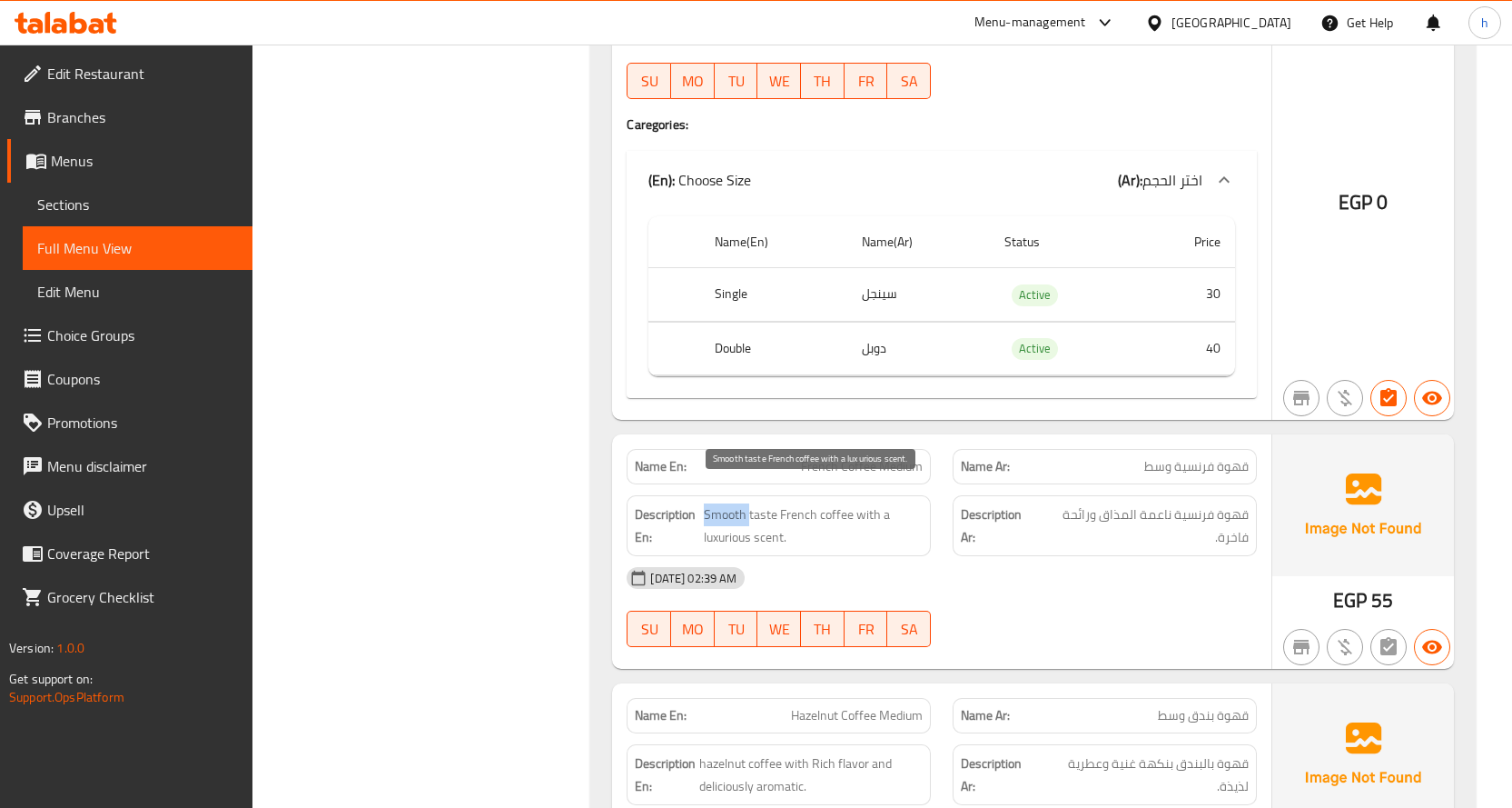
click at [723, 503] on span "Smooth taste French coffee with a luxurious scent." at bounding box center [812, 525] width 219 height 44
click at [769, 503] on span "Smooth taste French coffee with a luxurious scent." at bounding box center [812, 525] width 219 height 44
drag, startPoint x: 866, startPoint y: 493, endPoint x: 913, endPoint y: 492, distance: 47.0
click at [913, 503] on span "Smooth taste French coffee with a luxurious scent." at bounding box center [812, 525] width 219 height 44
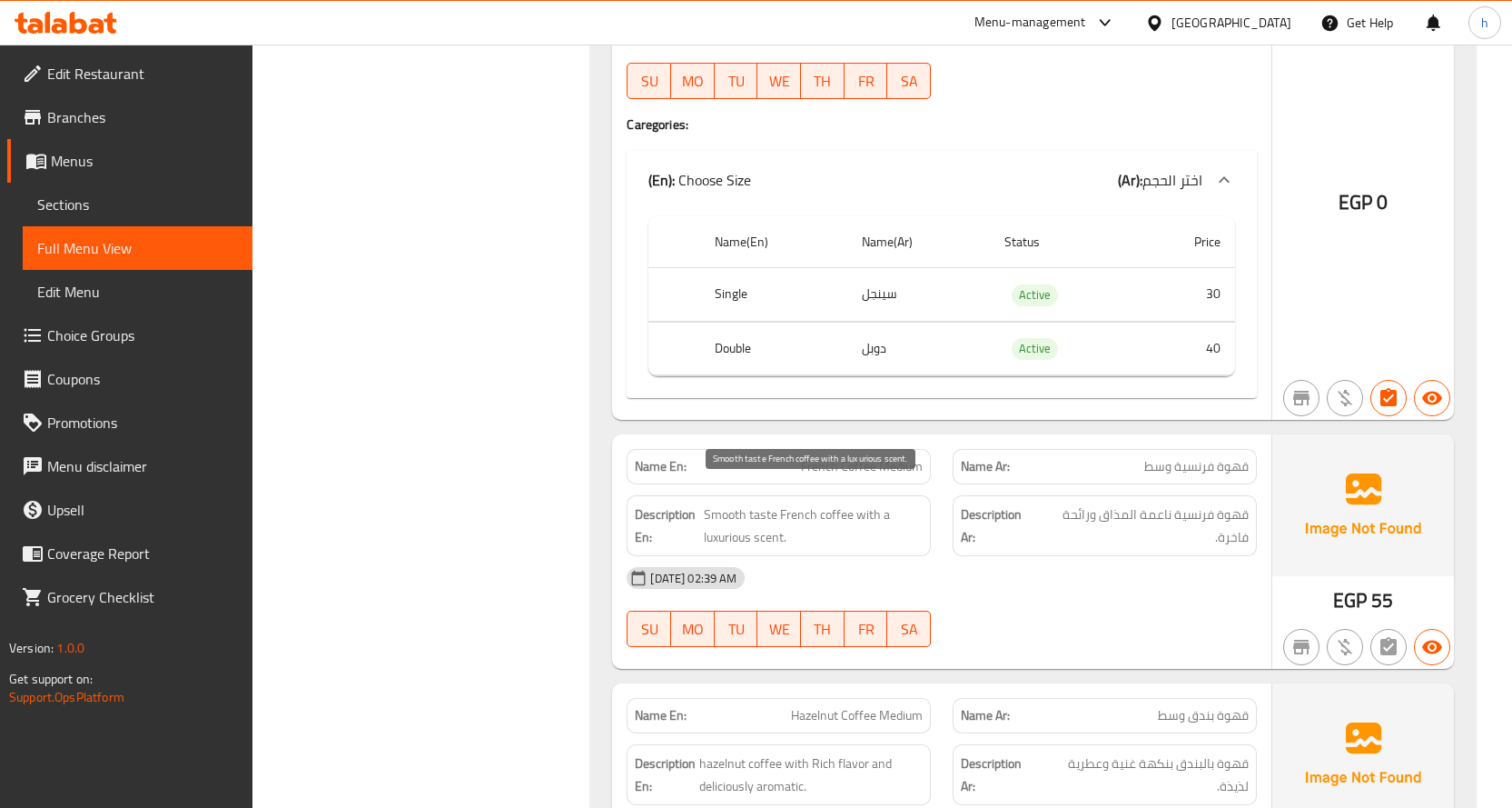
click at [771, 518] on span "Smooth taste French coffee with a luxurious scent." at bounding box center [812, 525] width 219 height 44
click at [715, 518] on span "Smooth taste French coffee with a luxurious scent." at bounding box center [812, 525] width 219 height 44
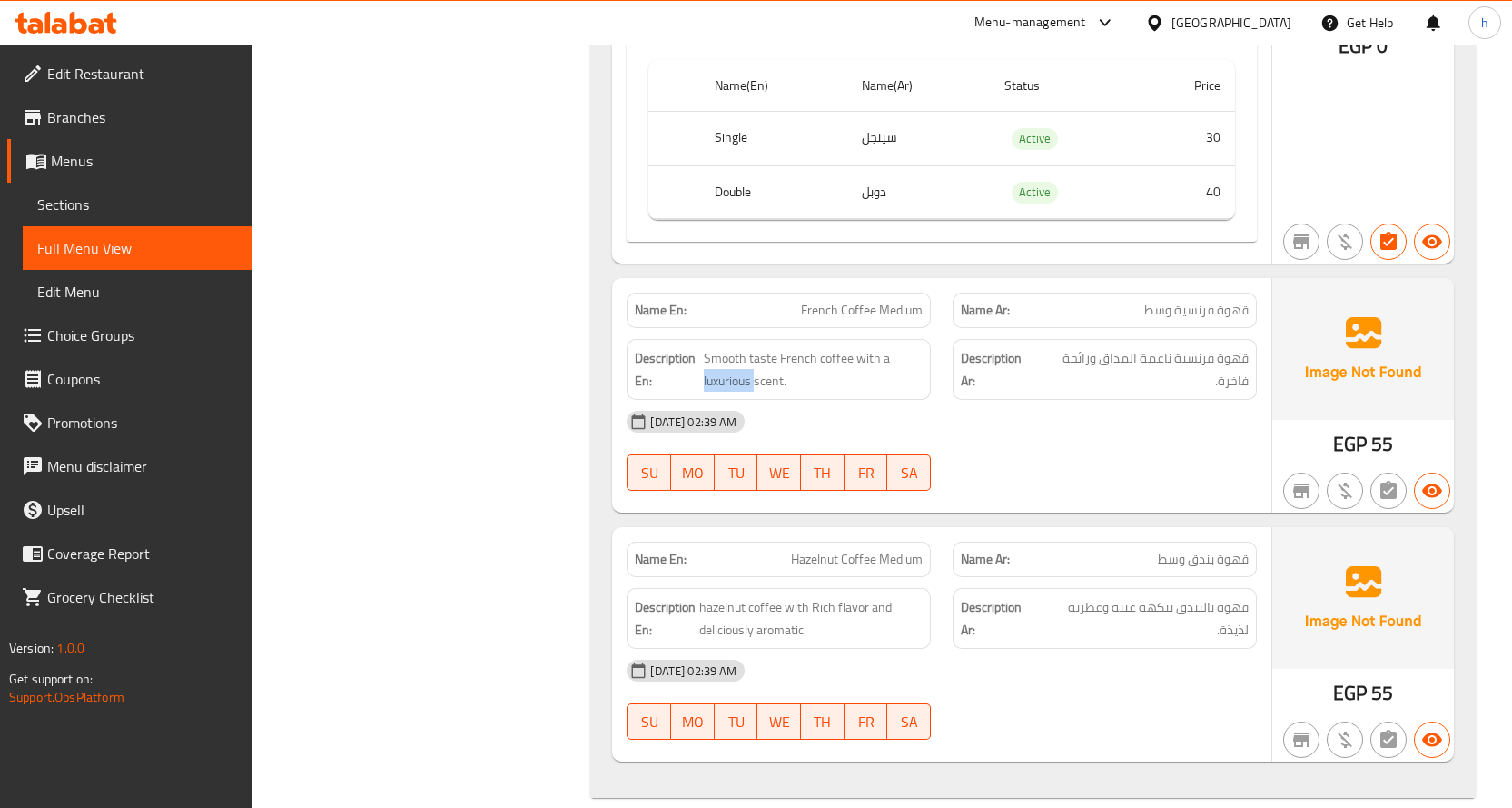
scroll to position [12419, 0]
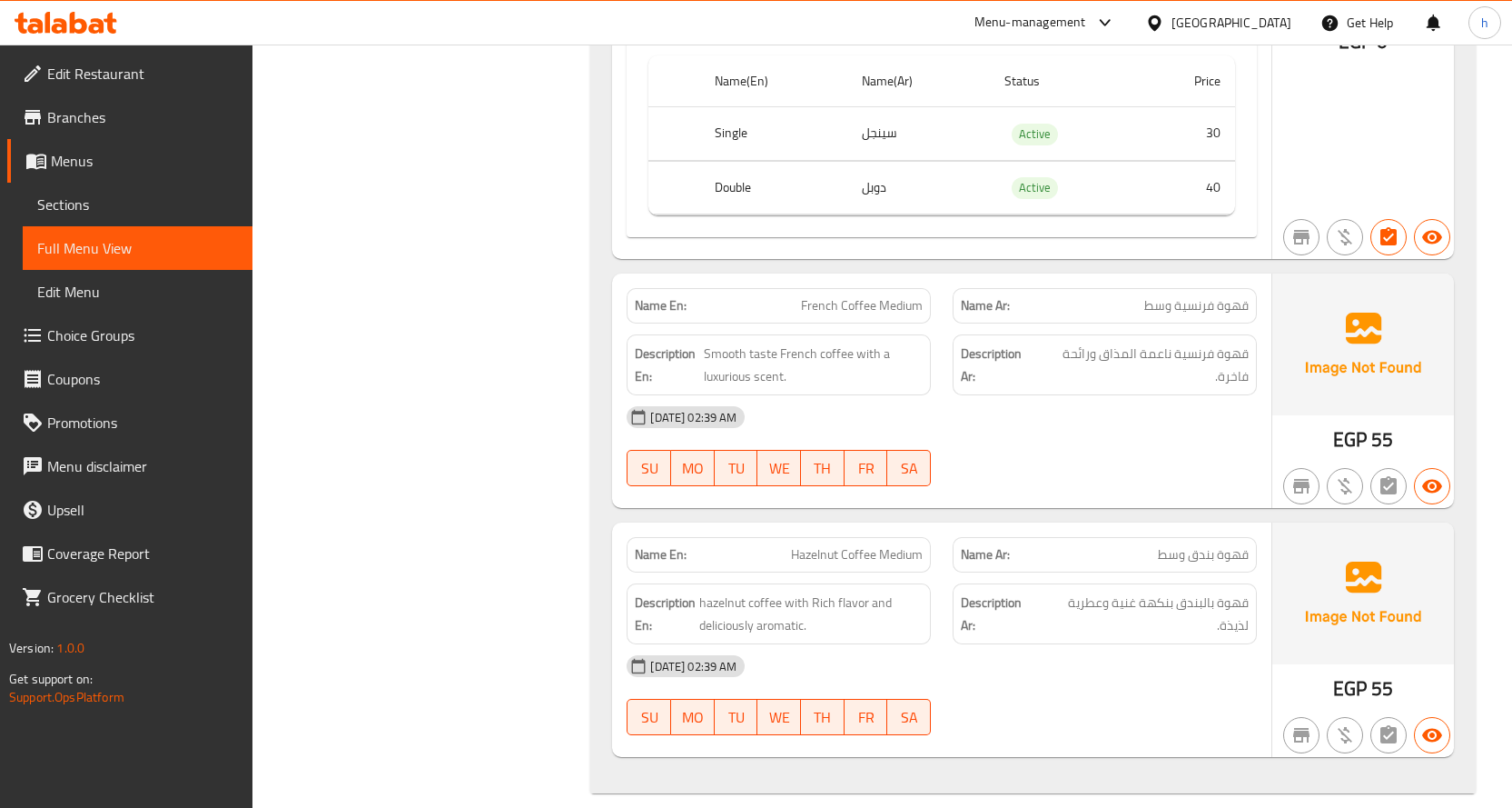
click at [811, 545] on span "Hazelnut Coffee Medium" at bounding box center [856, 555] width 131 height 19
copy span "Hazelnut"
click at [864, 545] on span "Hazelnut Coffee Medium" at bounding box center [856, 555] width 131 height 19
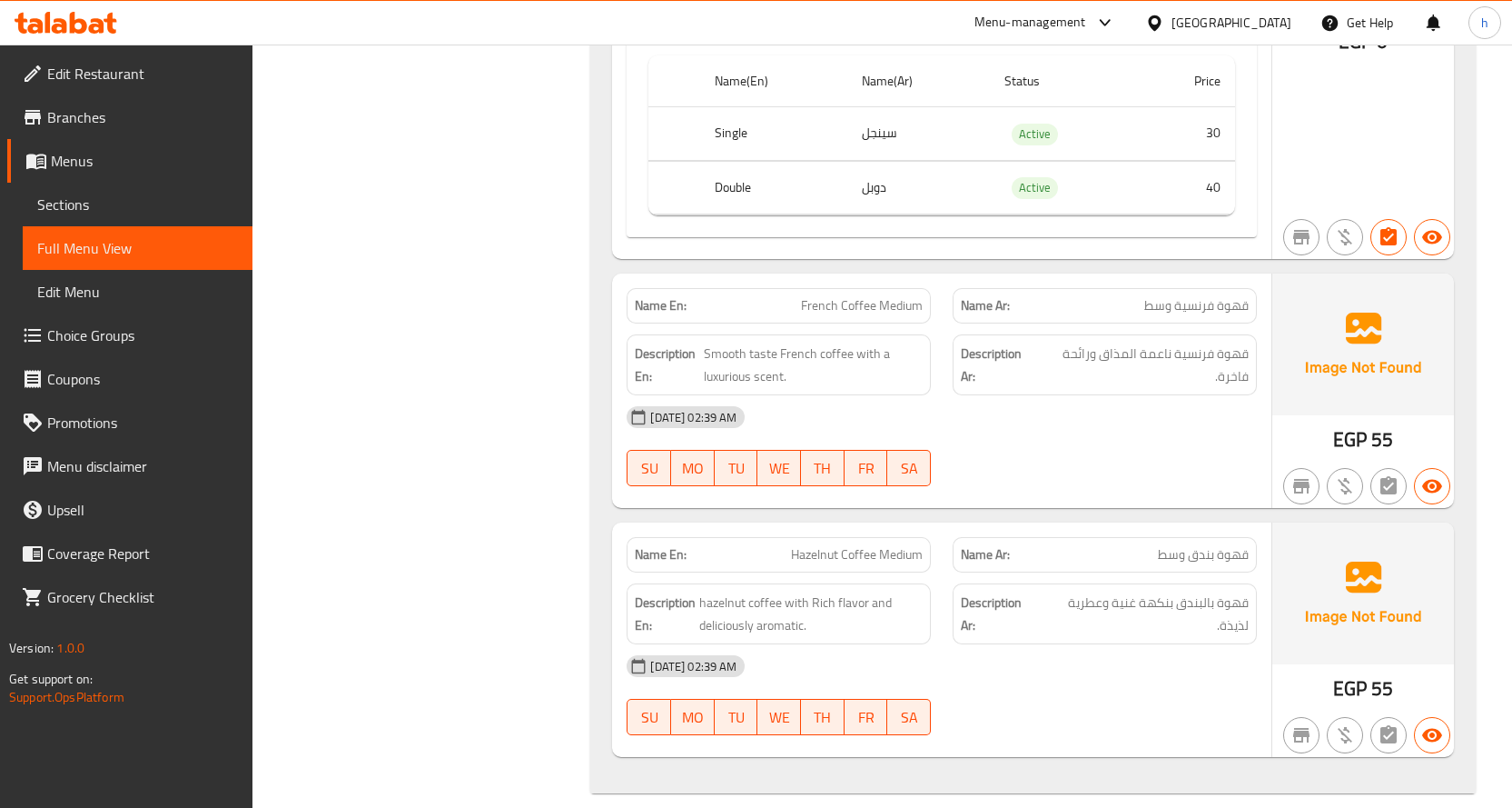
click at [823, 545] on span "Hazelnut Coffee Medium" at bounding box center [856, 555] width 131 height 19
click at [904, 545] on span "Hazelnut Coffee Medium" at bounding box center [856, 555] width 131 height 19
click at [861, 545] on span "Hazelnut Coffee Medium" at bounding box center [856, 555] width 131 height 19
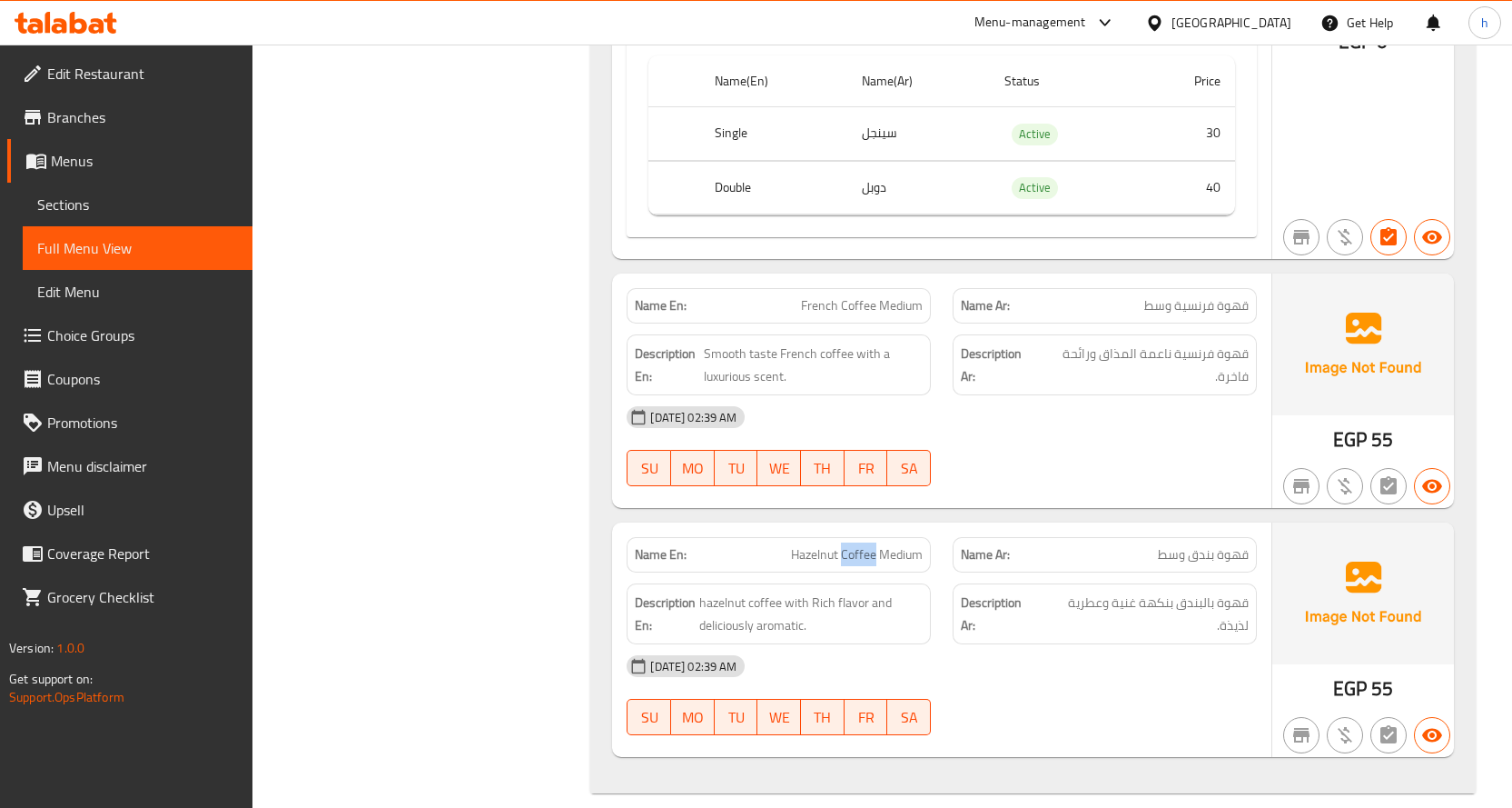
click at [861, 545] on span "Hazelnut Coffee Medium" at bounding box center [856, 555] width 131 height 19
click at [810, 545] on span "Hazelnut Coffee Medium" at bounding box center [856, 555] width 131 height 19
click at [914, 545] on span "Hazelnut Coffee Medium" at bounding box center [856, 555] width 131 height 19
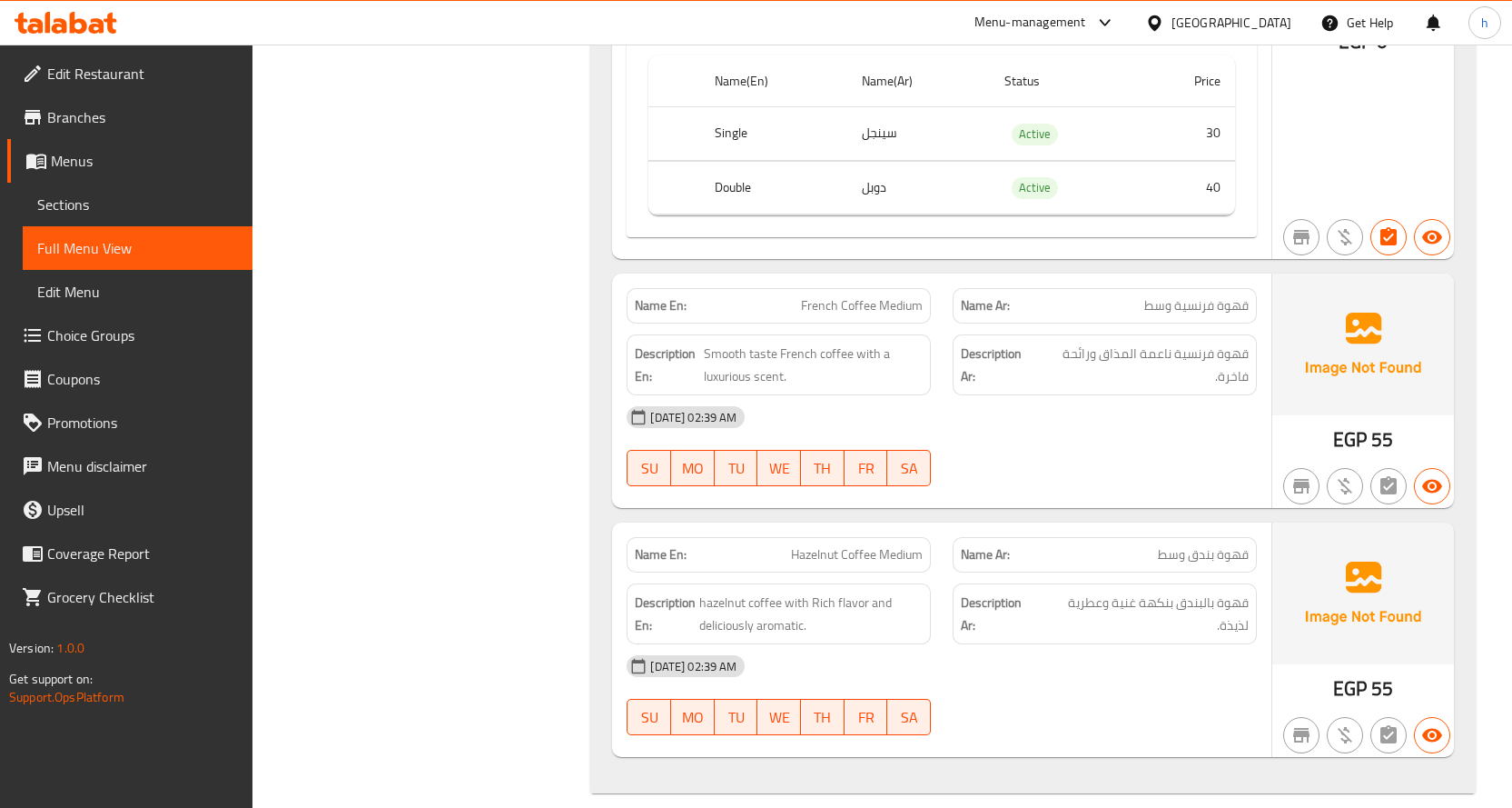
click at [864, 545] on span "Hazelnut Coffee Medium" at bounding box center [856, 555] width 131 height 19
click at [824, 545] on span "Hazelnut Coffee Medium" at bounding box center [856, 555] width 131 height 19
click at [894, 545] on span "Hazelnut Coffee Medium" at bounding box center [856, 555] width 131 height 19
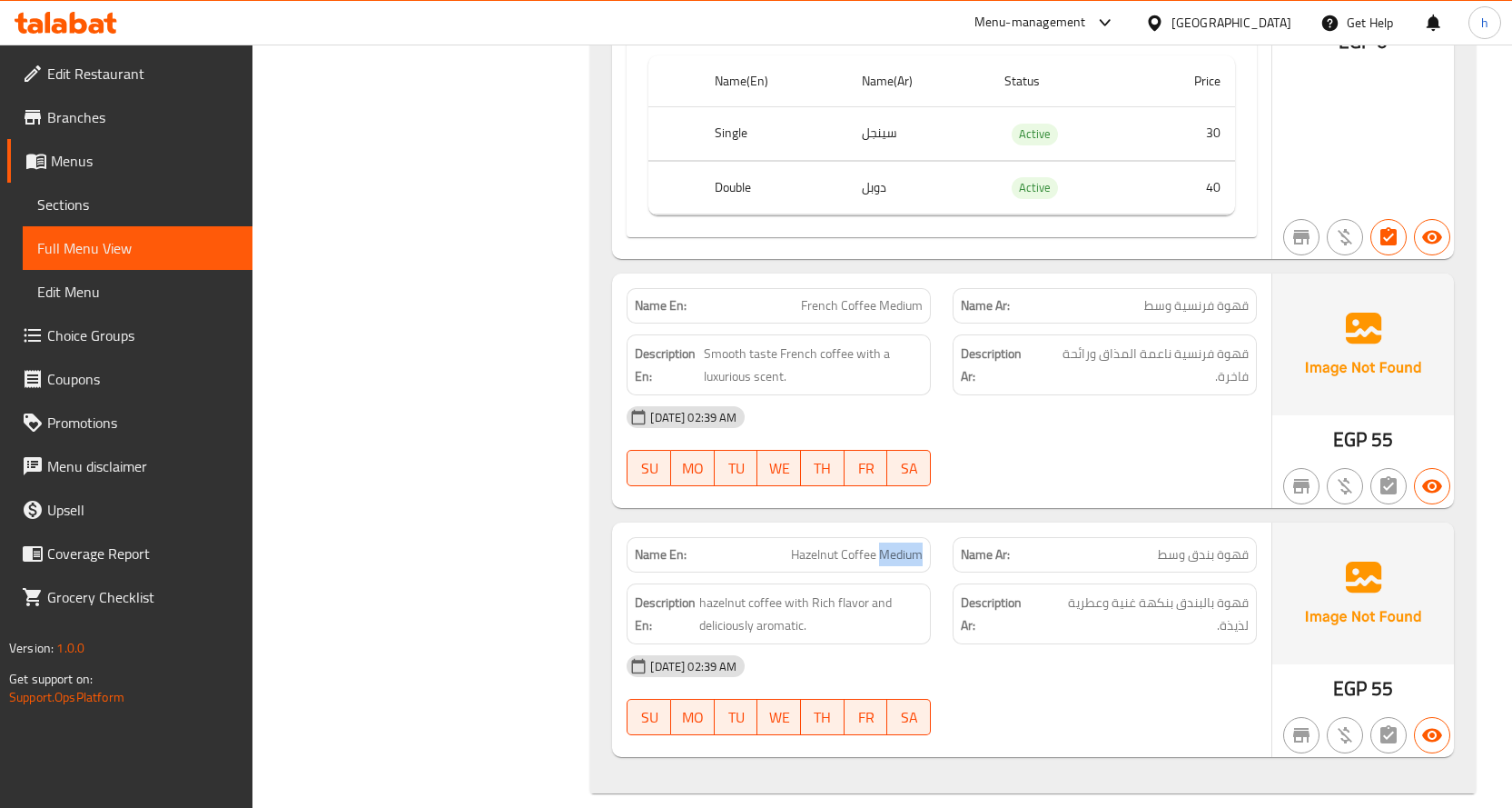
click at [894, 545] on span "Hazelnut Coffee Medium" at bounding box center [856, 555] width 131 height 19
click at [762, 591] on span "hazelnut coffee with Rich flavor and deliciously aromatic." at bounding box center [810, 613] width 223 height 44
click at [727, 591] on span "hazelnut coffee with Rich flavor and deliciously aromatic." at bounding box center [810, 613] width 223 height 44
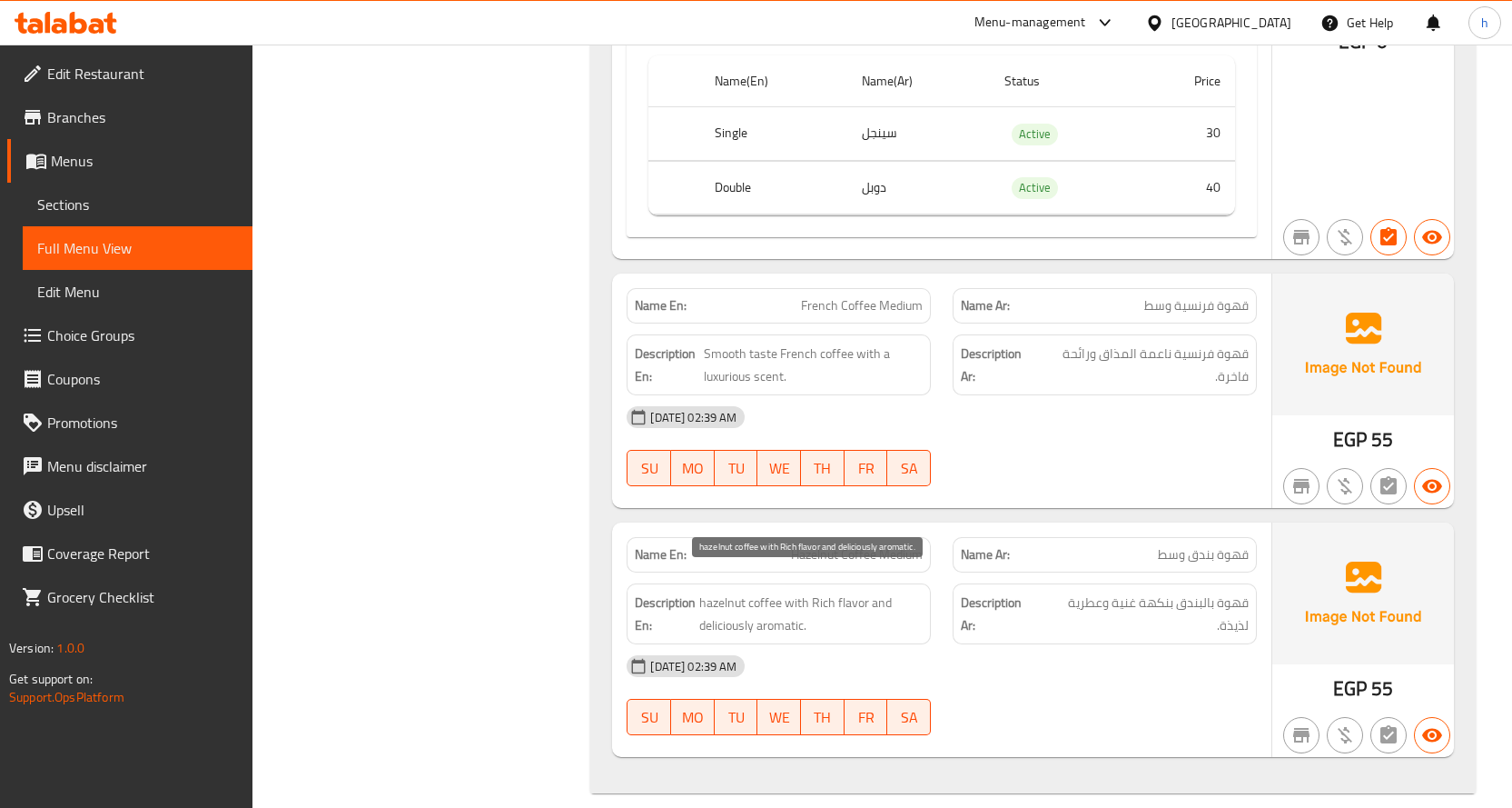
click at [851, 591] on span "hazelnut coffee with Rich flavor and deliciously aromatic." at bounding box center [810, 613] width 223 height 44
click at [818, 591] on span "hazelnut coffee with Rich flavor and deliciously aromatic." at bounding box center [810, 613] width 223 height 44
click at [774, 603] on span "hazelnut coffee with Rich flavor and deliciously aromatic." at bounding box center [810, 613] width 223 height 44
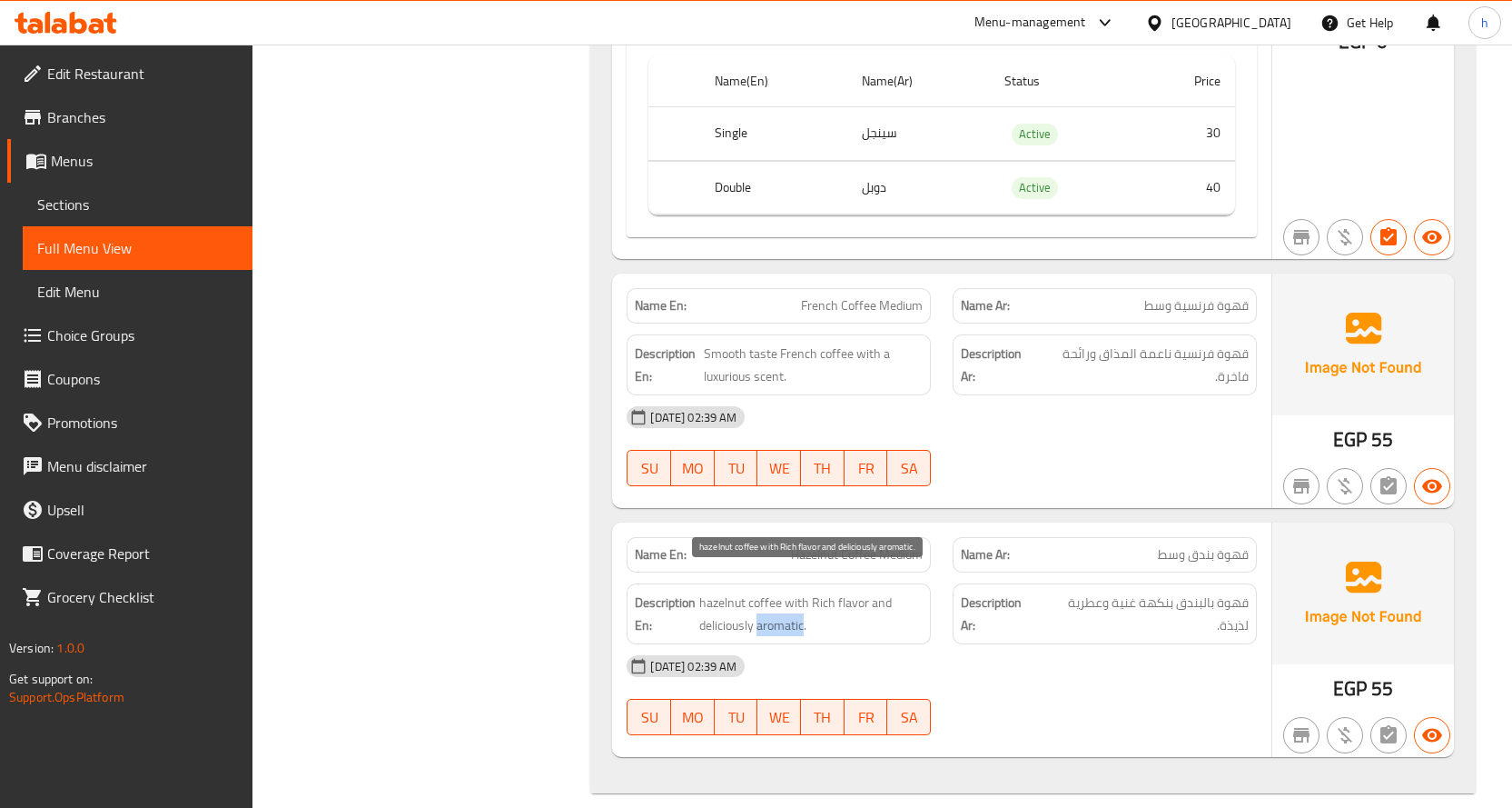
click at [774, 603] on span "hazelnut coffee with Rich flavor and deliciously aromatic." at bounding box center [810, 613] width 223 height 44
click at [729, 602] on span "hazelnut coffee with Rich flavor and deliciously aromatic." at bounding box center [810, 613] width 223 height 44
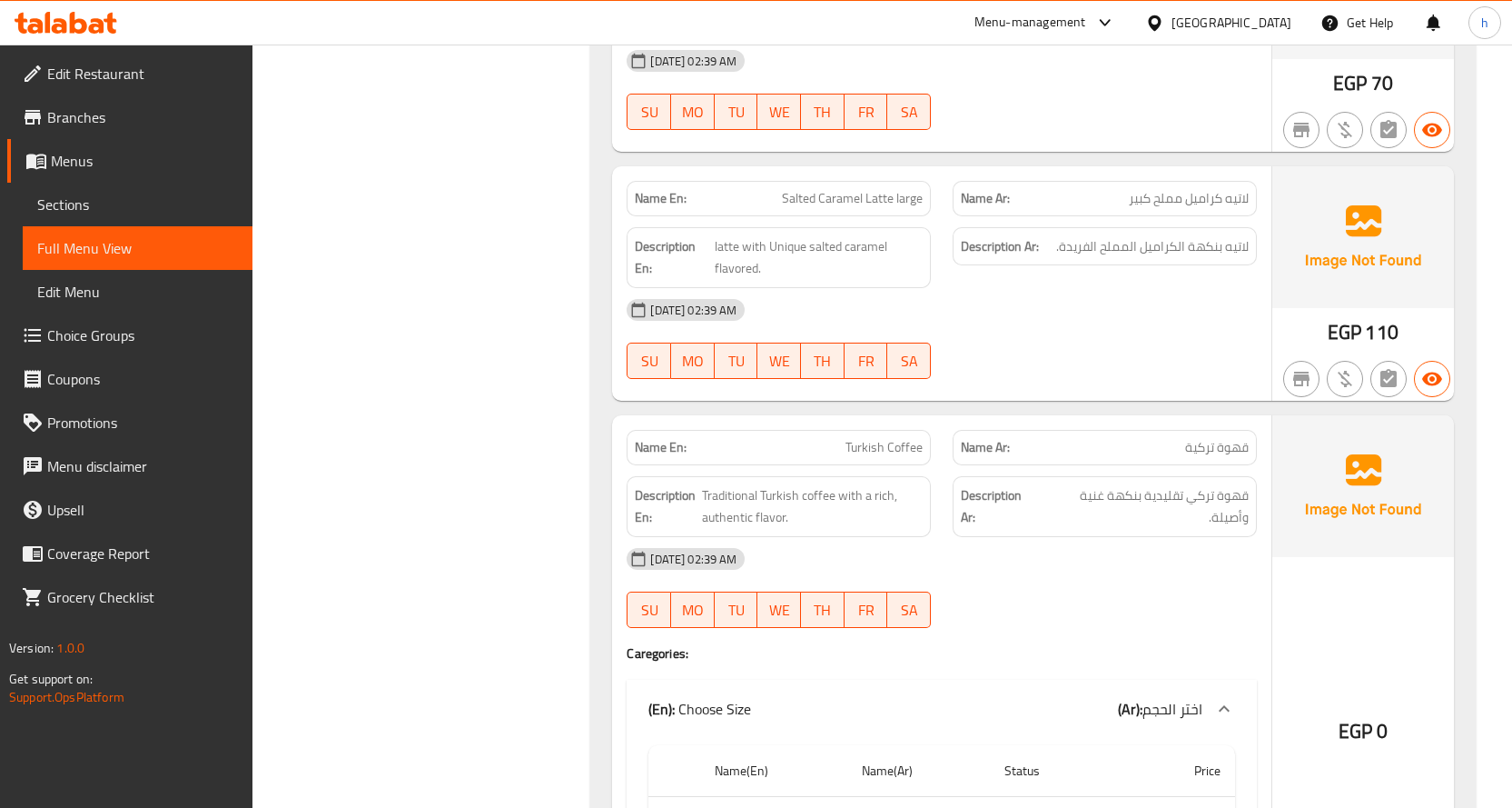
scroll to position [11692, 0]
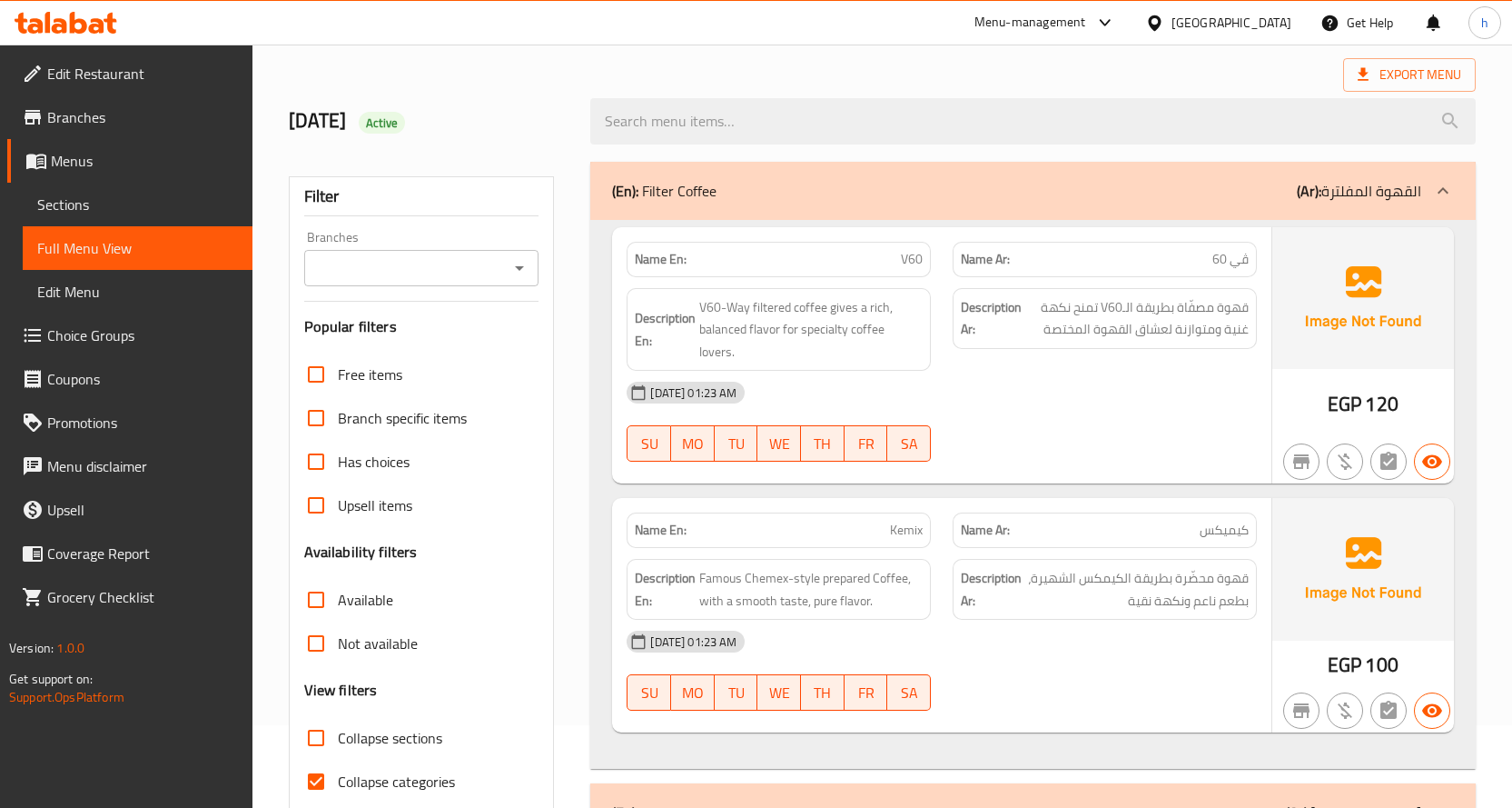
scroll to position [182, 0]
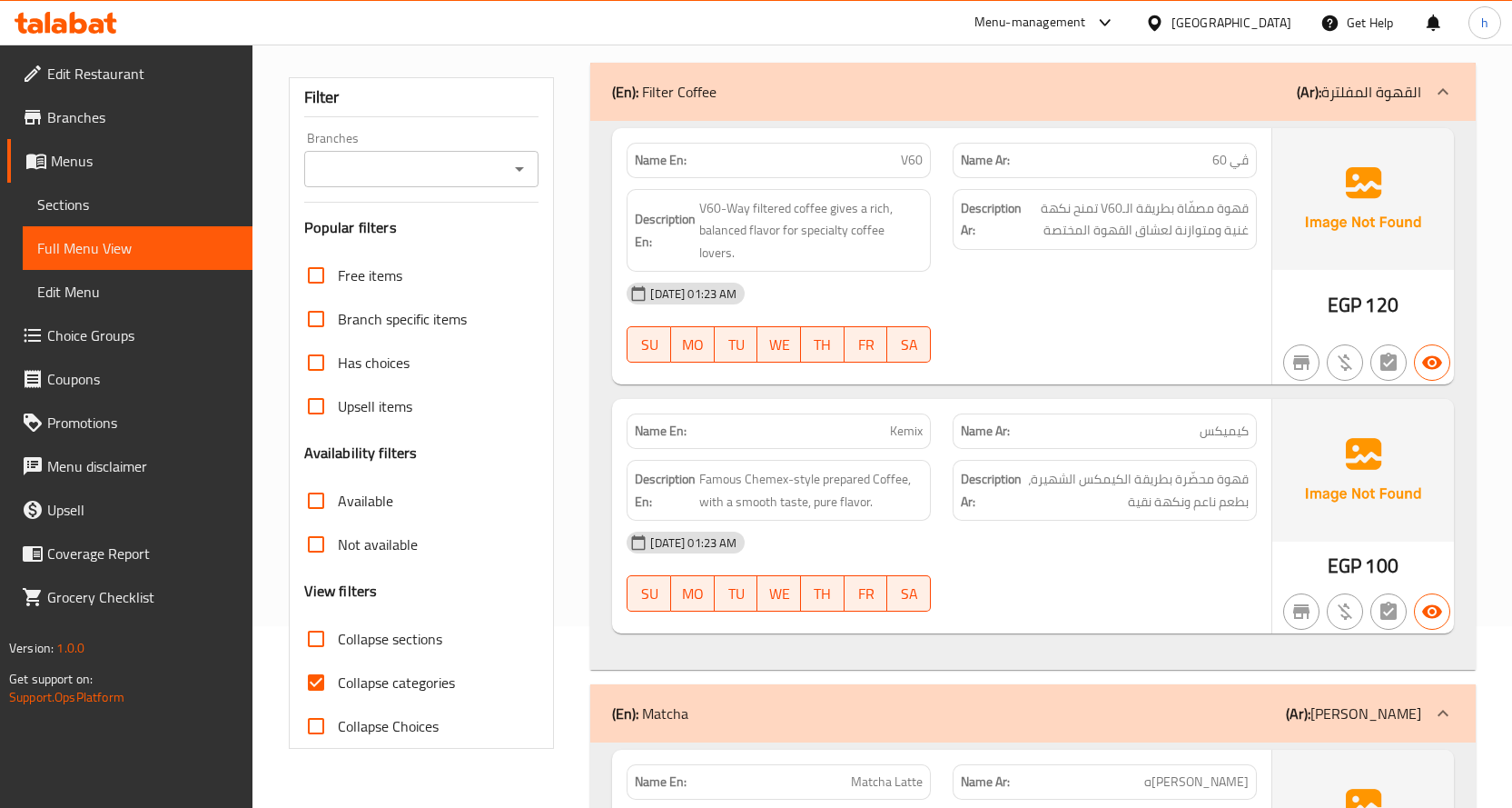
click at [356, 642] on span "Collapse sections" at bounding box center [389, 638] width 104 height 22
click at [338, 642] on input "Collapse sections" at bounding box center [316, 638] width 43 height 43
checkbox input "true"
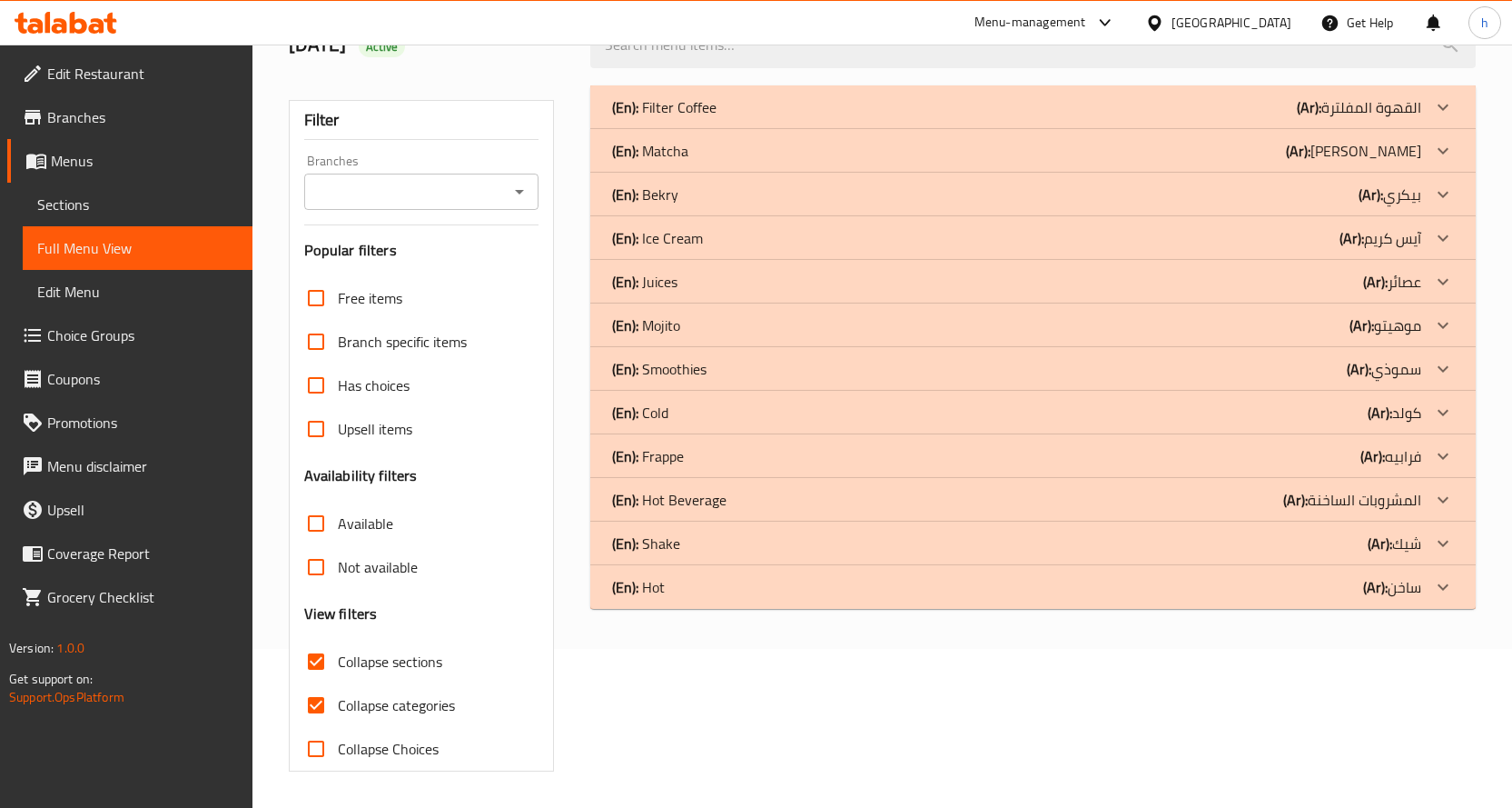
scroll to position [159, 0]
click at [326, 704] on input "Collapse categories" at bounding box center [316, 705] width 43 height 43
checkbox input "false"
click at [1380, 464] on b "(Ar):" at bounding box center [1372, 455] width 24 height 27
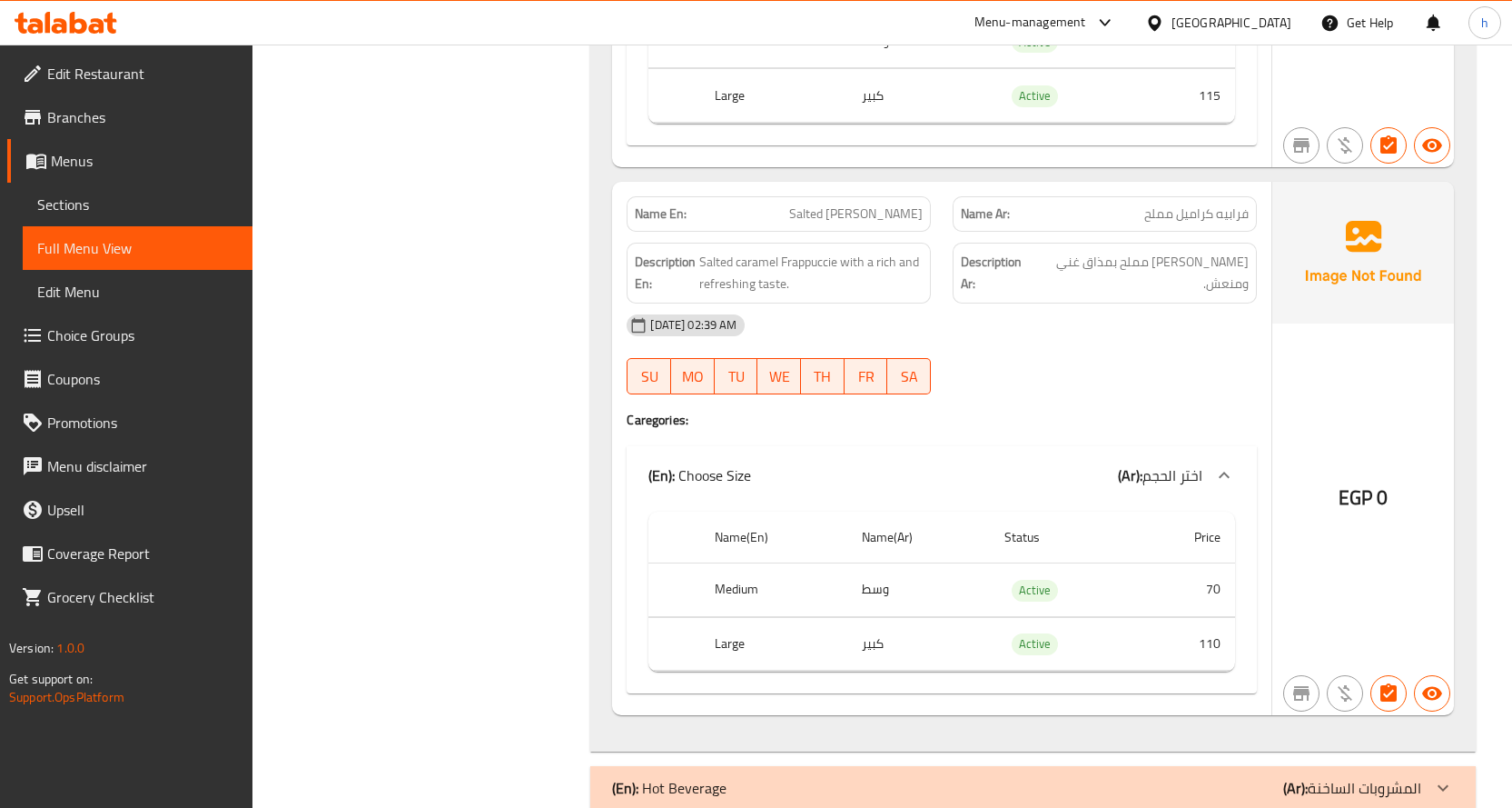
scroll to position [2765, 0]
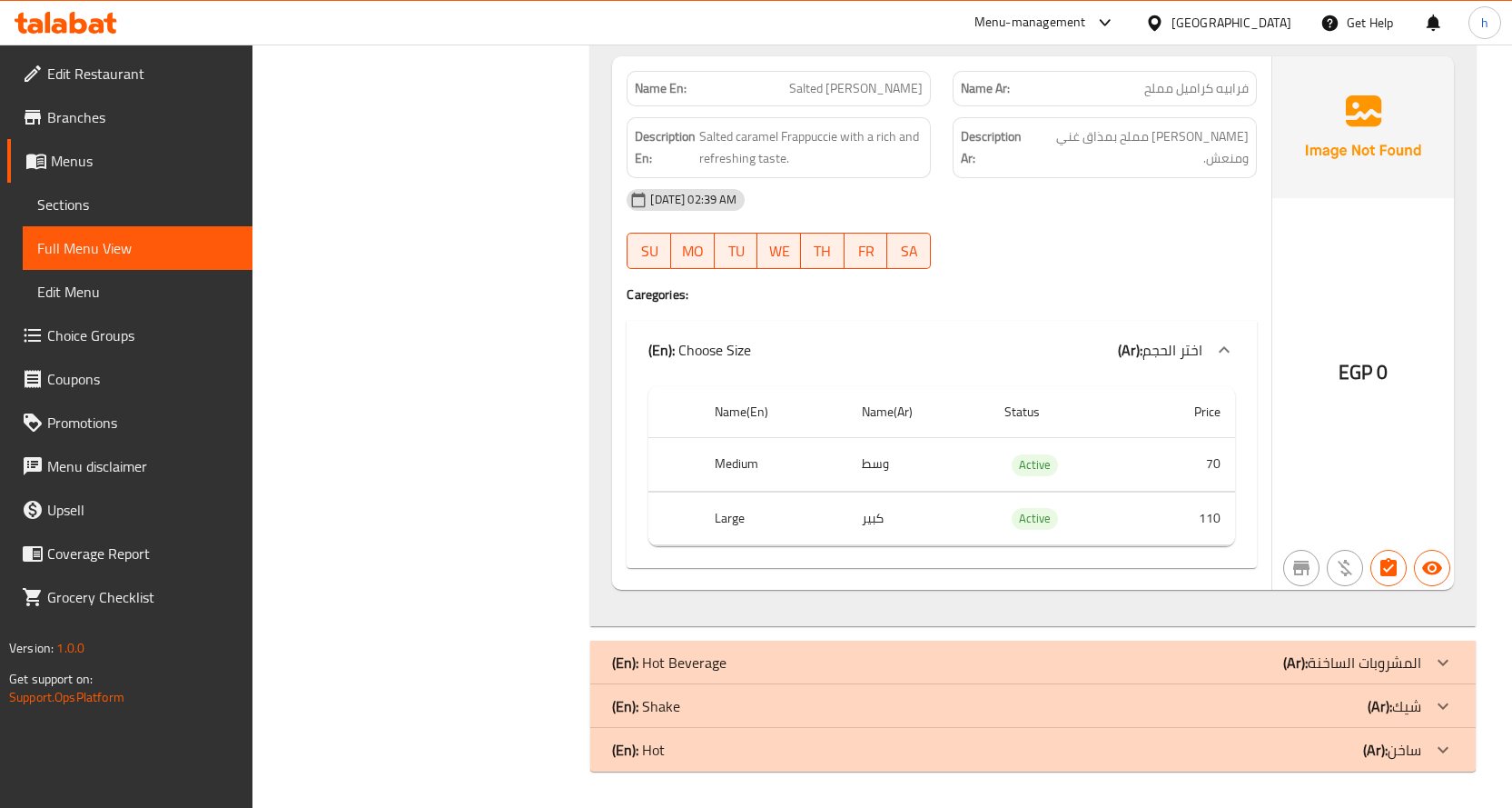
click at [1358, 656] on p "(Ar): المشروبات الساخنة" at bounding box center [1352, 662] width 138 height 22
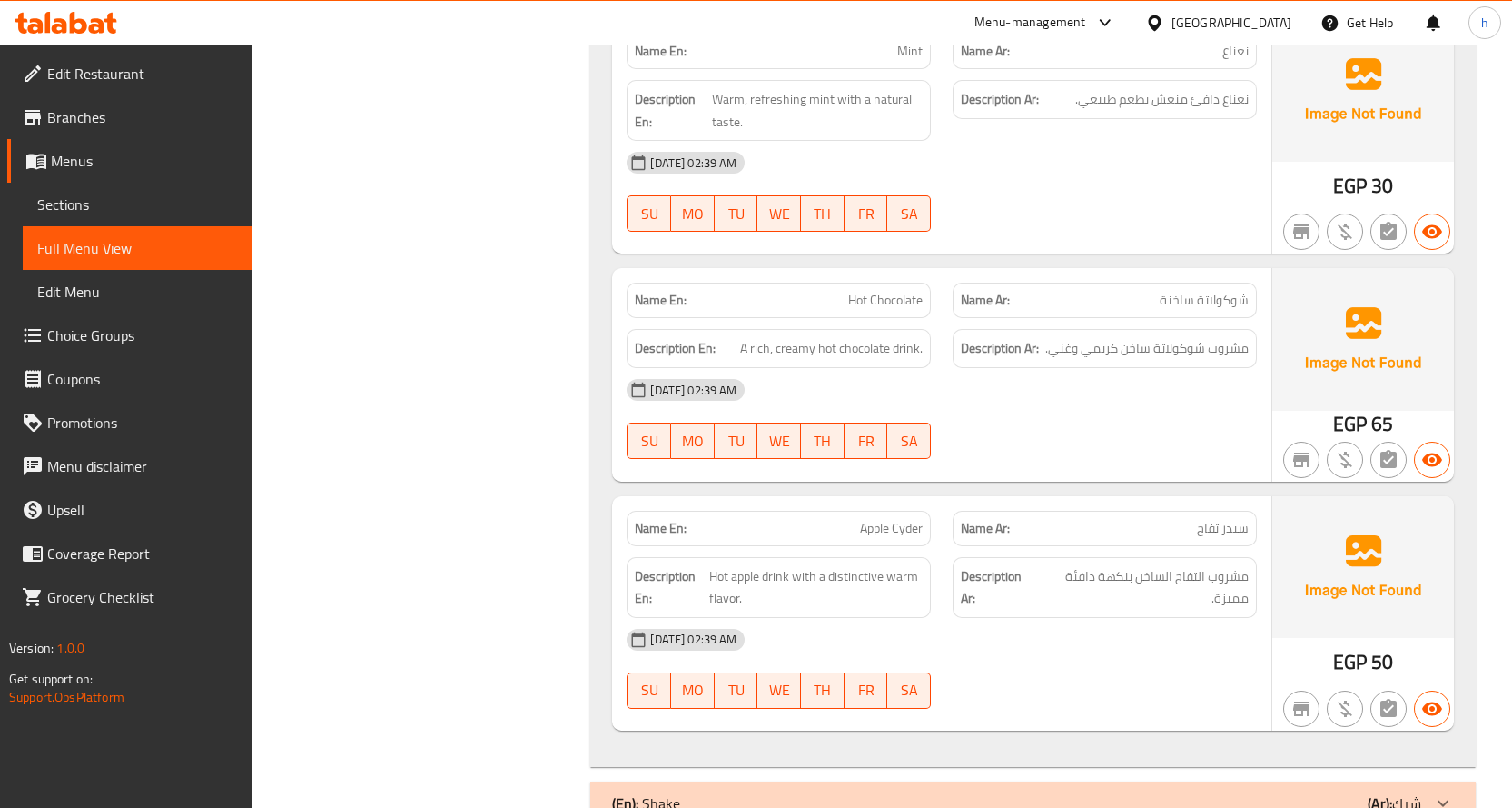
scroll to position [4274, 0]
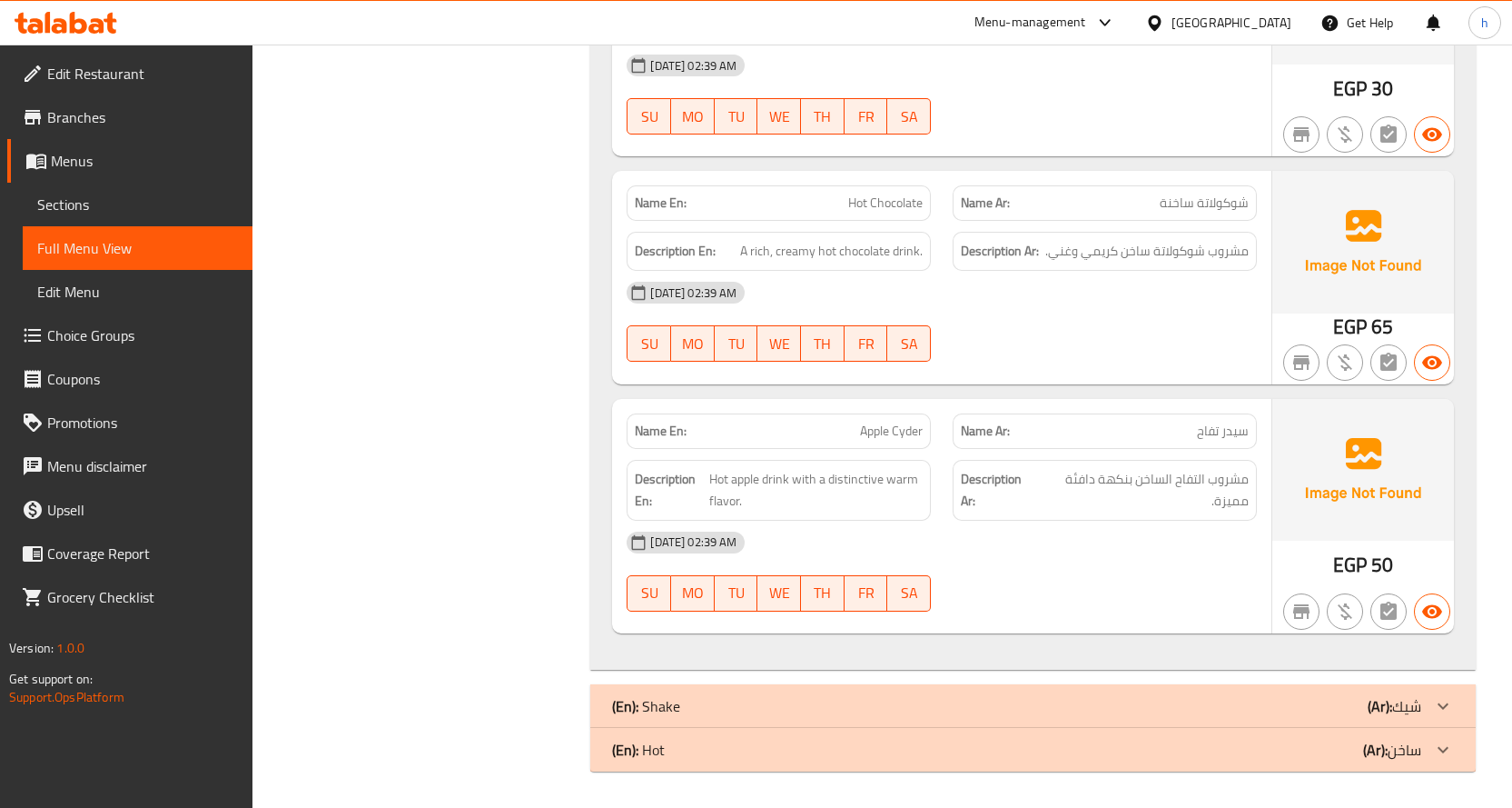
click at [1360, 699] on div "(En): Shake (Ar): شيك" at bounding box center [1017, 706] width 809 height 22
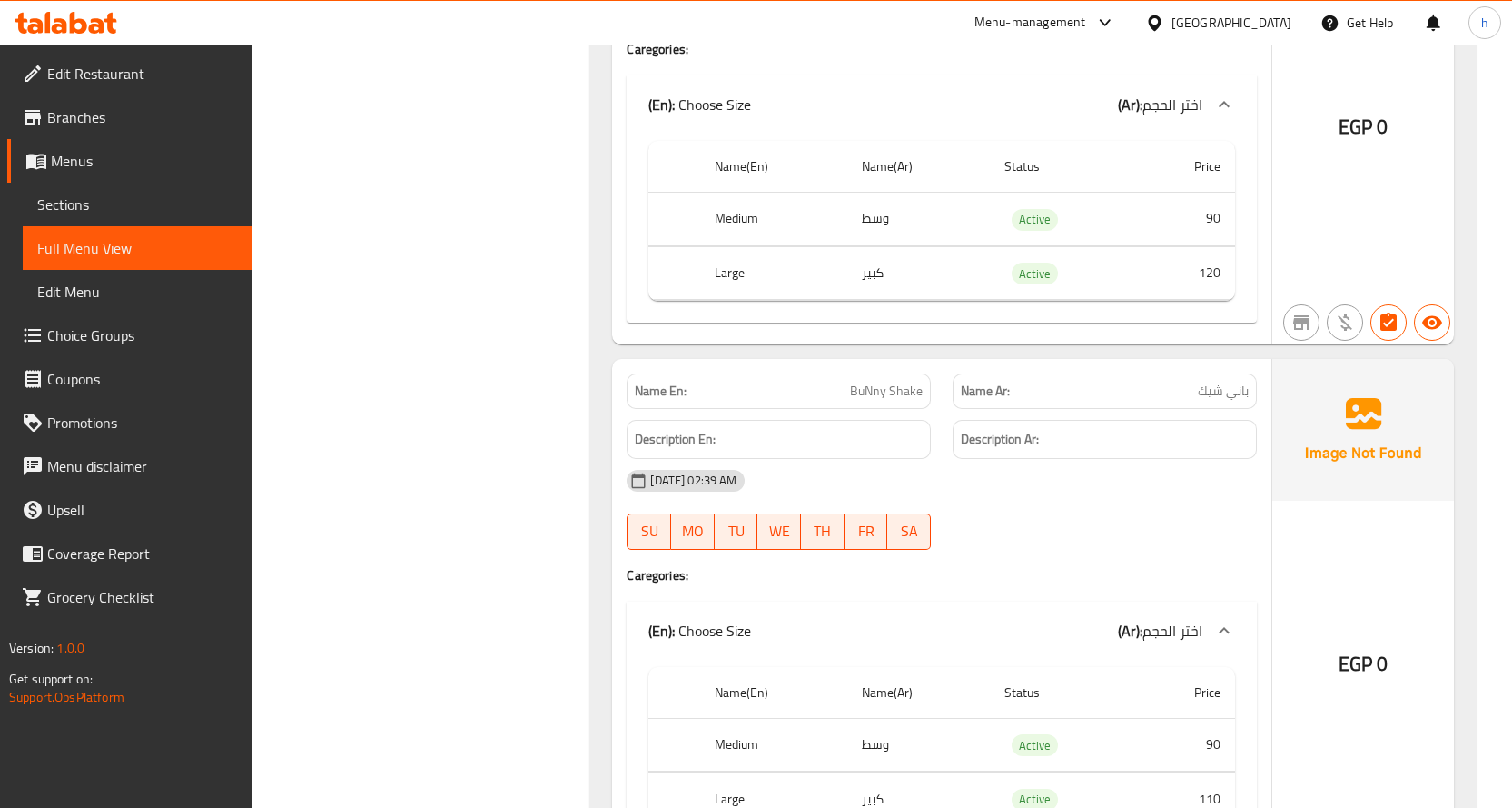
scroll to position [8079, 0]
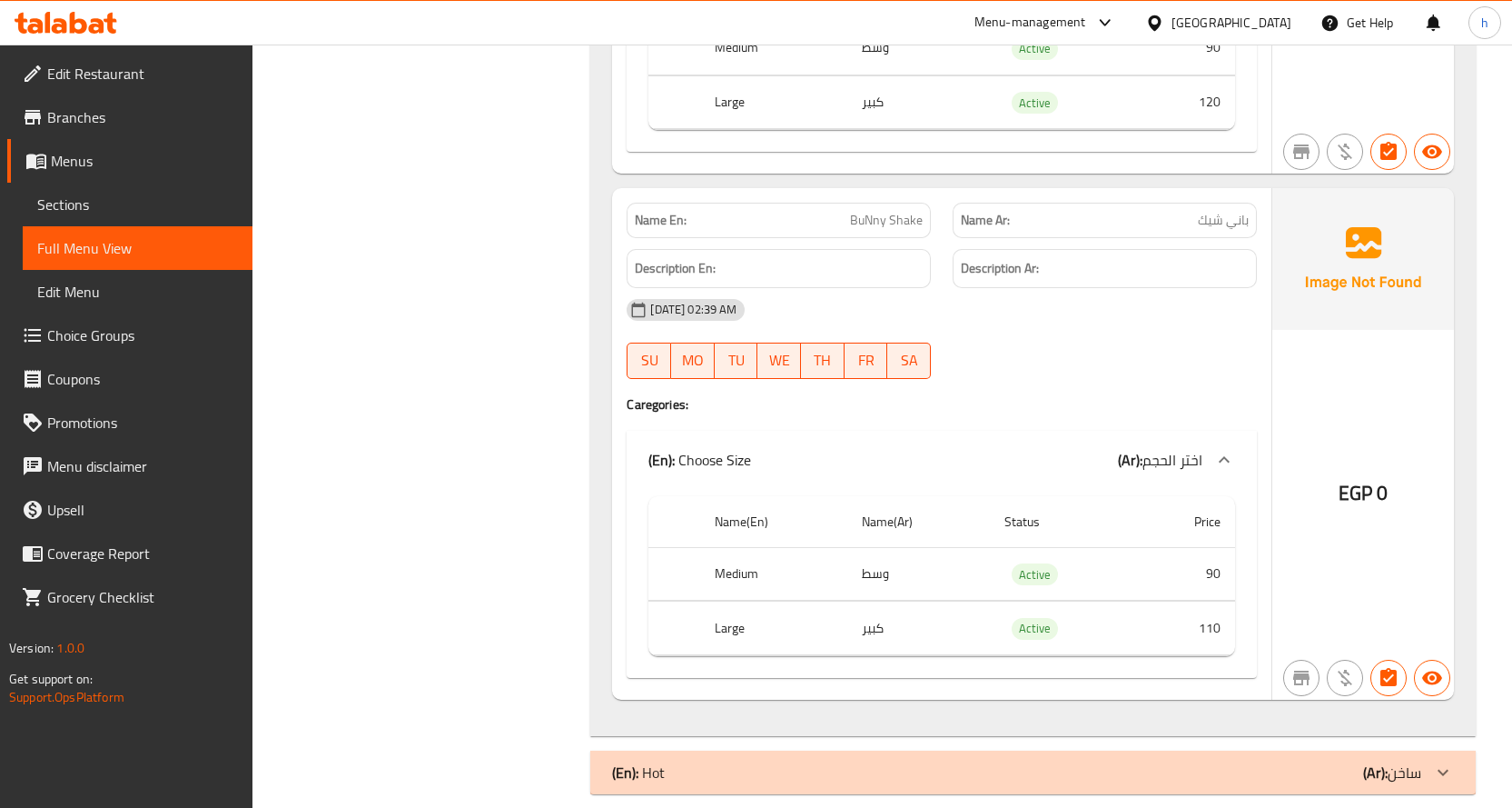
click at [1284, 762] on div "(En): Hot (Ar): ساخن" at bounding box center [1033, 772] width 885 height 43
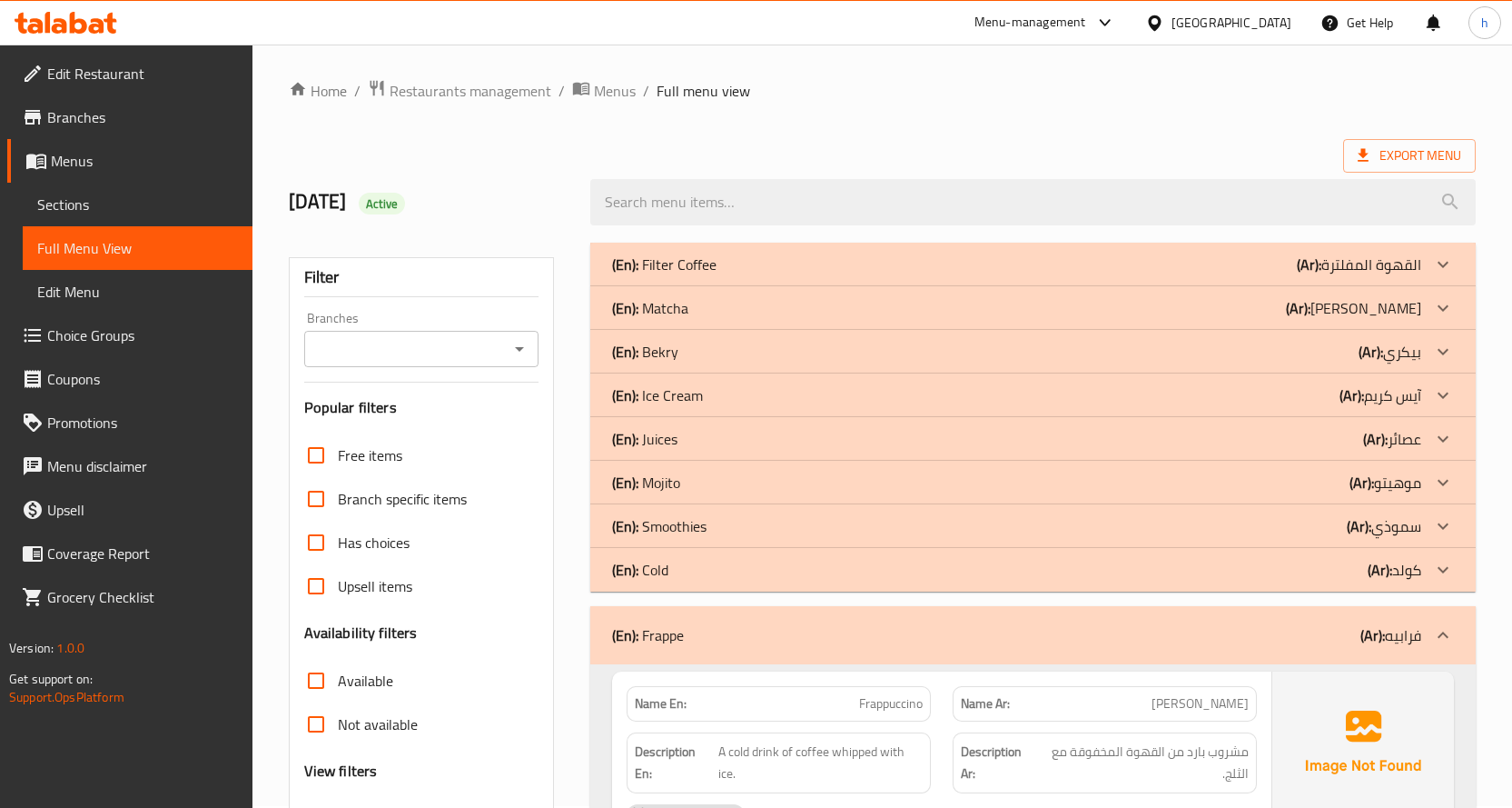
scroll to position [0, 0]
click at [86, 202] on span "Sections" at bounding box center [138, 204] width 201 height 22
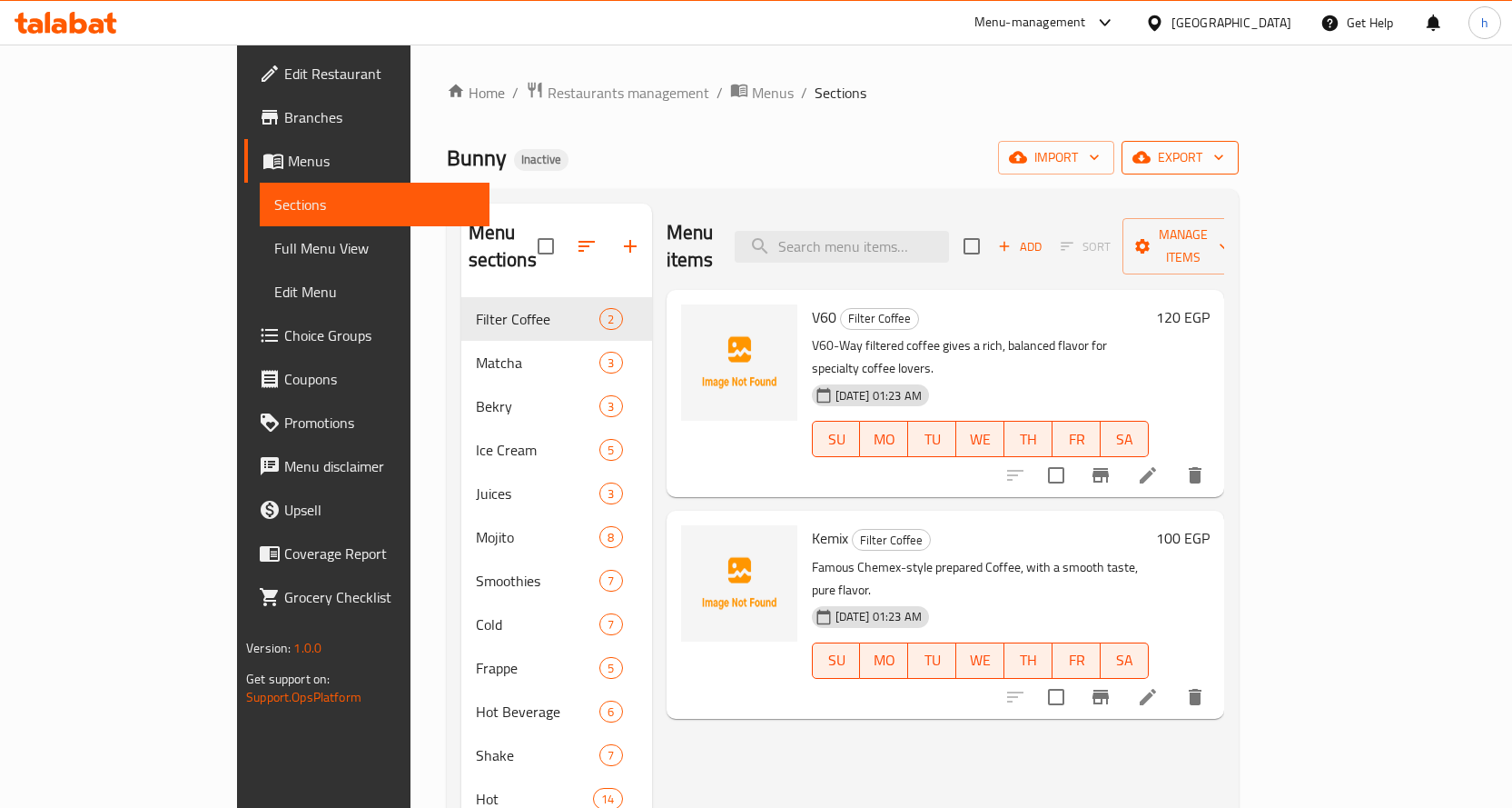
click at [1224, 154] on span "export" at bounding box center [1180, 158] width 88 height 23
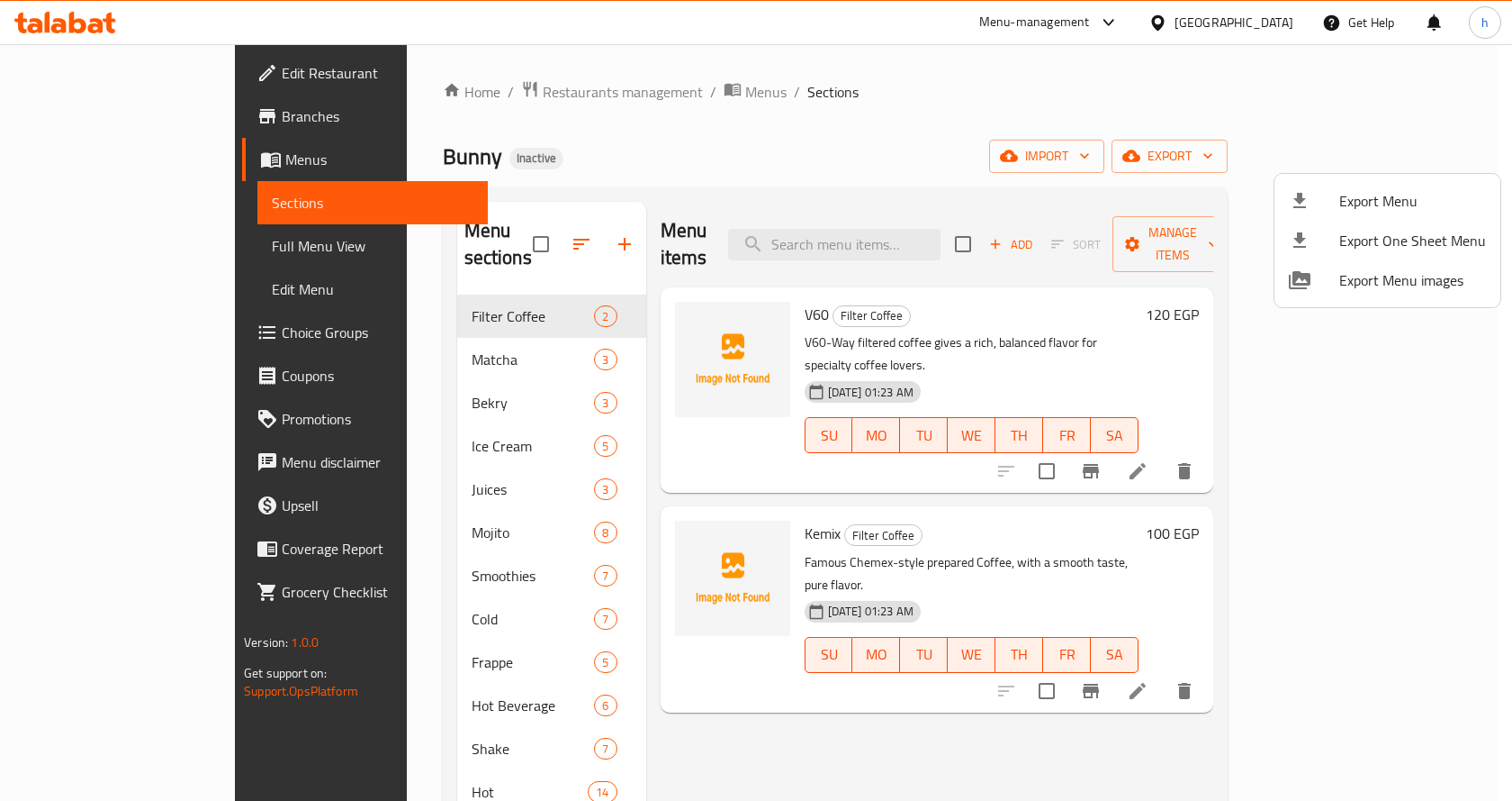
click at [1395, 190] on span "Export Menu" at bounding box center [1413, 200] width 147 height 21
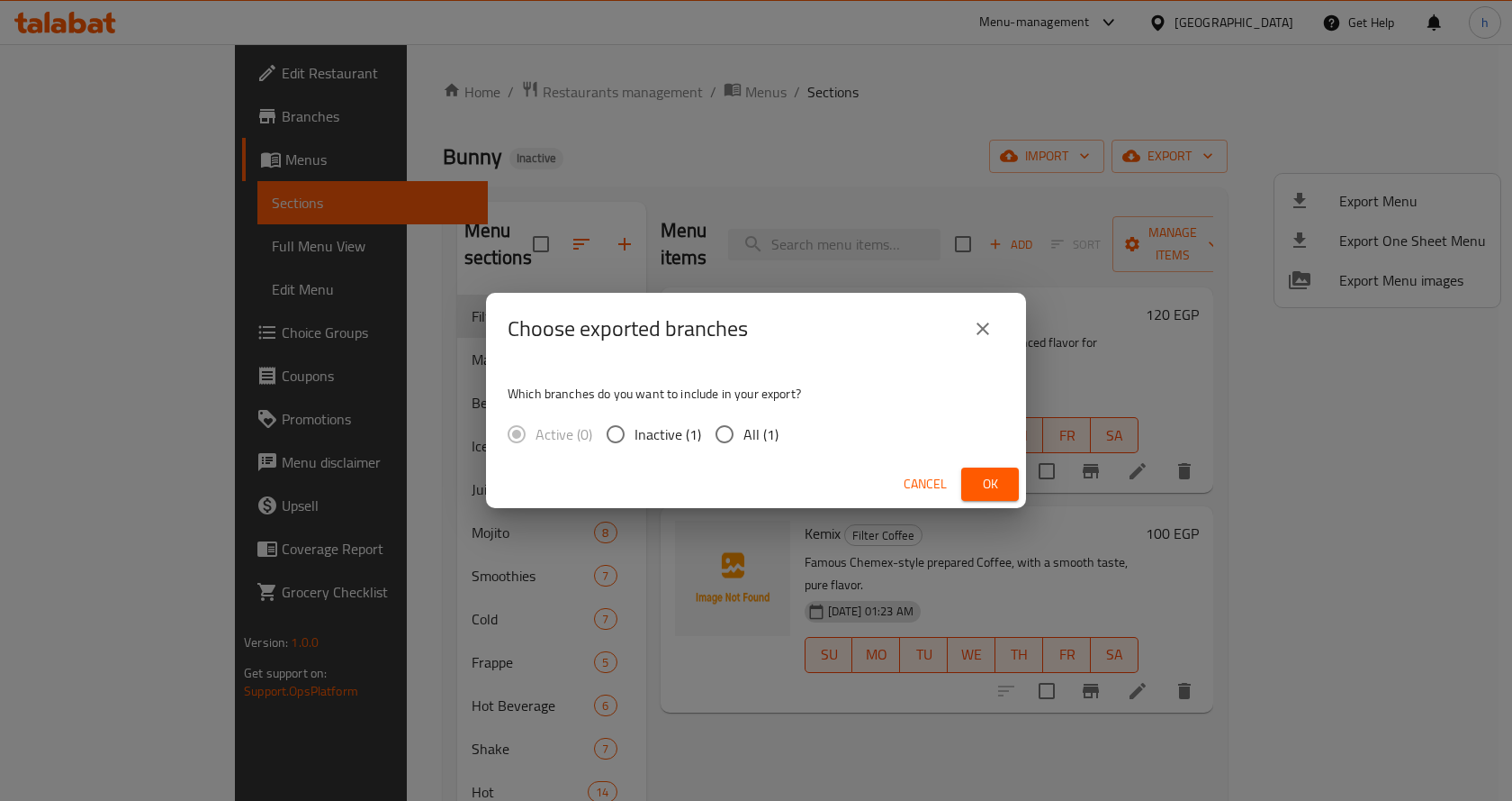
click at [722, 426] on input "All (1)" at bounding box center [724, 434] width 38 height 38
radio input "true"
click at [996, 487] on span "Ok" at bounding box center [989, 484] width 29 height 22
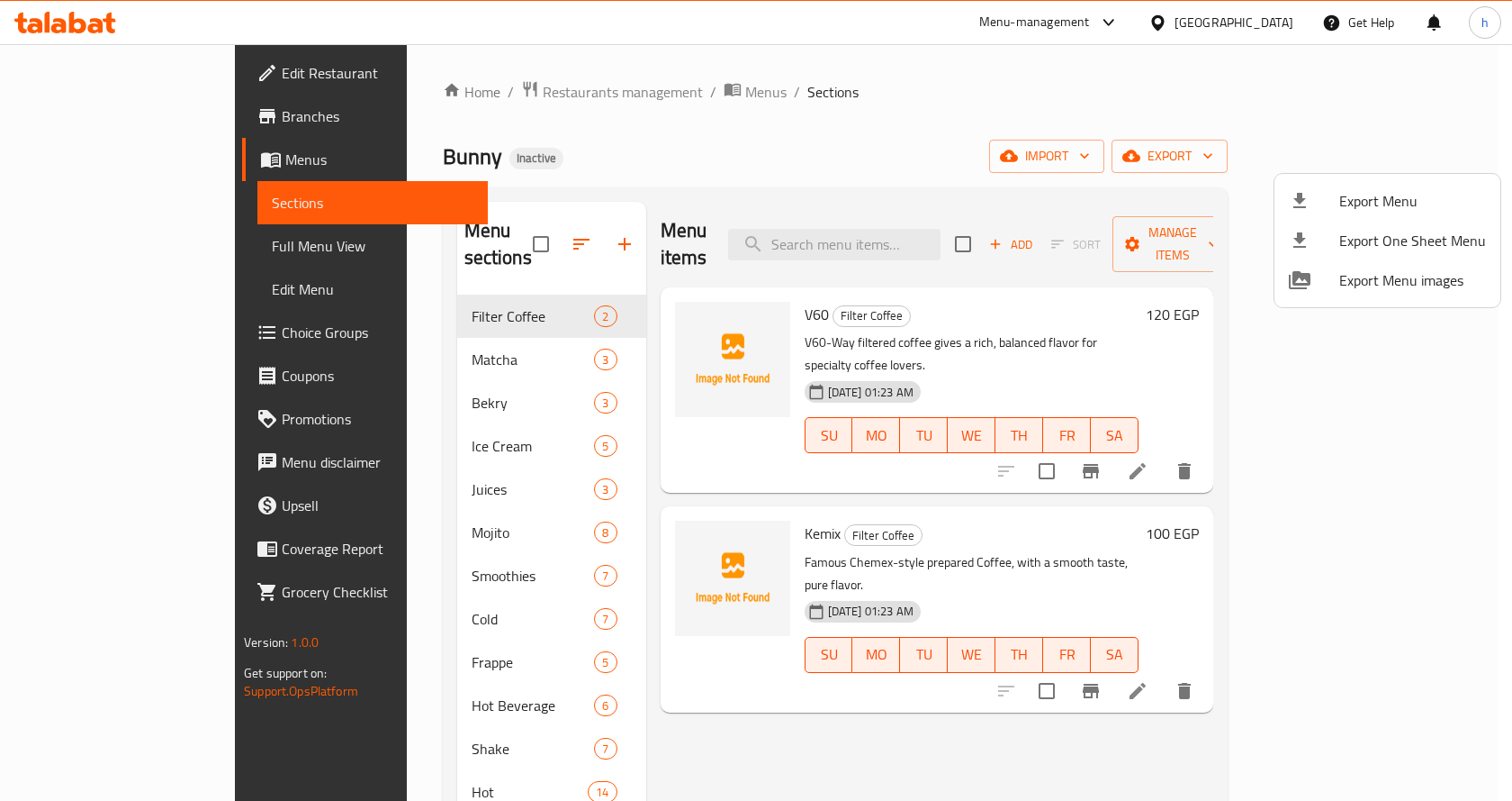
click at [794, 690] on div at bounding box center [756, 400] width 1512 height 801
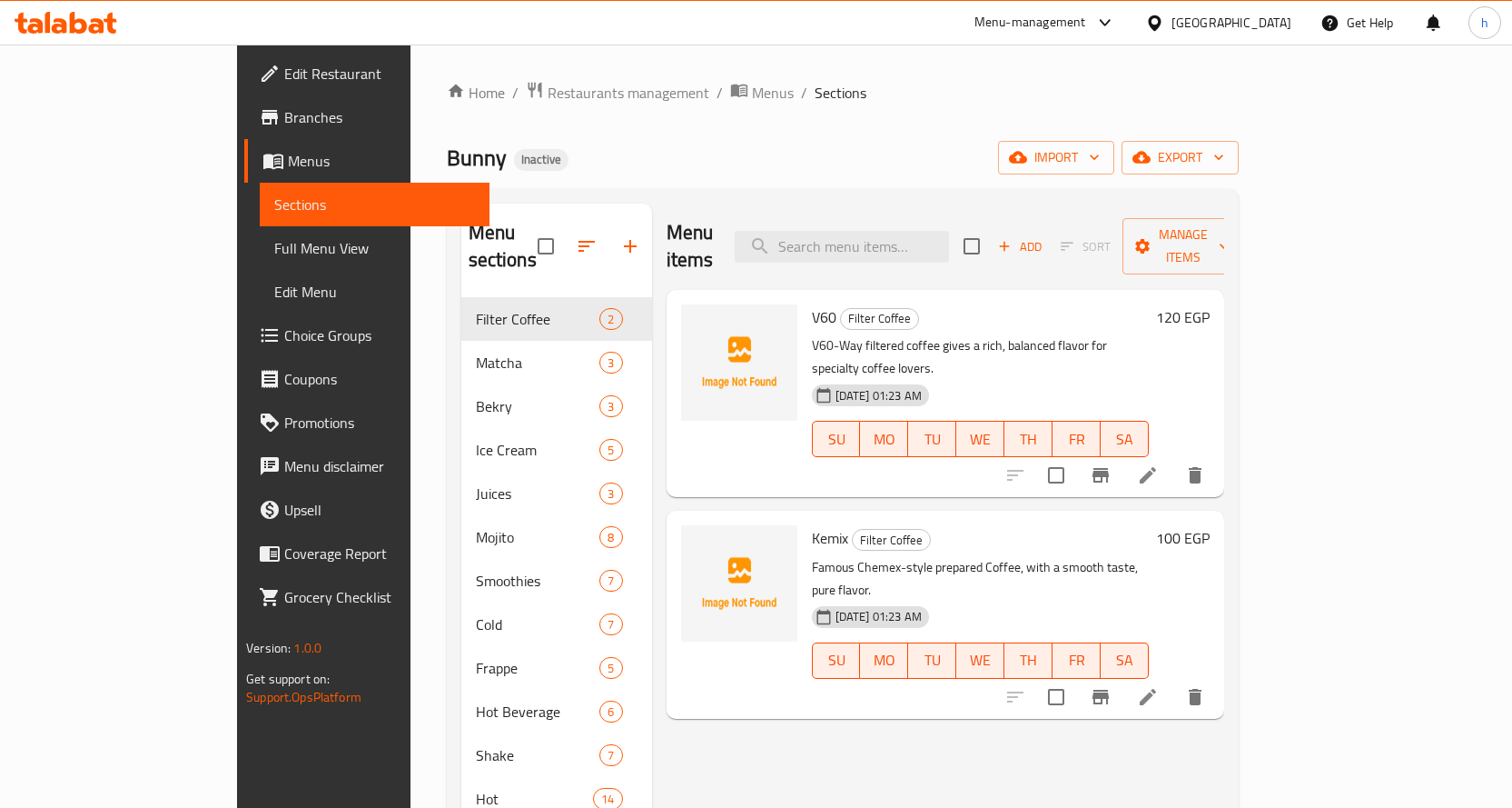
click at [274, 243] on span "Full Menu View" at bounding box center [374, 248] width 201 height 22
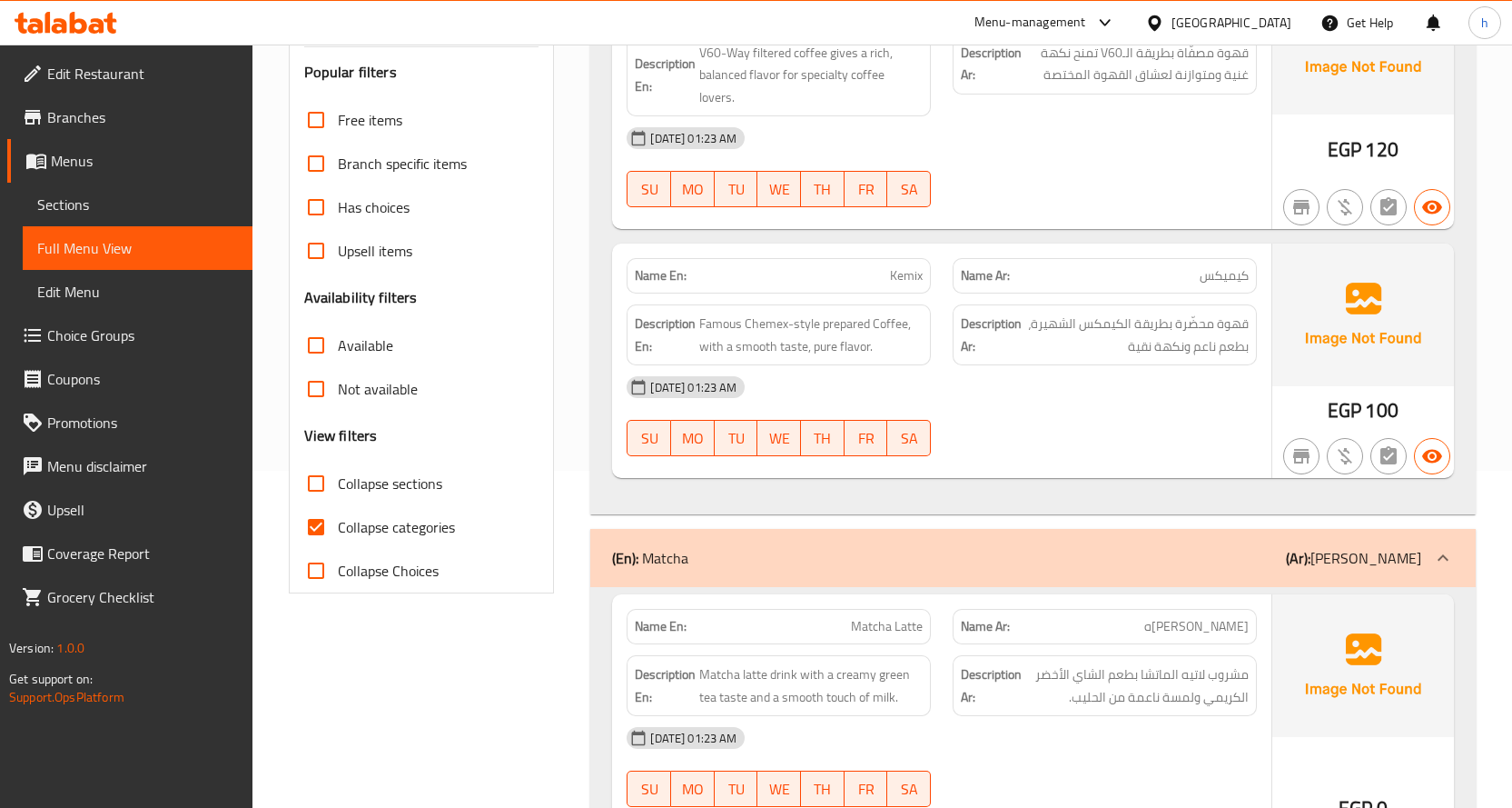
scroll to position [363, 0]
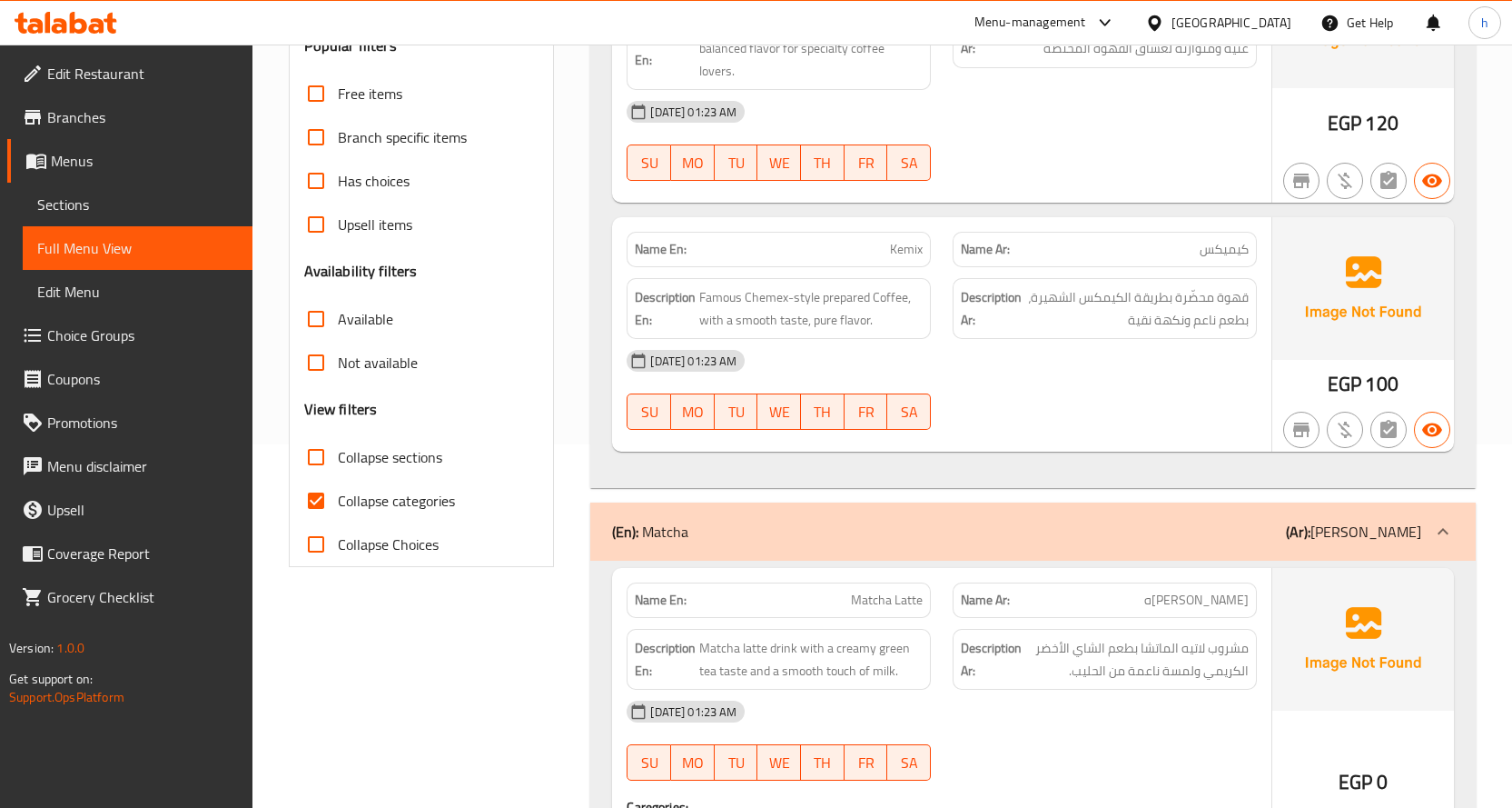
click at [377, 505] on span "Collapse categories" at bounding box center [396, 500] width 117 height 22
click at [338, 505] on input "Collapse categories" at bounding box center [316, 500] width 43 height 43
checkbox input "false"
click at [389, 463] on span "Collapse sections" at bounding box center [389, 456] width 104 height 22
click at [338, 463] on input "Collapse sections" at bounding box center [316, 457] width 43 height 43
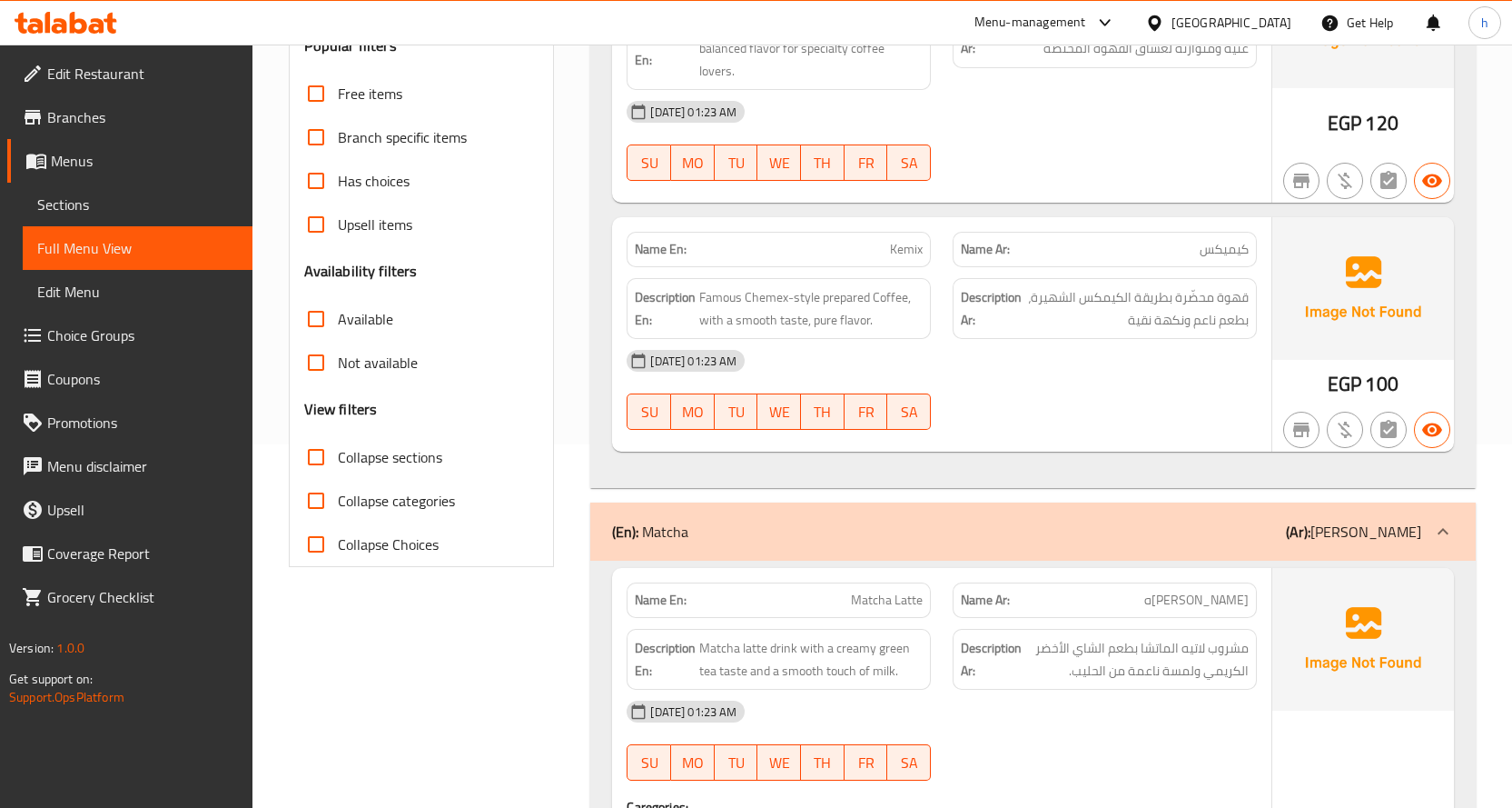
checkbox input "true"
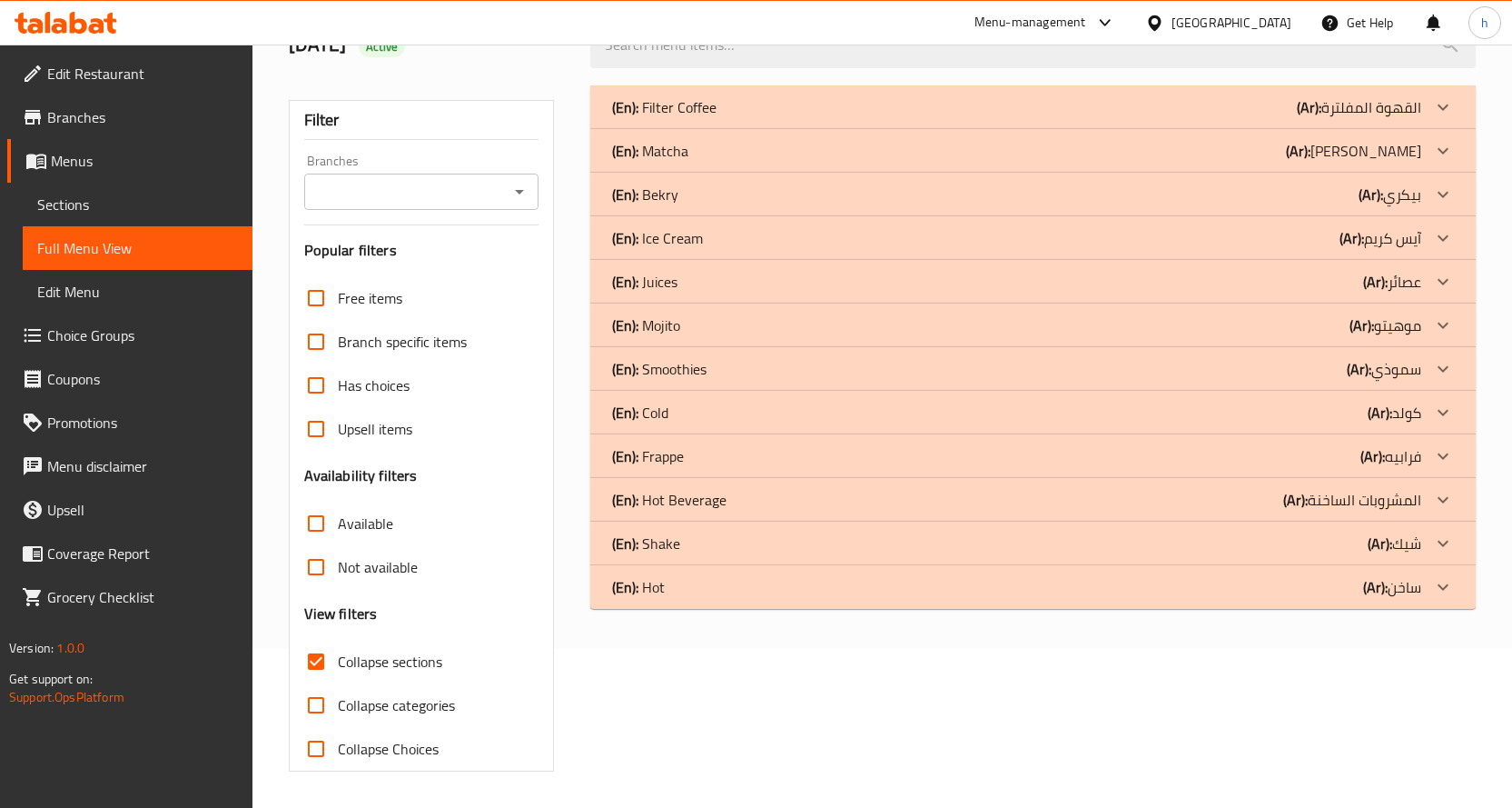
scroll to position [159, 0]
click at [1357, 457] on div "(En): Frappe (Ar): فرابيه" at bounding box center [1017, 455] width 809 height 22
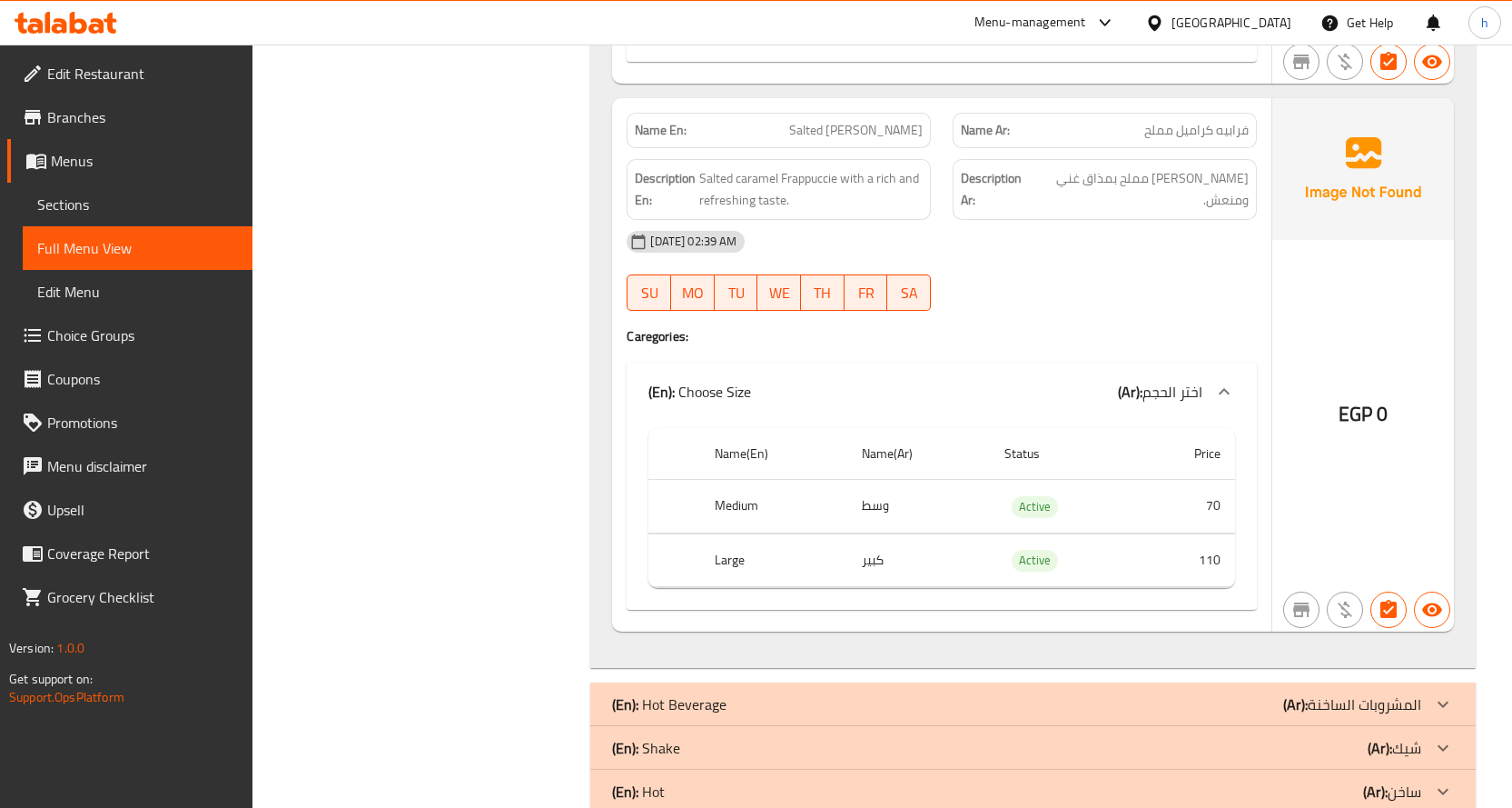
scroll to position [2765, 0]
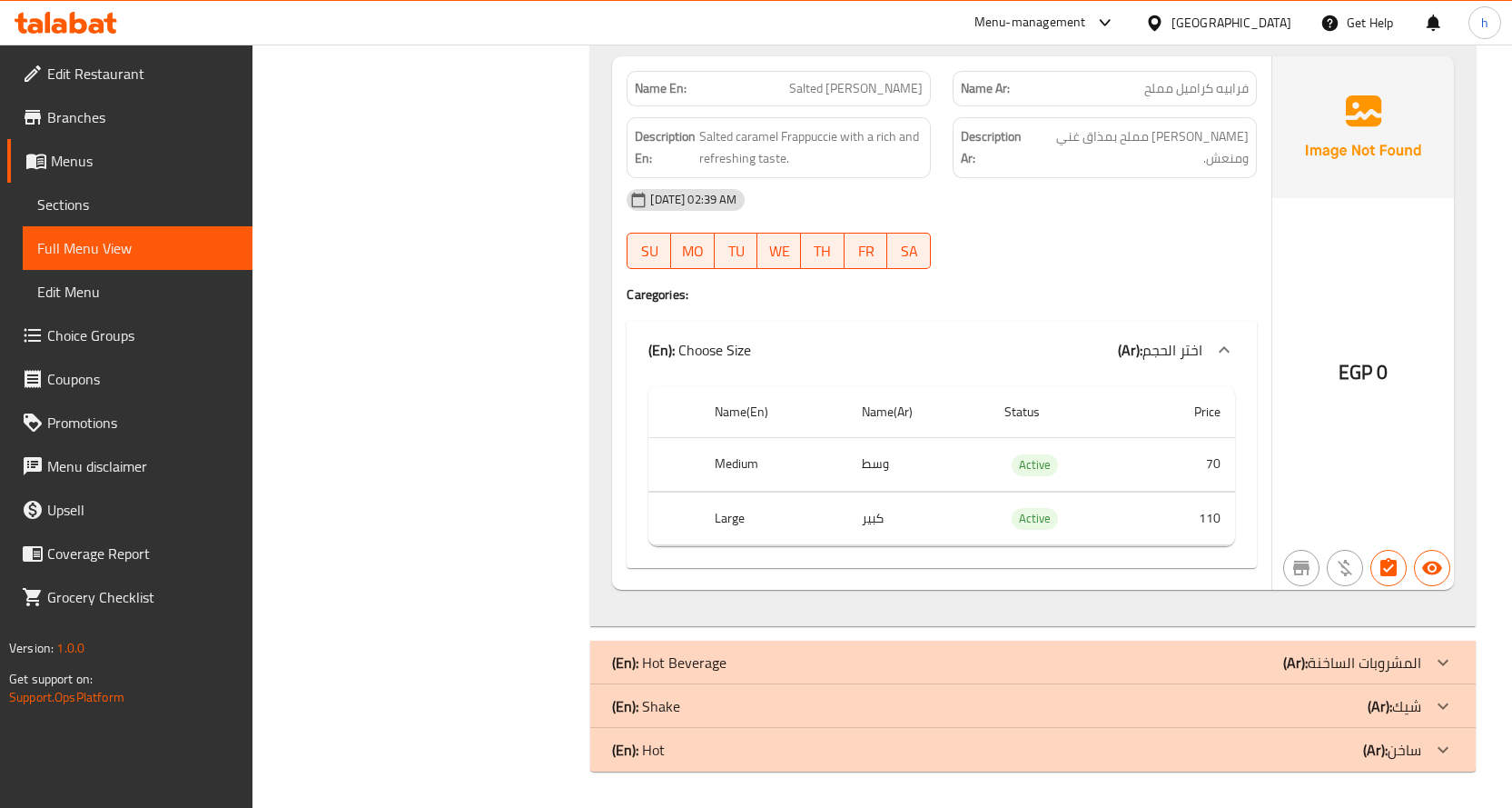
click at [1299, 650] on b "(Ar):" at bounding box center [1295, 662] width 24 height 27
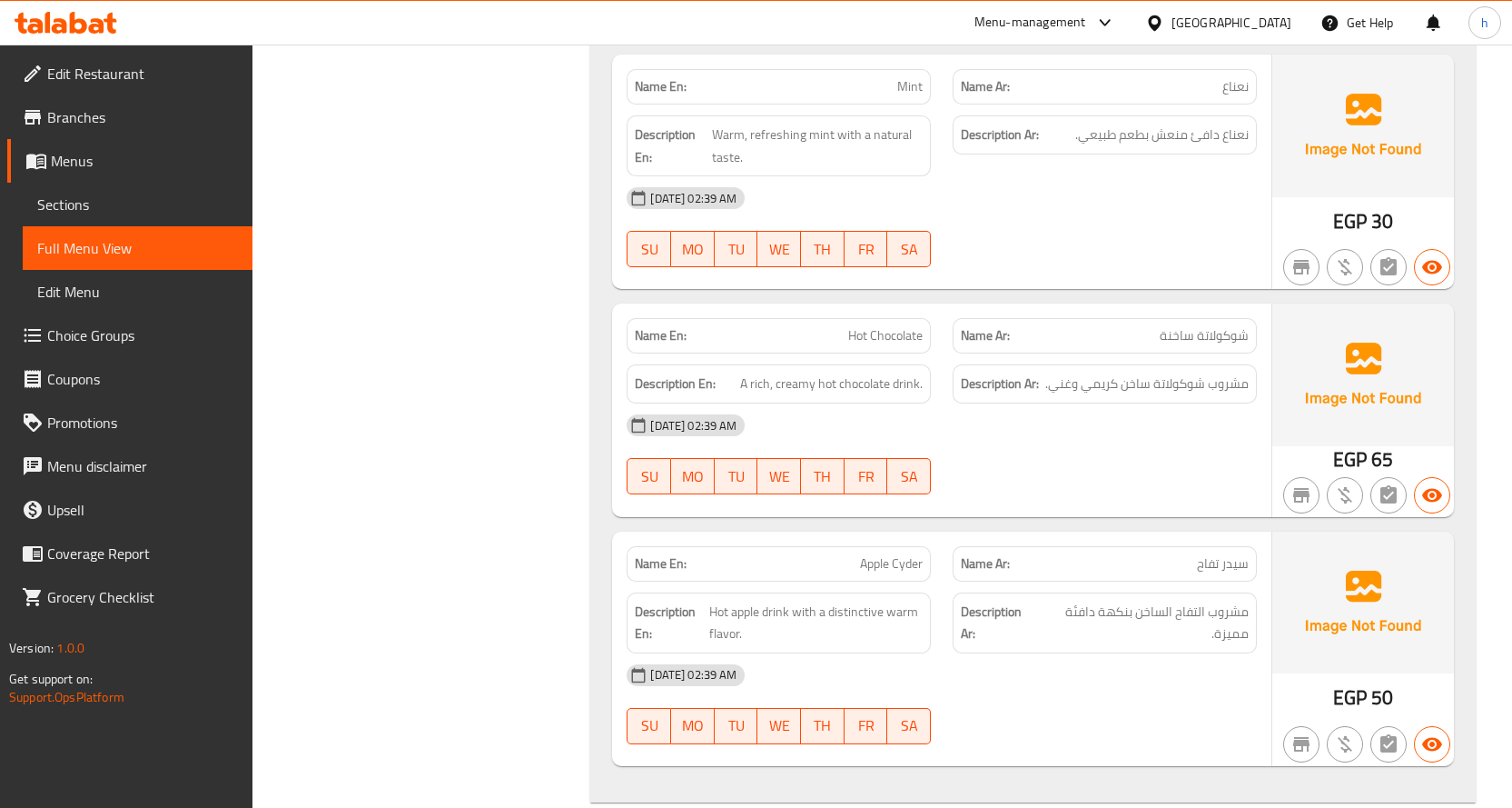
scroll to position [4274, 0]
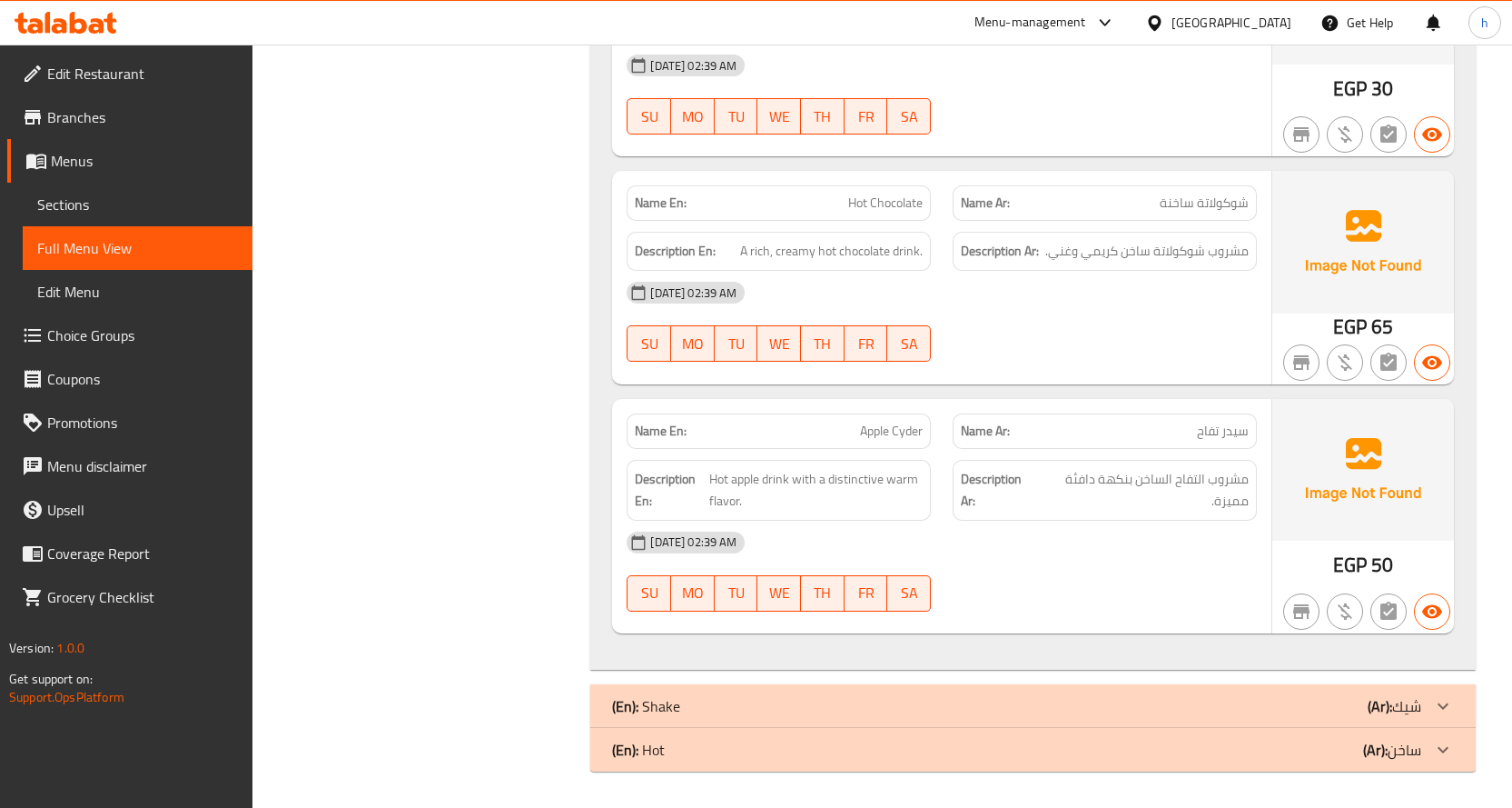
click at [1439, 712] on icon at bounding box center [1443, 706] width 22 height 22
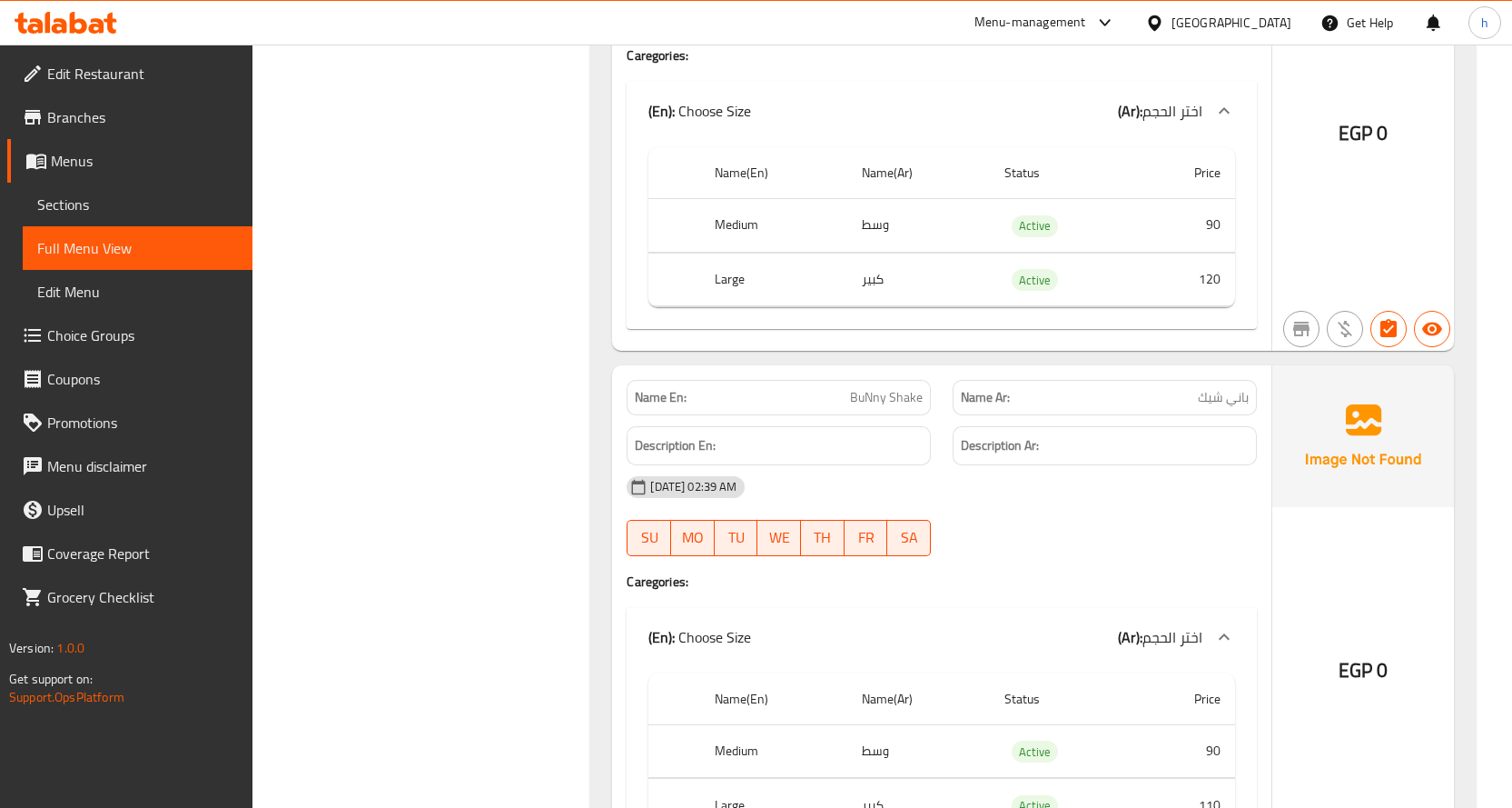
scroll to position [8079, 0]
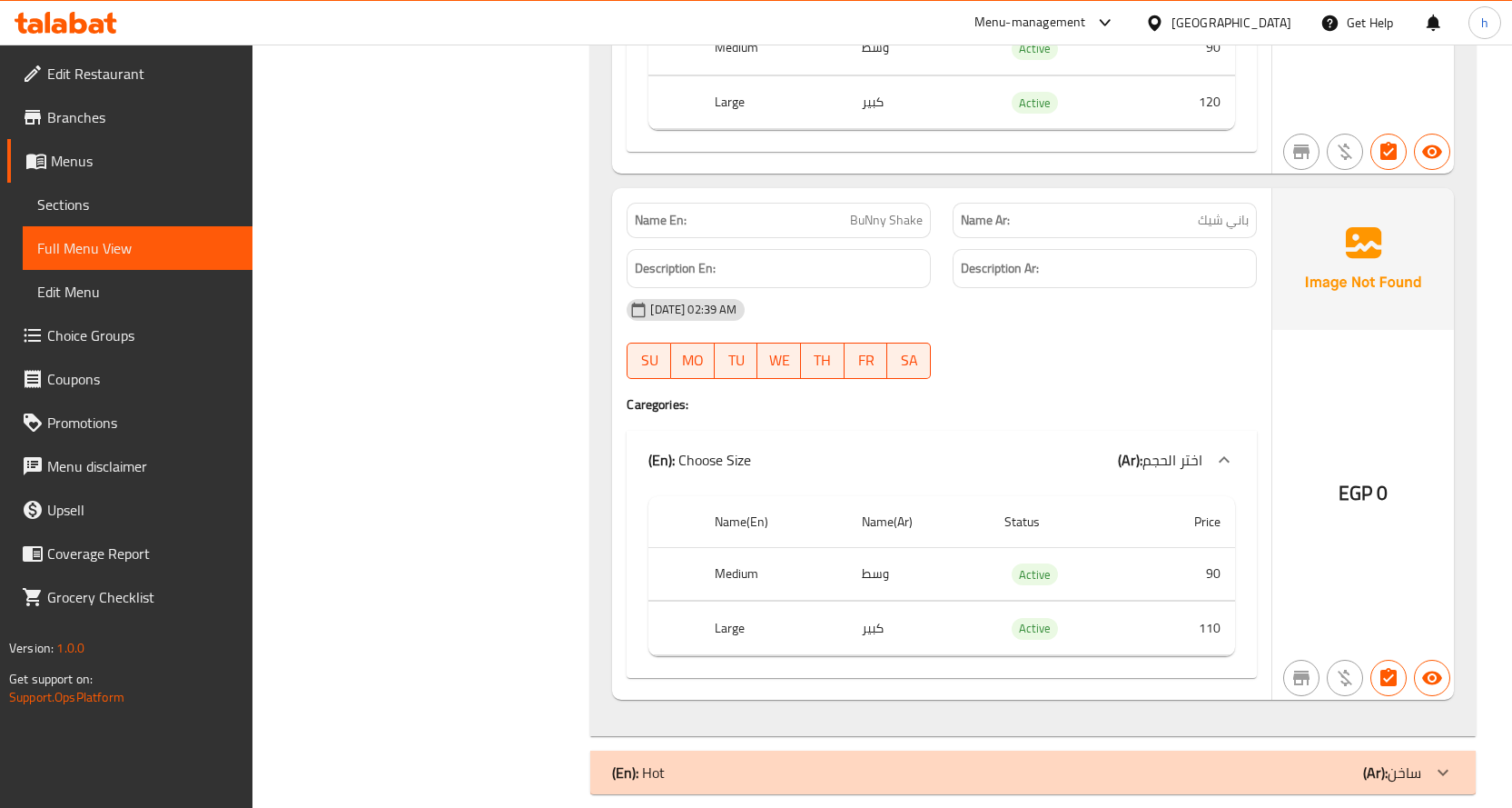
click at [1426, 761] on div at bounding box center [1443, 772] width 43 height 43
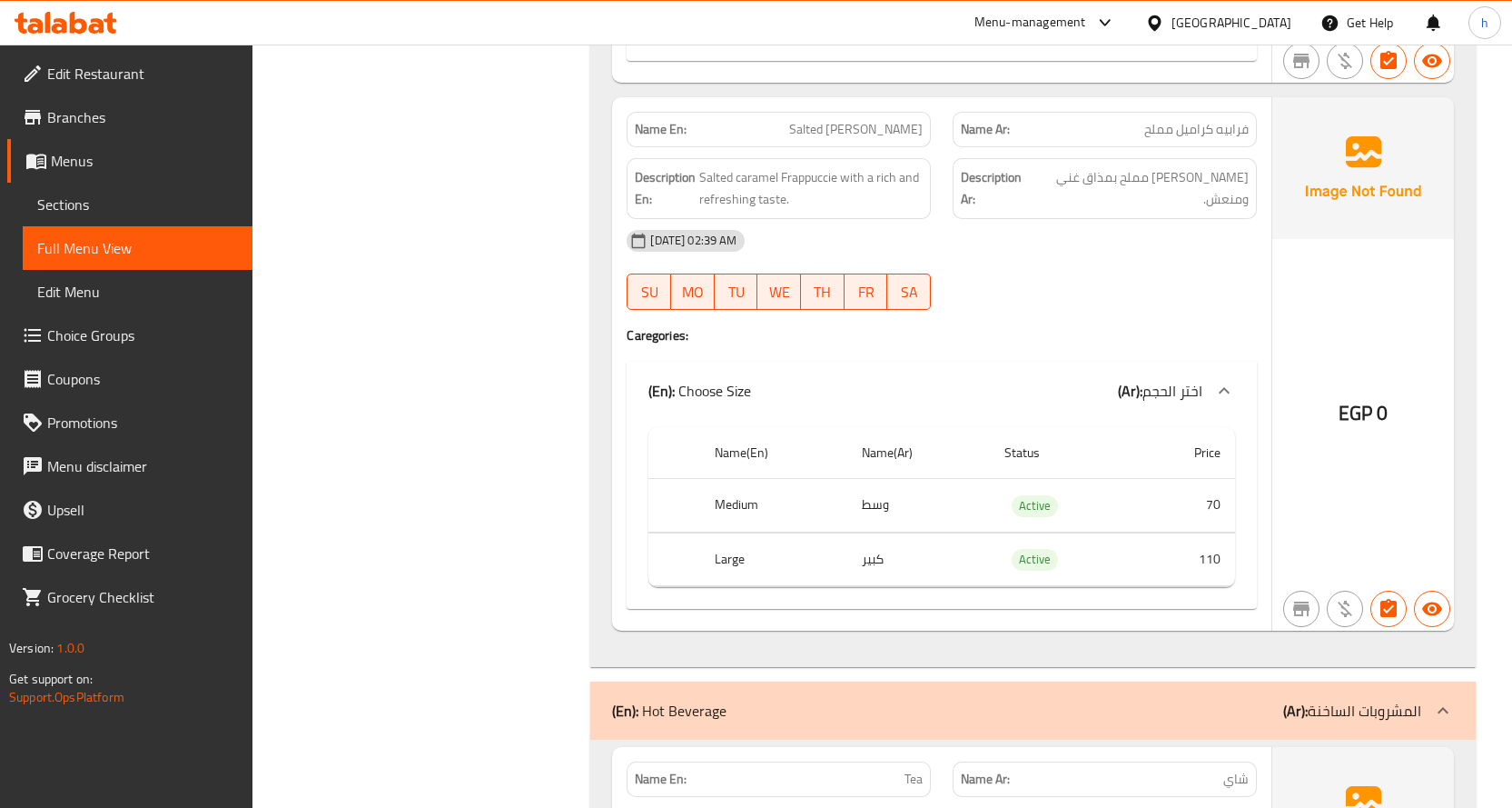
scroll to position [2725, 0]
click at [741, 198] on span "Salted caramel Frappuccie with a rich and refreshing taste." at bounding box center [810, 186] width 223 height 44
copy span "refreshing"
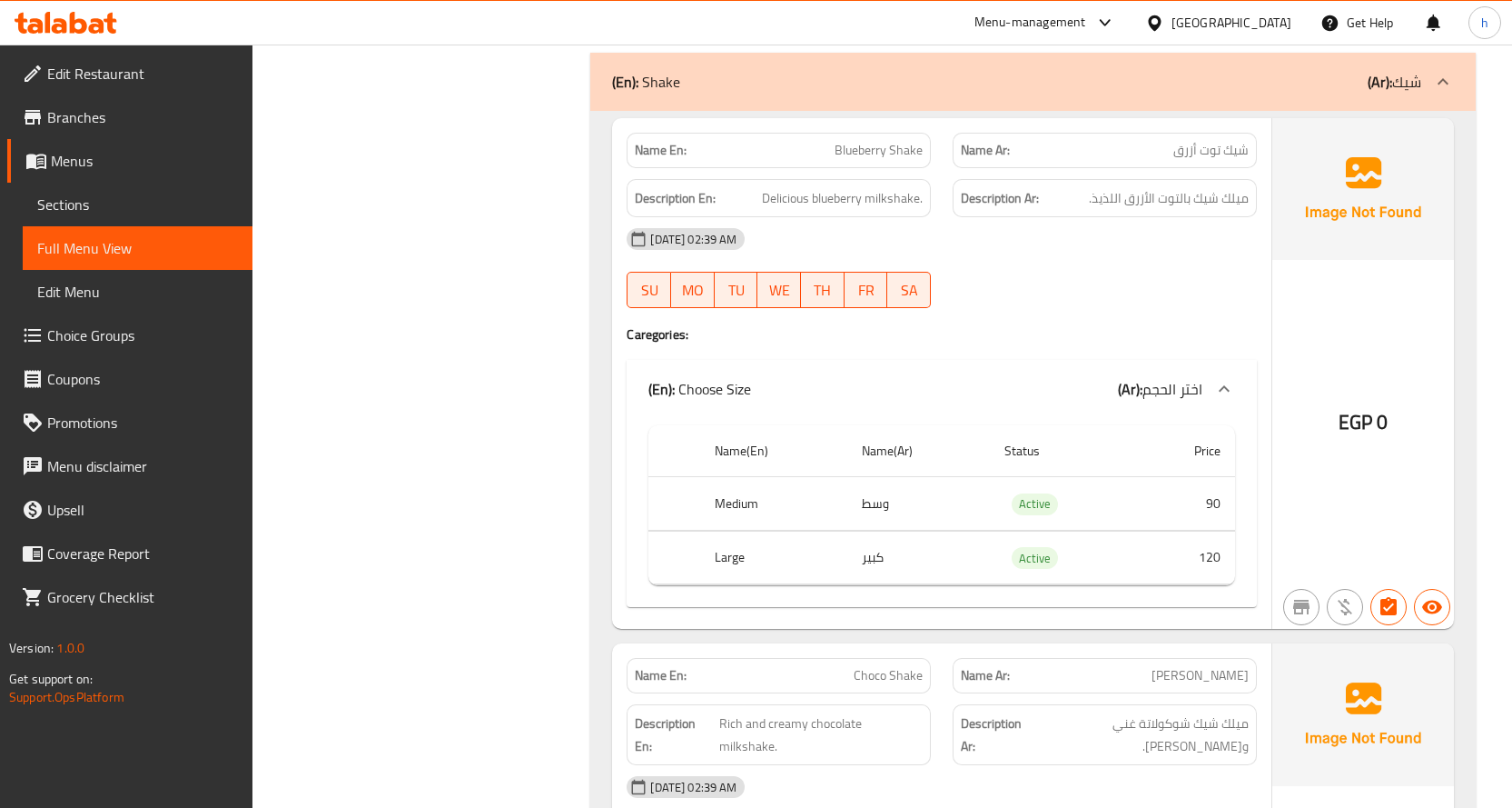
scroll to position [4906, 0]
click at [886, 153] on span "Blueberry Shake" at bounding box center [879, 149] width 88 height 19
click at [1149, 286] on div "12-10-2025 02:39 AM SU MO TU WE TH FR SA" at bounding box center [941, 267] width 652 height 101
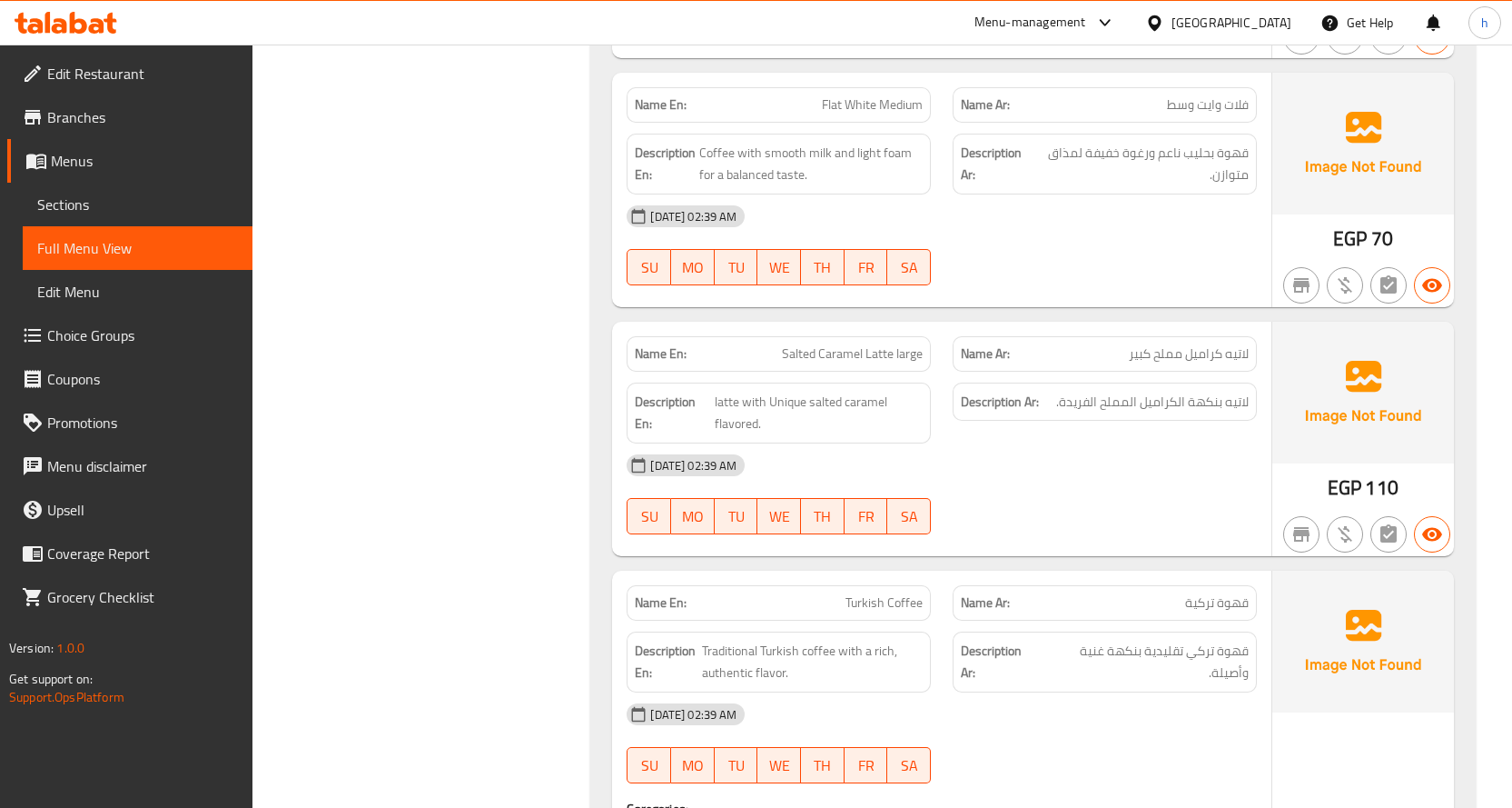
scroll to position [11692, 0]
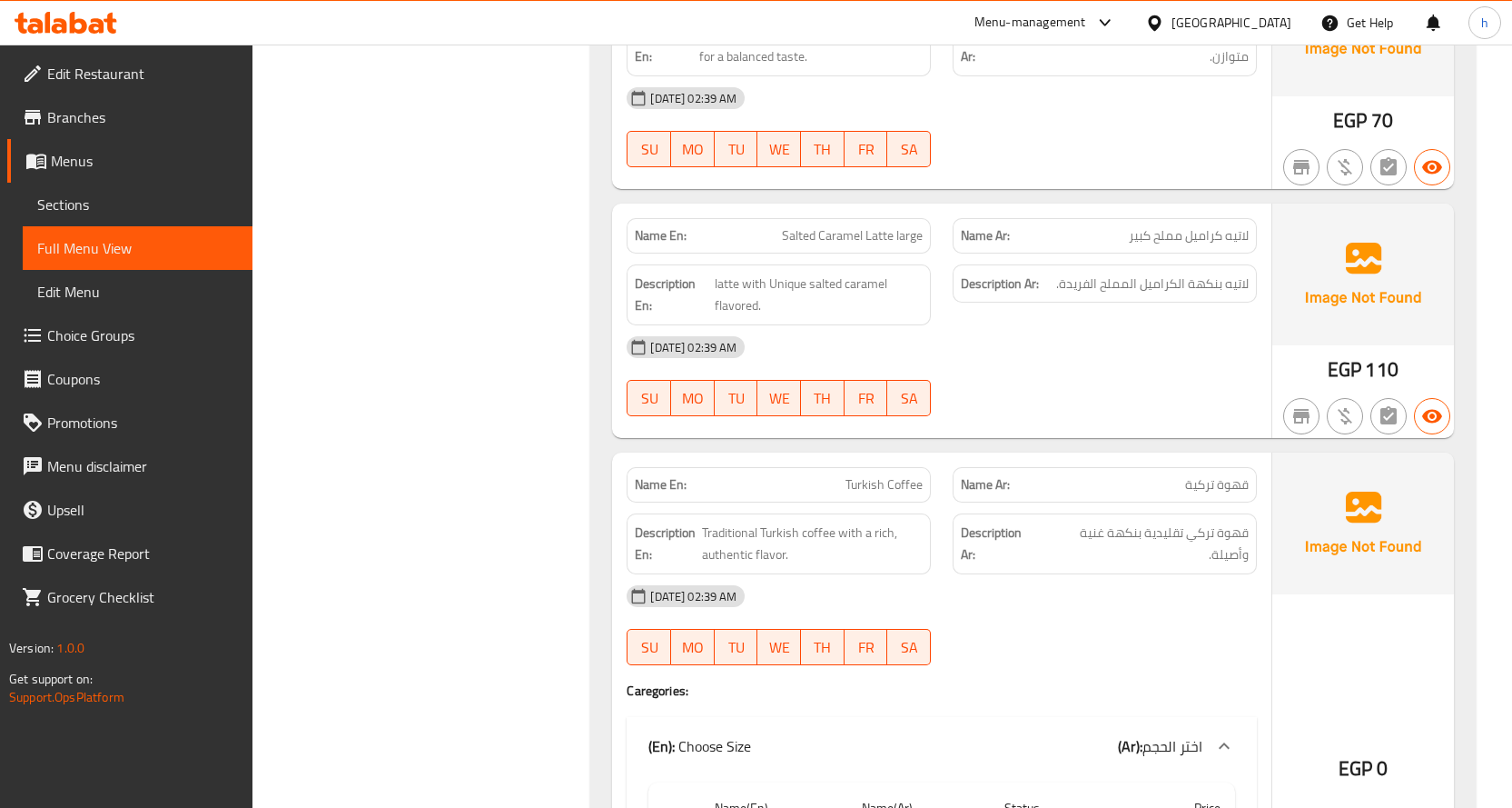
click at [833, 226] on span "Salted Caramel Latte large" at bounding box center [853, 236] width 141 height 19
copy span "Salted Caramel Latte large"
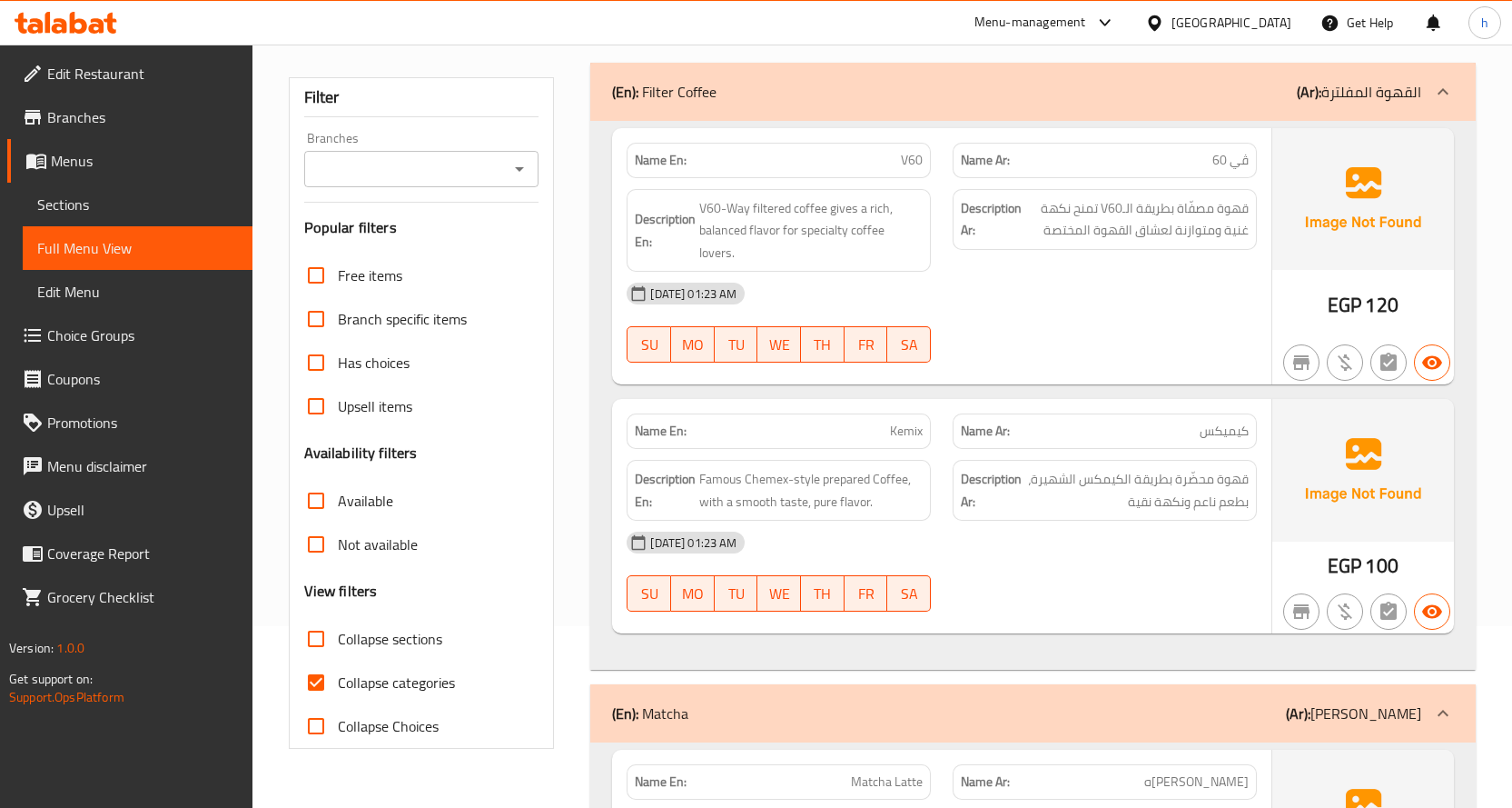
scroll to position [363, 0]
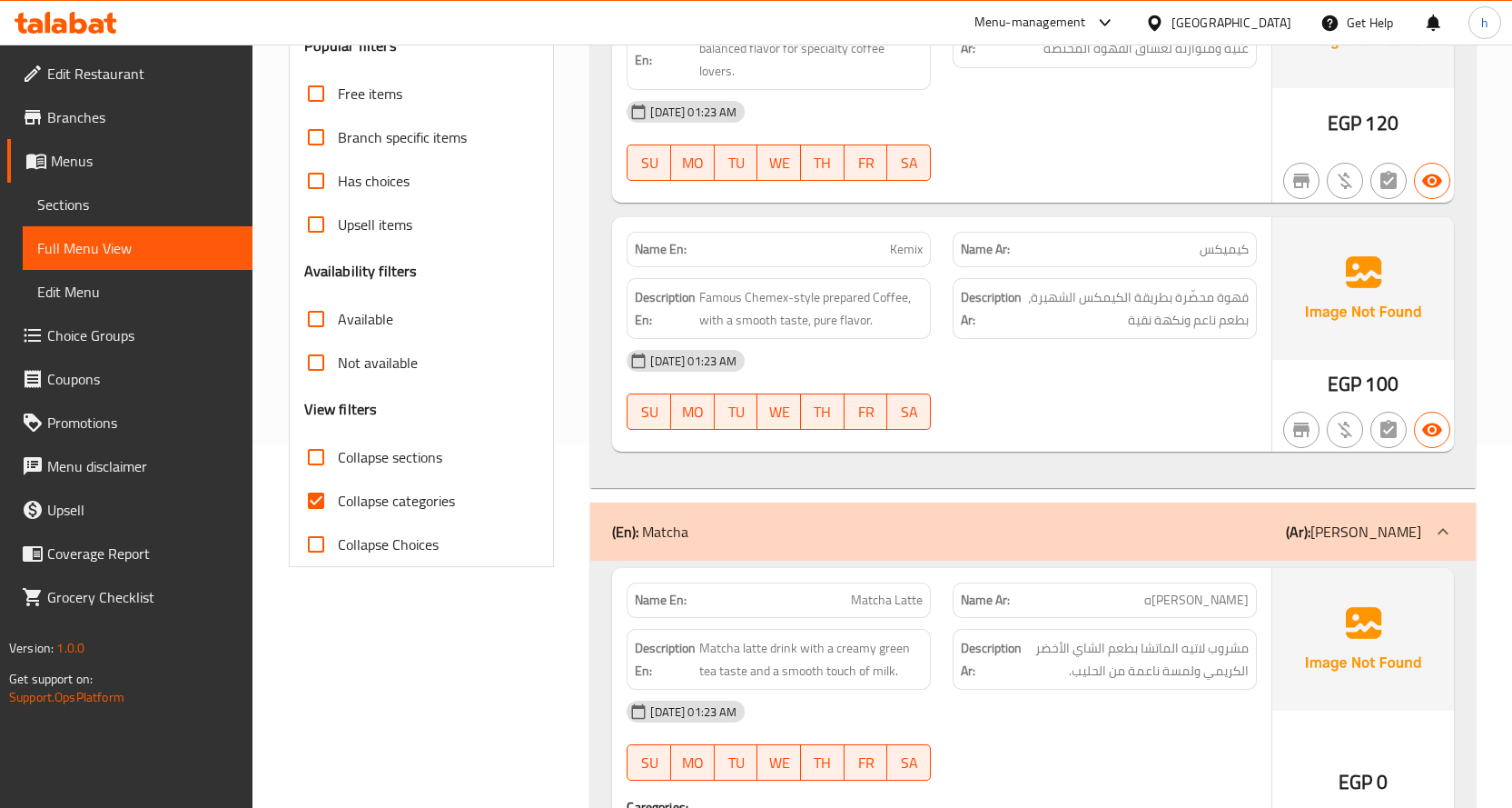
drag, startPoint x: 388, startPoint y: 447, endPoint x: 377, endPoint y: 471, distance: 26.4
click at [388, 447] on span "Collapse sections" at bounding box center [389, 456] width 104 height 22
click at [338, 447] on input "Collapse sections" at bounding box center [316, 457] width 43 height 43
checkbox input "true"
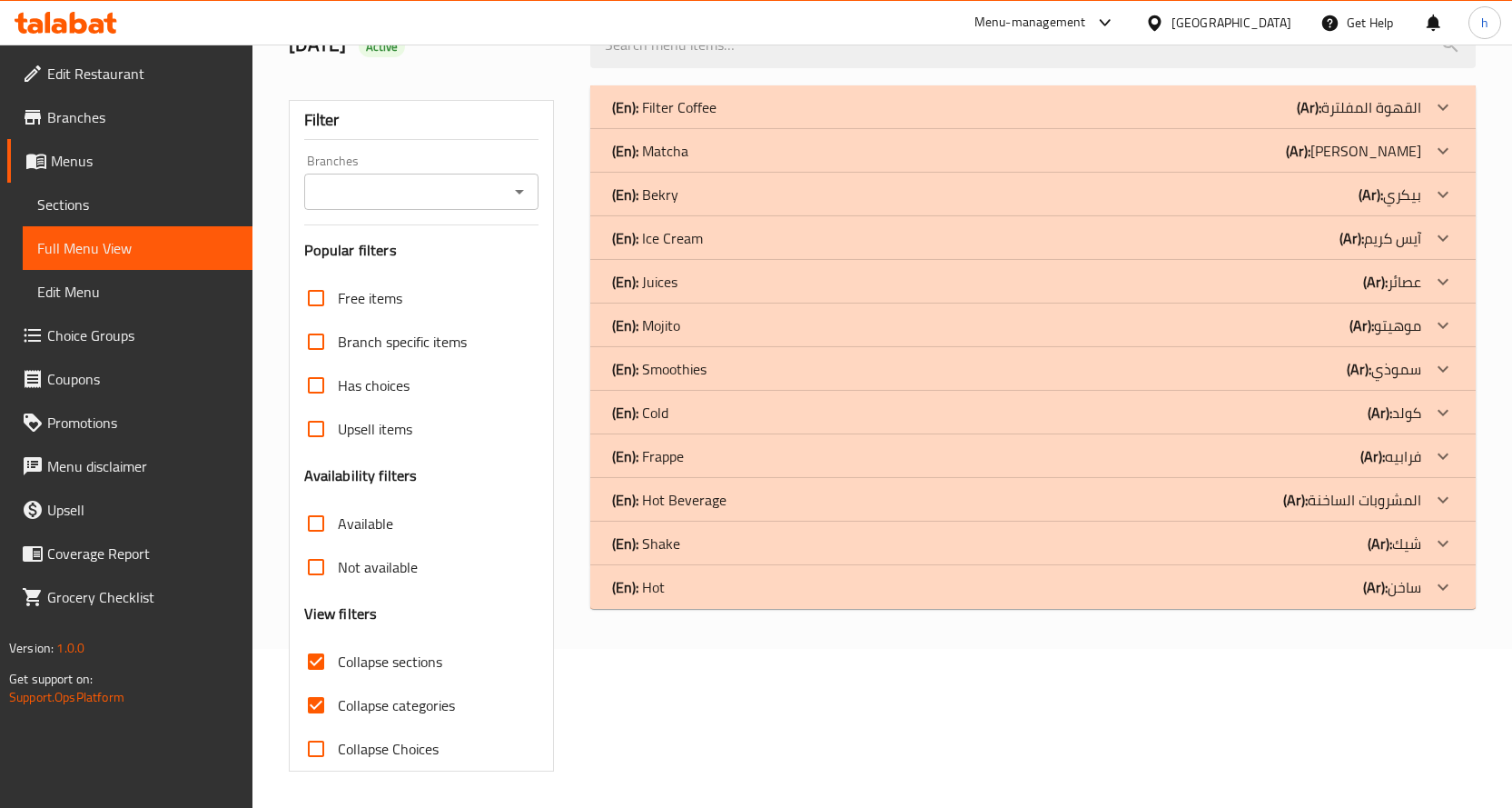
scroll to position [159, 0]
click at [392, 711] on span "Collapse categories" at bounding box center [396, 705] width 117 height 22
click at [338, 711] on input "Collapse categories" at bounding box center [316, 705] width 43 height 43
checkbox input "false"
click at [1417, 456] on p "(Ar): [PERSON_NAME]" at bounding box center [1390, 455] width 61 height 22
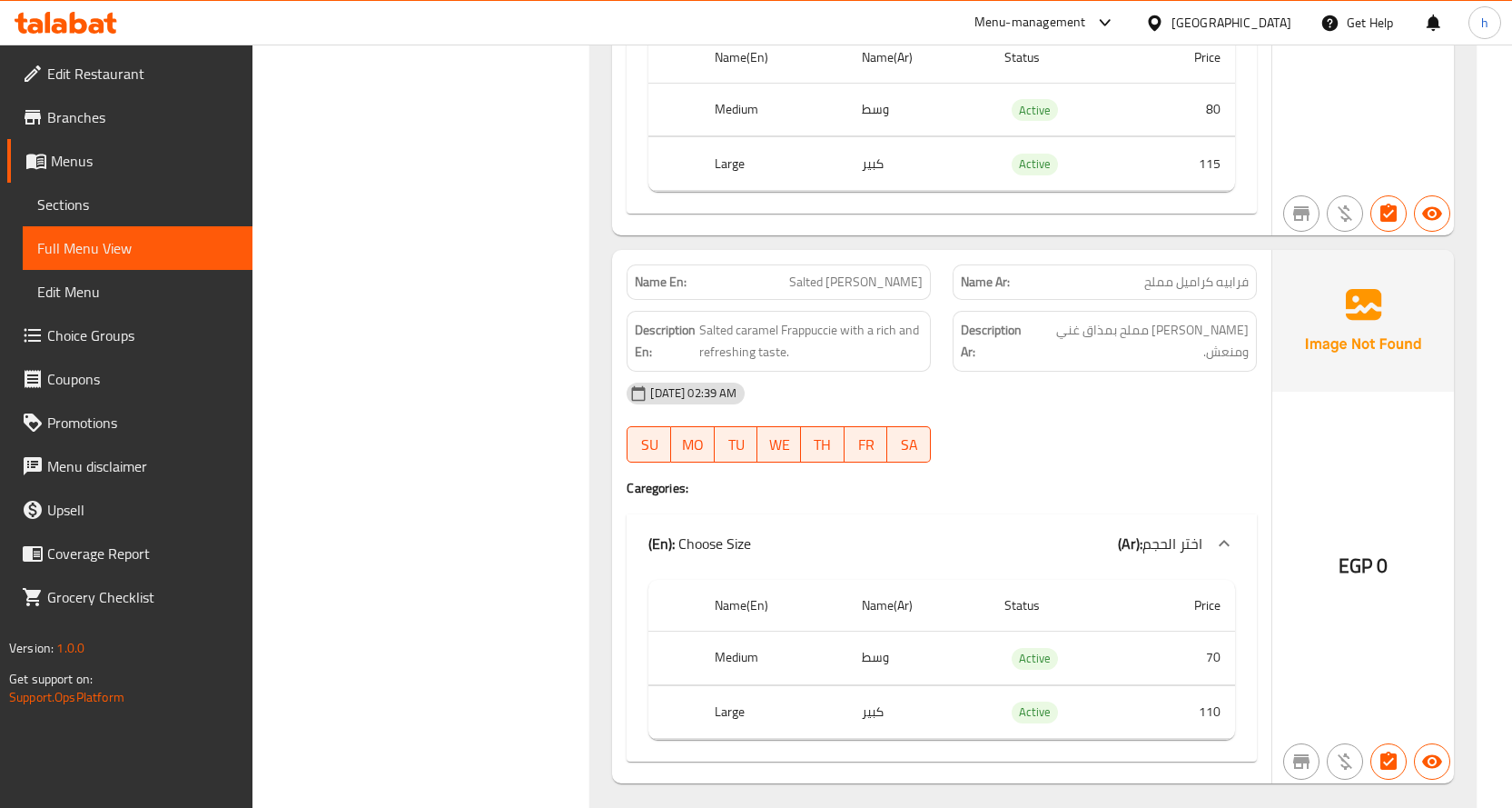
scroll to position [2765, 0]
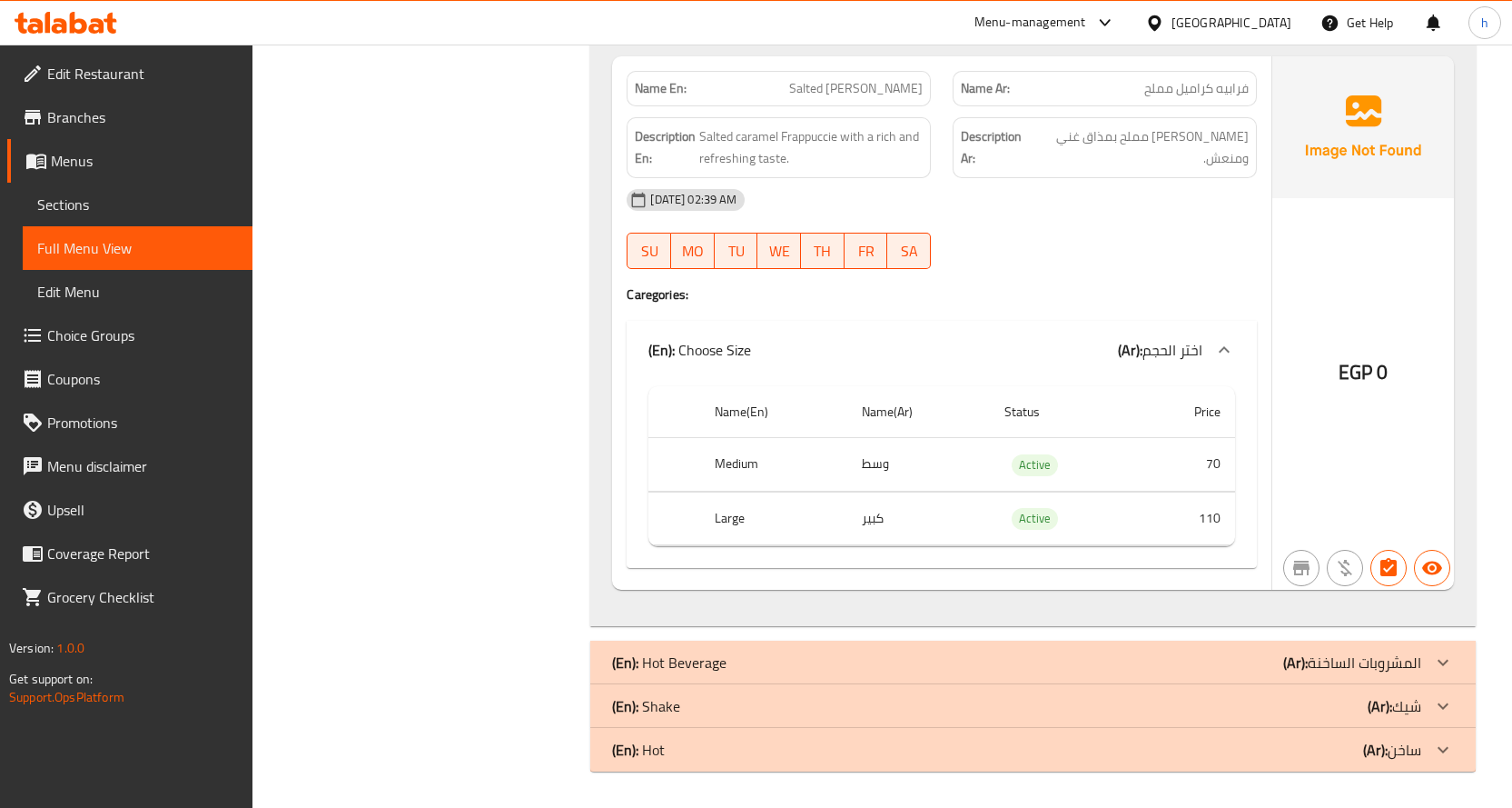
click at [1348, 663] on p "(Ar): المشروبات الساخنة" at bounding box center [1352, 662] width 138 height 22
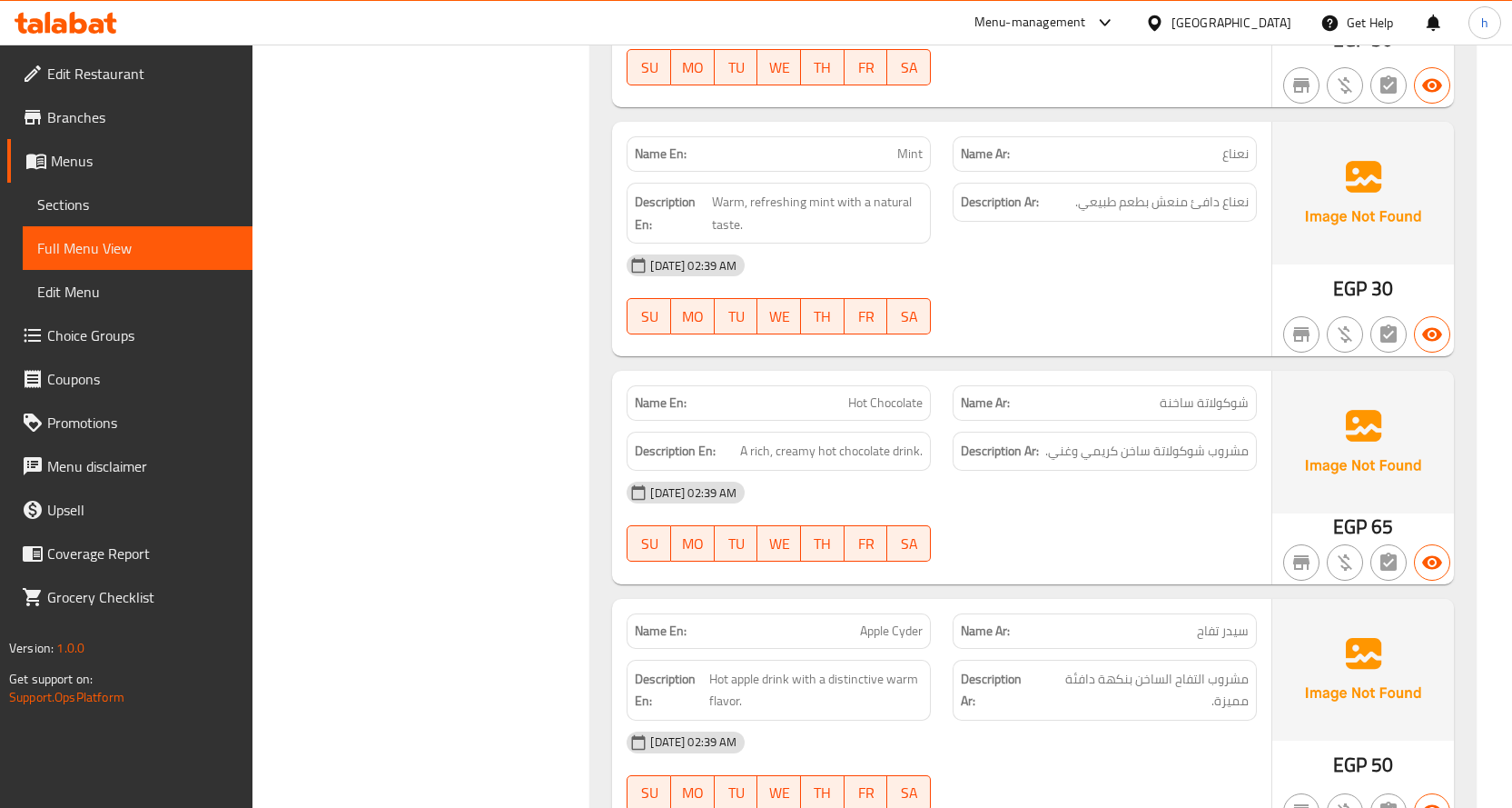
scroll to position [4274, 0]
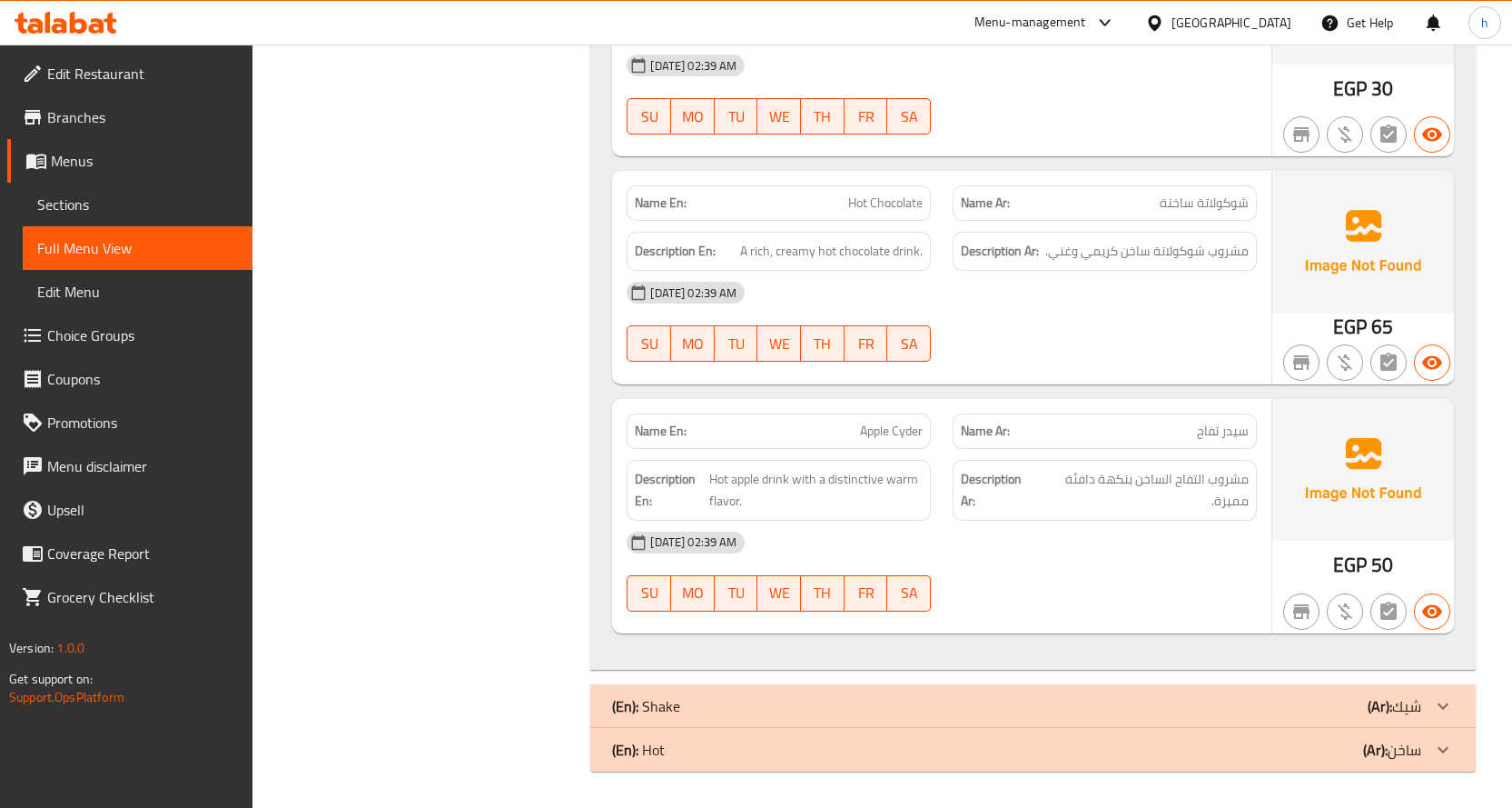
click at [1377, 714] on b "(Ar):" at bounding box center [1380, 706] width 24 height 27
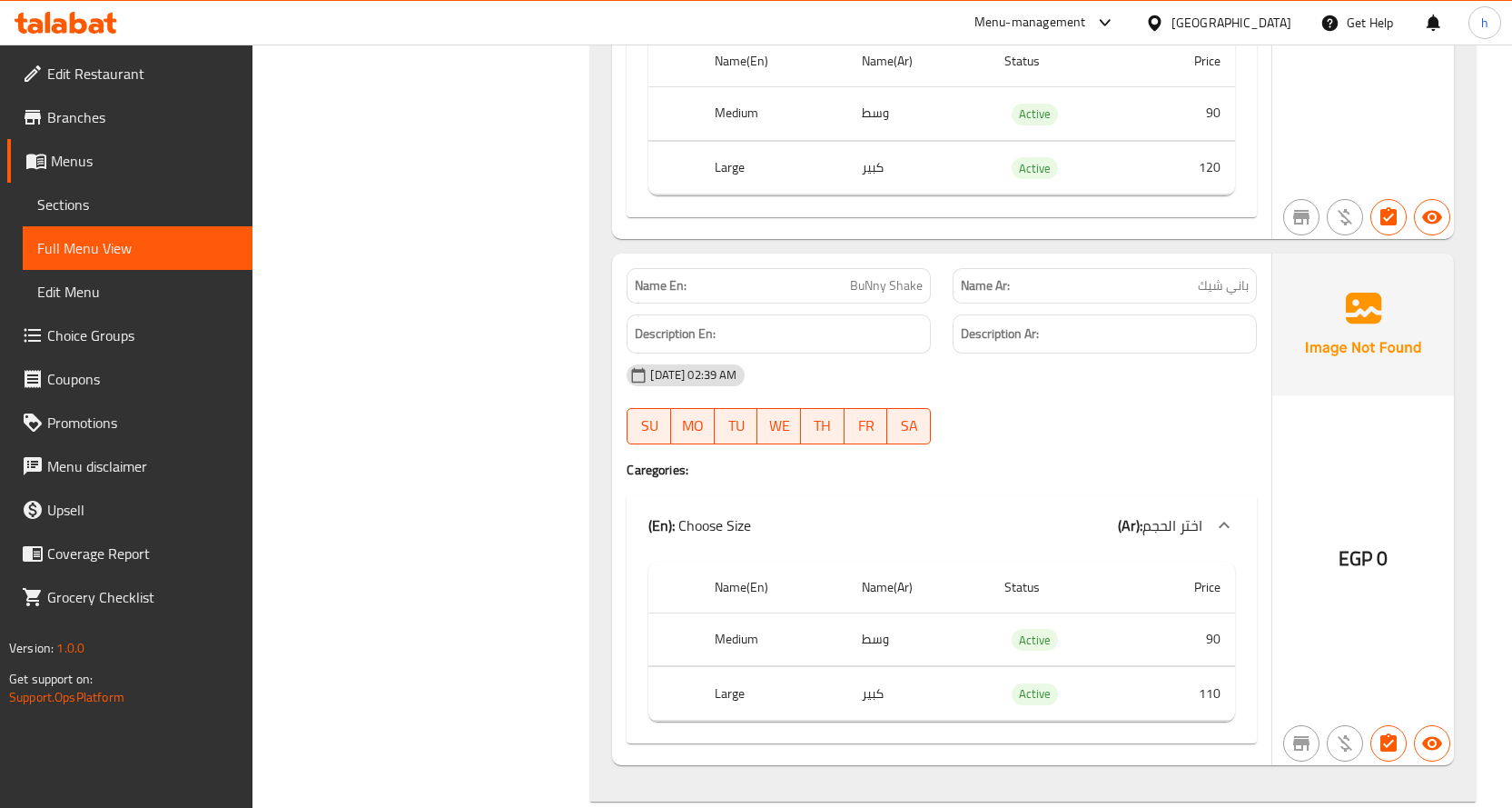
scroll to position [8079, 0]
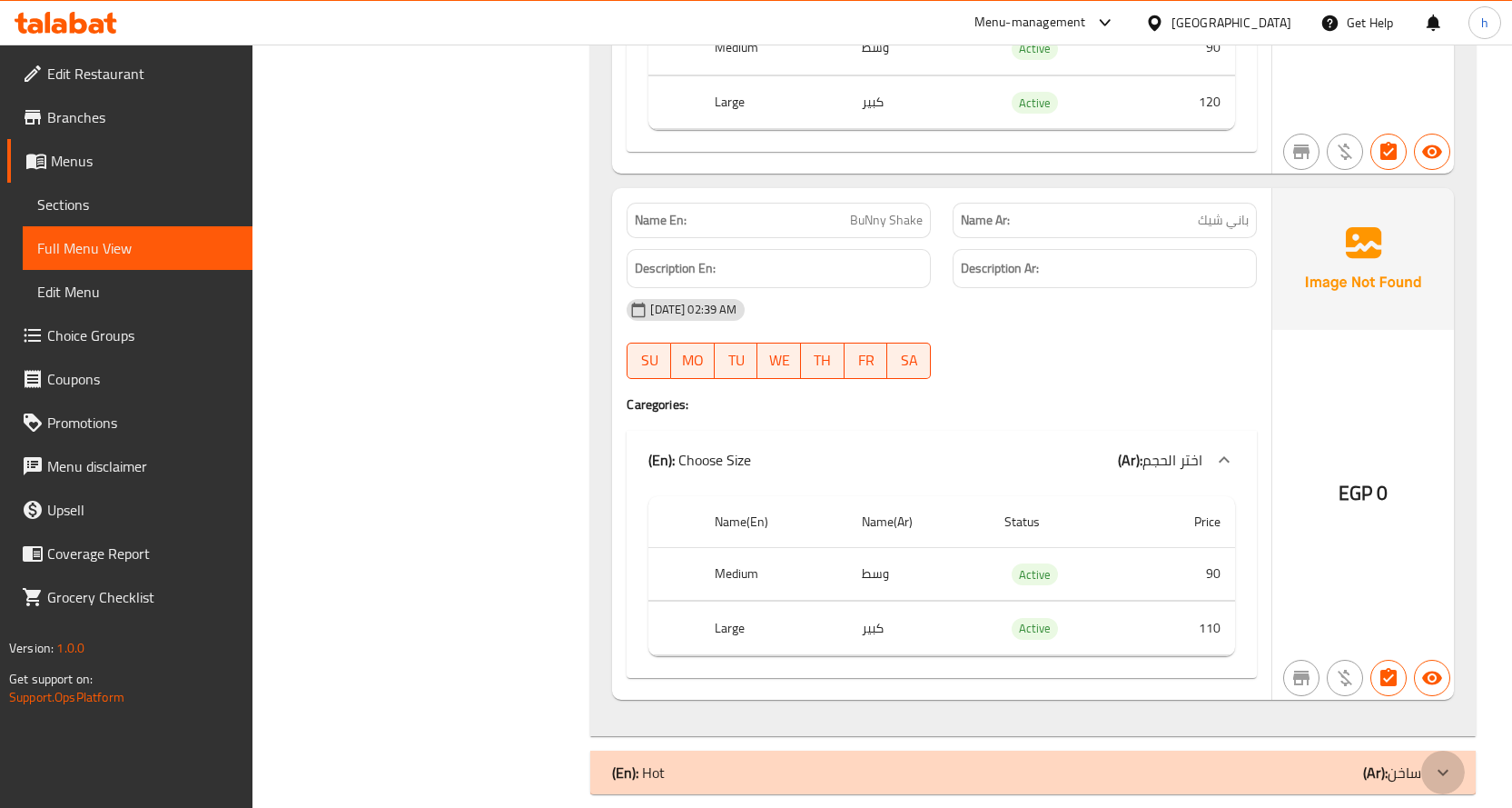
click at [1429, 761] on div at bounding box center [1443, 772] width 43 height 43
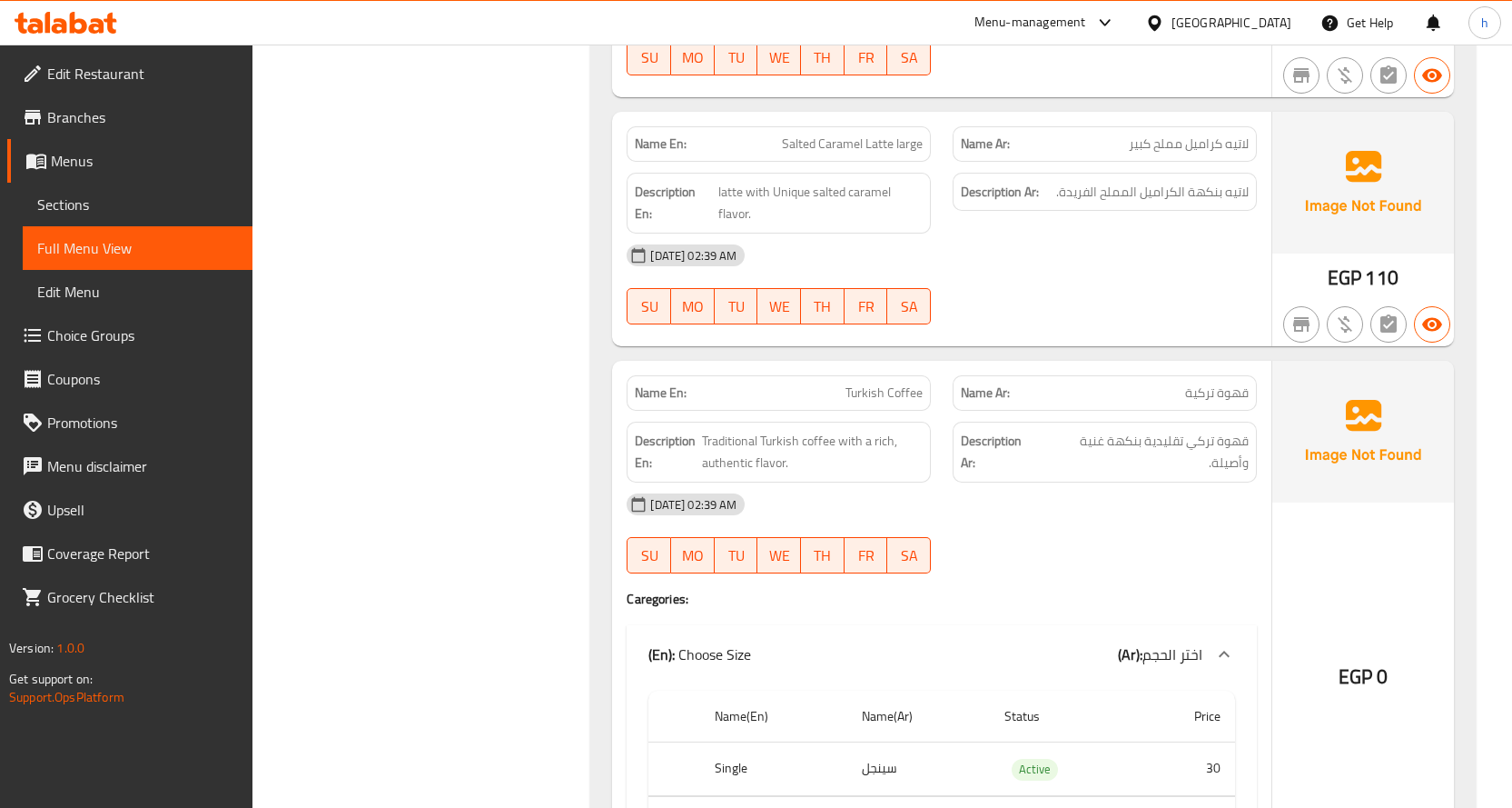
scroll to position [12419, 0]
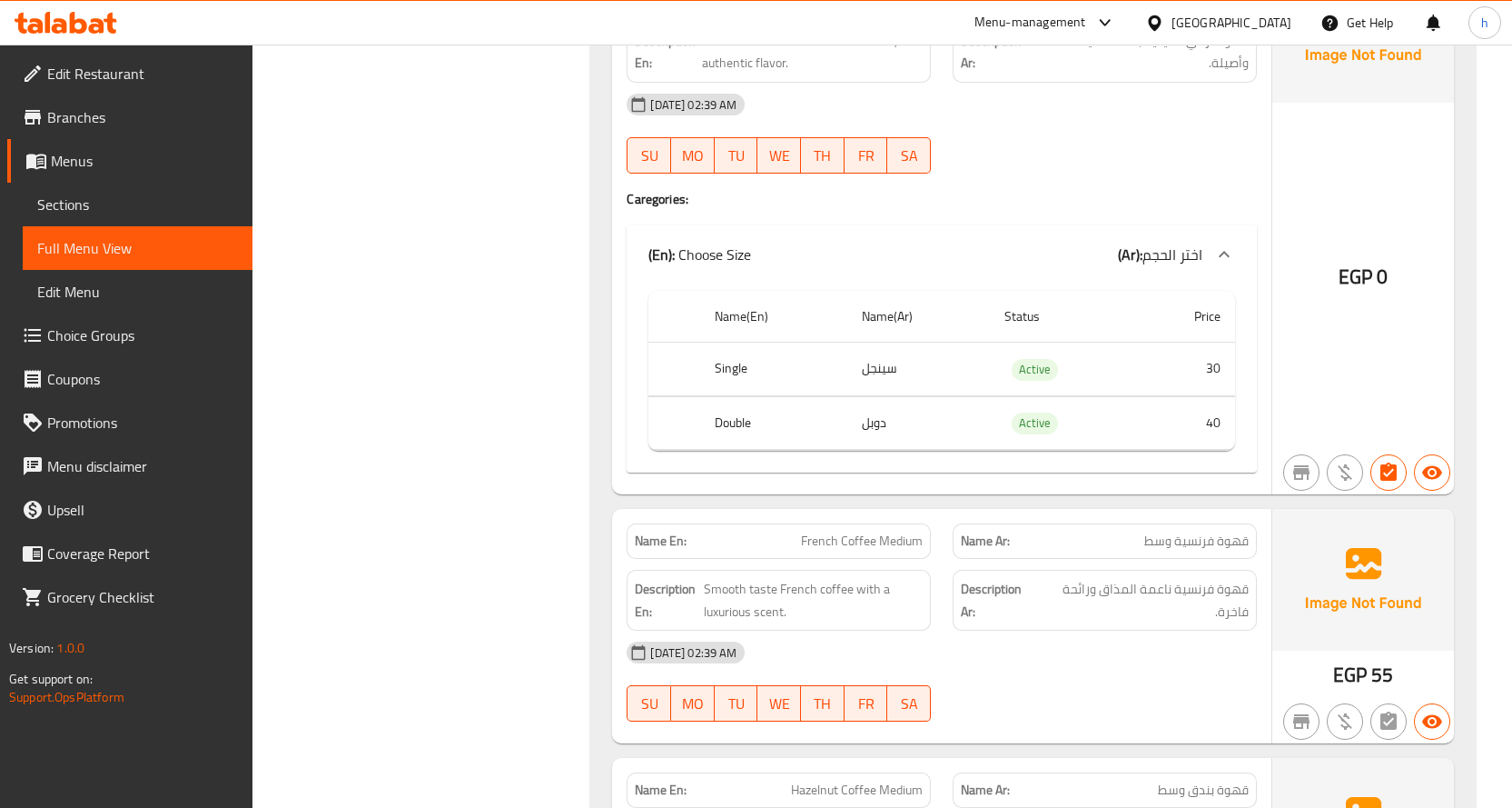
scroll to position [12216, 0]
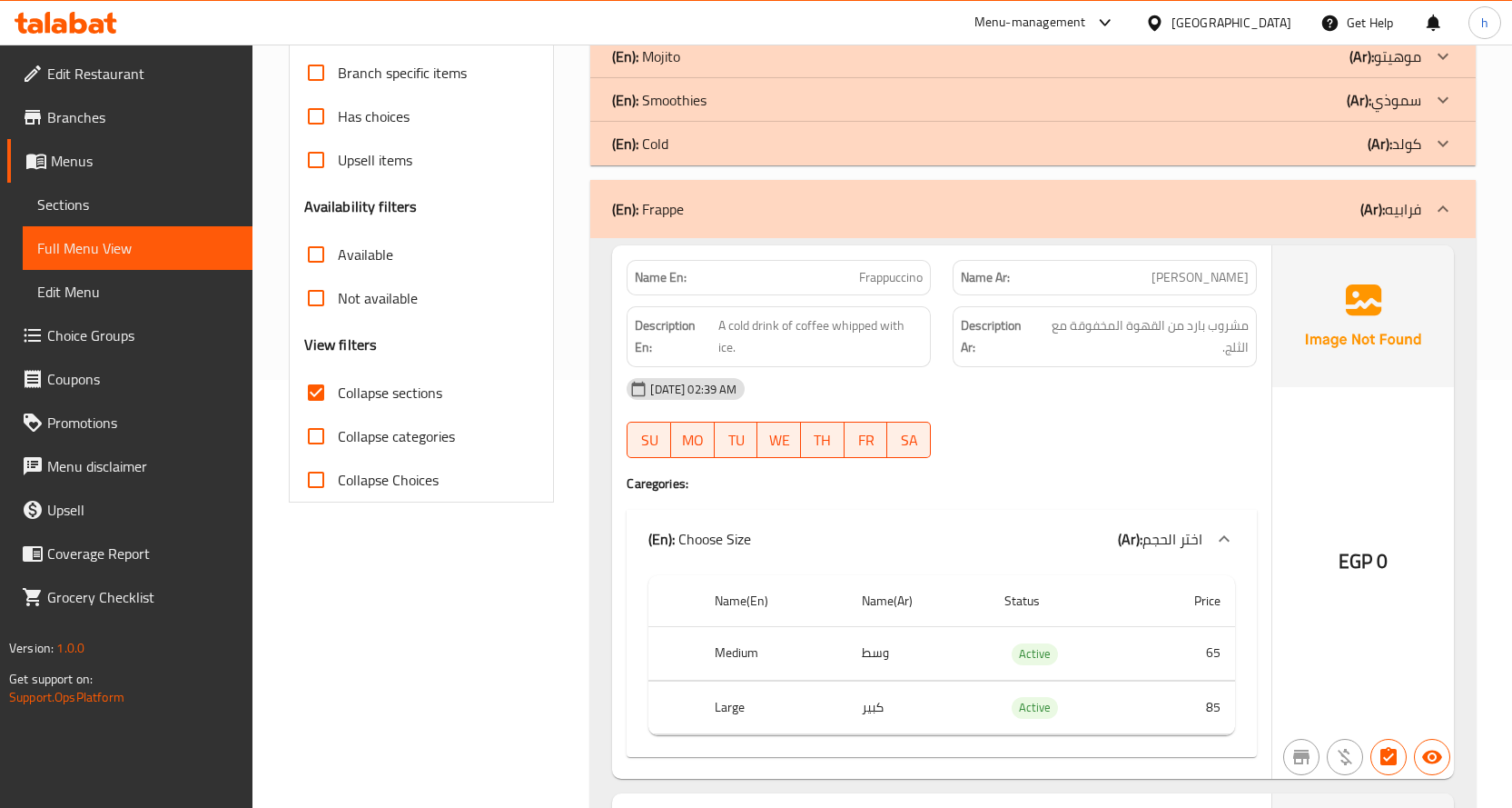
scroll to position [180, 0]
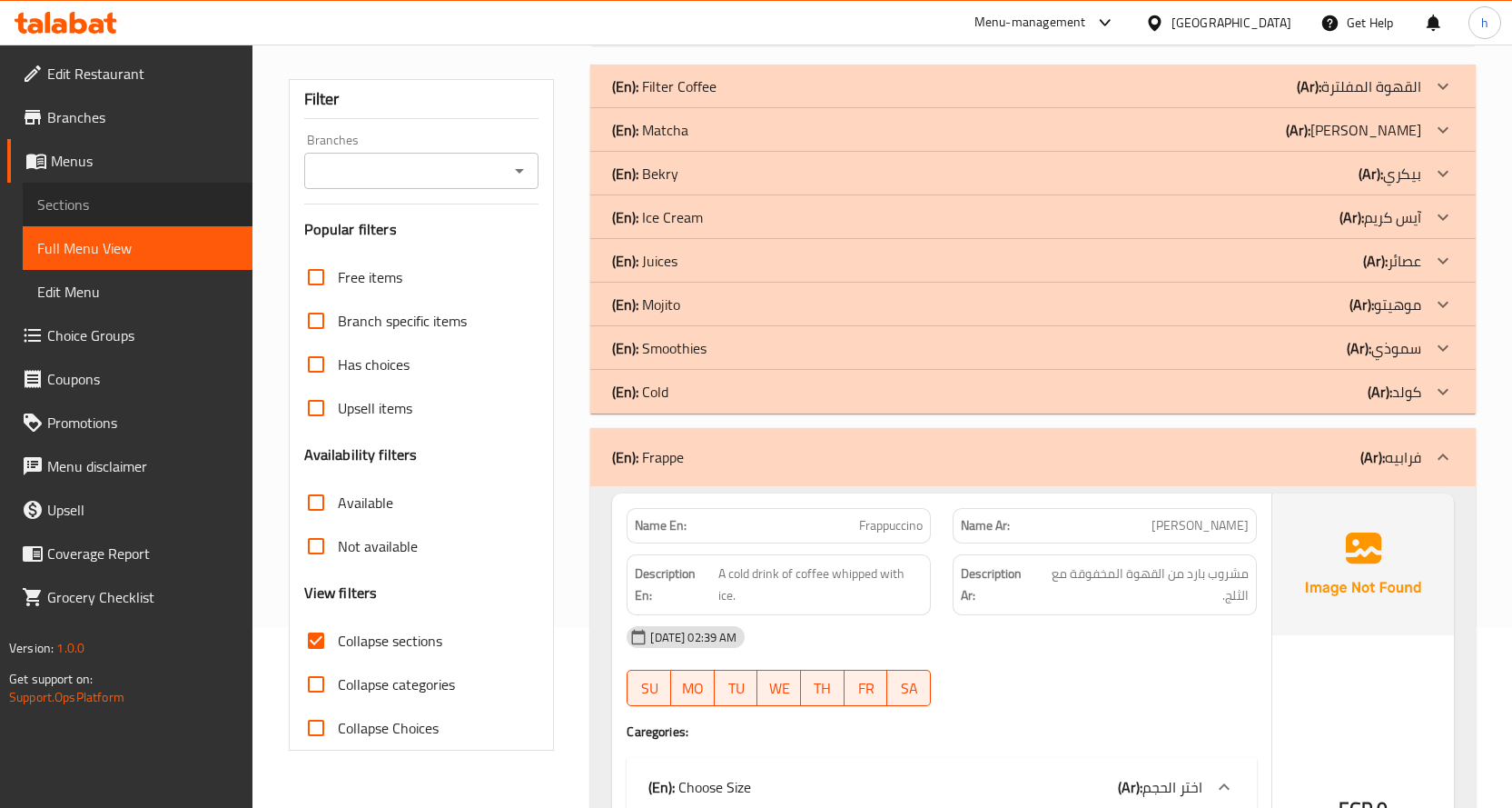
click at [84, 205] on span "Sections" at bounding box center [138, 204] width 201 height 22
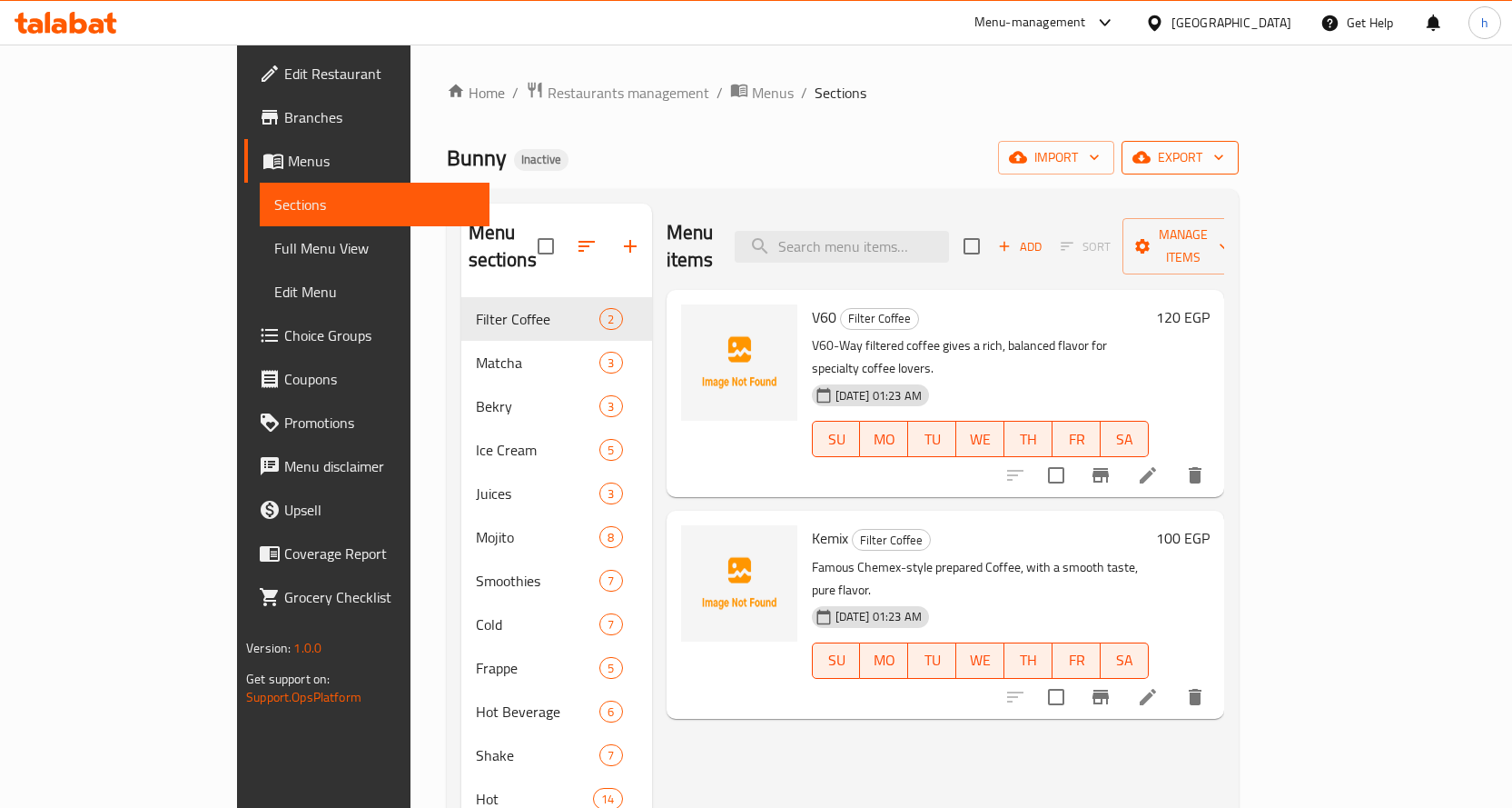
click at [1224, 159] on span "export" at bounding box center [1180, 158] width 88 height 23
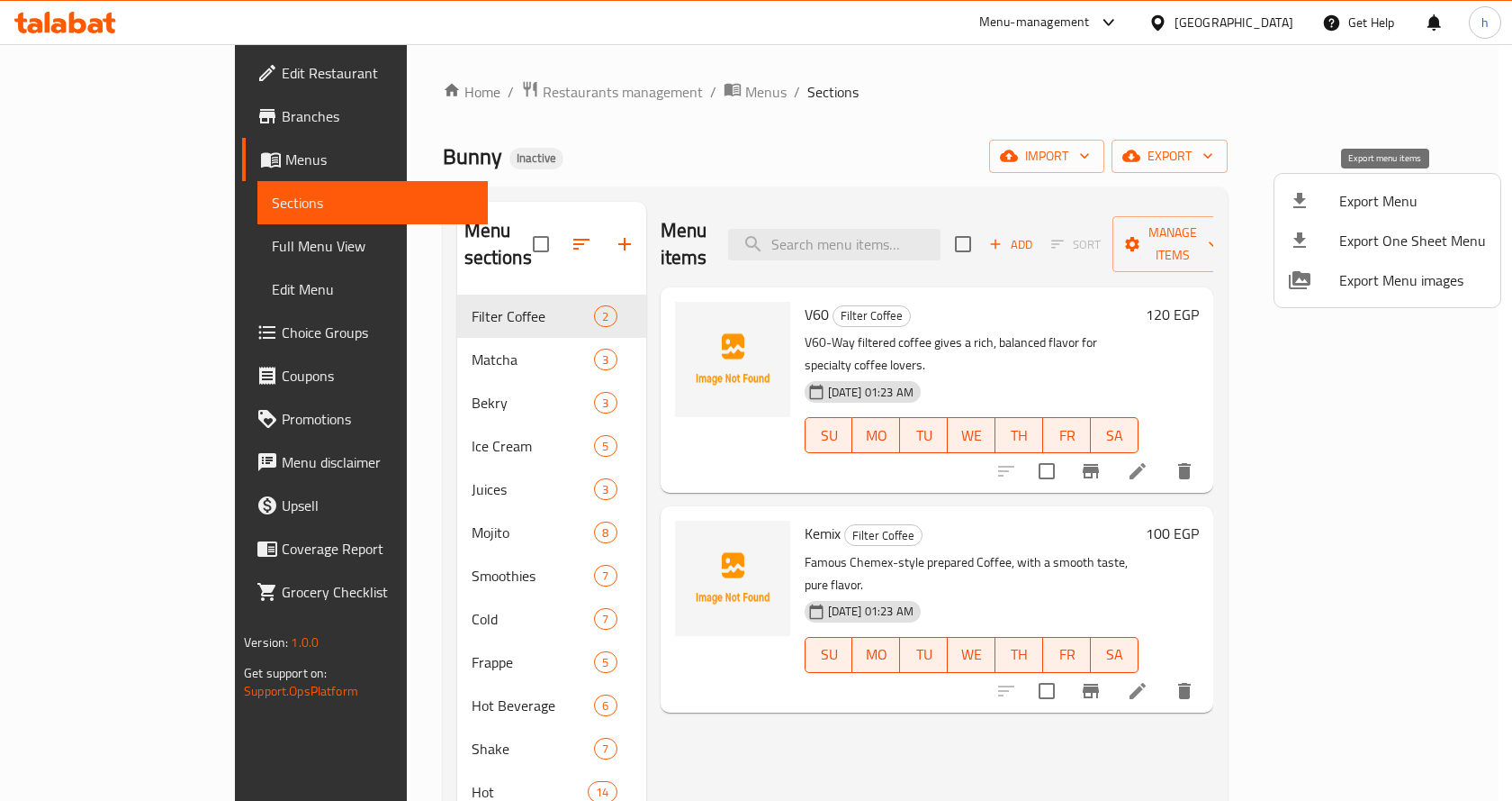
click at [1366, 194] on span "Export Menu" at bounding box center [1413, 200] width 147 height 21
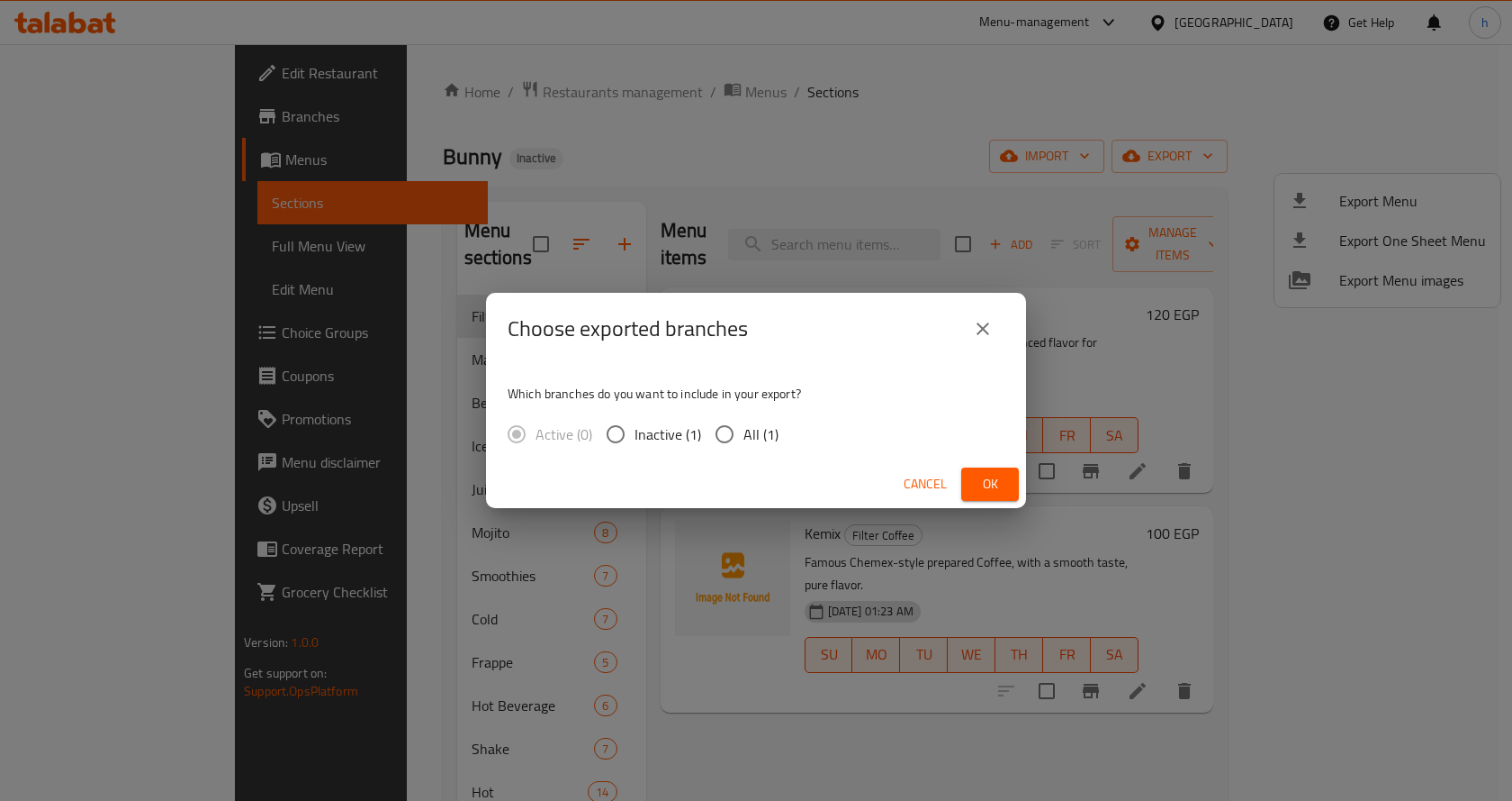
click at [735, 431] on input "All (1)" at bounding box center [724, 434] width 38 height 38
radio input "true"
click at [979, 488] on span "Ok" at bounding box center [989, 484] width 29 height 22
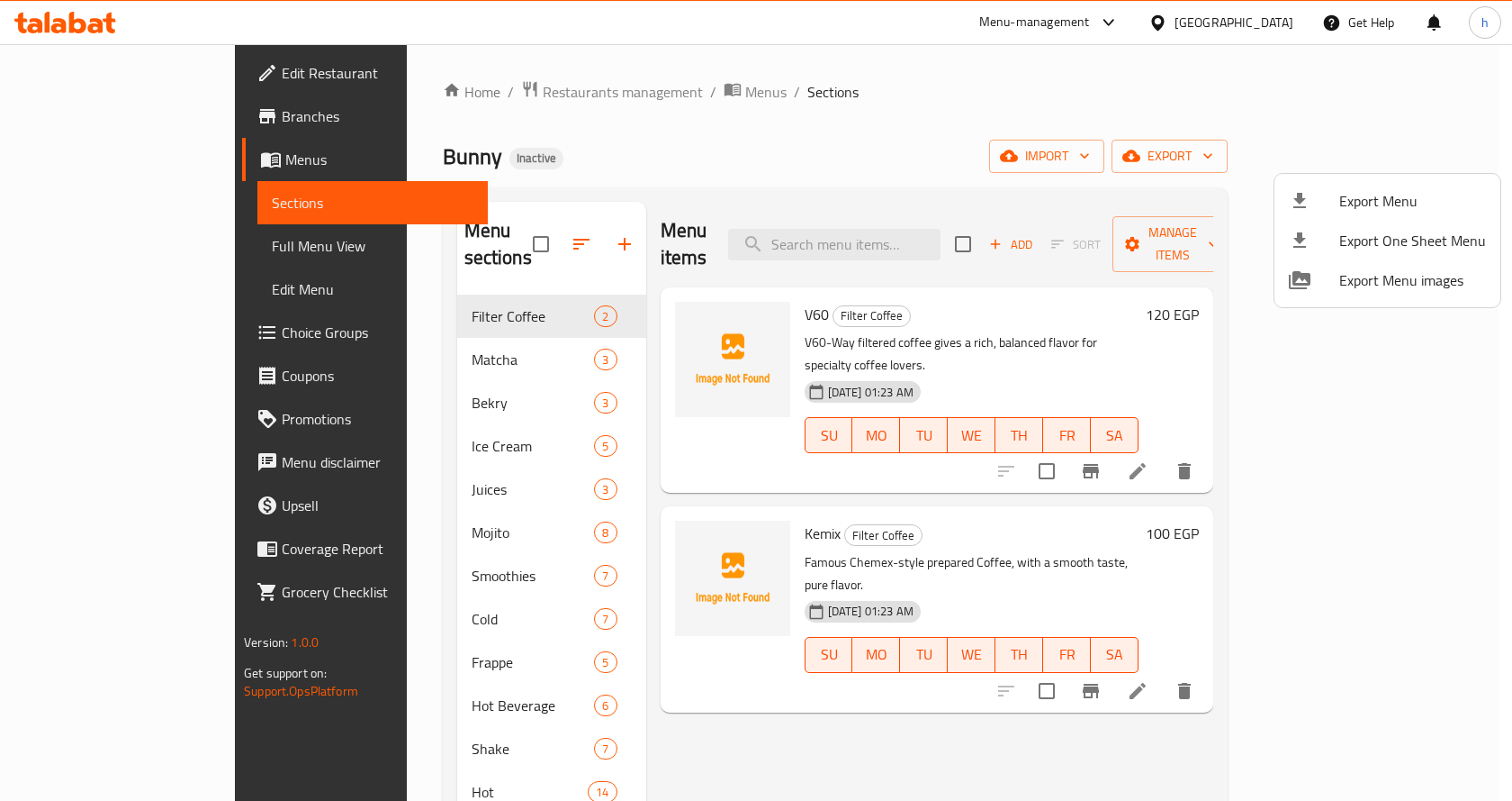
click at [993, 126] on div at bounding box center [756, 400] width 1512 height 801
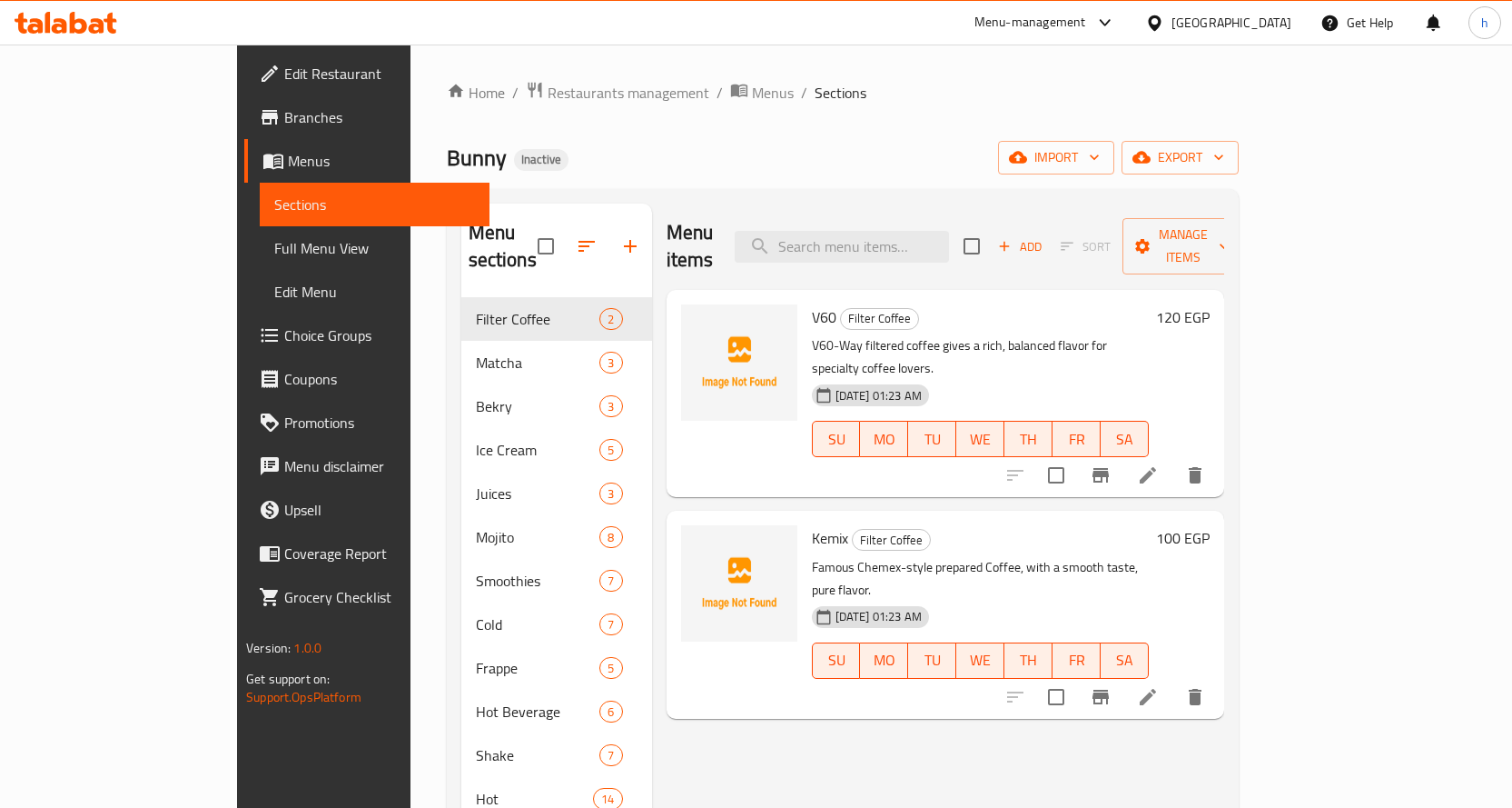
click at [944, 141] on div "Bunny Inactive import export" at bounding box center [842, 158] width 792 height 34
